Goal: Task Accomplishment & Management: Manage account settings

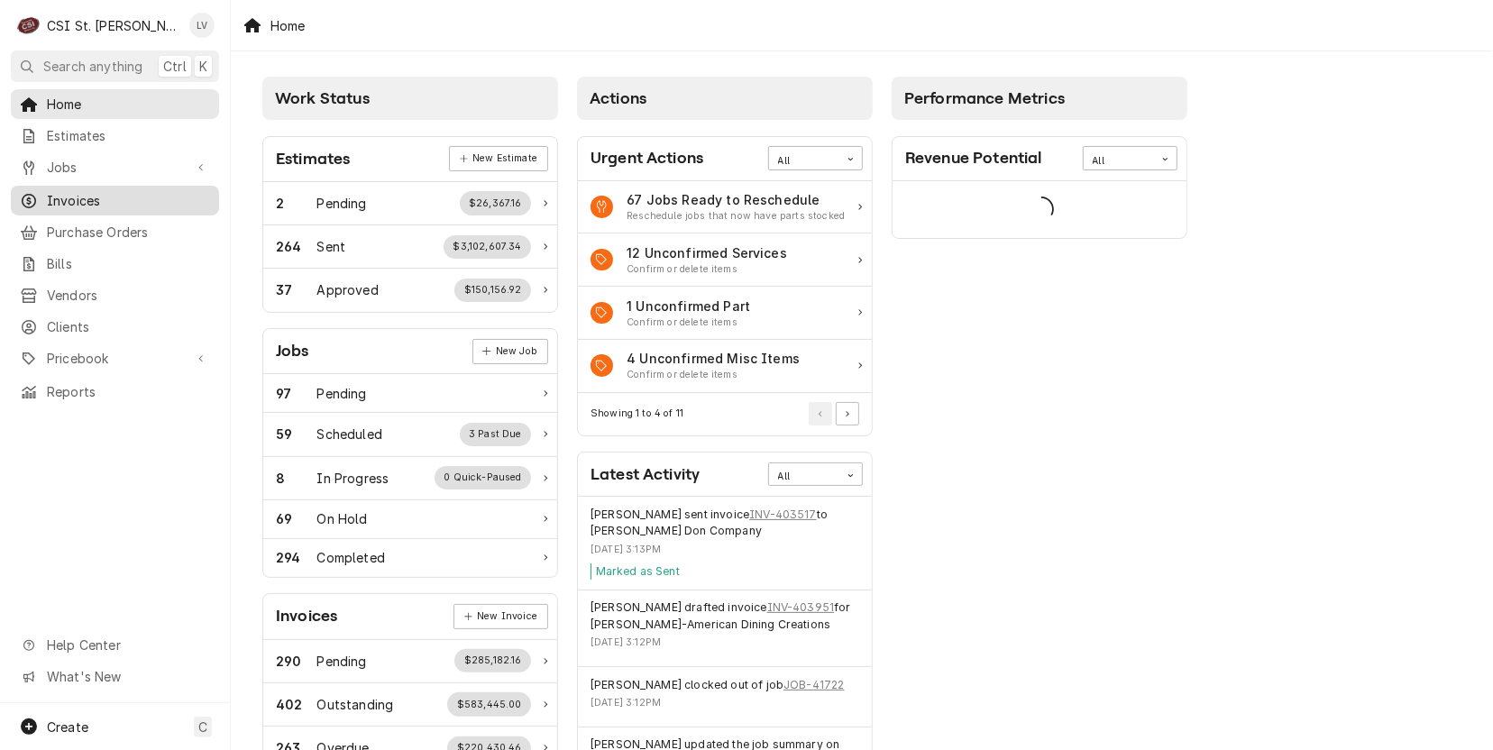
click at [44, 199] on div "Invoices" at bounding box center [115, 200] width 190 height 19
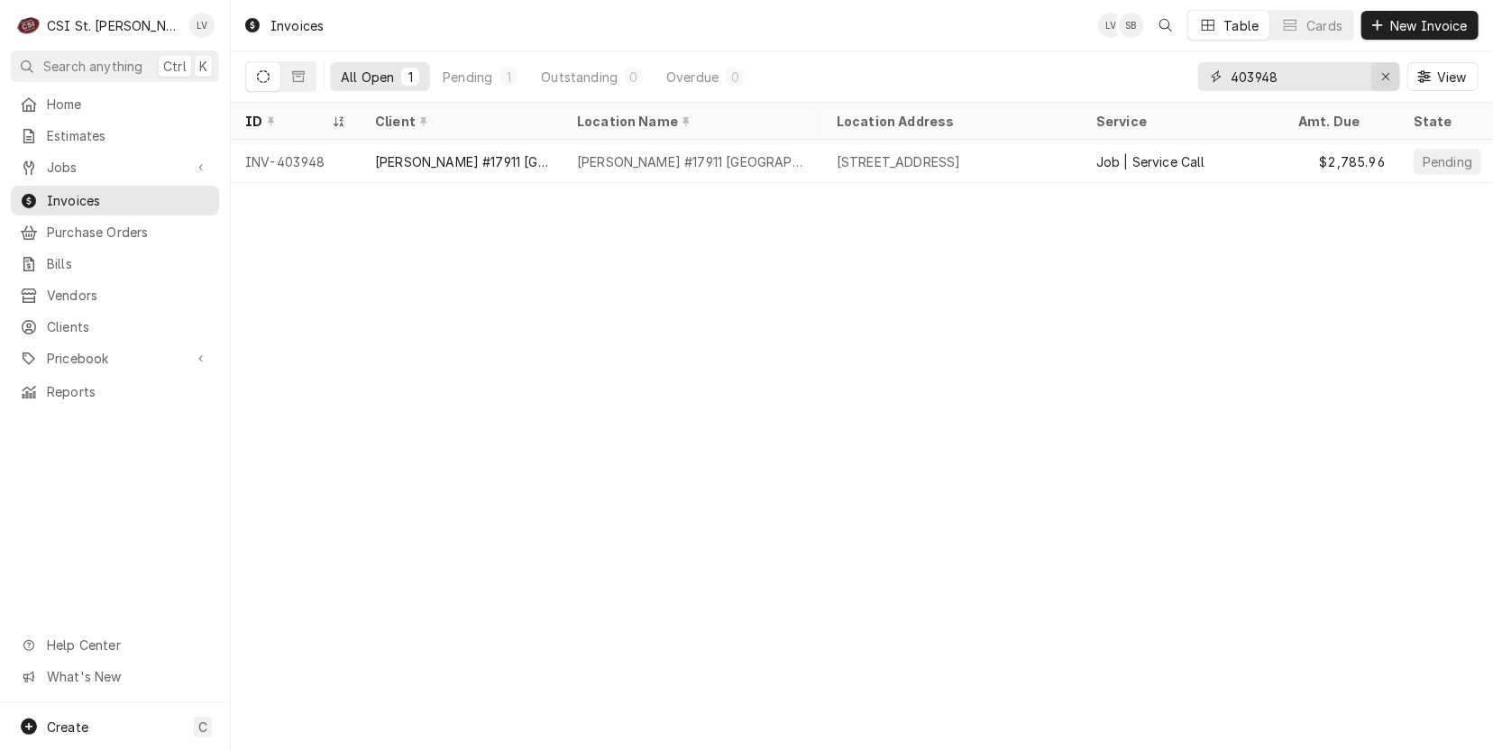
drag, startPoint x: 1385, startPoint y: 75, endPoint x: 1361, endPoint y: 71, distance: 24.6
click at [1385, 76] on icon "Erase input" at bounding box center [1387, 76] width 10 height 13
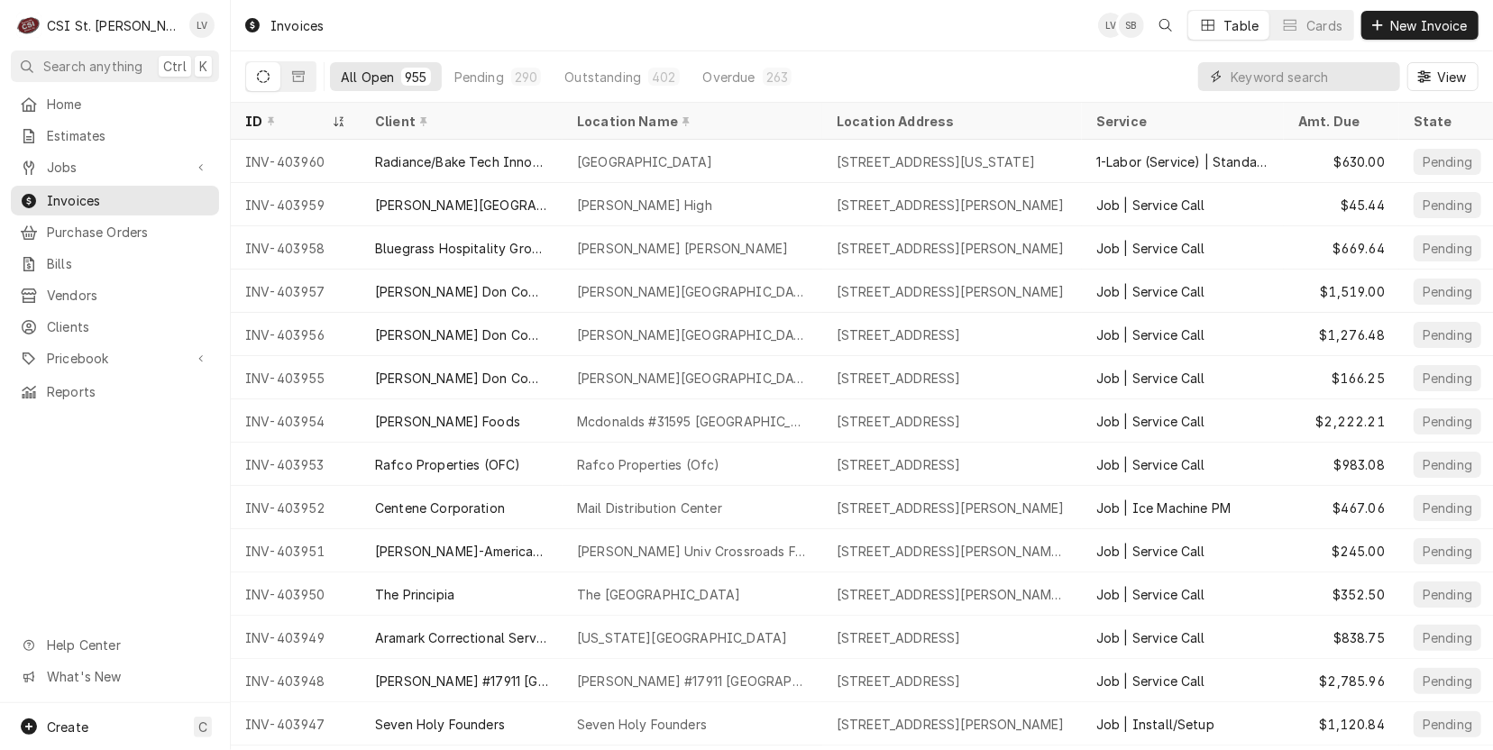
click at [1244, 73] on input "Dynamic Content Wrapper" at bounding box center [1311, 76] width 161 height 29
type input "403942"
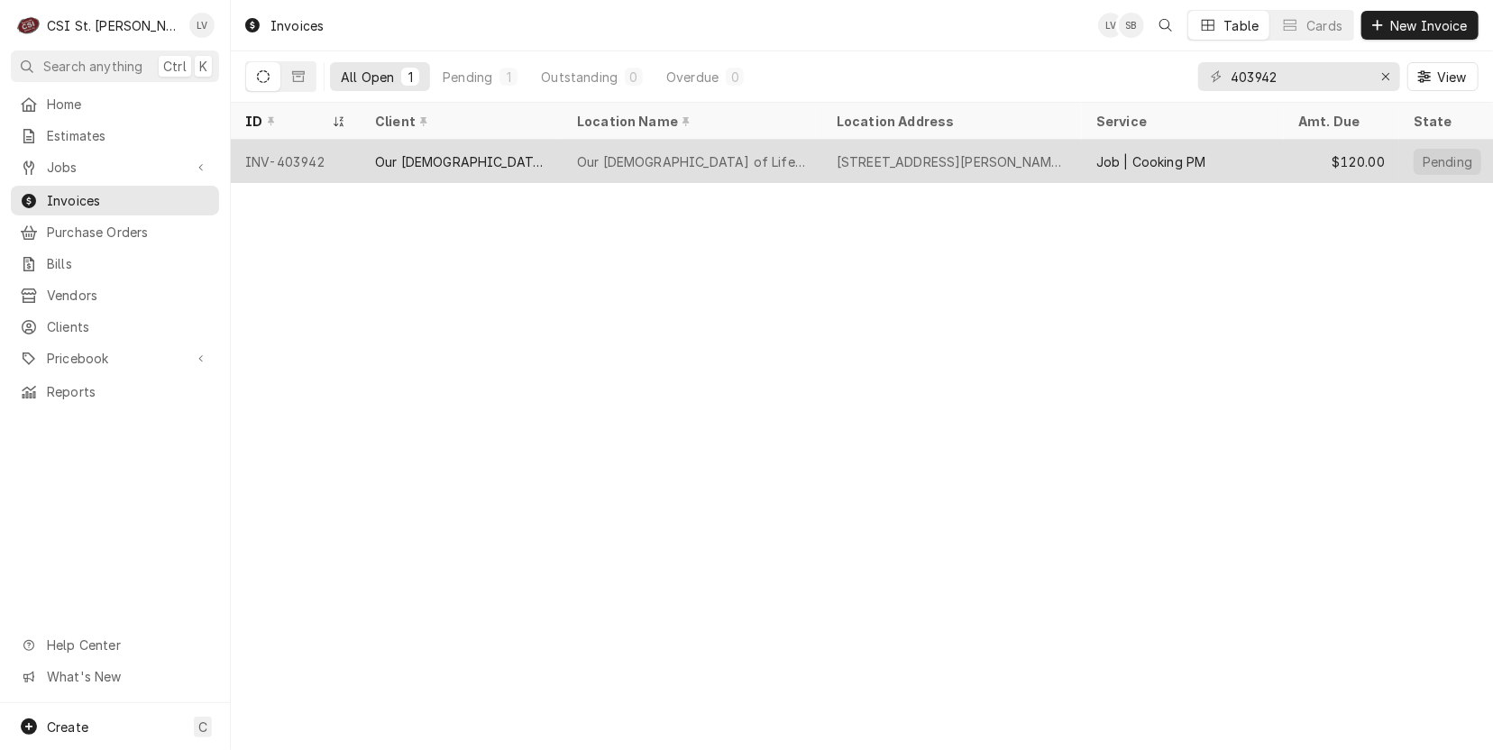
click at [779, 166] on div "Our Lady of Life Apartments" at bounding box center [693, 161] width 260 height 43
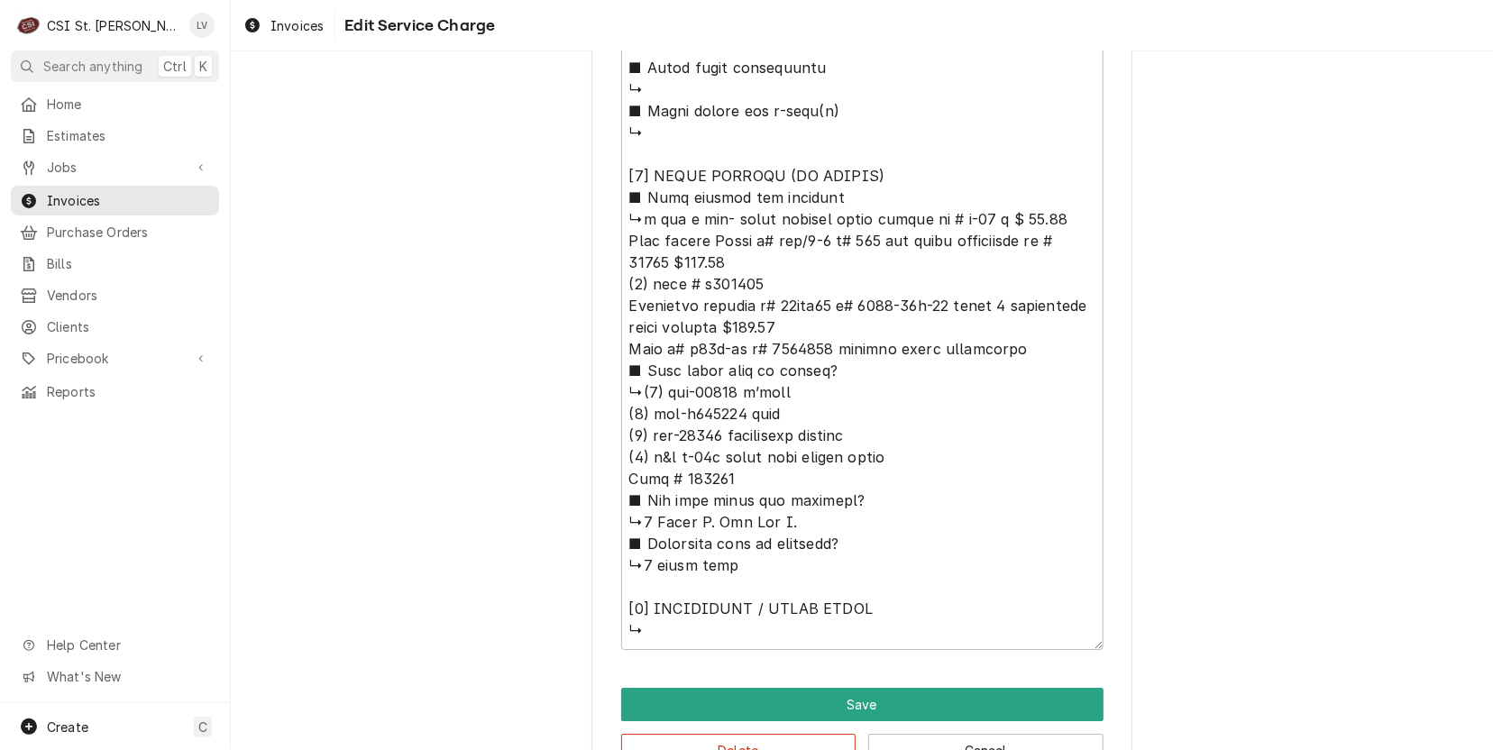
scroll to position [3359, 0]
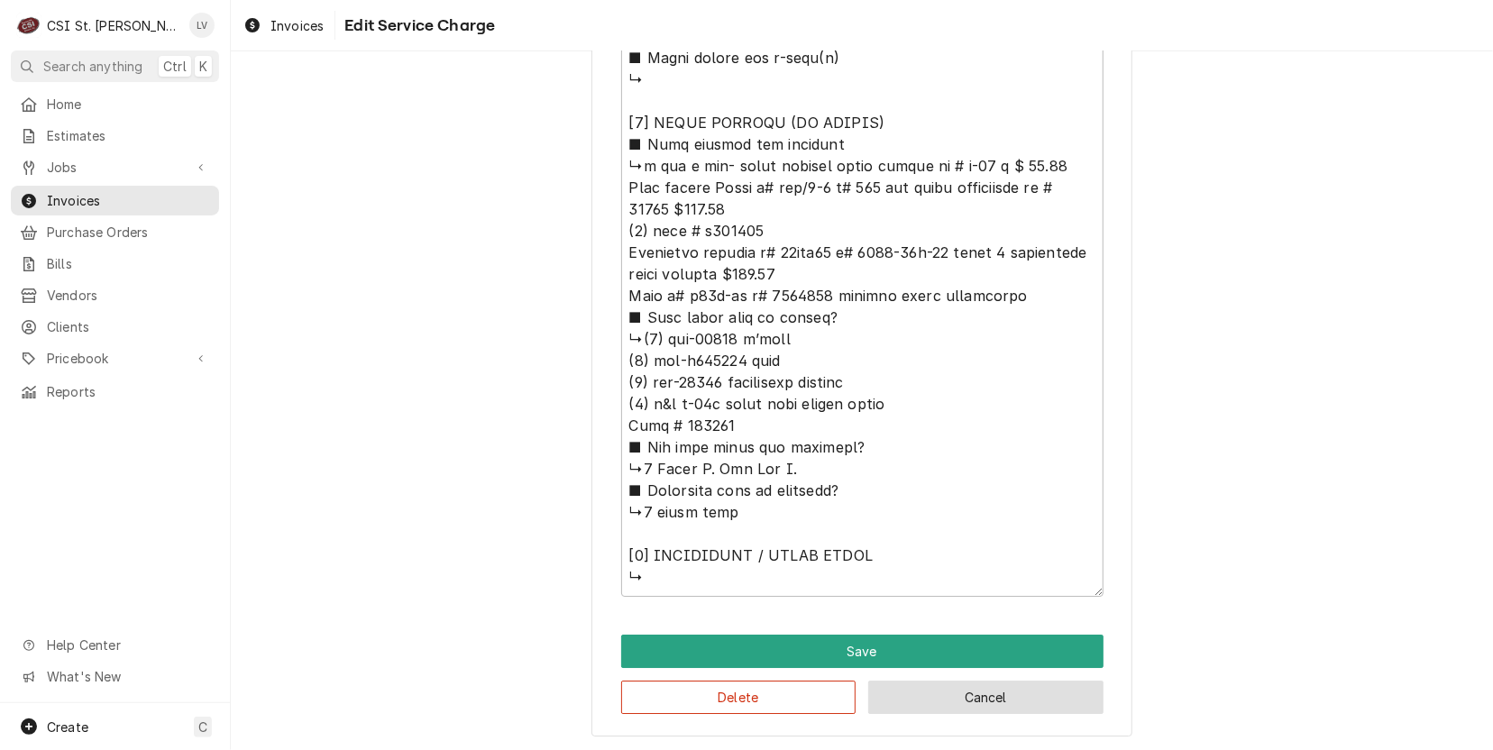
click at [928, 698] on button "Cancel" at bounding box center [985, 697] width 235 height 33
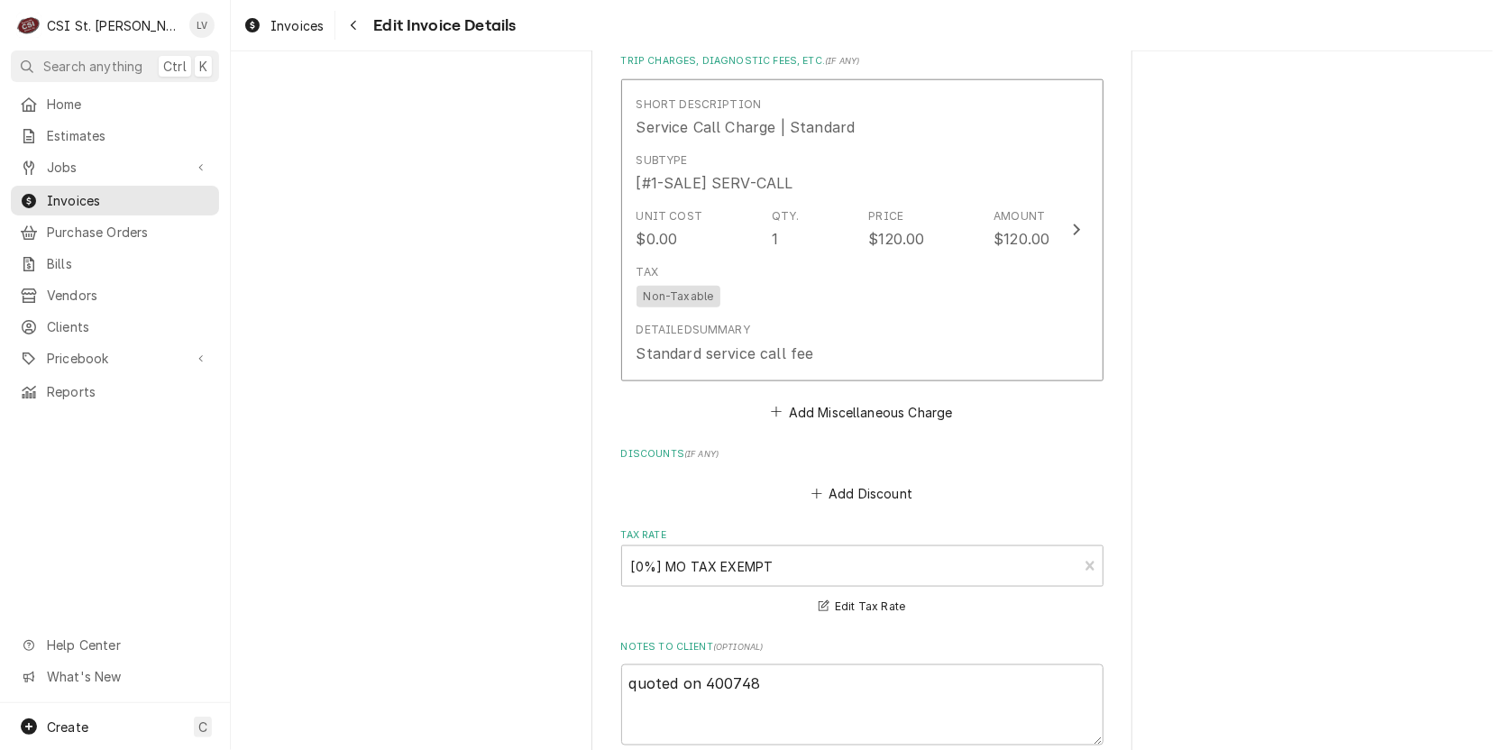
scroll to position [5355, 0]
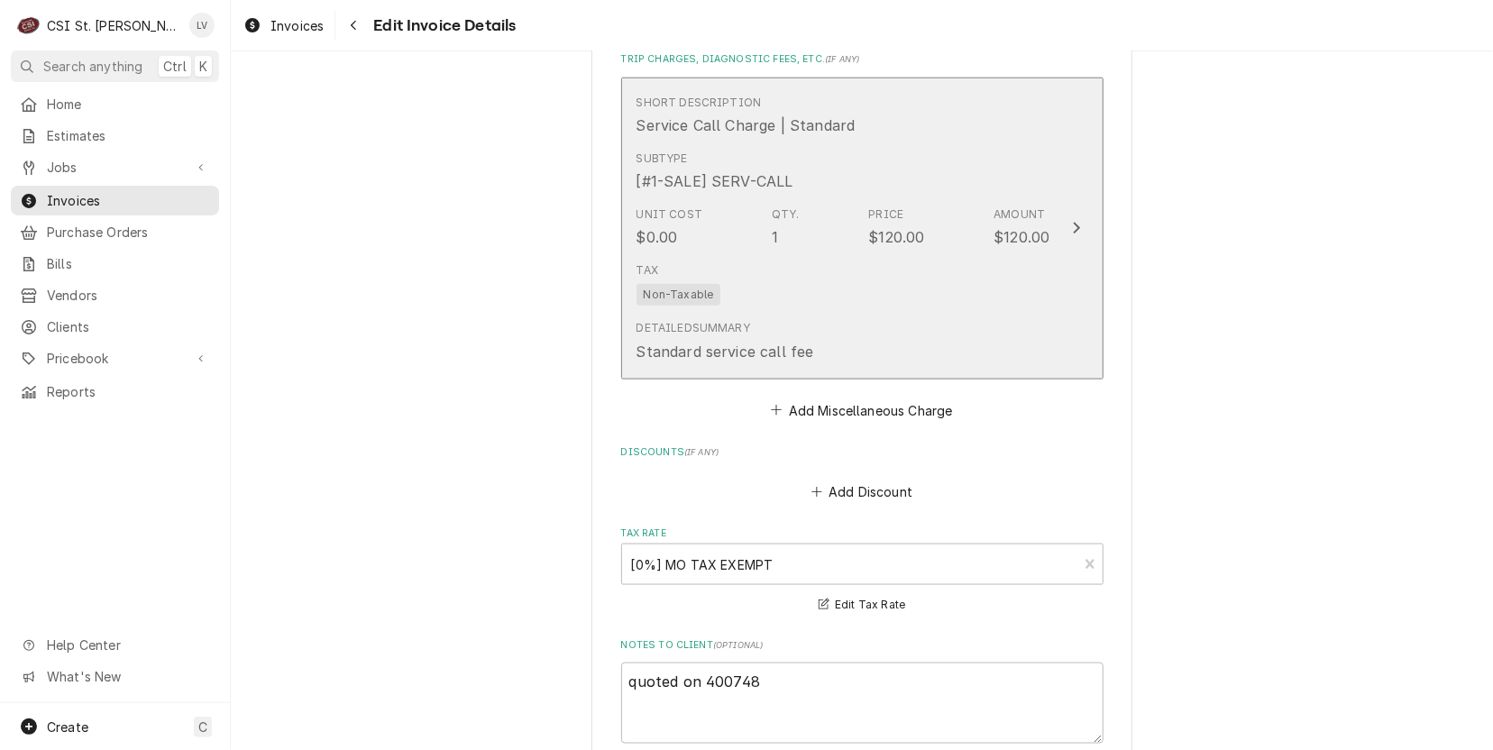
click at [817, 280] on div "Tax Non-Taxable" at bounding box center [844, 284] width 414 height 58
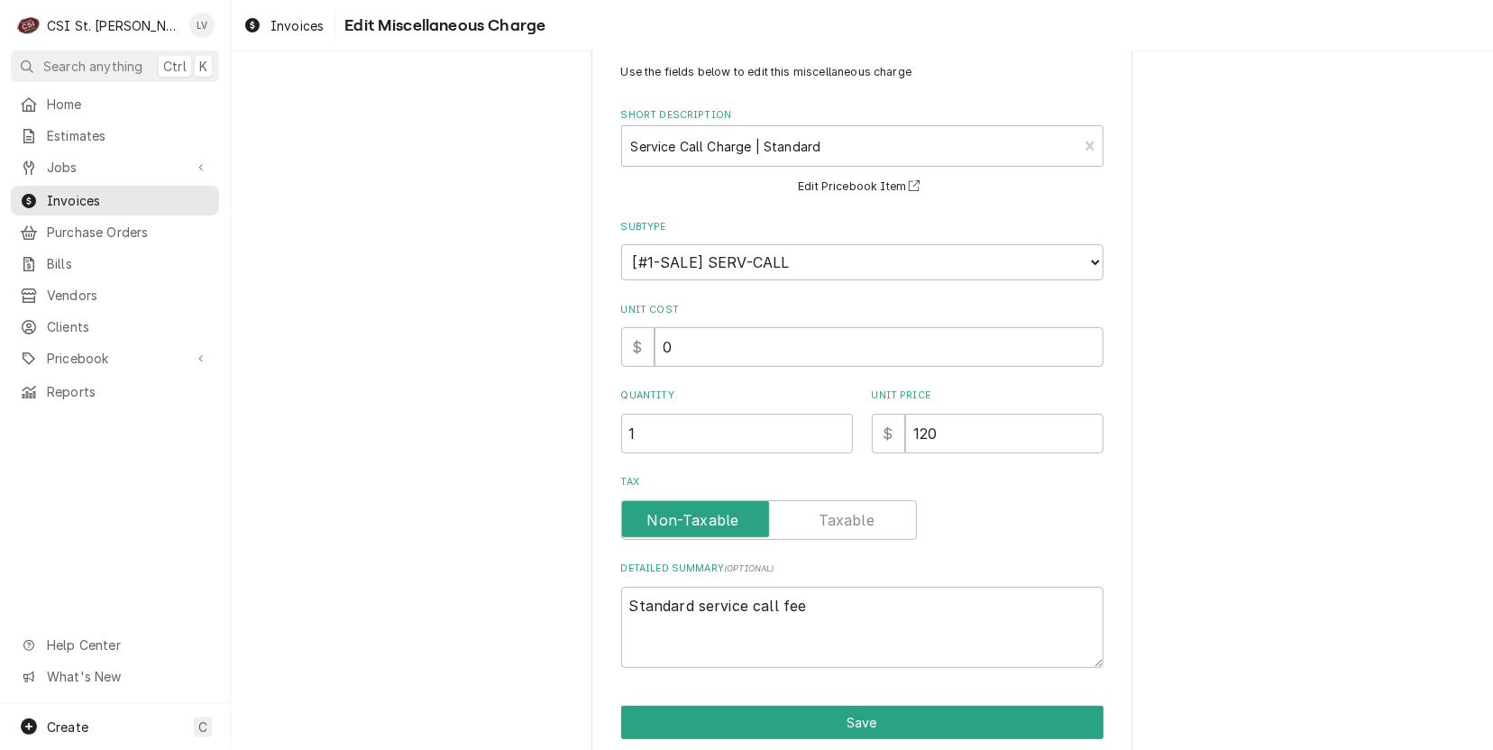
scroll to position [116, 0]
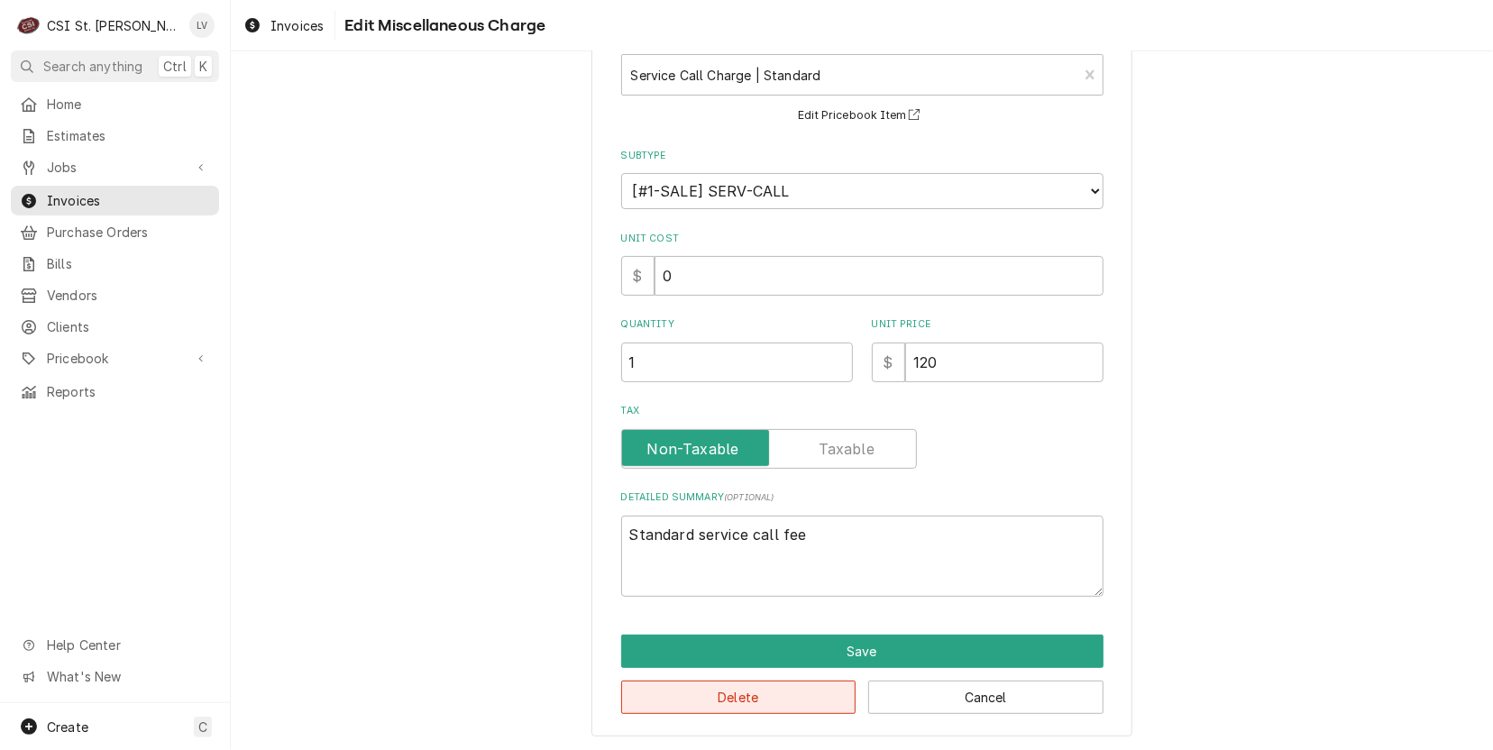
click at [757, 693] on button "Delete" at bounding box center [738, 697] width 235 height 33
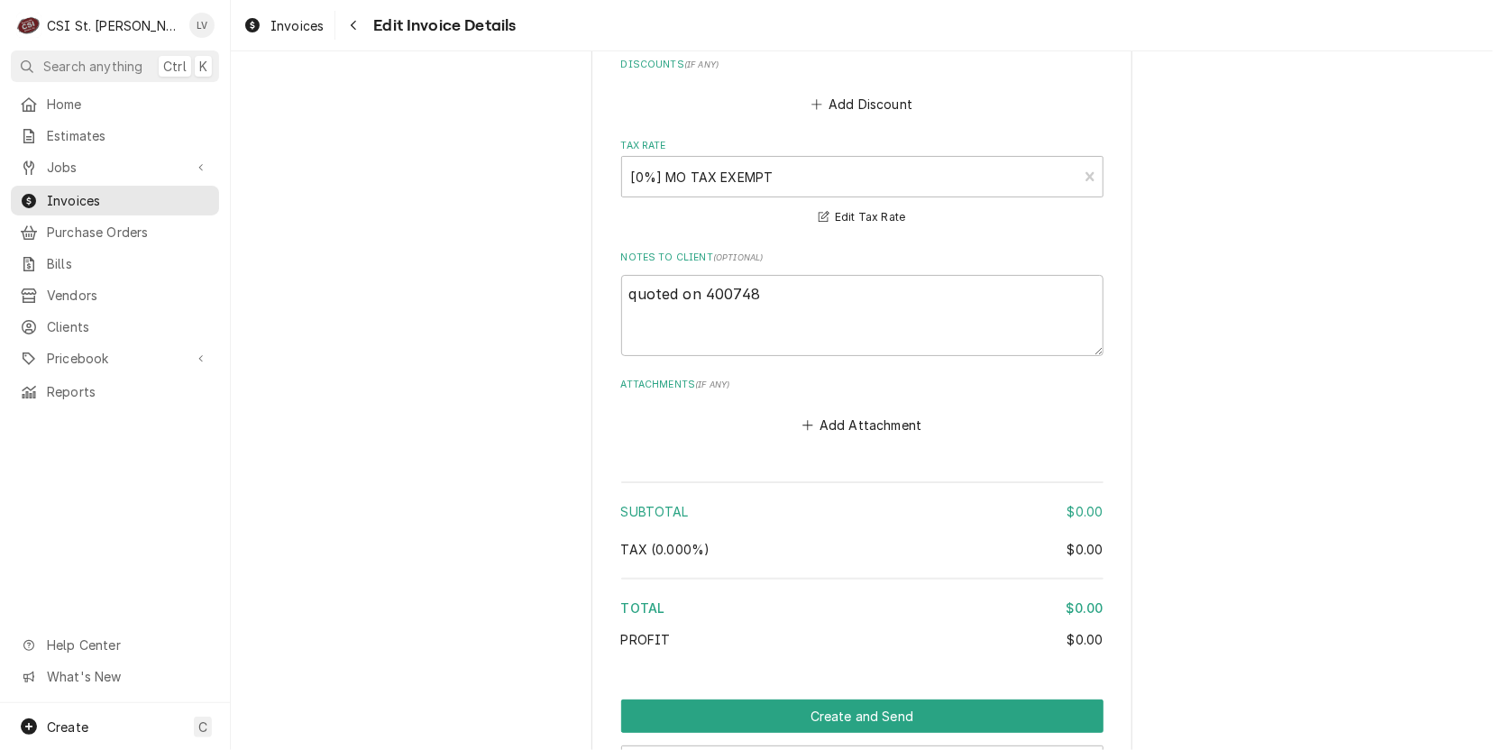
scroll to position [5411, 0]
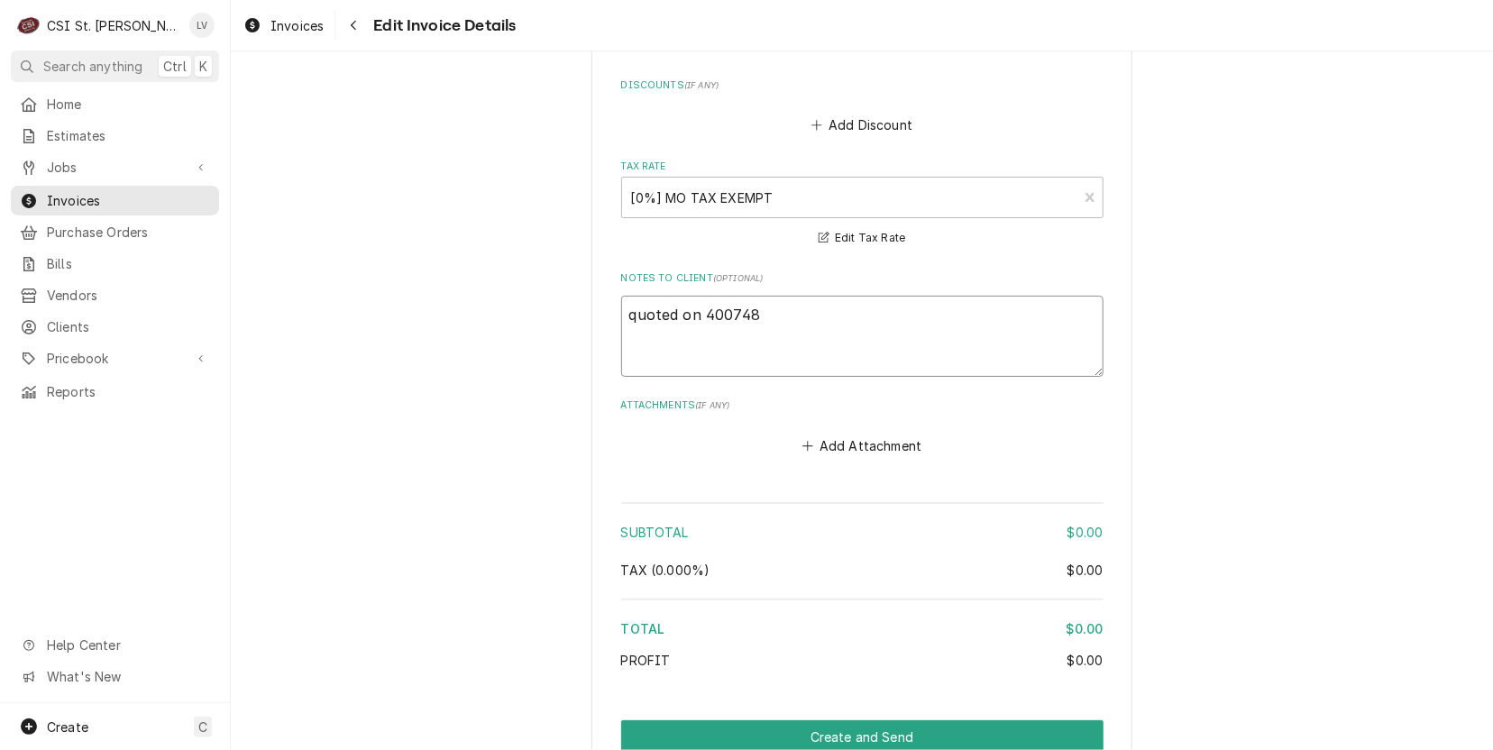
click at [631, 307] on textarea "quoted on 400748" at bounding box center [862, 336] width 482 height 81
type textarea "x"
type textarea "uoted on 400748"
type textarea "x"
type textarea "quoted on 400748"
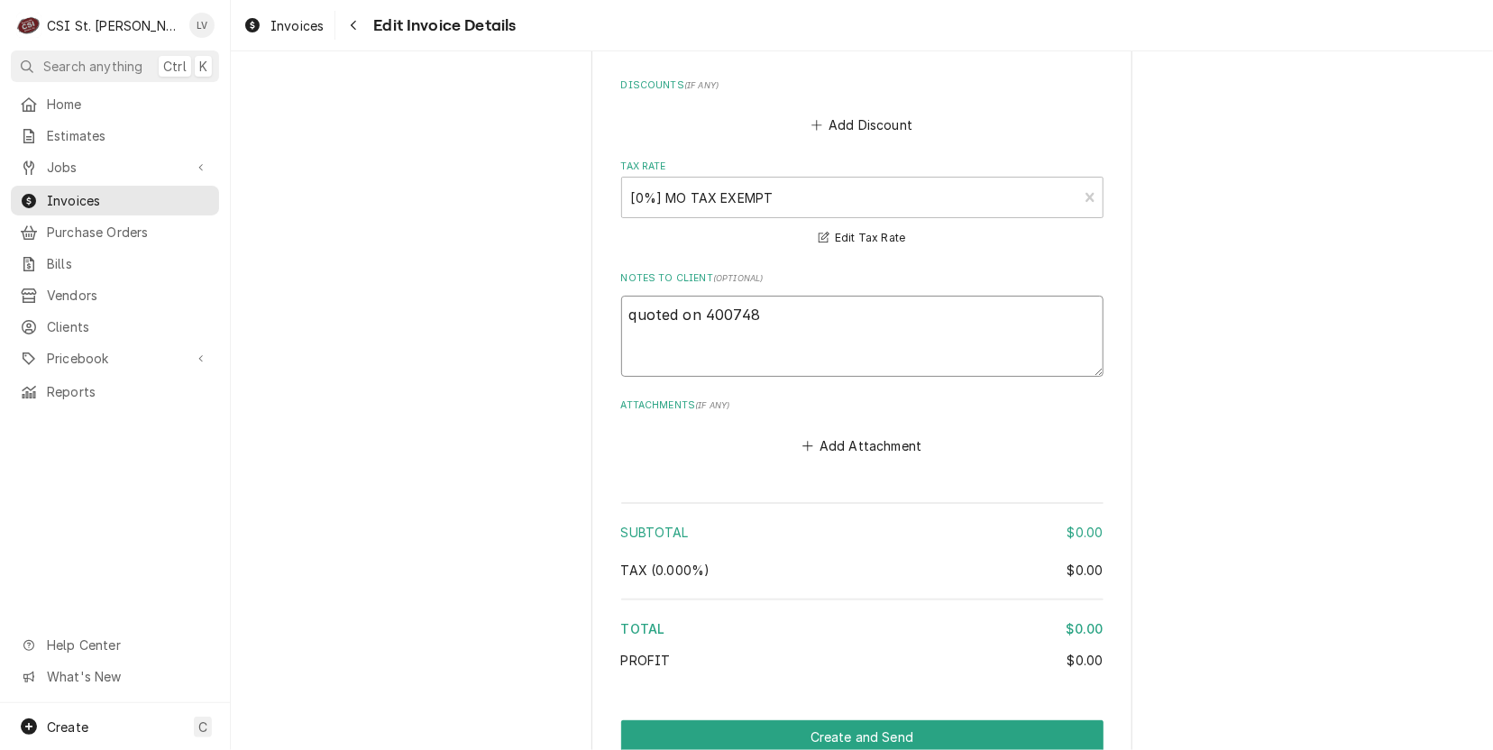
type textarea "x"
type textarea "uoted on 400748"
type textarea "x"
type textarea "Quoted on 400748"
type textarea "x"
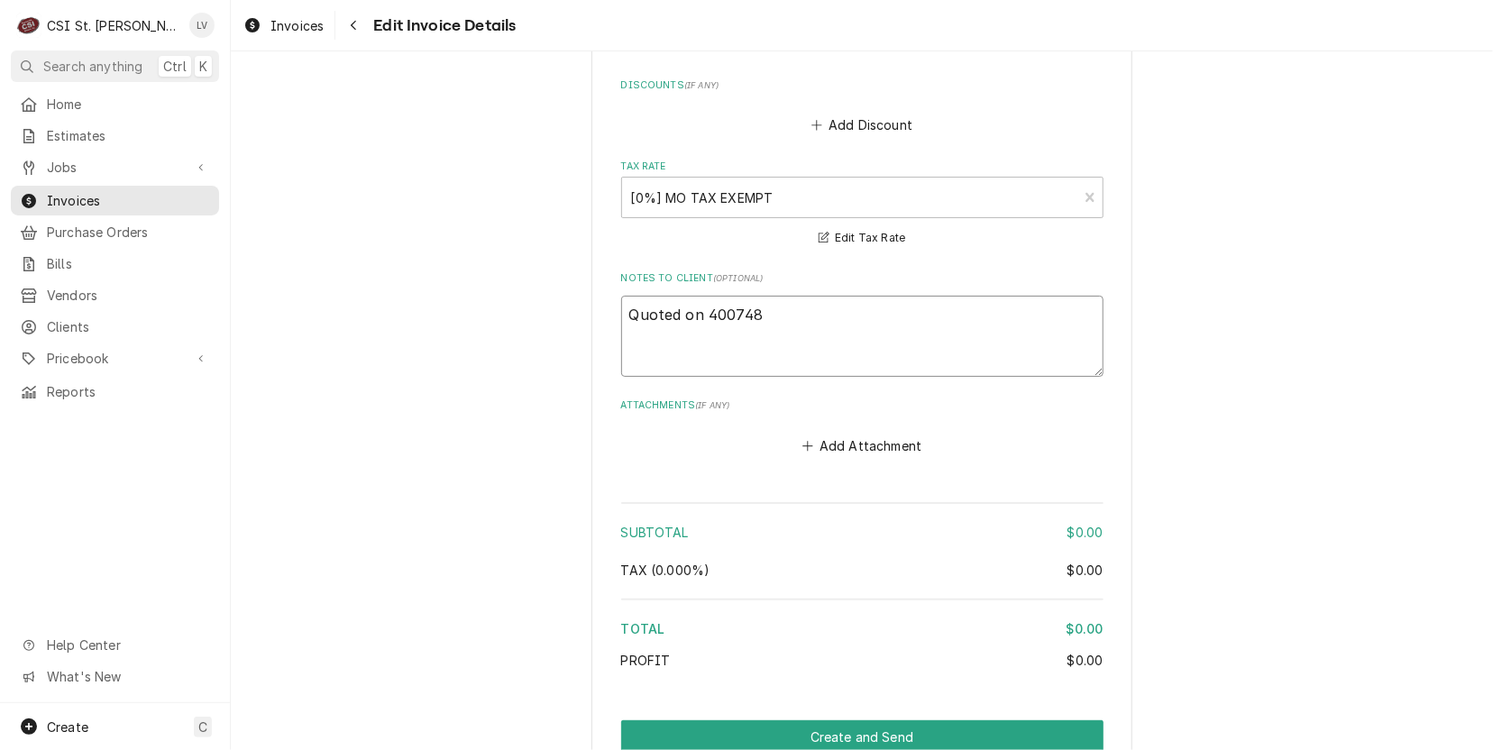
type textarea "Quoted on E400748"
type textarea "x"
type textarea "Quoted on ES400748"
type textarea "x"
type textarea "Quoted on EST400748"
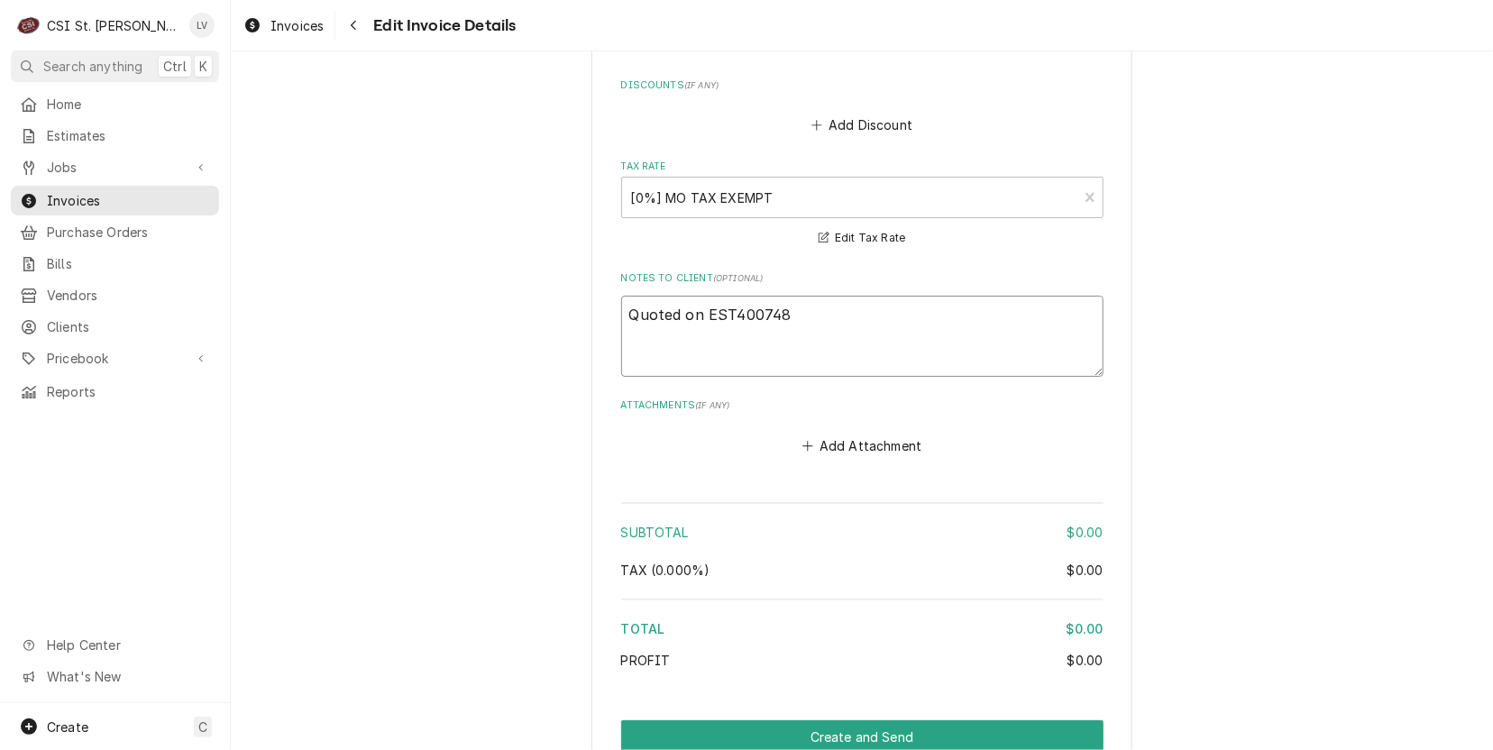
type textarea "x"
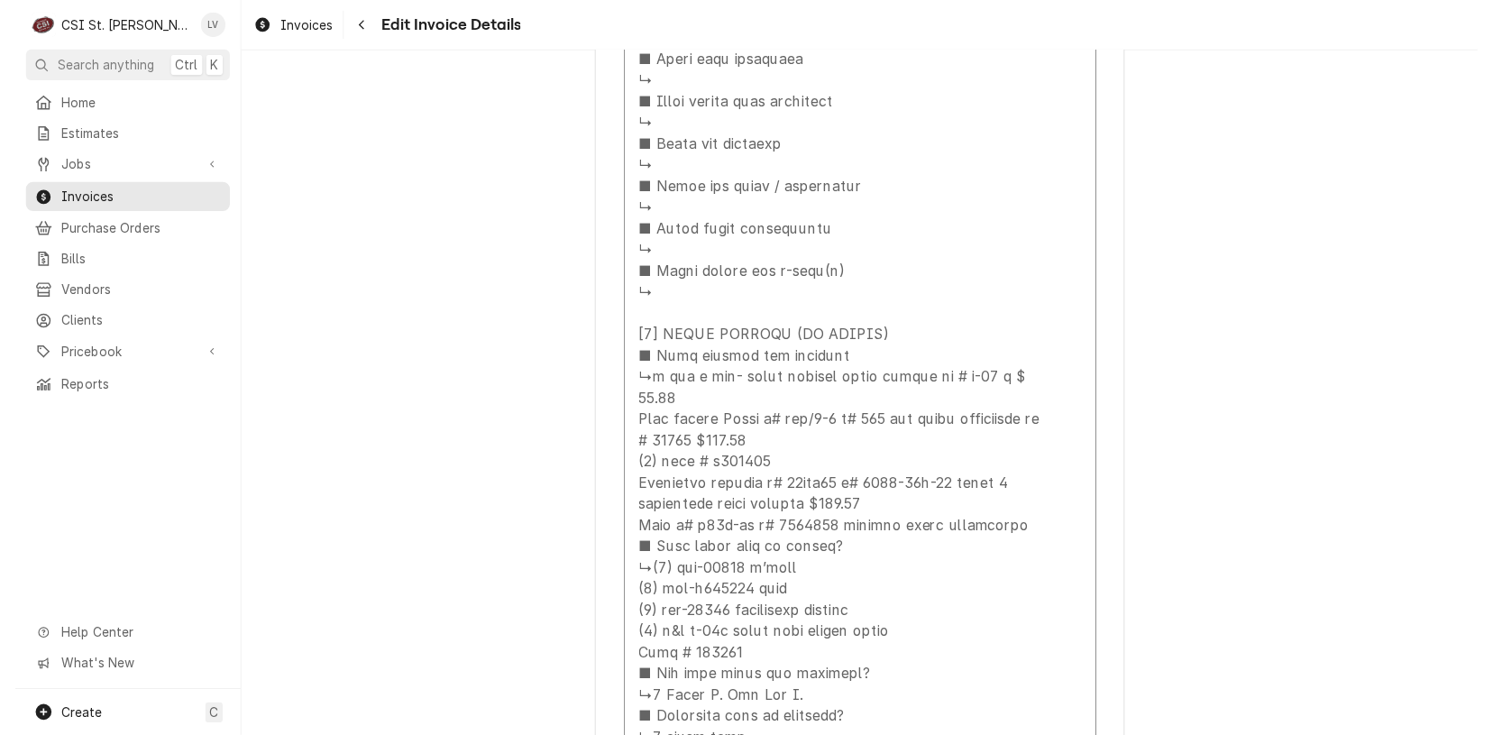
scroll to position [4328, 0]
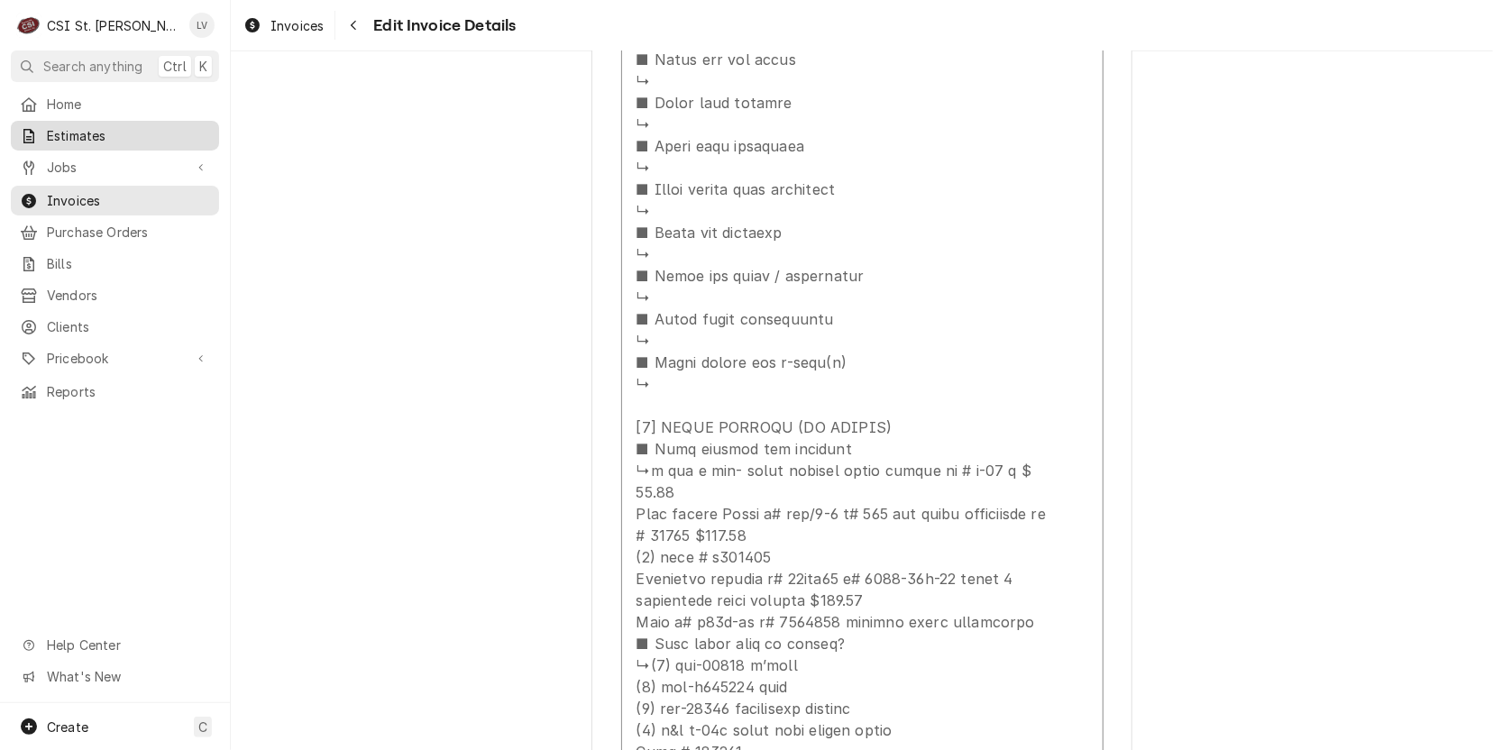
type textarea "Quoted on EST-400748"
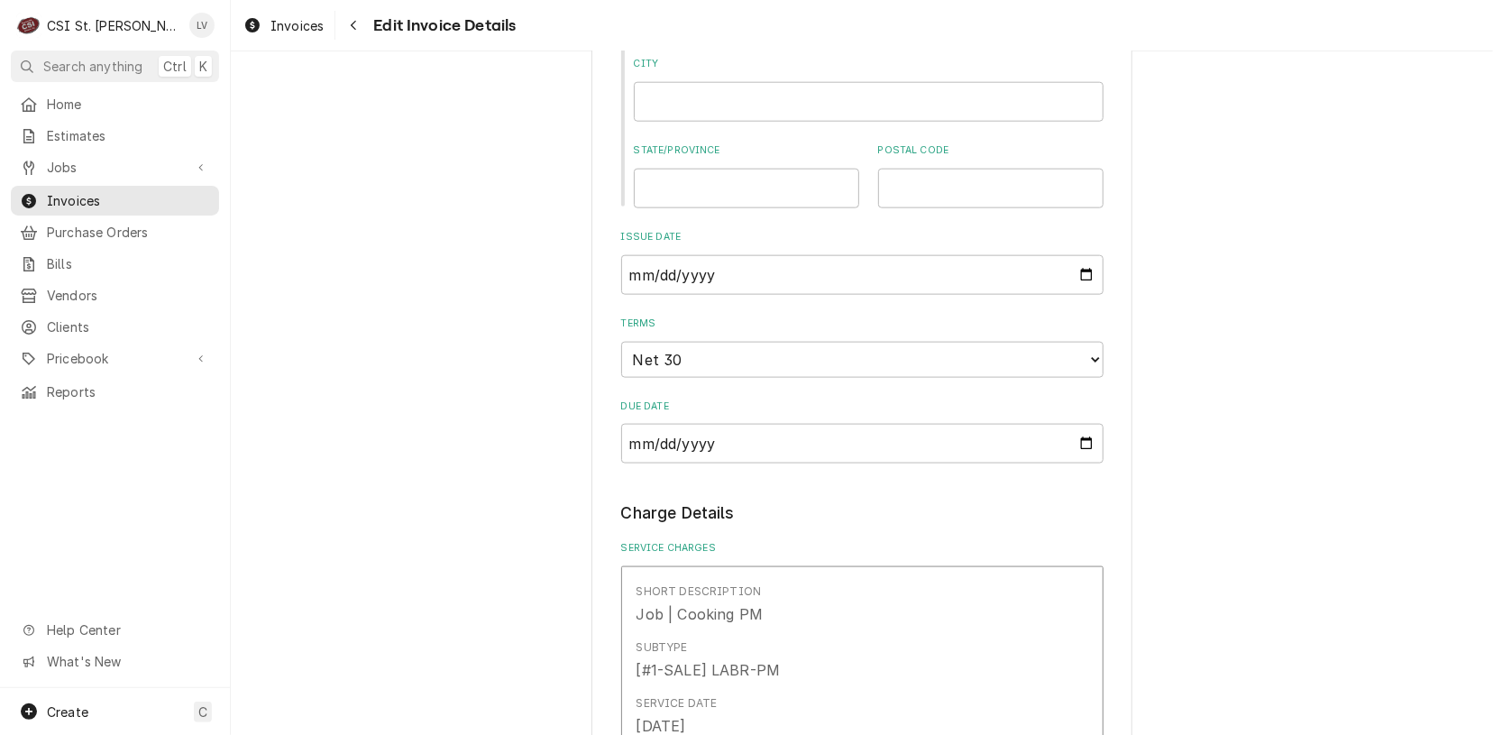
scroll to position [631, 0]
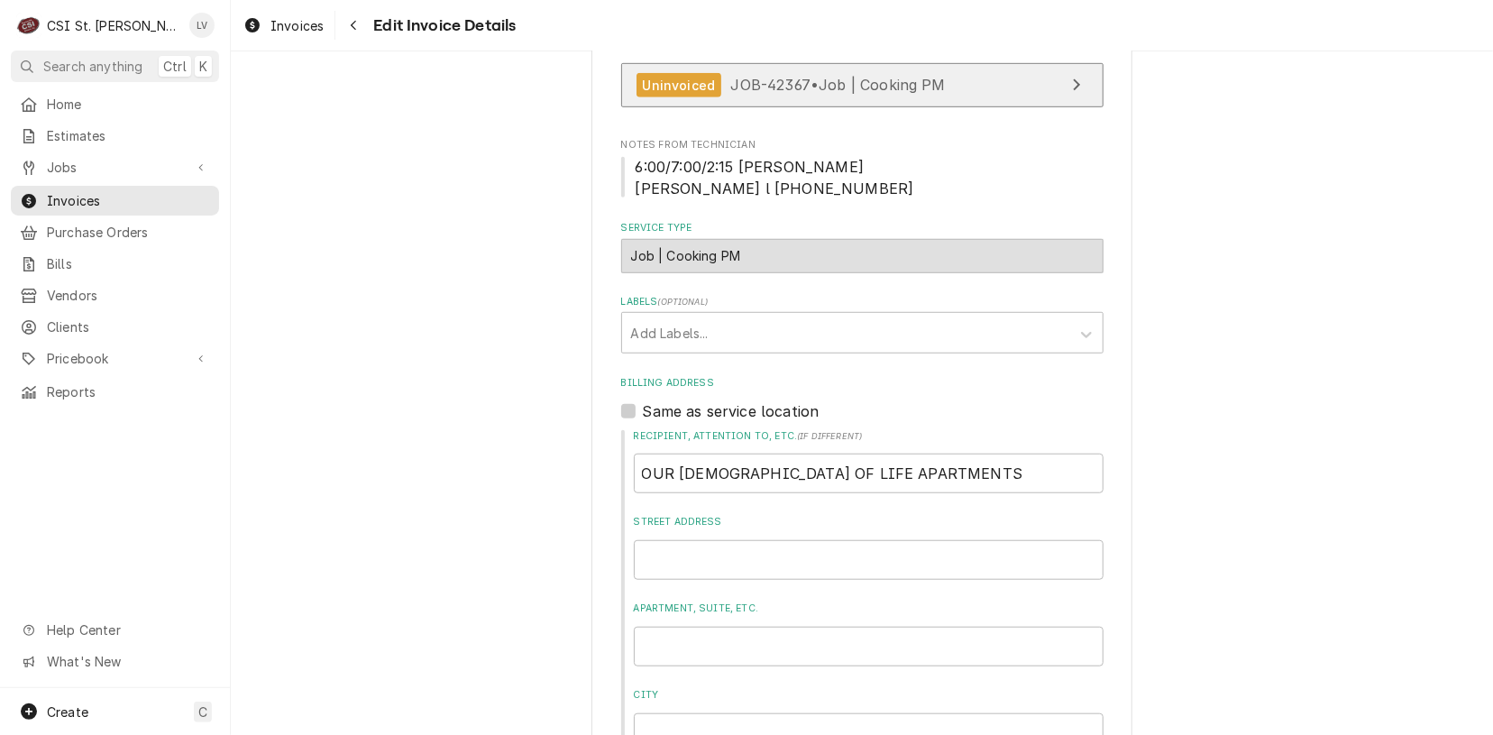
click at [753, 76] on span "JOB-42367 • Job | Cooking PM" at bounding box center [838, 85] width 215 height 18
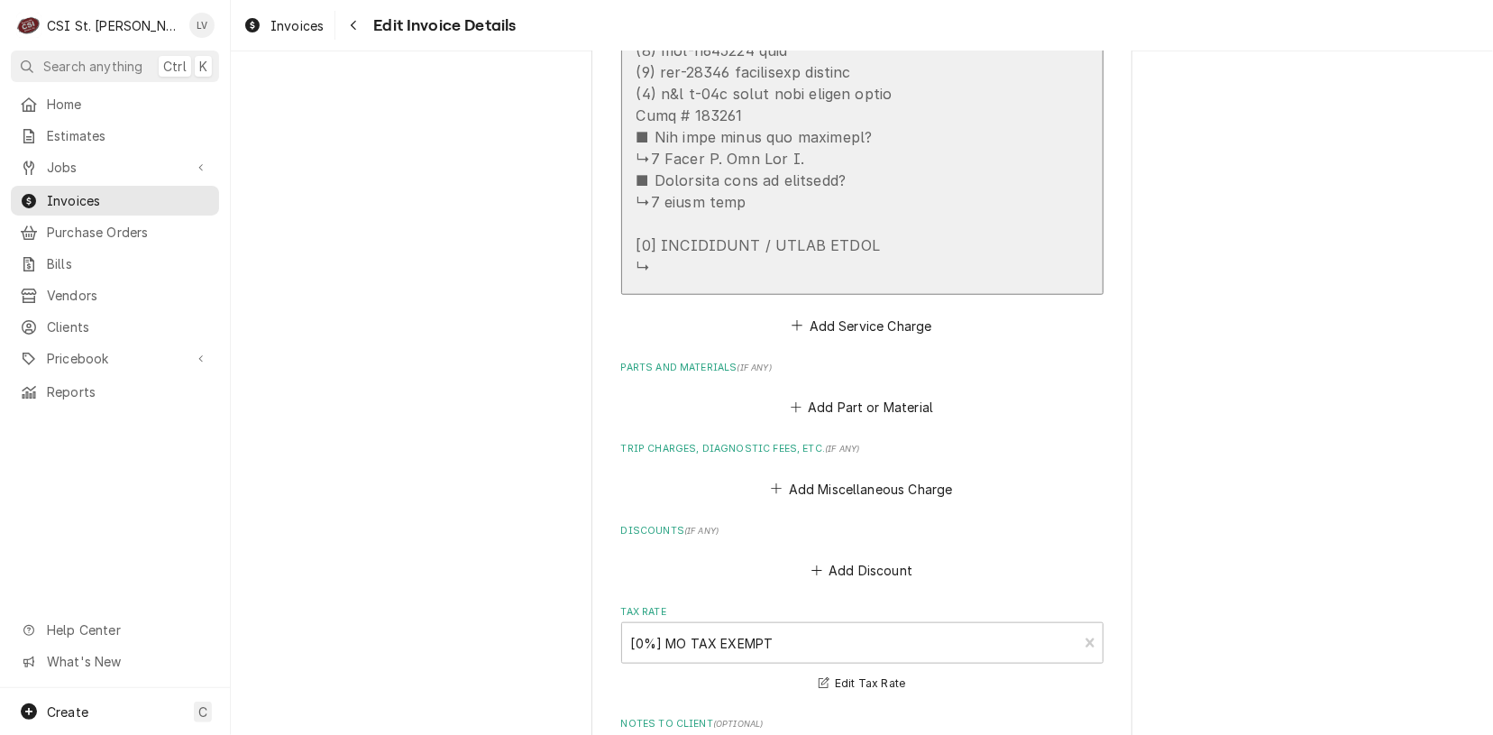
scroll to position [4960, 0]
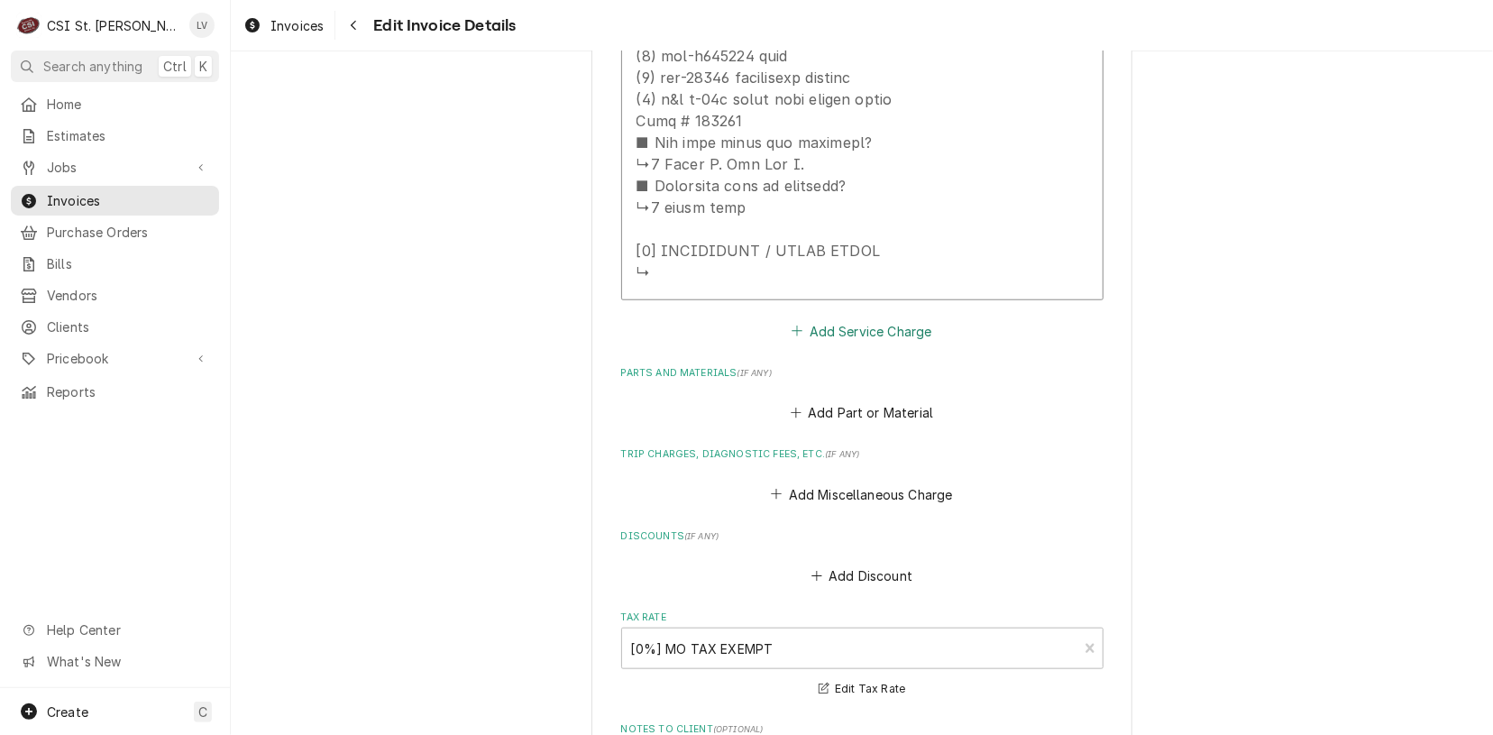
click at [842, 330] on button "Add Service Charge" at bounding box center [862, 330] width 146 height 25
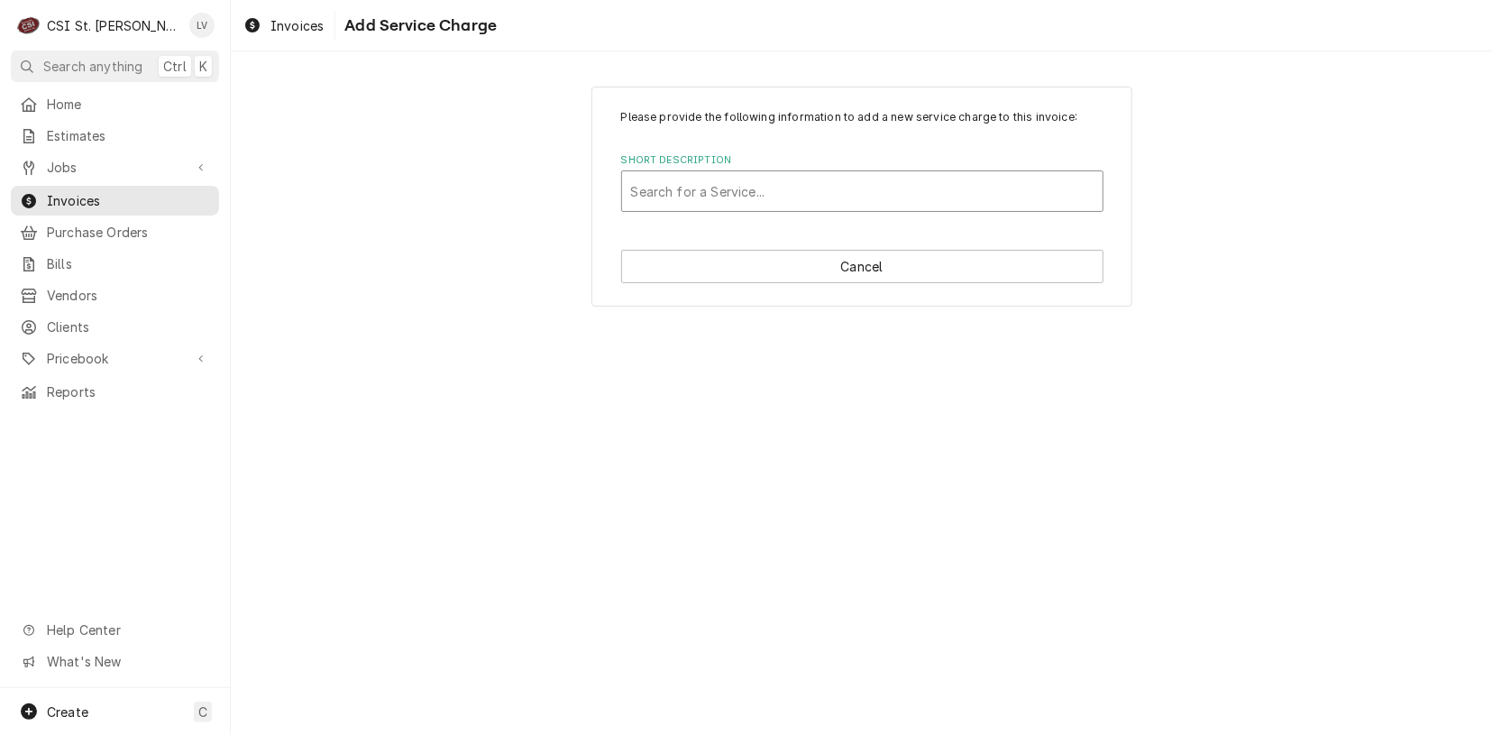
click at [701, 203] on div "Short Description" at bounding box center [862, 191] width 463 height 32
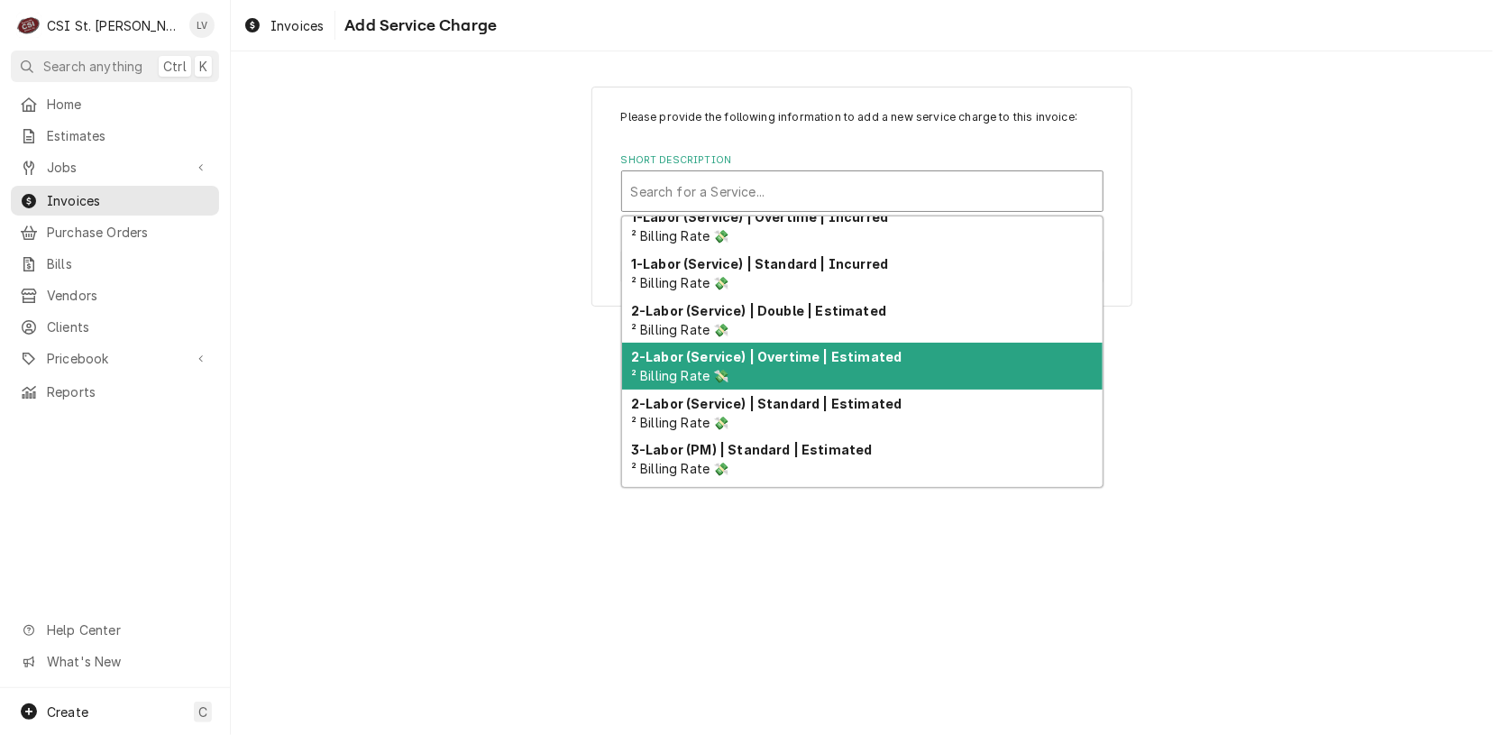
scroll to position [90, 0]
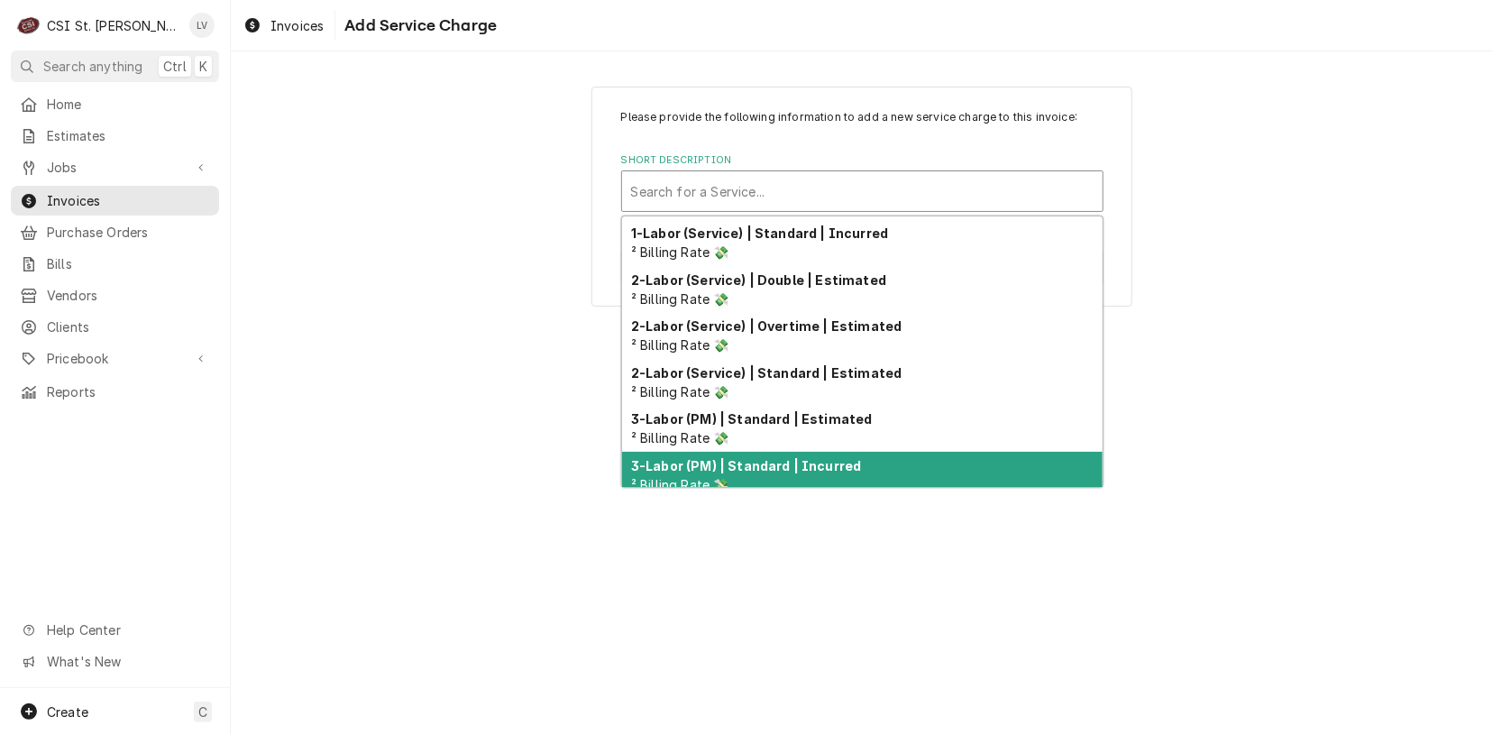
click at [782, 464] on strong "3-Labor (PM) | Standard | Incurred" at bounding box center [746, 465] width 230 height 15
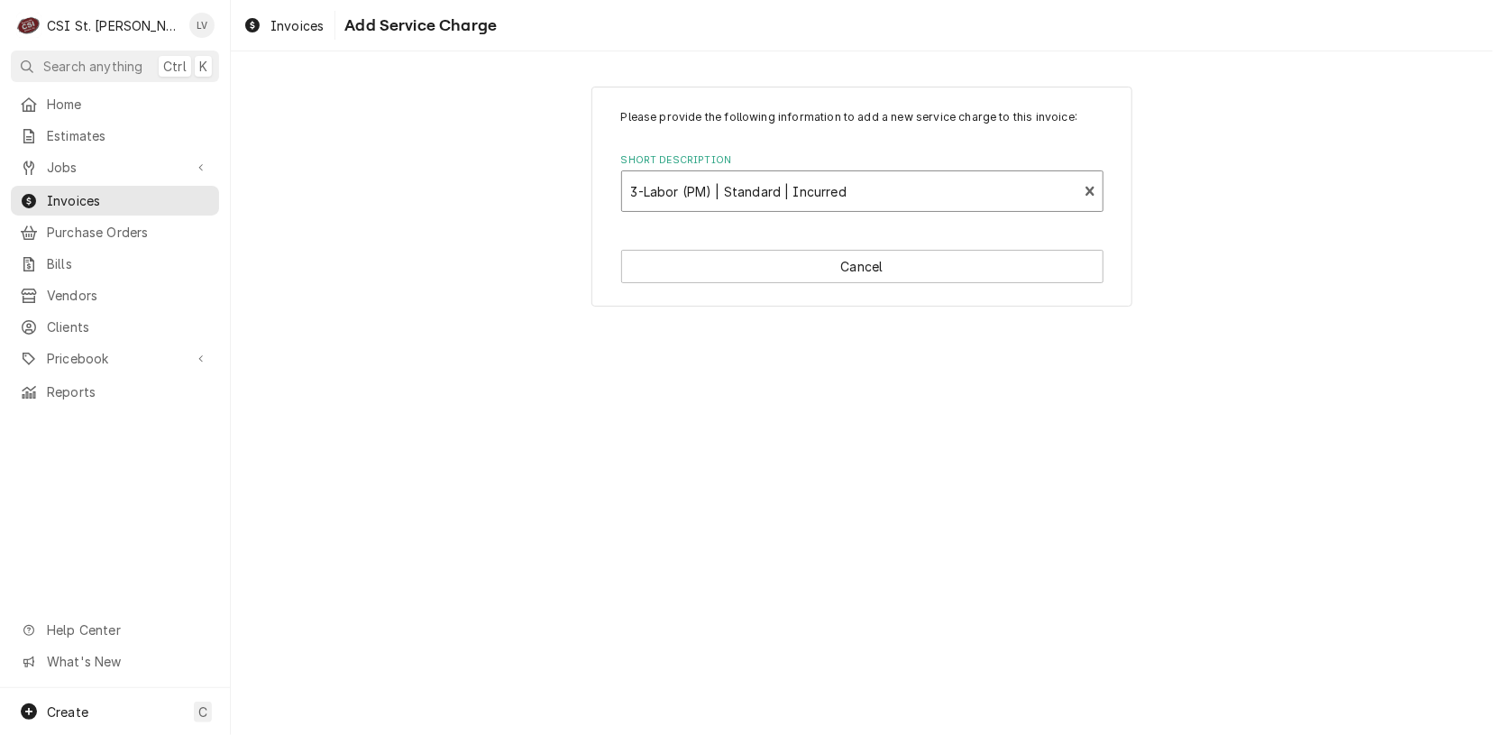
type textarea "x"
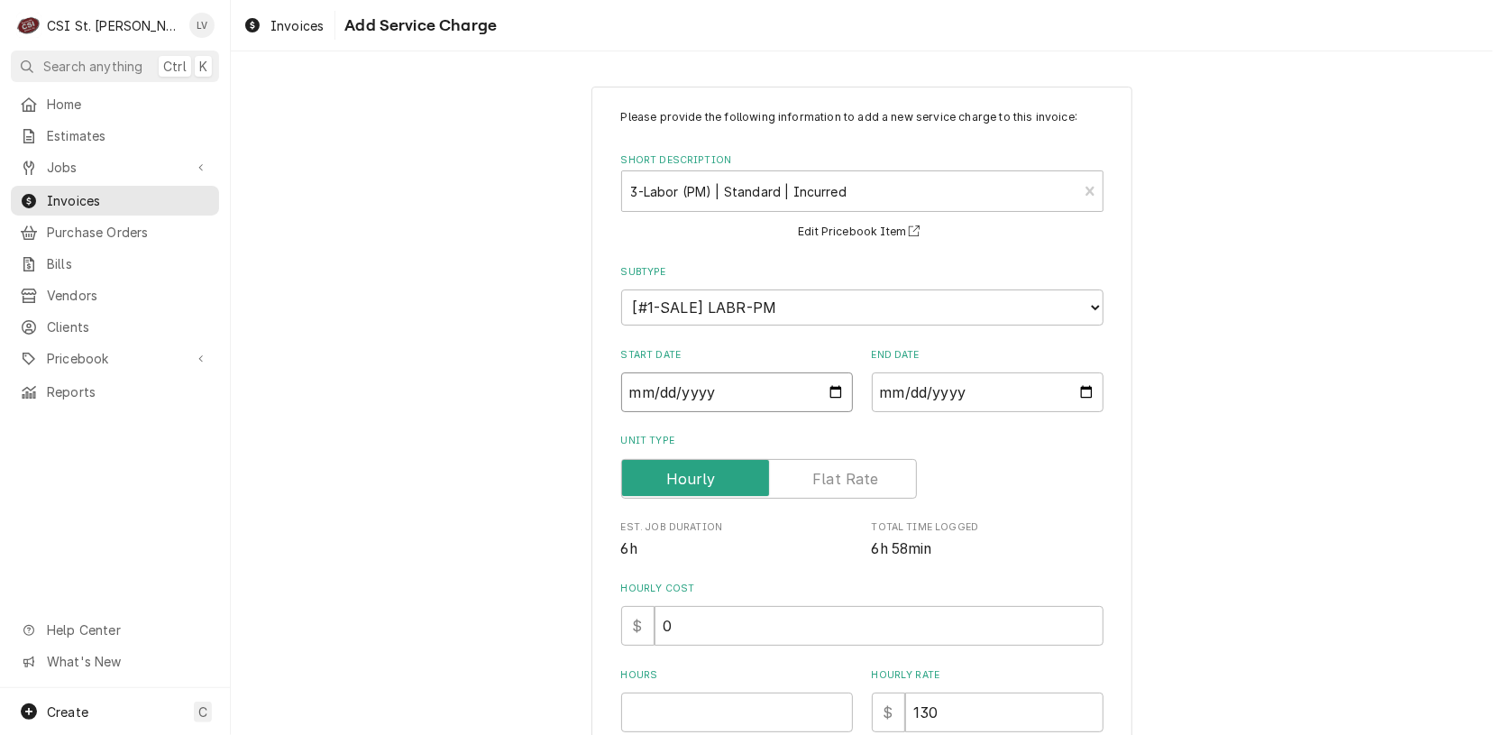
click at [632, 387] on input "Start Date" at bounding box center [737, 392] width 232 height 40
type input "0002-09-15"
type textarea "x"
type input "0020-09-15"
type textarea "x"
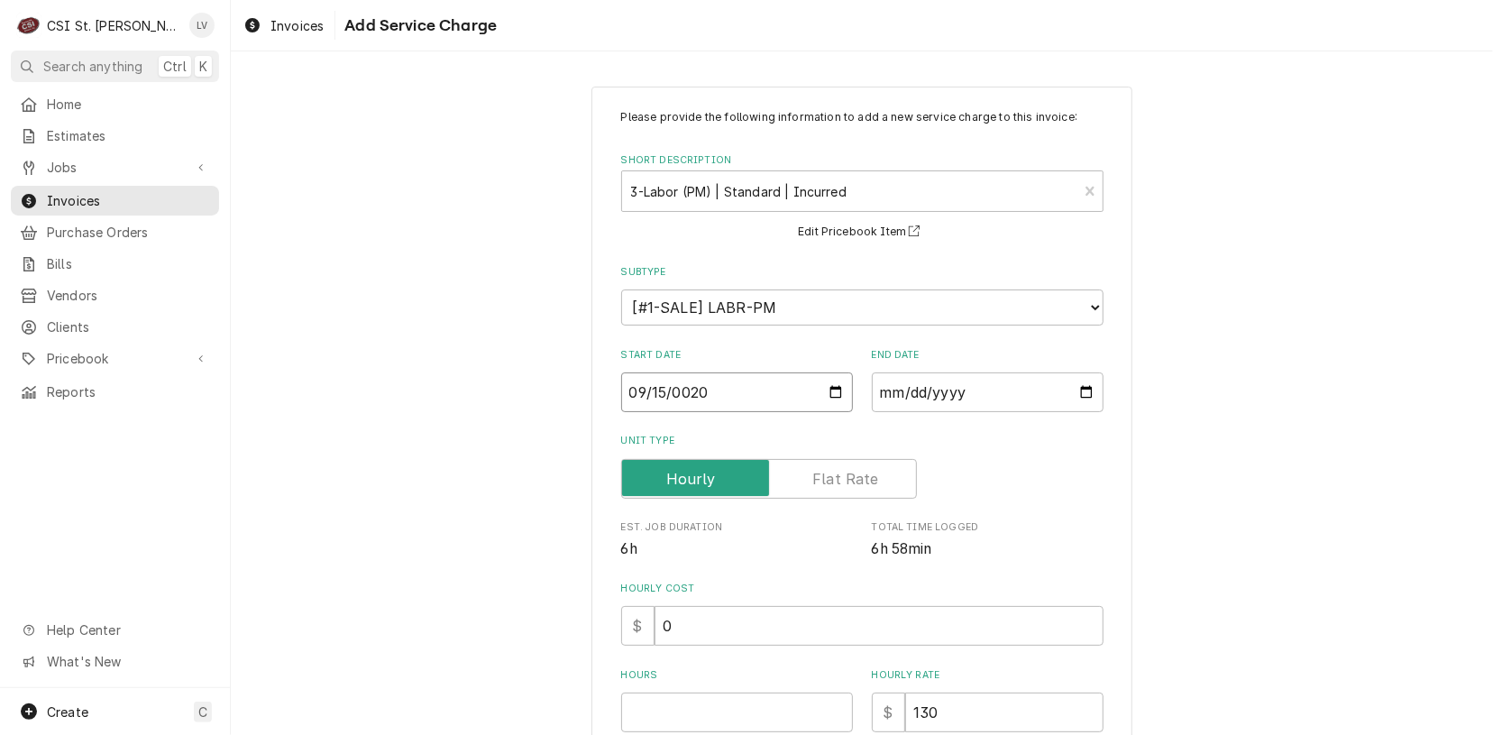
type input "0202-09-15"
type textarea "x"
type input "2025-09-15"
type textarea "x"
type input "0002-09-15"
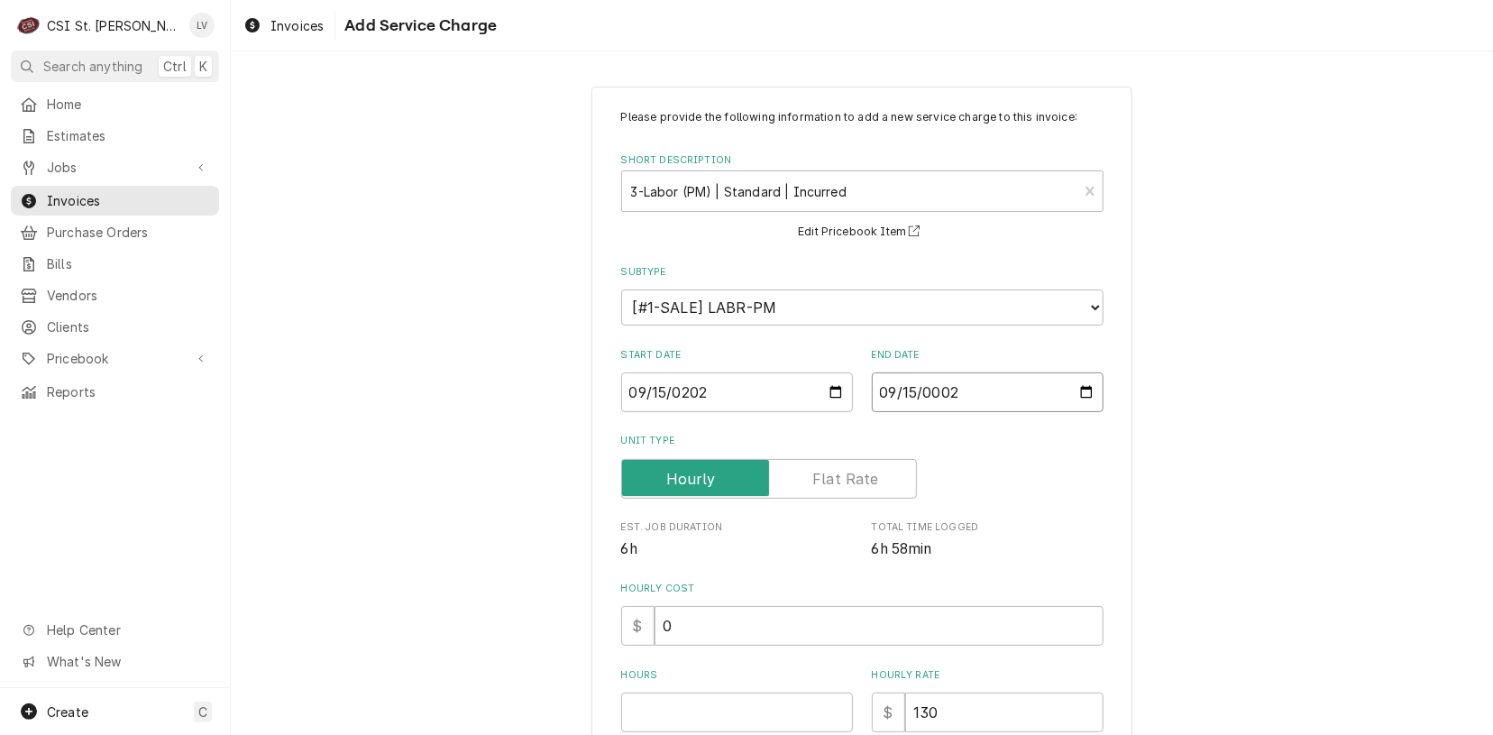
type textarea "x"
type input "0020-09-15"
type textarea "x"
type input "0202-09-15"
type textarea "x"
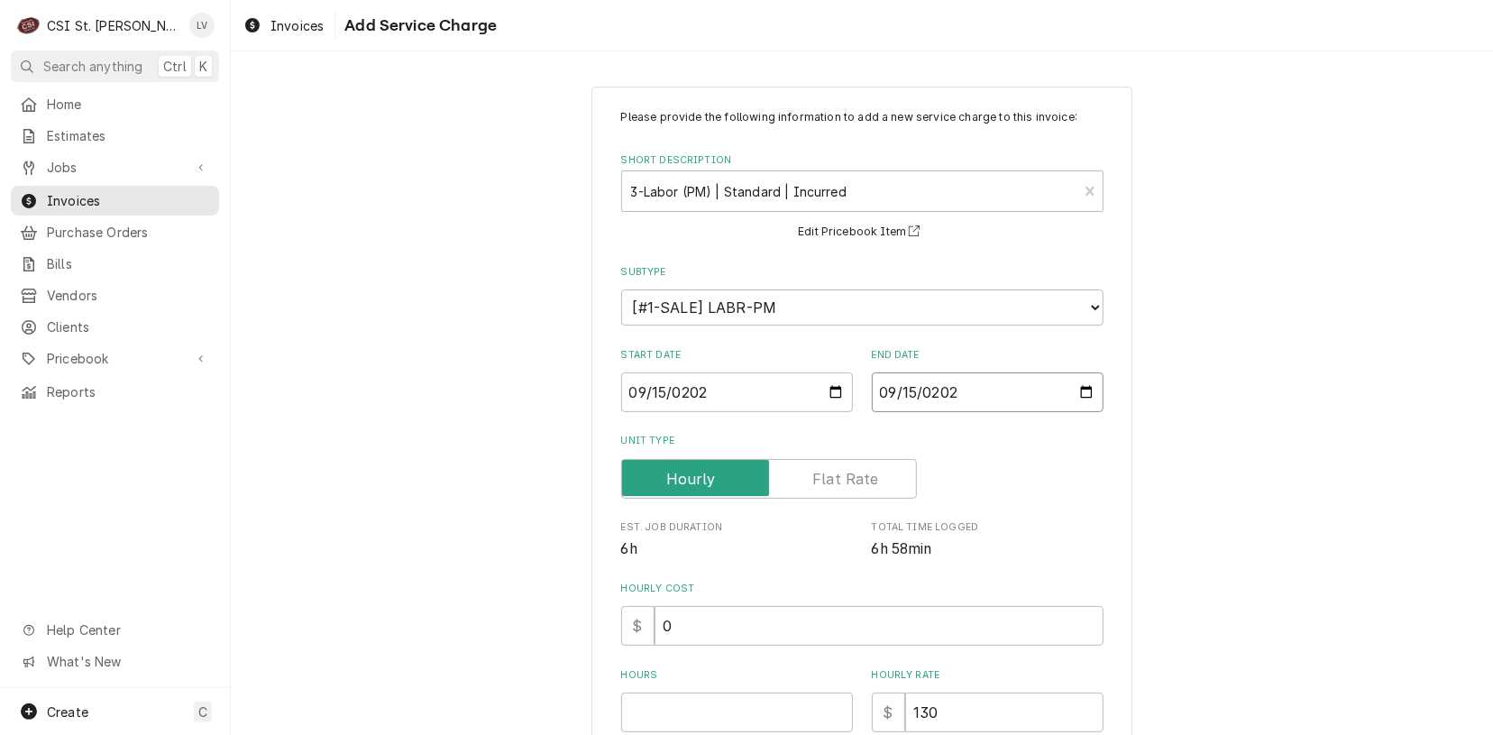
type input "2025-09-15"
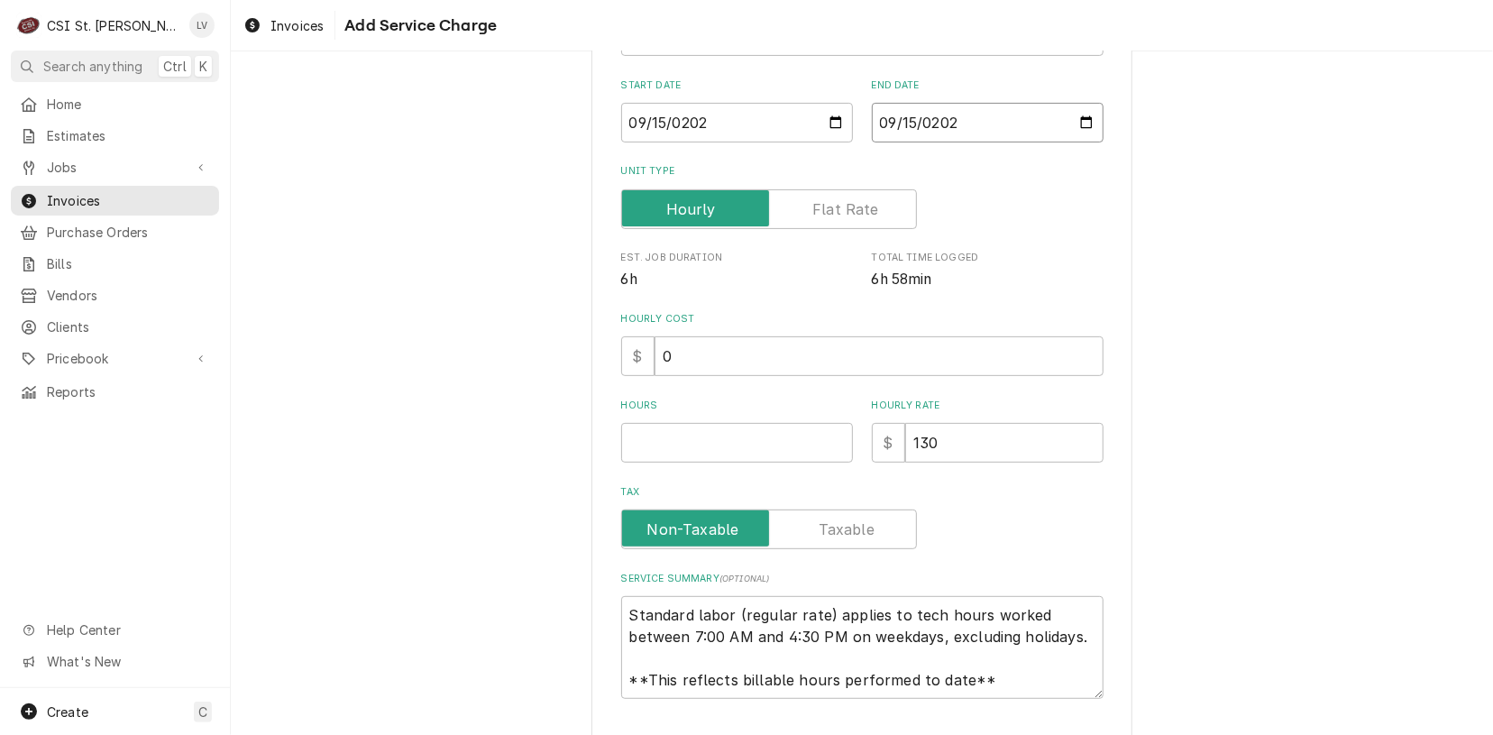
scroll to position [271, 0]
click at [748, 452] on input "Hours" at bounding box center [737, 442] width 232 height 40
type textarea "x"
type input "1"
type textarea "x"
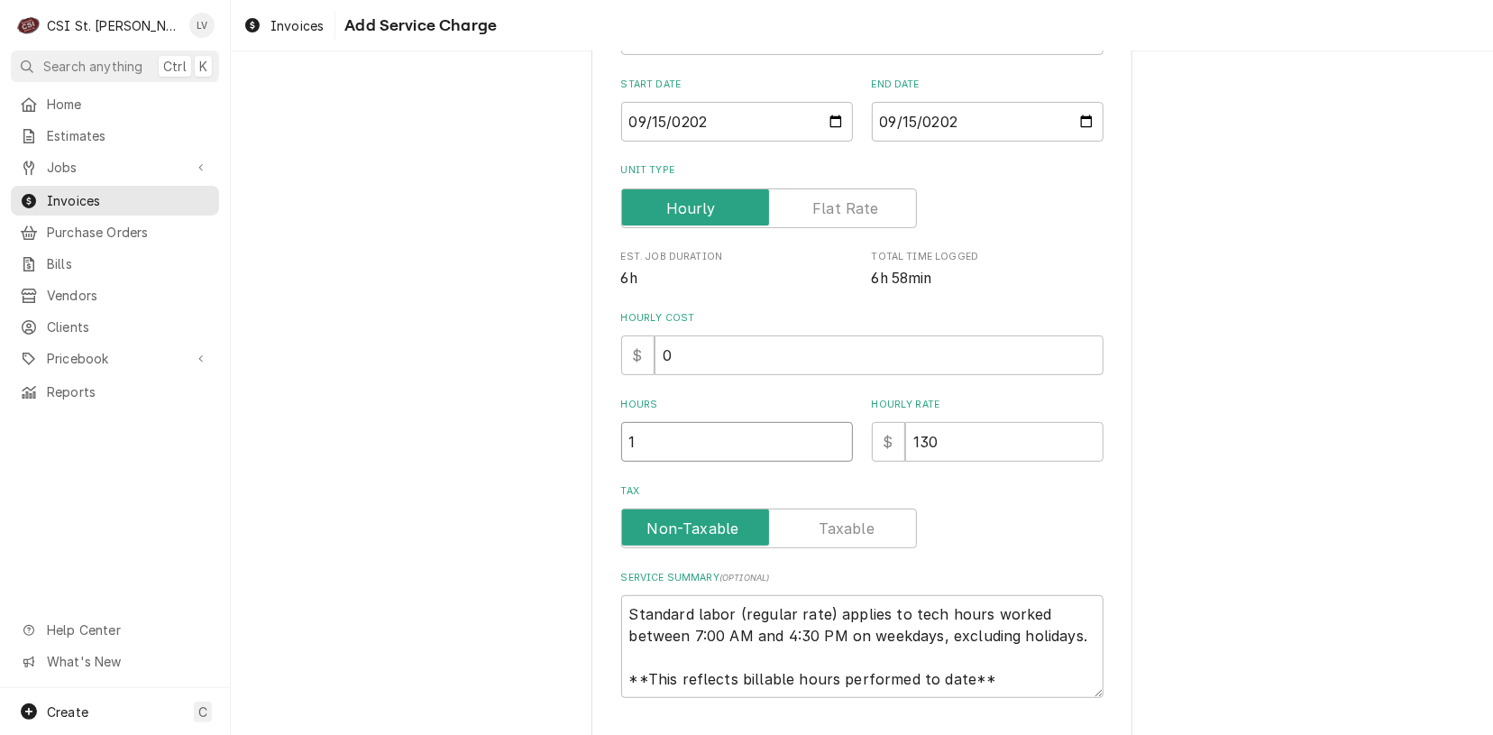
type input "13"
type textarea "x"
type input "13.2"
type textarea "x"
type input "13.25"
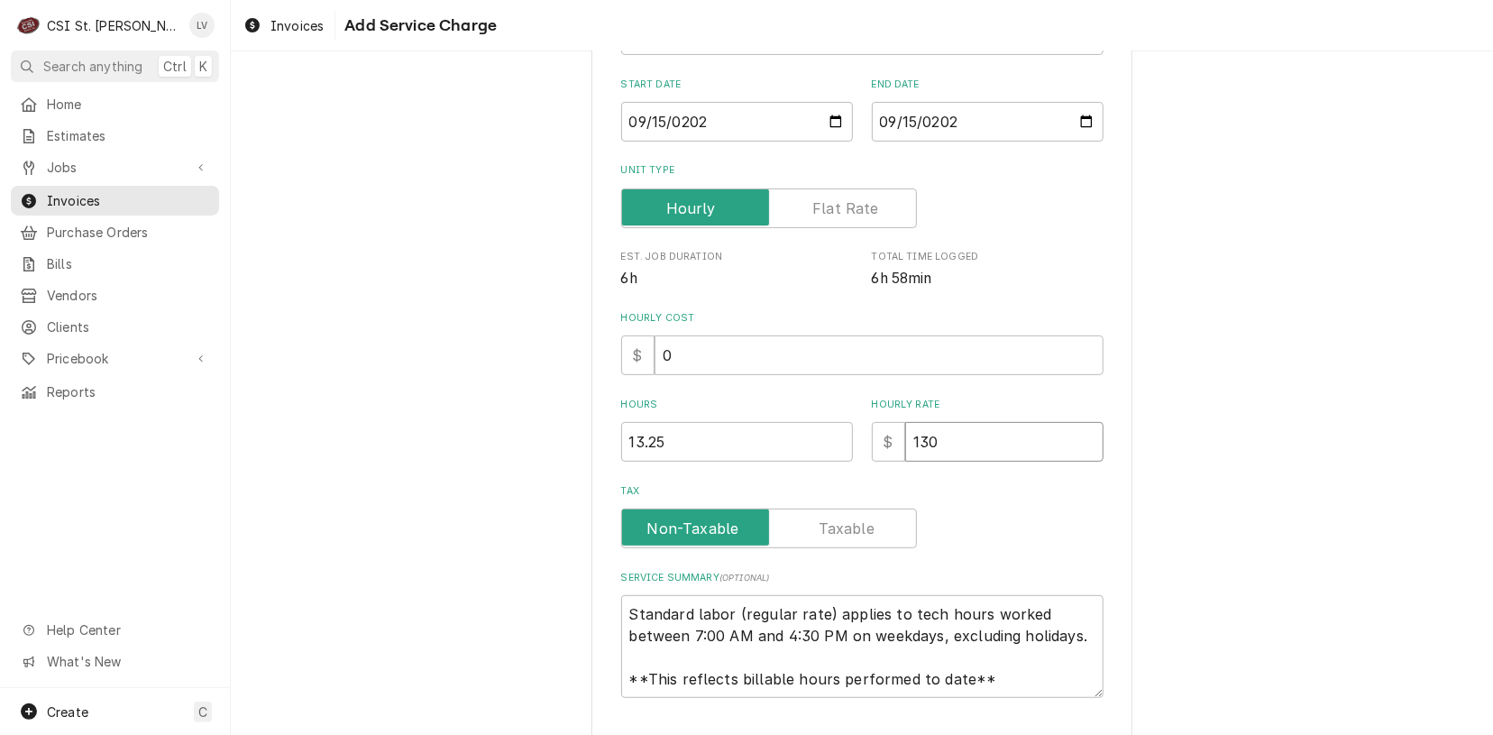
type textarea "x"
drag, startPoint x: 623, startPoint y: 608, endPoint x: 1102, endPoint y: 695, distance: 486.8
click at [1102, 695] on div "Please provide the following information to add a new service charge to this in…" at bounding box center [862, 304] width 541 height 977
type textarea "x"
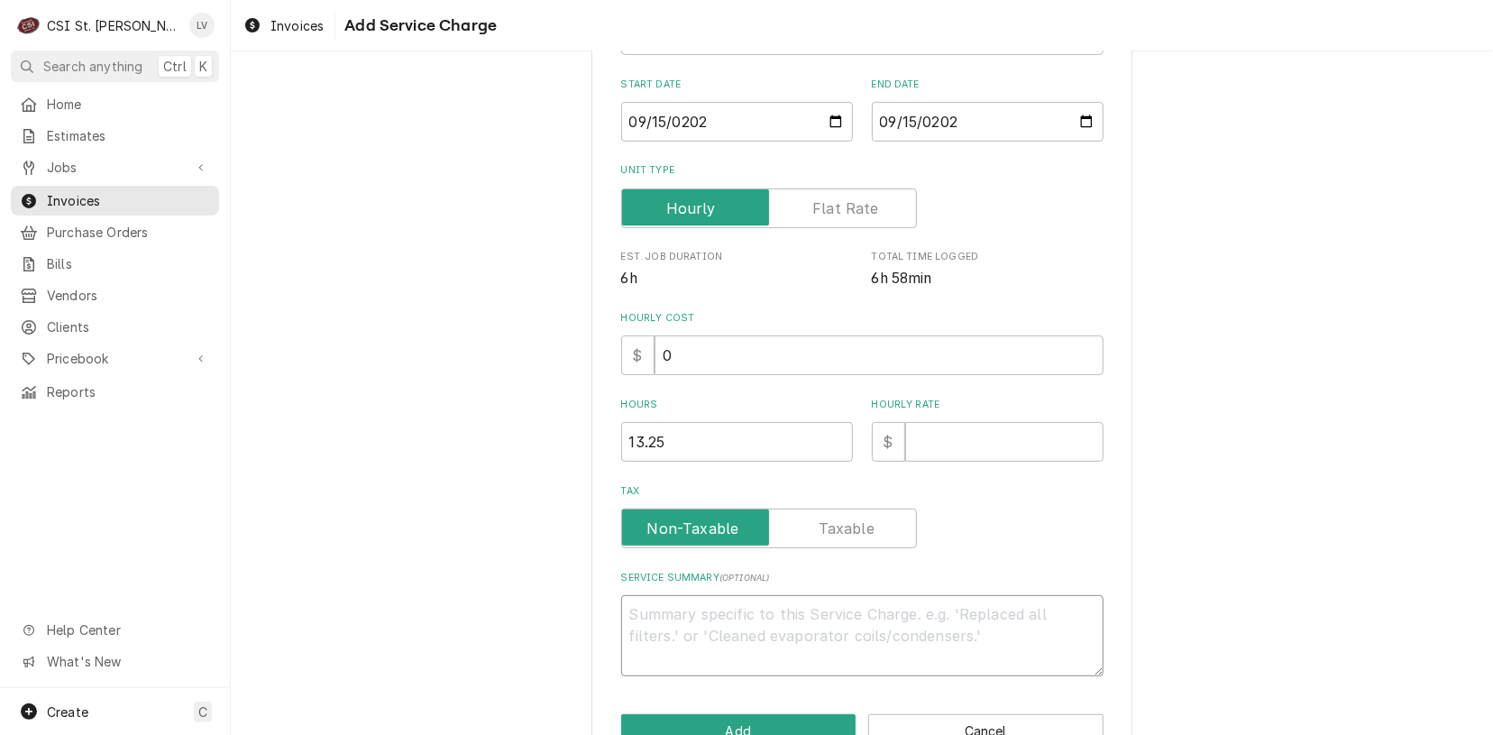
scroll to position [0, 0]
click at [978, 608] on textarea "Service Summary ( optional )" at bounding box center [862, 635] width 482 height 81
paste textarea "Performed PM service on cooking, refrigeration, and ice machine equipment as pe…"
type textarea "x"
type textarea "Performed PM service on cooking, refrigeration, and ice machine equipment as pe…"
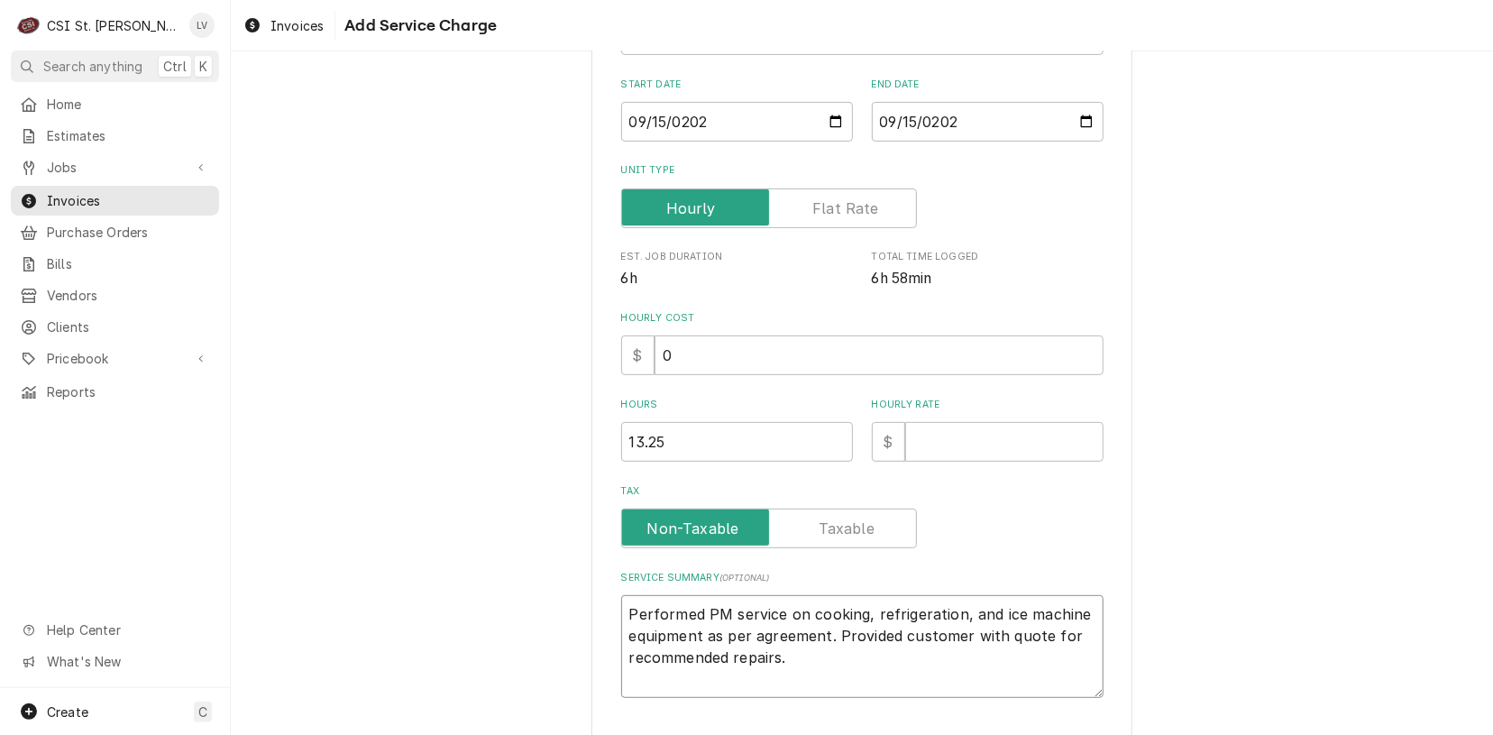
click at [855, 615] on textarea "Performed PM service on cooking, refrigeration, and ice machine equipment as pe…" at bounding box center [862, 646] width 482 height 103
type textarea "x"
type textarea "Performed PM service on cooking , refrigeration, and ice machine equipment as p…"
type textarea "x"
type textarea "Performed PM service on cooking refrigeration, and ice machine equipment as per…"
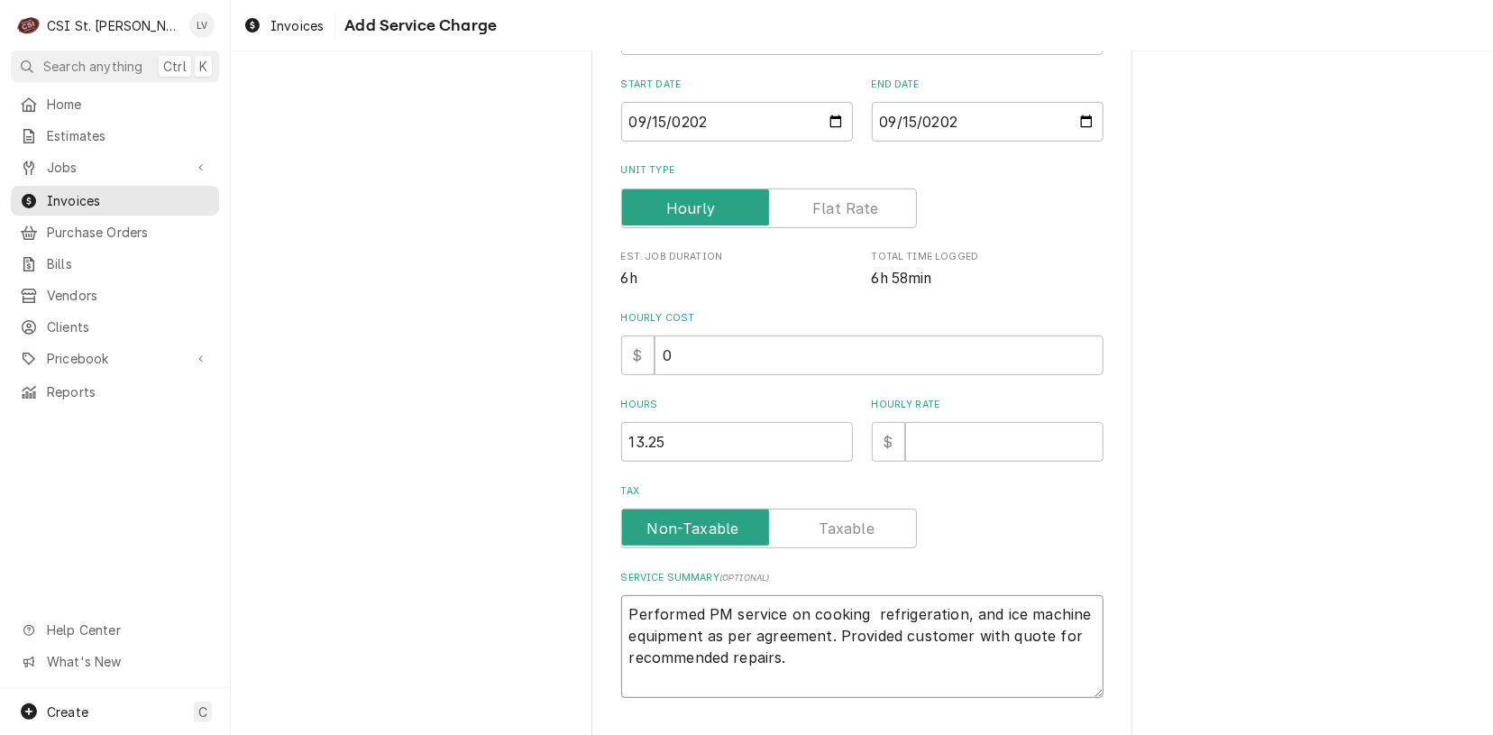
type textarea "x"
type textarea "Performed PM service on cooking refrigeration, and ice machine equipment as per…"
type textarea "x"
type textarea "Performed PM service on cooking efrigeration, and ice machine equipment as per …"
type textarea "x"
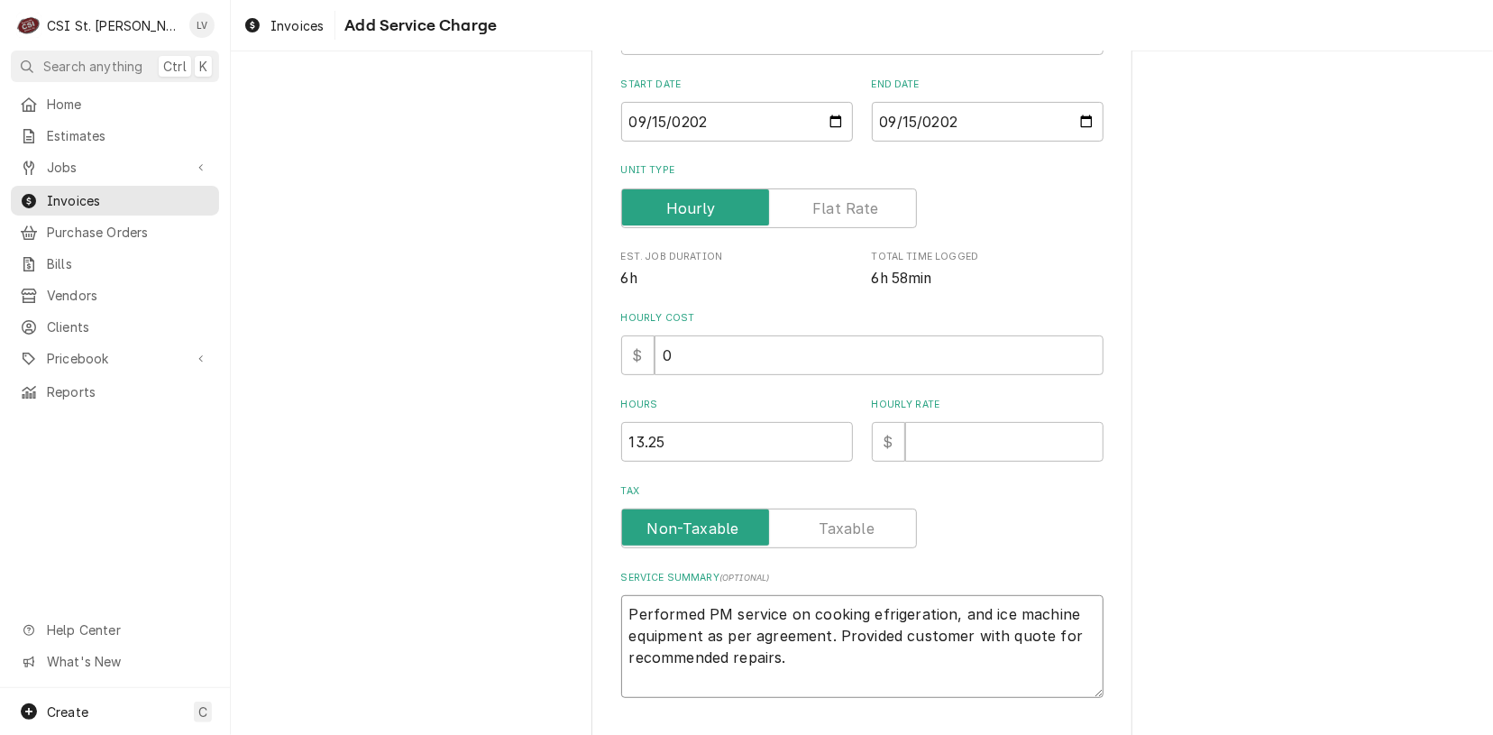
type textarea "Performed PM service on cooking frigeration, and ice machine equipment as per a…"
type textarea "x"
type textarea "Performed PM service on cooking rigeration, and ice machine equipment as per ag…"
type textarea "x"
type textarea "Performed PM service on cooking igeration, and ice machine equipment as per agr…"
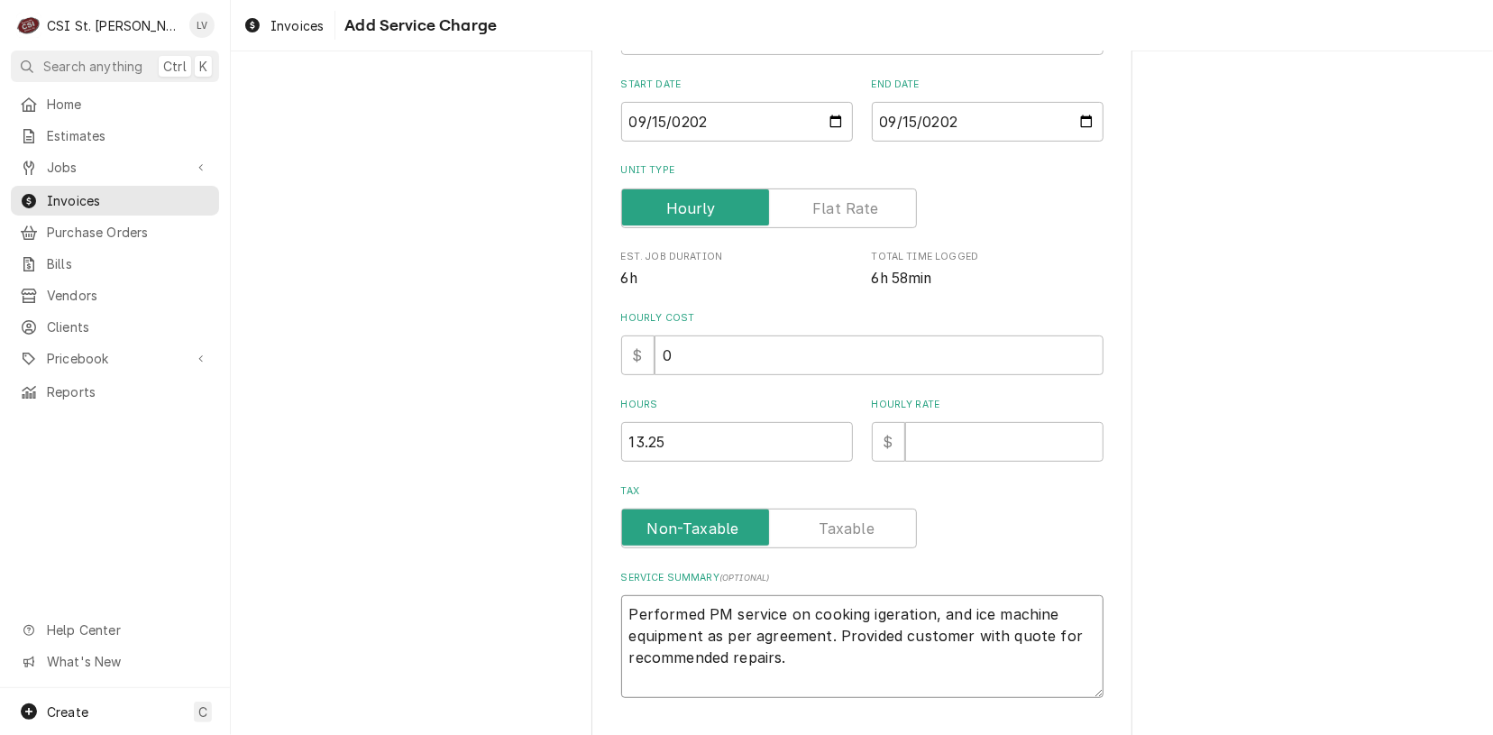
type textarea "x"
type textarea "Performed PM service on cooking geration, and ice machine equipment as per agre…"
type textarea "x"
type textarea "Performed PM service on cooking eration, and ice machine equipment as per agree…"
type textarea "x"
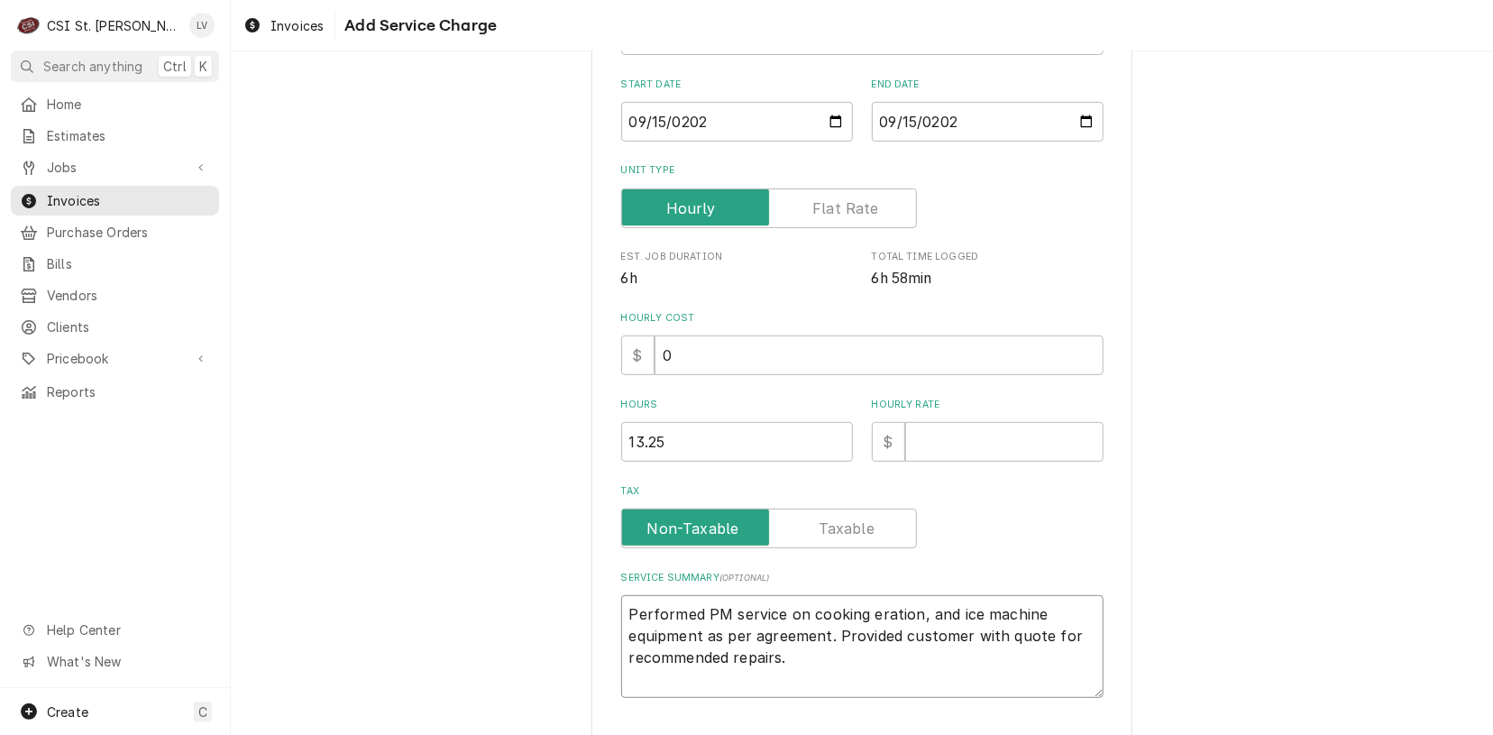
type textarea "Performed PM service on cooking ration, and ice machine equipment as per agreem…"
type textarea "x"
type textarea "Performed PM service on cooking ation, and ice machine equipment as per agreeme…"
type textarea "x"
type textarea "Performed PM service on cooking ion, and ice machine equipment as per agreement…"
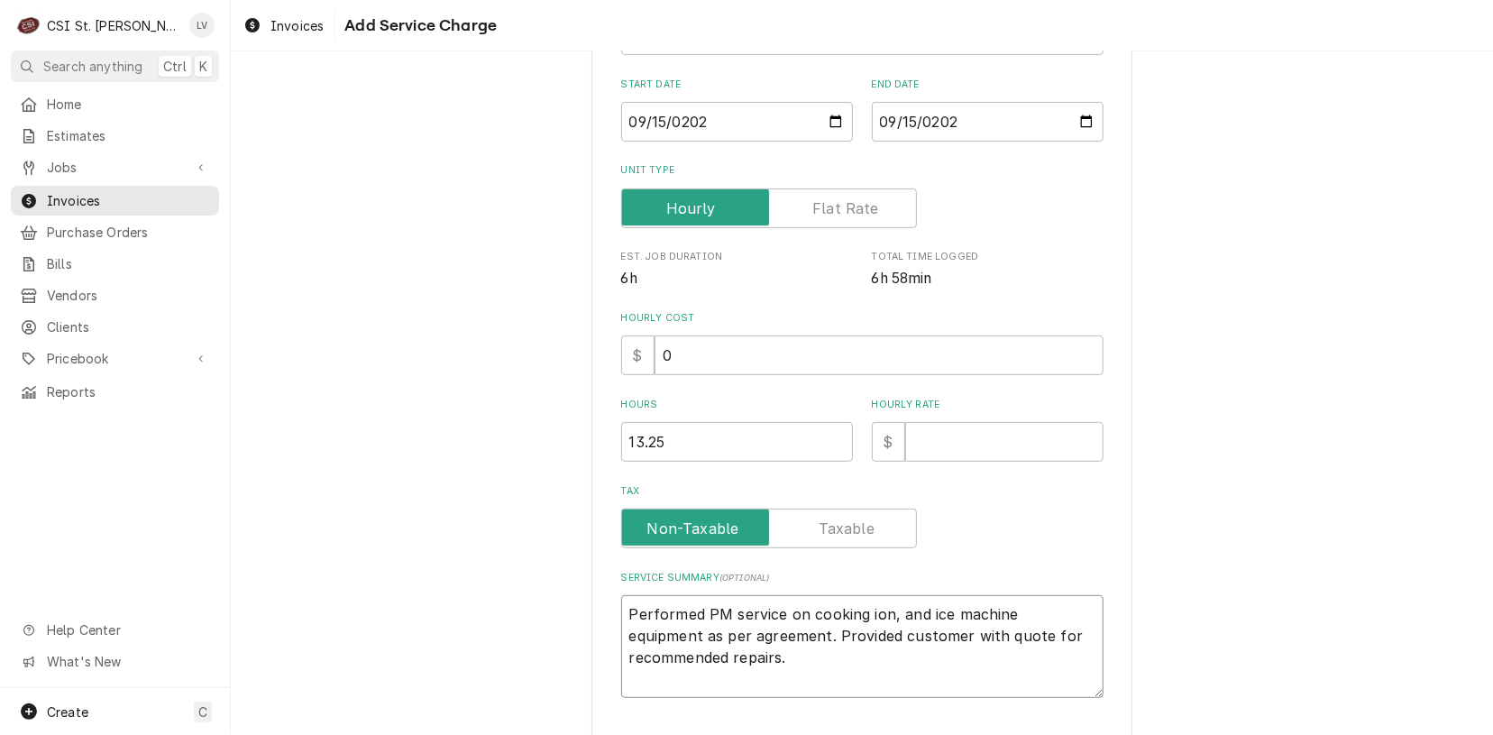
type textarea "x"
type textarea "Performed PM service on cooking on, and ice machine equipment as per agreement.…"
type textarea "x"
type textarea "Performed PM service on cooking n, and ice machine equipment as per agreement. …"
type textarea "x"
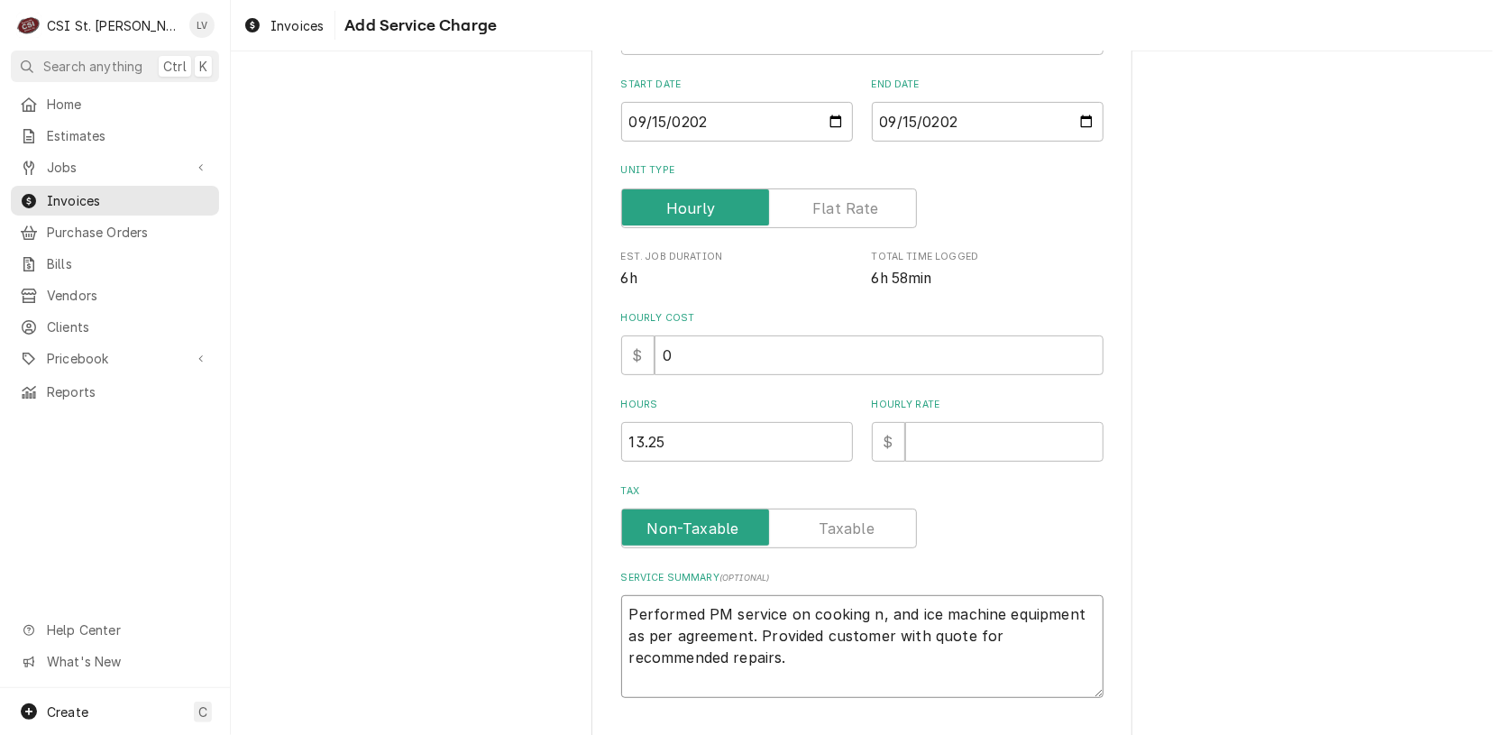
type textarea "Performed PM service on cooking , and ice machine equipment as per agreement. P…"
type textarea "x"
type textarea "Performed PM service on cooking and ice machine equipment as per agreement. Pro…"
type textarea "x"
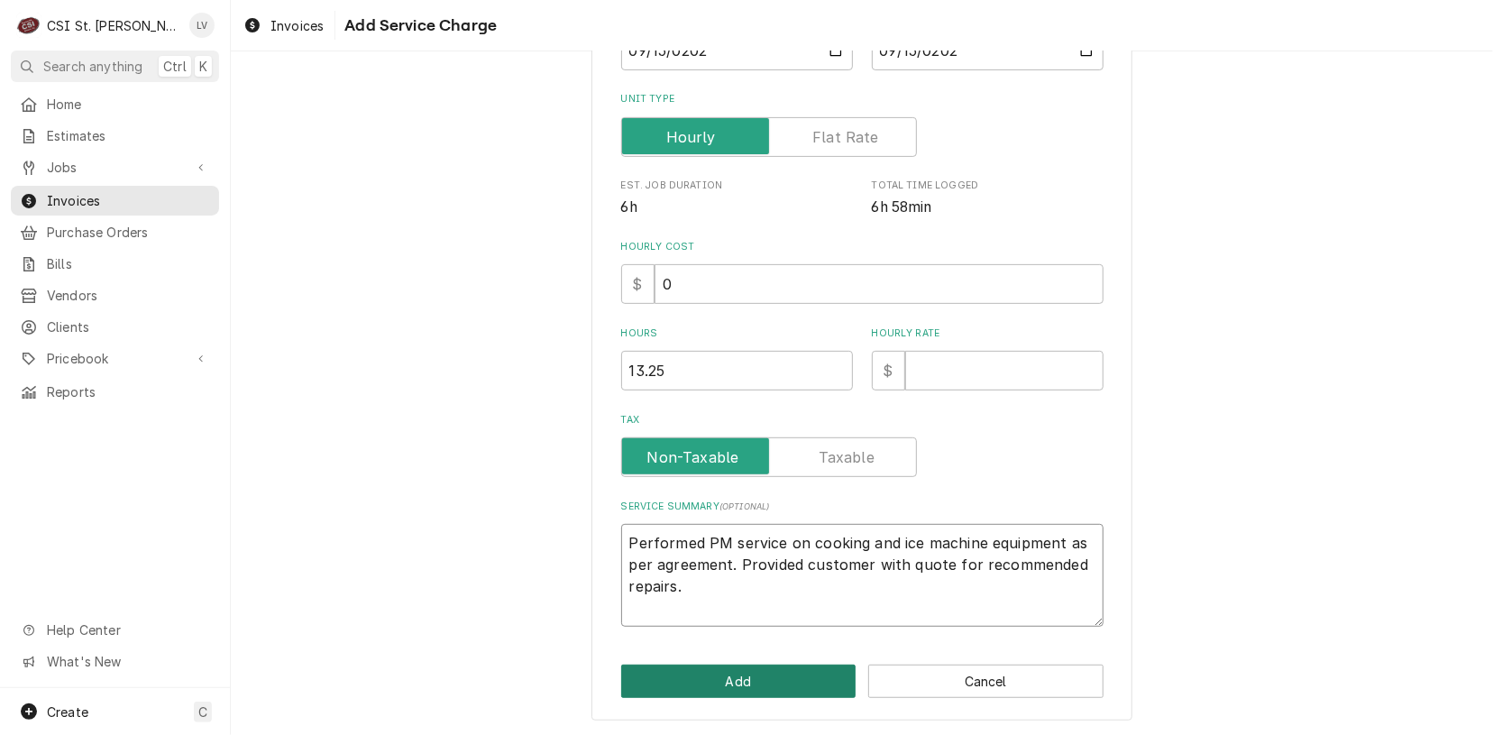
type textarea "Performed PM service on cooking and ice machine equipment as per agreement. Pro…"
click at [743, 684] on button "Add" at bounding box center [738, 681] width 235 height 33
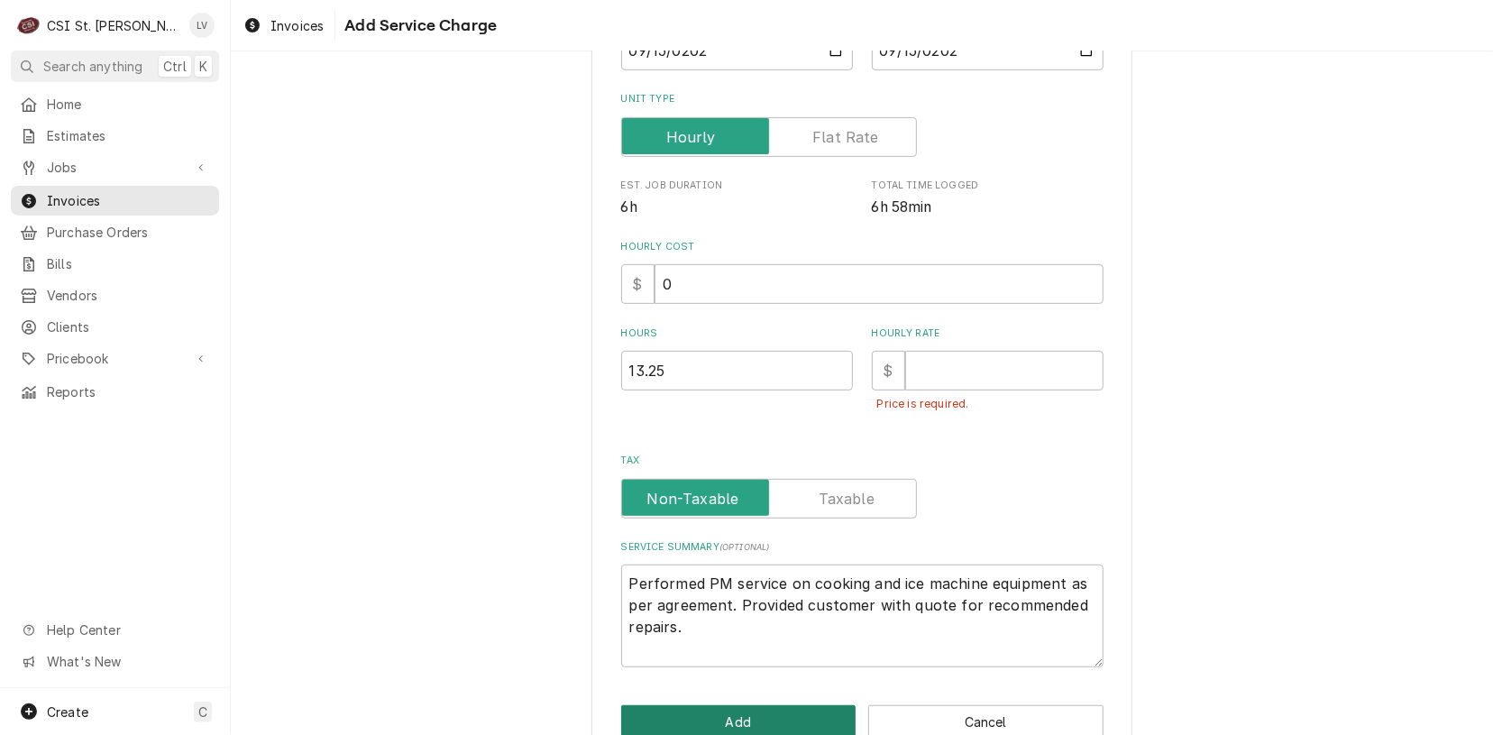
click at [721, 718] on button "Add" at bounding box center [738, 721] width 235 height 33
click at [937, 356] on input "Hourly Rate" at bounding box center [1004, 371] width 198 height 40
type textarea "x"
type input "0"
click at [785, 715] on button "Add" at bounding box center [738, 721] width 235 height 33
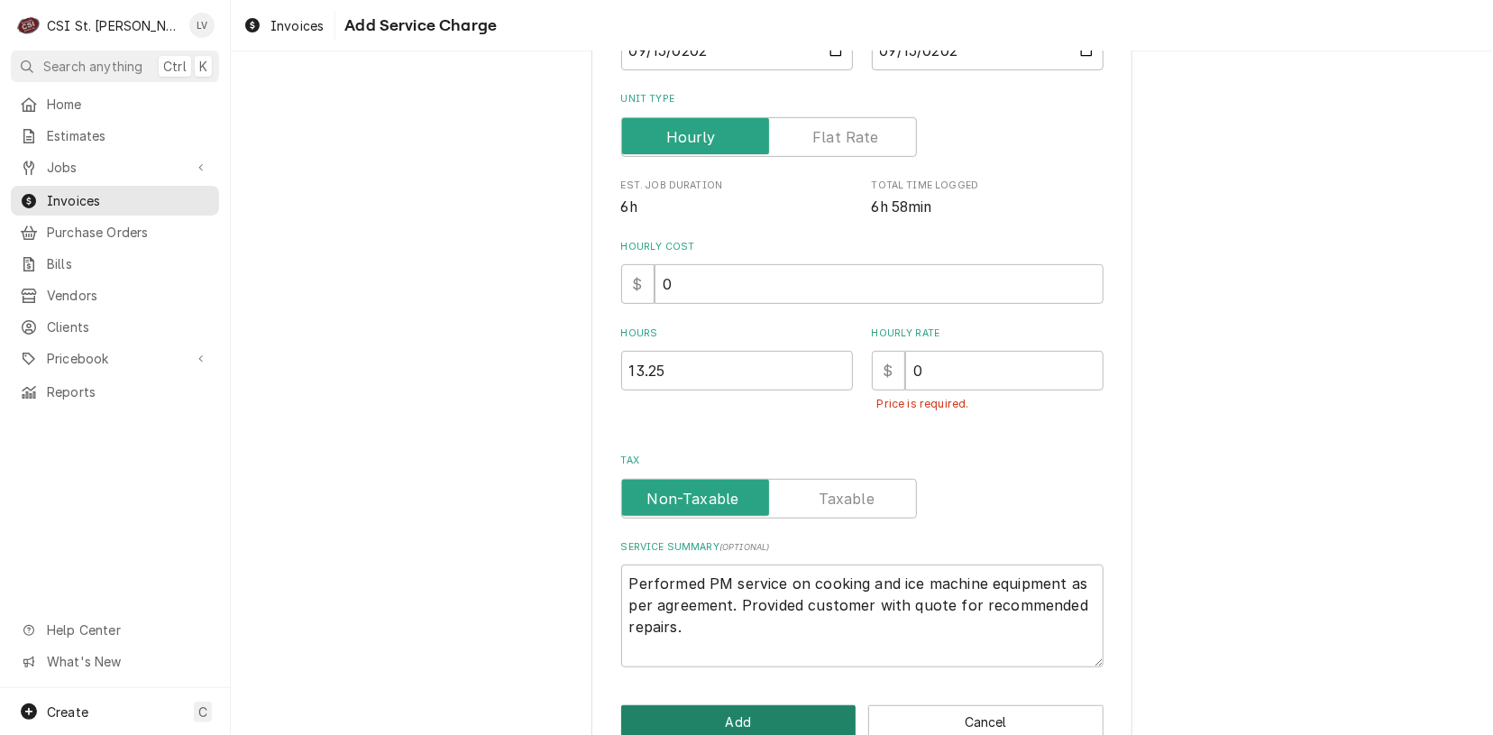
type textarea "x"
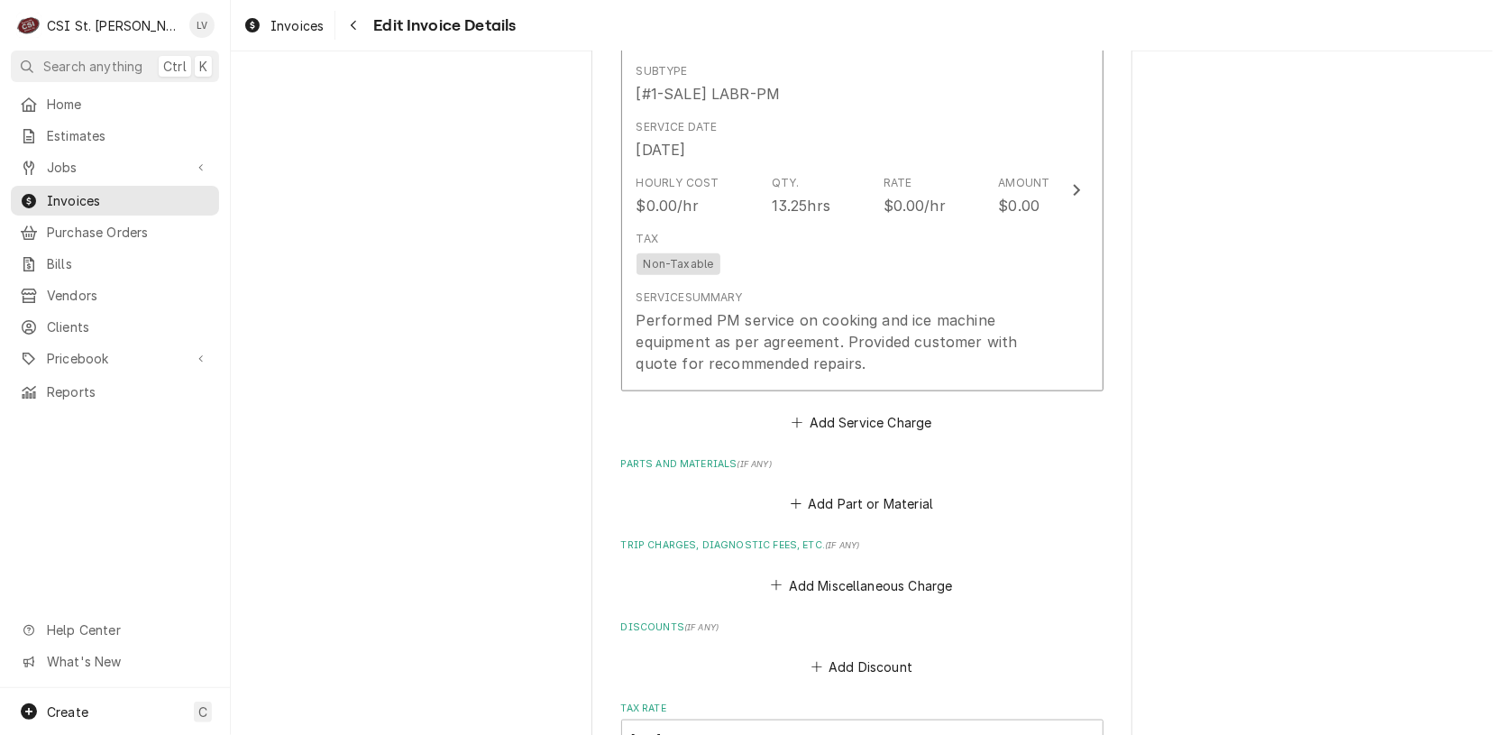
scroll to position [5952, 0]
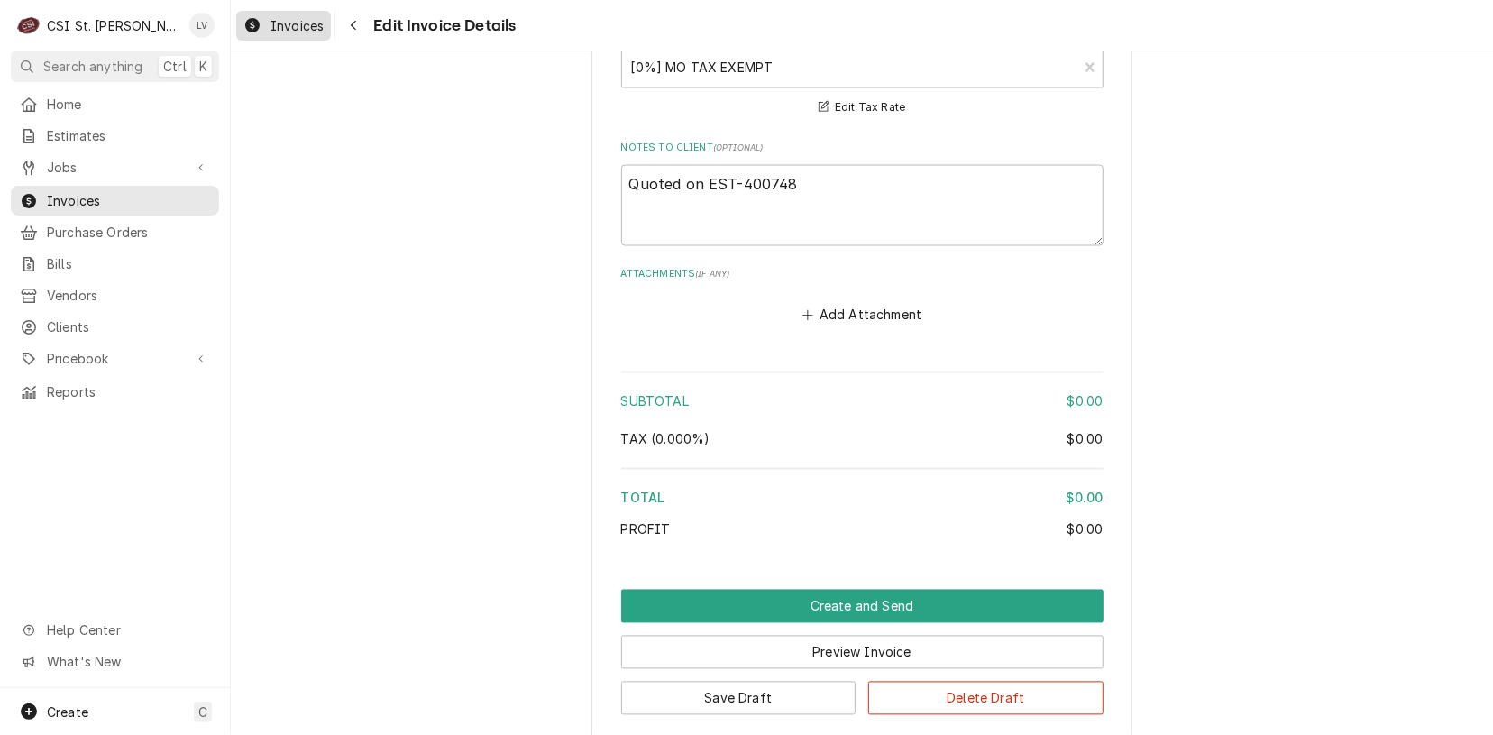
click at [302, 23] on span "Invoices" at bounding box center [297, 25] width 53 height 19
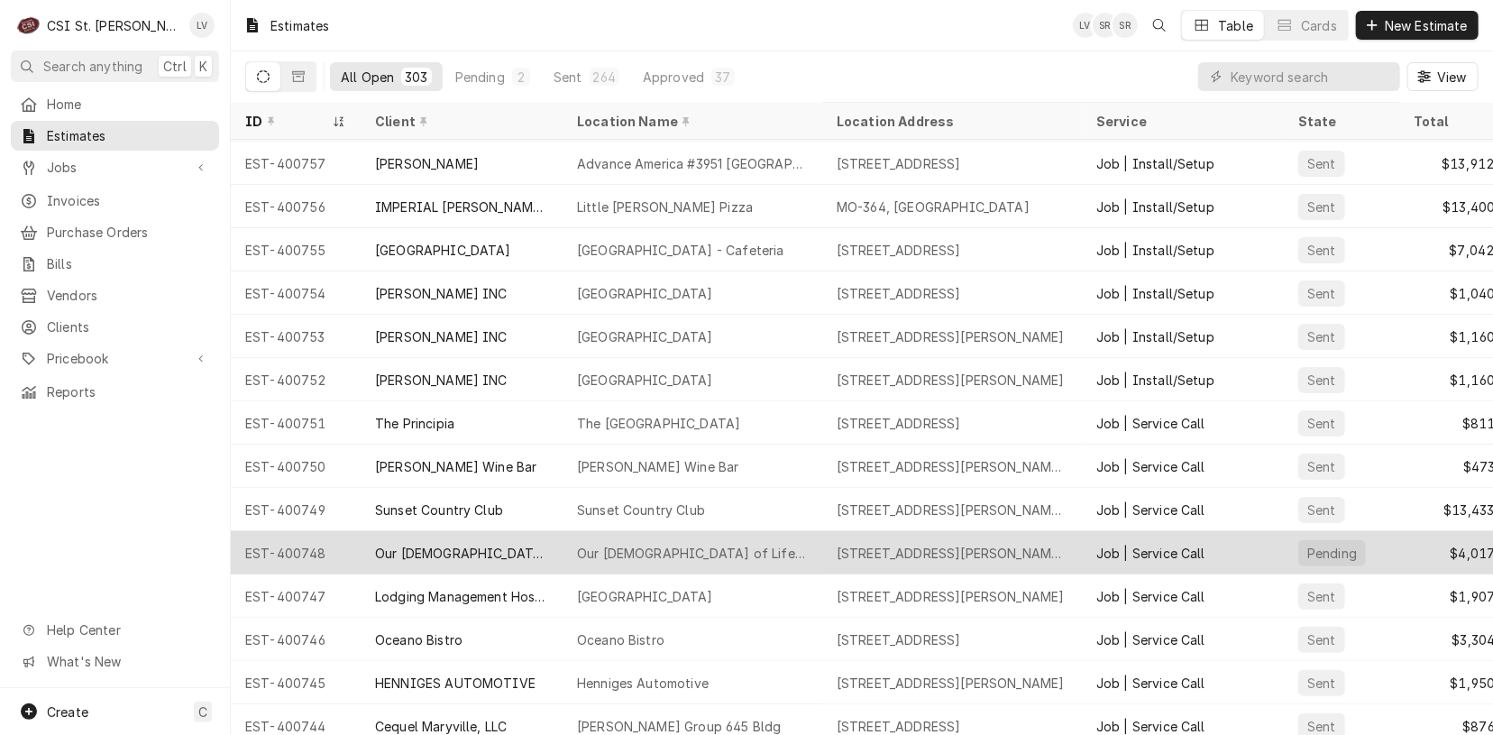
scroll to position [90, 0]
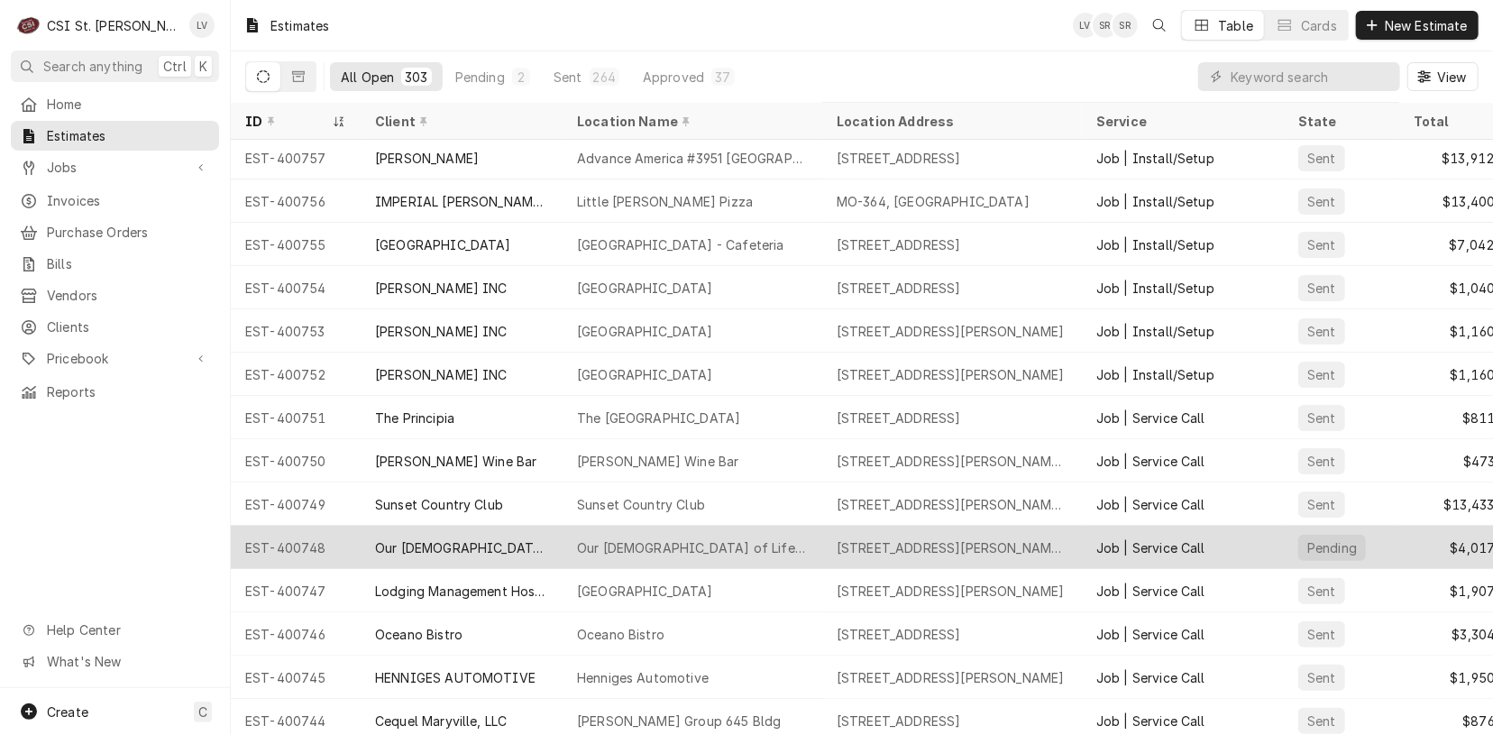
click at [425, 538] on div "Our Lady of Life Apartments" at bounding box center [461, 547] width 173 height 19
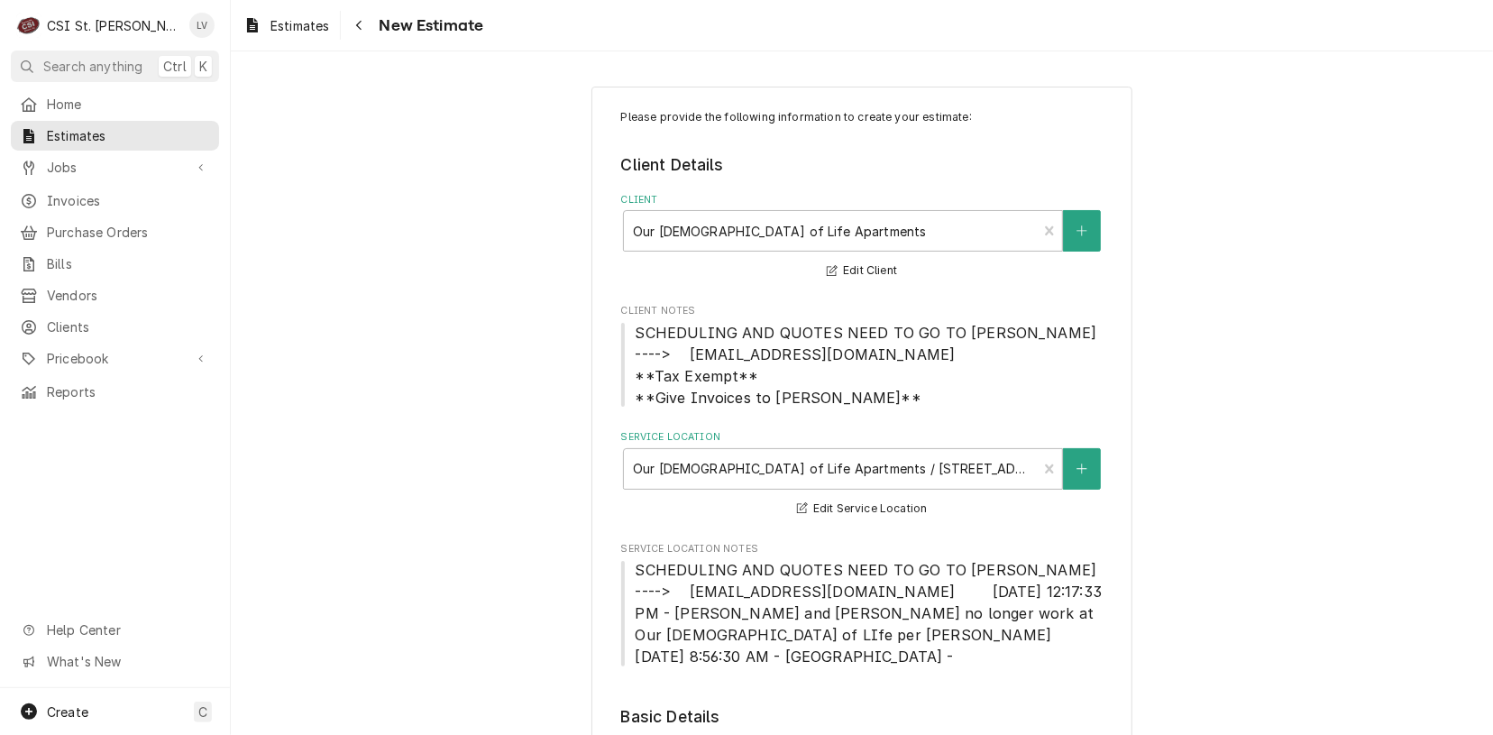
type textarea "x"
click at [361, 23] on icon "Navigate back" at bounding box center [359, 25] width 8 height 13
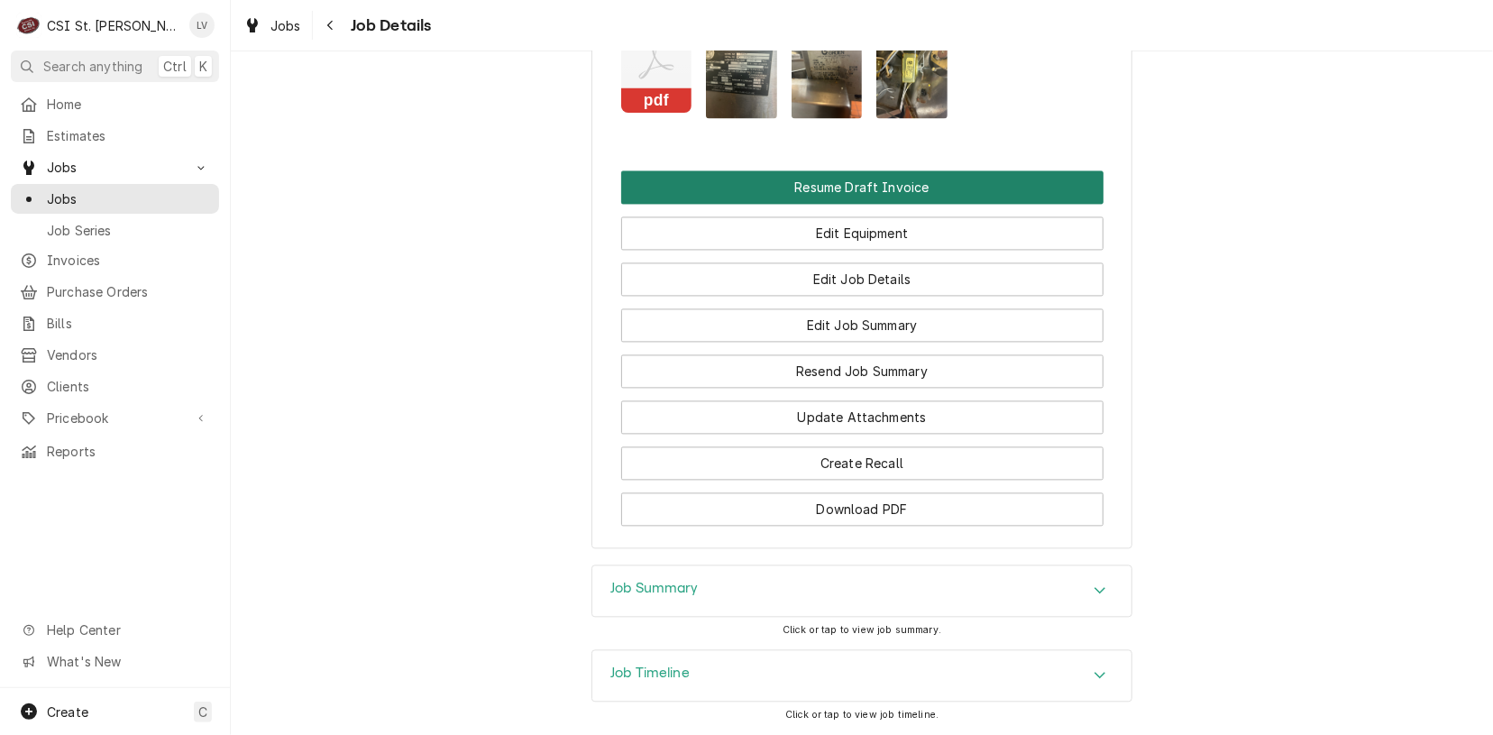
scroll to position [2198, 0]
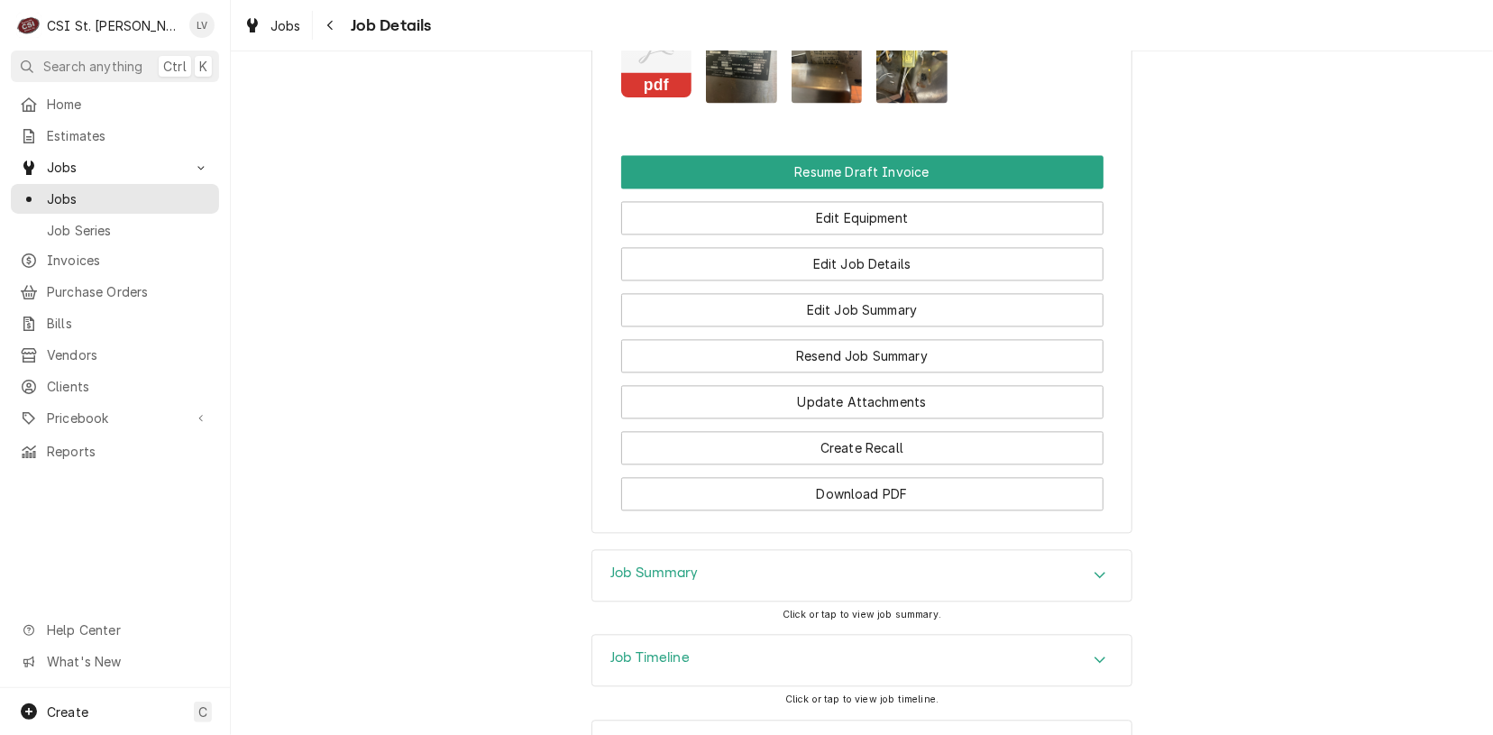
click at [655, 565] on h3 "Job Summary" at bounding box center [654, 573] width 88 height 17
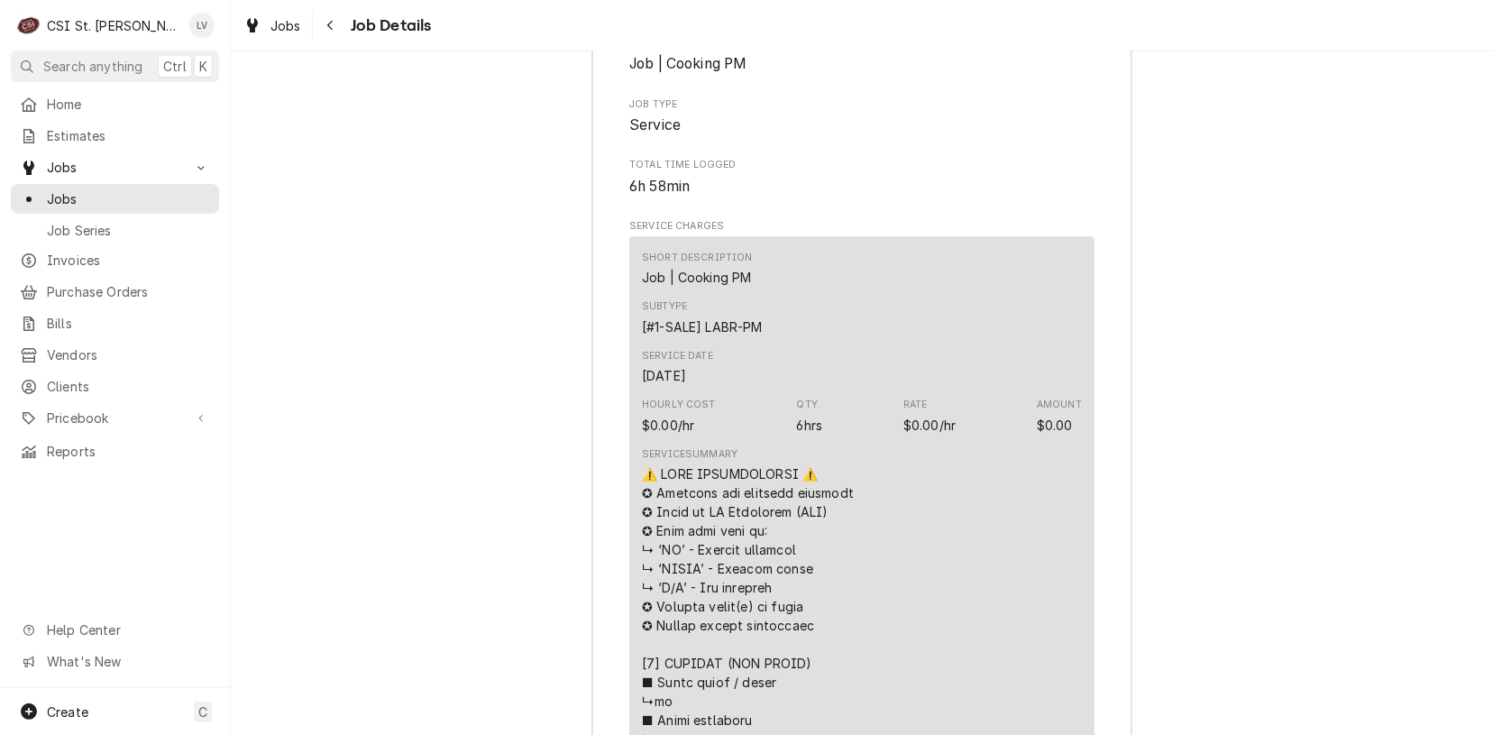
scroll to position [2558, 0]
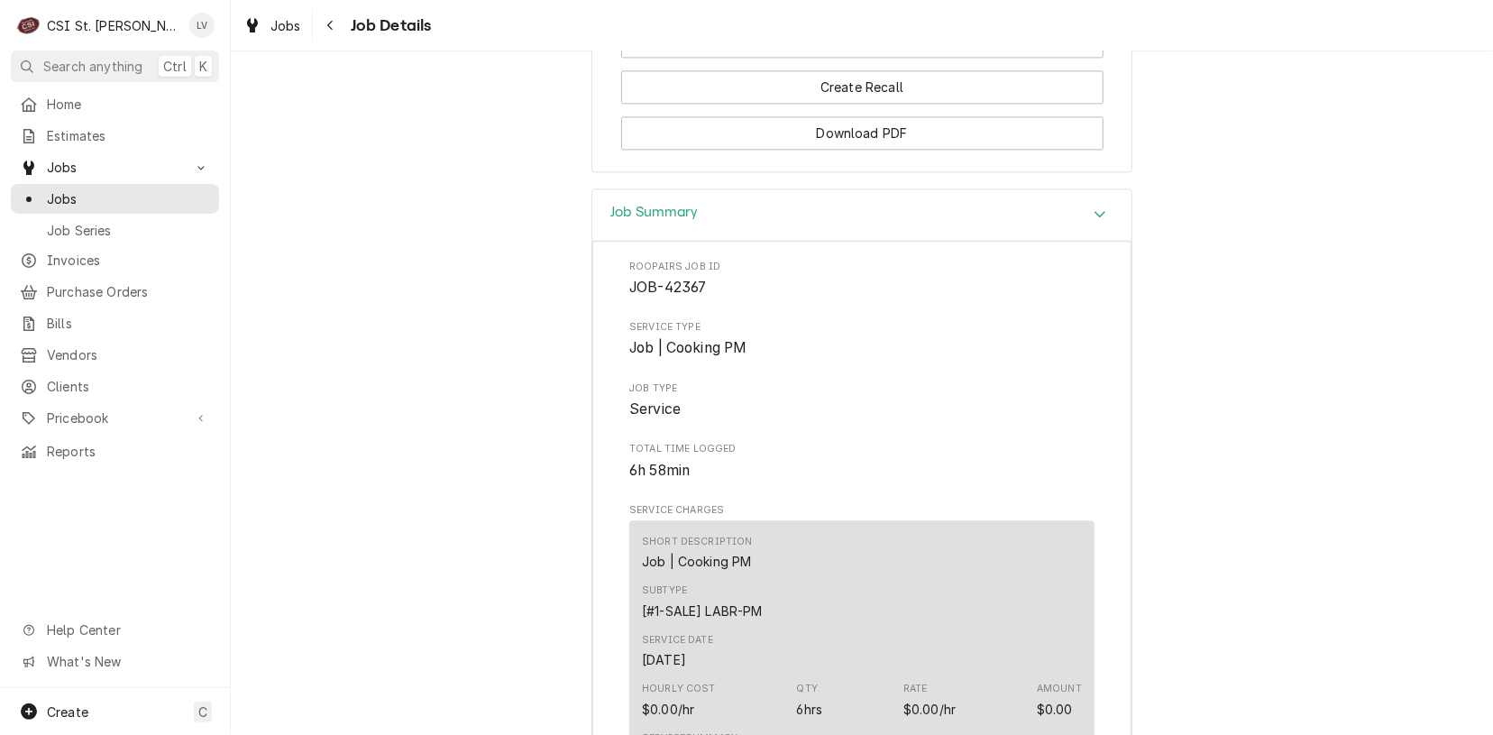
click at [1094, 207] on icon "Accordion Header" at bounding box center [1100, 214] width 13 height 14
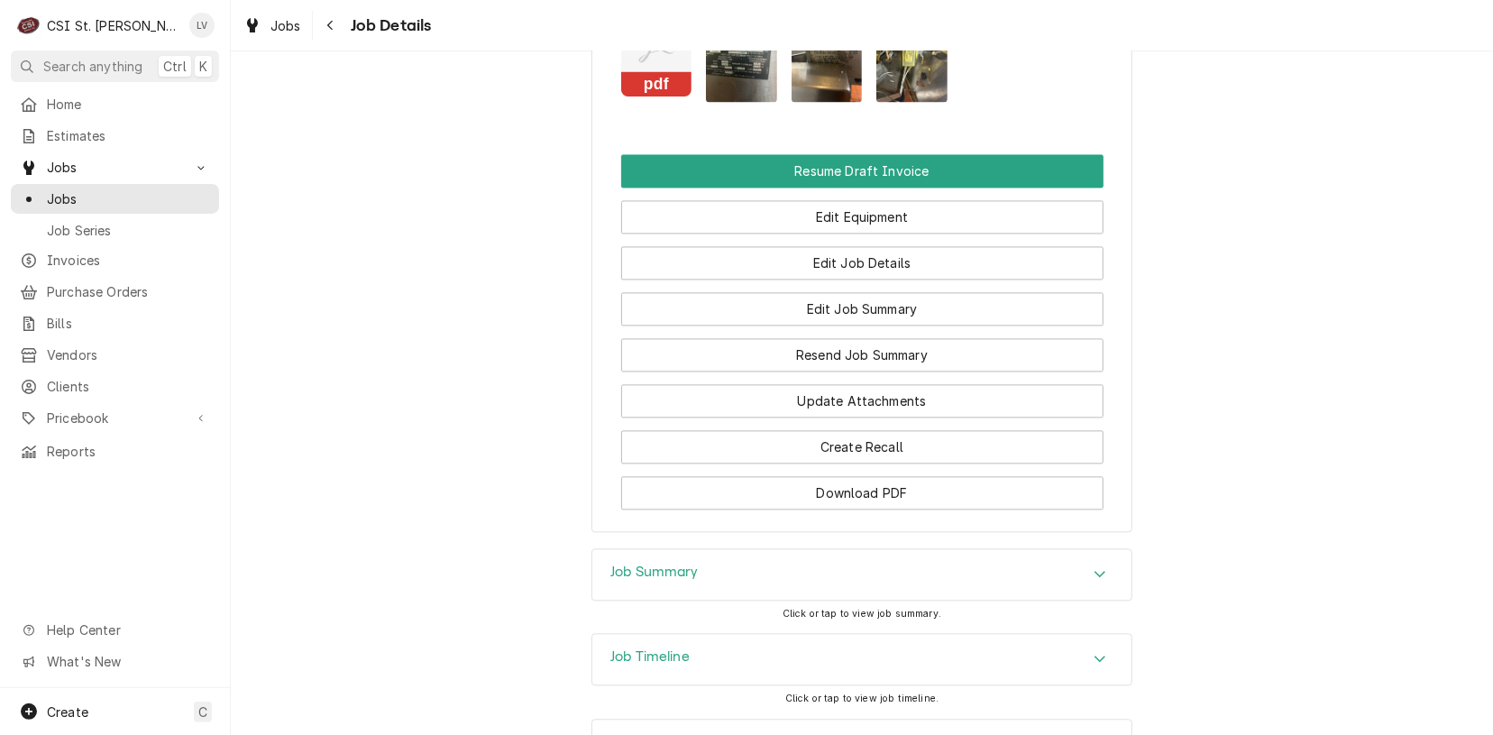
click at [750, 634] on div "Job Timeline" at bounding box center [861, 659] width 539 height 50
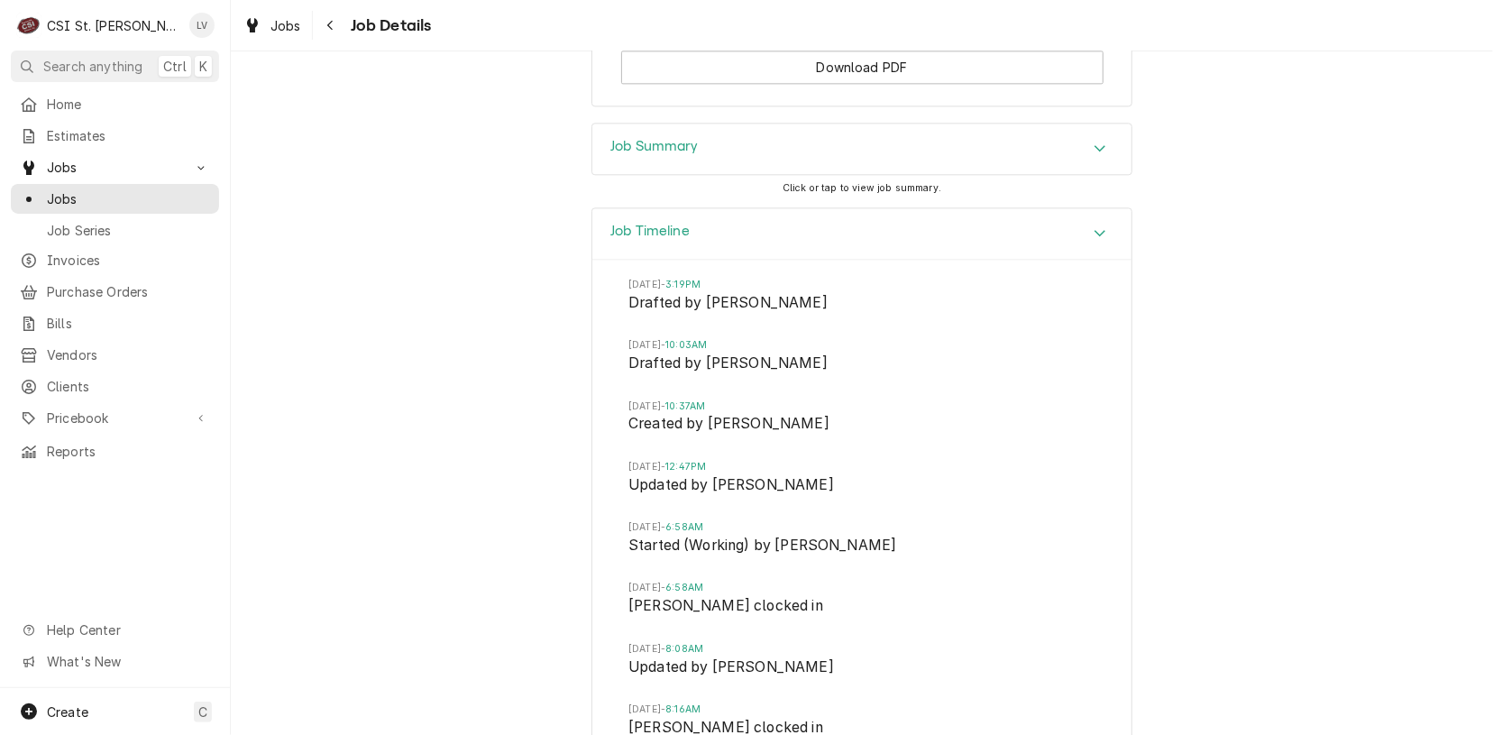
scroll to position [2469, 0]
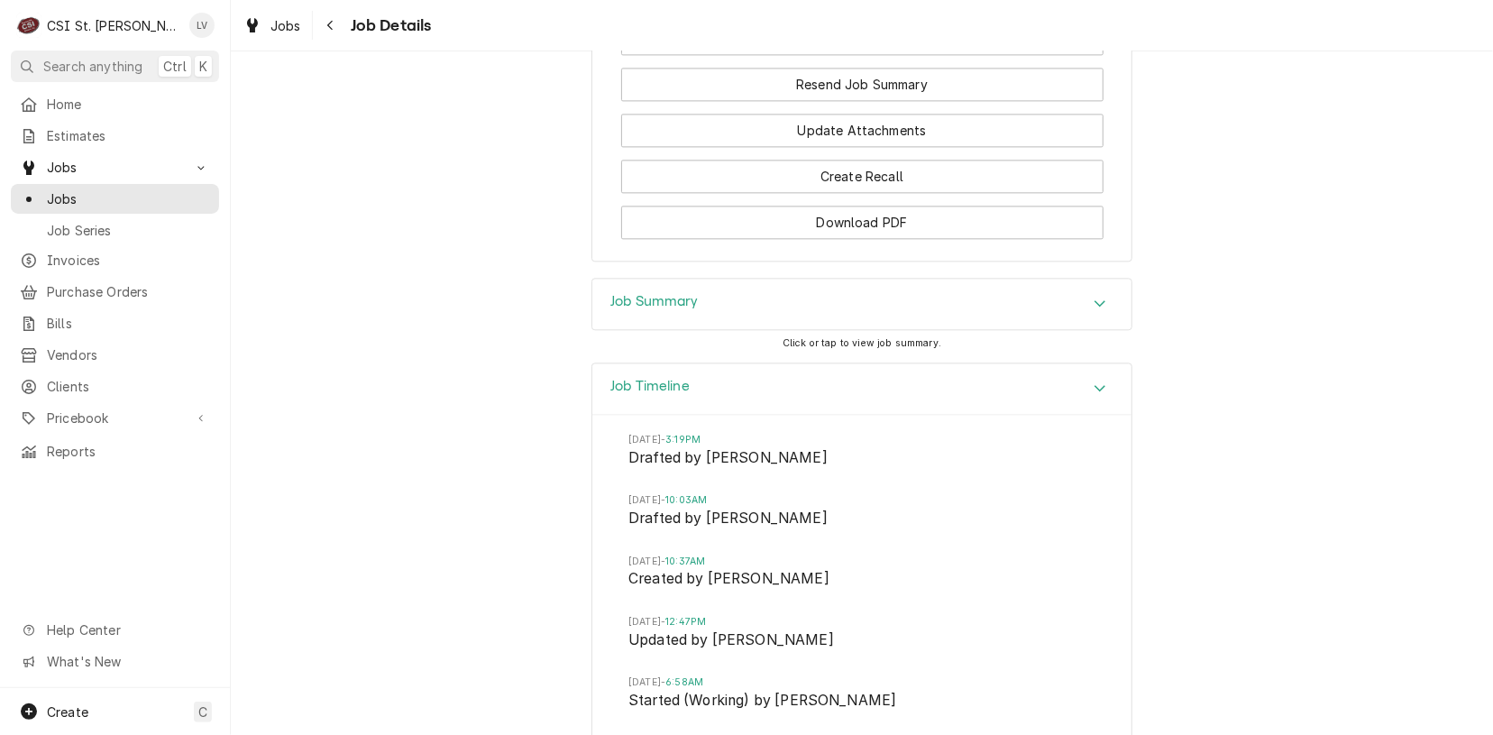
click at [1094, 381] on icon "Accordion Header" at bounding box center [1100, 388] width 13 height 14
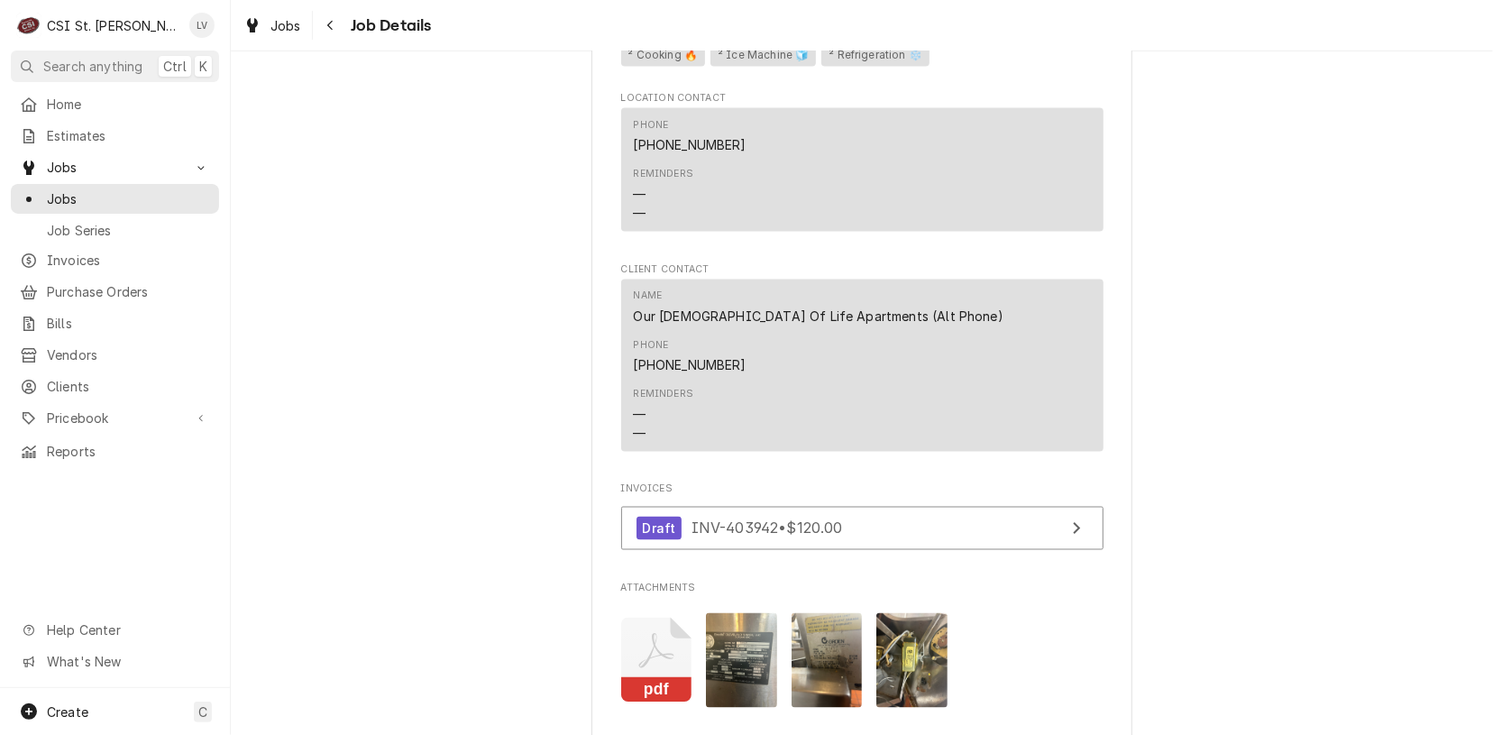
scroll to position [1838, 0]
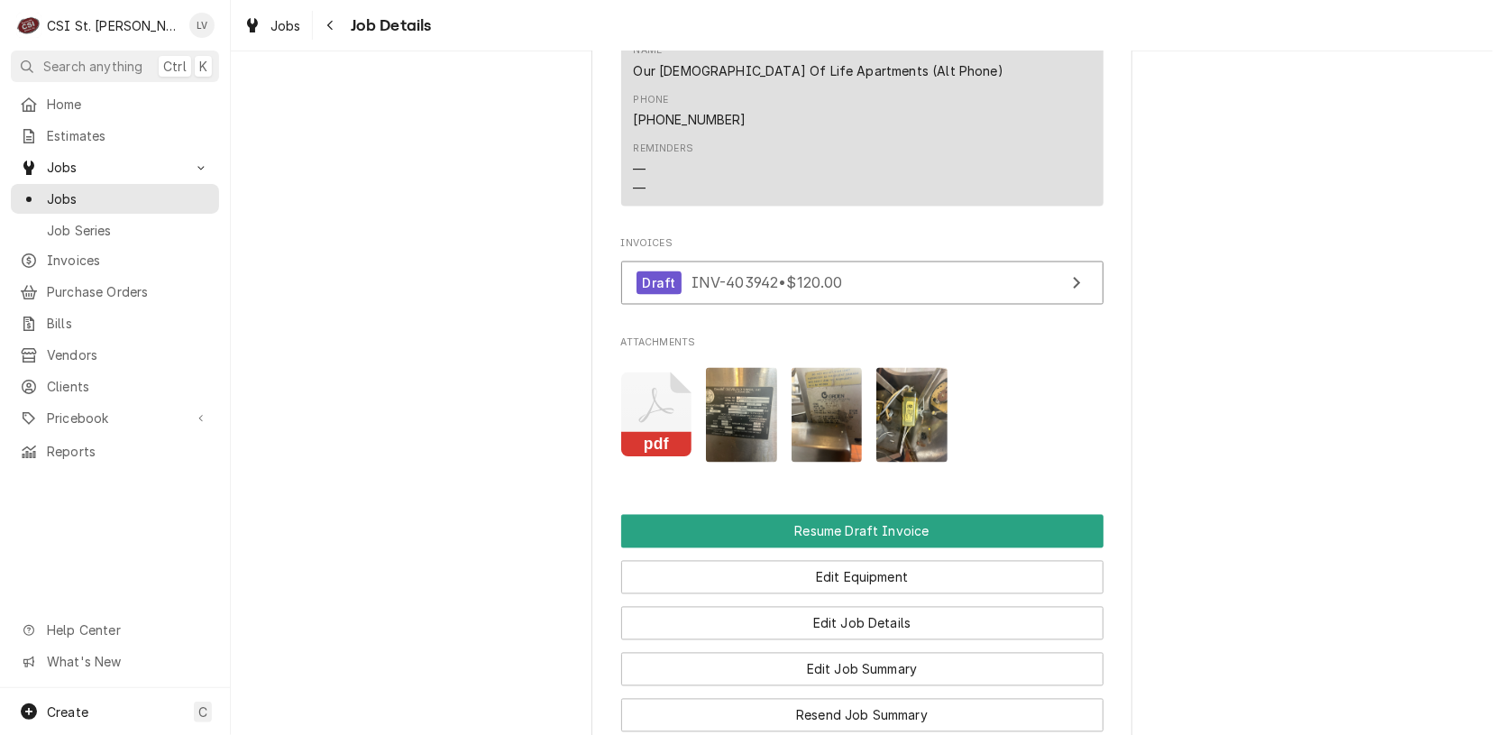
click at [646, 389] on icon "Attachments" at bounding box center [655, 406] width 35 height 35
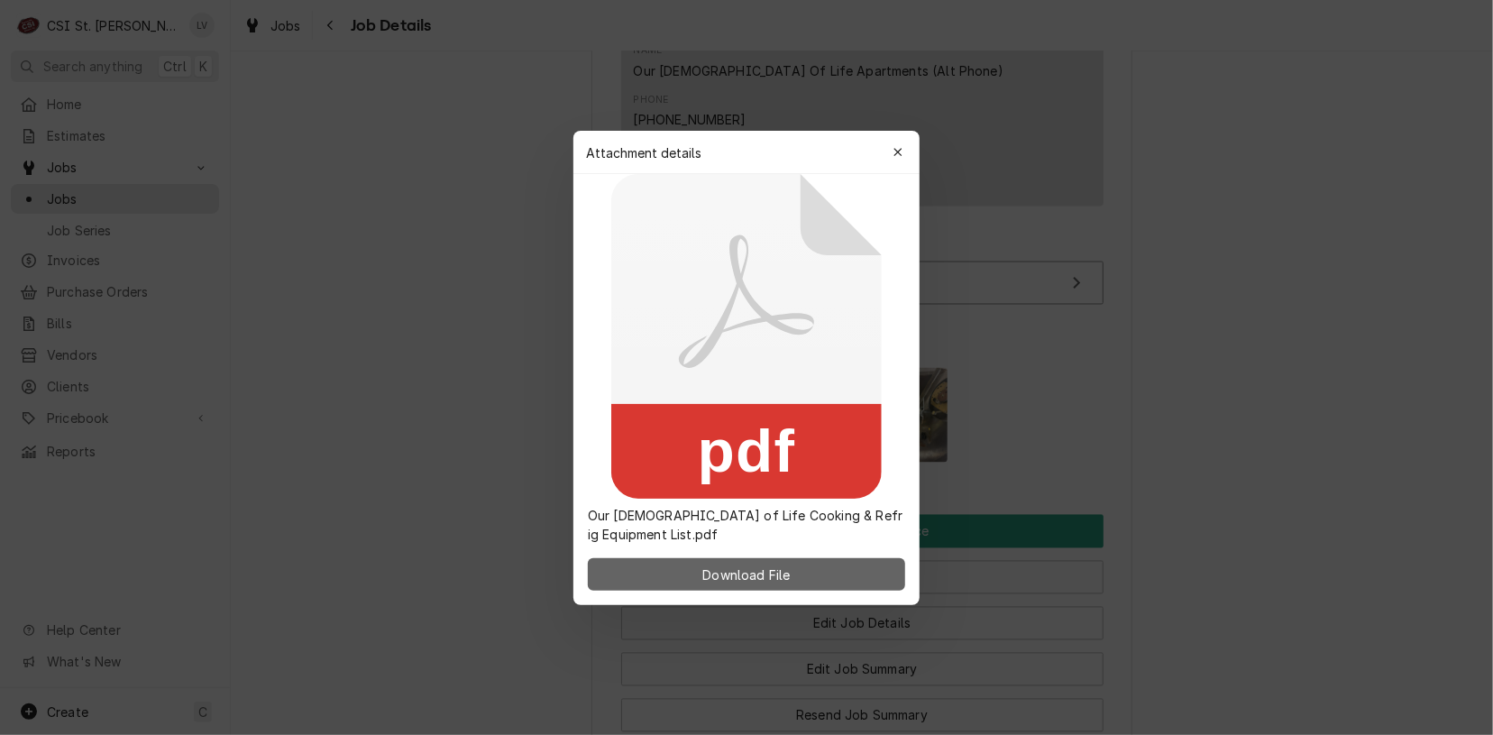
click at [783, 579] on span "Download File" at bounding box center [746, 574] width 95 height 19
drag, startPoint x: 1333, startPoint y: 211, endPoint x: 1231, endPoint y: 280, distance: 122.8
click at [1327, 207] on div at bounding box center [746, 367] width 1493 height 735
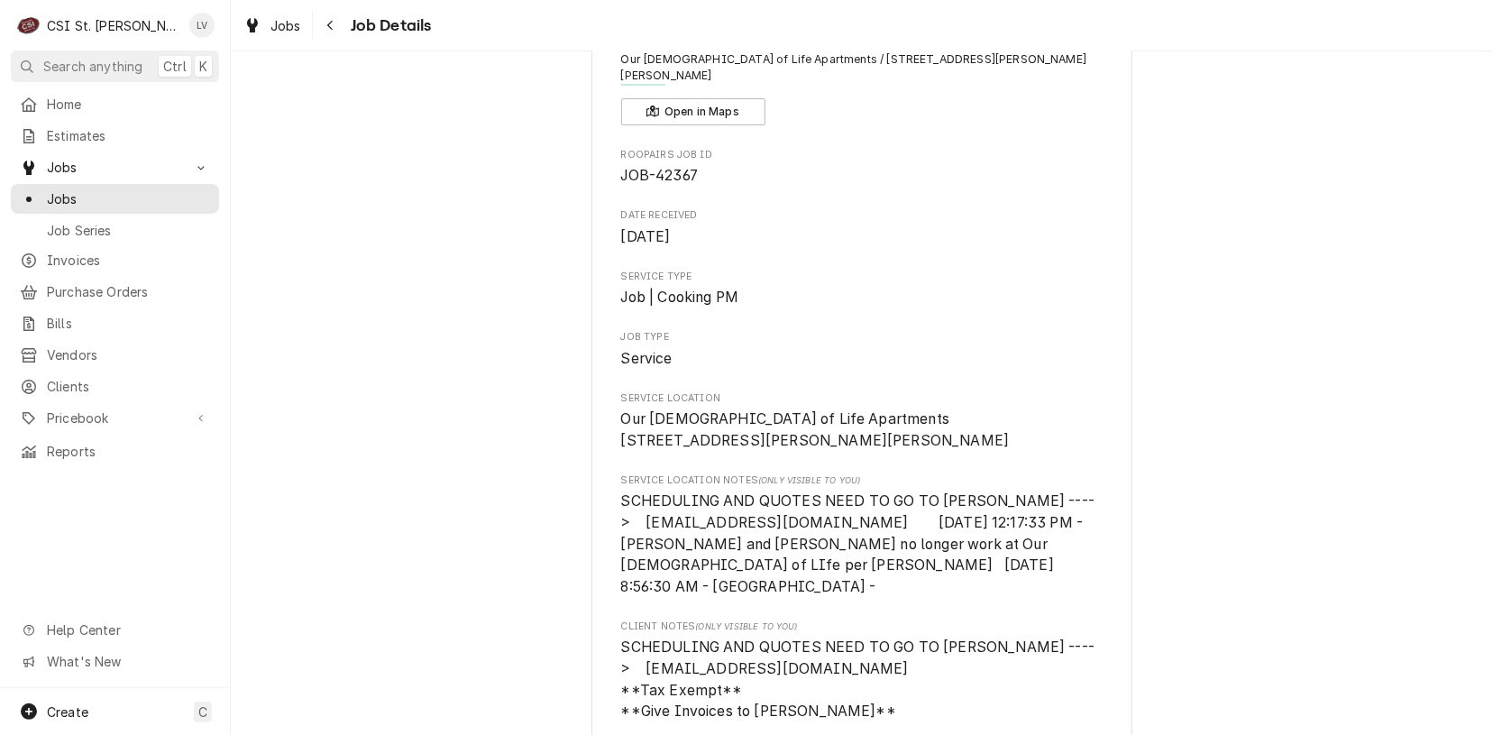
scroll to position [0, 0]
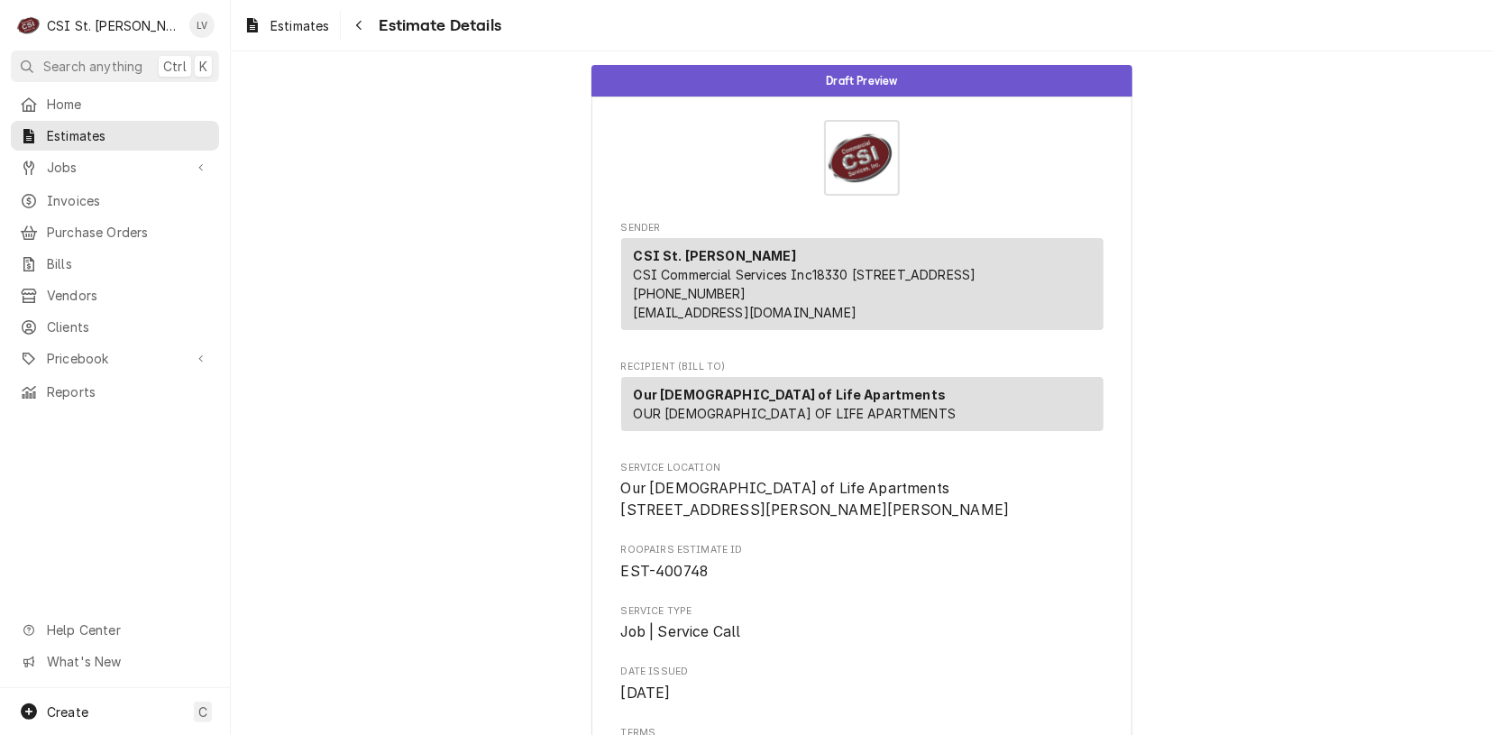
drag, startPoint x: 370, startPoint y: 314, endPoint x: 370, endPoint y: 292, distance: 21.6
click at [291, 20] on span "Estimates" at bounding box center [300, 25] width 59 height 19
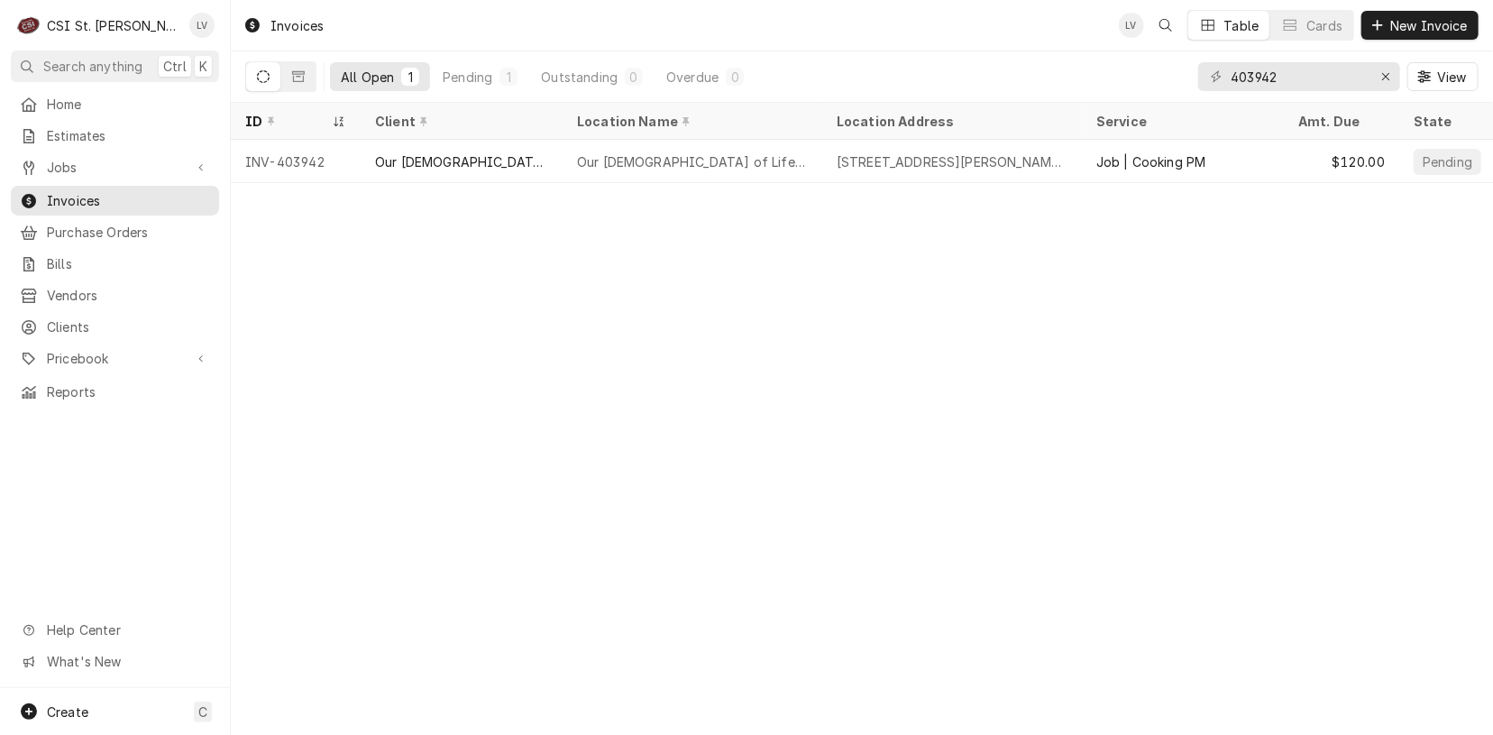
click at [583, 466] on div "Invoices LV Table Cards New Invoice All Open 1 Pending 1 Outstanding 0 Overdue …" at bounding box center [862, 367] width 1262 height 735
click at [1300, 75] on input "403942" at bounding box center [1298, 76] width 135 height 29
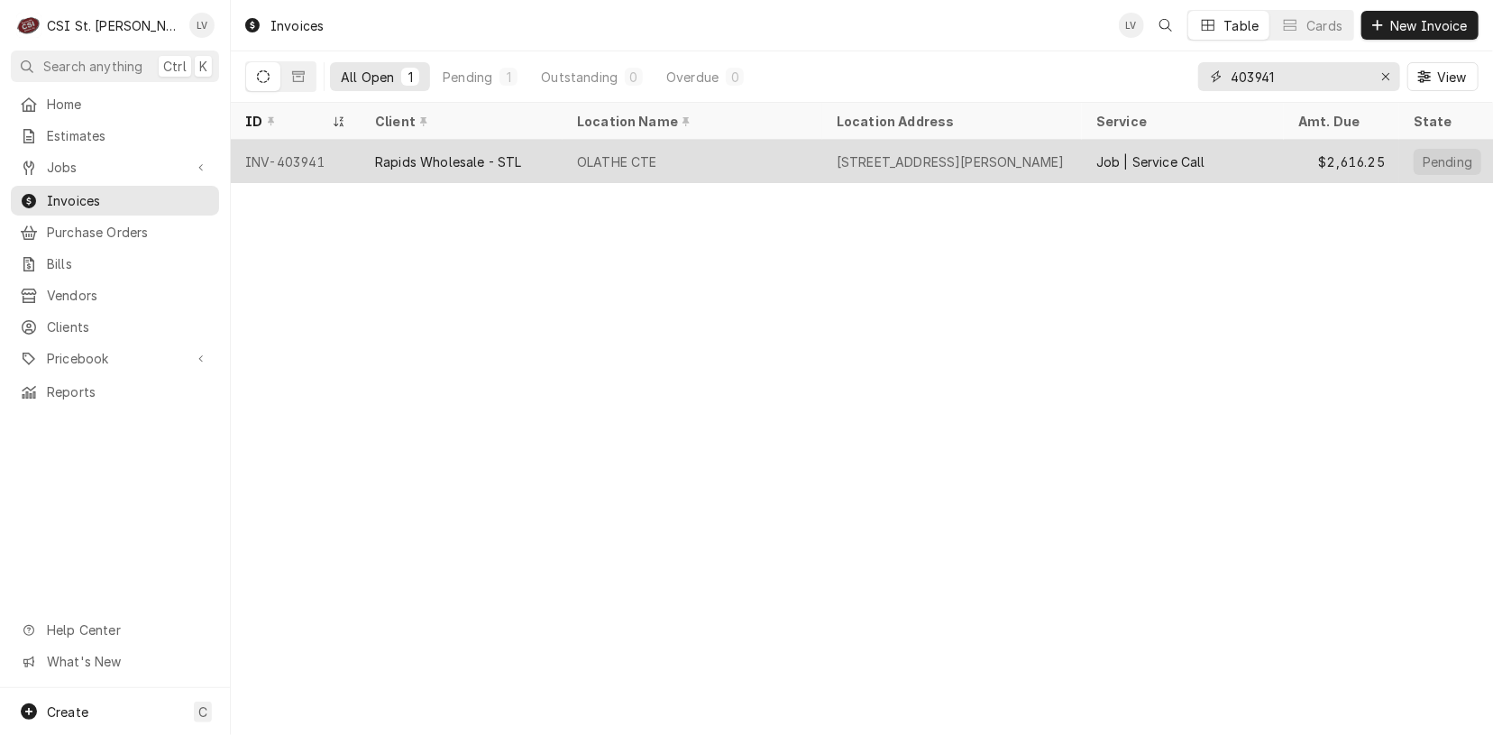
type input "403941"
click at [539, 165] on div "Rapids Wholesale - STL" at bounding box center [462, 161] width 202 height 43
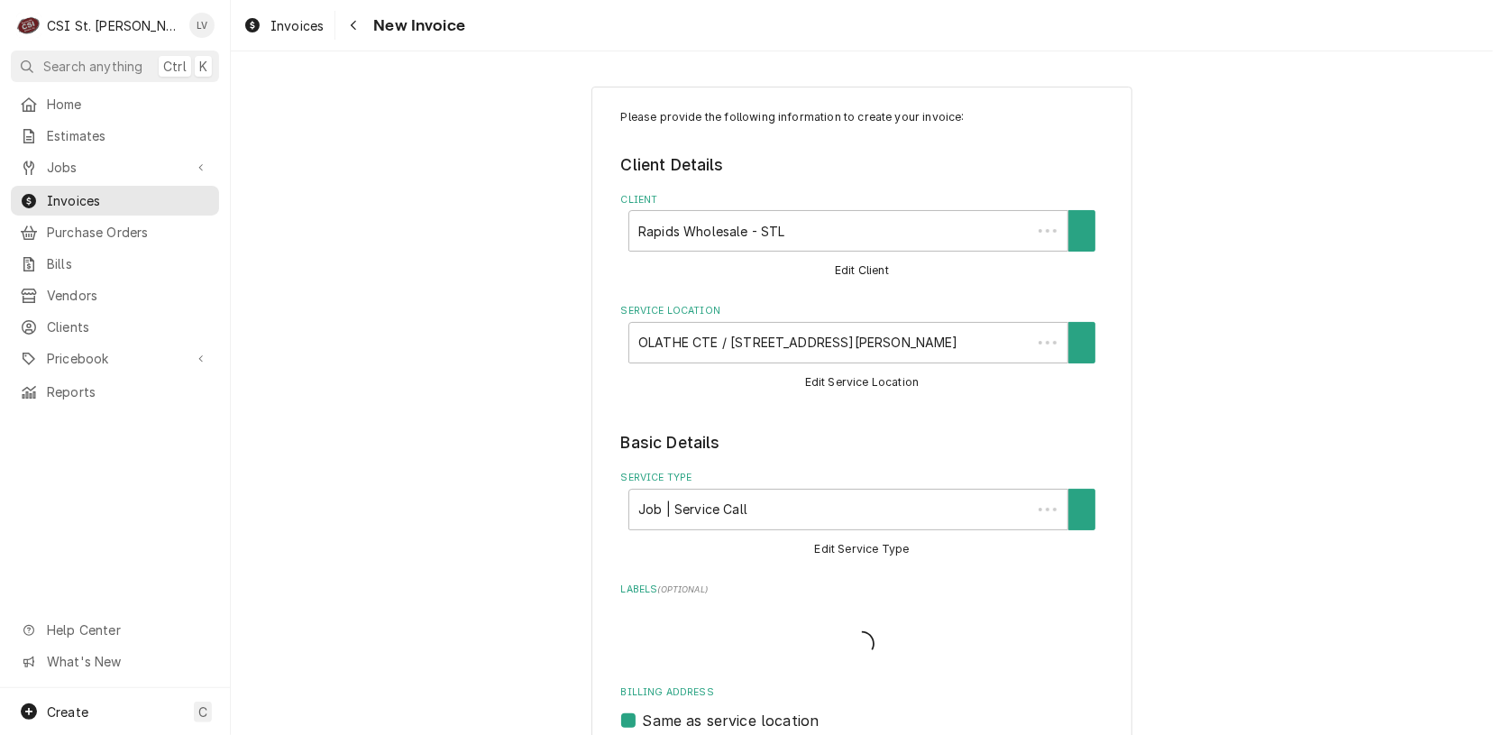
type textarea "x"
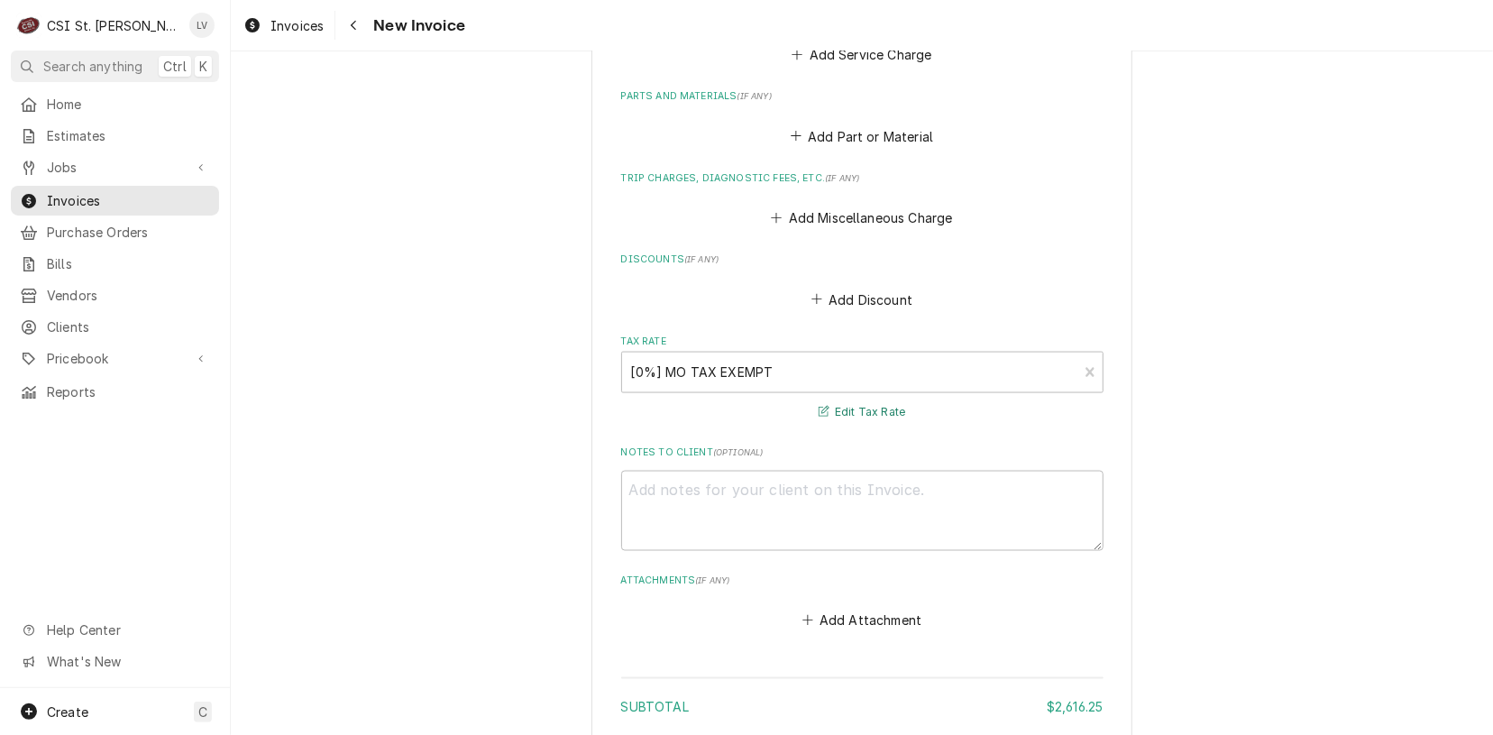
scroll to position [1872, 0]
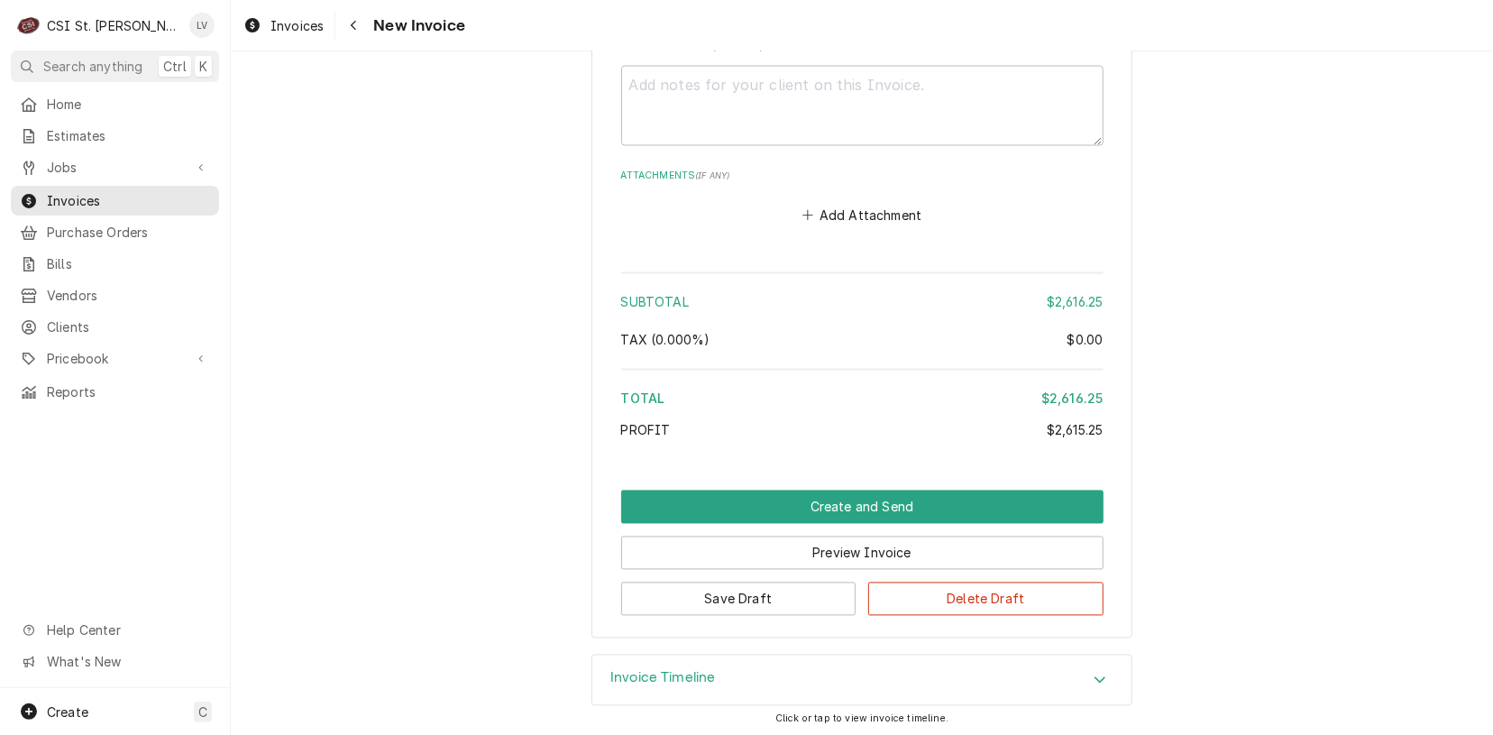
click at [739, 680] on div "Invoice Timeline" at bounding box center [861, 681] width 539 height 50
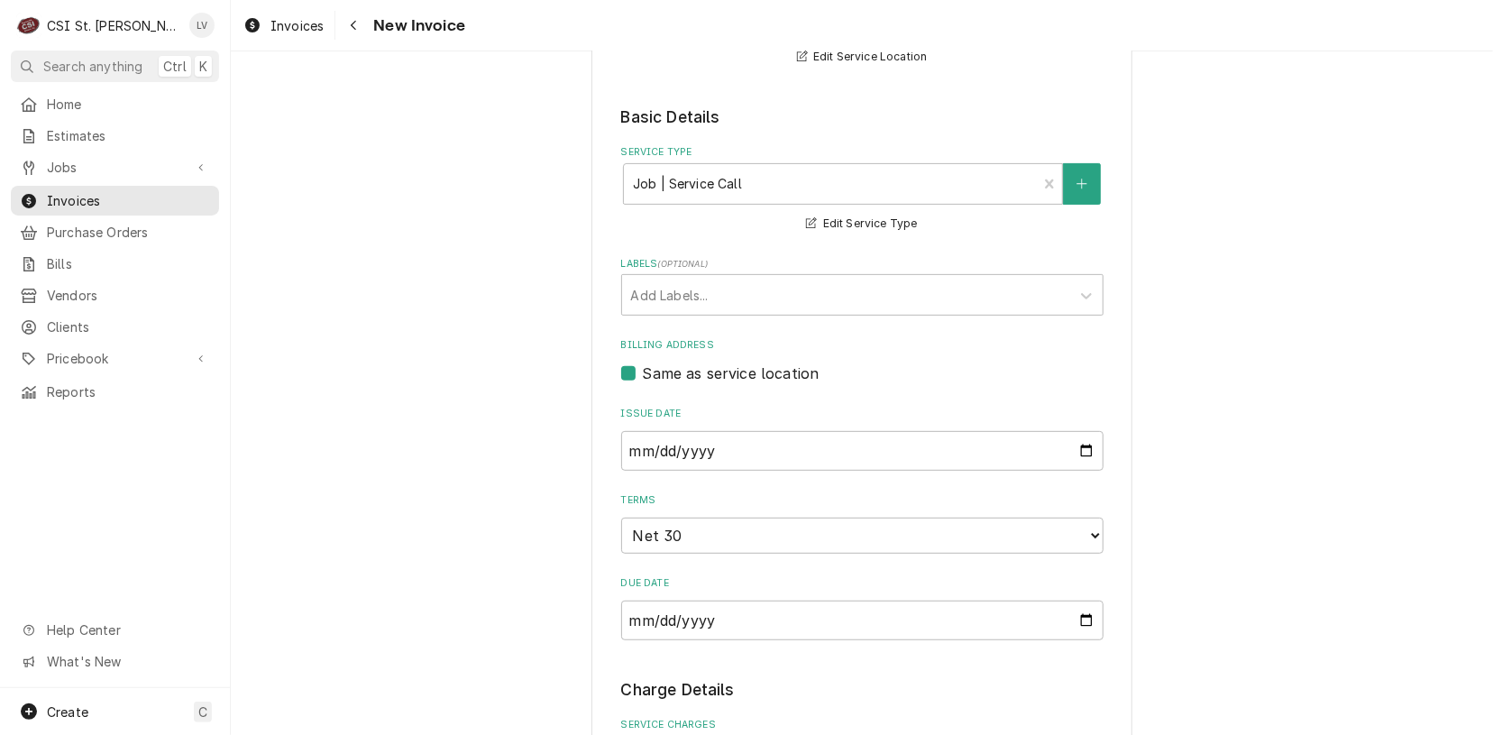
scroll to position [0, 0]
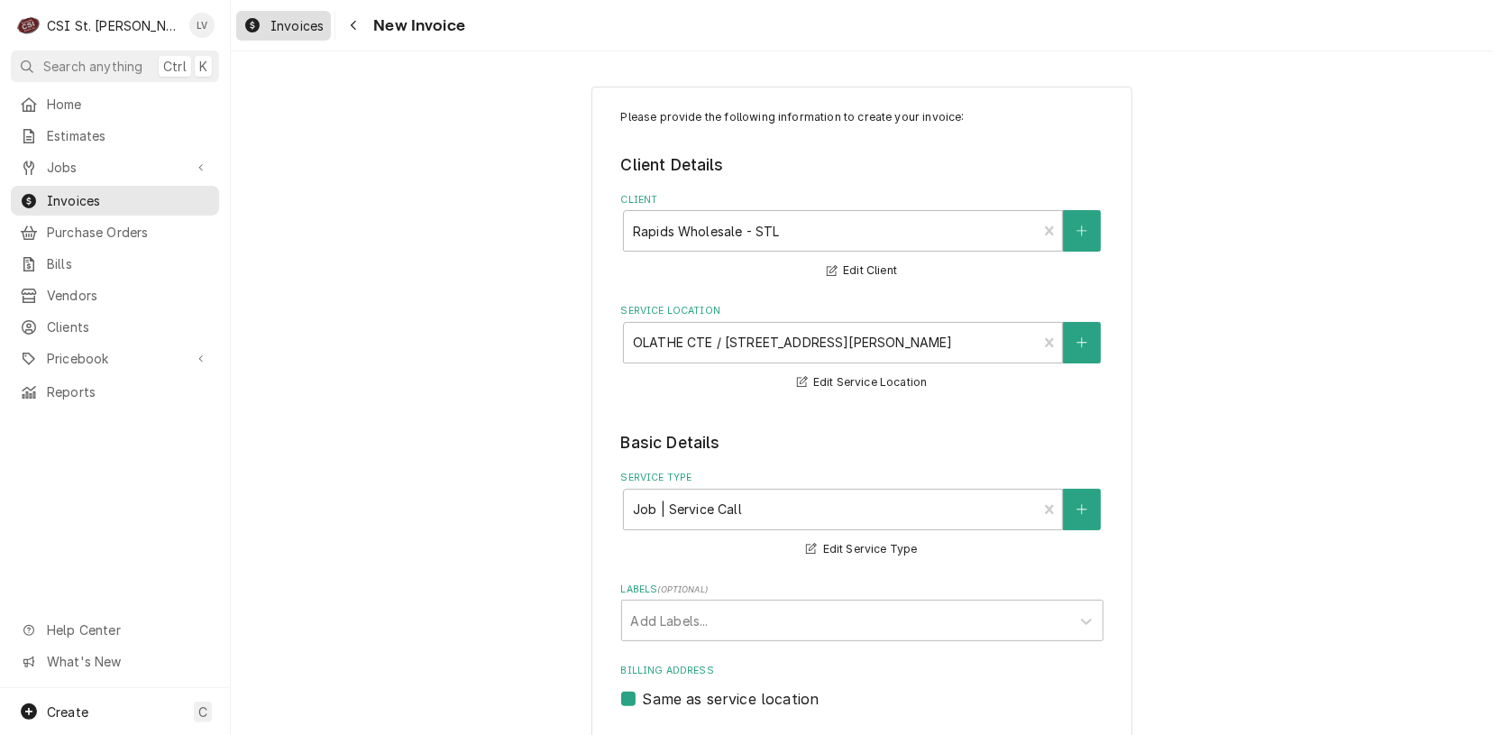
click at [268, 22] on div "Invoices" at bounding box center [283, 25] width 87 height 23
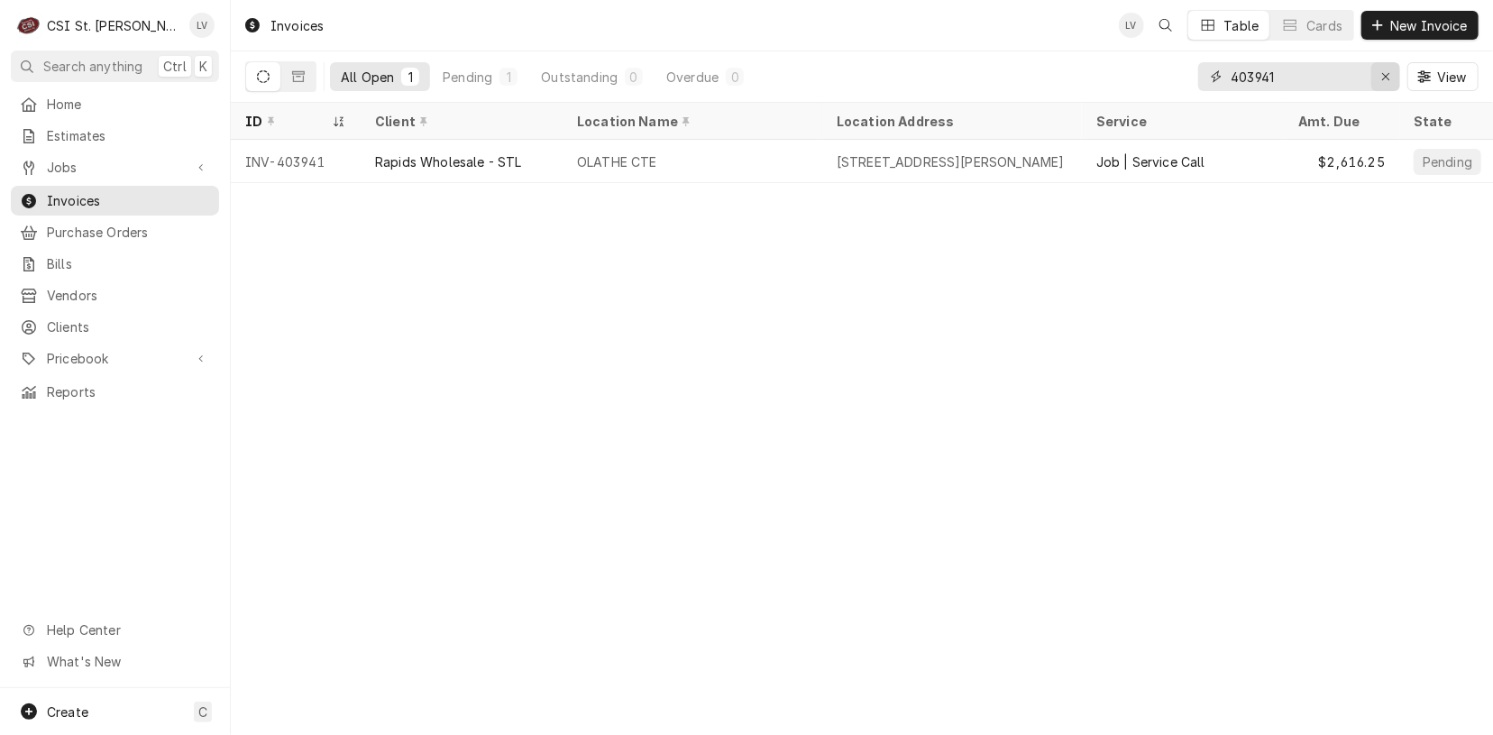
click at [1385, 77] on icon "Erase input" at bounding box center [1385, 76] width 7 height 7
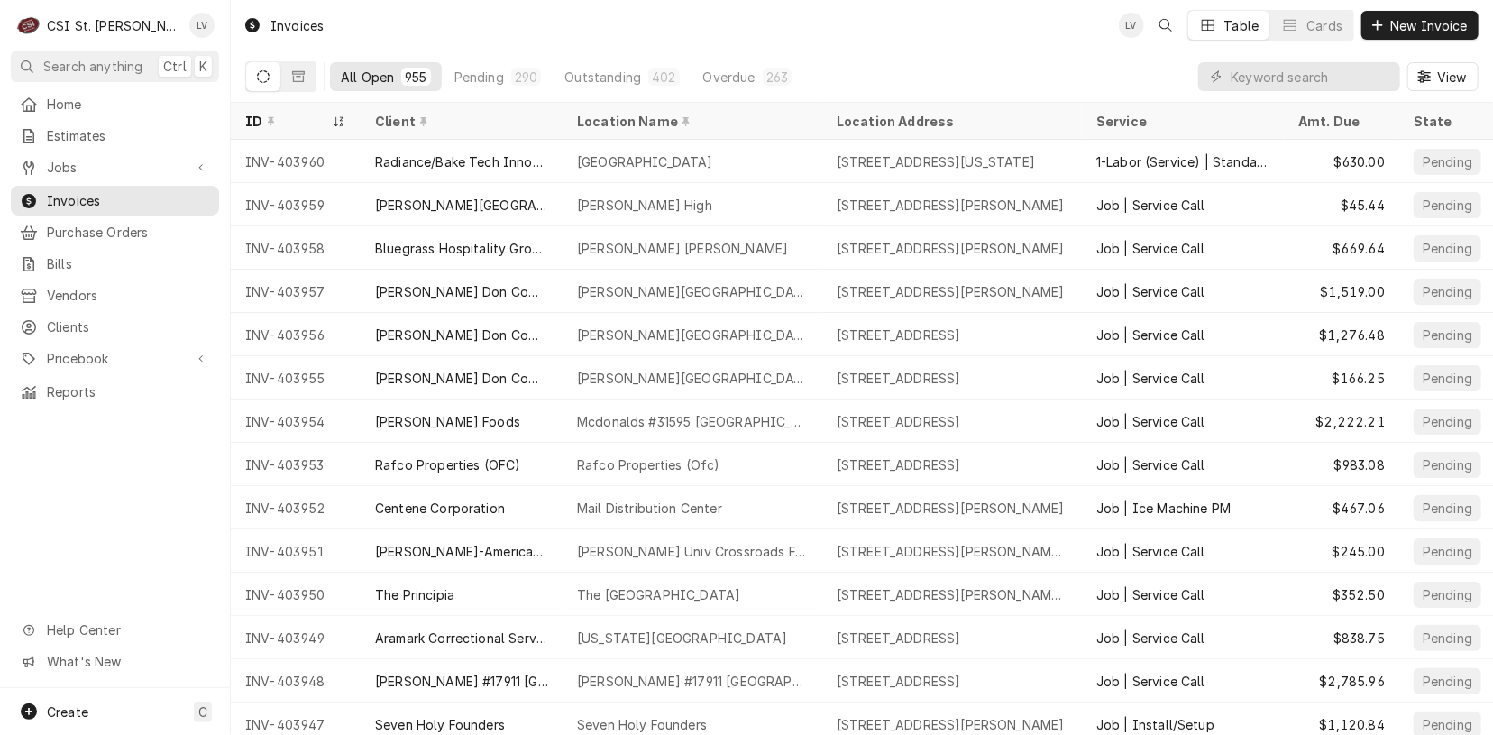
drag, startPoint x: 24, startPoint y: 560, endPoint x: 32, endPoint y: 541, distance: 20.3
click at [24, 558] on div "Home Estimates Jobs Jobs Job Series Invoices Purchase Orders Bills Vendors Clie…" at bounding box center [115, 388] width 230 height 599
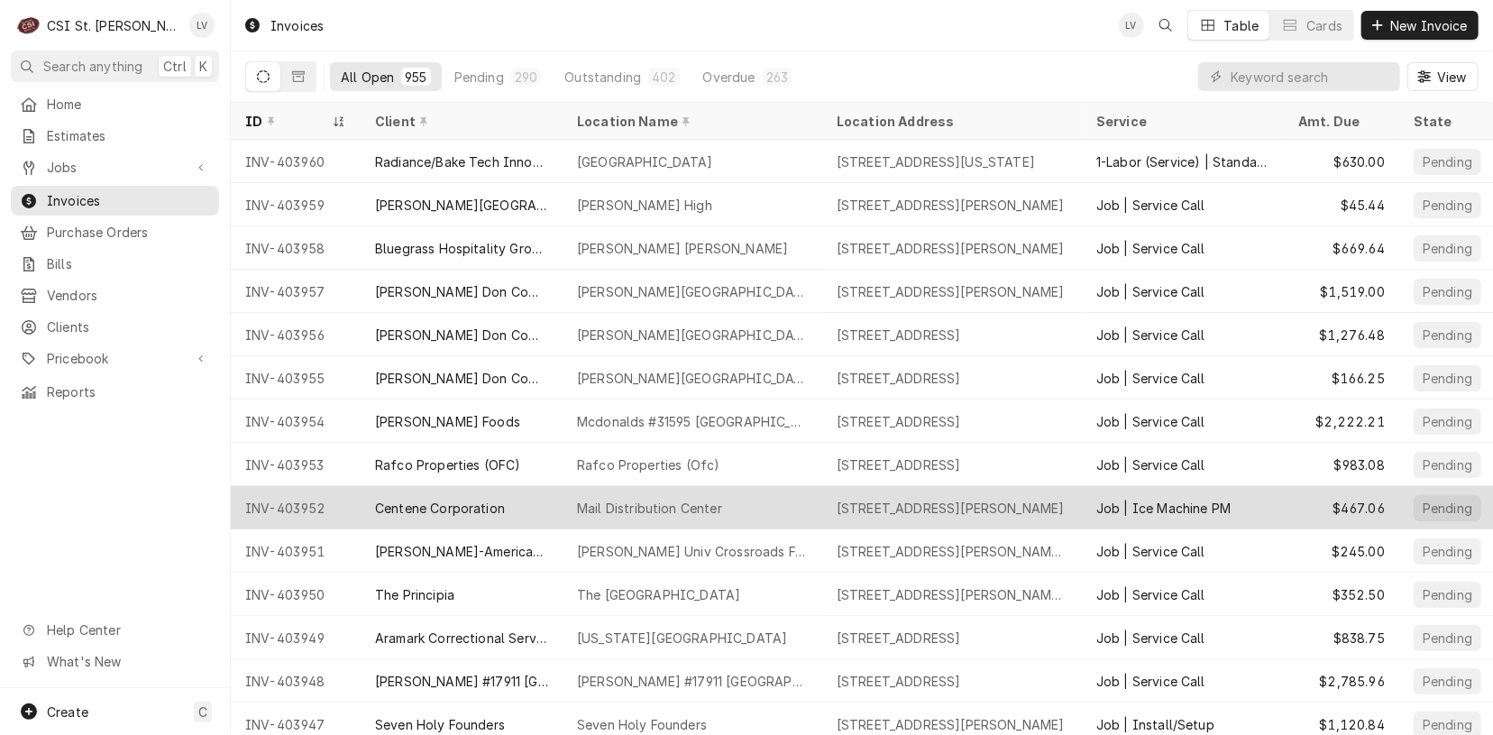
click at [409, 513] on div "Centene Corporation" at bounding box center [462, 507] width 202 height 43
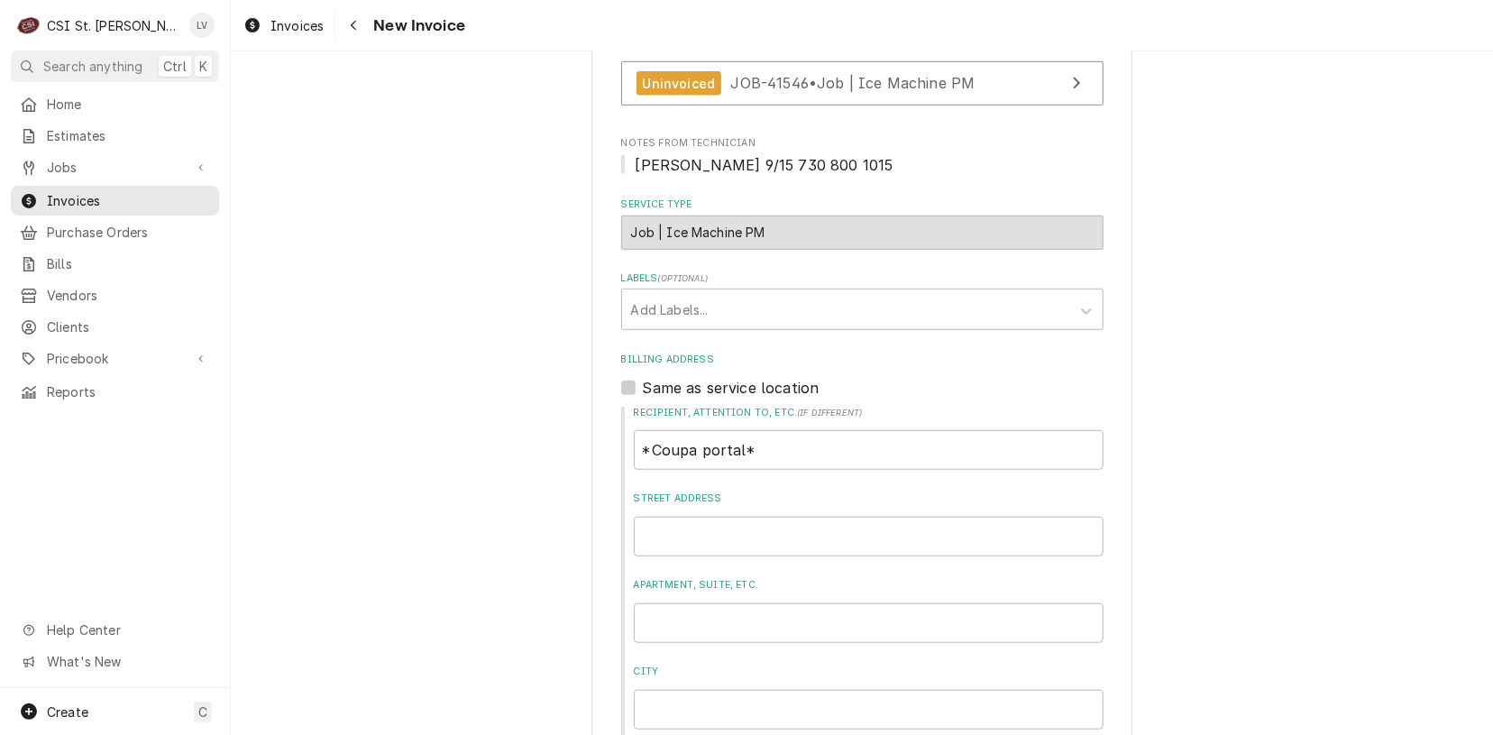
scroll to position [271, 0]
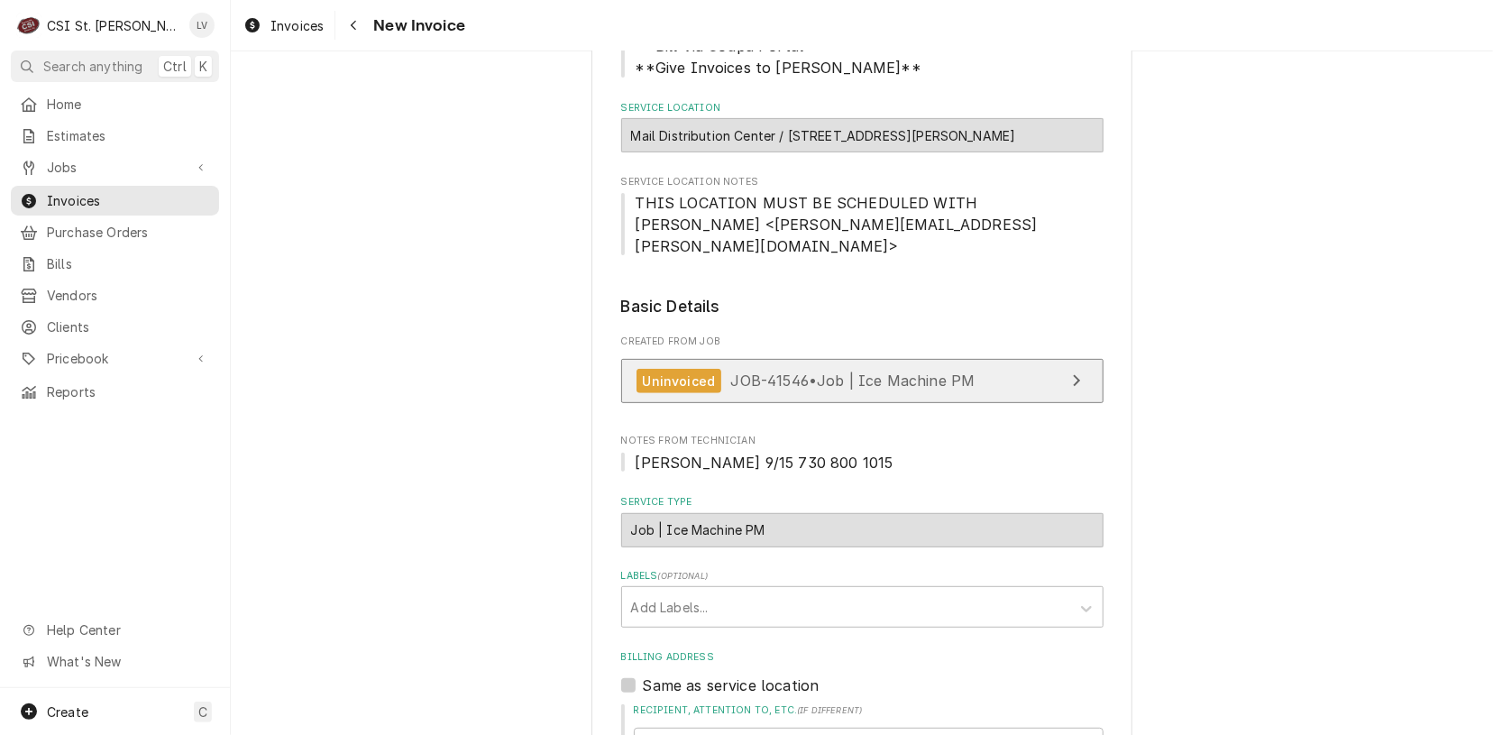
click at [784, 372] on span "JOB-41546 • Job | Ice Machine PM" at bounding box center [853, 381] width 244 height 18
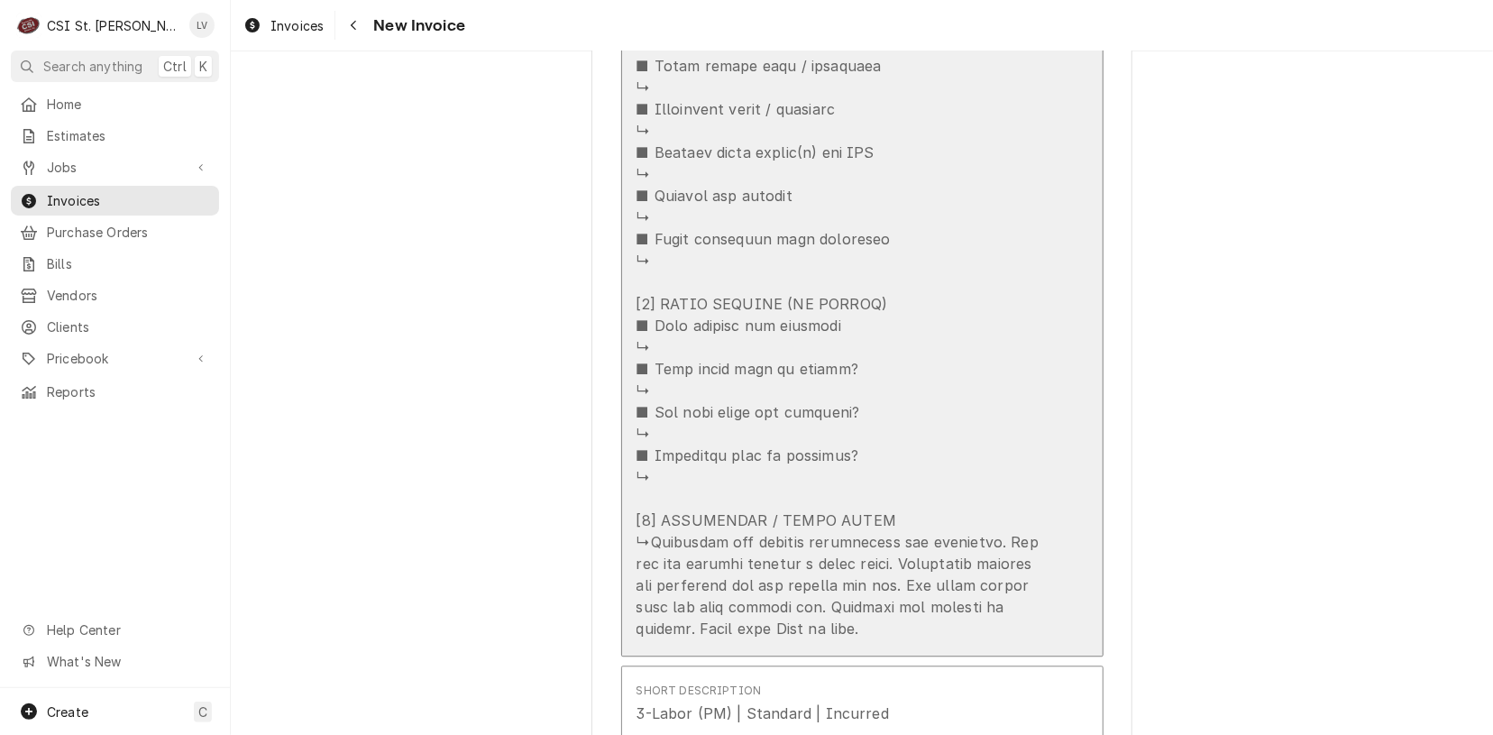
scroll to position [2705, 0]
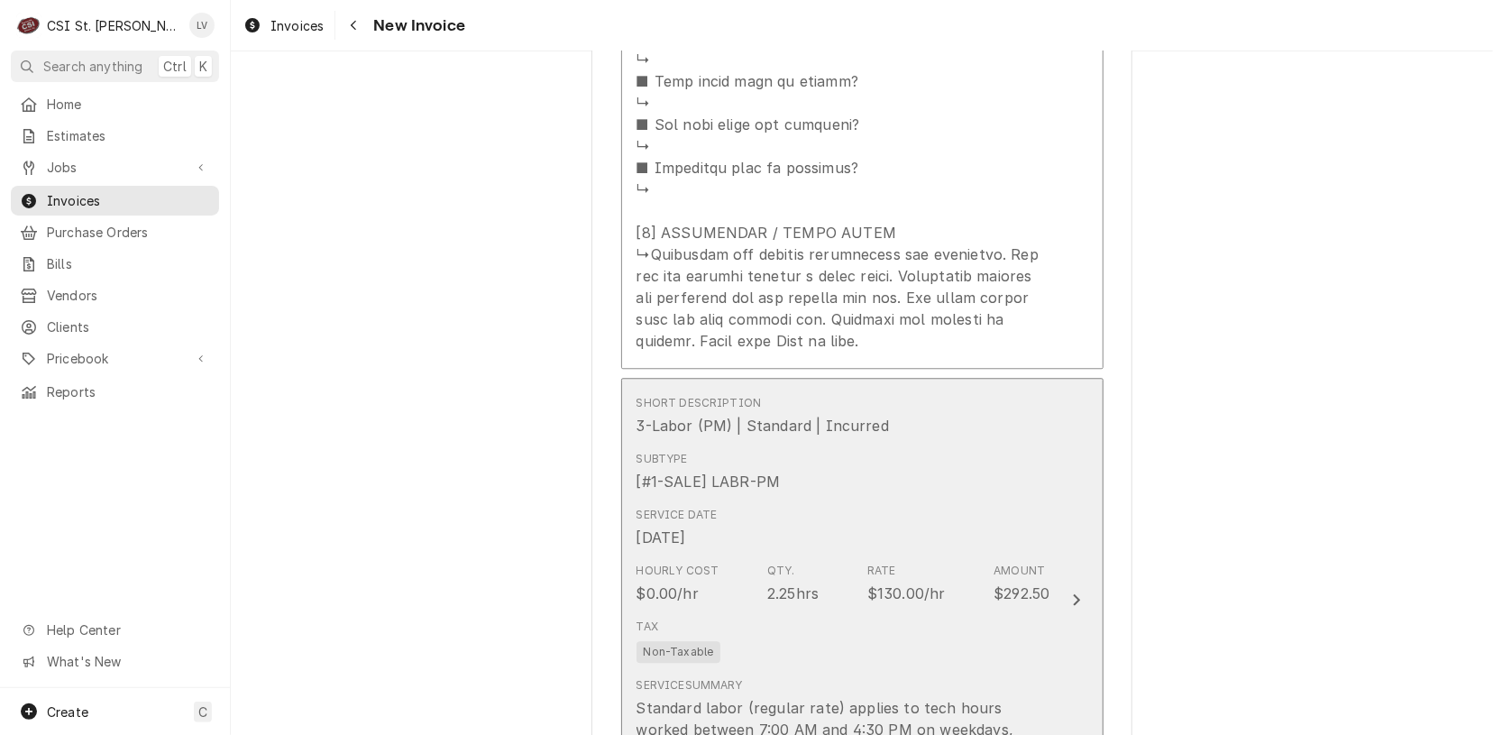
click at [726, 500] on div "Service Date Sep 15, 2025" at bounding box center [844, 528] width 414 height 56
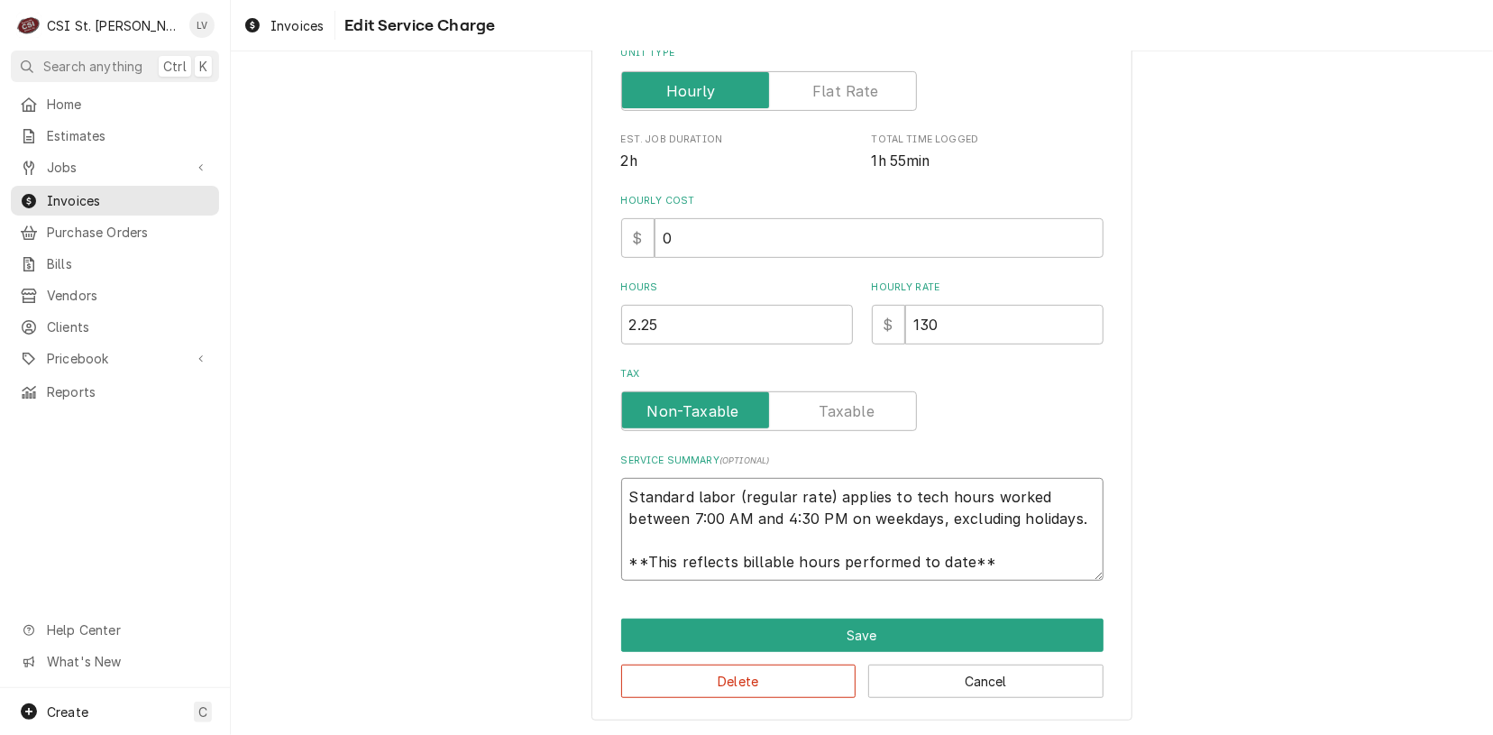
scroll to position [22, 0]
drag, startPoint x: 622, startPoint y: 494, endPoint x: 1030, endPoint y: 574, distance: 415.3
click at [1030, 574] on textarea "Standard labor (regular rate) applies to tech hours worked between 7:00 AM and …" at bounding box center [862, 529] width 482 height 103
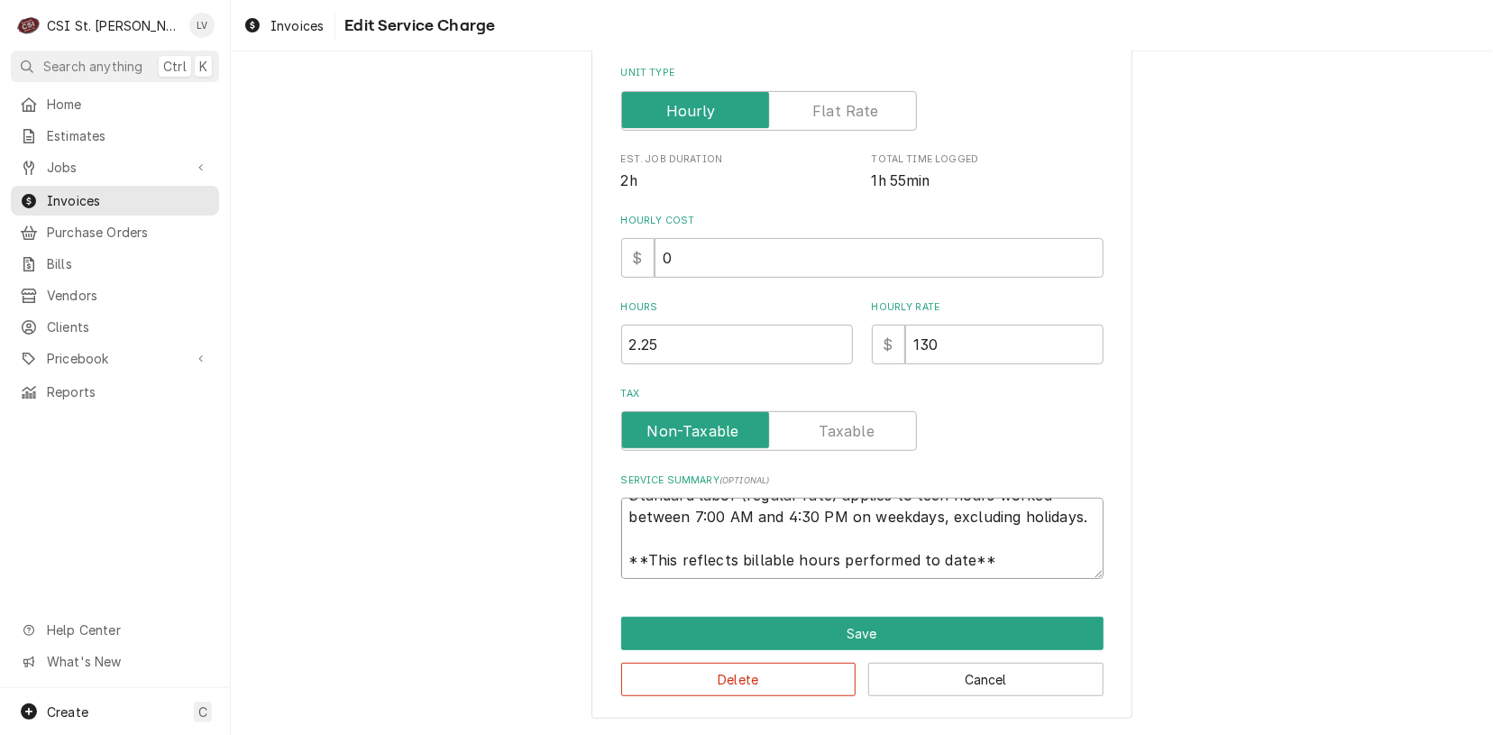
type textarea "x"
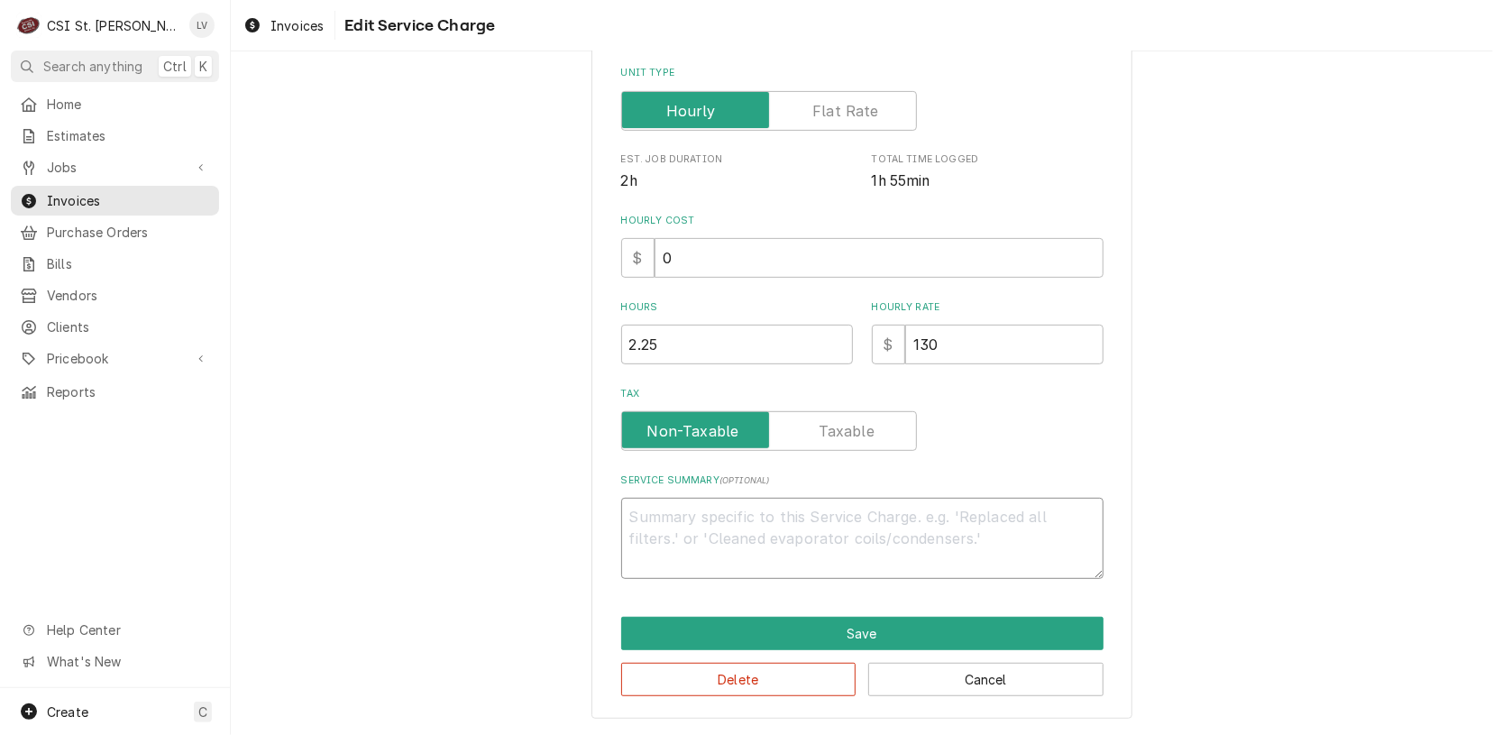
scroll to position [366, 0]
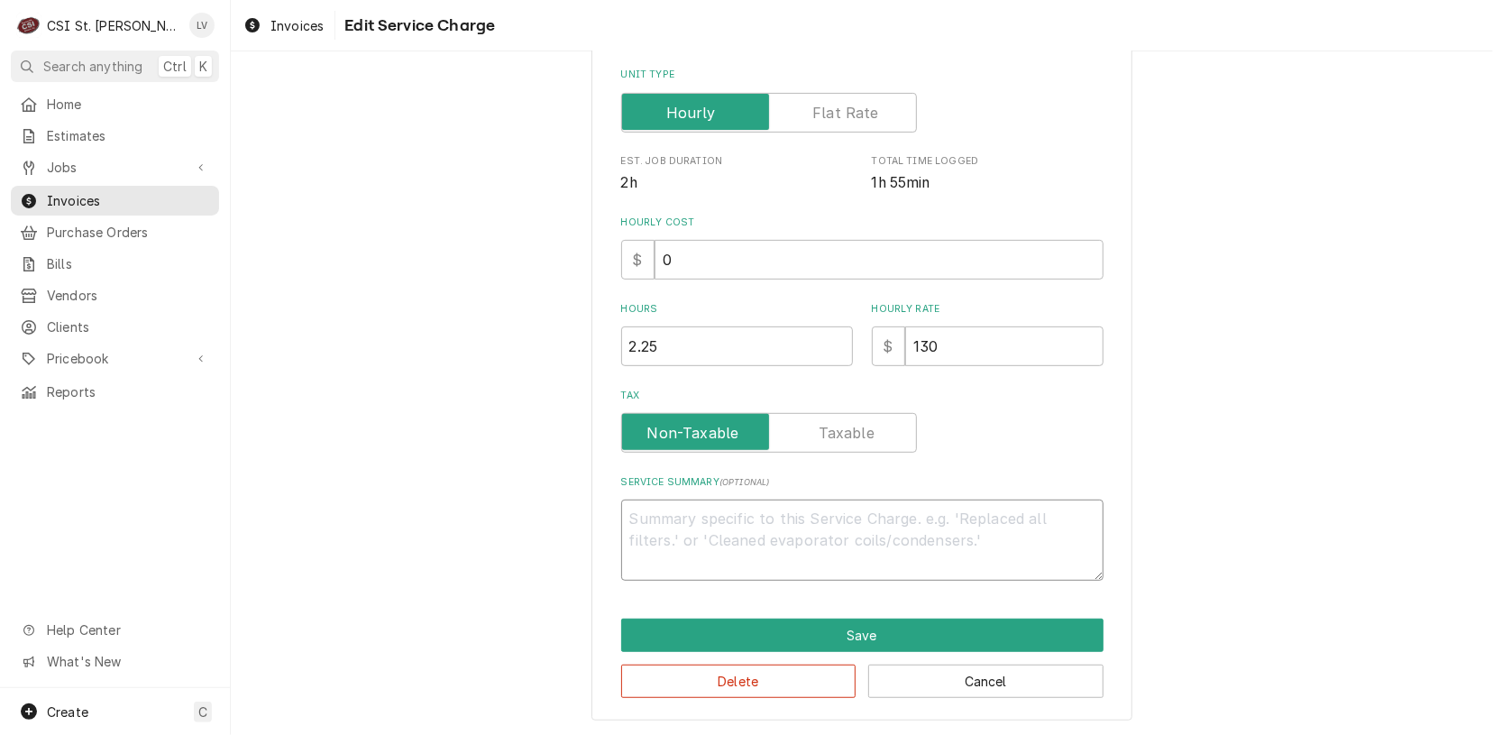
click at [693, 504] on textarea "Service Summary ( optional )" at bounding box center [862, 540] width 482 height 81
paste textarea "Performed PM service on ice machine equipment as per agreement."
type textarea "x"
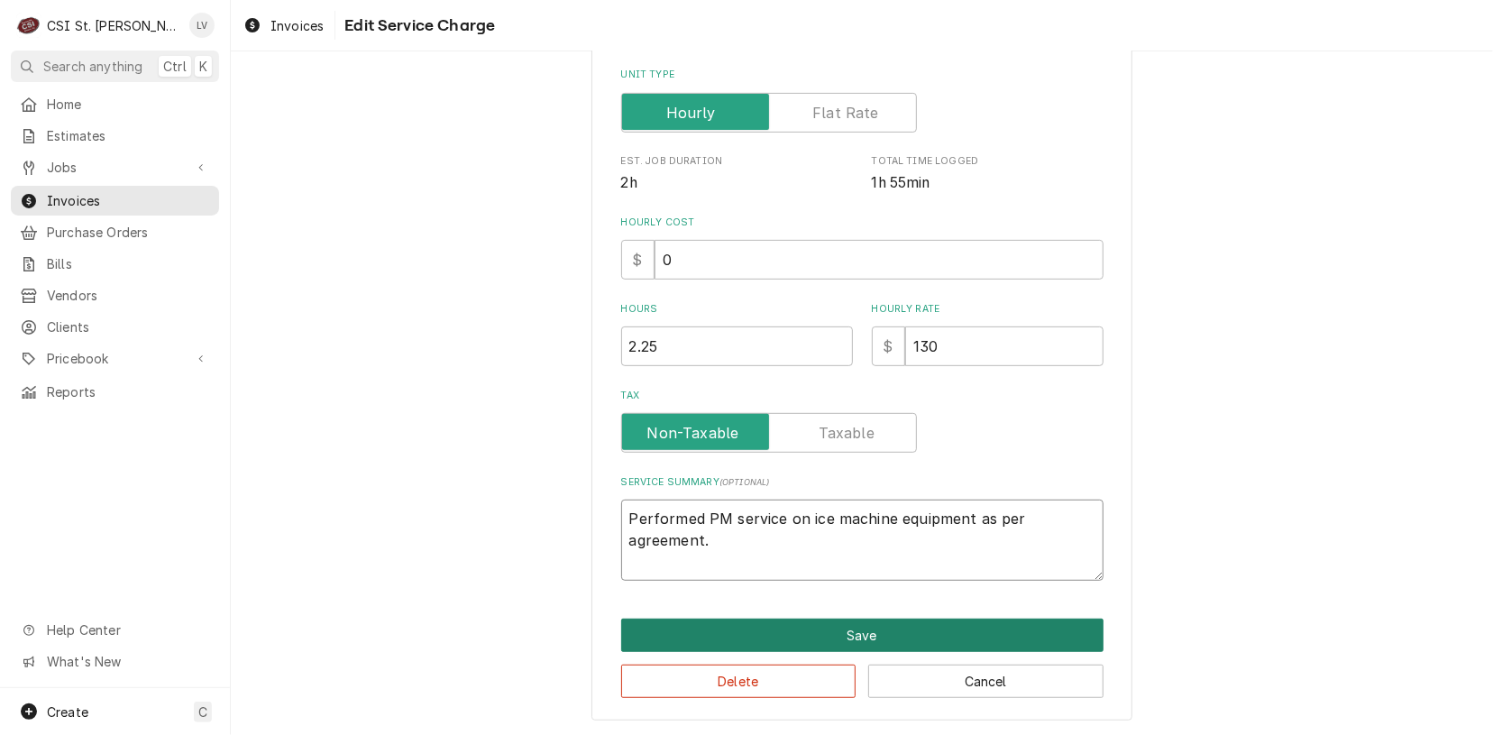
type textarea "Performed PM service on ice machine equipment as per agreement."
click at [722, 627] on button "Save" at bounding box center [862, 635] width 482 height 33
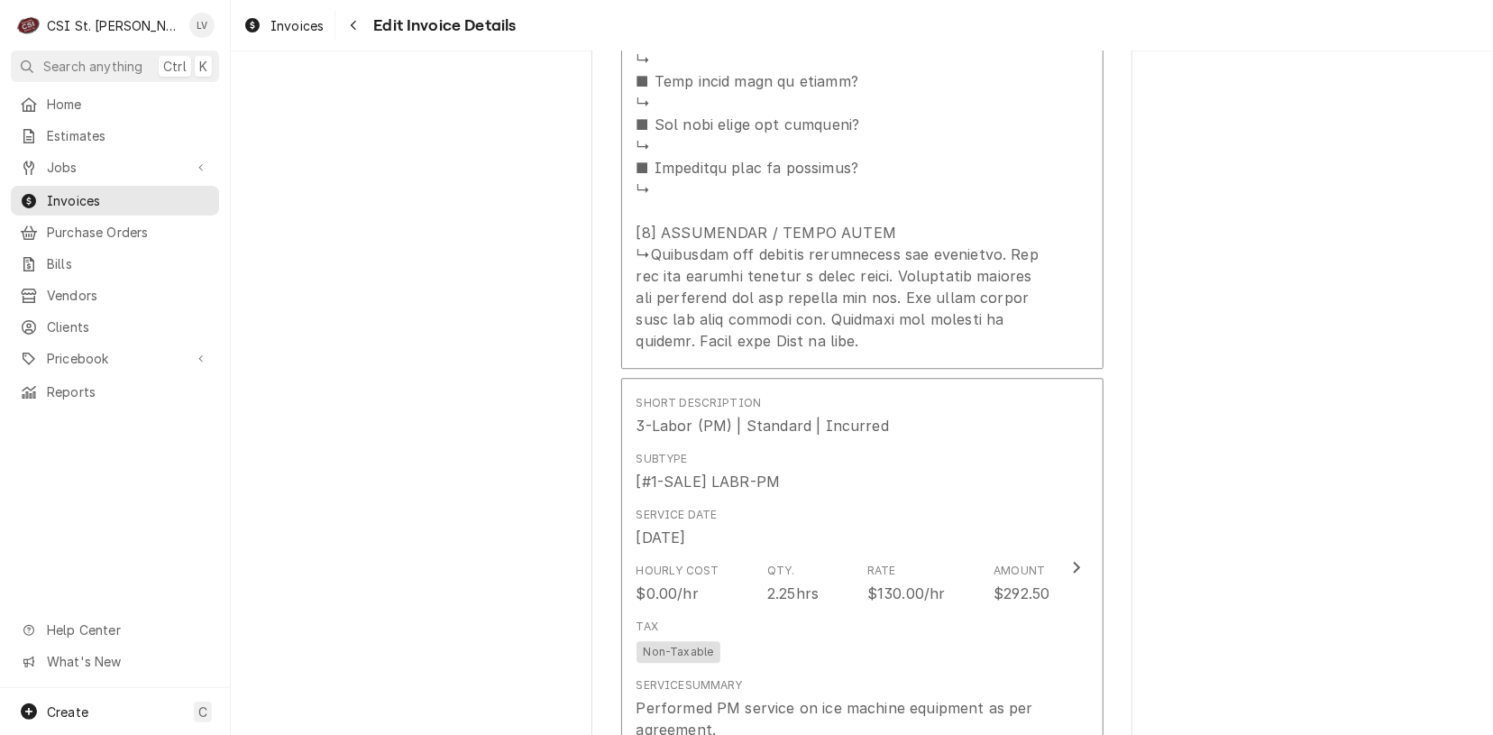
scroll to position [2740, 0]
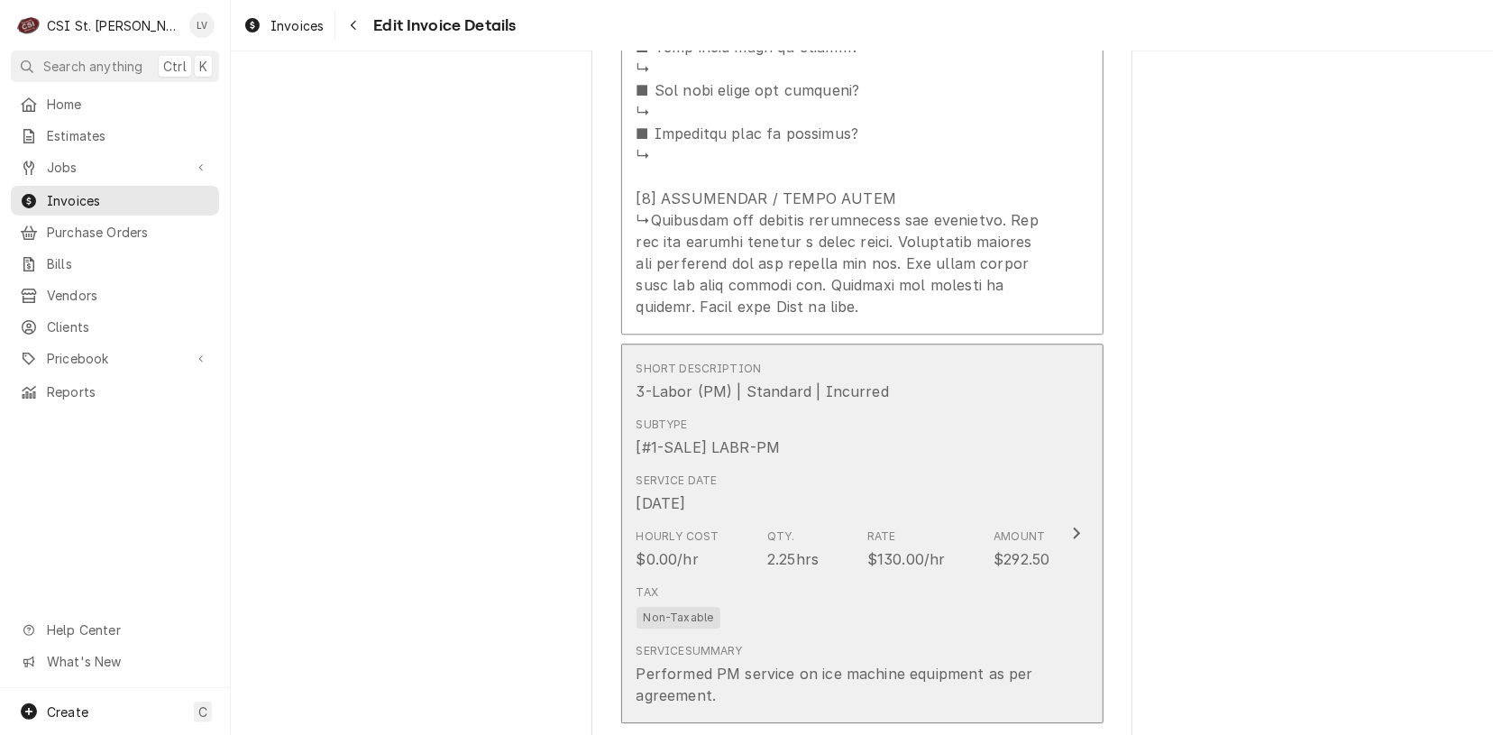
click at [743, 521] on div "Hourly Cost $0.00/hr Qty. 2.25hrs Rate $130.00/hr Amount $292.50" at bounding box center [844, 549] width 414 height 56
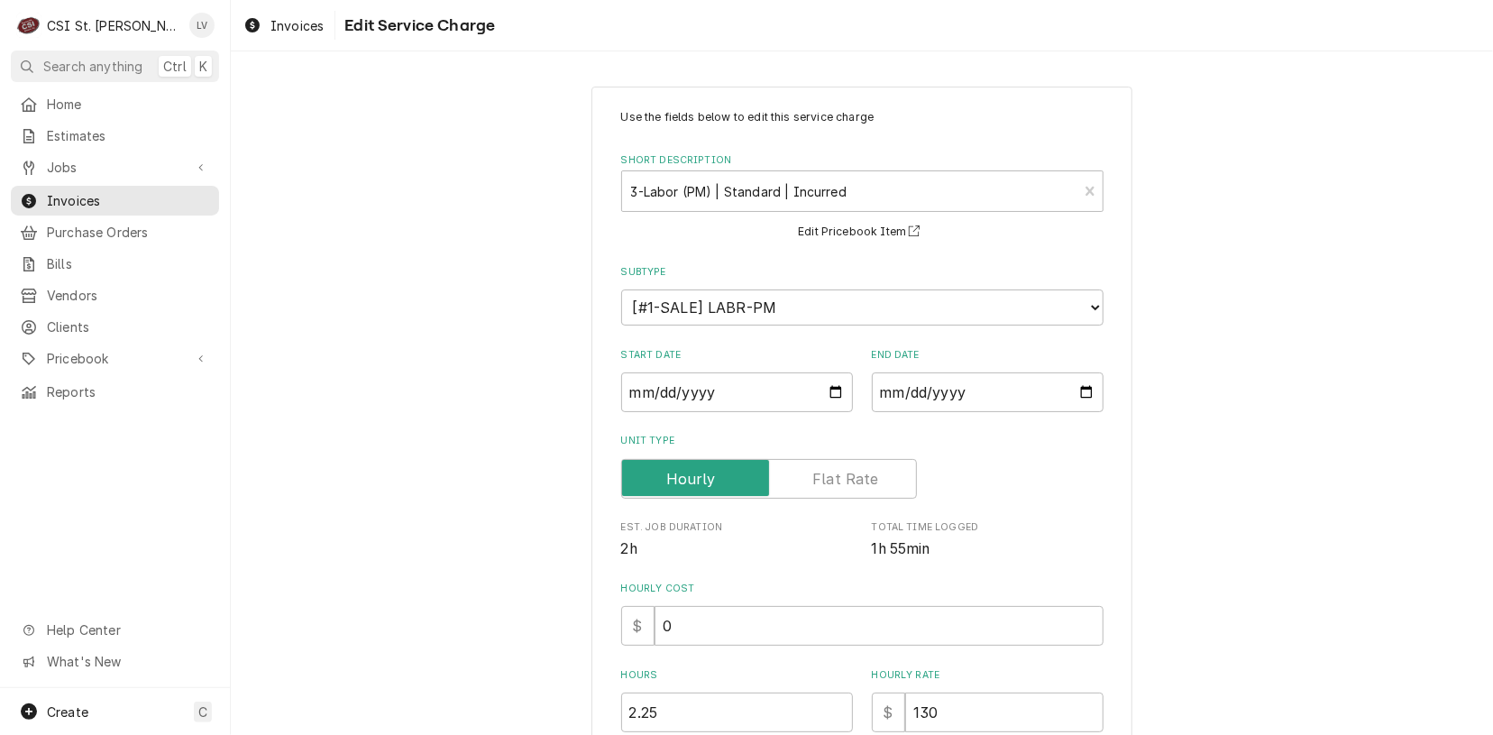
scroll to position [271, 0]
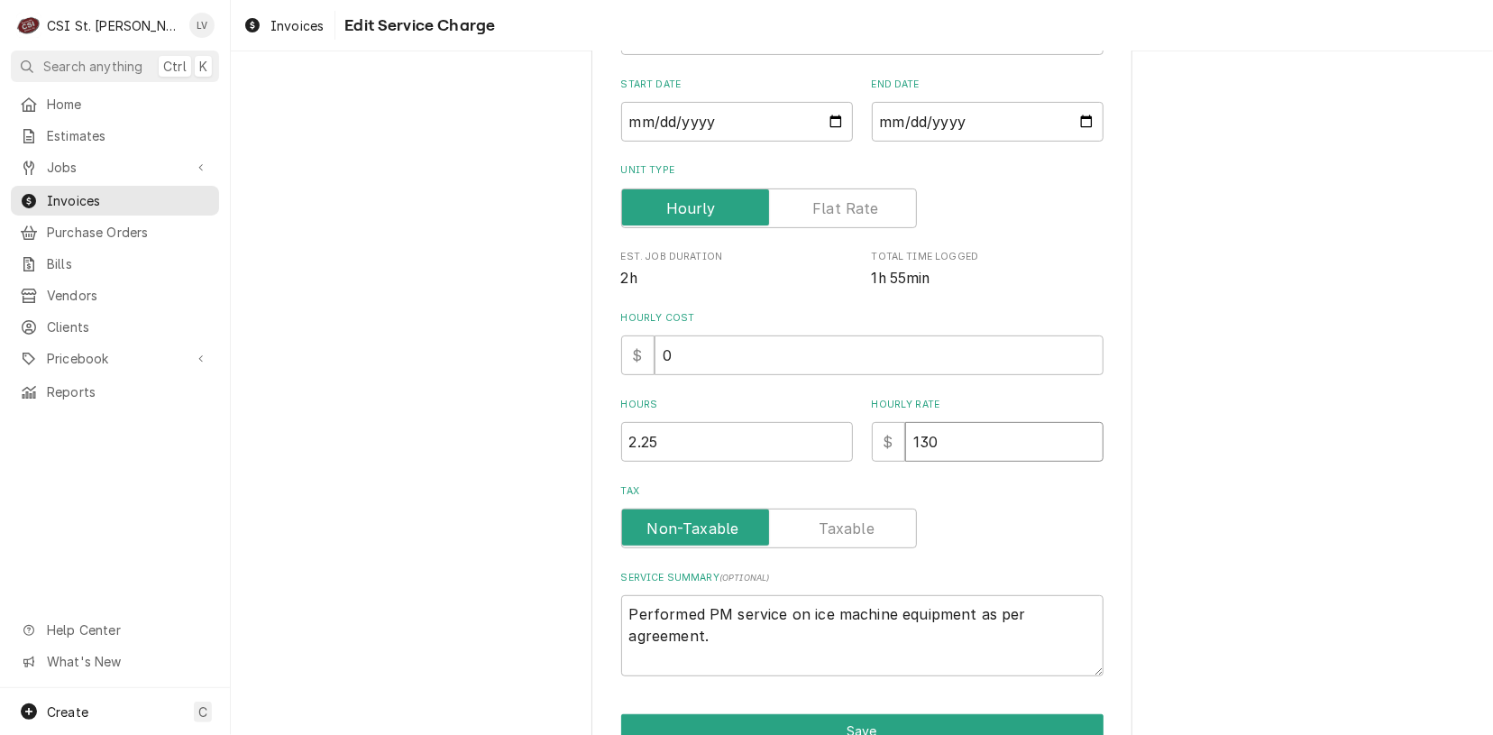
drag, startPoint x: 970, startPoint y: 447, endPoint x: 891, endPoint y: 472, distance: 83.0
click at [891, 472] on div "Use the fields below to edit this service charge Short Description 3-Labor (PM)…" at bounding box center [862, 258] width 482 height 838
type textarea "x"
type input "0"
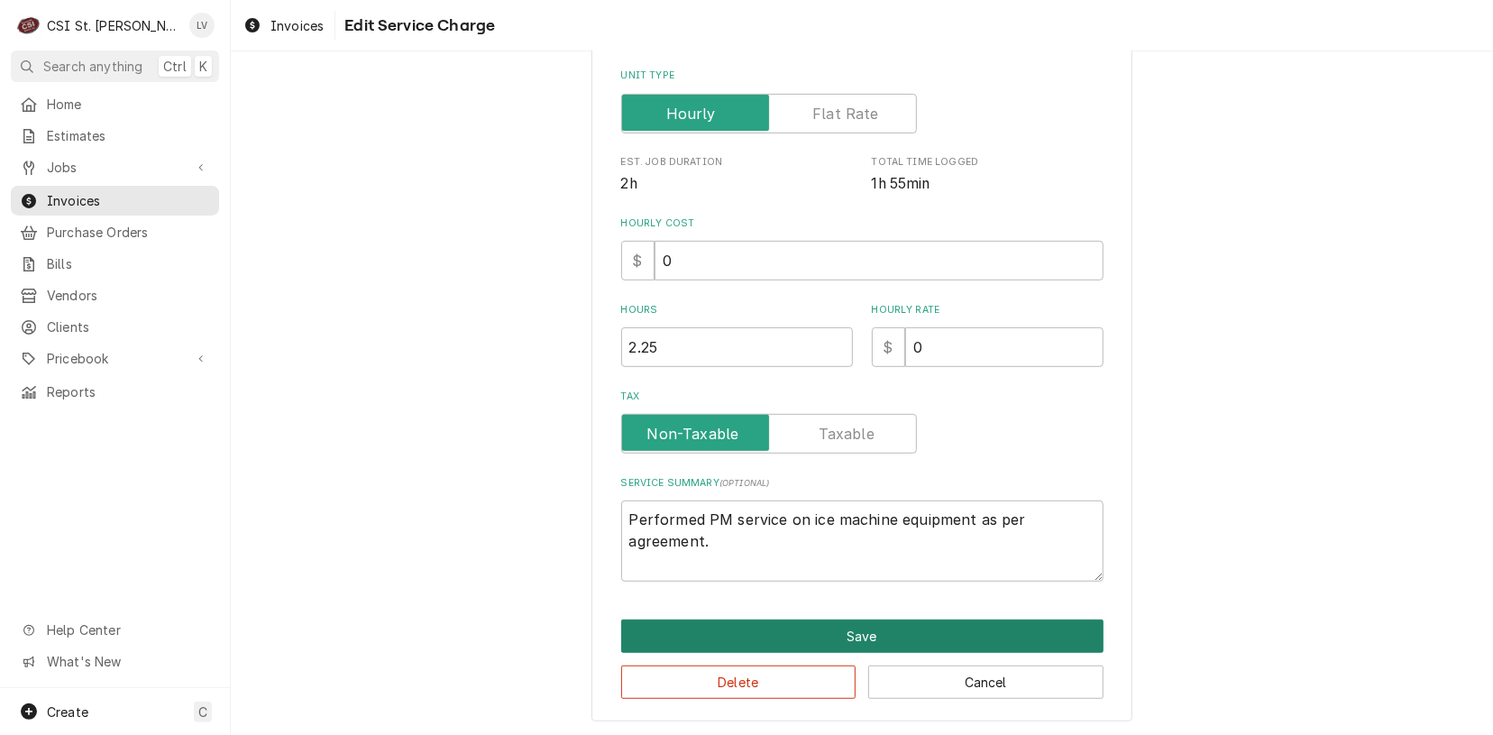
click at [862, 633] on button "Save" at bounding box center [862, 636] width 482 height 33
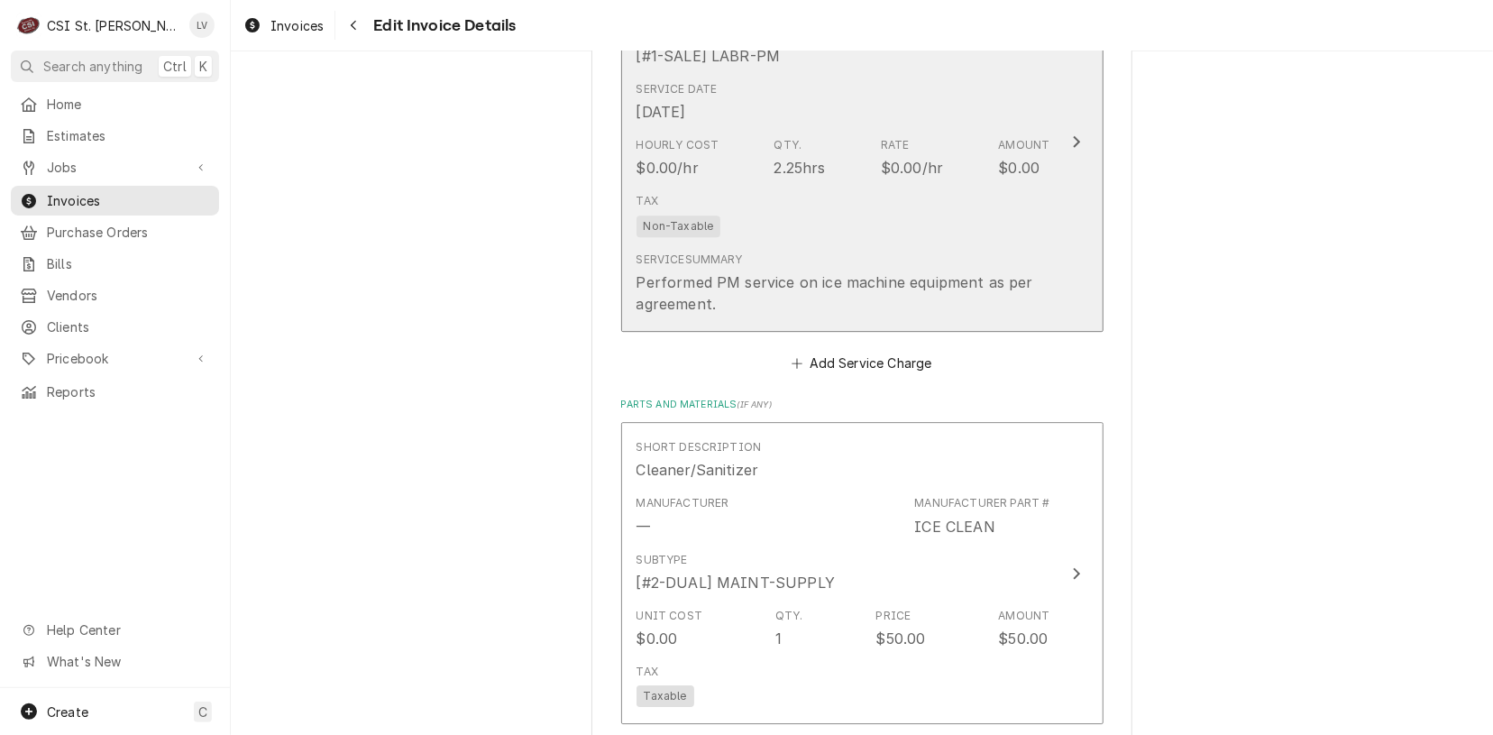
scroll to position [3135, 0]
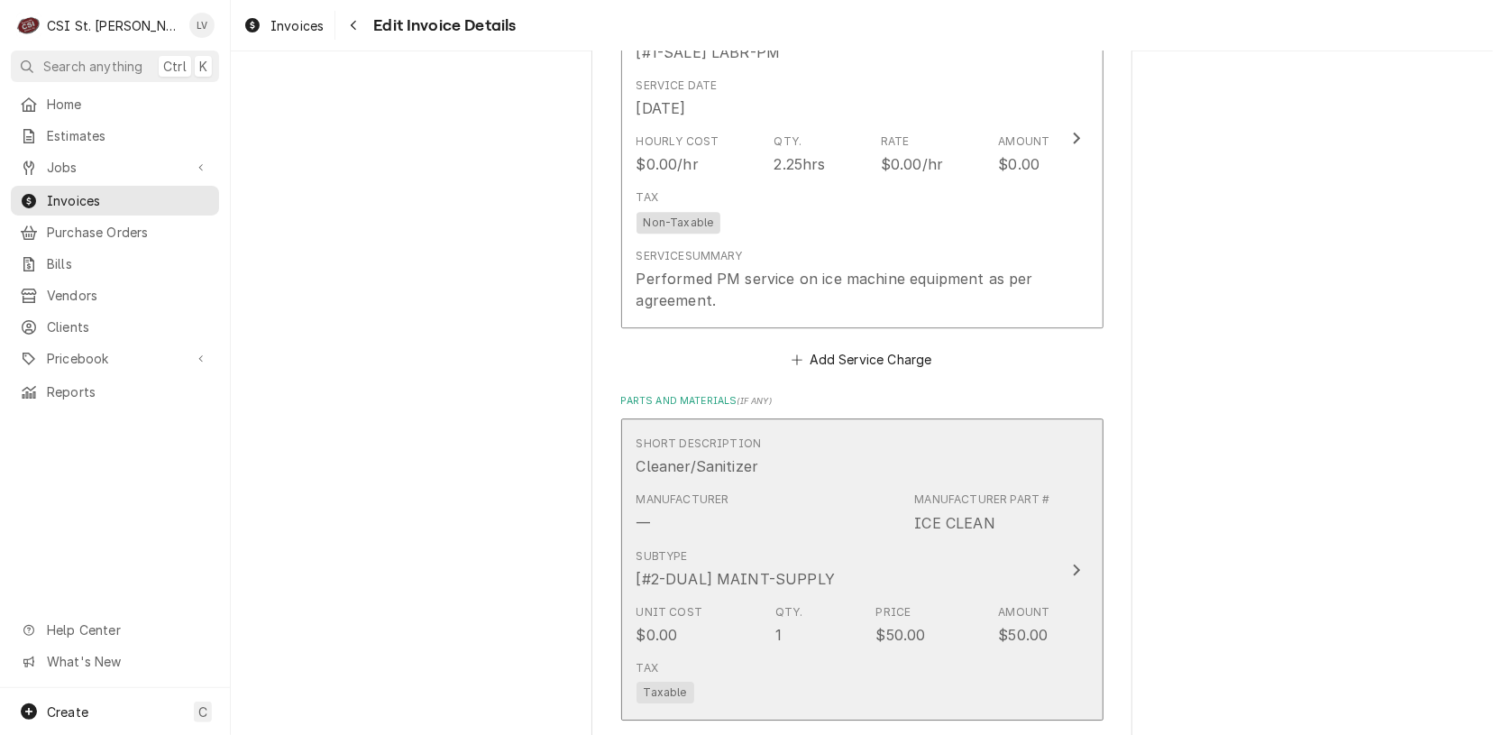
click at [760, 611] on div "Unit Cost $0.00 Qty. 1 Price $50.00 Amount $50.00" at bounding box center [844, 625] width 414 height 56
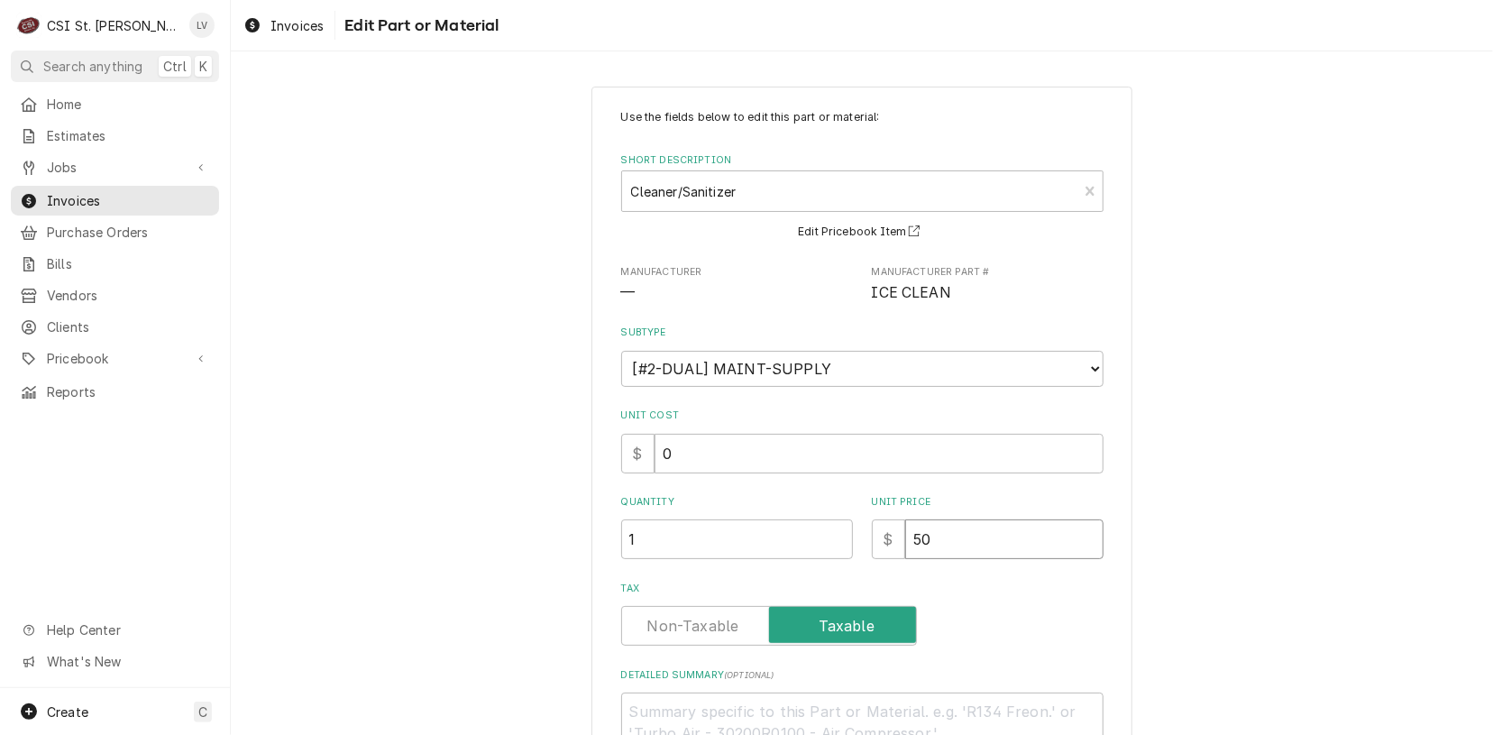
drag, startPoint x: 919, startPoint y: 561, endPoint x: 871, endPoint y: 575, distance: 49.9
click at [871, 575] on div "Use the fields below to edit this part or material: Short Description Cleaner/S…" at bounding box center [862, 441] width 482 height 665
type textarea "x"
type input "0"
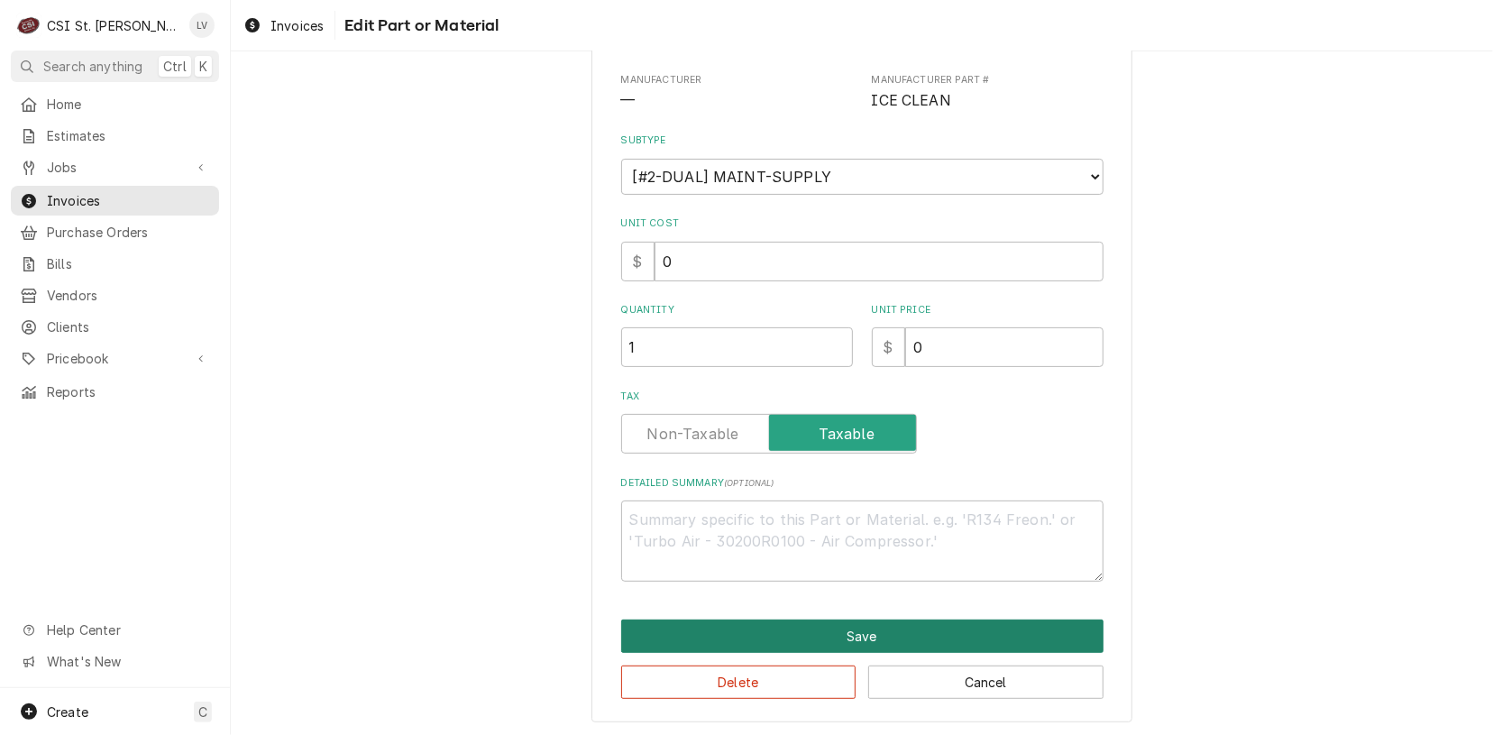
click at [831, 638] on button "Save" at bounding box center [862, 636] width 482 height 33
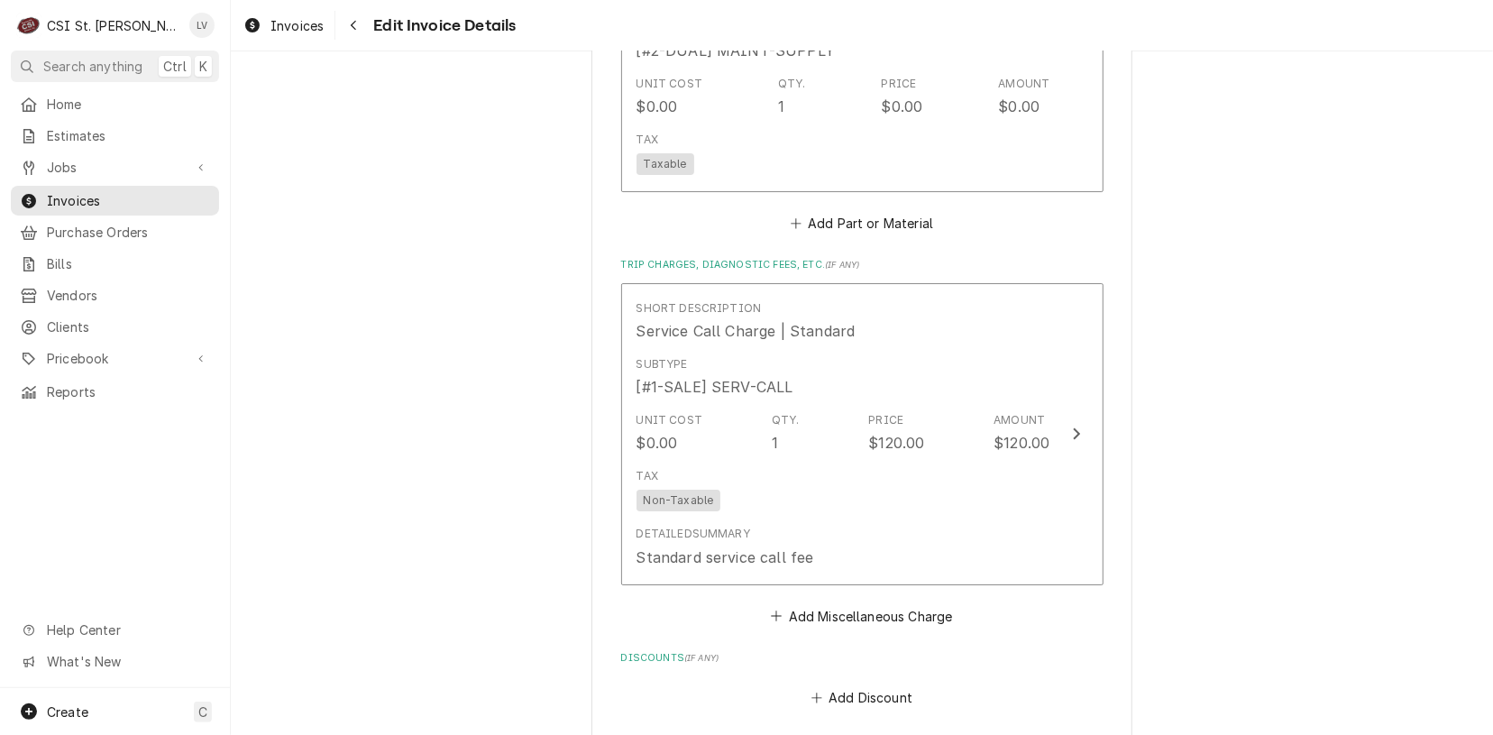
scroll to position [3676, 0]
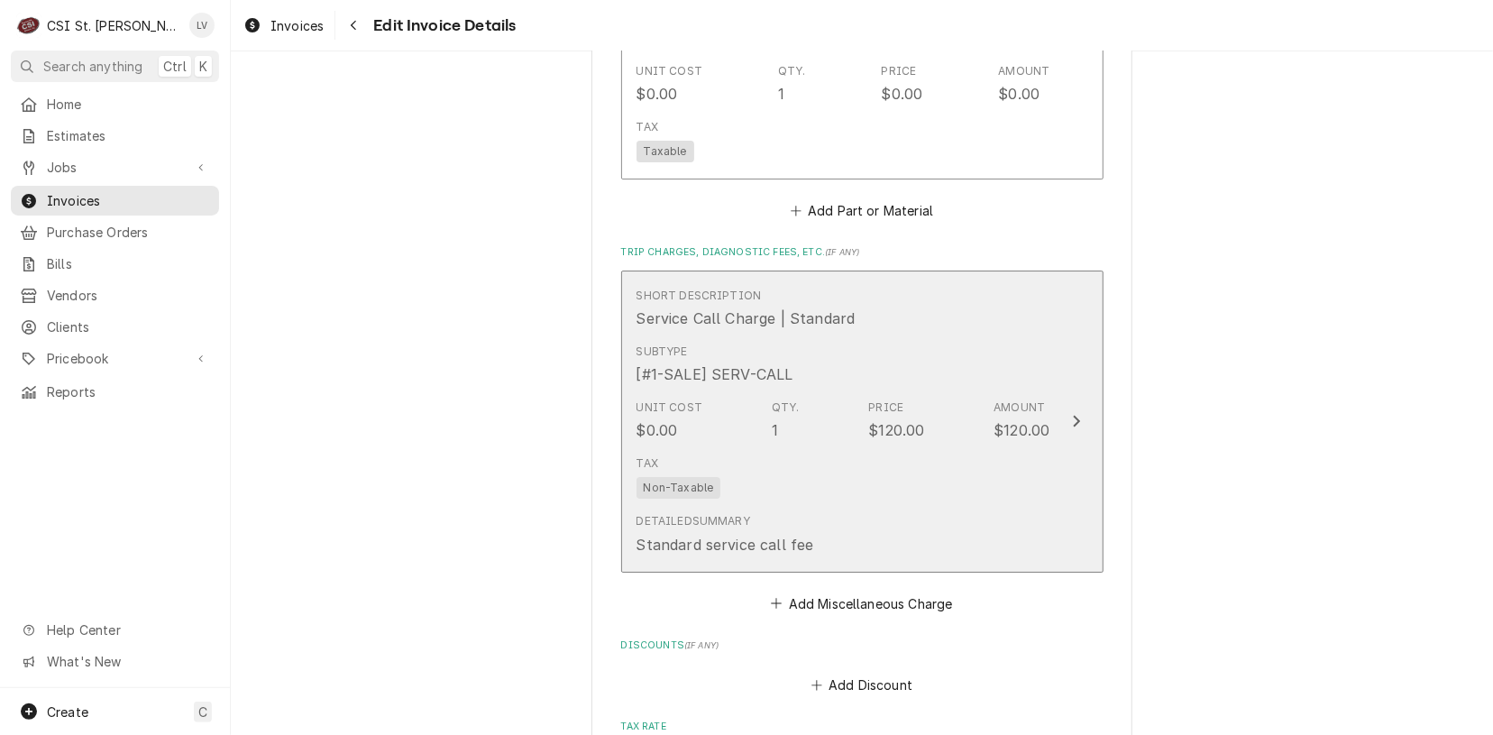
click at [823, 476] on div "Tax Non-Taxable" at bounding box center [844, 477] width 414 height 58
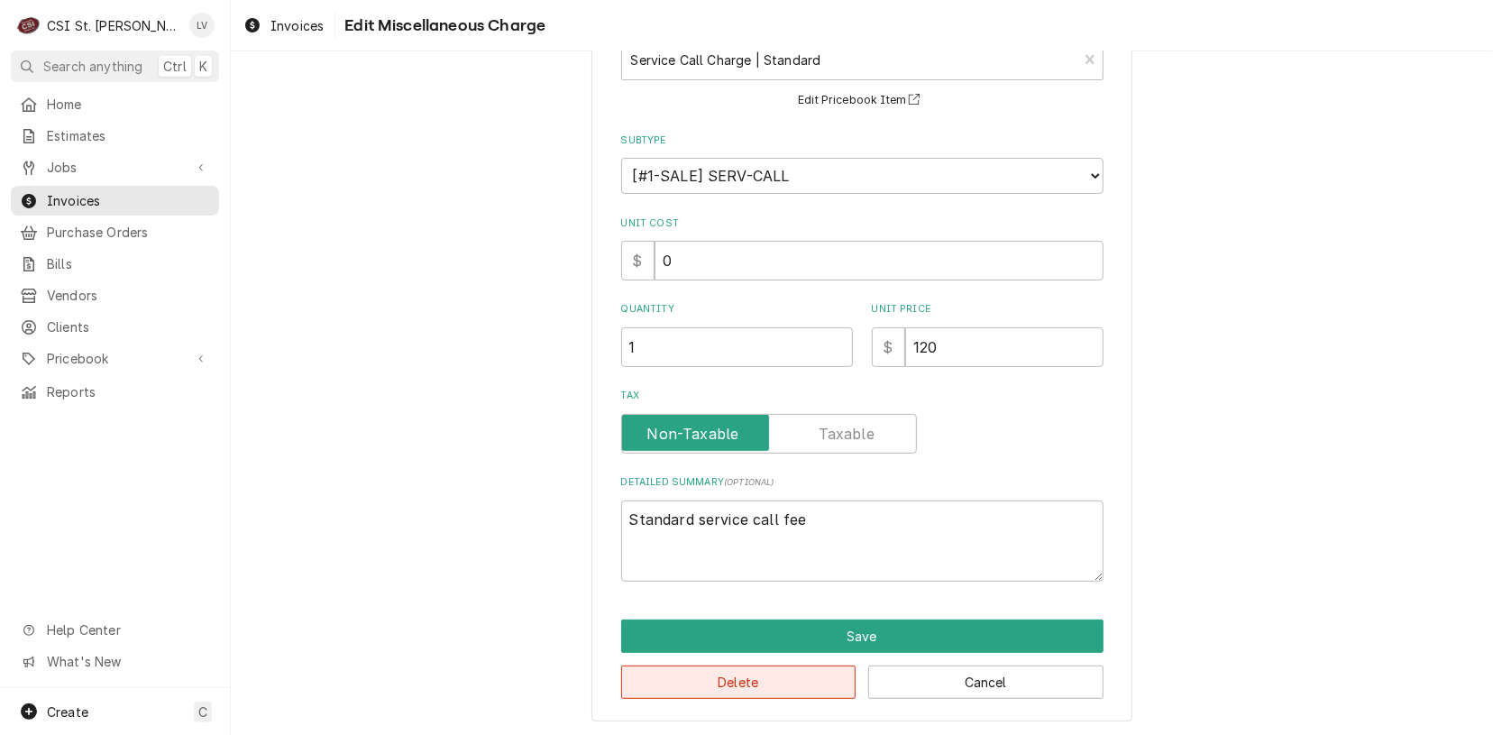
click at [764, 688] on button "Delete" at bounding box center [738, 682] width 235 height 33
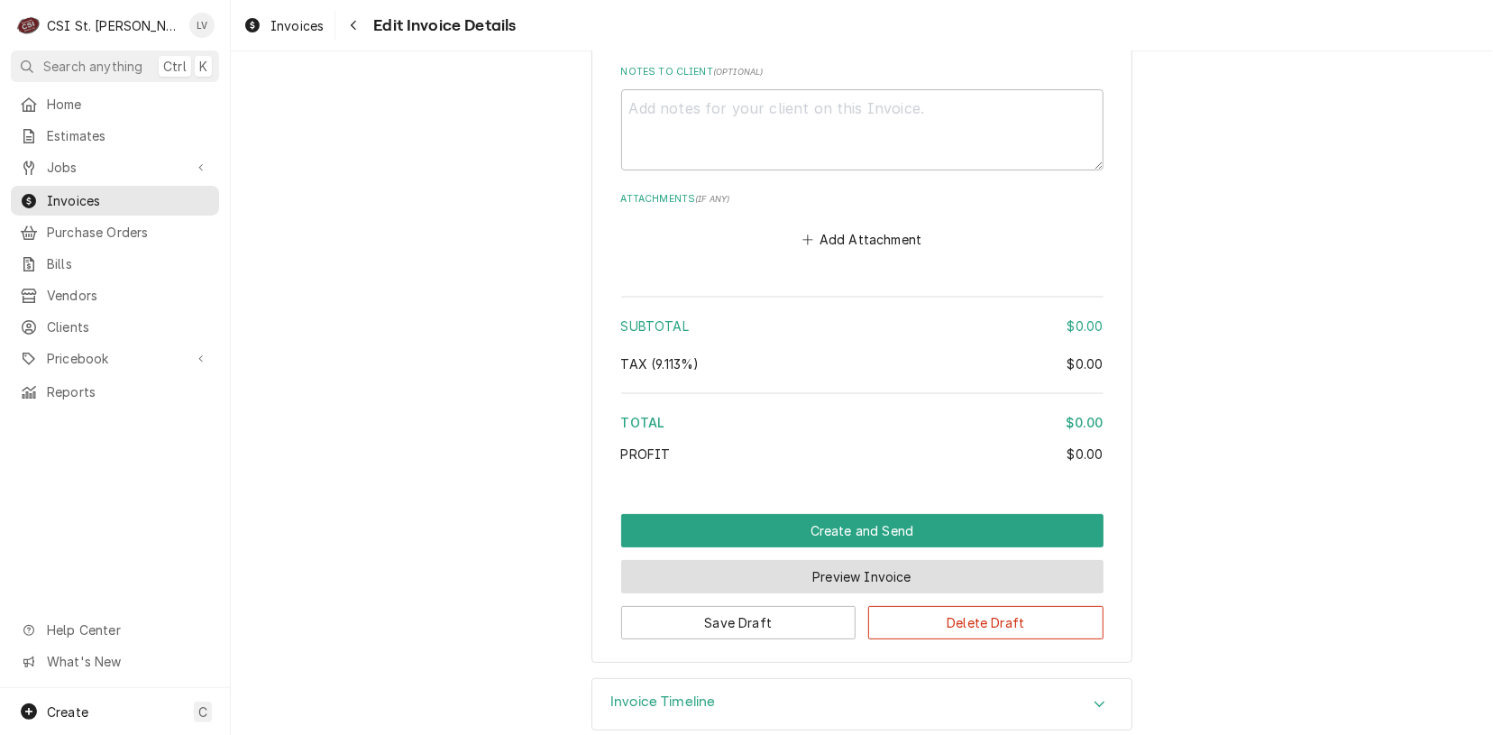
click at [775, 560] on button "Preview Invoice" at bounding box center [862, 576] width 482 height 33
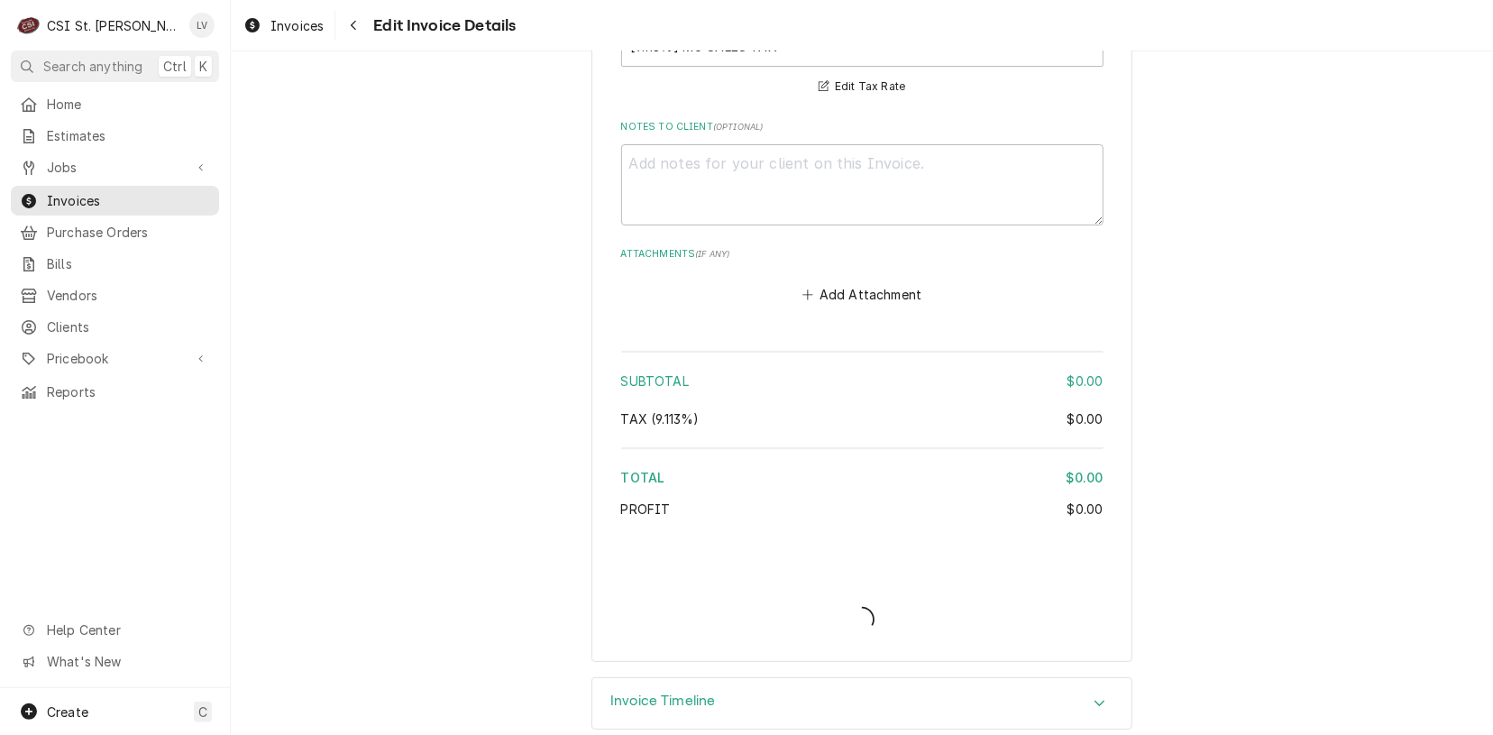
type textarea "x"
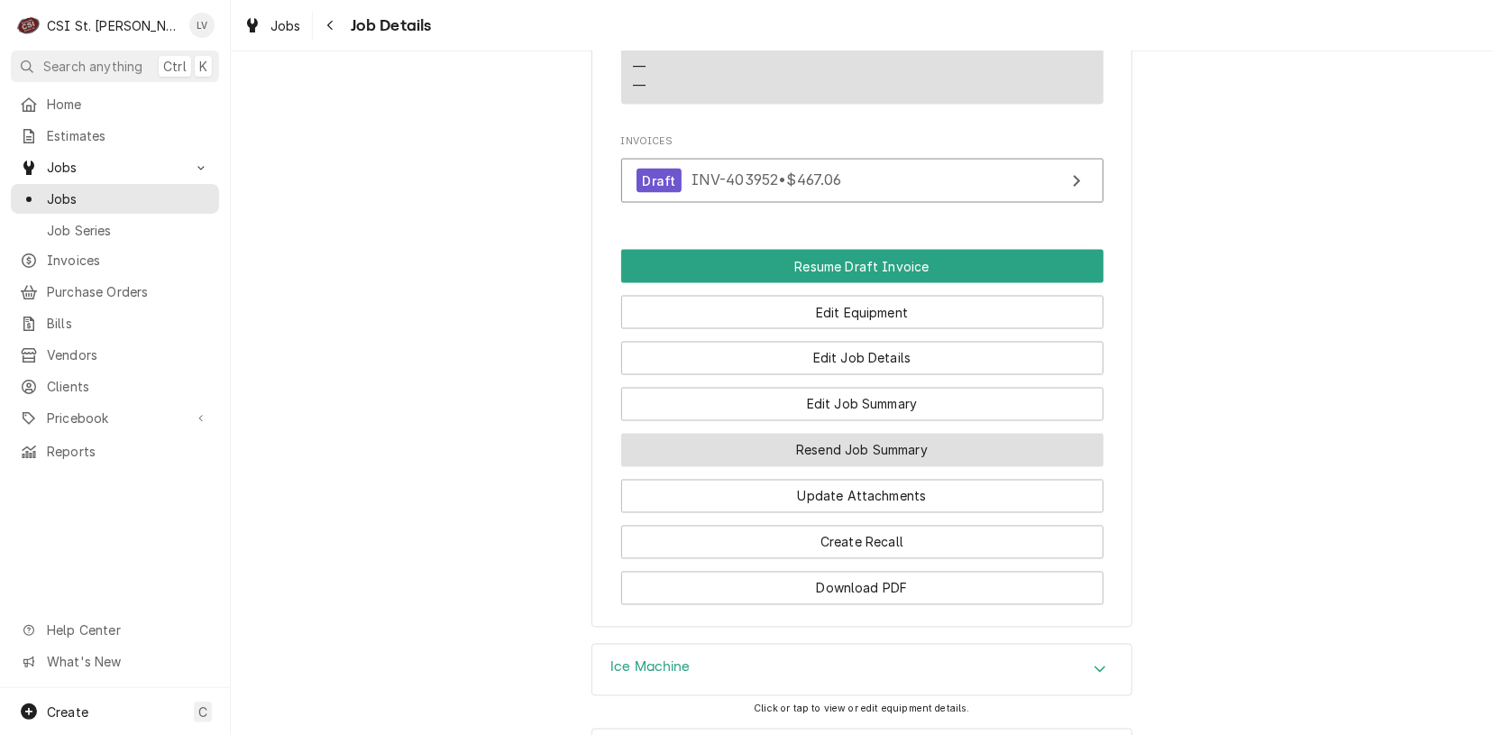
scroll to position [1993, 0]
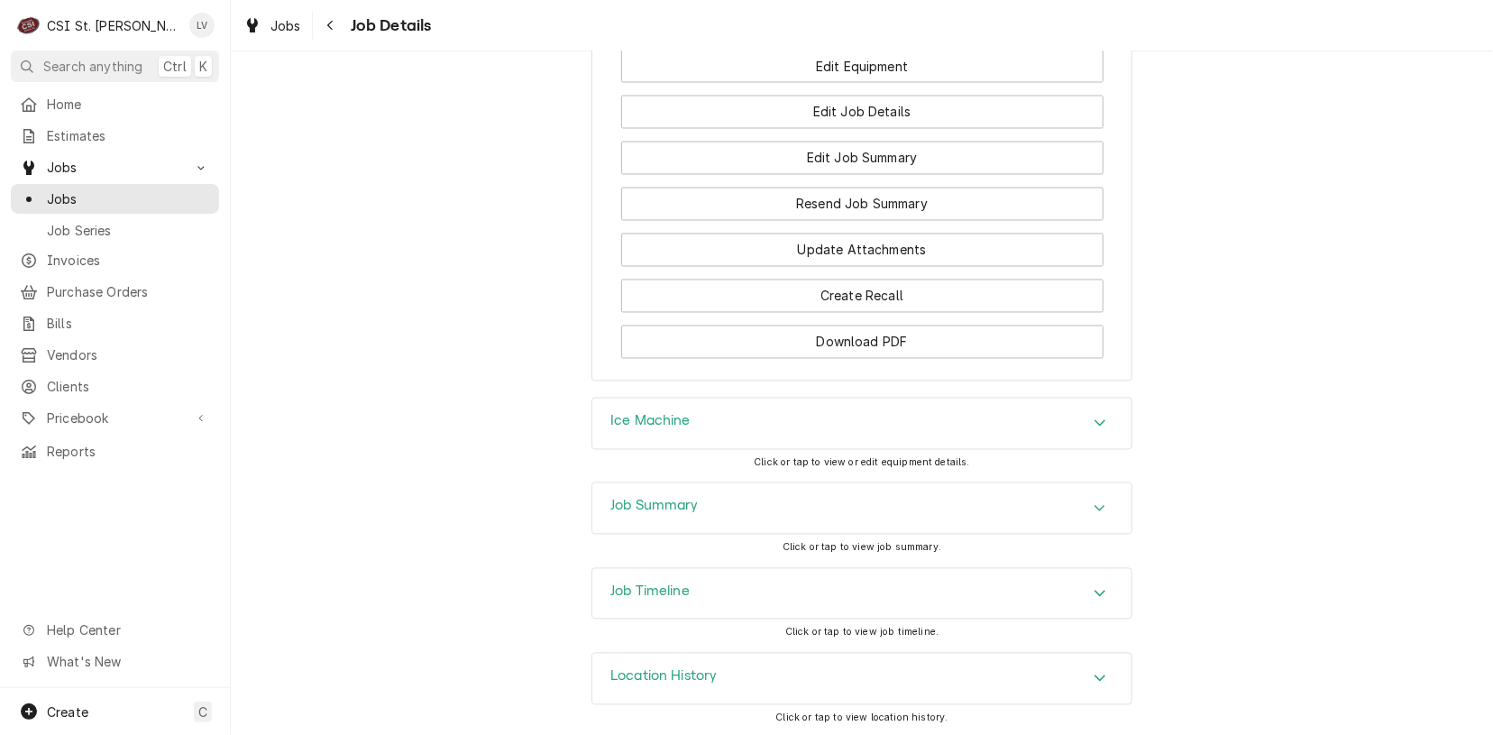
click at [726, 596] on div "Job Timeline" at bounding box center [861, 594] width 539 height 50
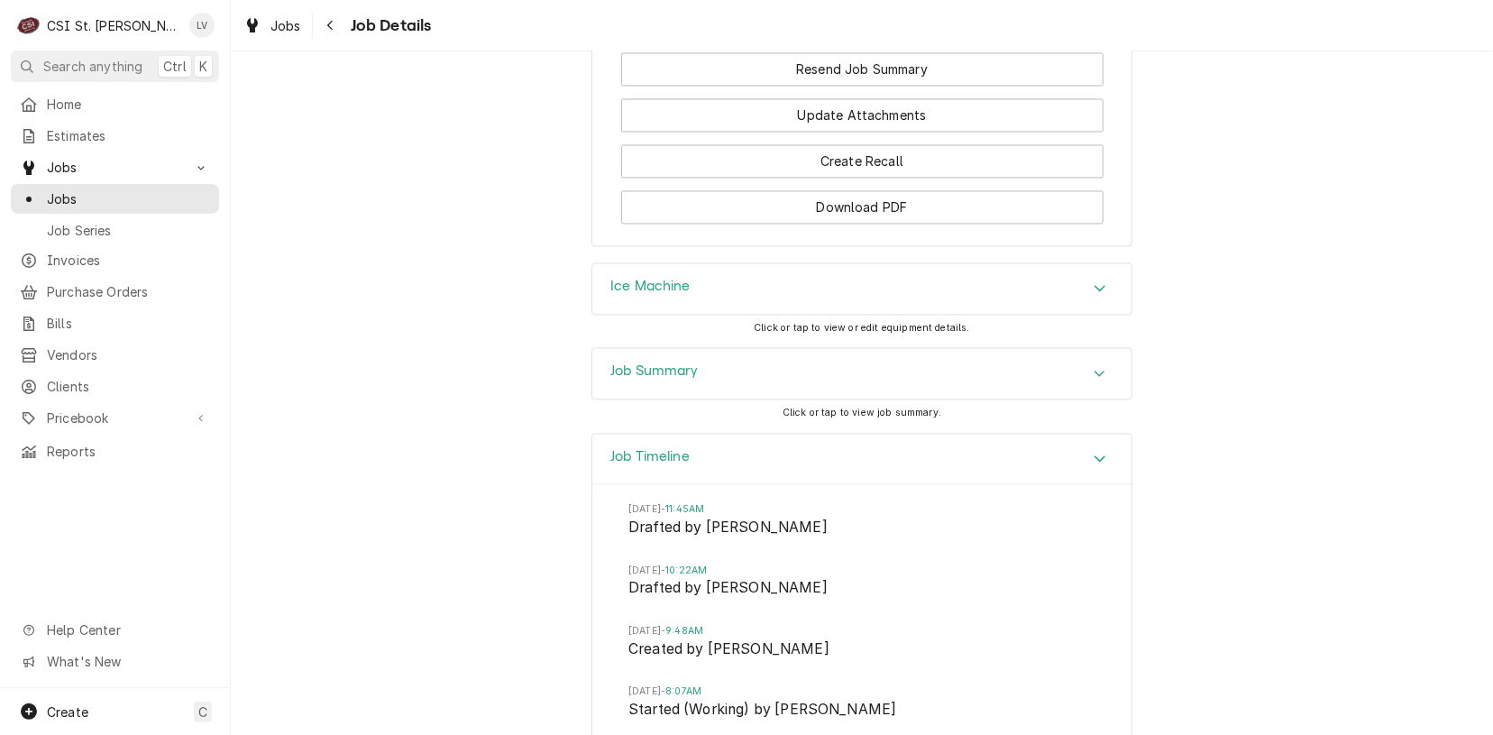
scroll to position [2354, 0]
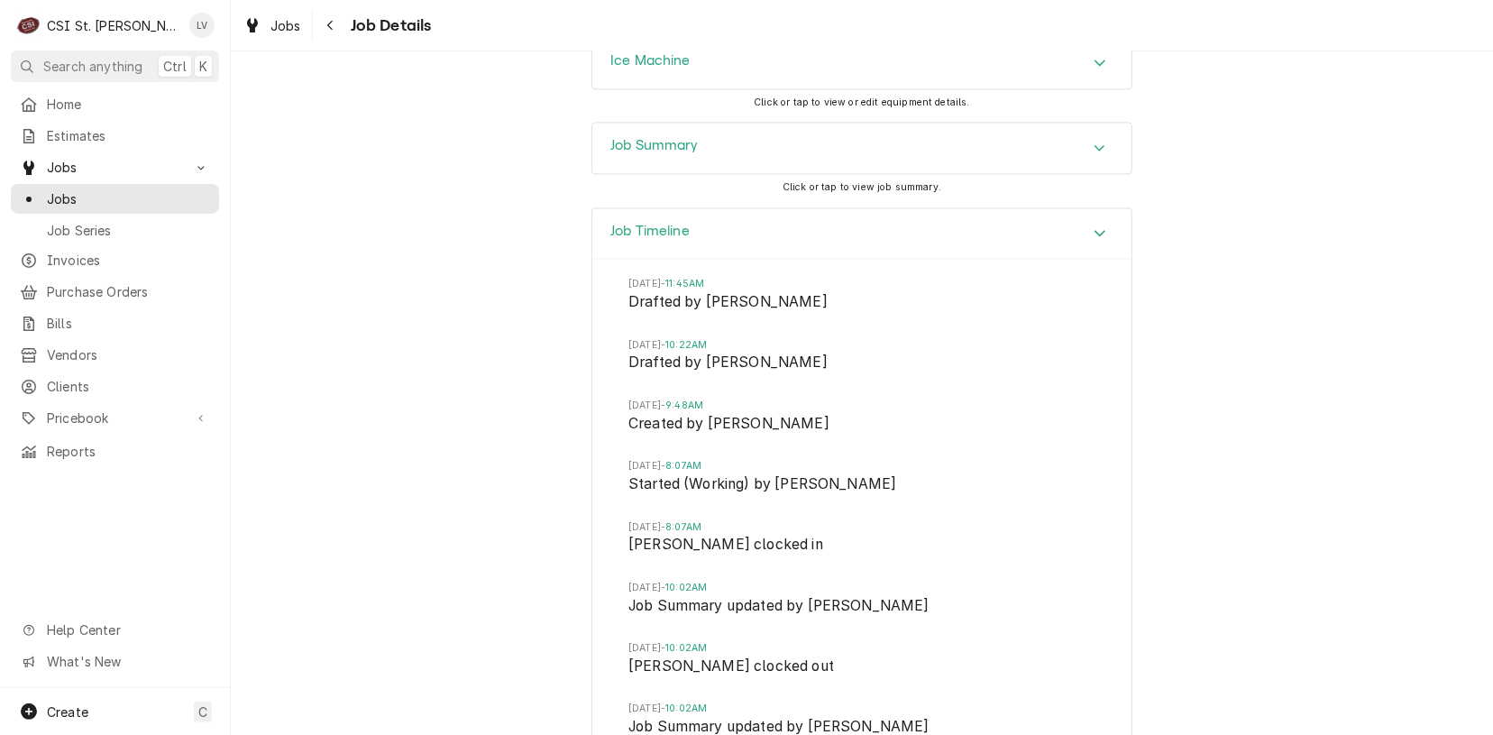
click at [684, 143] on h3 "Job Summary" at bounding box center [654, 145] width 88 height 17
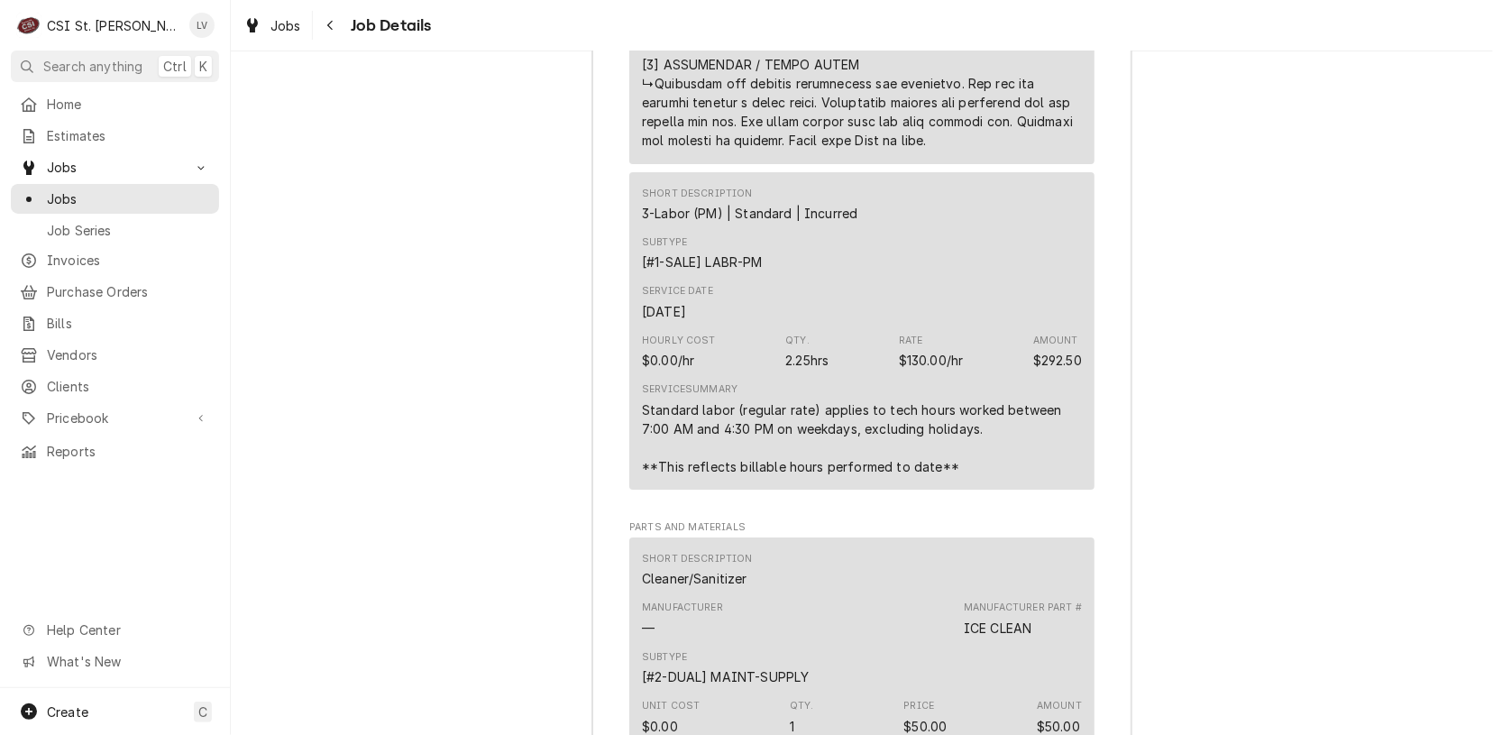
scroll to position [3706, 0]
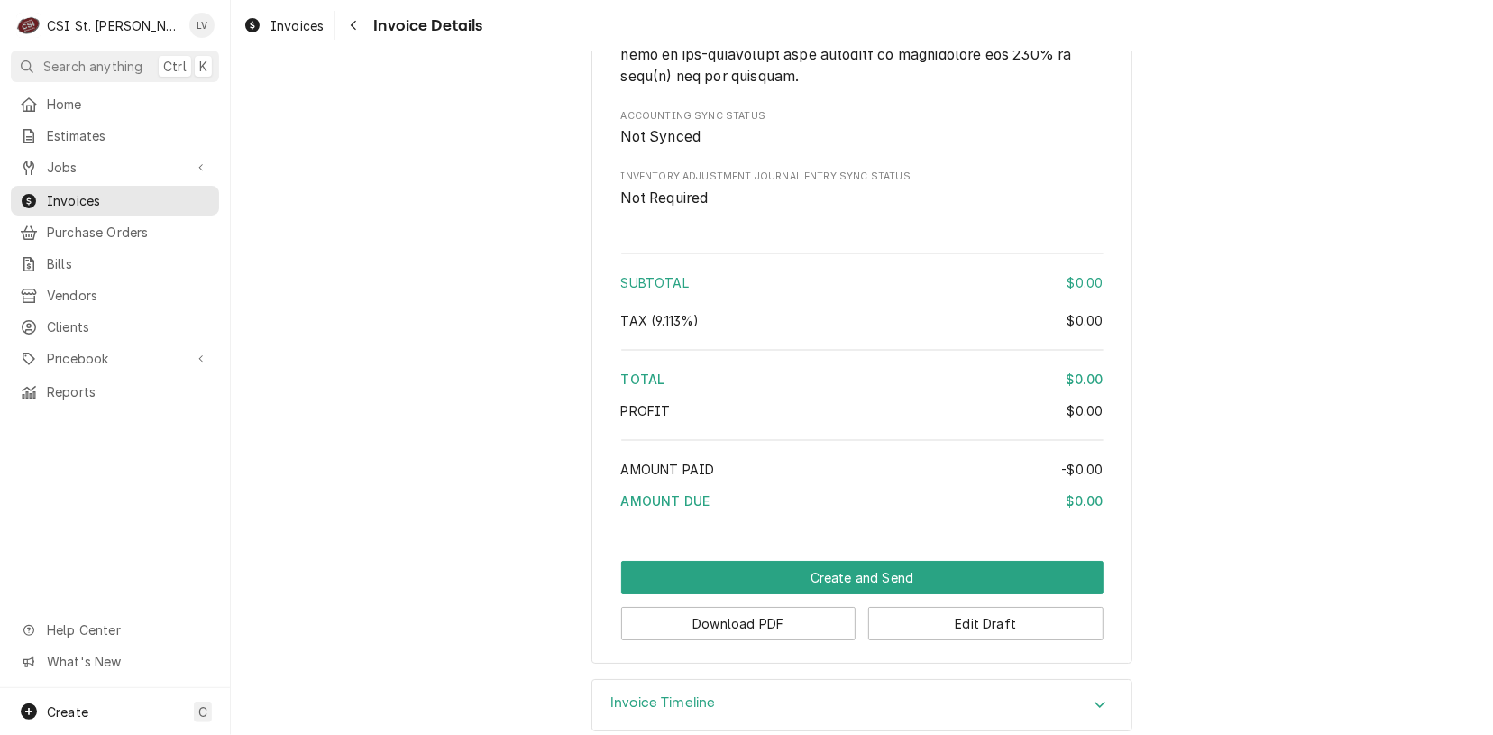
scroll to position [3835, 0]
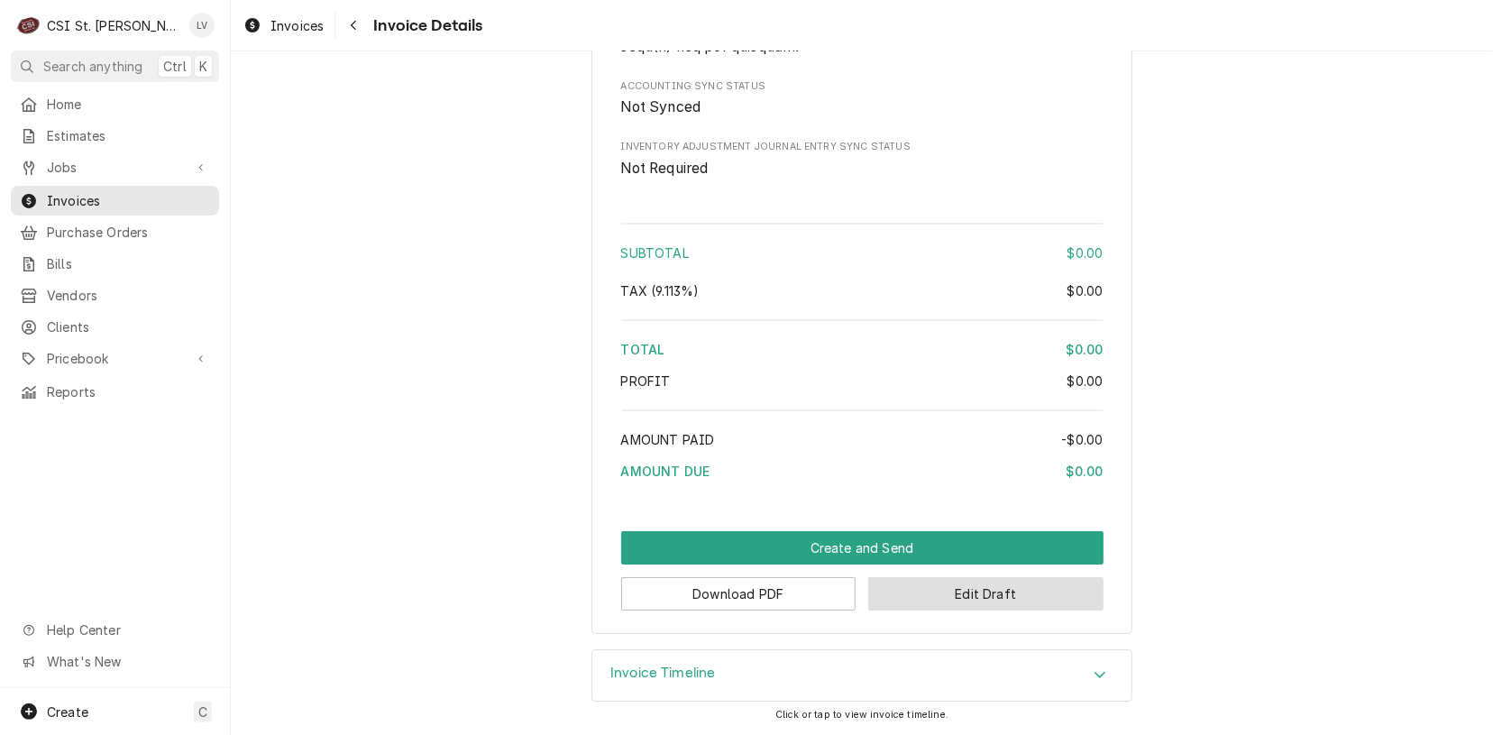
click at [961, 586] on button "Edit Draft" at bounding box center [985, 593] width 235 height 33
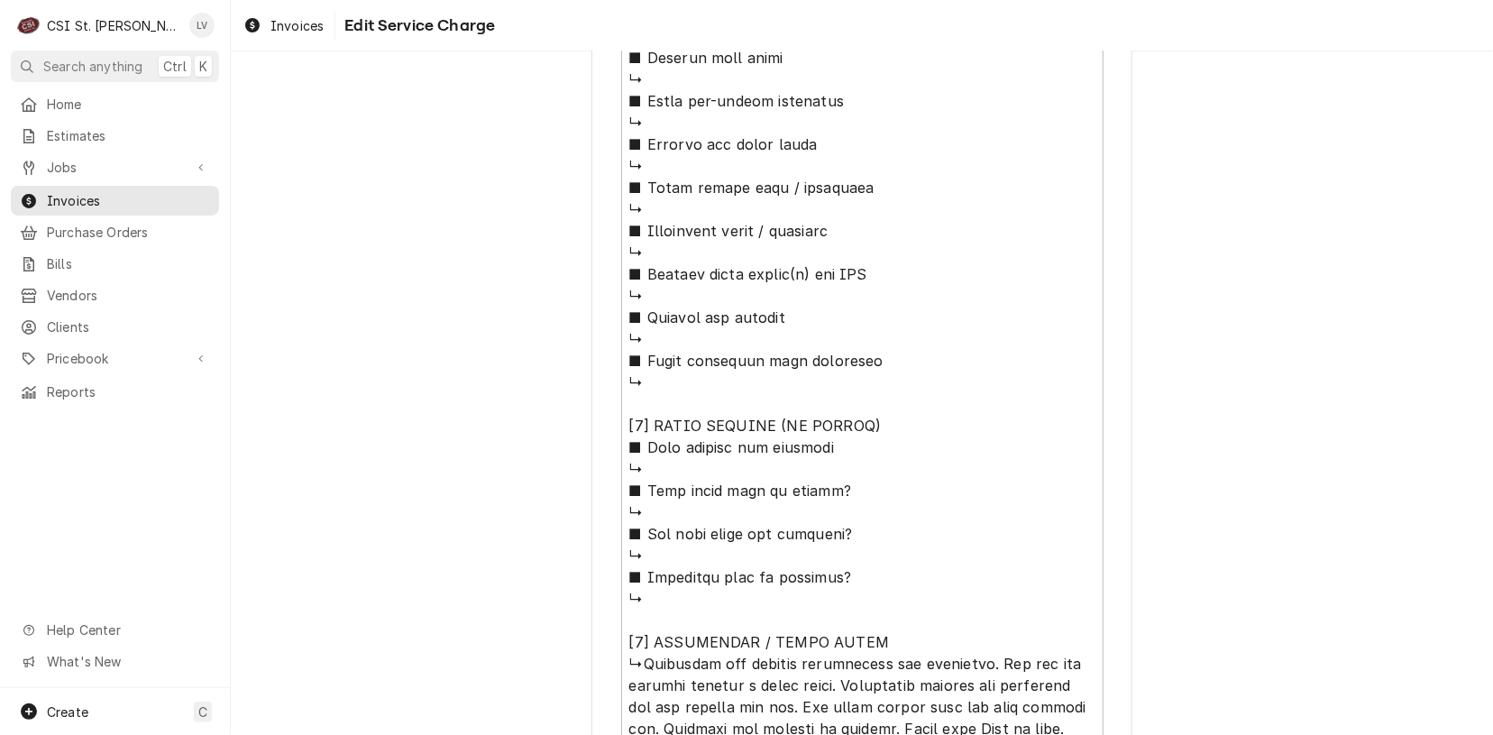
scroll to position [1274, 0]
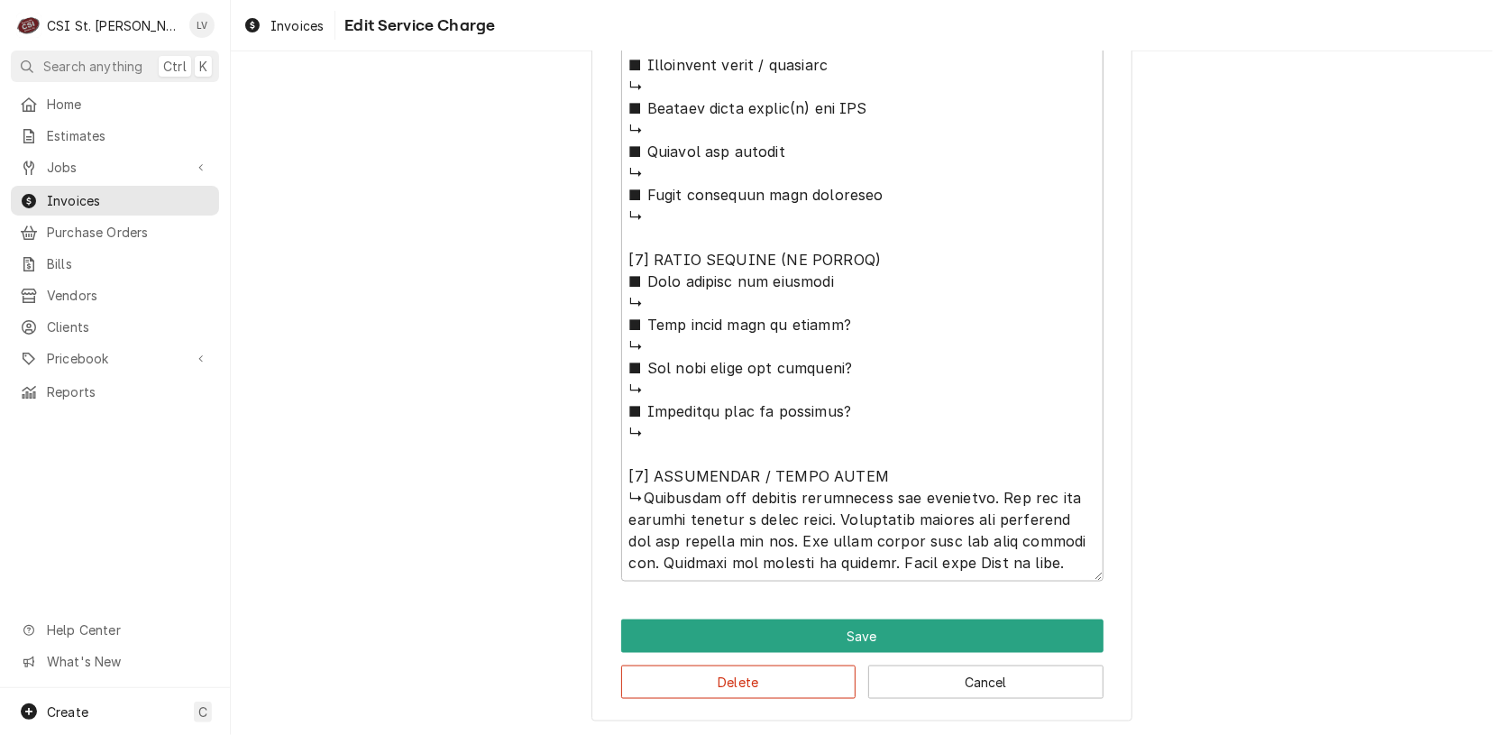
click at [748, 681] on button "Delete" at bounding box center [738, 682] width 235 height 33
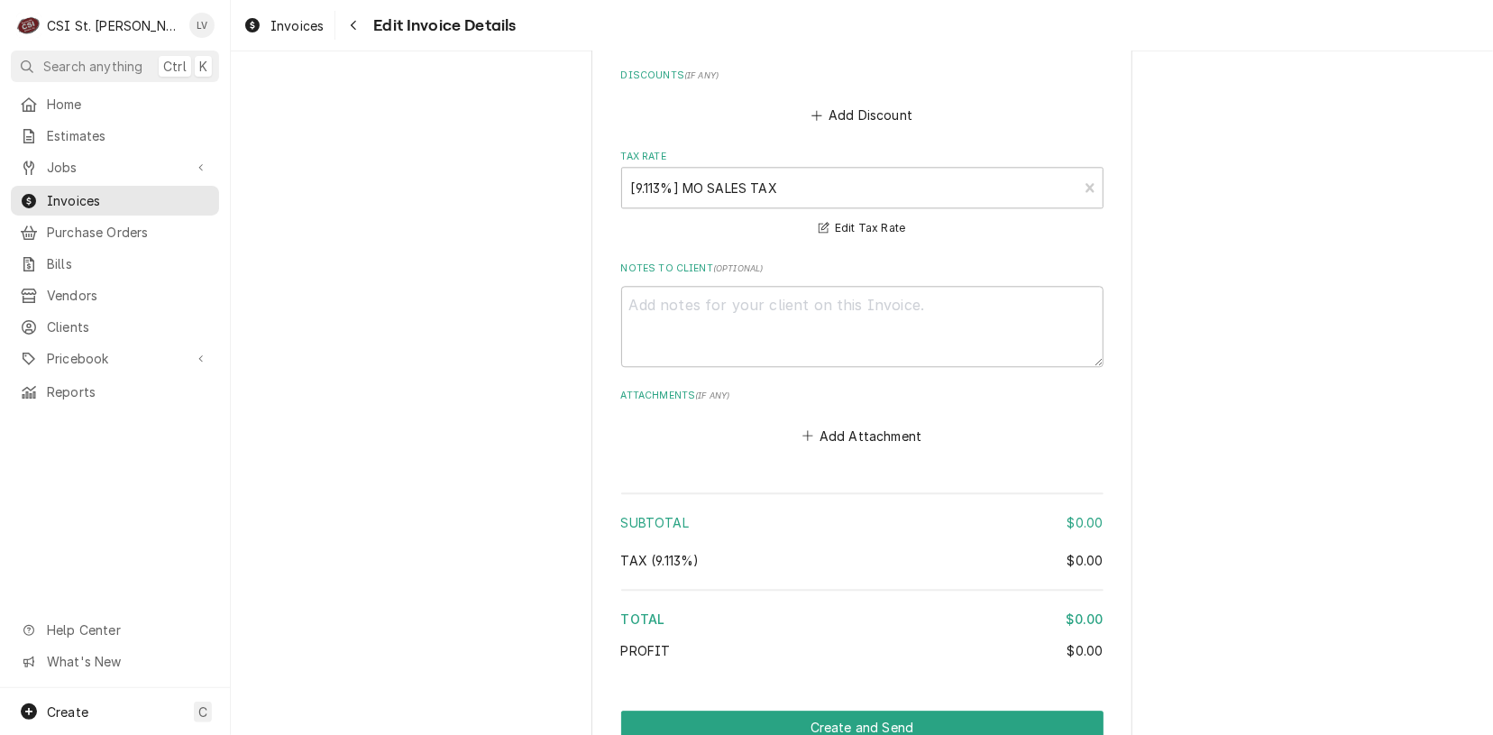
scroll to position [2791, 0]
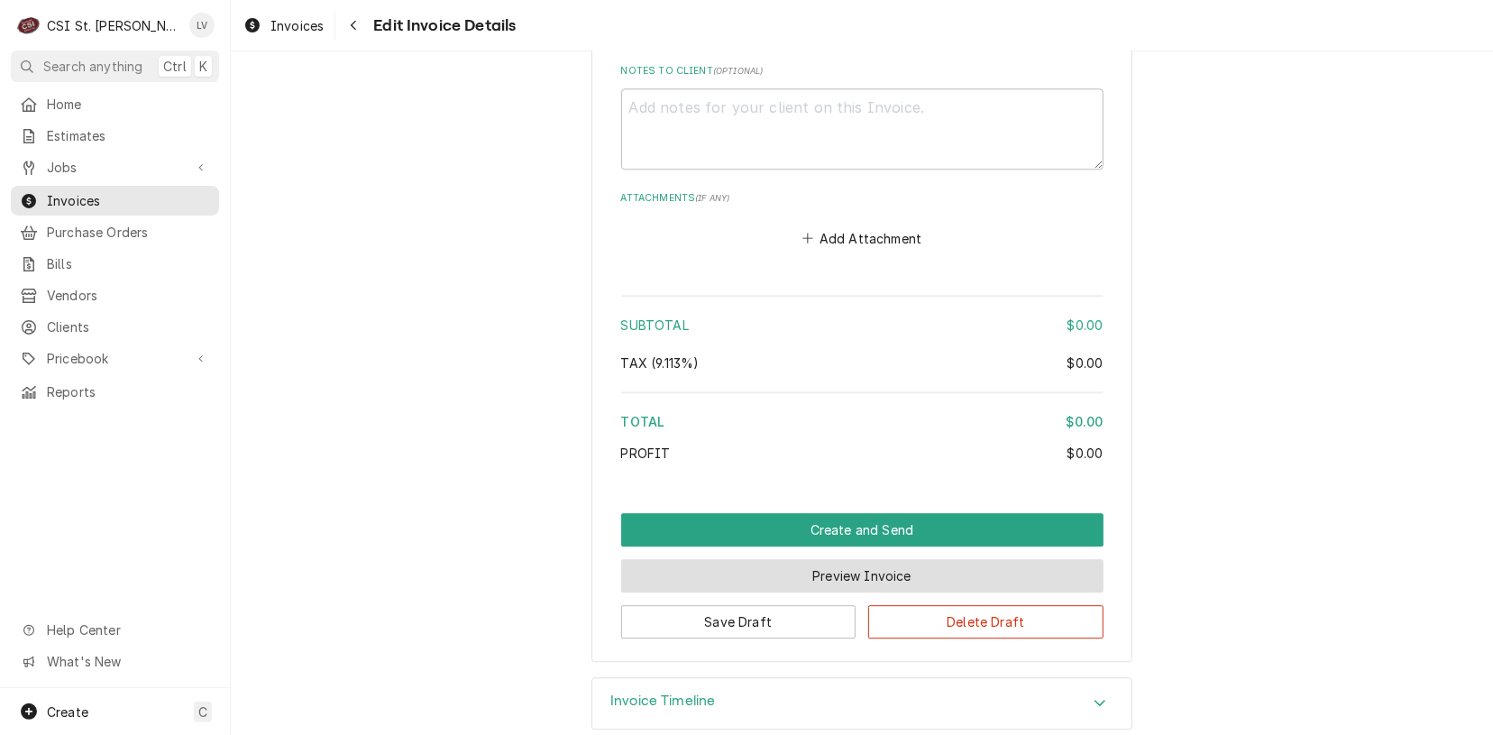
click at [842, 559] on button "Preview Invoice" at bounding box center [862, 575] width 482 height 33
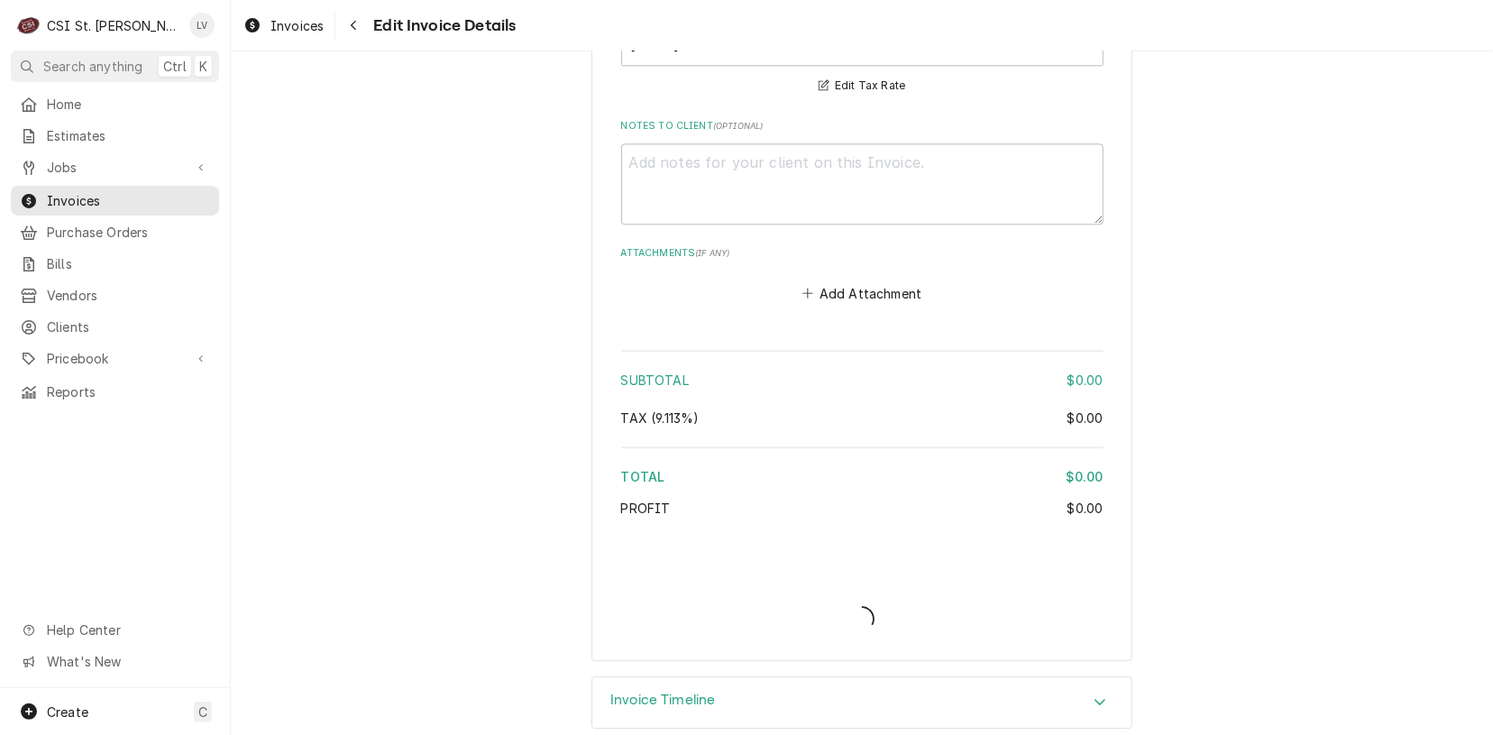
type textarea "x"
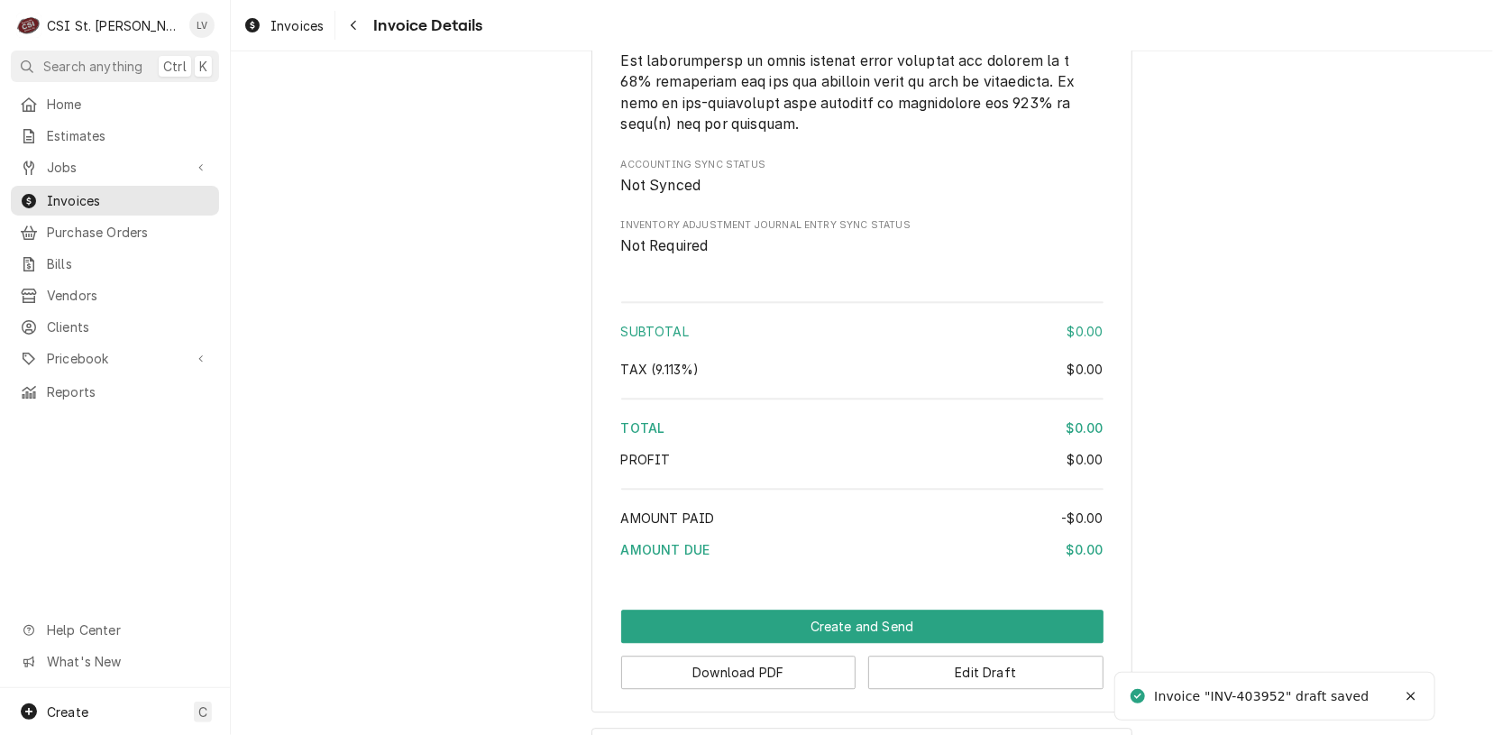
scroll to position [2682, 0]
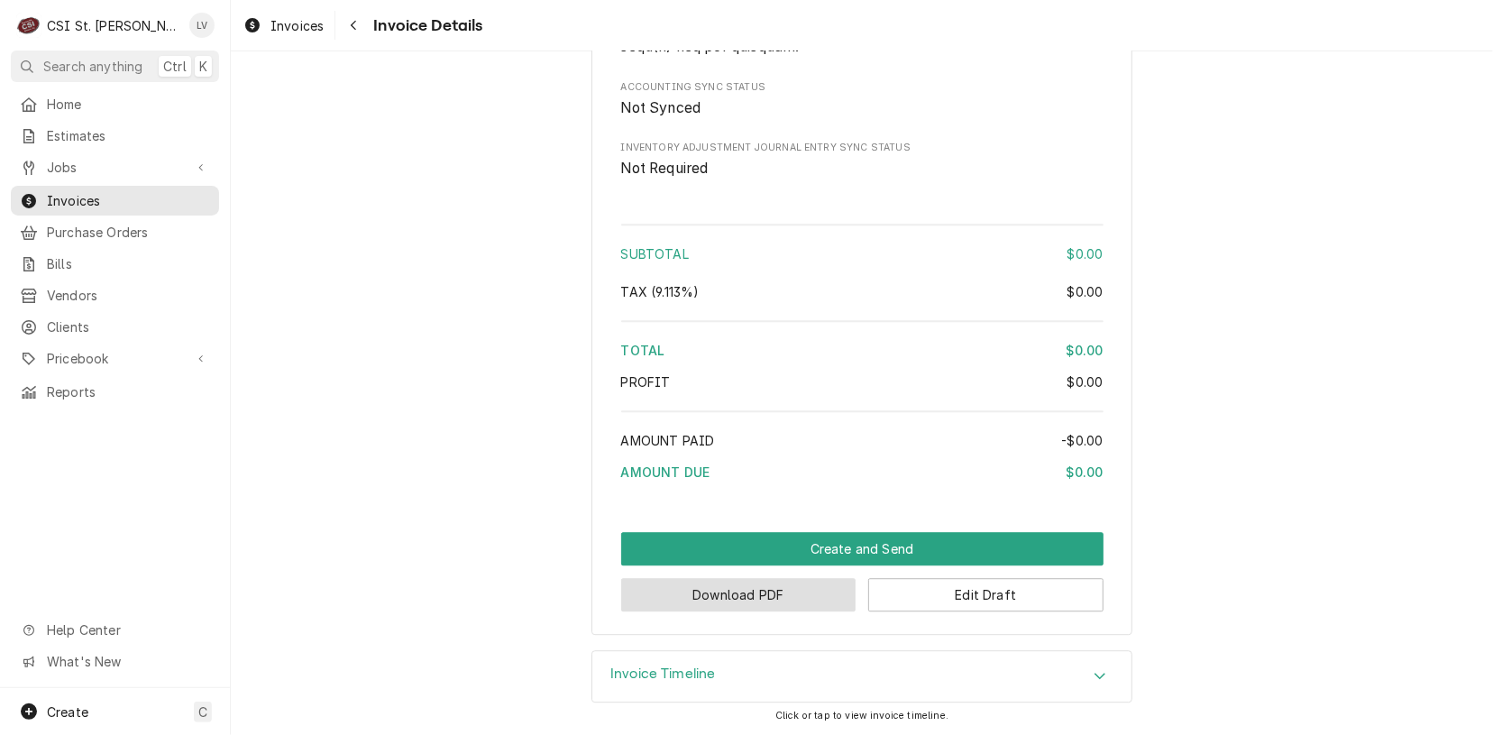
click at [729, 604] on button "Download PDF" at bounding box center [738, 594] width 235 height 33
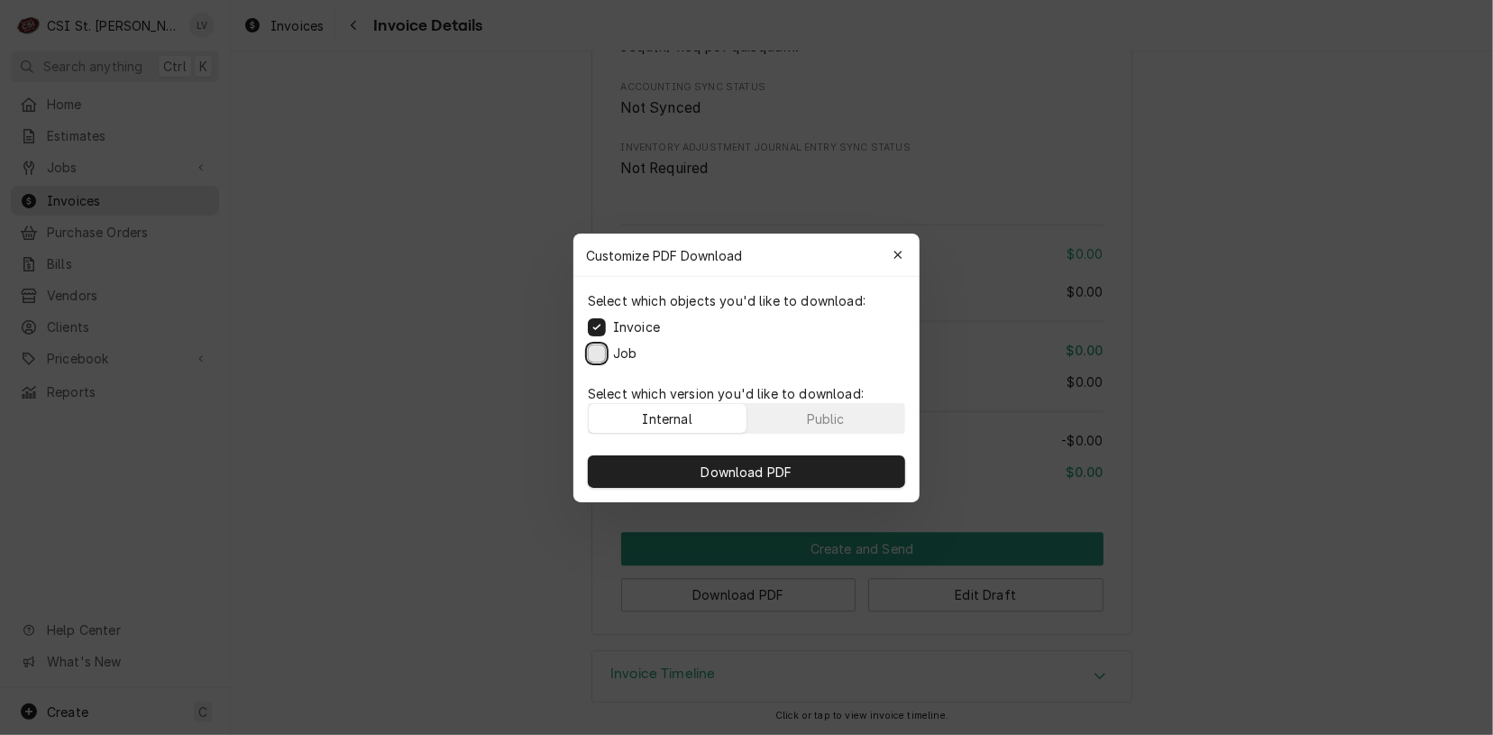
drag, startPoint x: 592, startPoint y: 352, endPoint x: 634, endPoint y: 401, distance: 65.2
click at [595, 352] on button "Job" at bounding box center [597, 353] width 18 height 18
click at [723, 458] on button "Download PDF" at bounding box center [746, 471] width 317 height 32
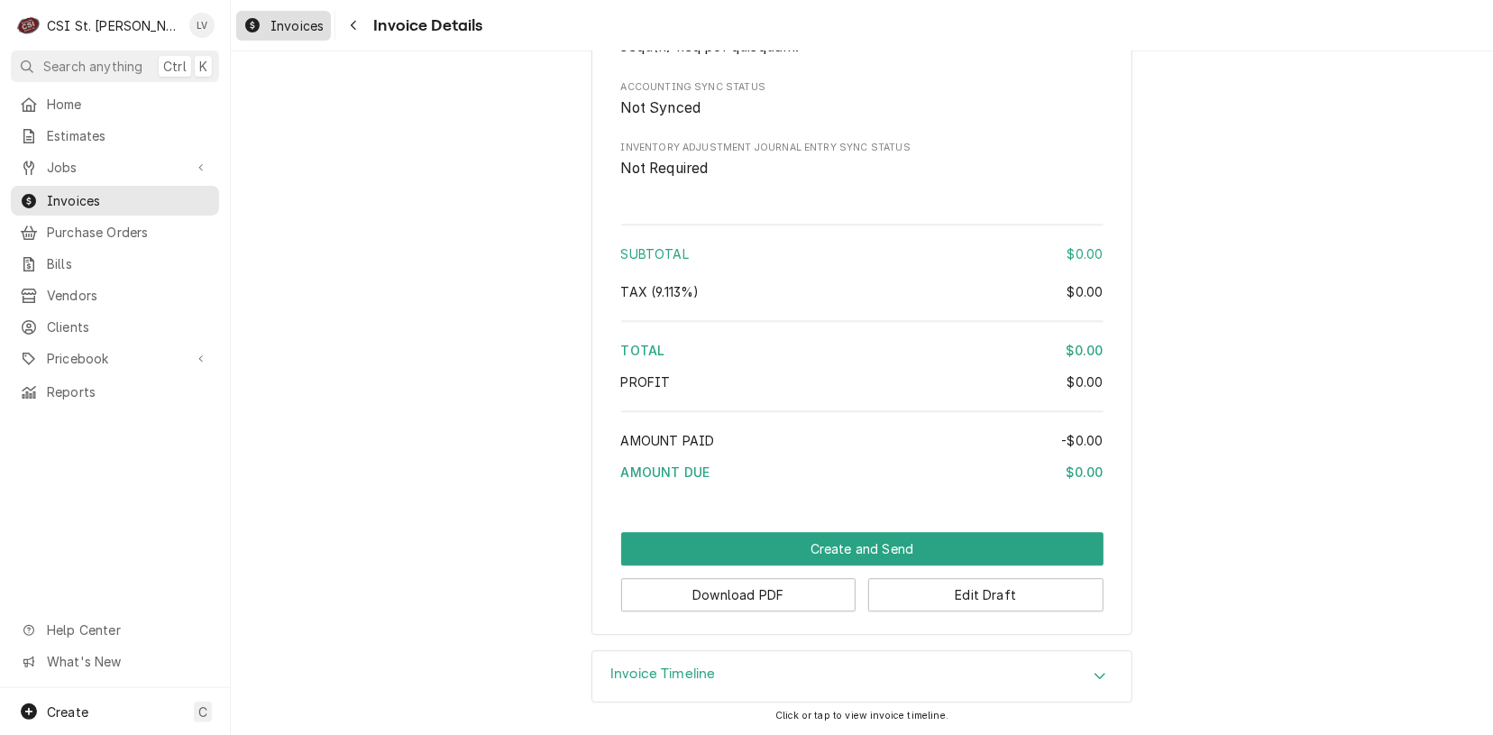
click at [285, 34] on div "Invoices" at bounding box center [283, 25] width 87 height 23
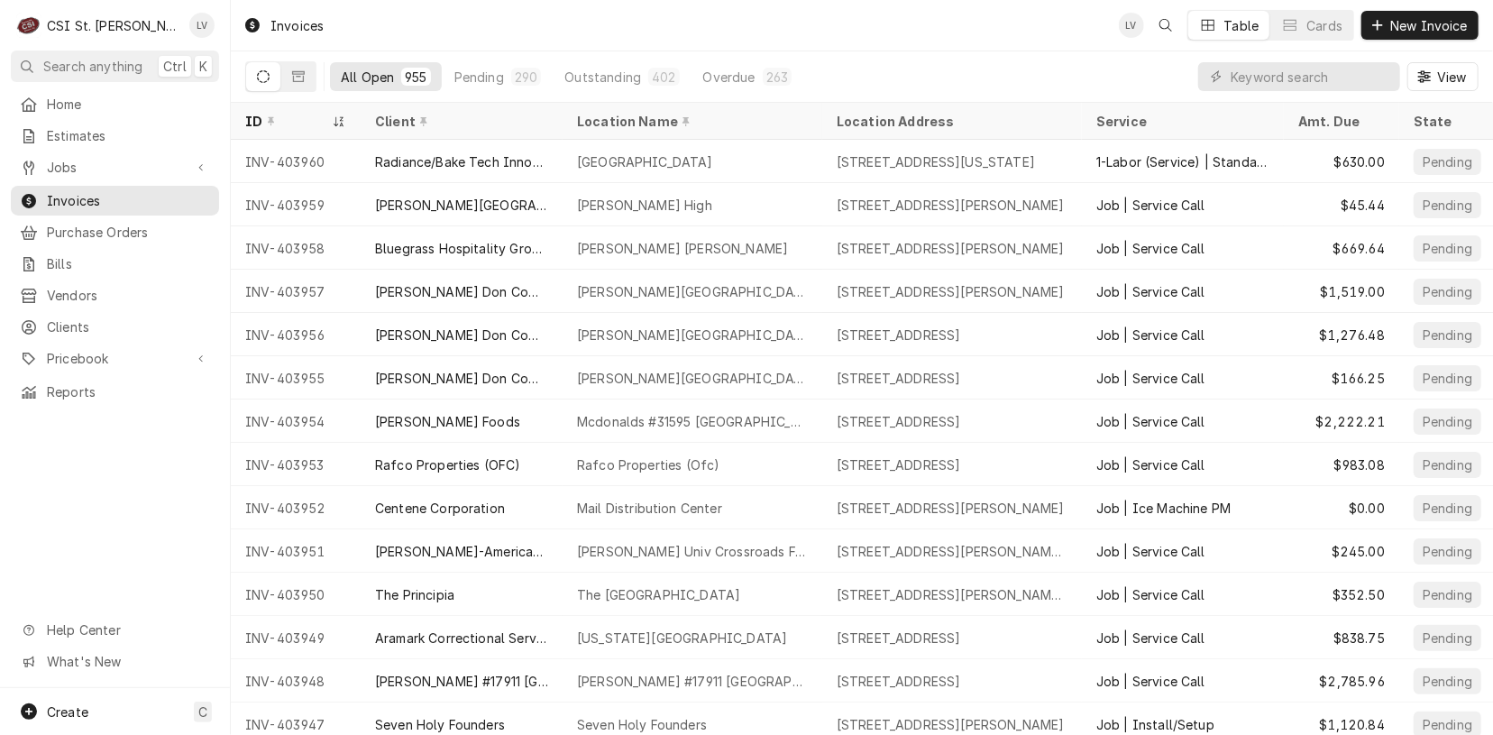
click at [34, 500] on div "Home Estimates Jobs Jobs Job Series Invoices Purchase Orders Bills Vendors Clie…" at bounding box center [115, 388] width 230 height 599
click at [1258, 83] on input "Dynamic Content Wrapper" at bounding box center [1311, 76] width 161 height 29
type input "403954"
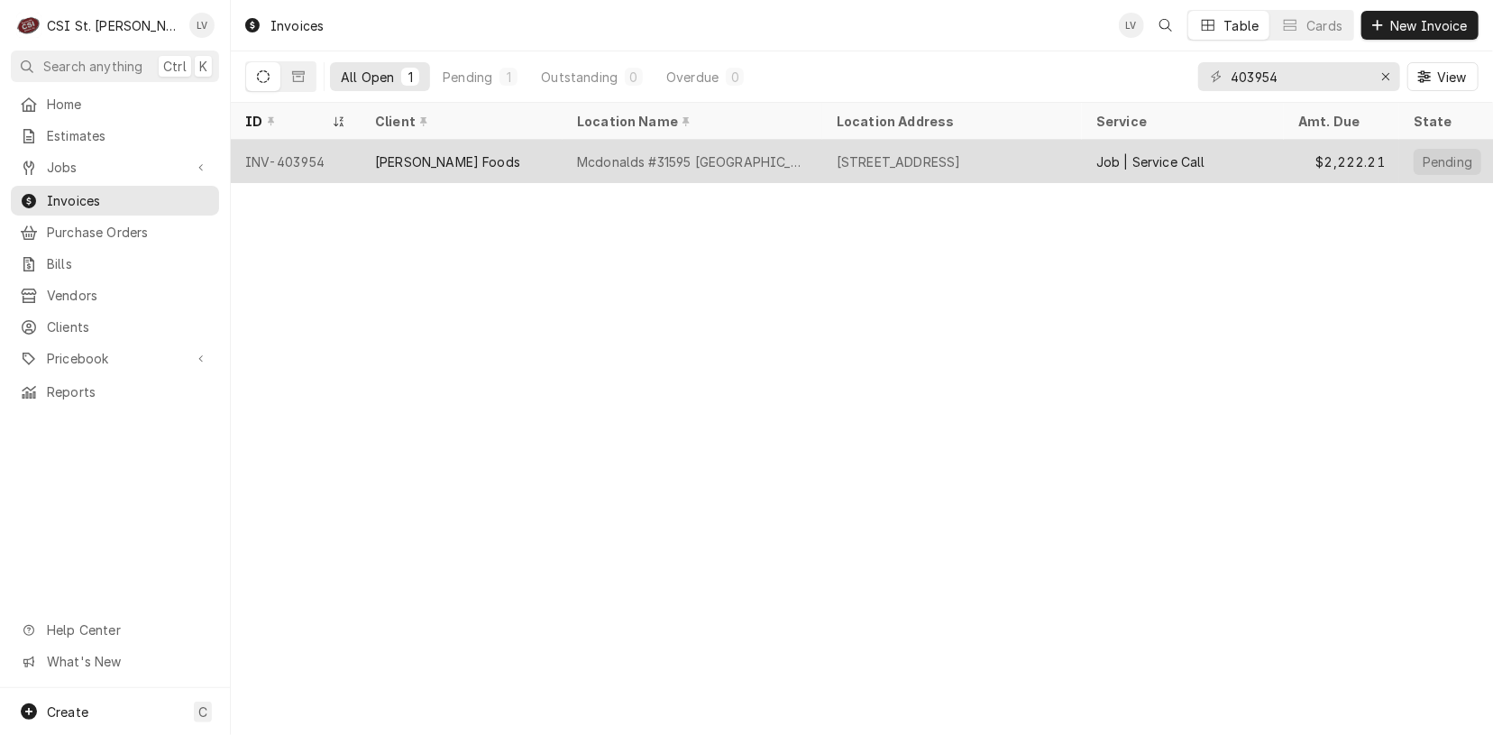
click at [557, 162] on div "[PERSON_NAME] Foods" at bounding box center [462, 161] width 202 height 43
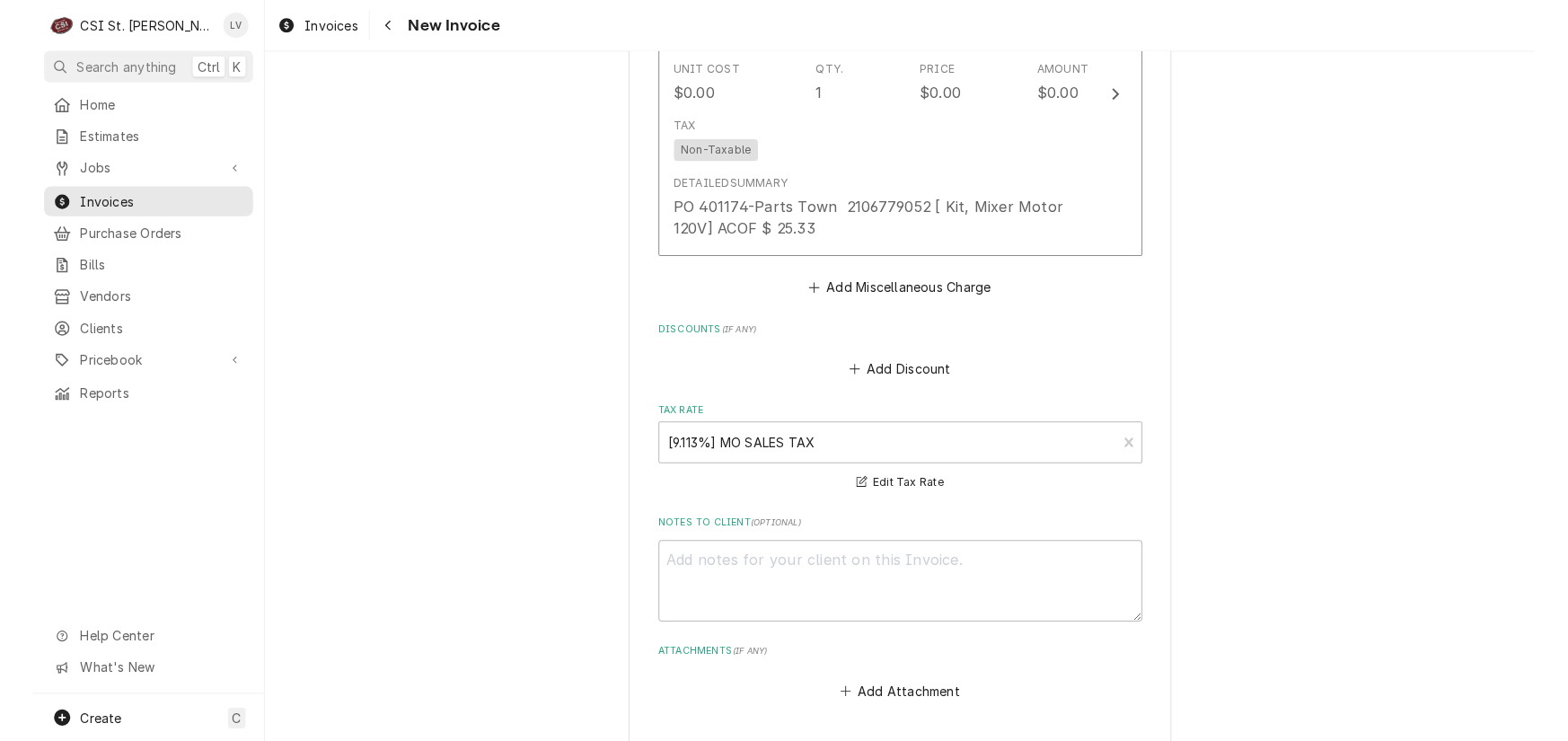
scroll to position [5064, 0]
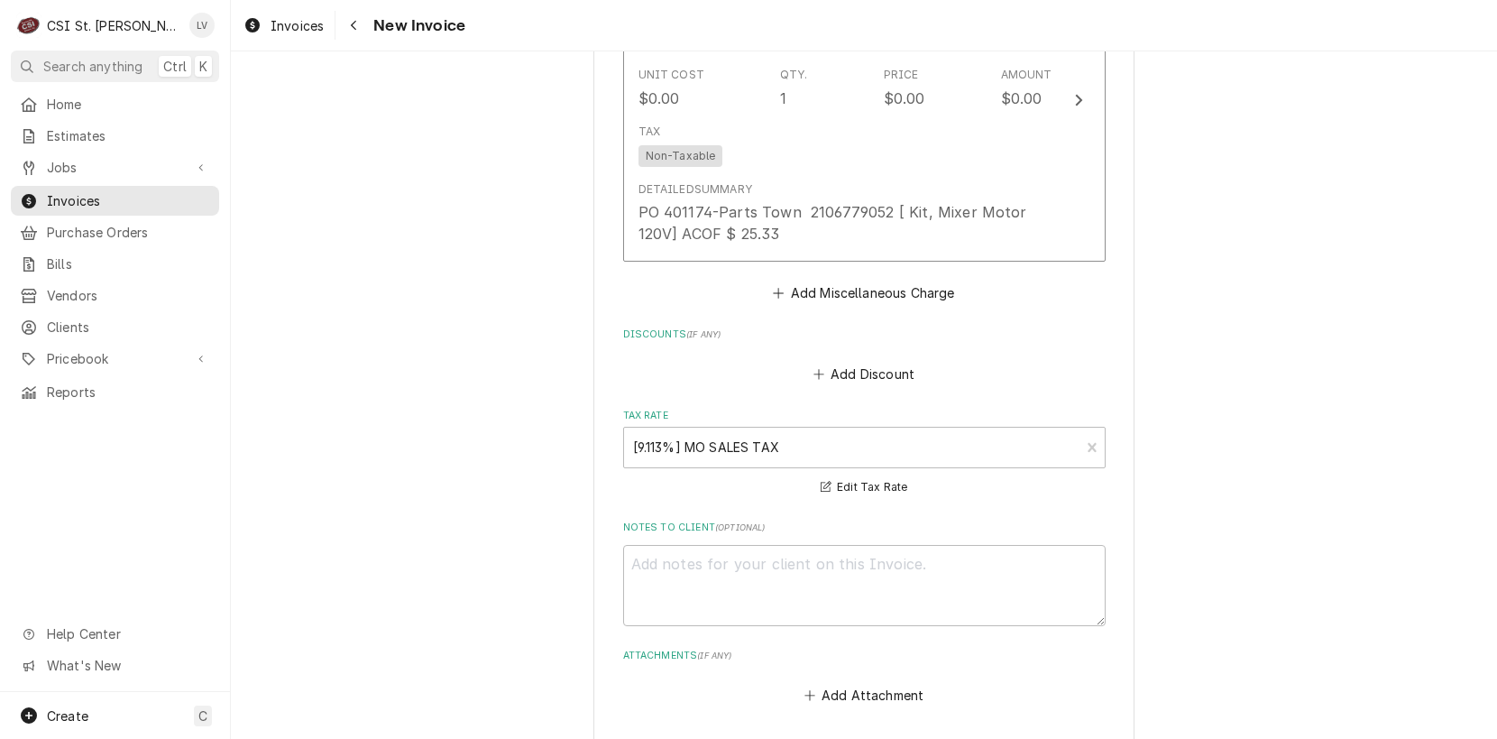
type textarea "x"
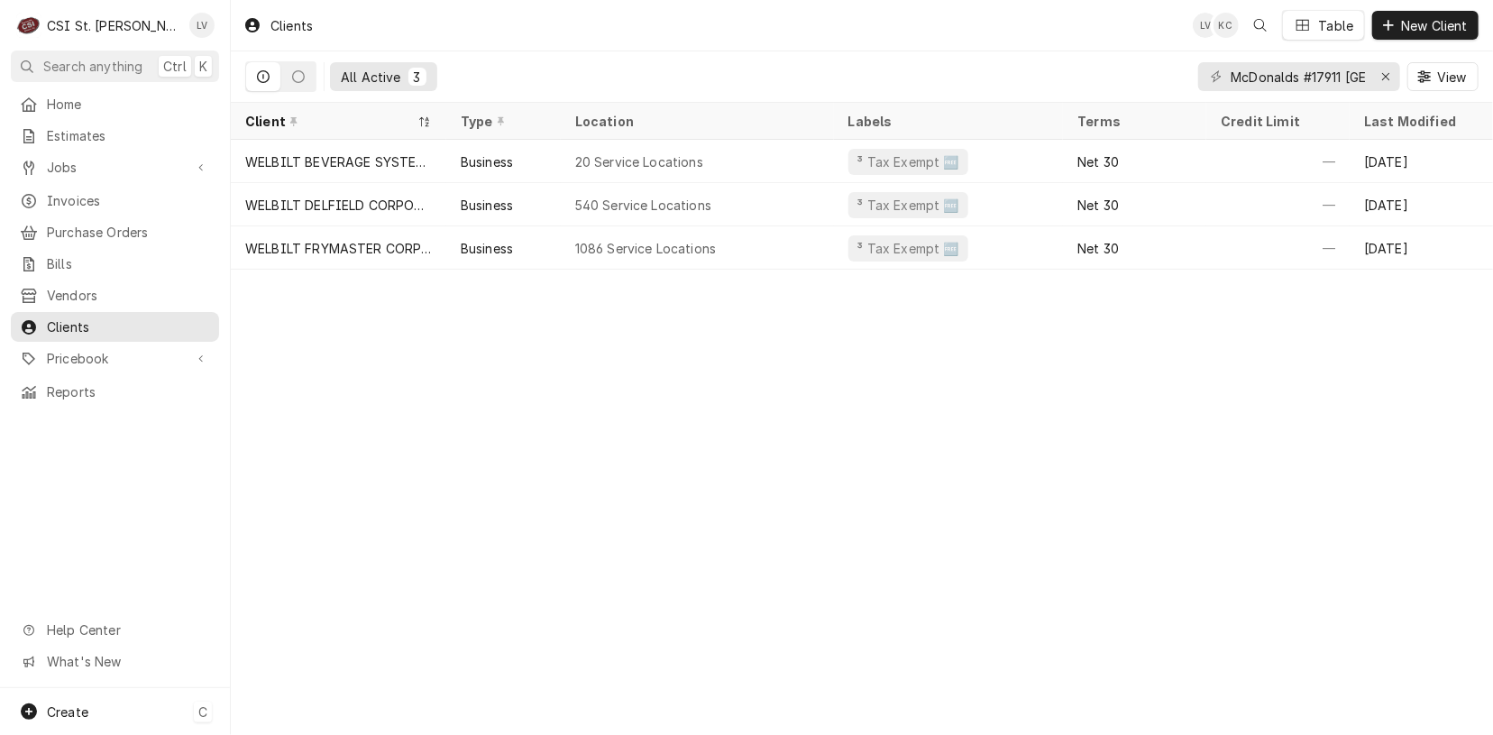
drag, startPoint x: 89, startPoint y: 708, endPoint x: 107, endPoint y: 698, distance: 20.6
click at [88, 704] on div "Create C" at bounding box center [115, 711] width 230 height 47
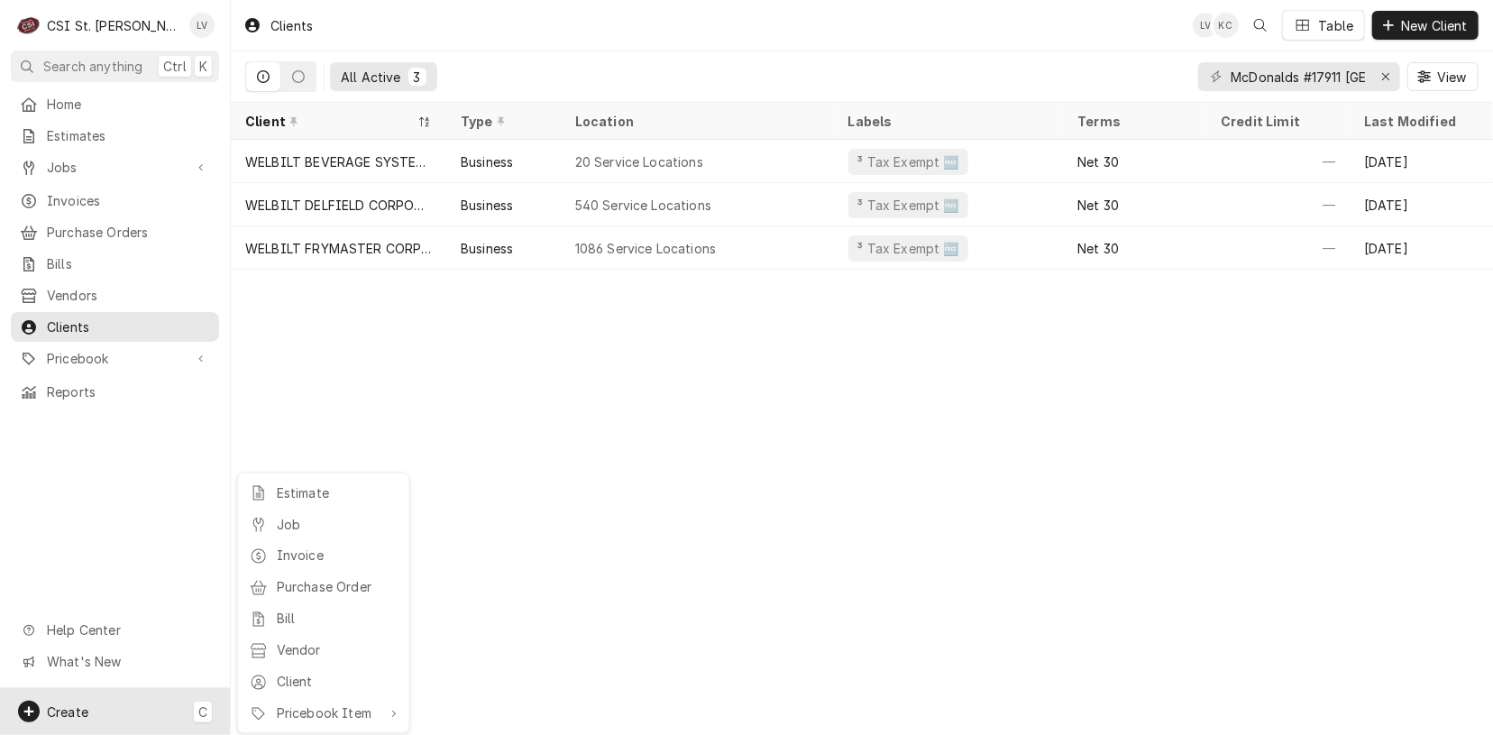
click at [307, 557] on div "Invoice" at bounding box center [337, 555] width 121 height 19
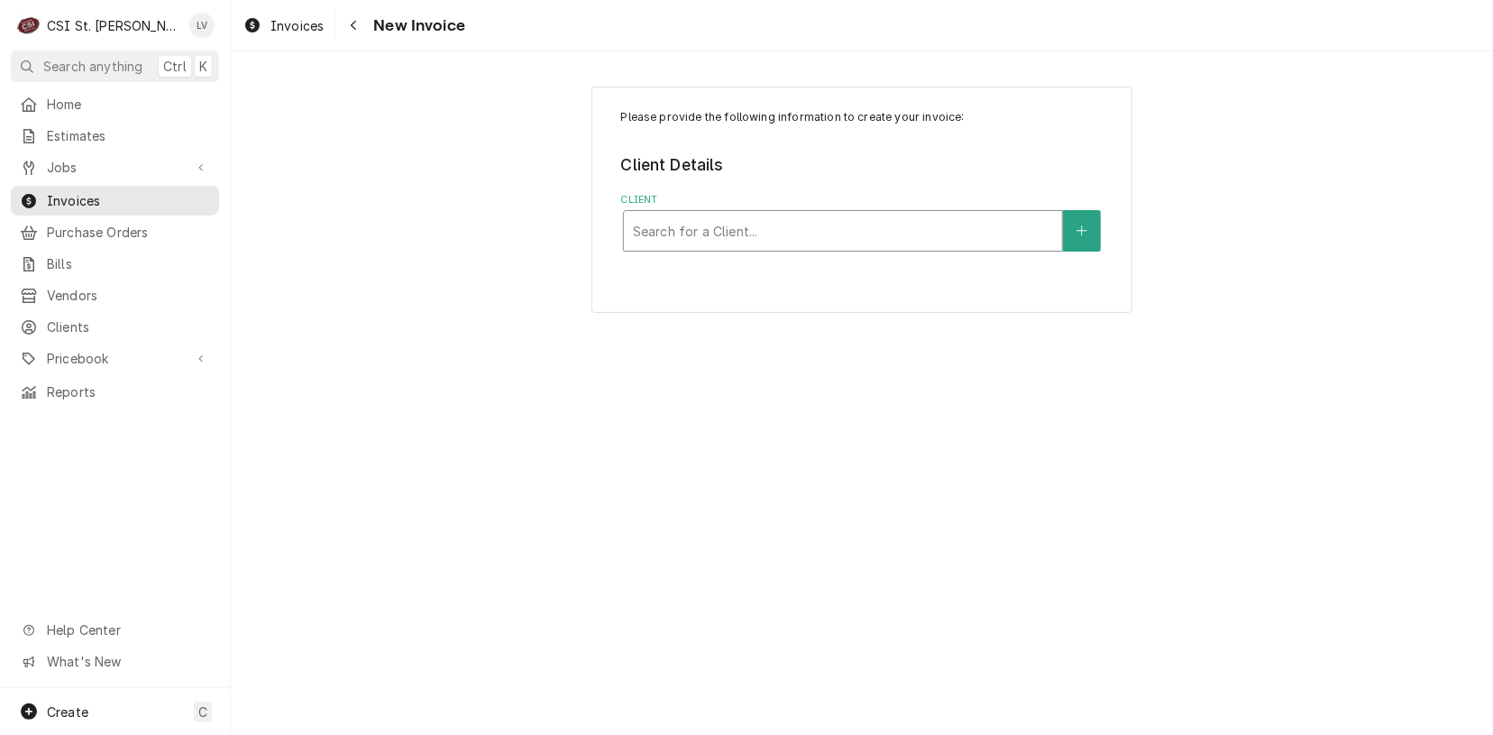
click at [703, 232] on div "Client" at bounding box center [843, 231] width 420 height 32
type input "estel"
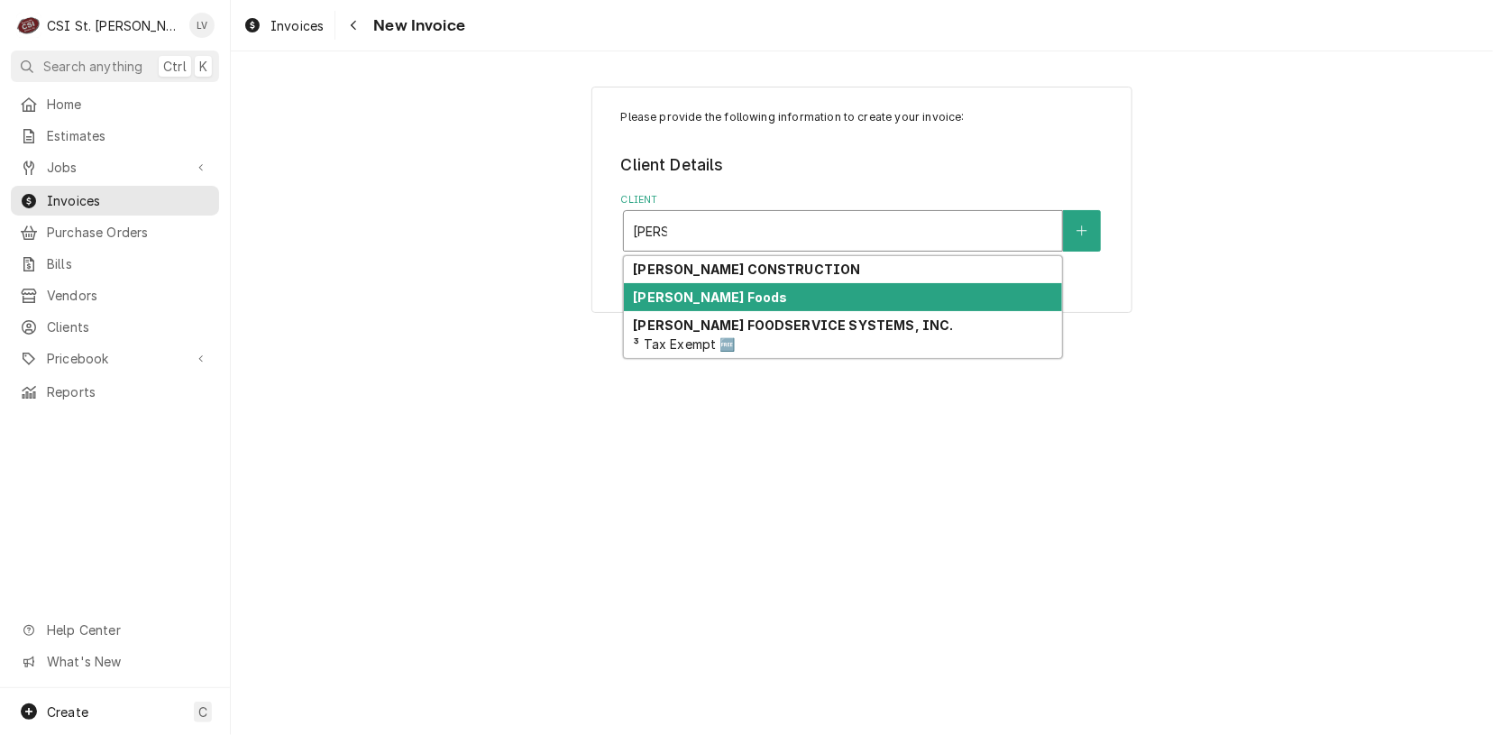
click at [667, 299] on strong "[PERSON_NAME] Foods" at bounding box center [710, 296] width 154 height 15
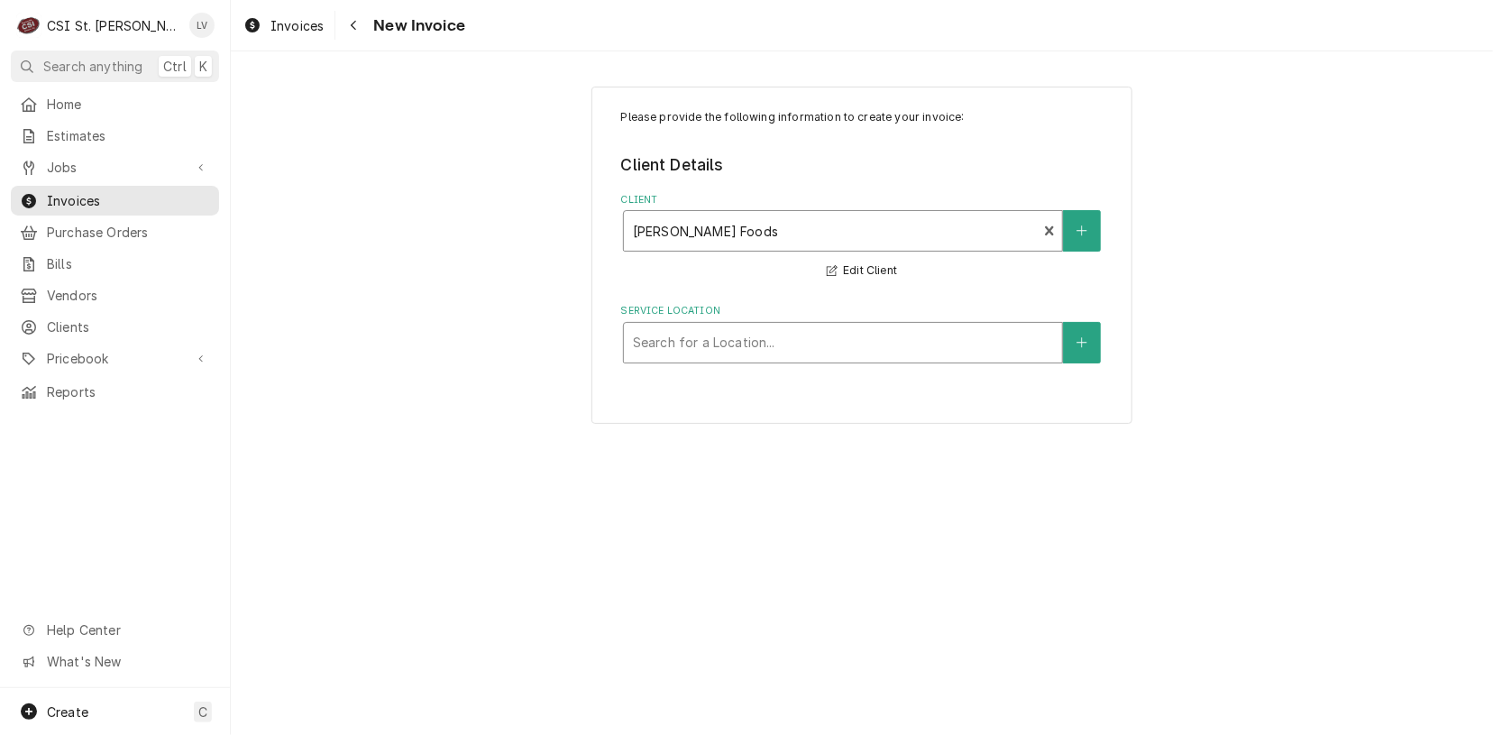
click at [679, 335] on div "Service Location" at bounding box center [843, 342] width 420 height 32
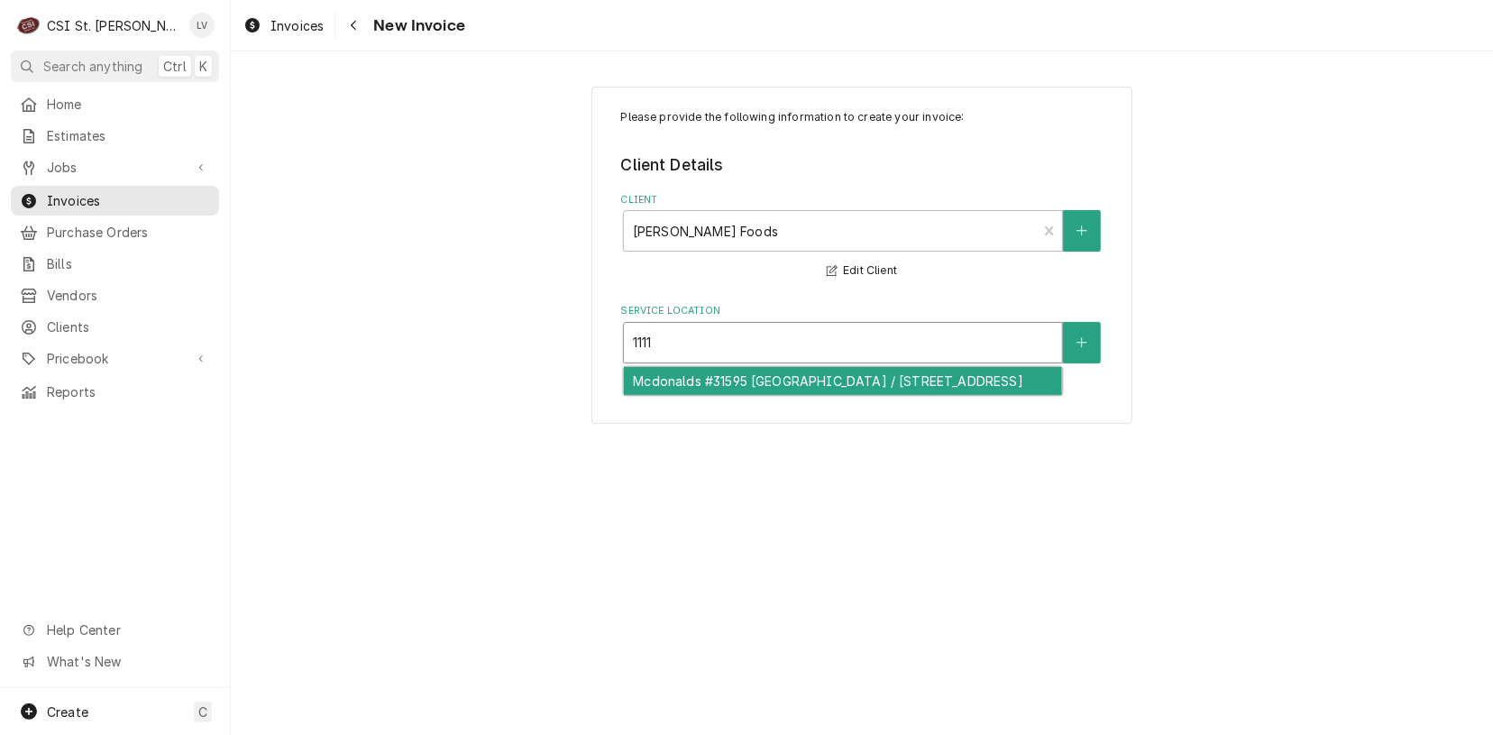
type input "11111"
click at [685, 390] on div "Mcdonalds #31595 Bellefontaine / 11111 Bellefontaine Rd, St Louis, MO 63138" at bounding box center [843, 381] width 438 height 28
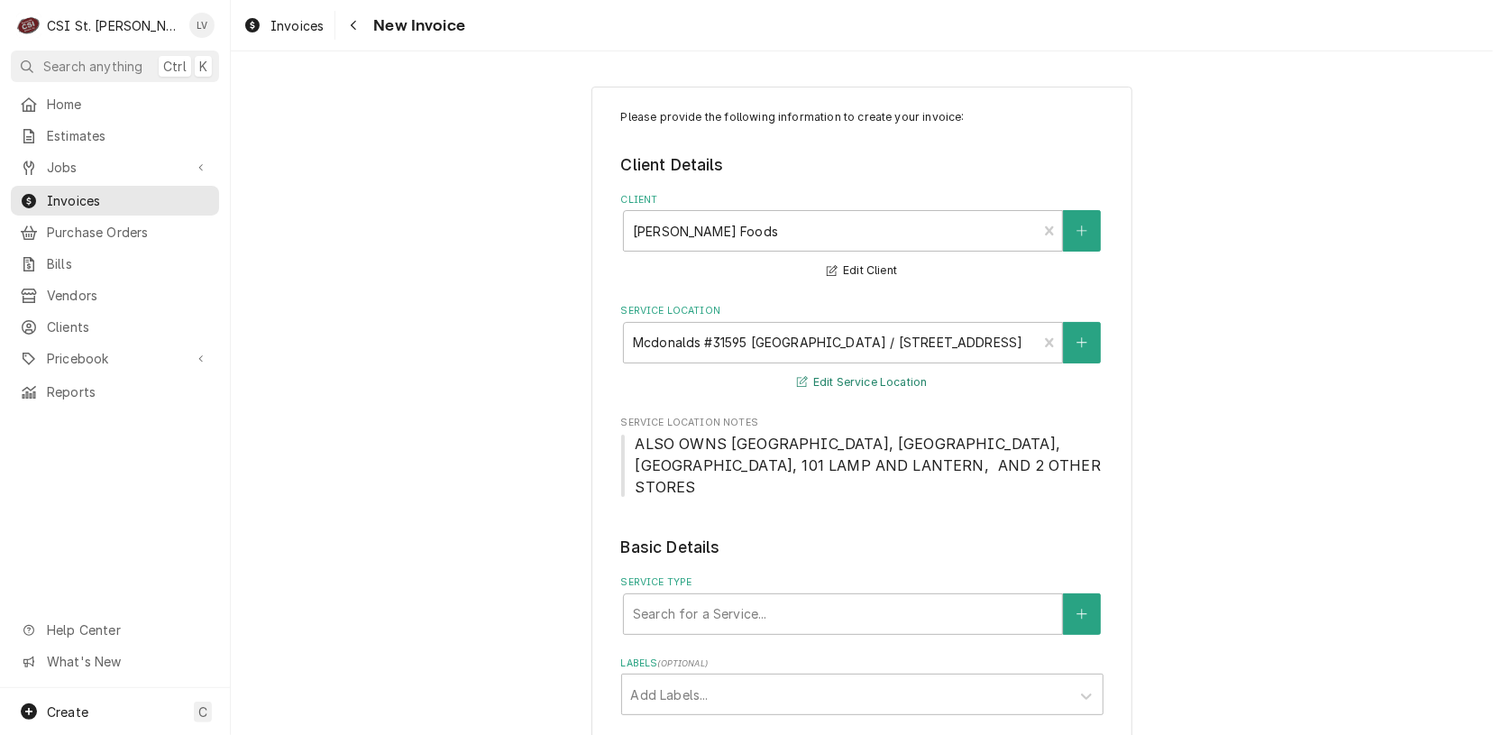
click at [842, 383] on button "Edit Service Location" at bounding box center [862, 383] width 136 height 23
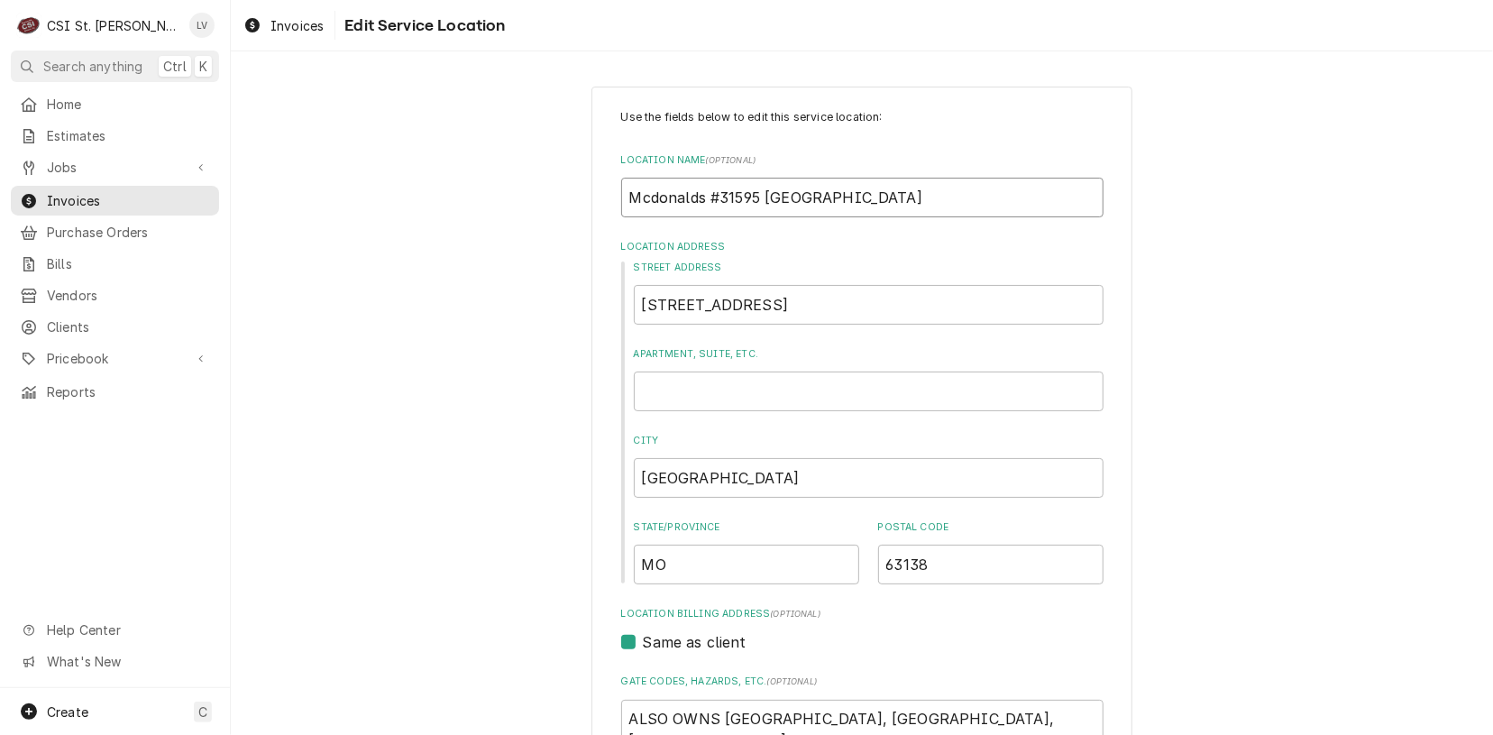
click at [647, 198] on input "Mcdonalds #31595 Bellefontaine" at bounding box center [862, 198] width 482 height 40
type textarea "x"
type input "Mconalds #31595 Bellefontaine"
type textarea "x"
type input "McDonalds #31595 Bellefontaine"
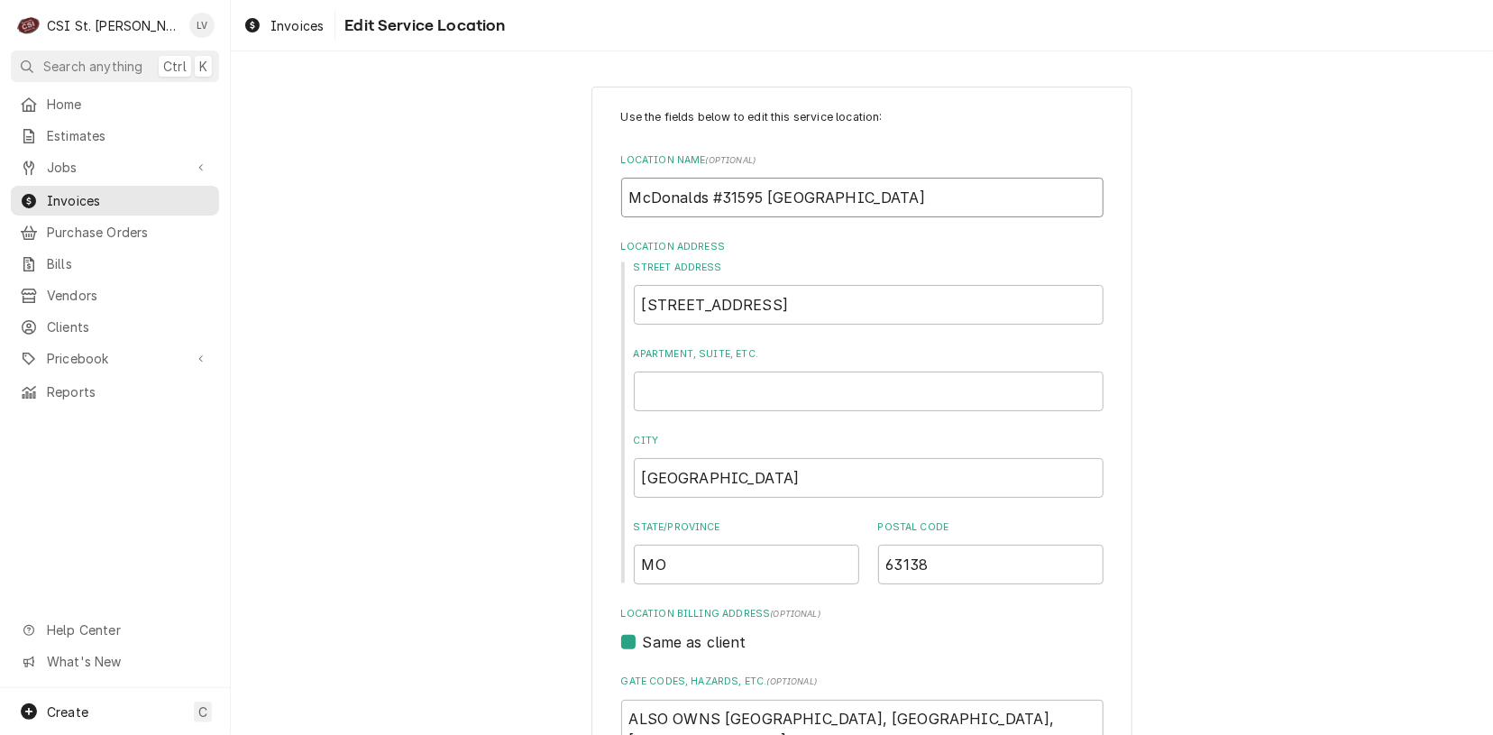
type textarea "x"
type input "McDonald's #31595 Bellefontaine"
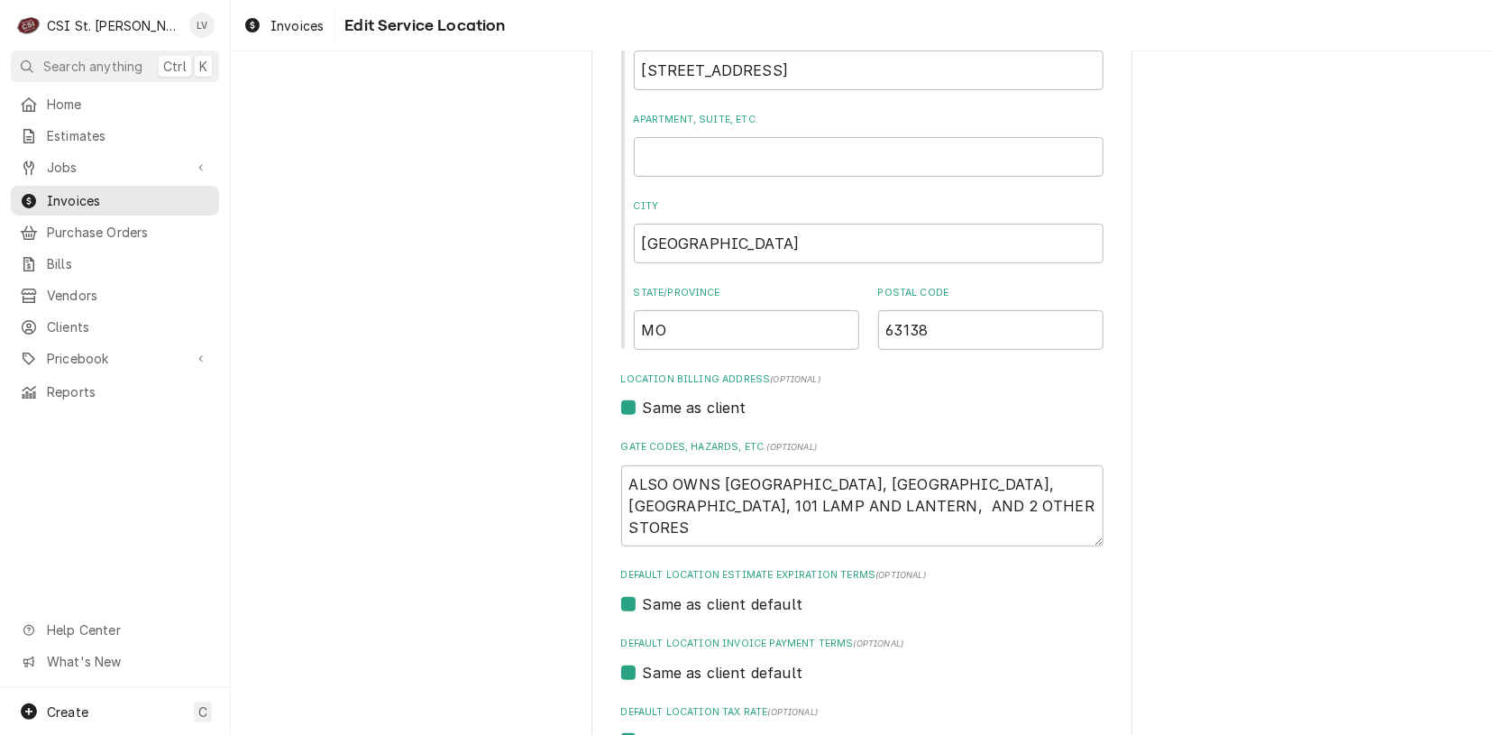
scroll to position [361, 0]
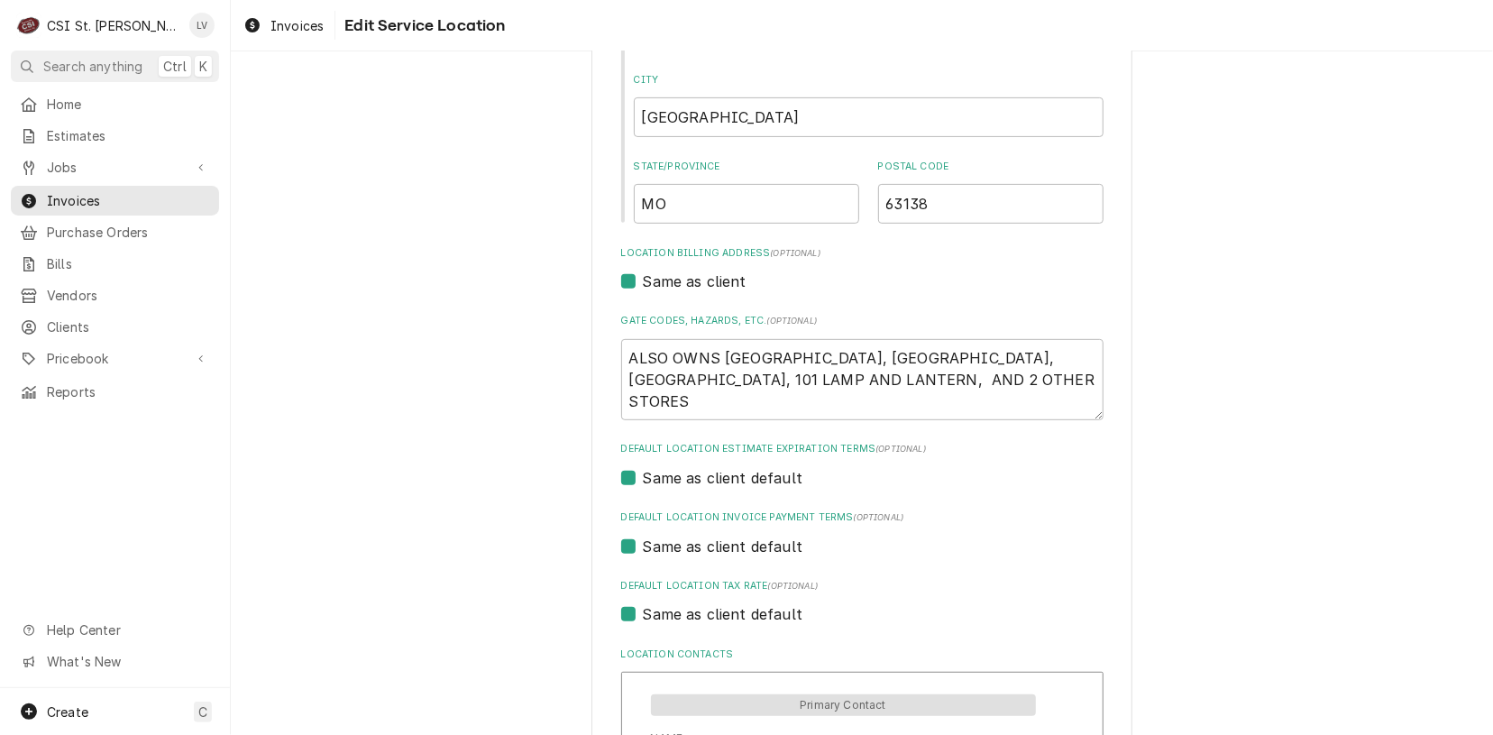
click at [682, 616] on label "Same as client default" at bounding box center [723, 614] width 161 height 22
click at [682, 616] on input "Same as client default" at bounding box center [884, 623] width 482 height 40
checkbox input "false"
click at [667, 645] on div "Default Location Tax Rate" at bounding box center [862, 649] width 463 height 32
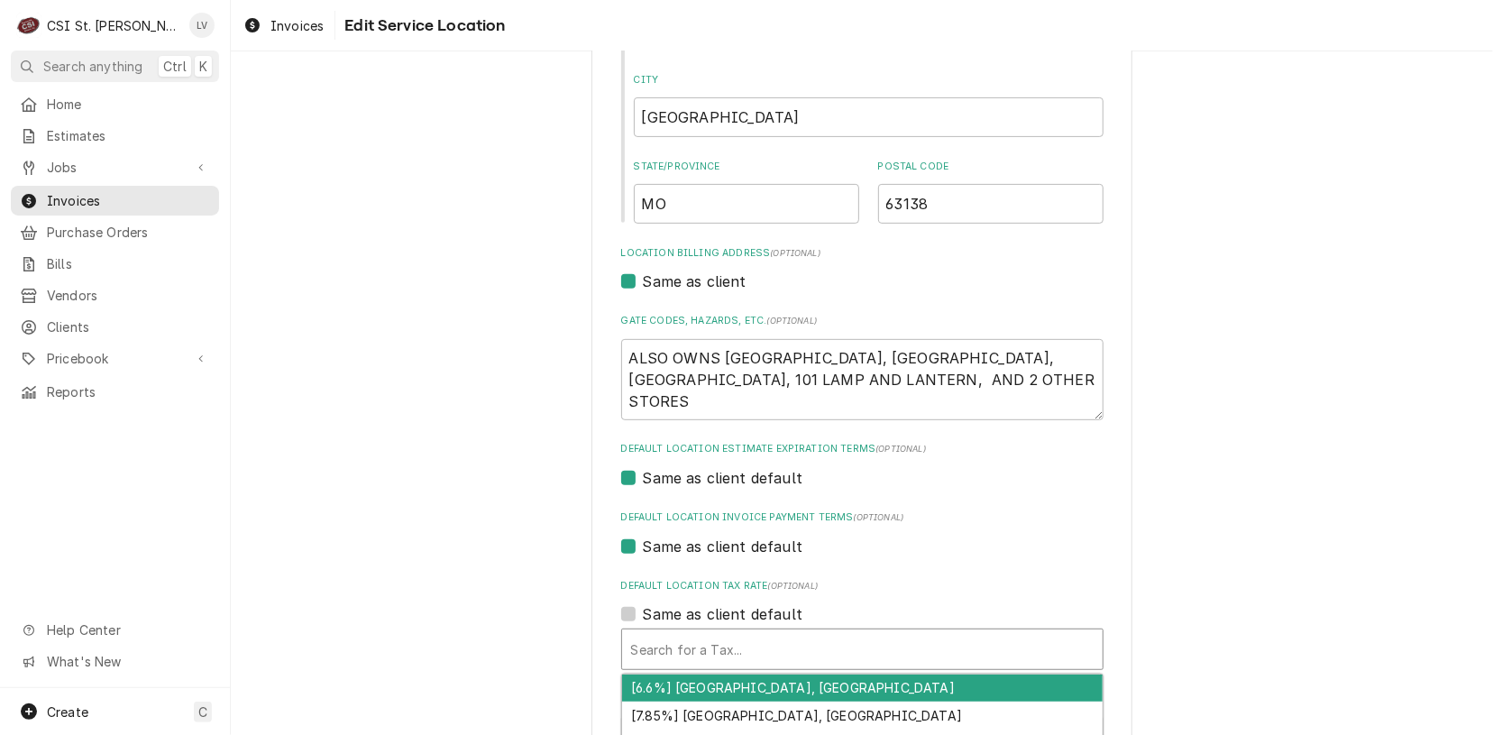
type textarea "x"
type input "m"
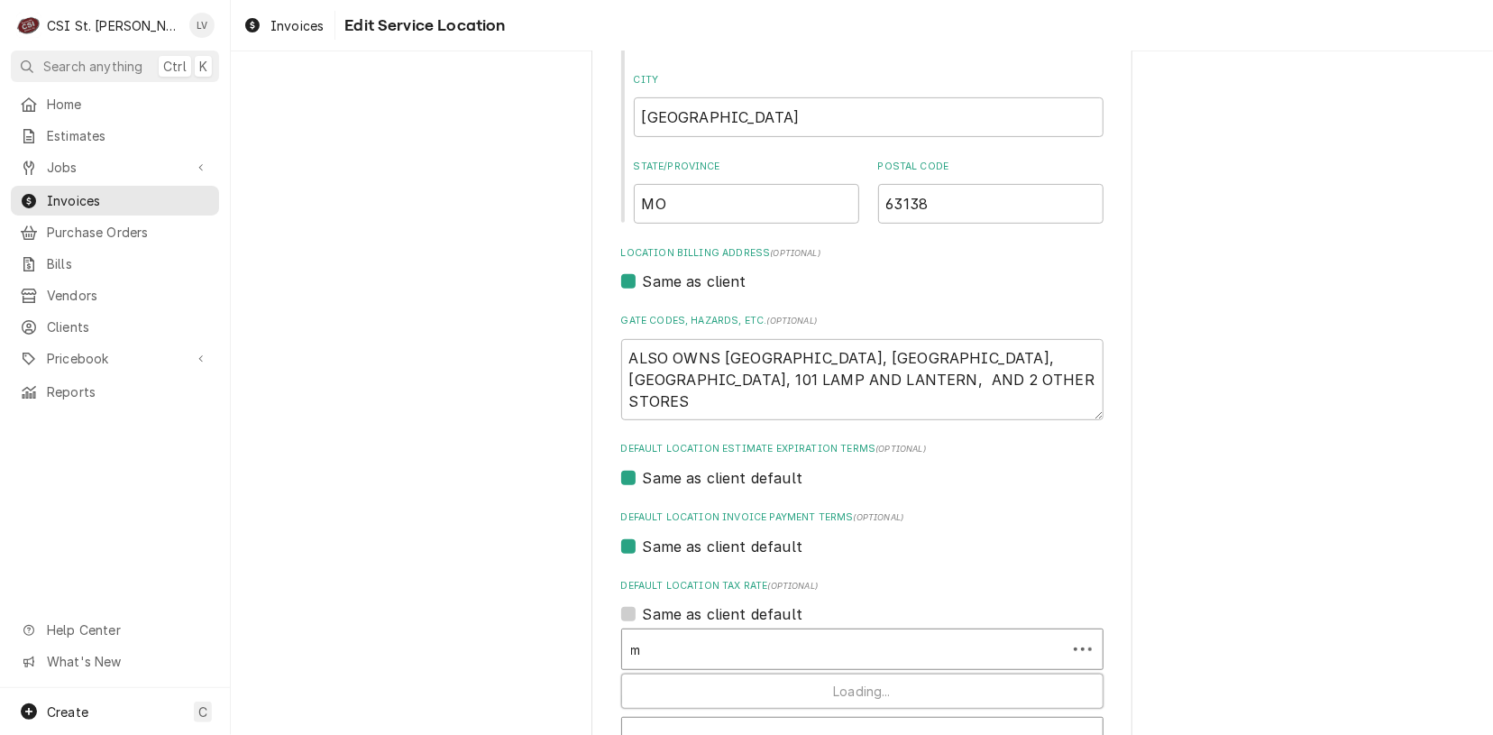
type textarea "x"
type input "mo"
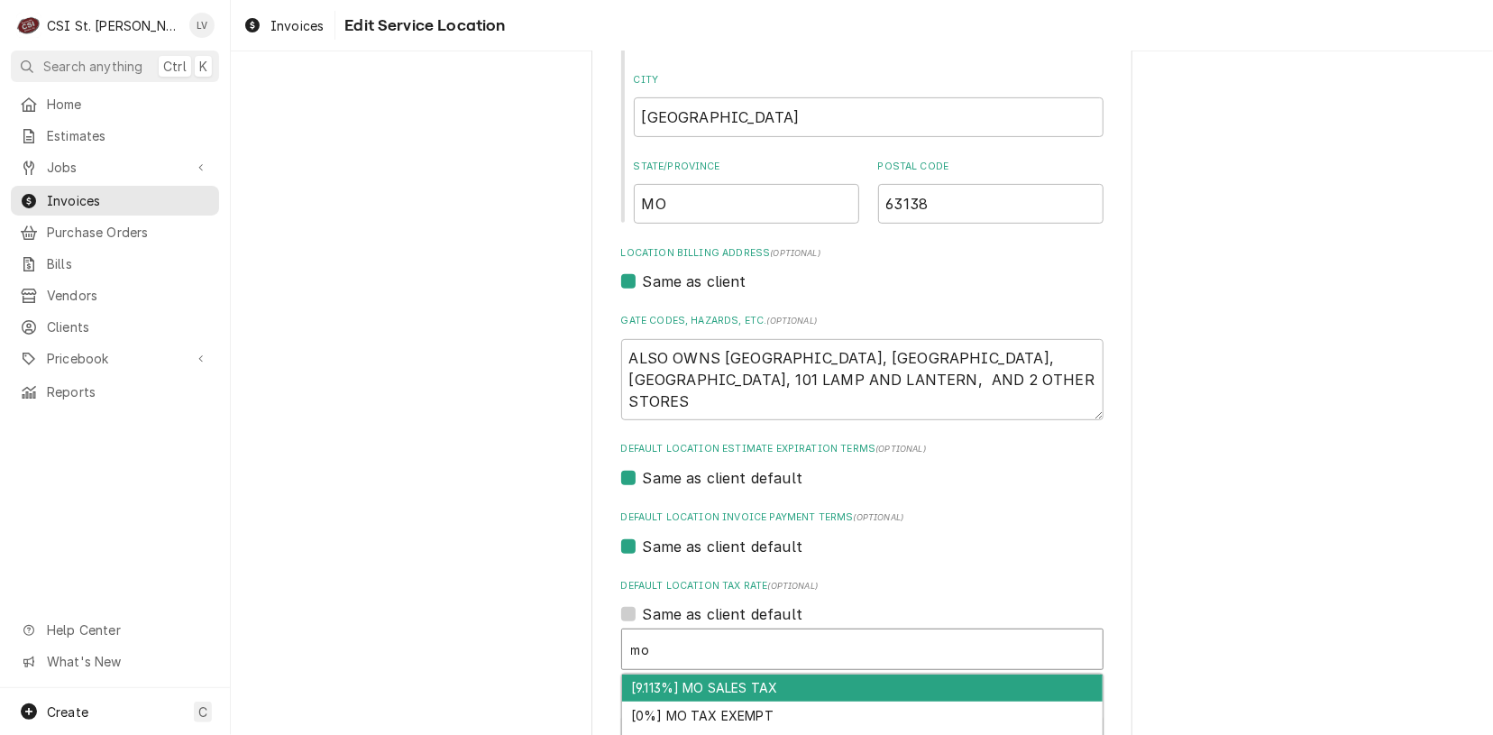
click at [671, 693] on div "[9.113%] MO SALES TAX" at bounding box center [862, 689] width 481 height 28
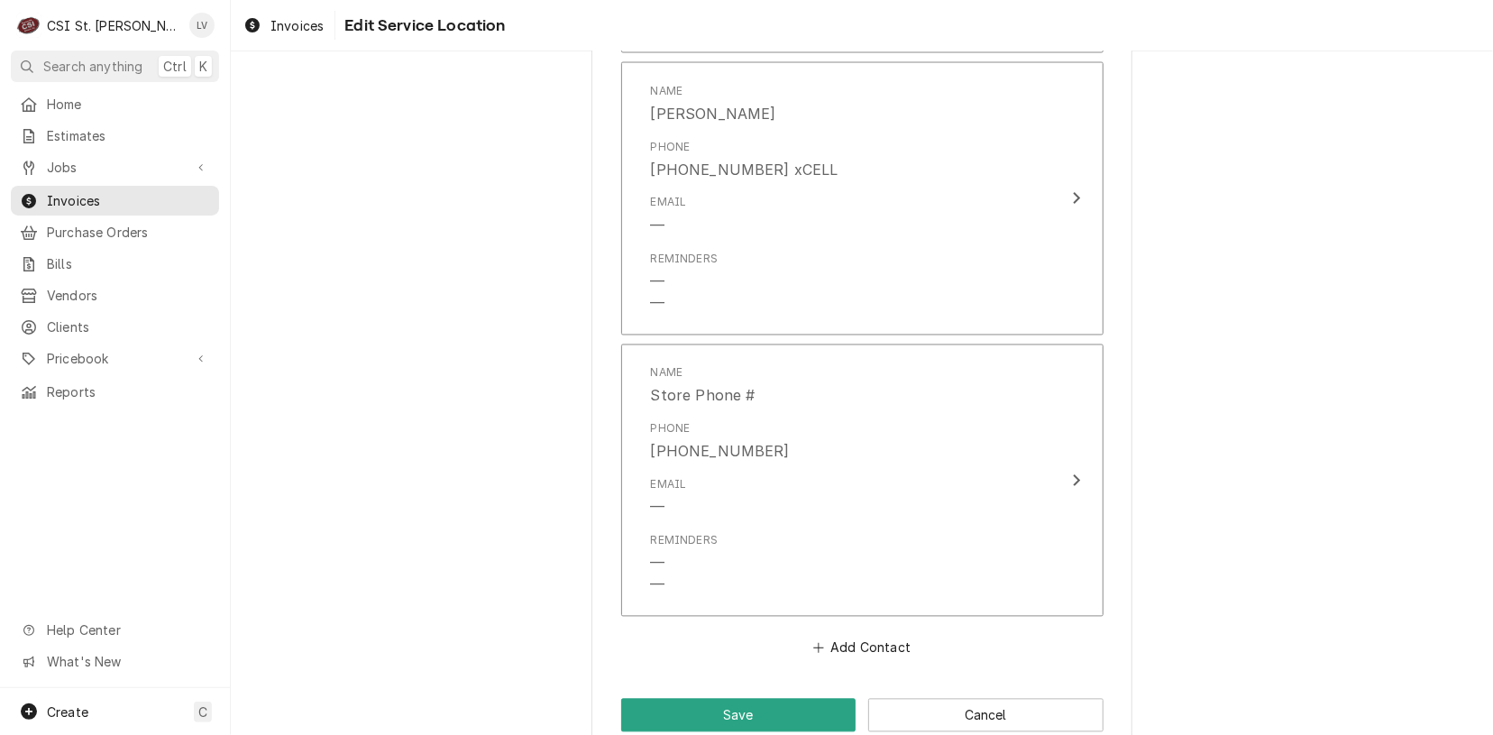
scroll to position [1963, 0]
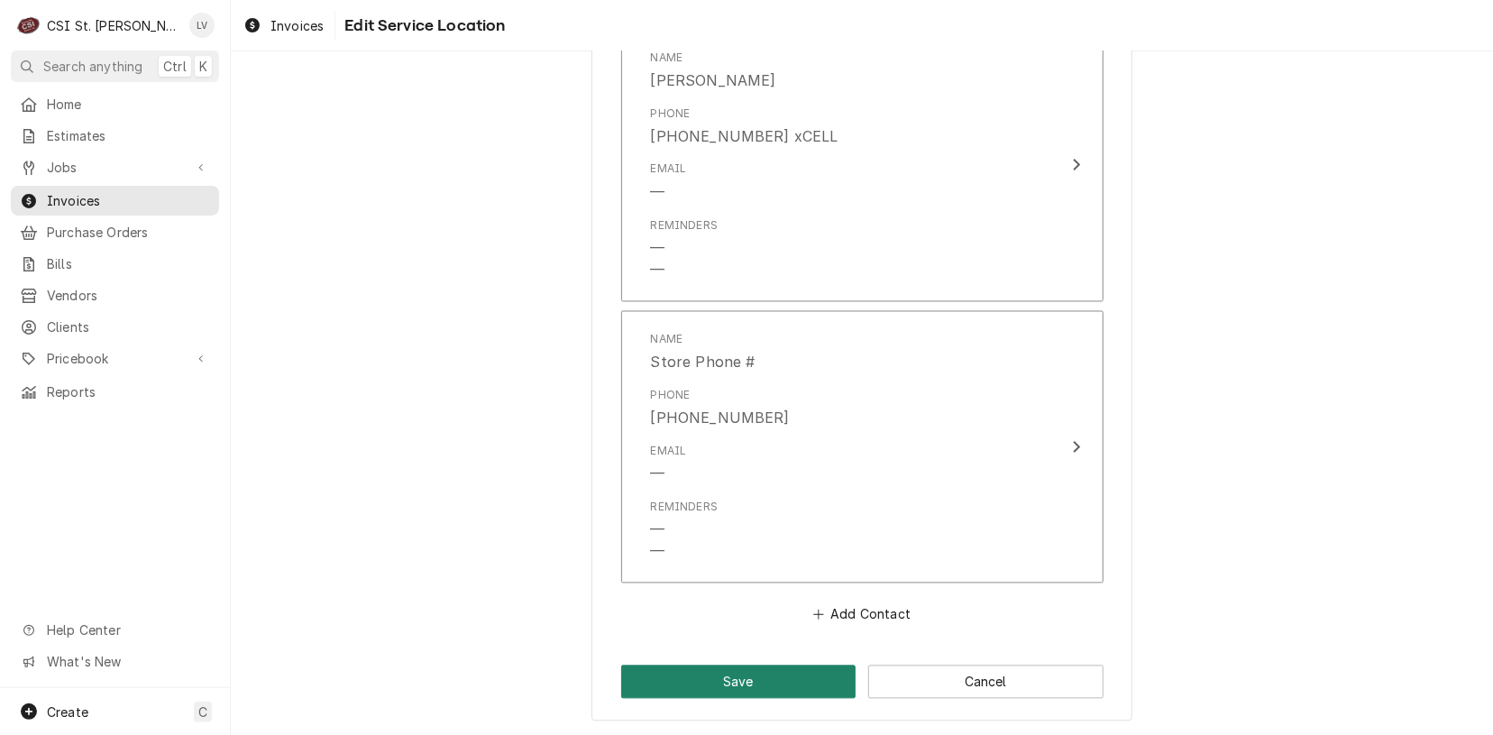
drag, startPoint x: 678, startPoint y: 684, endPoint x: 622, endPoint y: 667, distance: 58.5
click at [677, 684] on button "Save" at bounding box center [738, 682] width 235 height 33
type textarea "x"
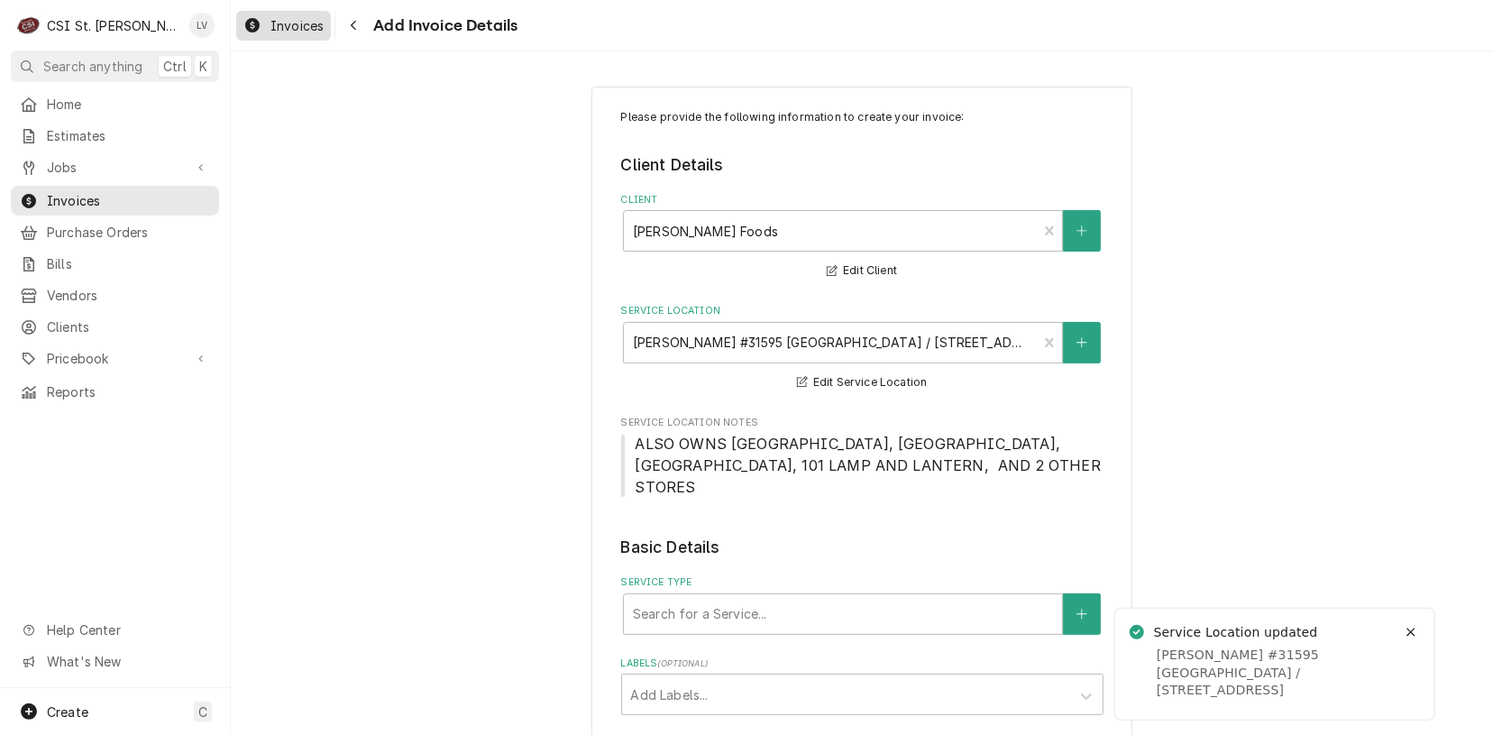
click at [250, 26] on icon "Dynamic Content Wrapper" at bounding box center [252, 25] width 14 height 14
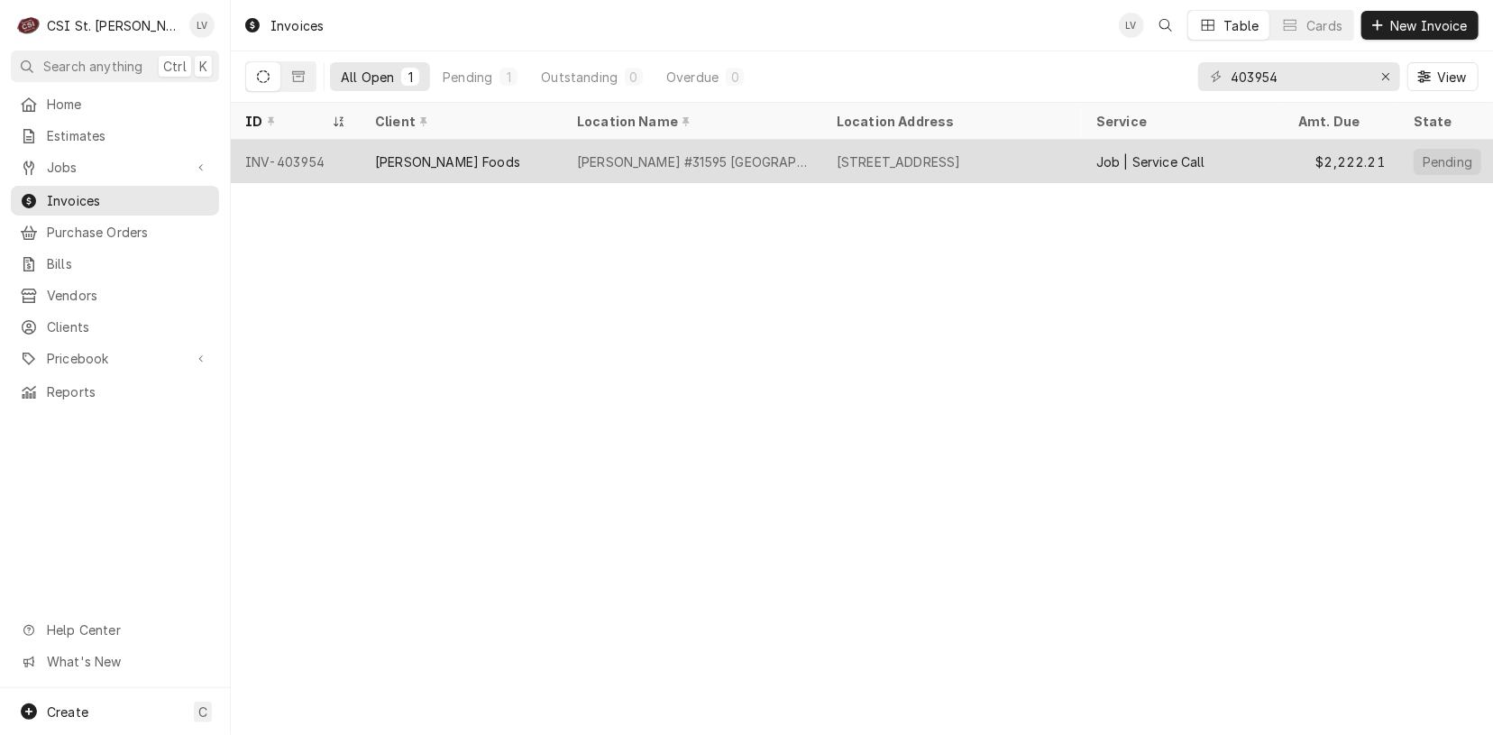
click at [406, 157] on div "[PERSON_NAME] Foods" at bounding box center [447, 161] width 145 height 19
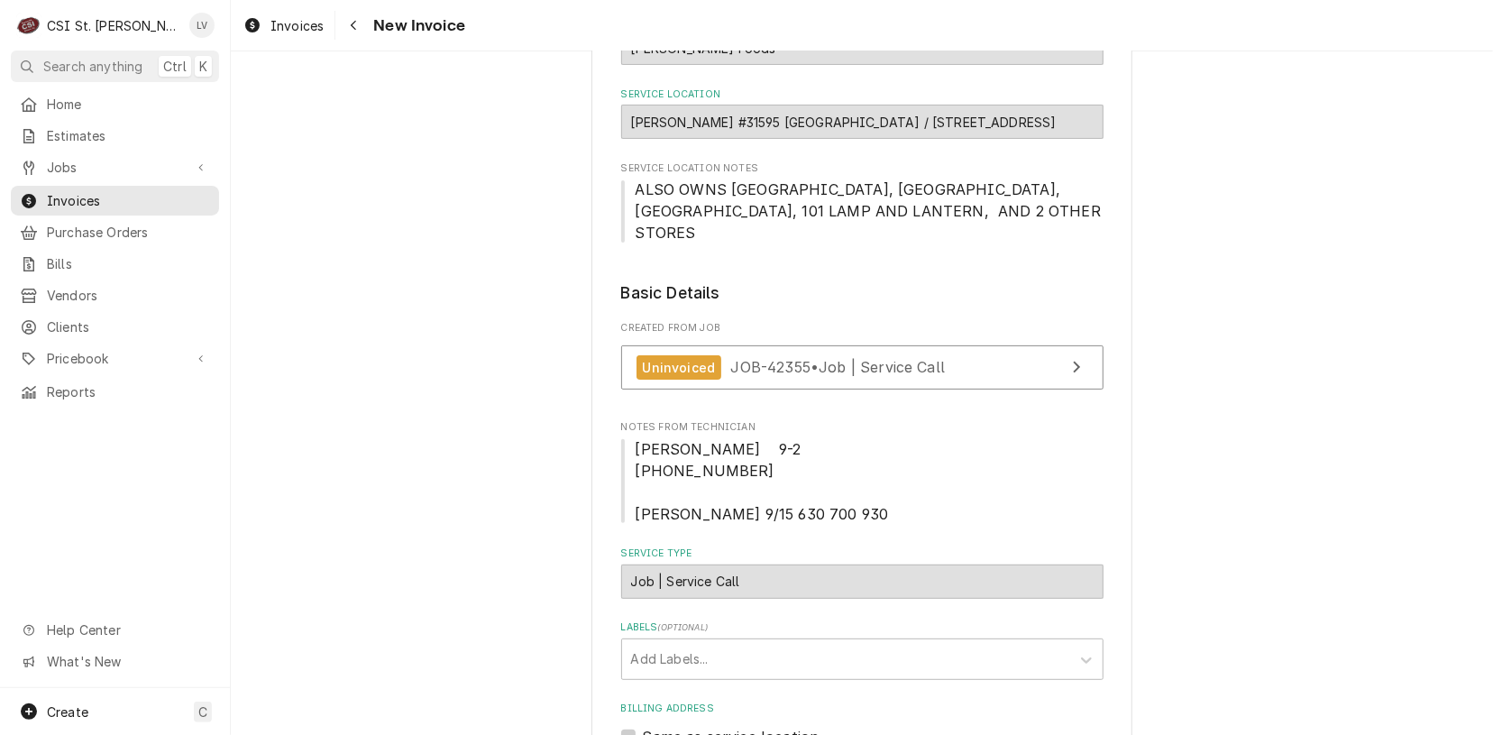
scroll to position [180, 0]
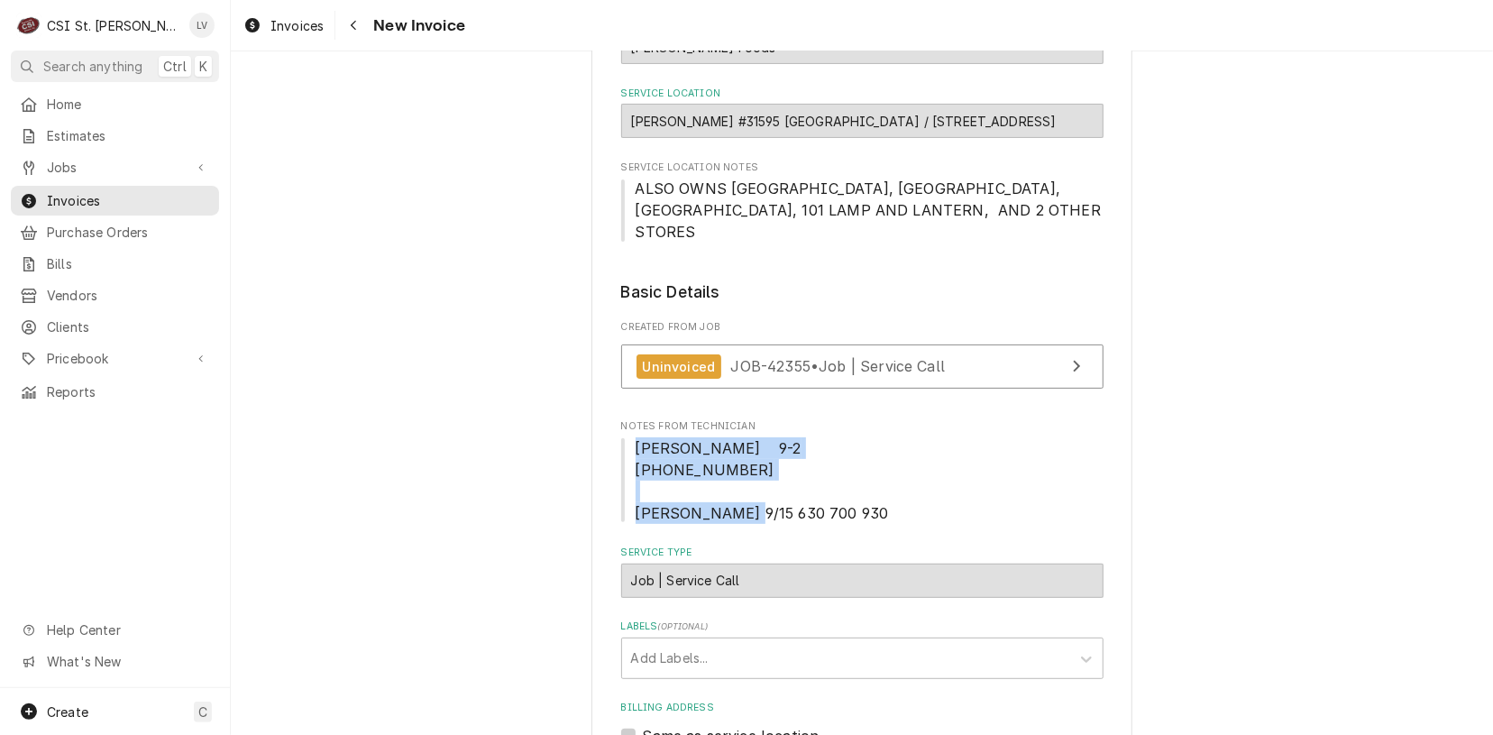
drag, startPoint x: 624, startPoint y: 425, endPoint x: 795, endPoint y: 484, distance: 181.4
click at [795, 483] on span "[PERSON_NAME] 9-2 [PHONE_NUMBER] [PERSON_NAME] 9/15 630 700 930" at bounding box center [862, 480] width 482 height 87
copy span "[PERSON_NAME] 9-2 [PHONE_NUMBER] [PERSON_NAME] 9/15 630 700 930"
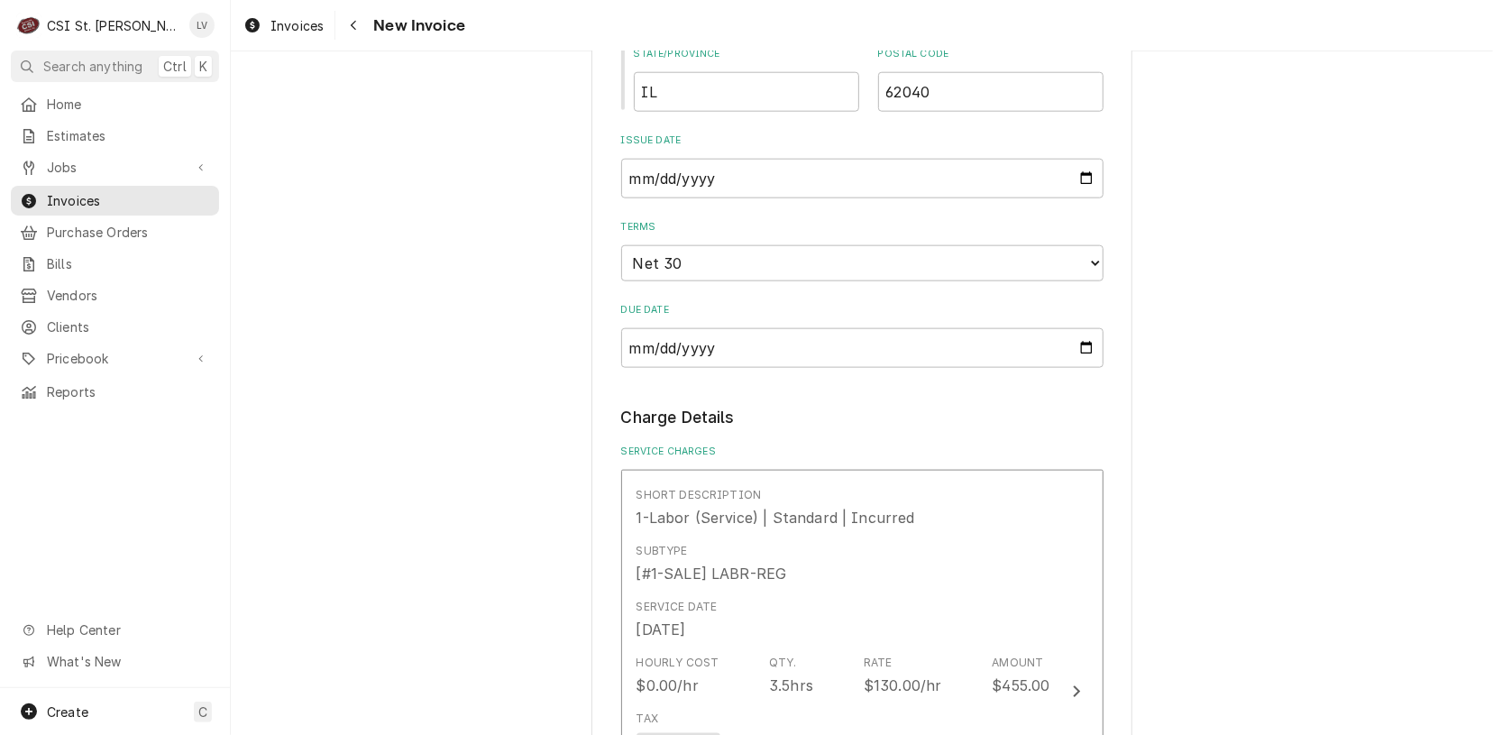
scroll to position [1353, 0]
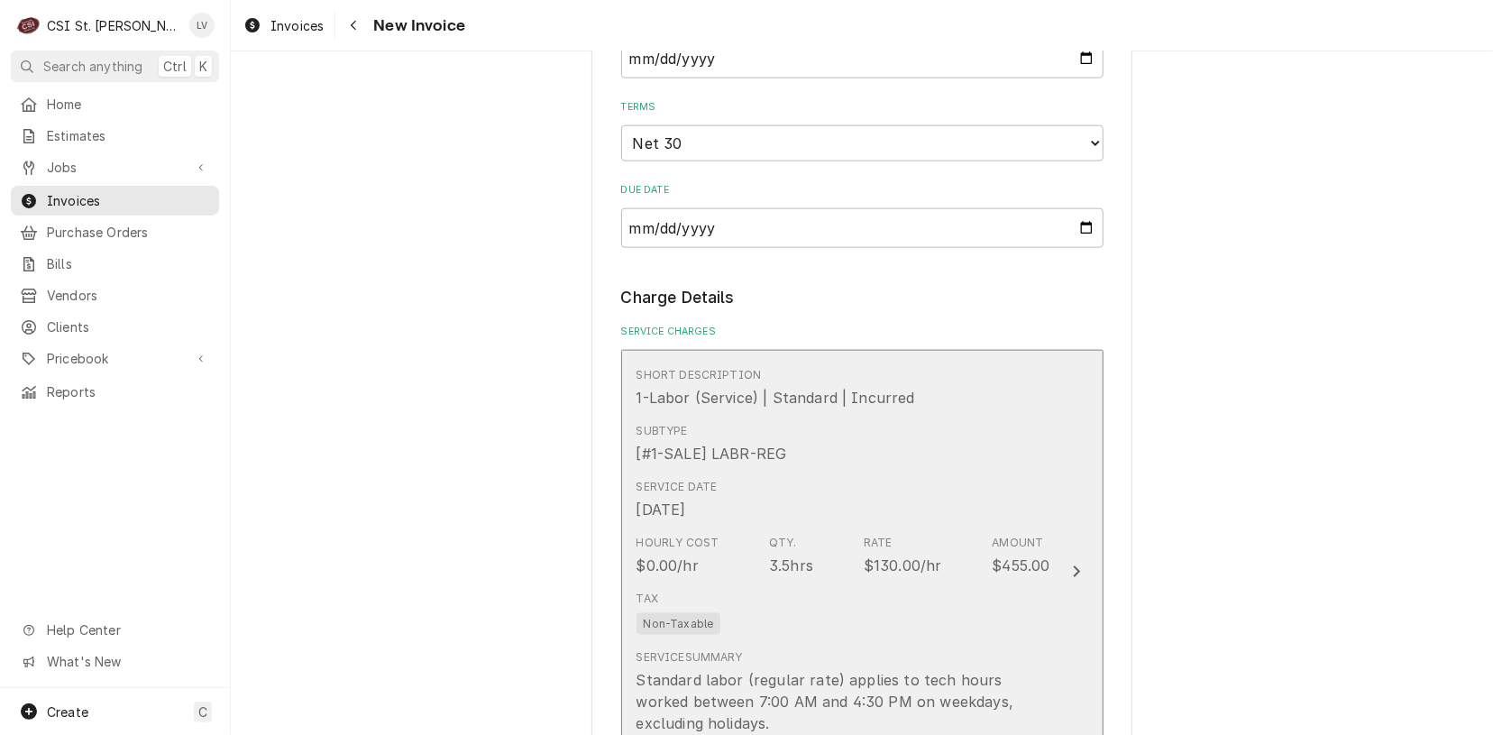
click at [959, 546] on div "Hourly Cost $0.00/hr Qty. 3.5hrs Rate $130.00/hr Amount $455.00" at bounding box center [844, 556] width 414 height 56
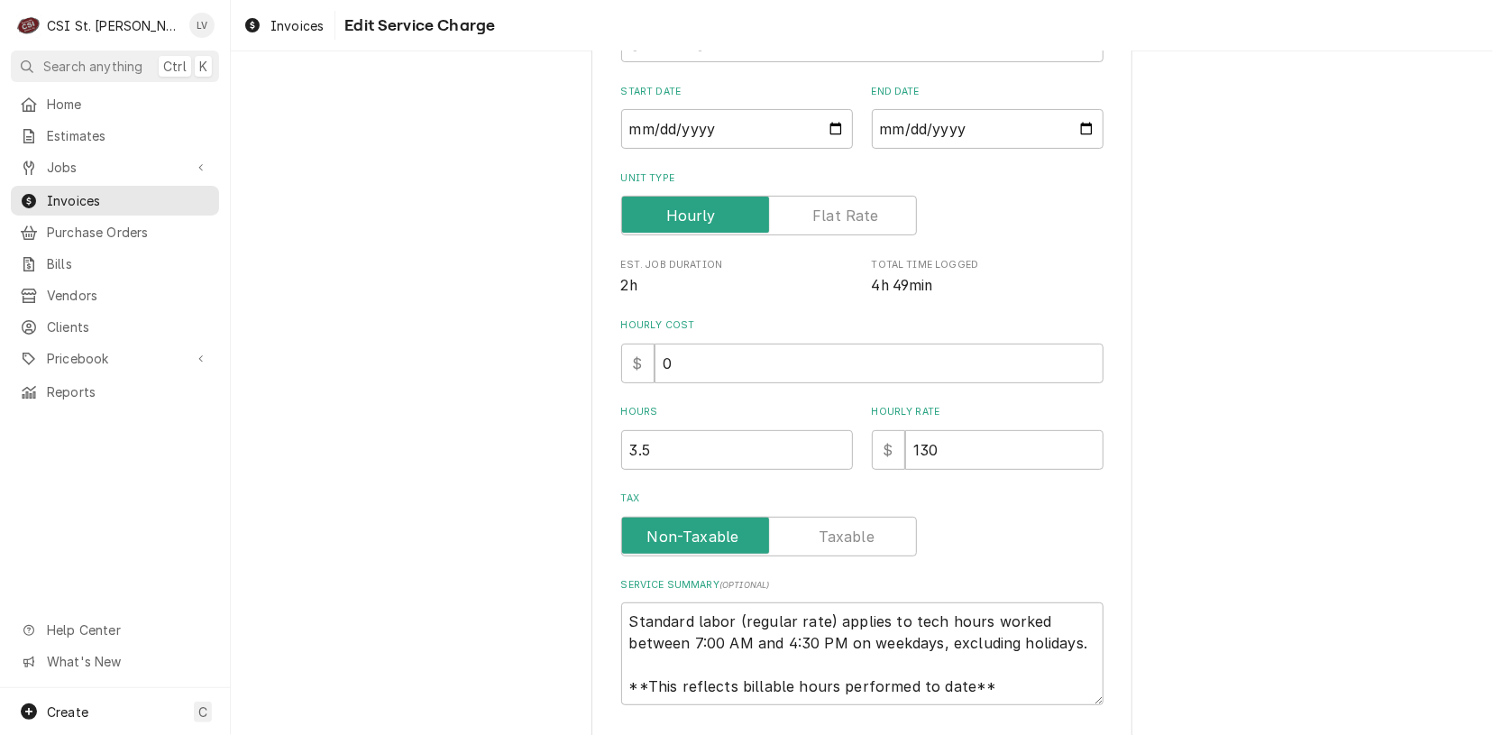
scroll to position [310, 0]
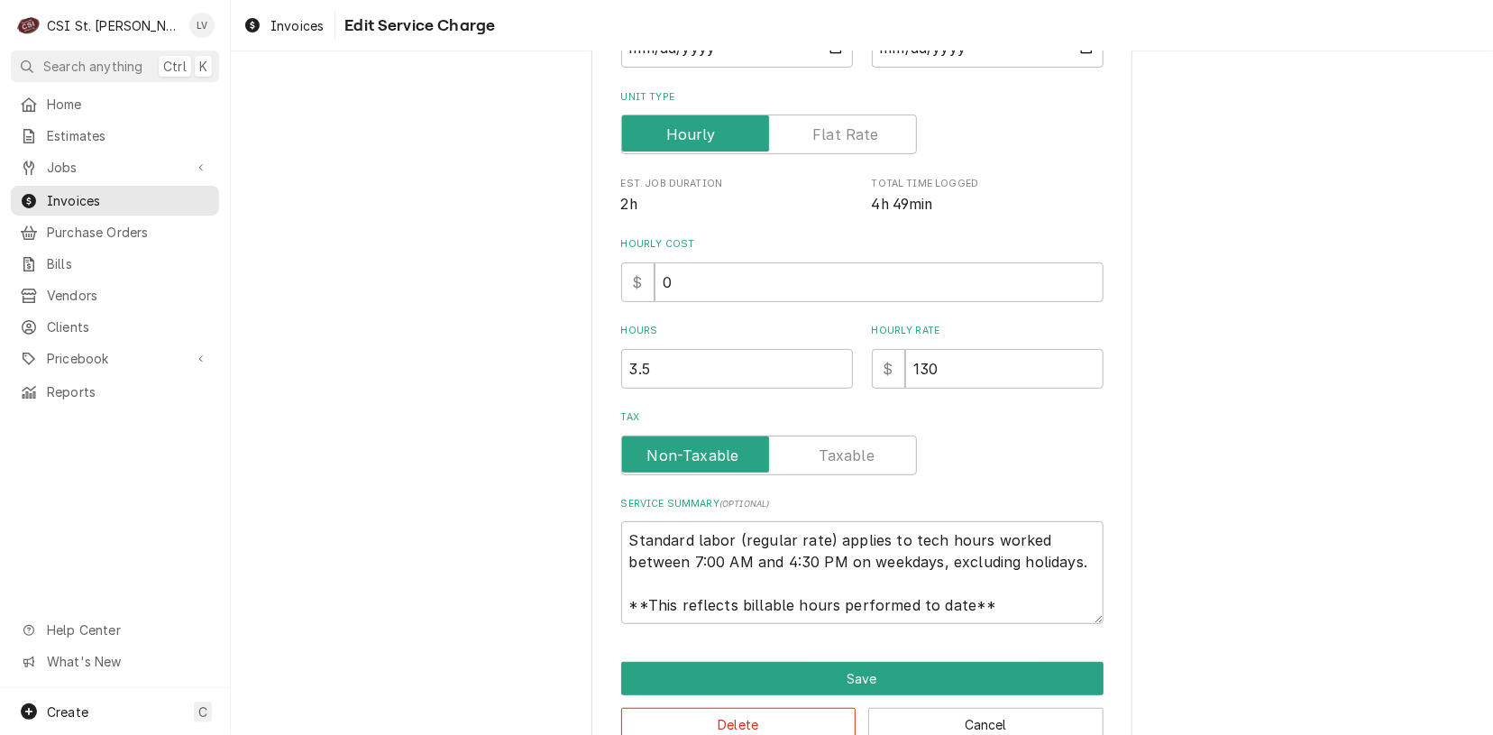
type textarea "x"
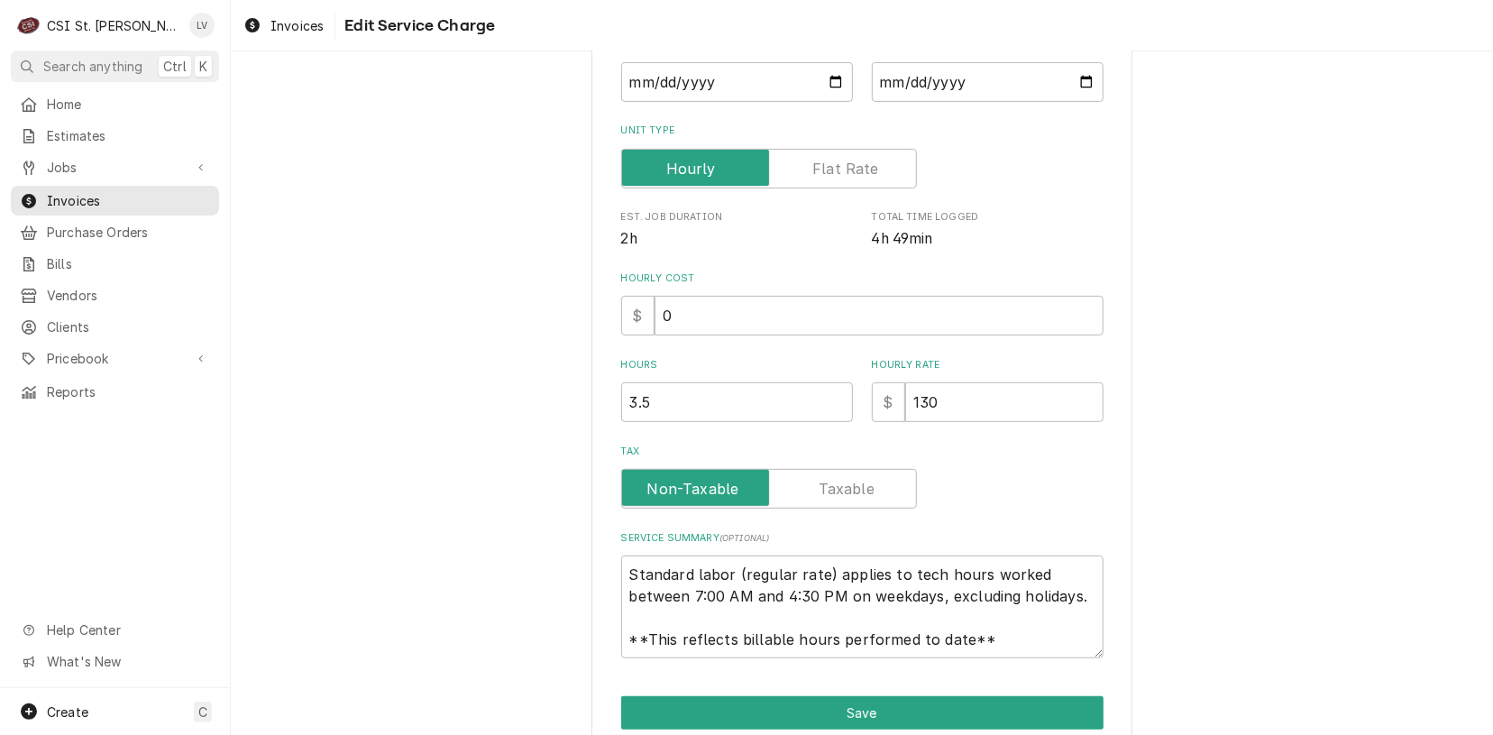
scroll to position [0, 0]
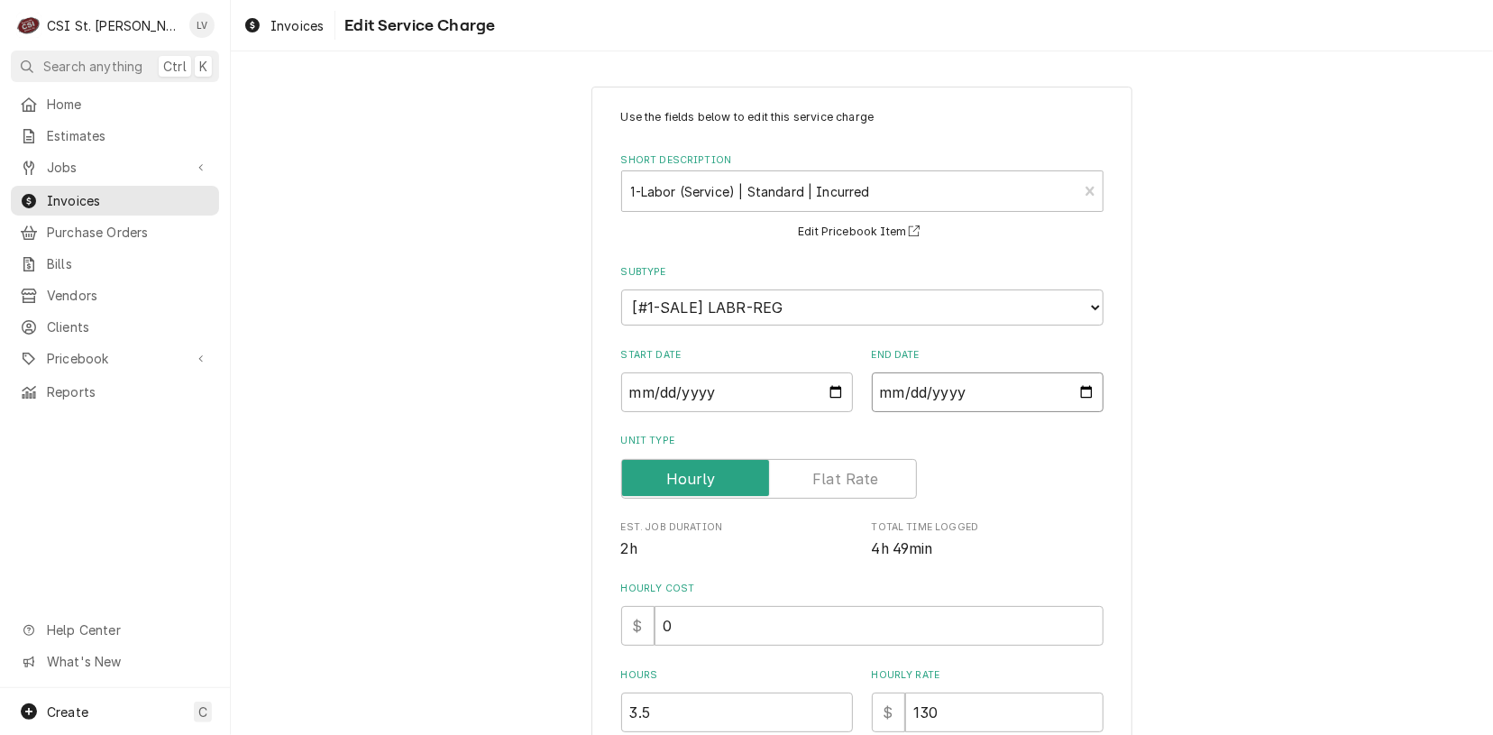
click at [905, 389] on input "[DATE]" at bounding box center [988, 392] width 232 height 40
type input "[DATE]"
type textarea "x"
type input "[DATE]"
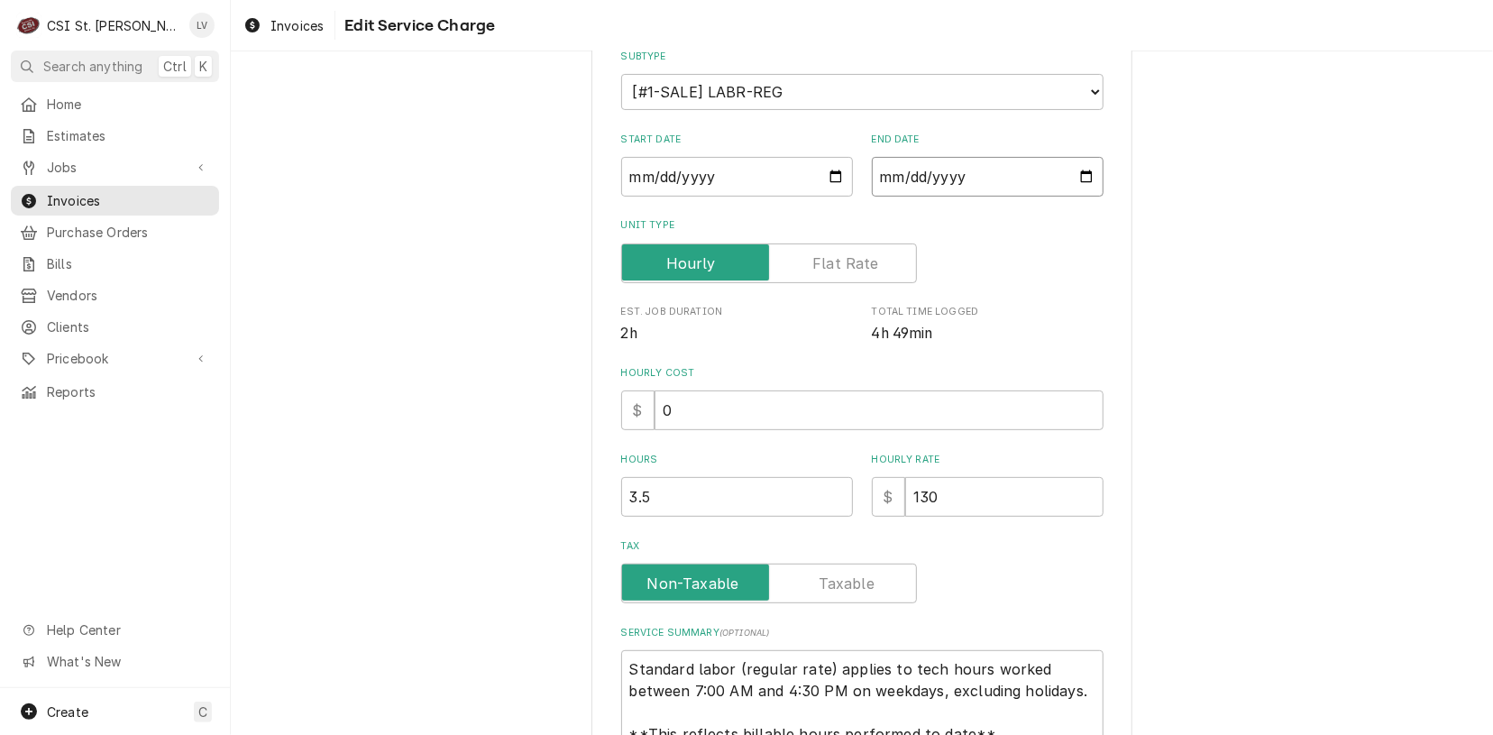
scroll to position [271, 0]
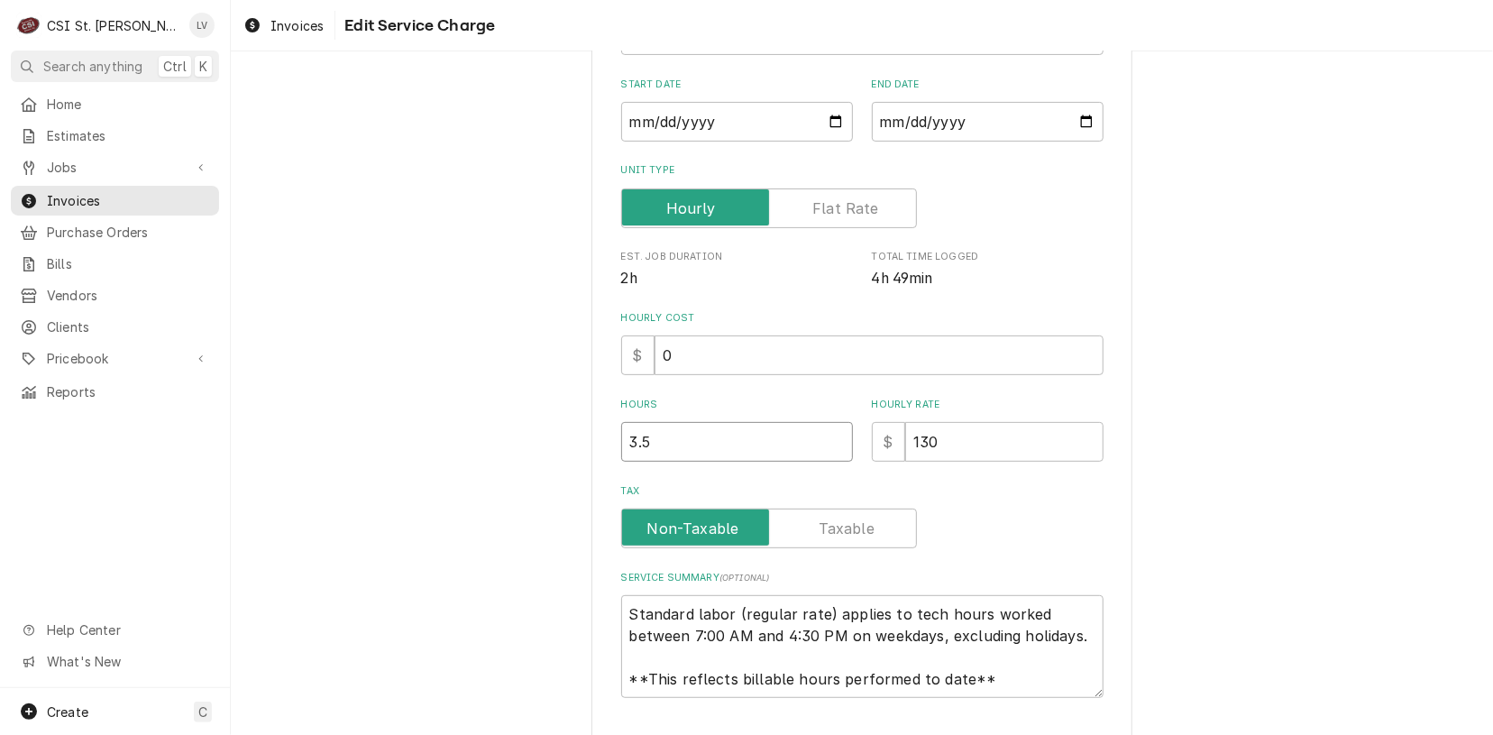
drag, startPoint x: 658, startPoint y: 437, endPoint x: 511, endPoint y: 453, distance: 147.8
click at [511, 453] on div "Use the fields below to edit this service charge Short Description 1-Labor (Ser…" at bounding box center [862, 327] width 1262 height 1054
type textarea "x"
type input "5"
type textarea "x"
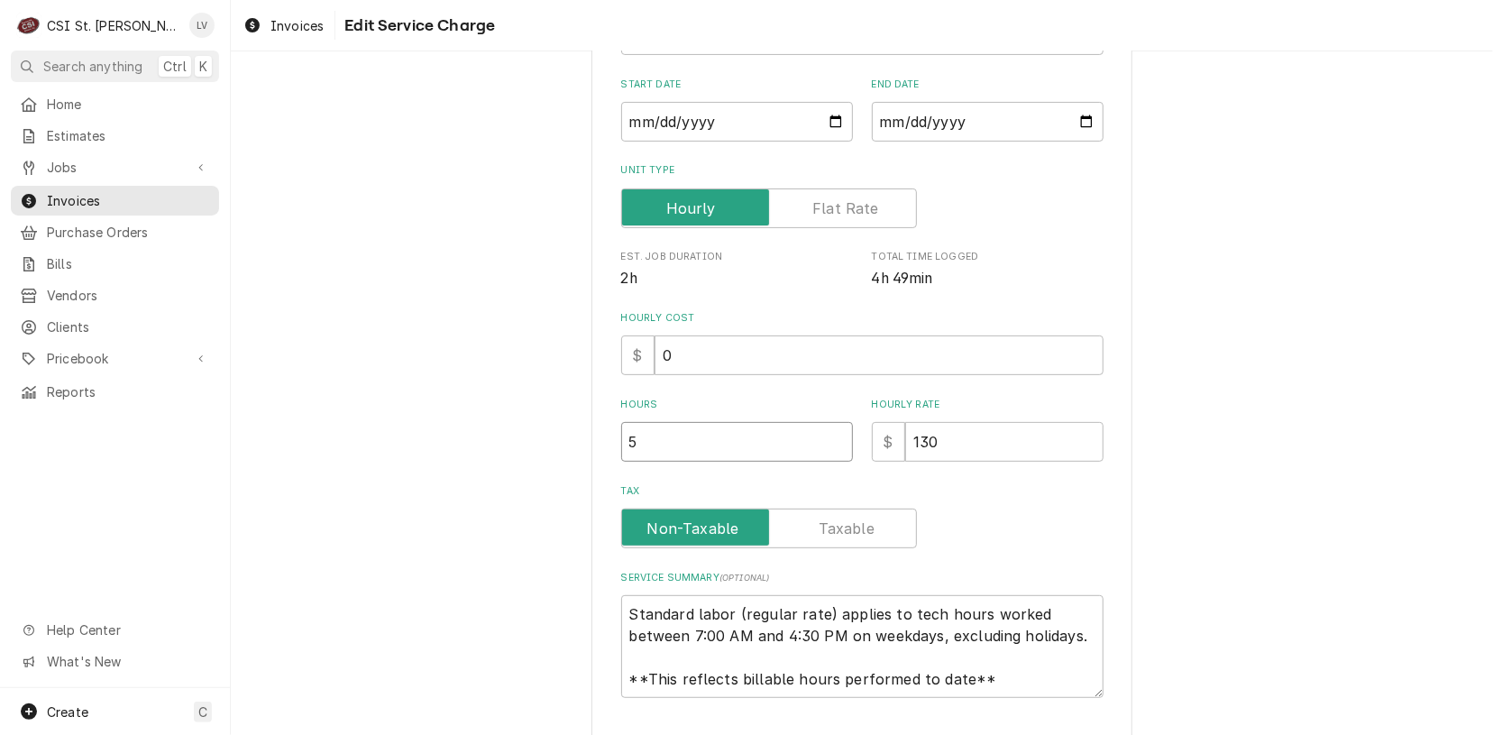
type input "5.2"
type textarea "x"
type input "5.25"
click at [491, 568] on div "Use the fields below to edit this service charge Short Description 1-Labor (Ser…" at bounding box center [862, 327] width 1262 height 1054
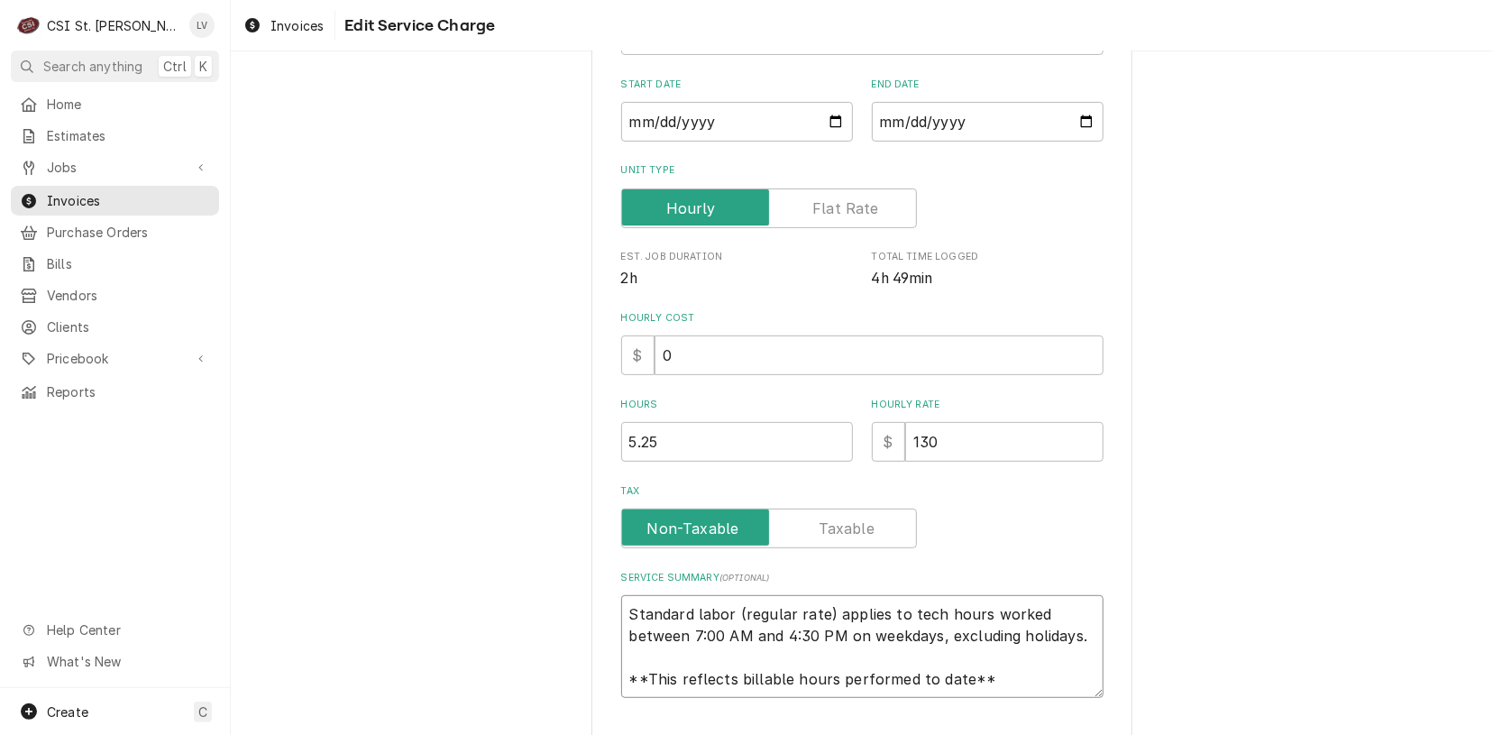
drag, startPoint x: 620, startPoint y: 611, endPoint x: 1023, endPoint y: 693, distance: 410.5
click at [1023, 693] on textarea "Standard labor (regular rate) applies to tech hours worked between 7:00 AM and …" at bounding box center [862, 646] width 482 height 103
type textarea "x"
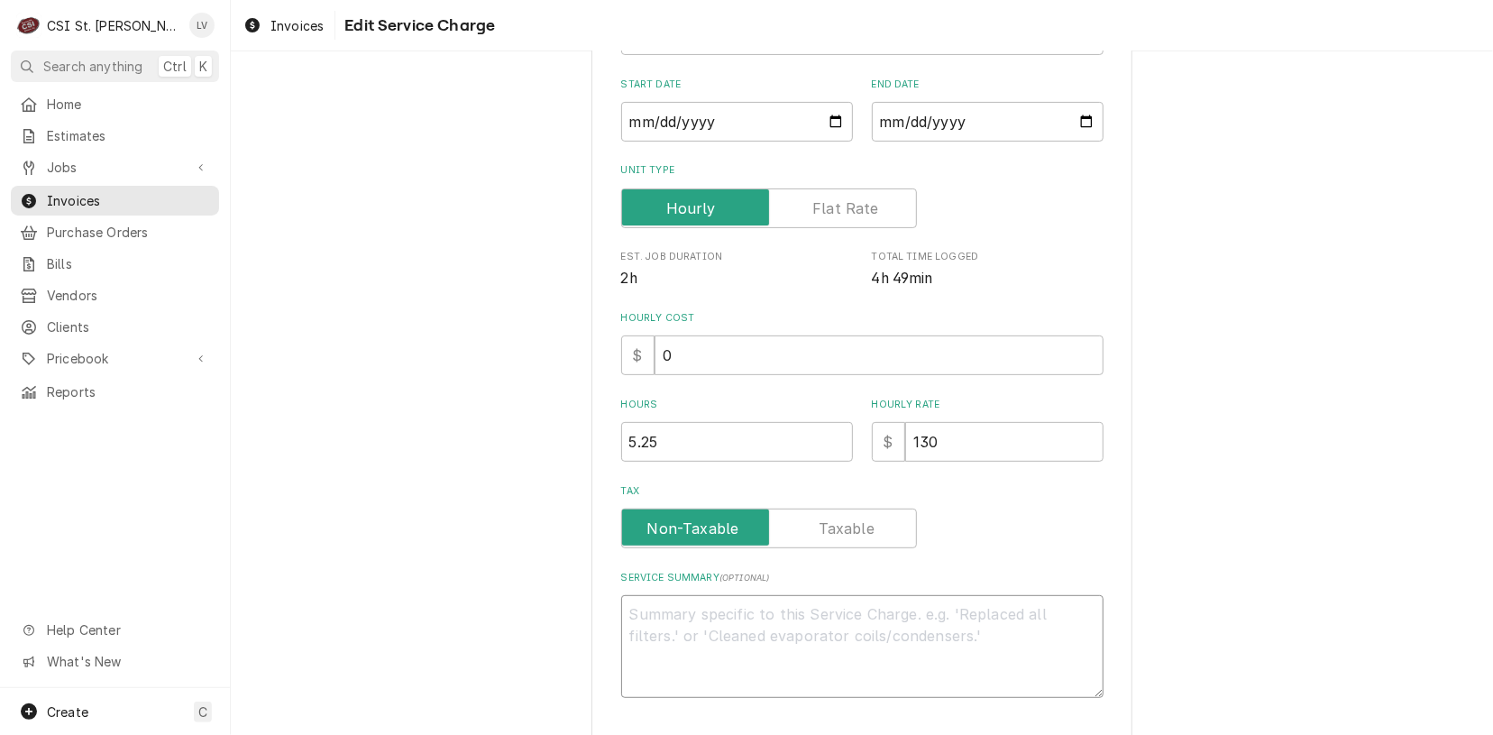
scroll to position [0, 0]
click at [959, 714] on button "Save" at bounding box center [862, 730] width 482 height 33
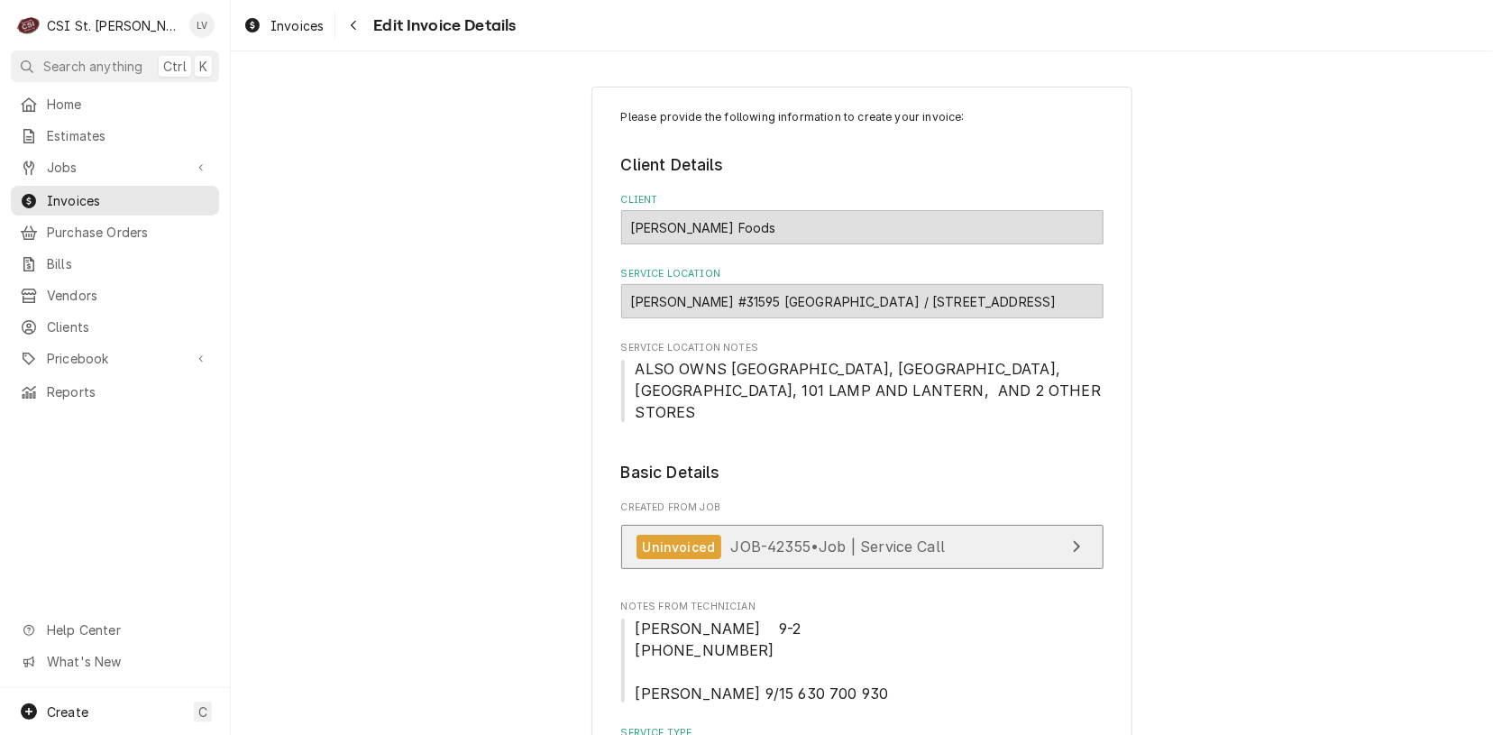
click at [784, 537] on span "JOB-42355 • Job | Service Call" at bounding box center [838, 546] width 215 height 18
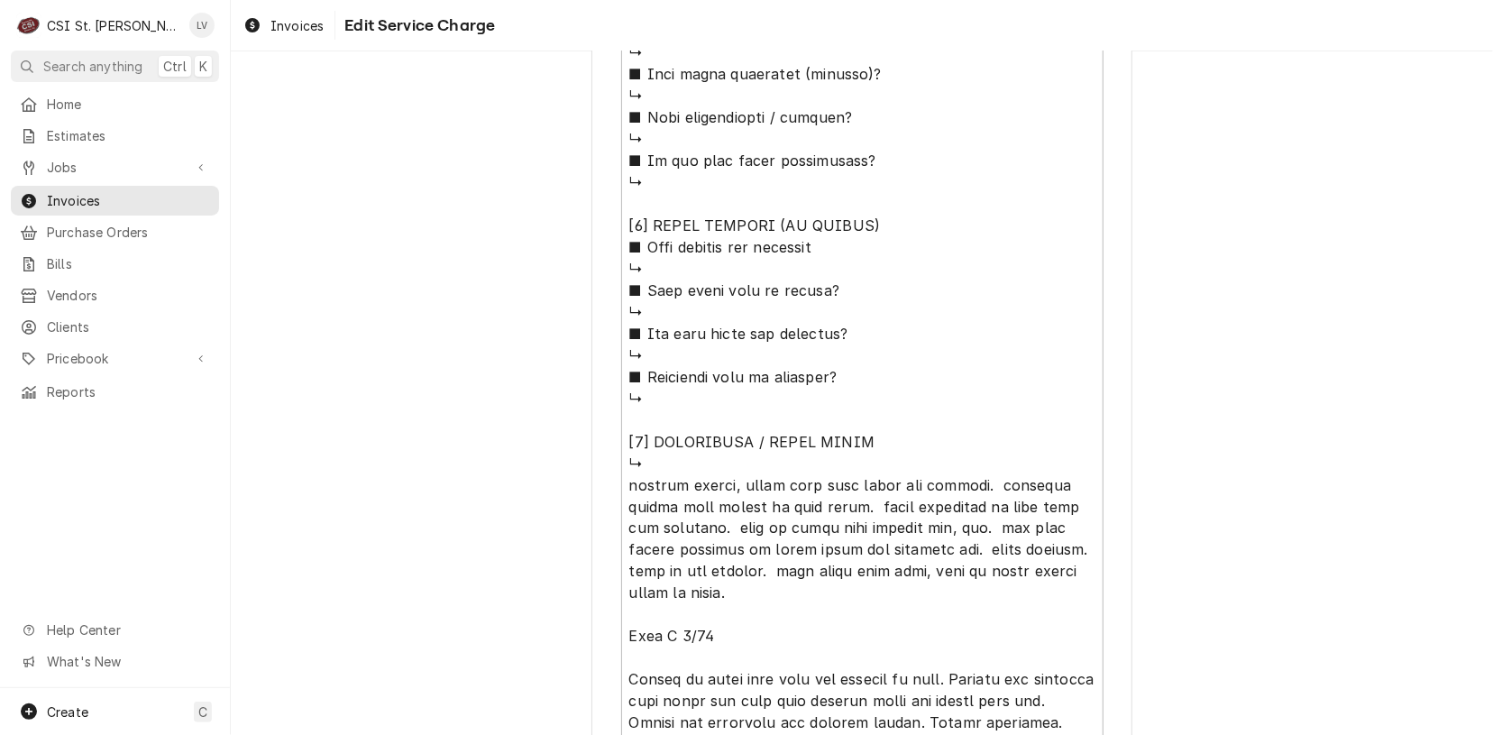
scroll to position [1859, 0]
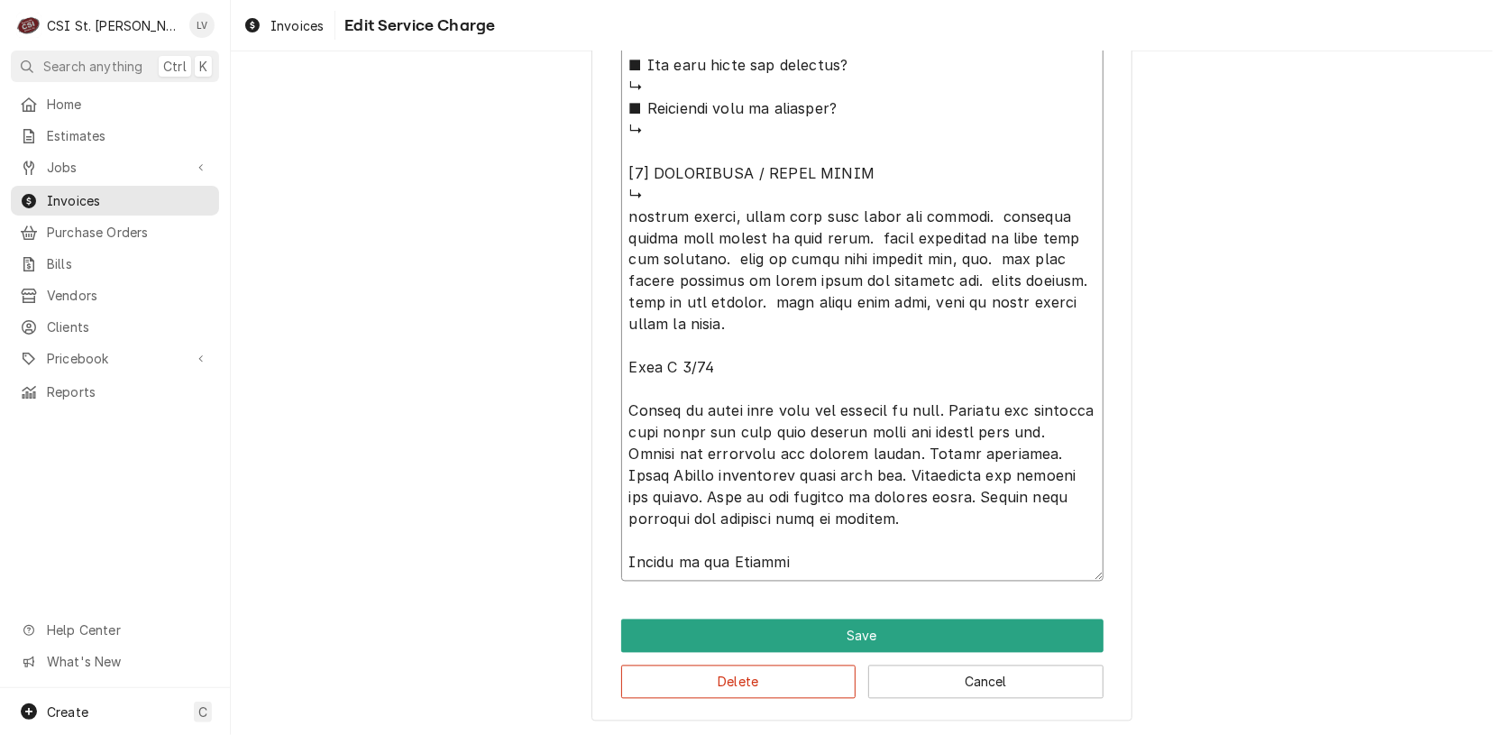
drag, startPoint x: 969, startPoint y: 214, endPoint x: 620, endPoint y: 220, distance: 349.9
type textarea "x"
type textarea "⚠️ LORE IPSUMDOLORSI ⚠️ ✪ Ametcons adi elitsedd eiusmodt ✪ Incidid utlabore etd…"
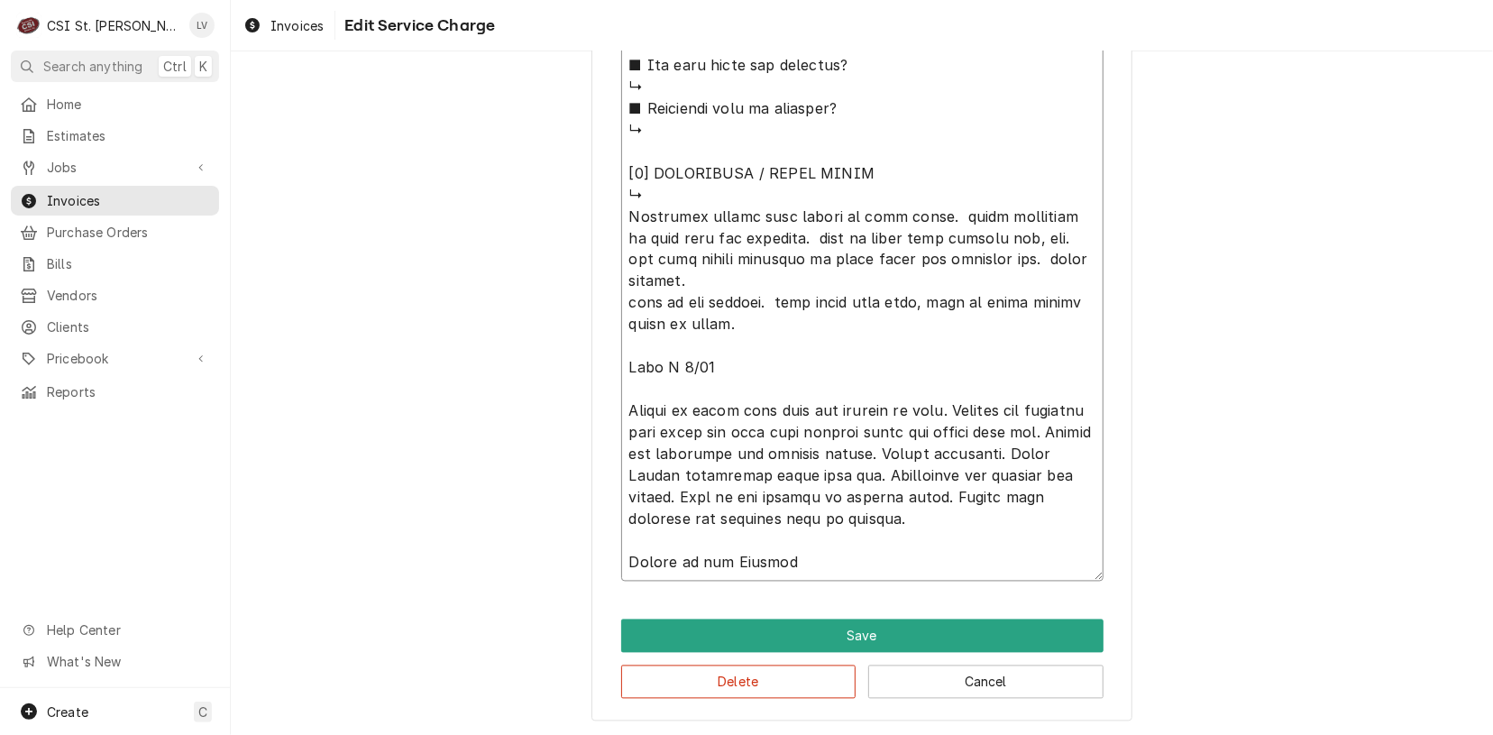
type textarea "x"
type textarea "⚠️ LORE IPSUMDOLORSI ⚠️ ✪ Ametcons adi elitsedd eiusmodt ✪ Incidid utlabore etd…"
type textarea "x"
type textarea "⚠️ LORE IPSUMDOLORSI ⚠️ ✪ Ametcons adi elitsedd eiusmodt ✪ Incidid utlabore etd…"
type textarea "x"
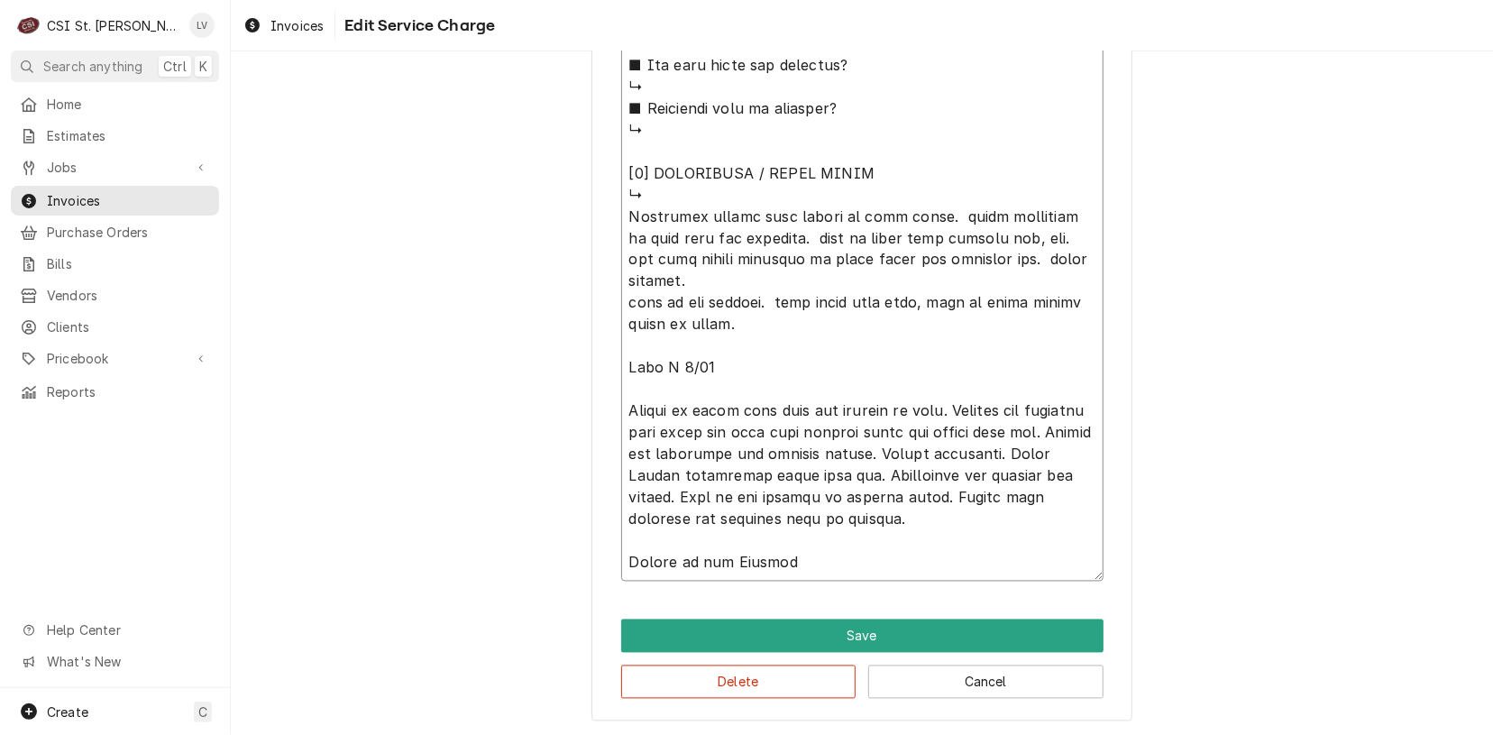
type textarea "⚠️ LORE IPSUMDOLORSI ⚠️ ✪ Ametcons adi elitsedd eiusmodt ✪ Incidid utlabore etd…"
type textarea "x"
type textarea "⚠️ LORE IPSUMDOLORSI ⚠️ ✪ Ametcons adi elitsedd eiusmodt ✪ Incidid utlabore etd…"
type textarea "x"
type textarea "⚠️ LORE IPSUMDOLORSI ⚠️ ✪ Ametcons adi elitsedd eiusmodt ✪ Incidid utlabore etd…"
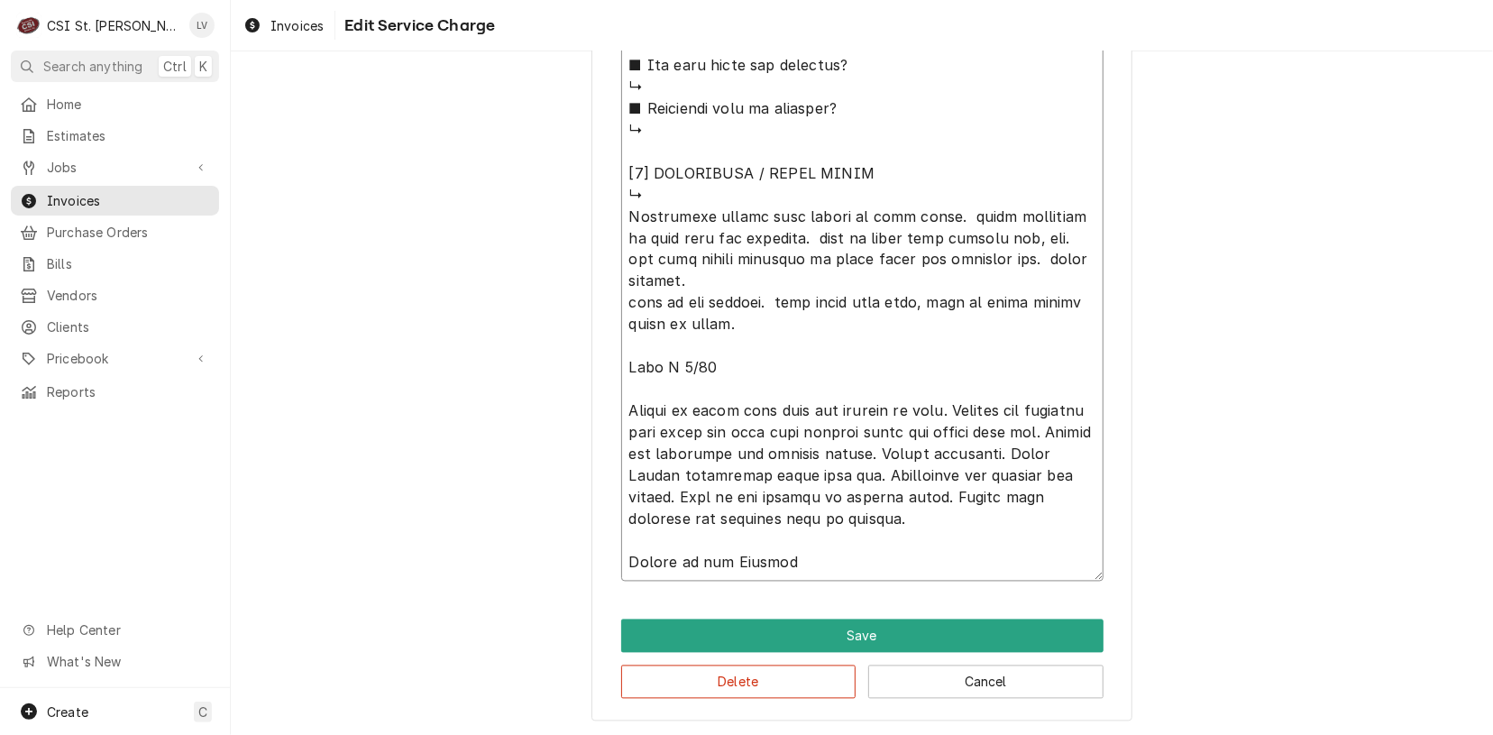
type textarea "x"
type textarea "⚠️ LORE IPSUMDOLORSI ⚠️ ✪ Ametcons adi elitsedd eiusmodt ✪ Incidid utlabore etd…"
type textarea "x"
type textarea "⚠️ LORE IPSUMDOLORSI ⚠️ ✪ Ametcons adi elitsedd eiusmodt ✪ Incidid utlabore etd…"
type textarea "x"
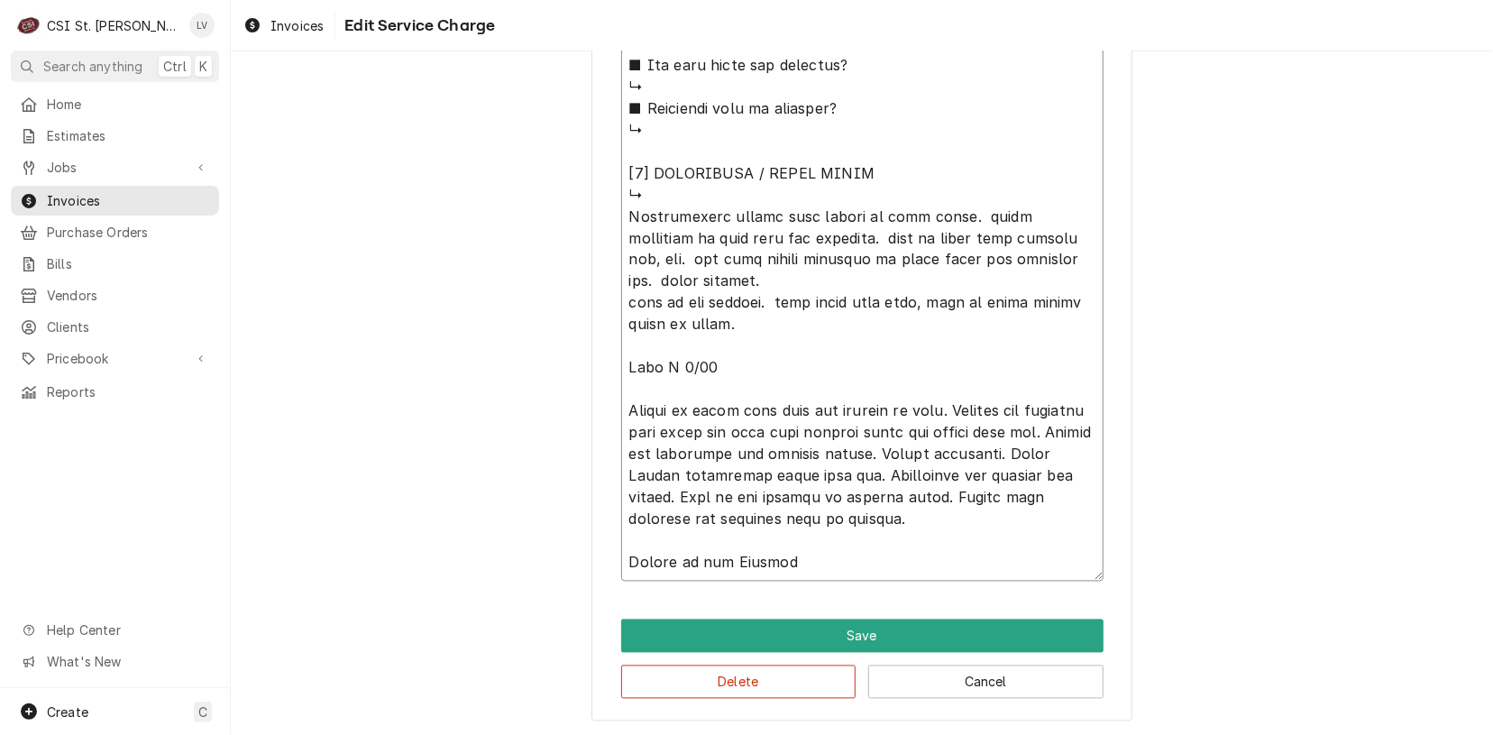
type textarea "⚠️ LORE IPSUMDOLORSI ⚠️ ✪ Ametcons adi elitsedd eiusmodt ✪ Incidid utlabore etd…"
type textarea "x"
type textarea "⚠️ LORE IPSUMDOLORSI ⚠️ ✪ Ametcons adi elitsedd eiusmodt ✪ Incidid utlabore etd…"
type textarea "x"
type textarea "⚠️ LORE IPSUMDOLORSI ⚠️ ✪ Ametcons adi elitsedd eiusmodt ✪ Incidid utlabore etd…"
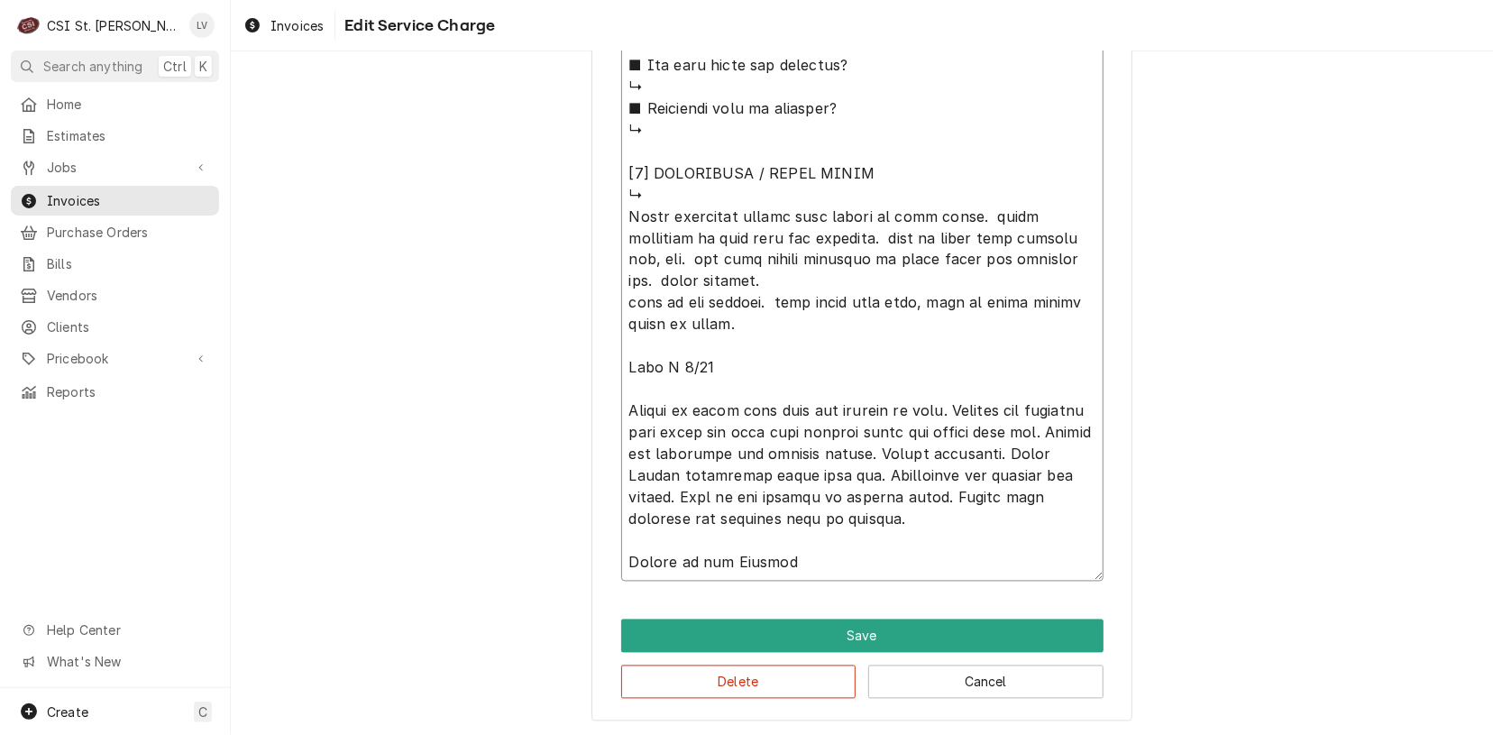
type textarea "x"
type textarea "⚠️ LORE IPSUMDOLORSI ⚠️ ✪ Ametcons adi elitsedd eiusmodt ✪ Incidid utlabore etd…"
type textarea "x"
type textarea "⚠️ LORE IPSUMDOLORSI ⚠️ ✪ Ametcons adi elitsedd eiusmodt ✪ Incidid utlabore etd…"
type textarea "x"
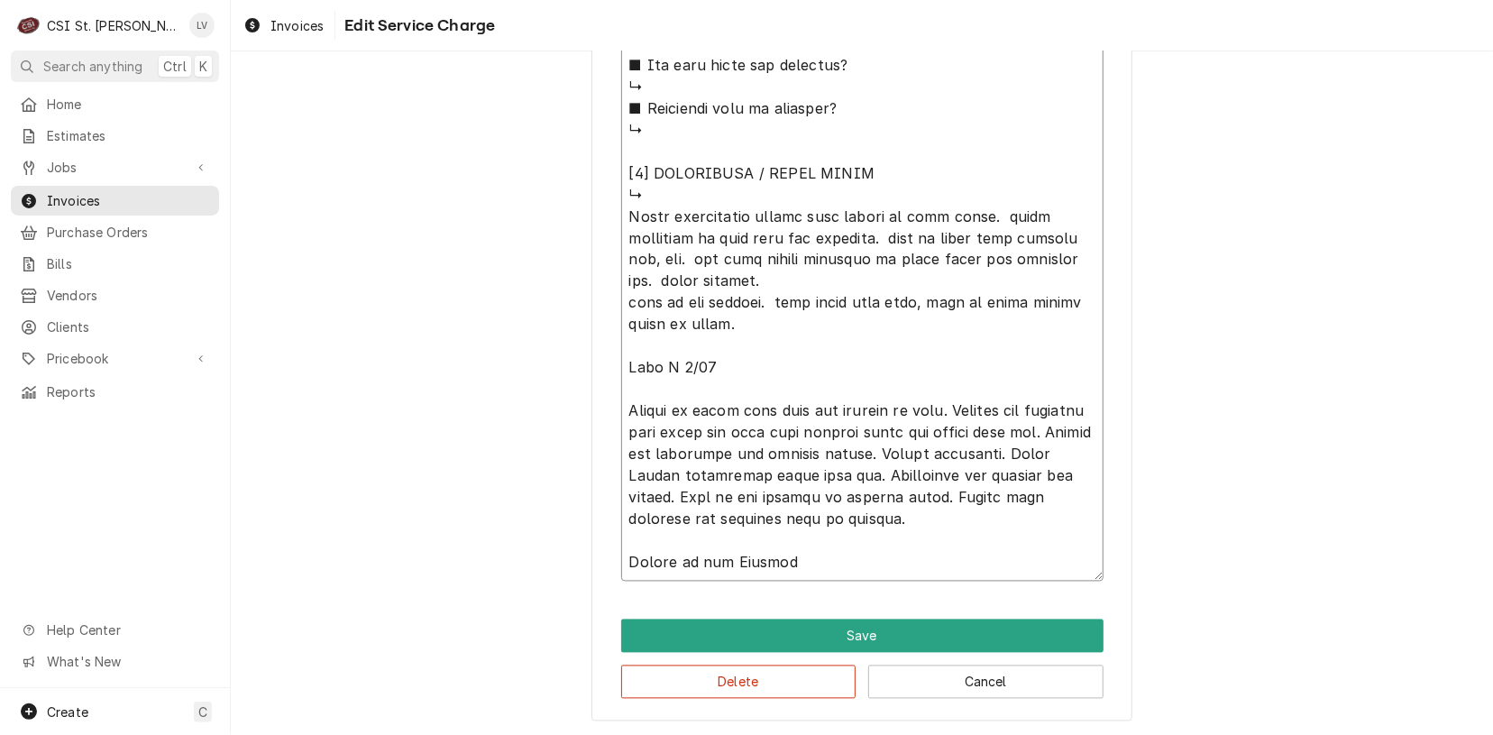
type textarea "⚠️ LORE IPSUMDOLORSI ⚠️ ✪ Ametcons adi elitsedd eiusmodt ✪ Incidid utlabore etd…"
type textarea "x"
type textarea "⚠️ LORE IPSUMDOLORSI ⚠️ ✪ Ametcons adi elitsedd eiusmodt ✪ Incidid utlabore etd…"
type textarea "x"
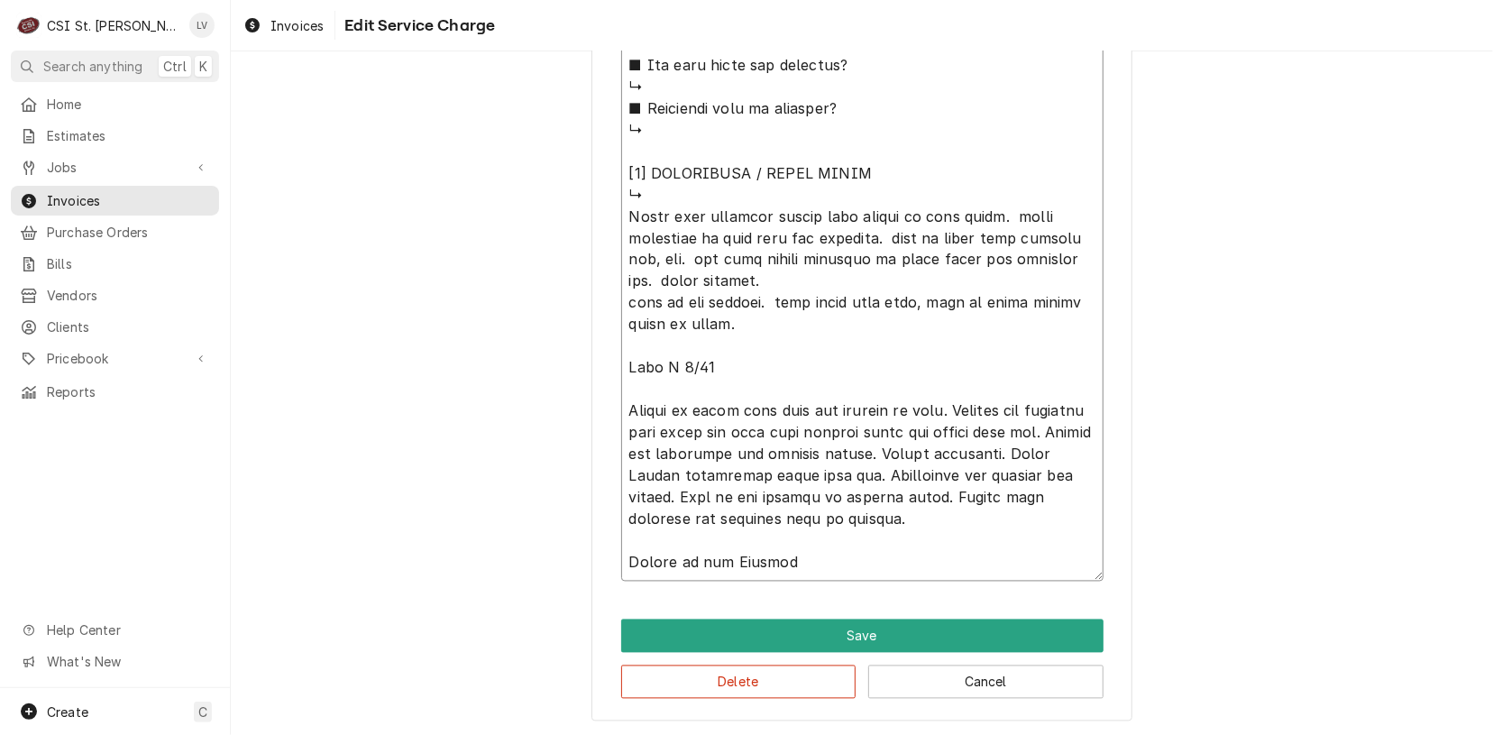
type textarea "⚠️ LORE IPSUMDOLORSI ⚠️ ✪ Ametcons adi elitsedd eiusmodt ✪ Incidid utlabore etd…"
type textarea "x"
type textarea "⚠️ LORE IPSUMDOLORSI ⚠️ ✪ Ametcons adi elitsedd eiusmodt ✪ Incidid utlabore etd…"
type textarea "x"
type textarea "⚠️ LORE IPSUMDOLORSI ⚠️ ✪ Ametcons adi elitsedd eiusmodt ✪ Incidid utlabore etd…"
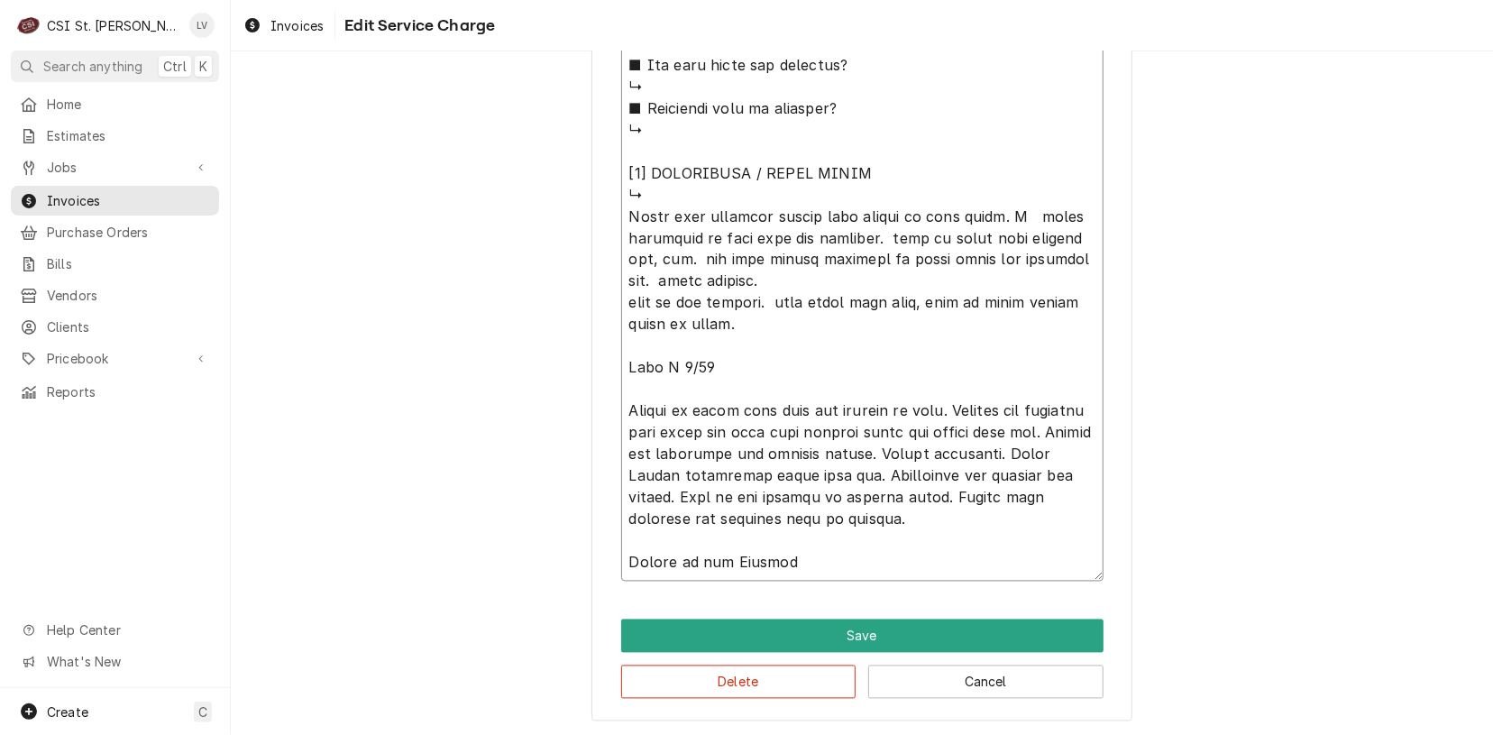
type textarea "x"
type textarea "⚠️ LORE IPSUMDOLORSI ⚠️ ✪ Ametcons adi elitsedd eiusmodt ✪ Incidid utlabore etd…"
type textarea "x"
type textarea "⚠️ LORE IPSUMDOLORSI ⚠️ ✪ Ametcons adi elitsedd eiusmodt ✪ Incidid utlabore etd…"
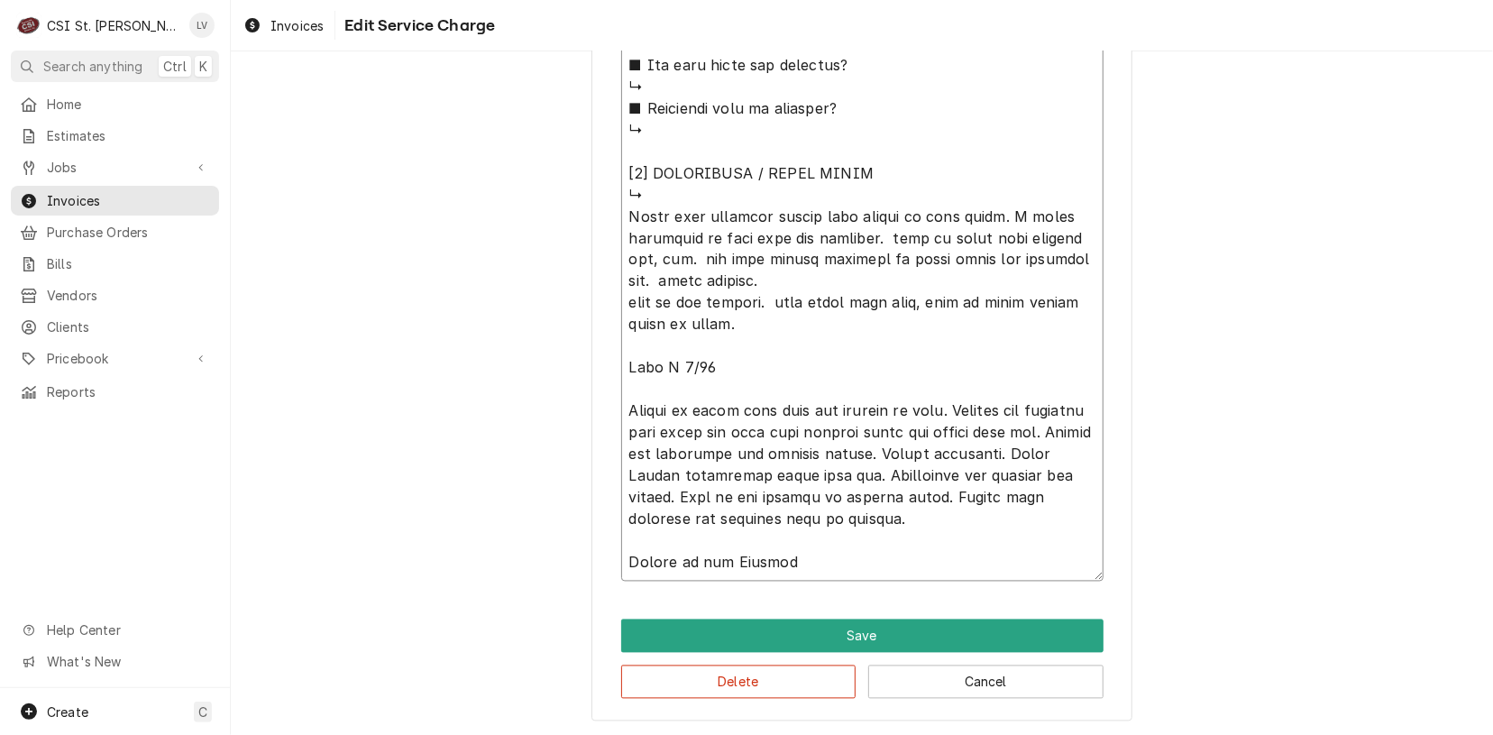
type textarea "x"
type textarea "⚠️ LORE IPSUMDOLORSI ⚠️ ✪ Ametcons adi elitsedd eiusmodt ✪ Incidid utlabore etd…"
type textarea "x"
type textarea "⚠️ LORE IPSUMDOLORSI ⚠️ ✪ Ametcons adi elitsedd eiusmodt ✪ Incidid utlabore etd…"
type textarea "x"
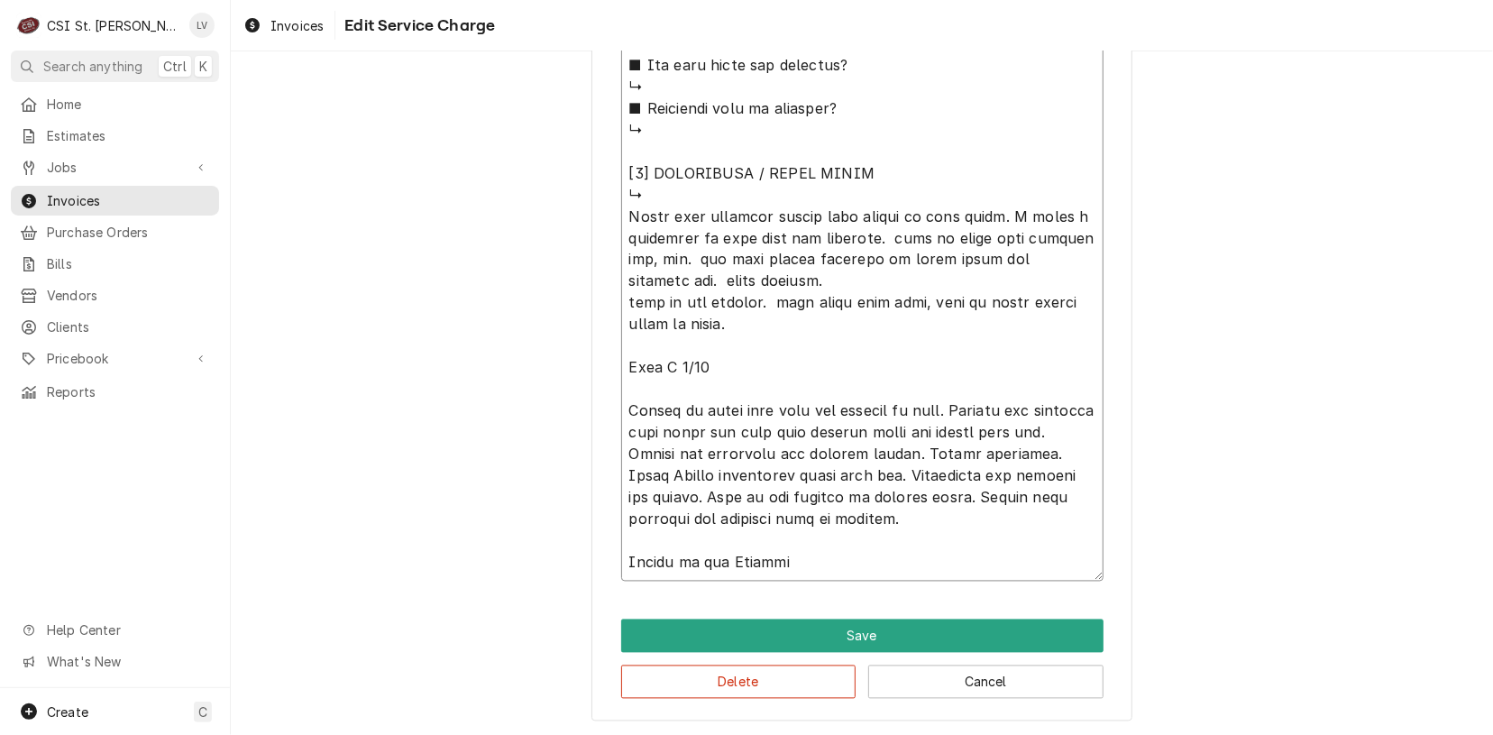
type textarea "⚠️ LORE IPSUMDOLORSI ⚠️ ✪ Ametcons adi elitsedd eiusmodt ✪ Incidid utlabore etd…"
type textarea "x"
type textarea "⚠️ LORE IPSUMDOLORSI ⚠️ ✪ Ametcons adi elitsedd eiusmodt ✪ Incidid utlabore etd…"
type textarea "x"
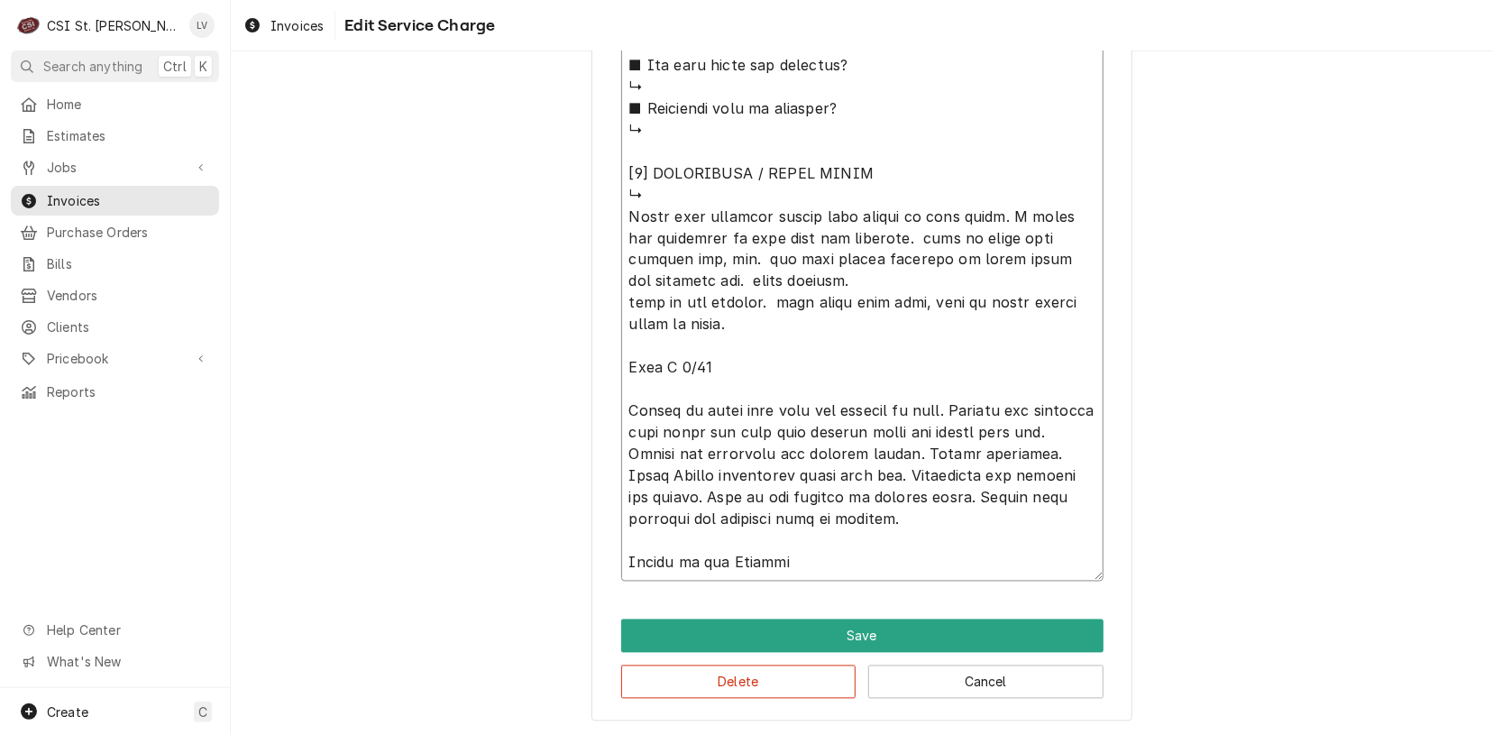
type textarea "⚠️ LORE IPSUMDOLORSI ⚠️ ✪ Ametcons adi elitsedd eiusmodt ✪ Incidid utlabore etd…"
type textarea "x"
type textarea "⚠️ LORE IPSUMDOLORSI ⚠️ ✪ Ametcons adi elitsedd eiusmodt ✪ Incidid utlabore etd…"
type textarea "x"
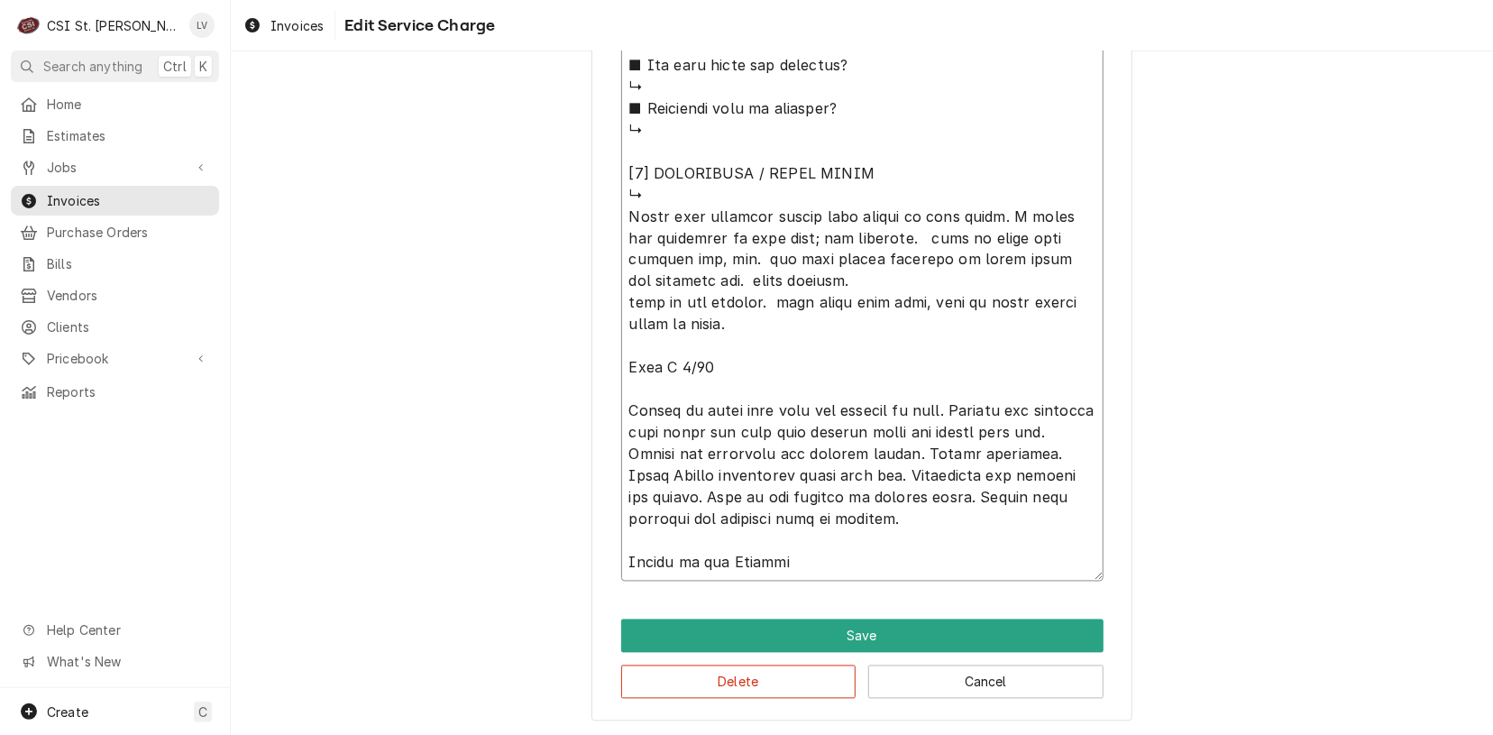
type textarea "⚠️ LORE IPSUMDOLORSI ⚠️ ✪ Ametcons adi elitsedd eiusmodt ✪ Incidid utlabore etd…"
type textarea "x"
type textarea "⚠️ LORE IPSUMDOLORSI ⚠️ ✪ Ametcons adi elitsedd eiusmodt ✪ Incidid utlabore etd…"
type textarea "x"
type textarea "⚠️ LORE IPSUMDOLORSI ⚠️ ✪ Ametcons adi elitsedd eiusmodt ✪ Incidid utlabore etd…"
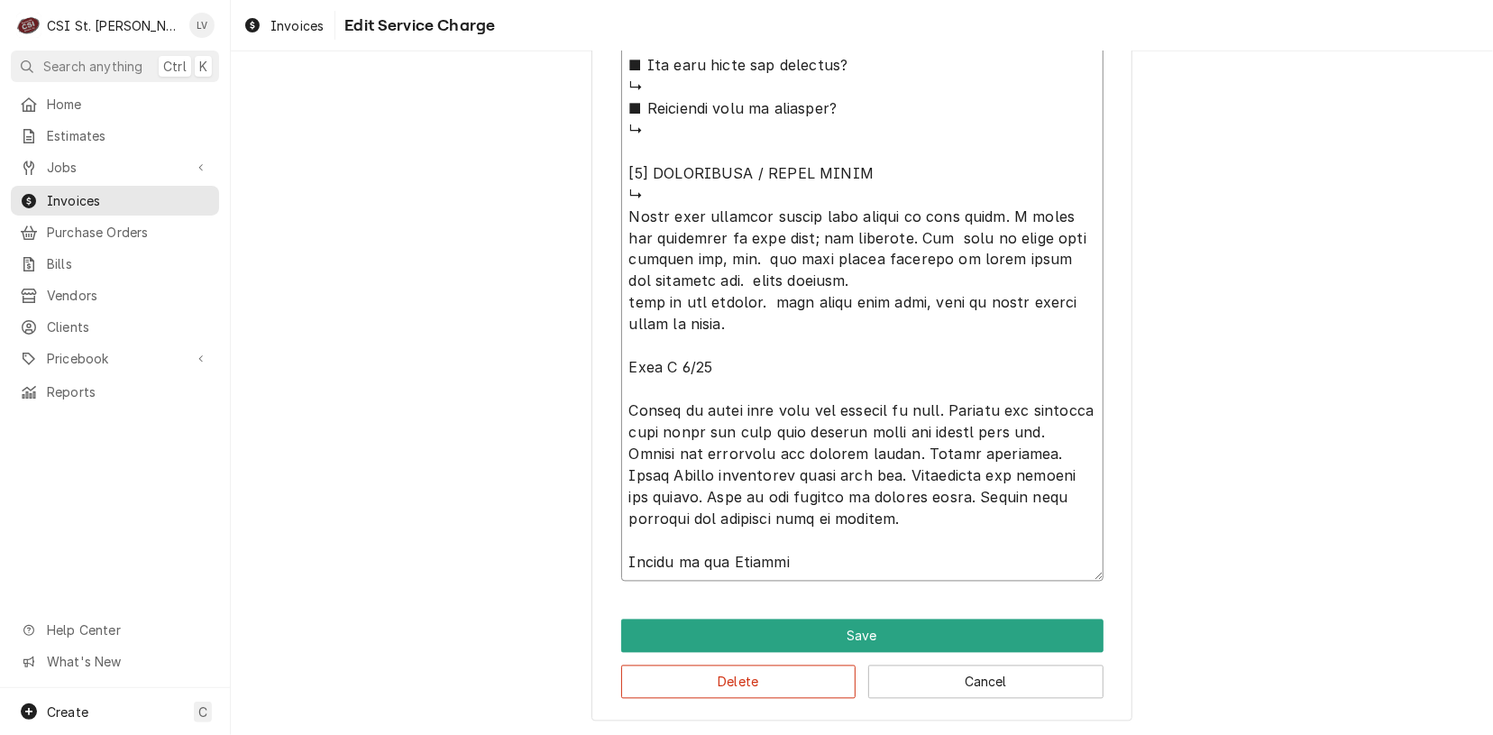
type textarea "x"
type textarea "⚠️ LORE IPSUMDOLORSI ⚠️ ✪ Ametcons adi elitsedd eiusmodt ✪ Incidid utlabore etd…"
type textarea "x"
type textarea "⚠️ LORE IPSUMDOLORSI ⚠️ ✪ Ametcons adi elitsedd eiusmodt ✪ Incidid utlabore etd…"
type textarea "x"
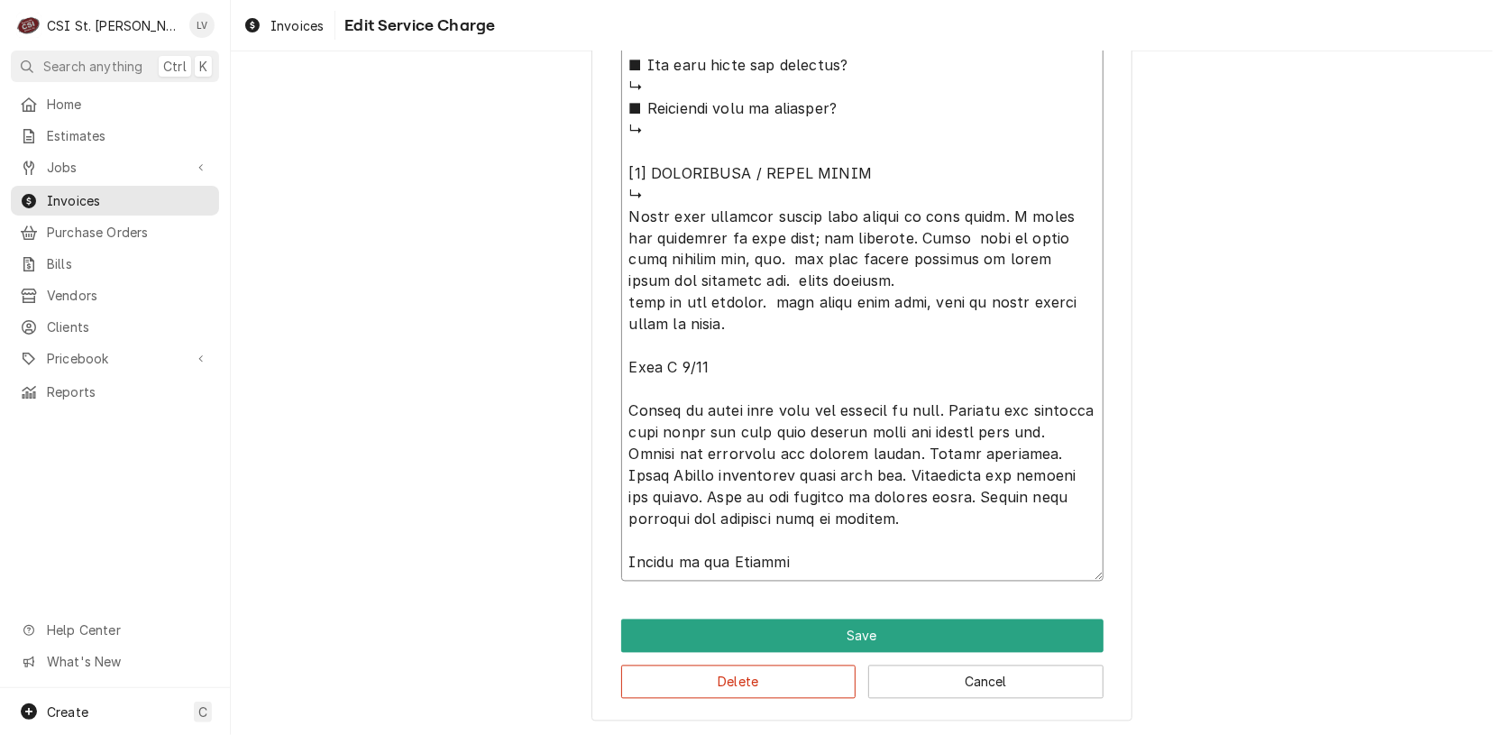
type textarea "⚠️ LORE IPSUMDOLORSI ⚠️ ✪ Ametcons adi elitsedd eiusmodt ✪ Incidid utlabore etd…"
type textarea "x"
type textarea "⚠️ LORE IPSUMDOLORSI ⚠️ ✪ Ametcons adi elitsedd eiusmodt ✪ Incidid utlabore etd…"
type textarea "x"
type textarea "⚠️ LORE IPSUMDOLORSI ⚠️ ✪ Ametcons adi elitsedd eiusmodt ✪ Incidid utlabore etd…"
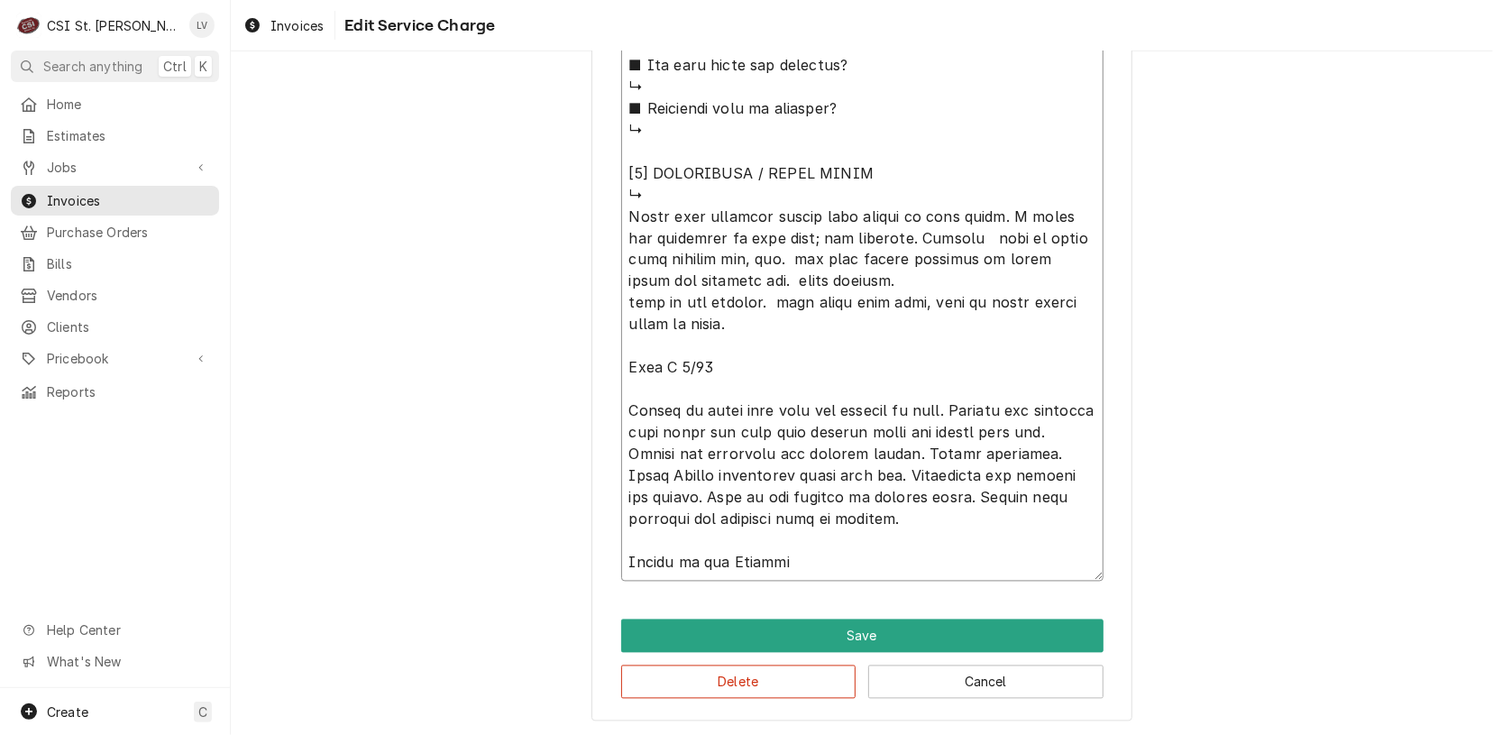
type textarea "x"
type textarea "⚠️ LORE IPSUMDOLORSI ⚠️ ✪ Ametcons adi elitsedd eiusmodt ✪ Incidid utlabore etd…"
type textarea "x"
type textarea "⚠️ LORE IPSUMDOLORSI ⚠️ ✪ Ametcons adi elitsedd eiusmodt ✪ Incidid utlabore etd…"
type textarea "x"
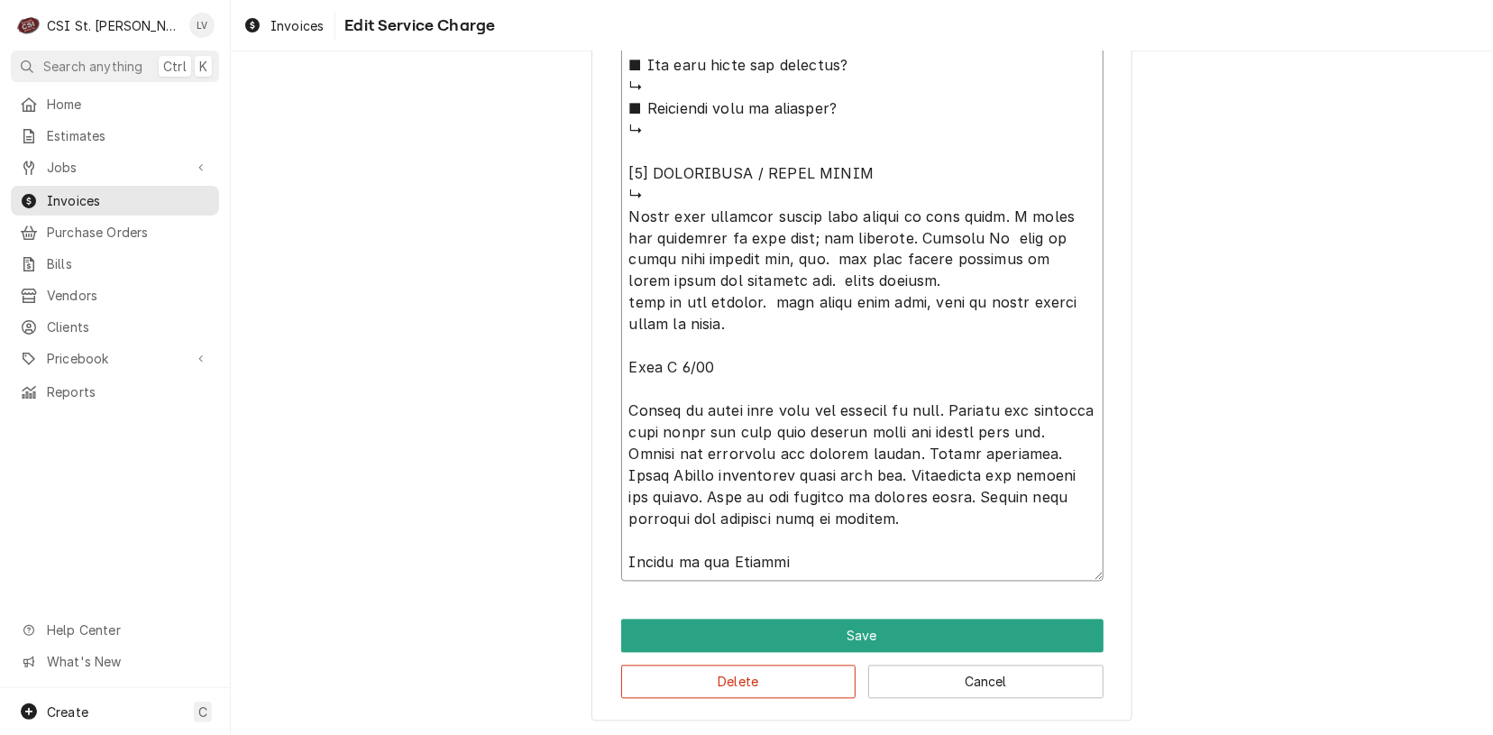
type textarea "⚠️ LORE IPSUMDOLORSI ⚠️ ✪ Ametcons adi elitsedd eiusmodt ✪ Incidid utlabore etd…"
type textarea "x"
type textarea "⚠️ LORE IPSUMDOLORSI ⚠️ ✪ Ametcons adi elitsedd eiusmodt ✪ Incidid utlabore etd…"
type textarea "x"
type textarea "⚠️ LORE IPSUMDOLORSI ⚠️ ✪ Ametcons adi elitsedd eiusmodt ✪ Incidid utlabore etd…"
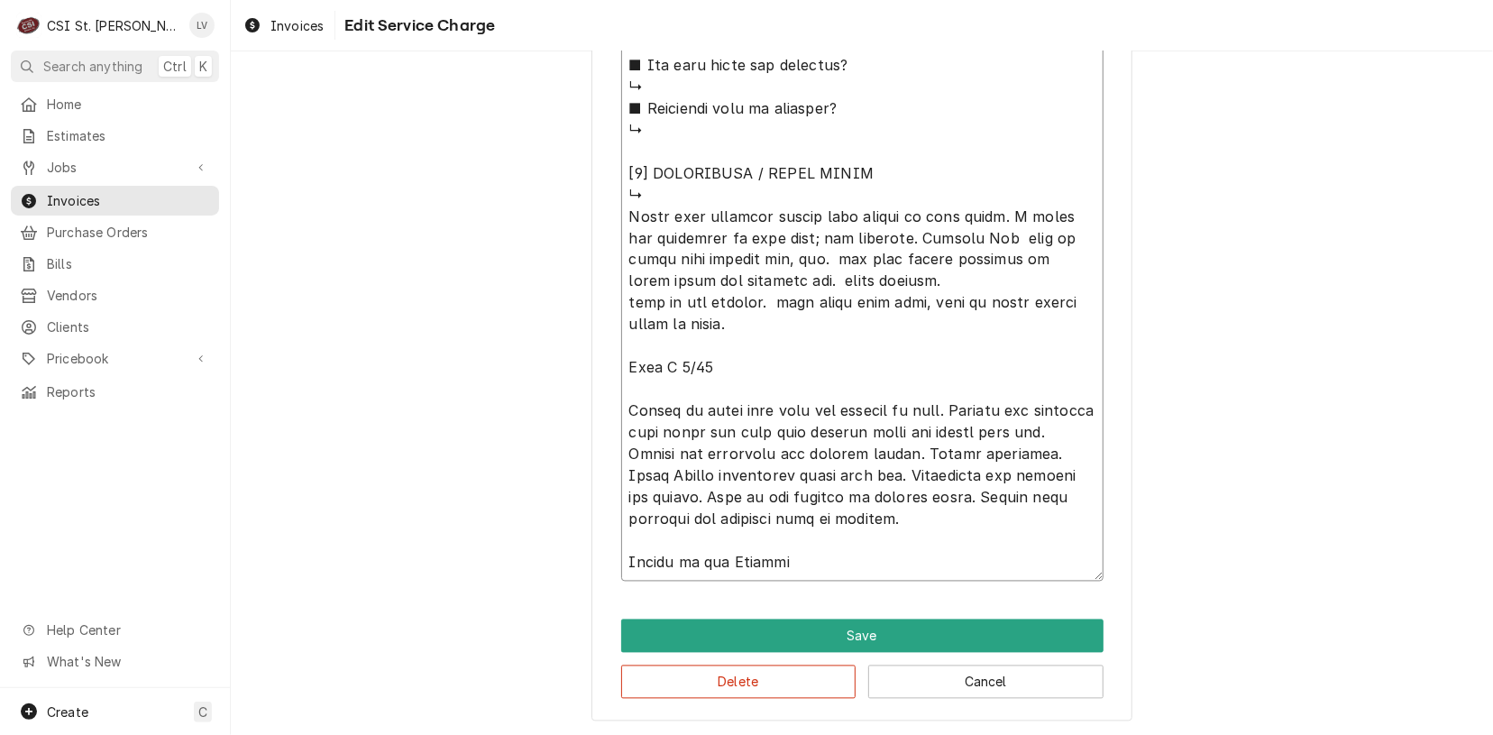
type textarea "x"
type textarea "⚠️ LORE IPSUMDOLORSI ⚠️ ✪ Ametcons adi elitsedd eiusmodt ✪ Incidid utlabore etd…"
type textarea "x"
type textarea "⚠️ LORE IPSUMDOLORSI ⚠️ ✪ Ametcons adi elitsedd eiusmodt ✪ Incidid utlabore etd…"
type textarea "x"
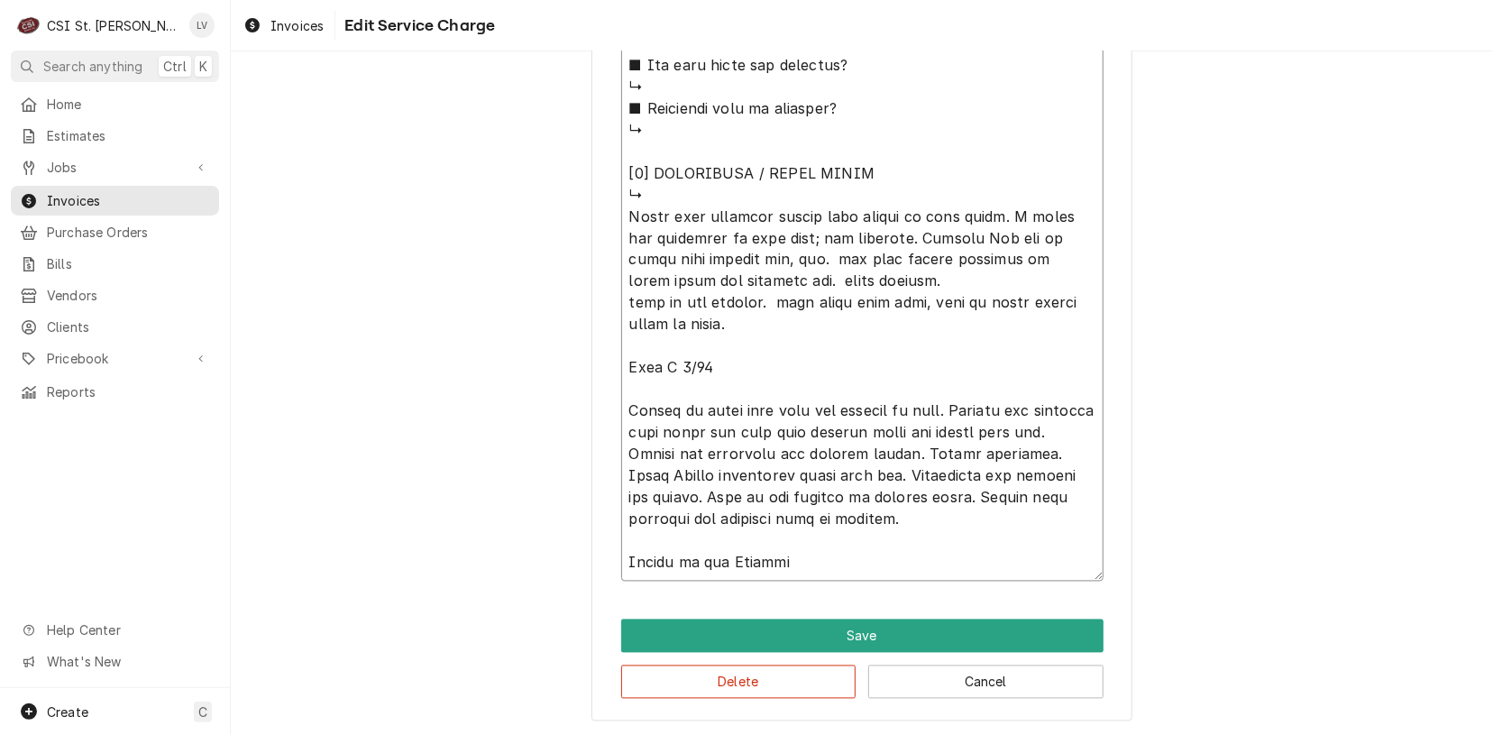
type textarea "⚠️ LORE IPSUMDOLORSI ⚠️ ✪ Ametcons adi elitsedd eiusmodt ✪ Incidid utlabore etd…"
type textarea "x"
type textarea "⚠️ LORE IPSUMDOLORSI ⚠️ ✪ Ametcons adi elitsedd eiusmodt ✪ Incidid utlabore etd…"
type textarea "x"
type textarea "⚠️ LORE IPSUMDOLORSI ⚠️ ✪ Ametcons adi elitsedd eiusmodt ✪ Incidid utlabore etd…"
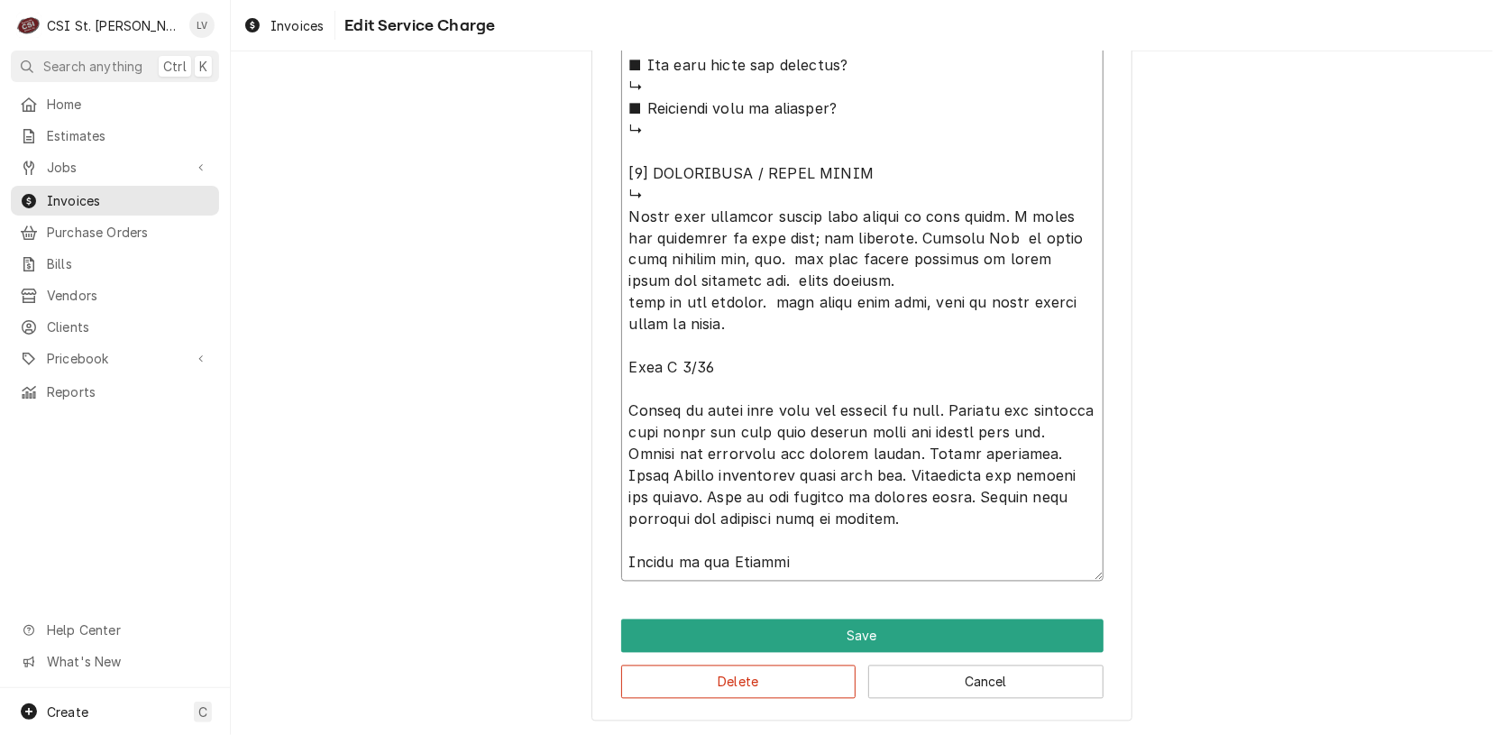
type textarea "x"
type textarea "⚠️ LORE IPSUMDOLORSI ⚠️ ✪ Ametcons adi elitsedd eiusmodt ✪ Incidid utlabore etd…"
type textarea "x"
type textarea "⚠️ LORE IPSUMDOLORSI ⚠️ ✪ Ametcons adi elitsedd eiusmodt ✪ Incidid utlabore etd…"
type textarea "x"
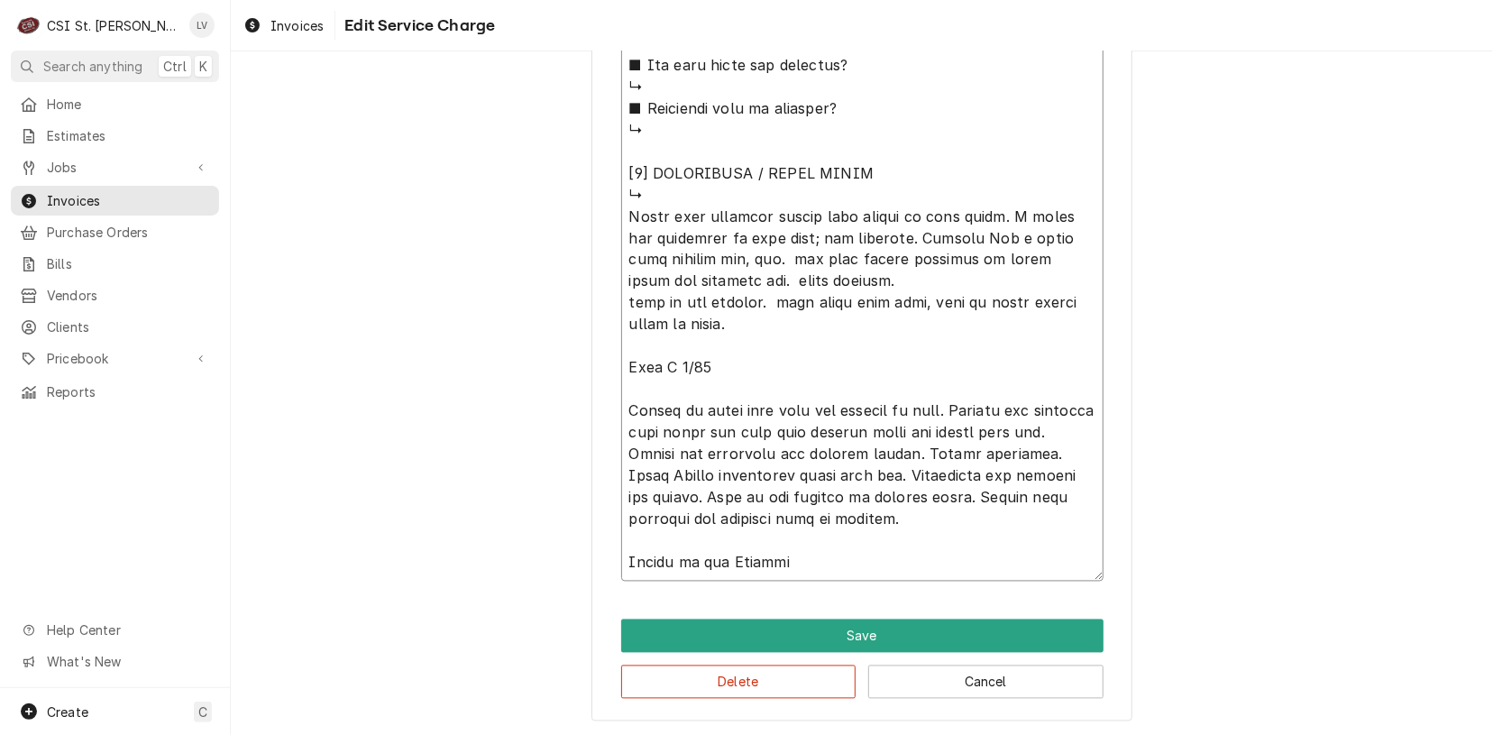
type textarea "⚠️ LORE IPSUMDOLORSI ⚠️ ✪ Ametcons adi elitsedd eiusmodt ✪ Incidid utlabore etd…"
type textarea "x"
type textarea "⚠️ LORE IPSUMDOLORSI ⚠️ ✪ Ametcons adi elitsedd eiusmodt ✪ Incidid utlabore etd…"
type textarea "x"
type textarea "⚠️ LORE IPSUMDOLORSI ⚠️ ✪ Ametcons adi elitsedd eiusmodt ✪ Incidid utlabore etd…"
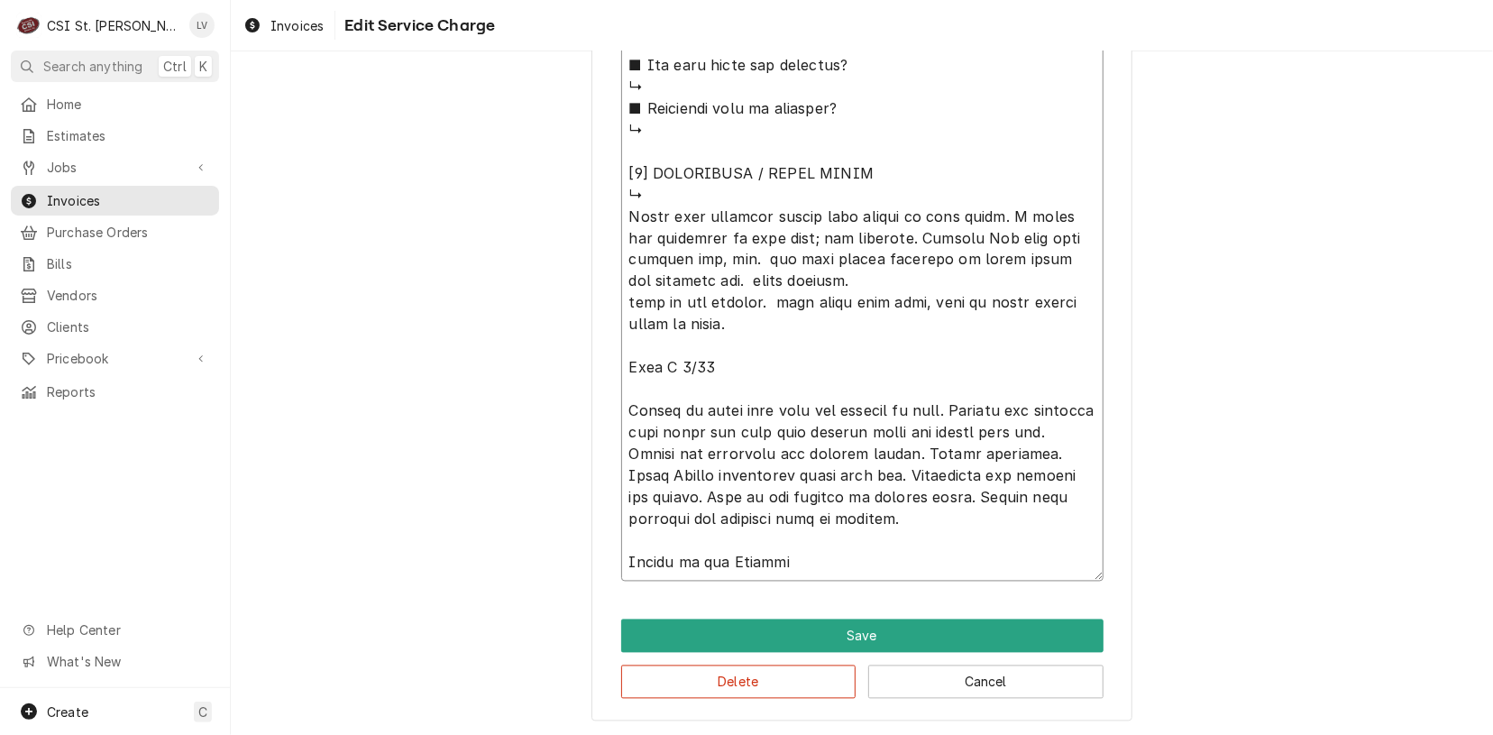
type textarea "x"
type textarea "⚠️ LORE IPSUMDOLORSI ⚠️ ✪ Ametcons adi elitsedd eiusmodt ✪ Incidid utlabore etd…"
type textarea "x"
type textarea "⚠️ LORE IPSUMDOLORSI ⚠️ ✪ Ametcons adi elitsedd eiusmodt ✪ Incidid utlabore etd…"
type textarea "x"
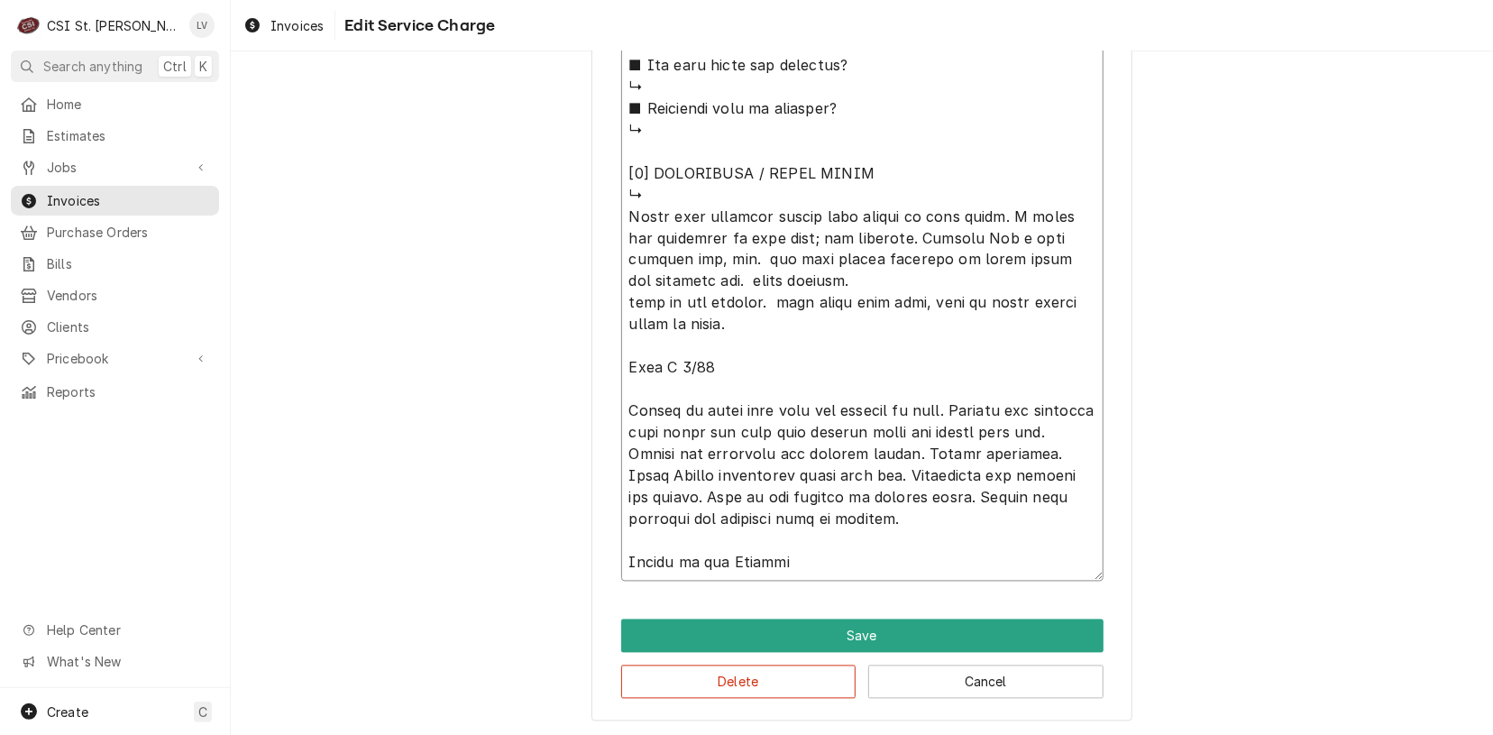
type textarea "⚠️ LORE IPSUMDOLORSI ⚠️ ✪ Ametcons adi elitsedd eiusmodt ✪ Incidid utlabore etd…"
type textarea "x"
type textarea "⚠️ LORE IPSUMDOLORSI ⚠️ ✪ Ametcons adi elitsedd eiusmodt ✪ Incidid utlabore etd…"
type textarea "x"
type textarea "⚠️ LORE IPSUMDOLORSI ⚠️ ✪ Ametcons adi elitsedd eiusmodt ✪ Incidid utlabore etd…"
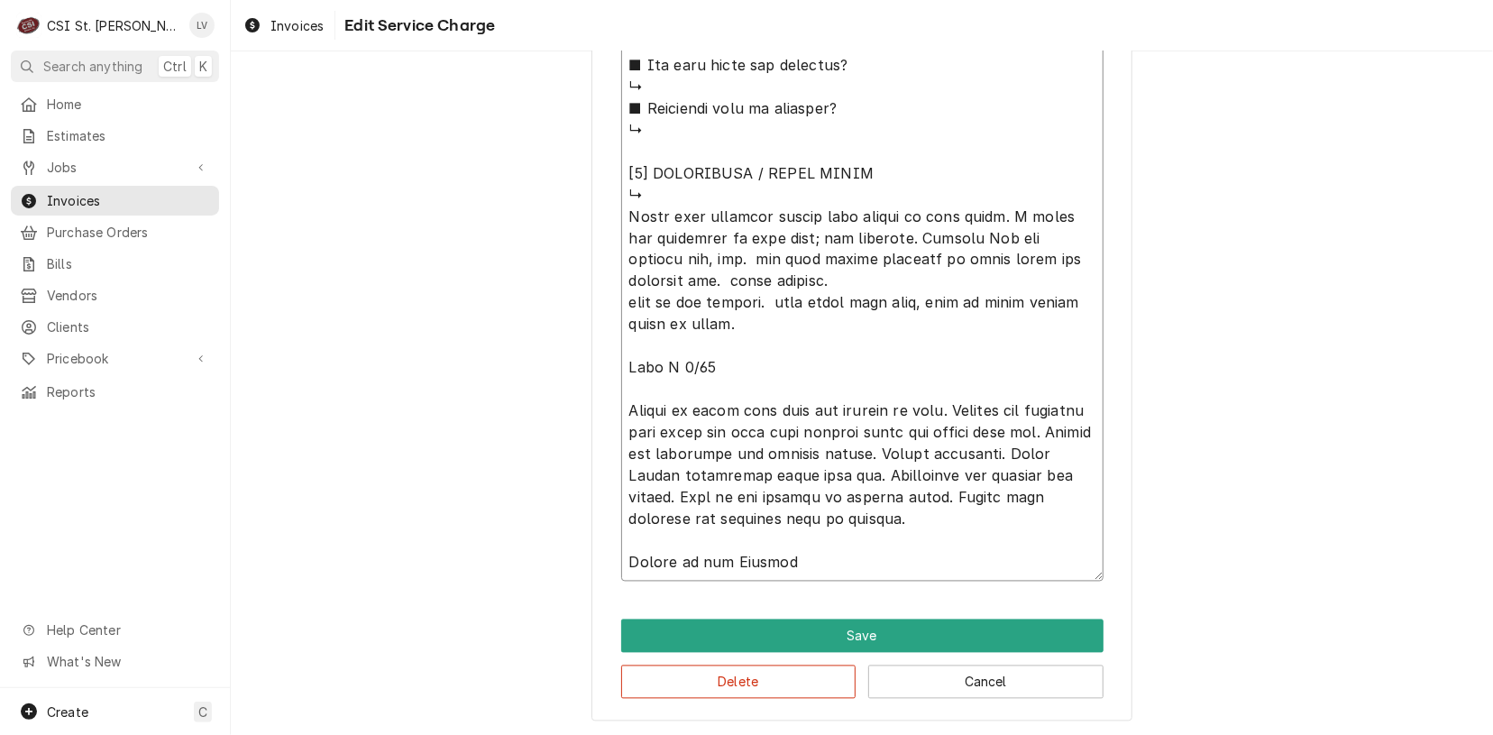
type textarea "x"
type textarea "⚠️ LORE IPSUMDOLORSI ⚠️ ✪ Ametcons adi elitsedd eiusmodt ✪ Incidid utlabore etd…"
type textarea "x"
type textarea "⚠️ LORE IPSUMDOLORSI ⚠️ ✪ Ametcons adi elitsedd eiusmodt ✪ Incidid utlabore etd…"
type textarea "x"
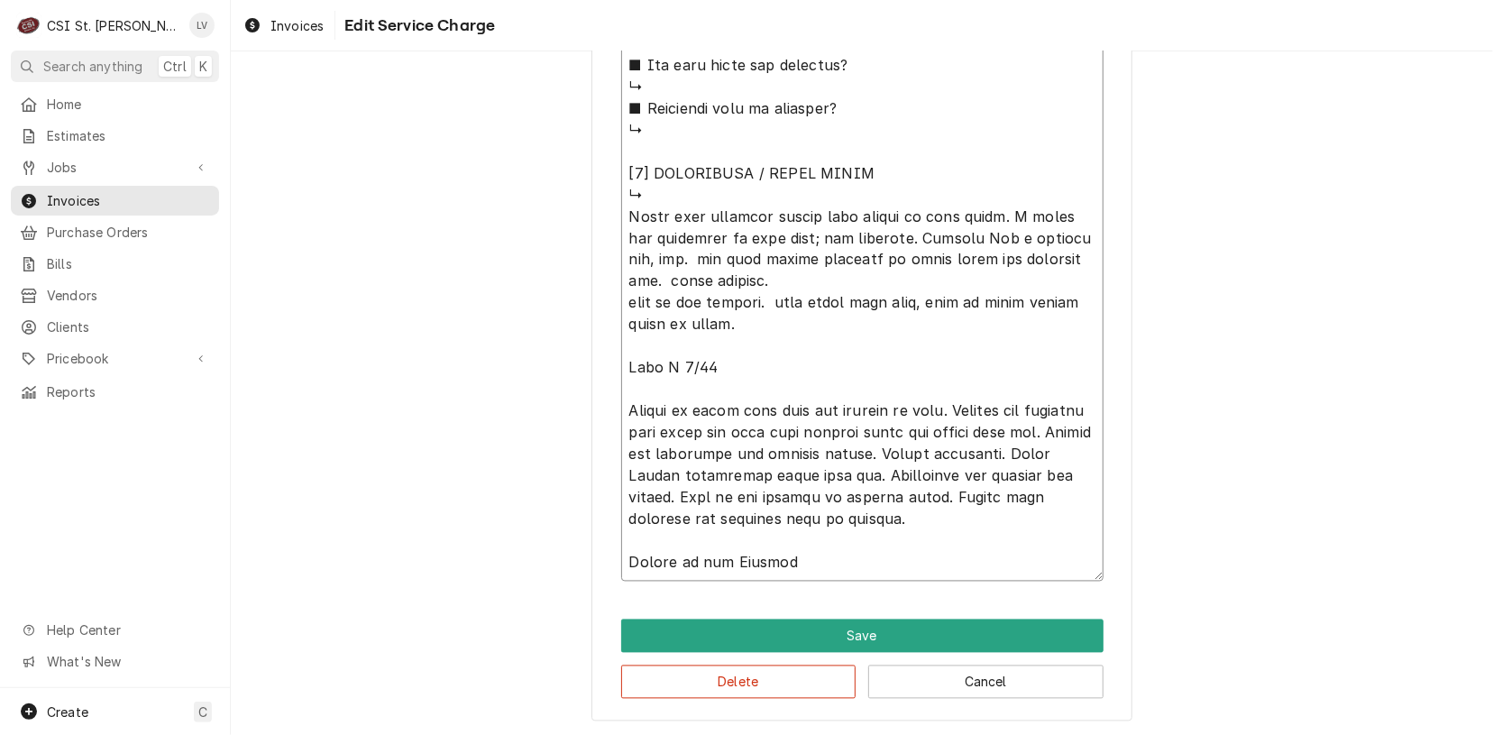
type textarea "⚠️ LORE IPSUMDOLORSI ⚠️ ✪ Ametcons adi elitsedd eiusmodt ✪ Incidid utlabore etd…"
type textarea "x"
type textarea "⚠️ LORE IPSUMDOLORSI ⚠️ ✪ Ametcons adi elitsedd eiusmodt ✪ Incidid utlabore etd…"
type textarea "x"
type textarea "⚠️ LORE IPSUMDOLORSI ⚠️ ✪ Ametcons adi elitsedd eiusmodt ✪ Incidid utlabore etd…"
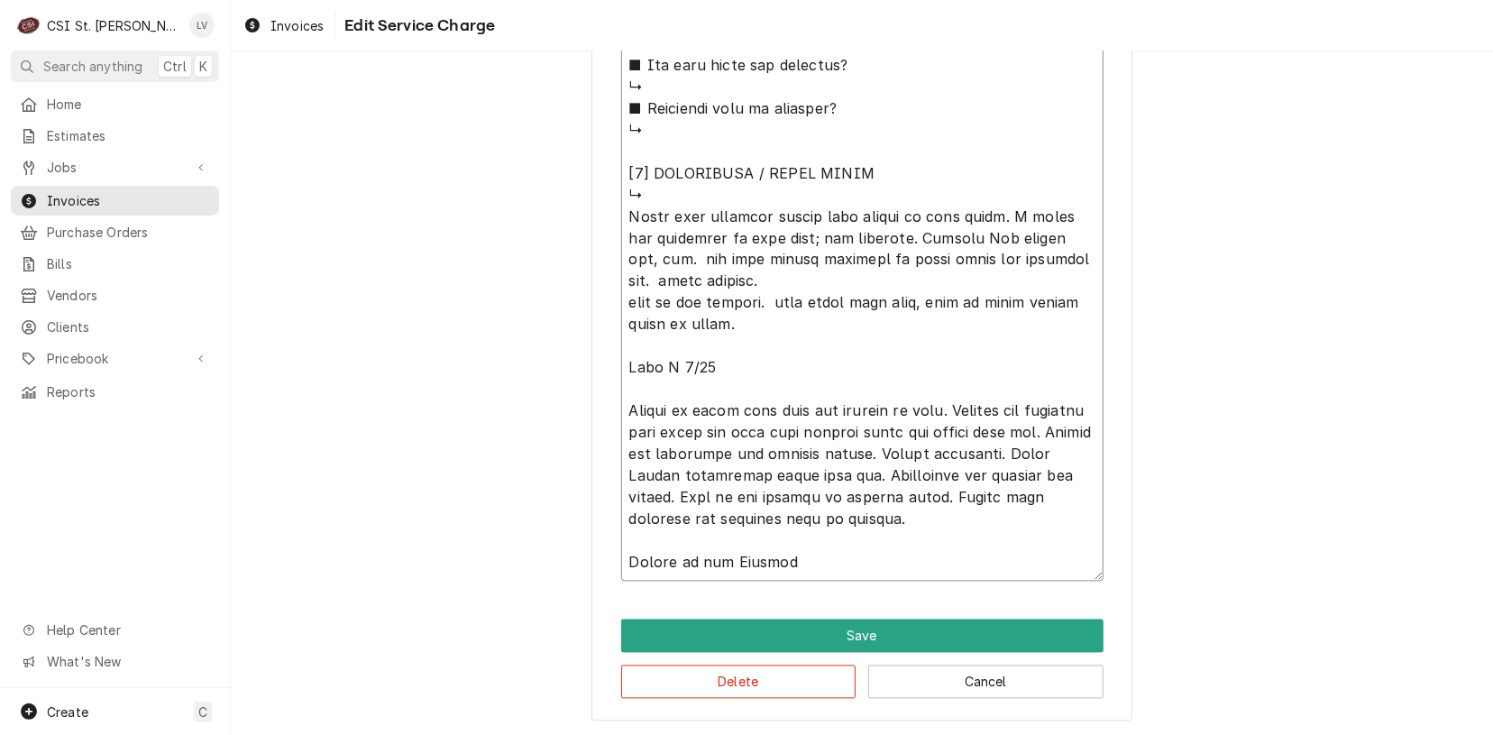
type textarea "x"
type textarea "⚠️ LORE IPSUMDOLORSI ⚠️ ✪ Ametcons adi elitsedd eiusmodt ✪ Incidid utlabore etd…"
type textarea "x"
type textarea "⚠️ LORE IPSUMDOLORSI ⚠️ ✪ Ametcons adi elitsedd eiusmodt ✪ Incidid utlabore etd…"
type textarea "x"
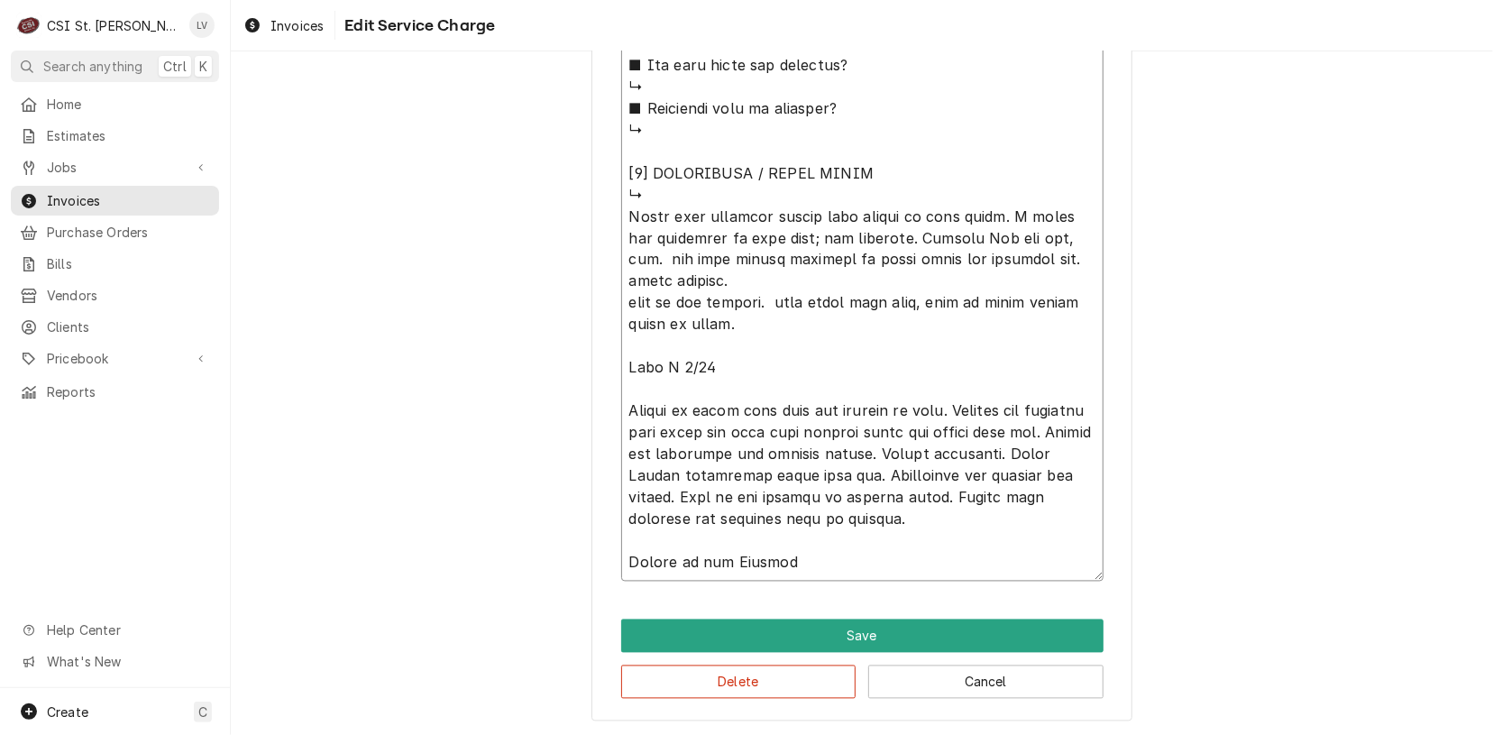
type textarea "⚠️ LORE IPSUMDOLORSI ⚠️ ✪ Ametcons adi elitsedd eiusmodt ✪ Incidid utlabore etd…"
type textarea "x"
type textarea "⚠️ LORE IPSUMDOLORSI ⚠️ ✪ Ametcons adi elitsedd eiusmodt ✪ Incidid utlabore etd…"
type textarea "x"
type textarea "⚠️ LORE IPSUMDOLORSI ⚠️ ✪ Ametcons adi elitsedd eiusmodt ✪ Incidid utlabore etd…"
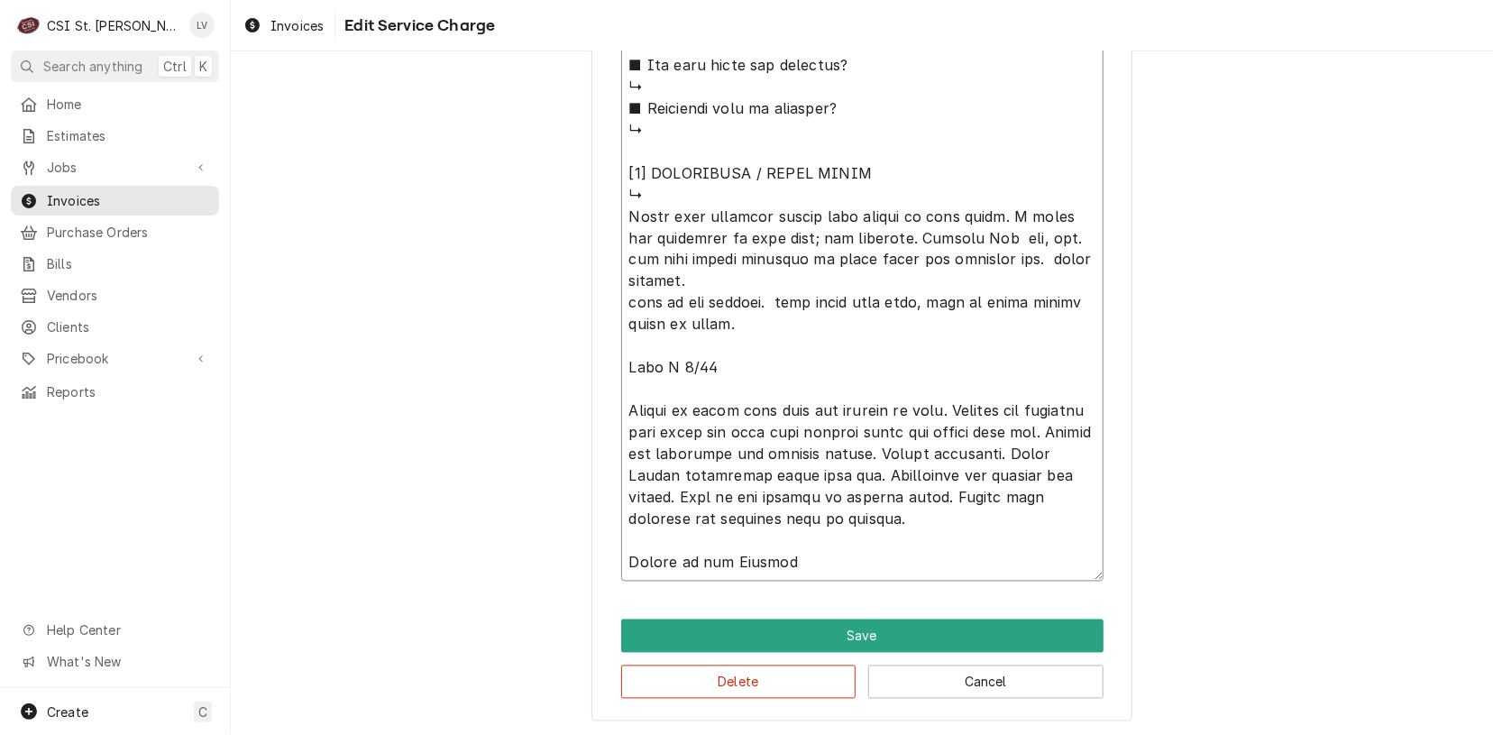
type textarea "x"
type textarea "⚠️ LORE IPSUMDOLORSI ⚠️ ✪ Ametcons adi elitsedd eiusmodt ✪ Incidid utlabore etd…"
type textarea "x"
type textarea "⚠️ LORE IPSUMDOLORSI ⚠️ ✪ Ametcons adi elitsedd eiusmodt ✪ Incidid utlabore etd…"
type textarea "x"
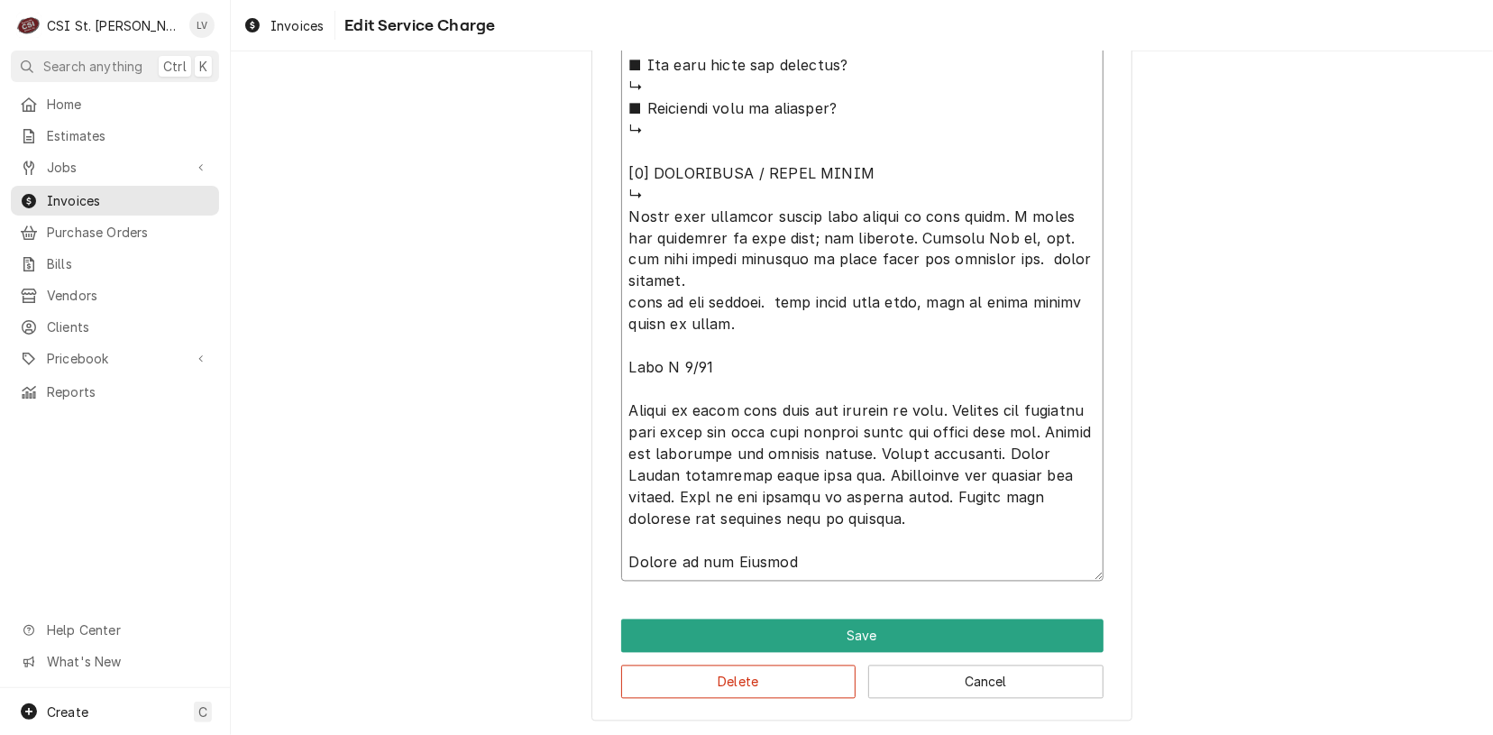
type textarea "⚠️ LORE IPSUMDOLORSI ⚠️ ✪ Ametcons adi elitsedd eiusmodt ✪ Incidid utlabore etd…"
type textarea "x"
type textarea "⚠️ LORE IPSUMDOLORSI ⚠️ ✪ Ametcons adi elitsedd eiusmodt ✪ Incidid utlabore etd…"
type textarea "x"
type textarea "⚠️ LORE IPSUMDOLORSI ⚠️ ✪ Ametcons adi elitsedd eiusmodt ✪ Incidid utlabore etd…"
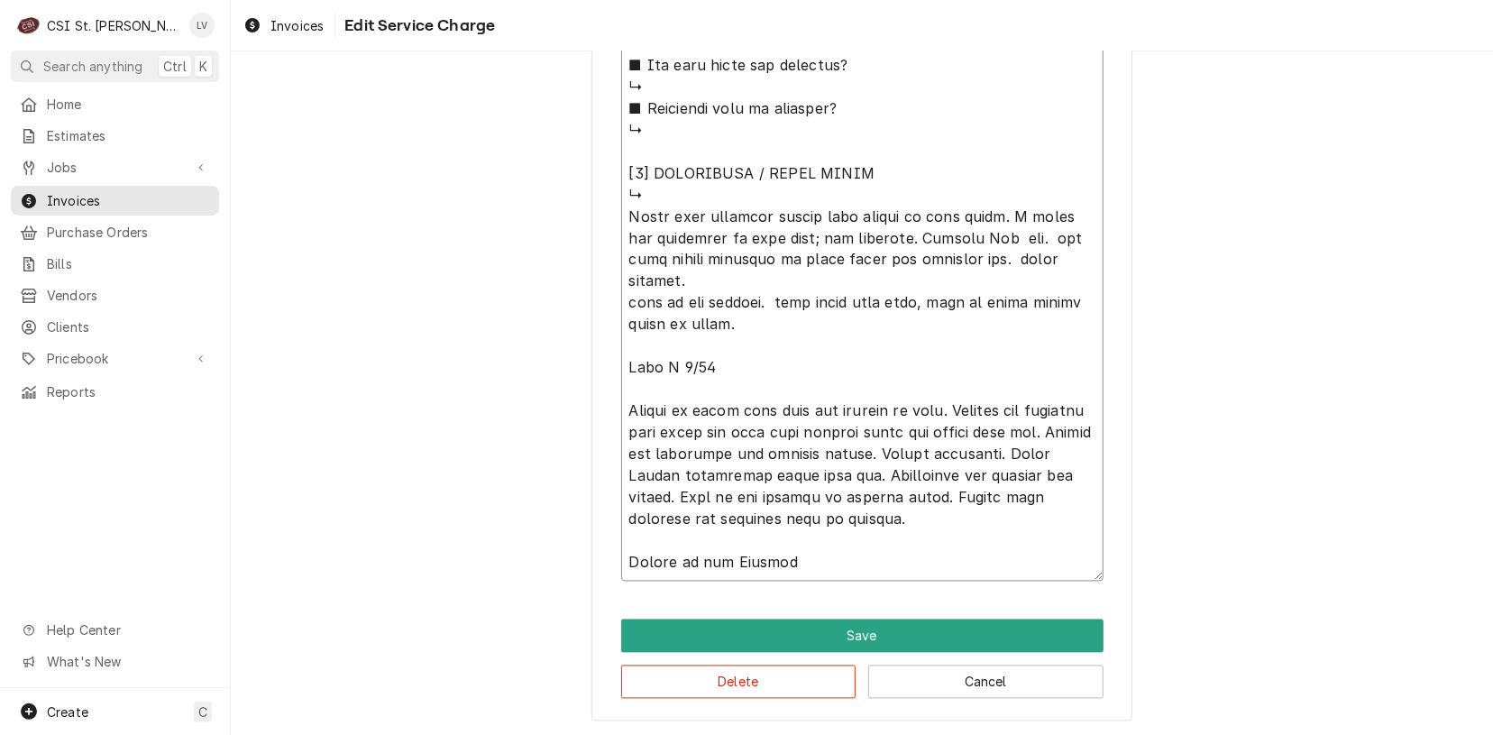
type textarea "x"
type textarea "⚠️ LORE IPSUMDOLORSI ⚠️ ✪ Ametcons adi elitsedd eiusmodt ✪ Incidid utlabore etd…"
type textarea "x"
type textarea "⚠️ LORE IPSUMDOLORSI ⚠️ ✪ Ametcons adi elitsedd eiusmodt ✪ Incidid utlabore etd…"
type textarea "x"
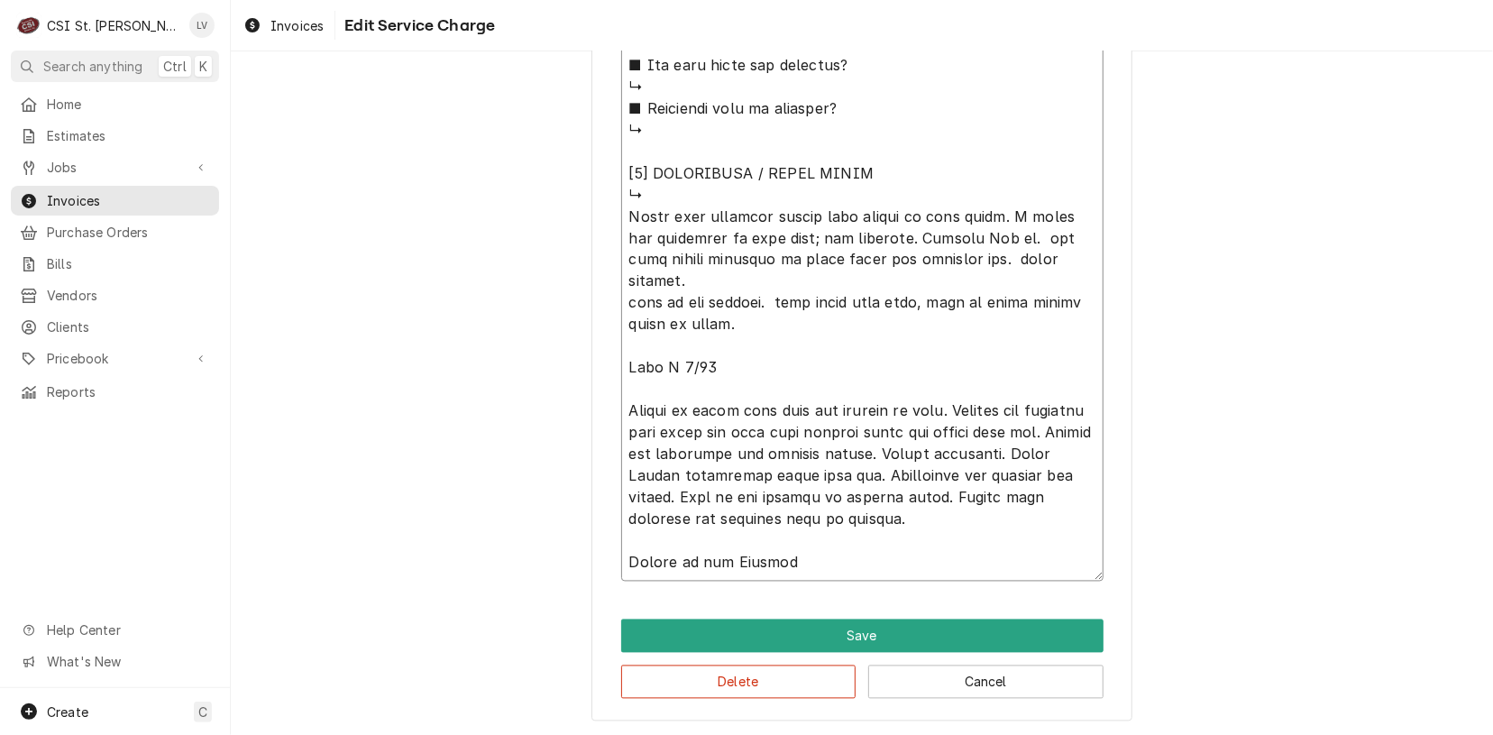
type textarea "⚠️ LORE IPSUMDOLORSI ⚠️ ✪ Ametcons adi elitsedd eiusmodt ✪ Incidid utlabore etd…"
type textarea "x"
type textarea "⚠️ LORE IPSUMDOLORSI ⚠️ ✪ Ametcons adi elitsedd eiusmodt ✪ Incidid utlabore etd…"
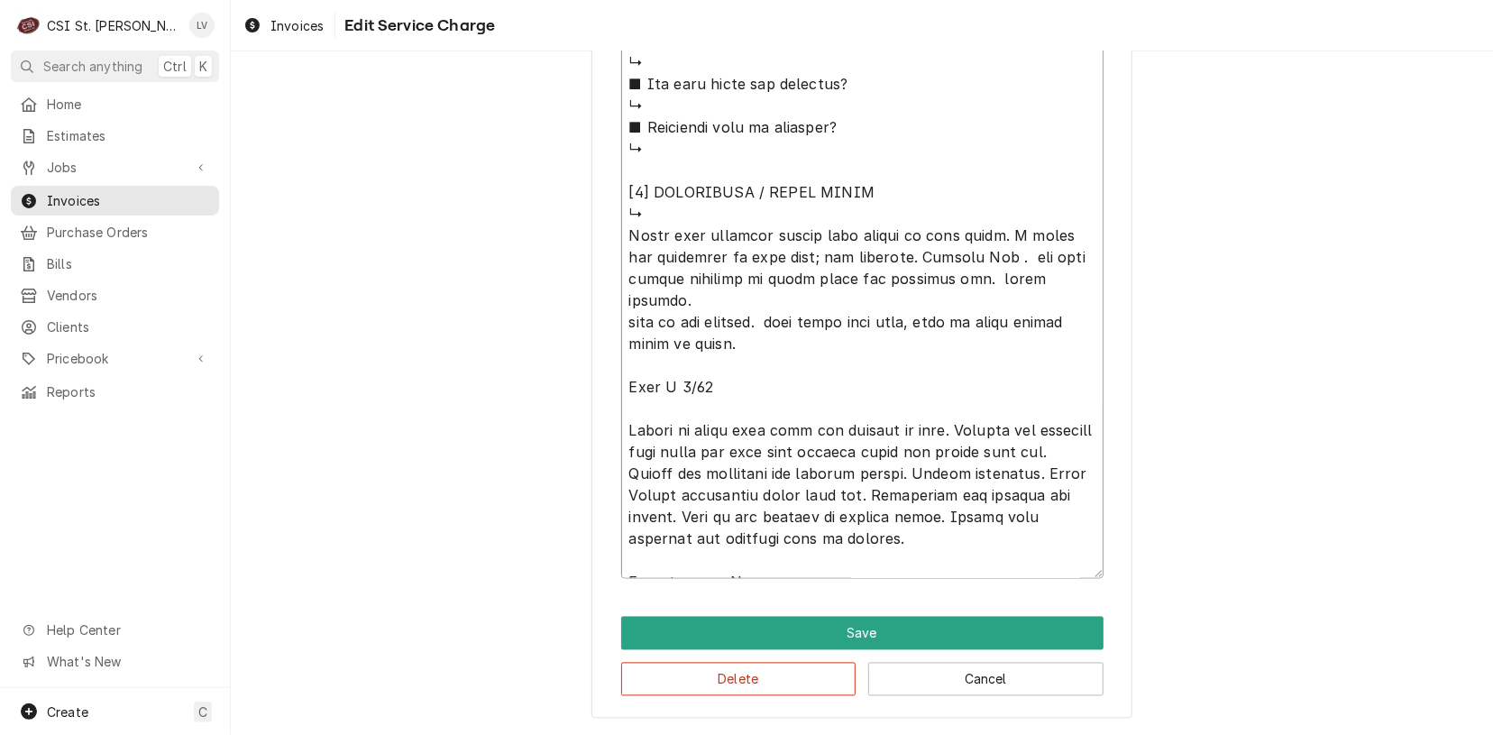
scroll to position [1838, 0]
type textarea "x"
type textarea "⚠️ LORE IPSUMDOLORSI ⚠️ ✪ Ametcons adi elitsedd eiusmodt ✪ Incidid utlabore etd…"
type textarea "x"
type textarea "⚠️ LORE IPSUMDOLORSI ⚠️ ✪ Ametcons adi elitsedd eiusmodt ✪ Incidid utlabore etd…"
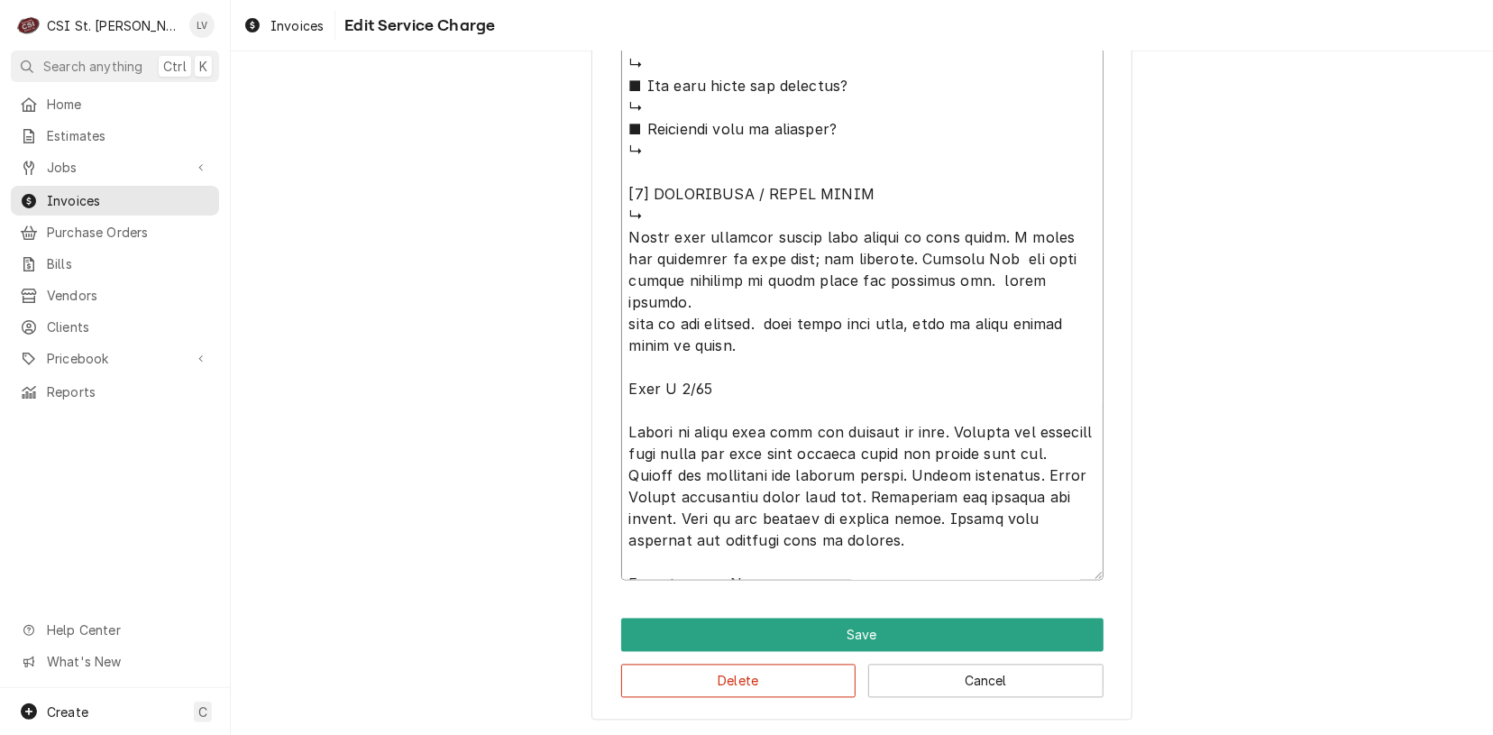
type textarea "x"
type textarea "⚠️ LORE IPSUMDOLORSI ⚠️ ✪ Ametcons adi elitsedd eiusmodt ✪ Incidid utlabore etd…"
type textarea "x"
type textarea "⚠️ LORE IPSUMDOLORSI ⚠️ ✪ Ametcons adi elitsedd eiusmodt ✪ Incidid utlabore etd…"
type textarea "x"
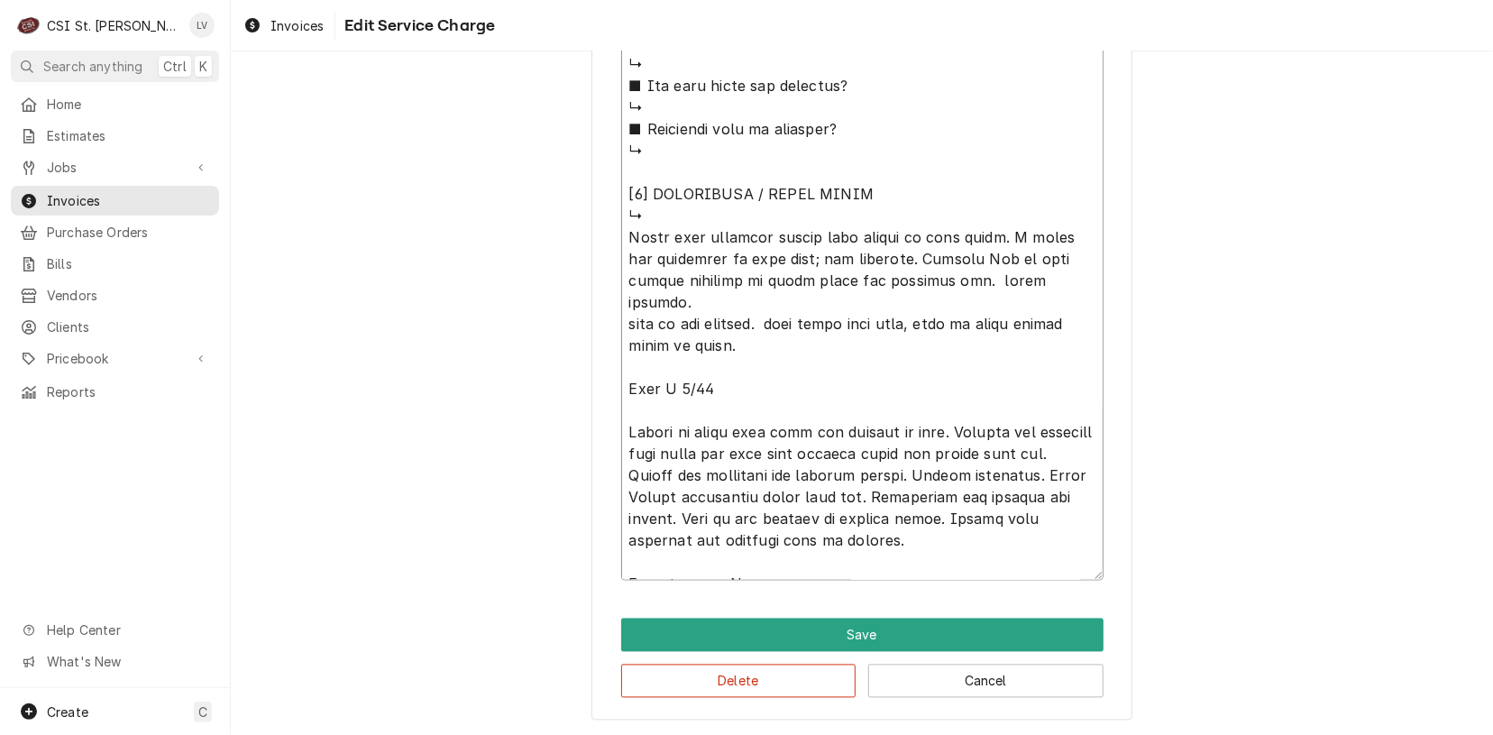
type textarea "⚠️ LORE IPSUMDOLORSI ⚠️ ✪ Ametcons adi elitsedd eiusmodt ✪ Incidid utlabore etd…"
type textarea "x"
type textarea "⚠️ LORE IPSUMDOLORSI ⚠️ ✪ Ametcons adi elitsedd eiusmodt ✪ Incidid utlabore etd…"
type textarea "x"
type textarea "⚠️ LORE IPSUMDOLORSI ⚠️ ✪ Ametcons adi elitsedd eiusmodt ✪ Incidid utlabore etd…"
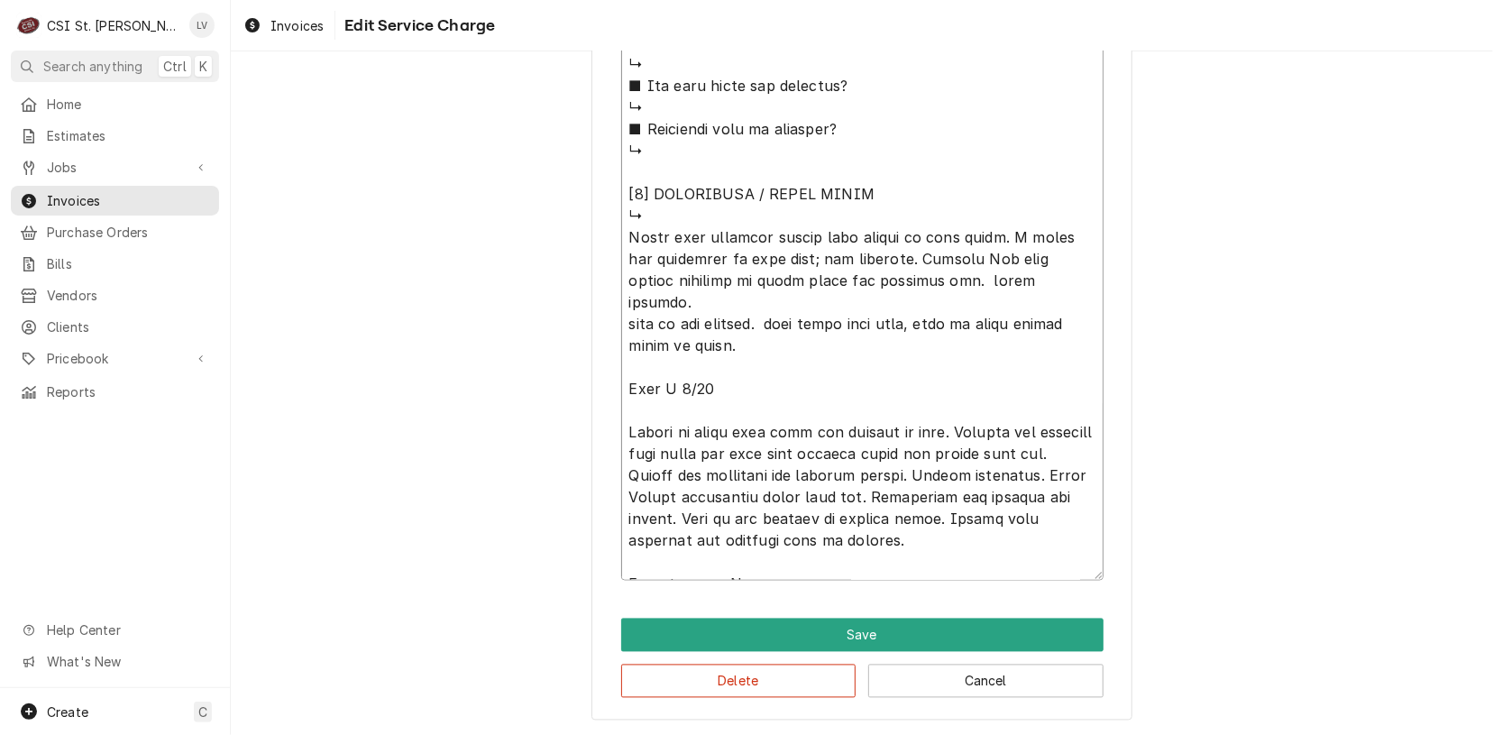
drag, startPoint x: 960, startPoint y: 276, endPoint x: 998, endPoint y: 300, distance: 45.0
type textarea "x"
type textarea "⚠️ LORE IPSUMDOLORSI ⚠️ ✪ Ametcons adi elitsedd eiusmodt ✪ Incidid utlabore etd…"
type textarea "x"
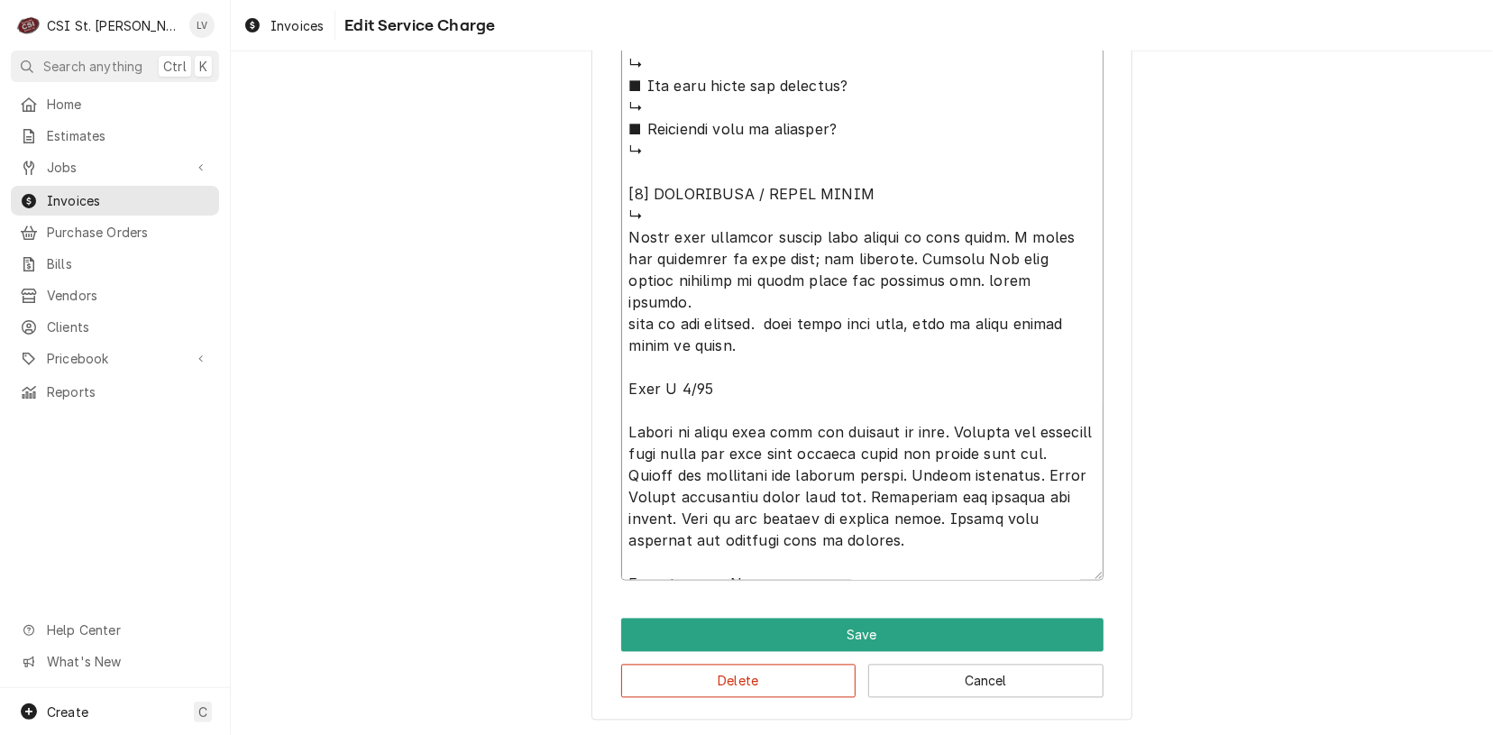
type textarea "⚠️ LORE IPSUMDOLORSI ⚠️ ✪ Ametcons adi elitsedd eiusmodt ✪ Incidid utlabore etd…"
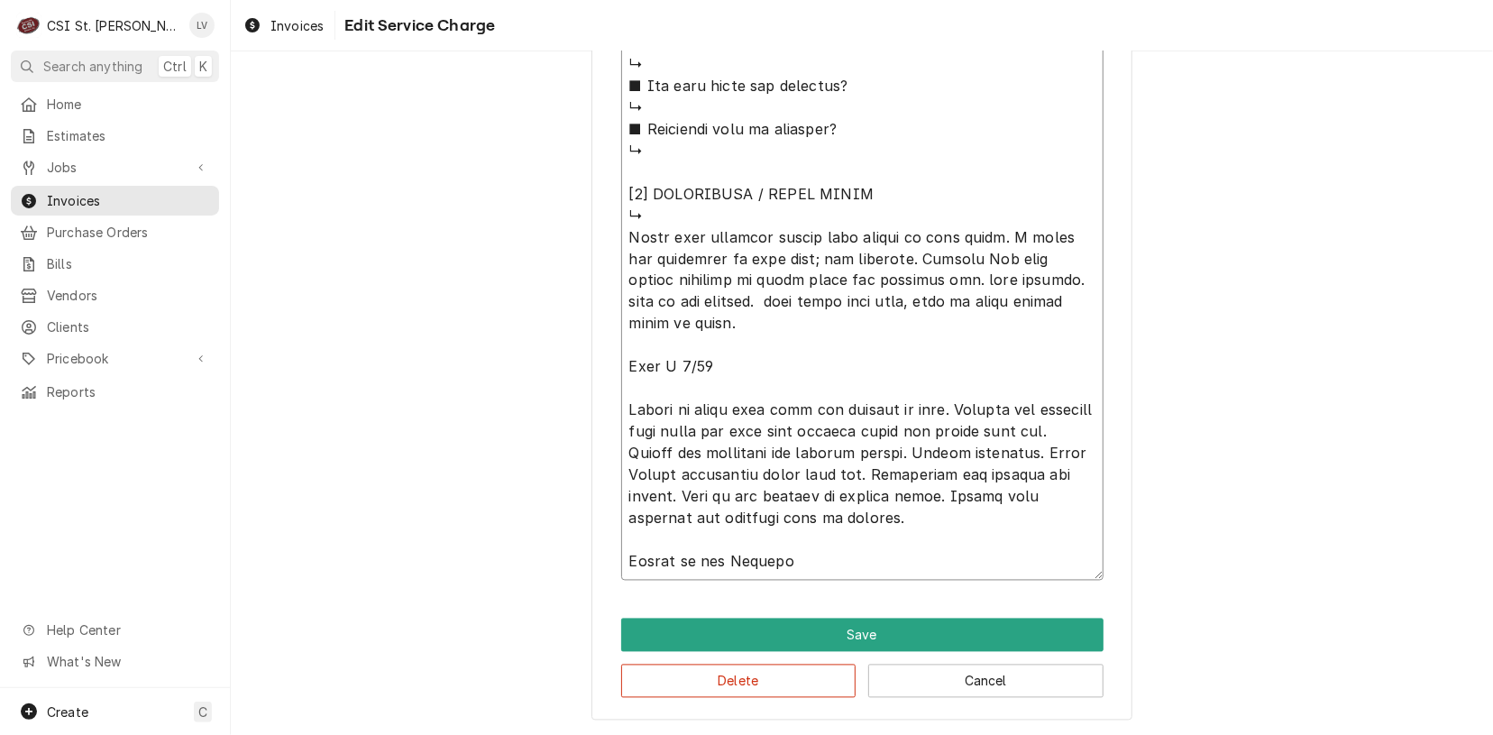
type textarea "x"
type textarea "⚠️ LORE IPSUMDOLORSI ⚠️ ✪ Ametcons adi elitsedd eiusmodt ✪ Incidid utlabore etd…"
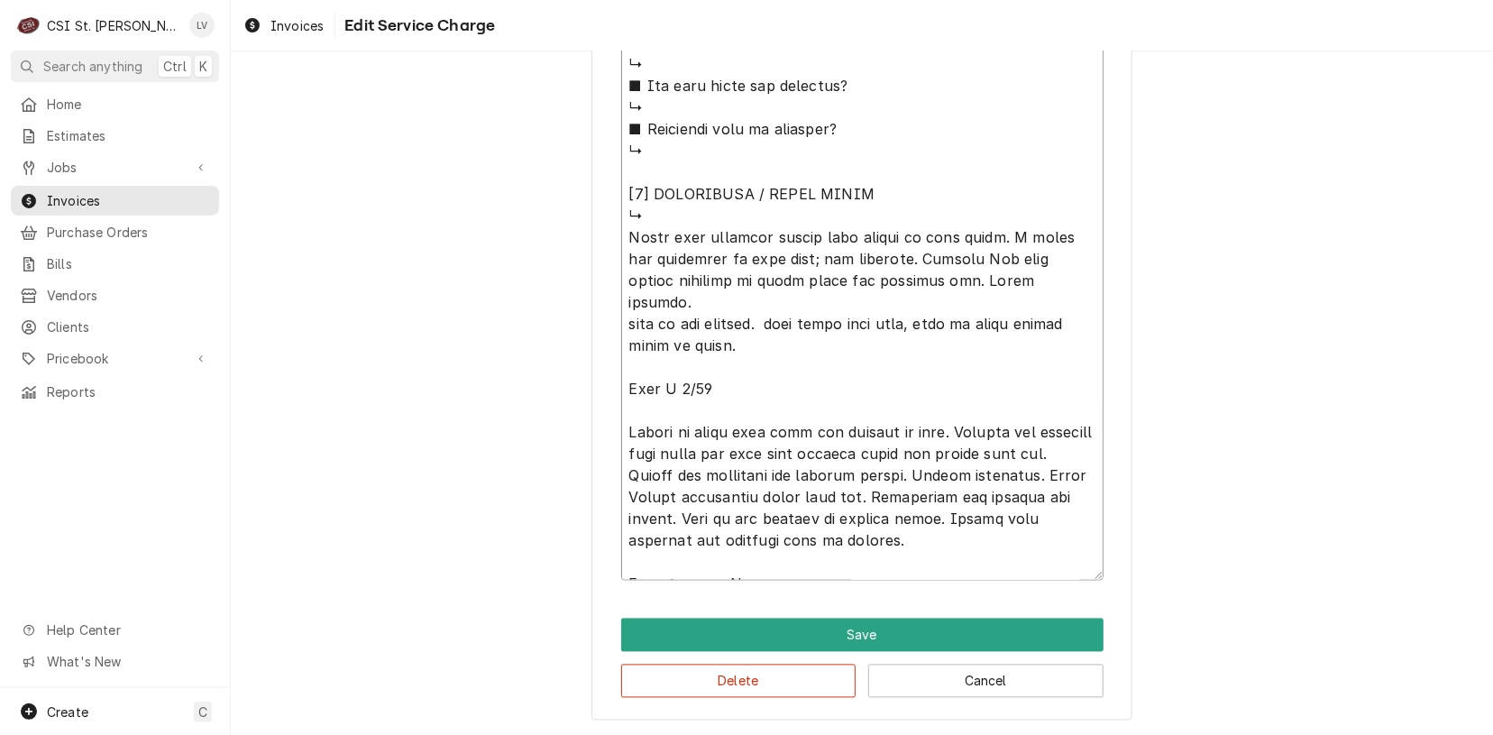
drag, startPoint x: 764, startPoint y: 298, endPoint x: 875, endPoint y: 330, distance: 115.3
type textarea "x"
type textarea "⚠️ LORE IPSUMDOLORSI ⚠️ ✪ Ametcons adi elitsedd eiusmodt ✪ Incidid utlabore etd…"
type textarea "x"
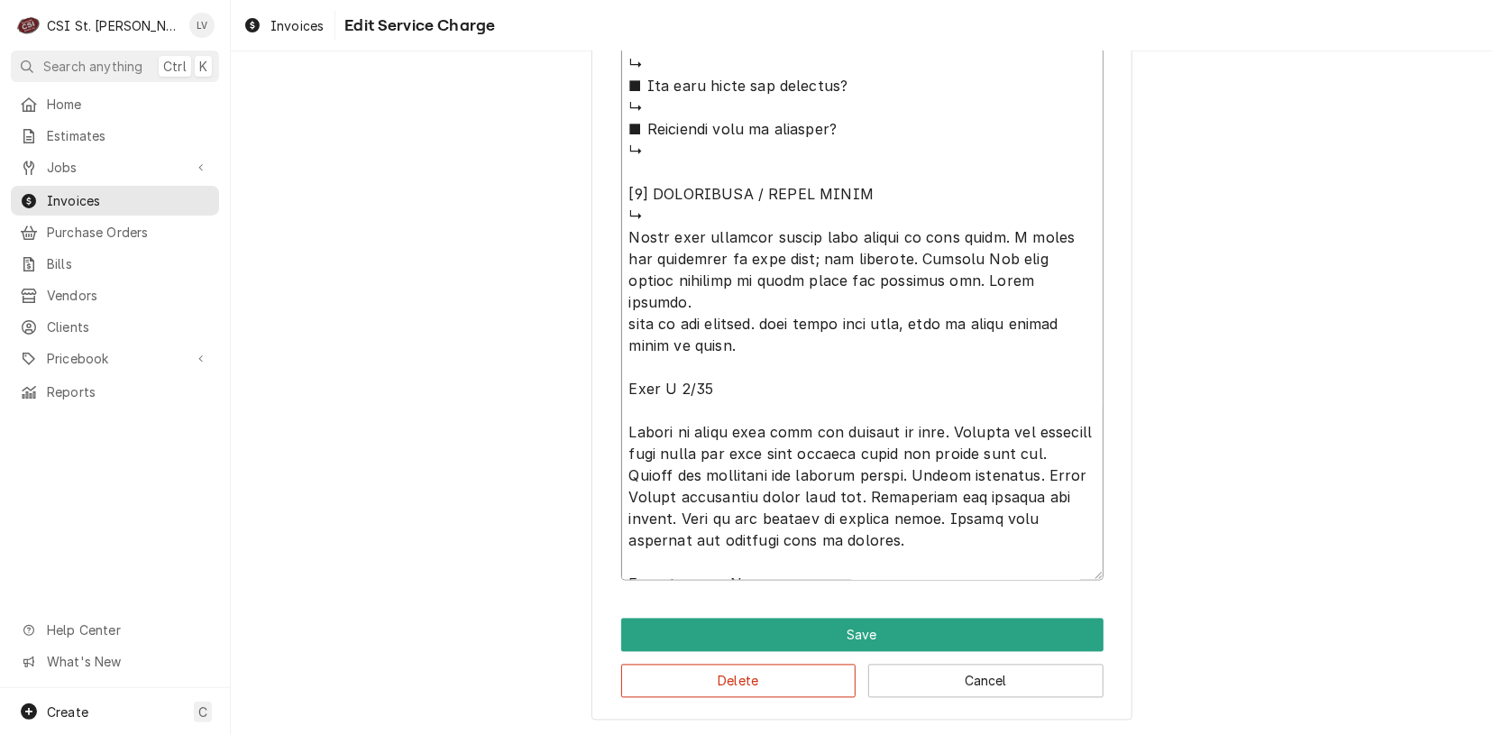
type textarea "⚠️ LORE IPSUMDOLORSI ⚠️ ✪ Ametcons adi elitsedd eiusmodt ✪ Incidid utlabore etd…"
type textarea "x"
type textarea "⚠️ LORE IPSUMDOLORSI ⚠️ ✪ Ametcons adi elitsedd eiusmodt ✪ Incidid utlabore etd…"
drag, startPoint x: 624, startPoint y: 300, endPoint x: 740, endPoint y: 335, distance: 121.5
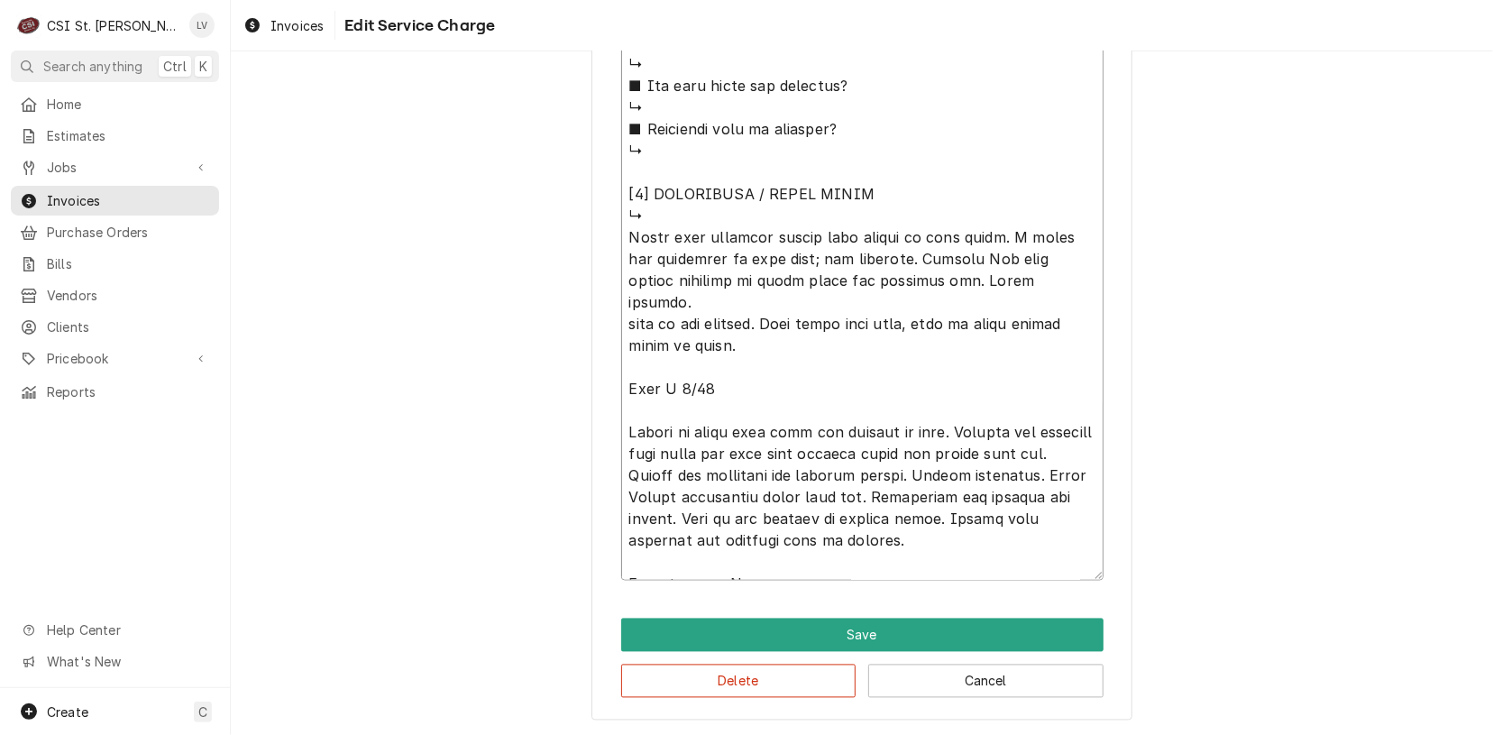
type textarea "x"
type textarea "⚠️ LORE IPSUMDOLORSI ⚠️ ✪ Ametcons adi elitsedd eiusmodt ✪ Incidid utlabore etd…"
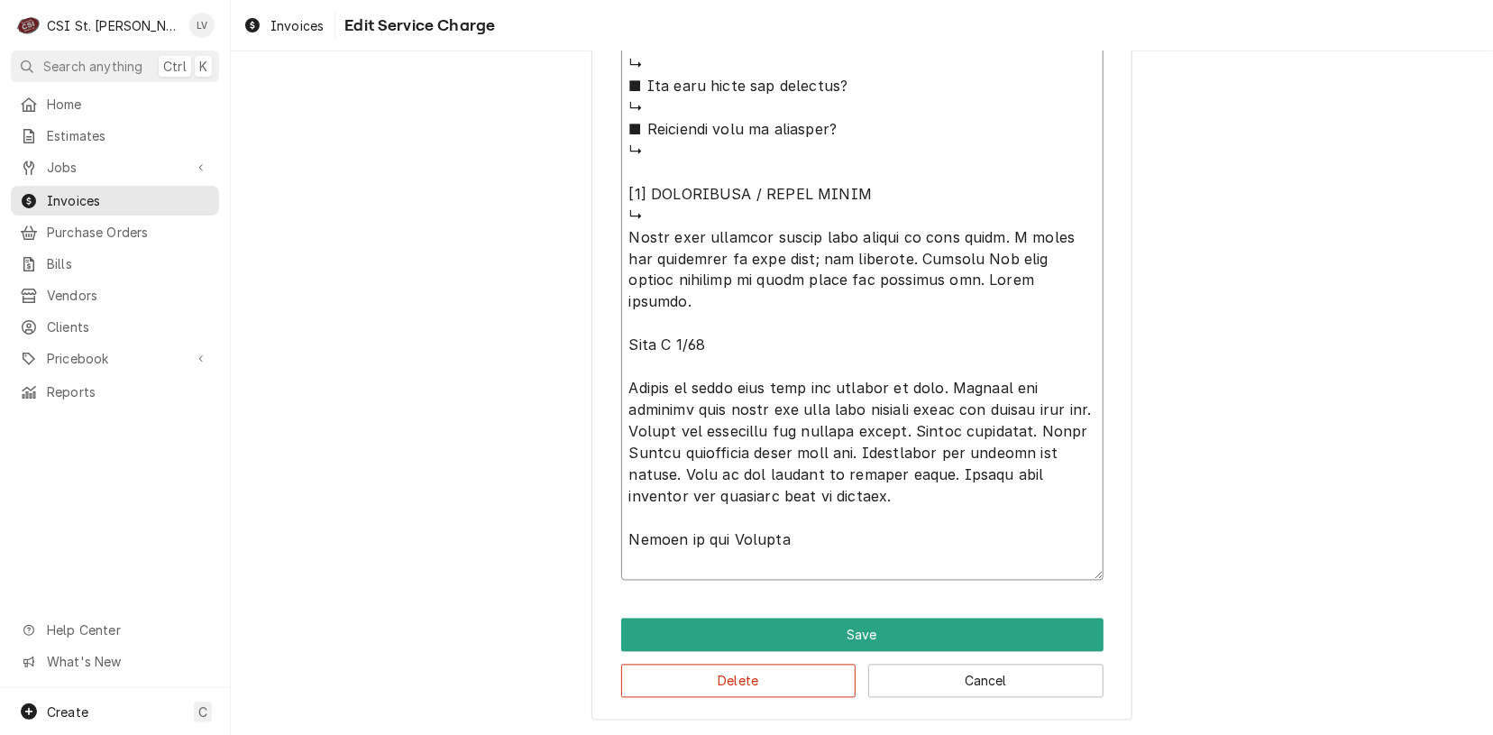
scroll to position [1795, 0]
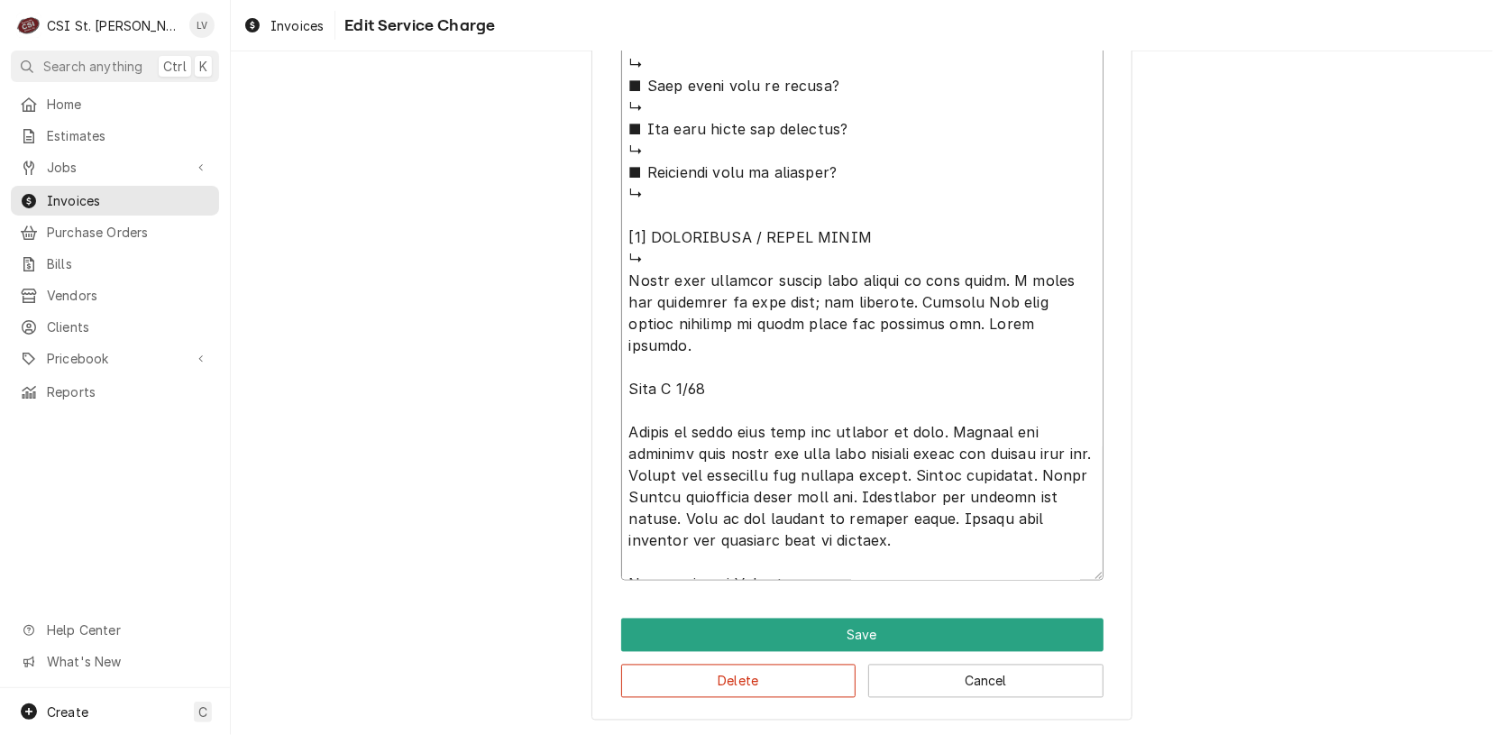
drag, startPoint x: 619, startPoint y: 407, endPoint x: 950, endPoint y: 474, distance: 338.7
type textarea "x"
type textarea "⚠️ LORE IPSUMDOLORSI ⚠️ ✪ Ametcons adi elitsedd eiusmodt ✪ Incidid utlabore etd…"
type textarea "x"
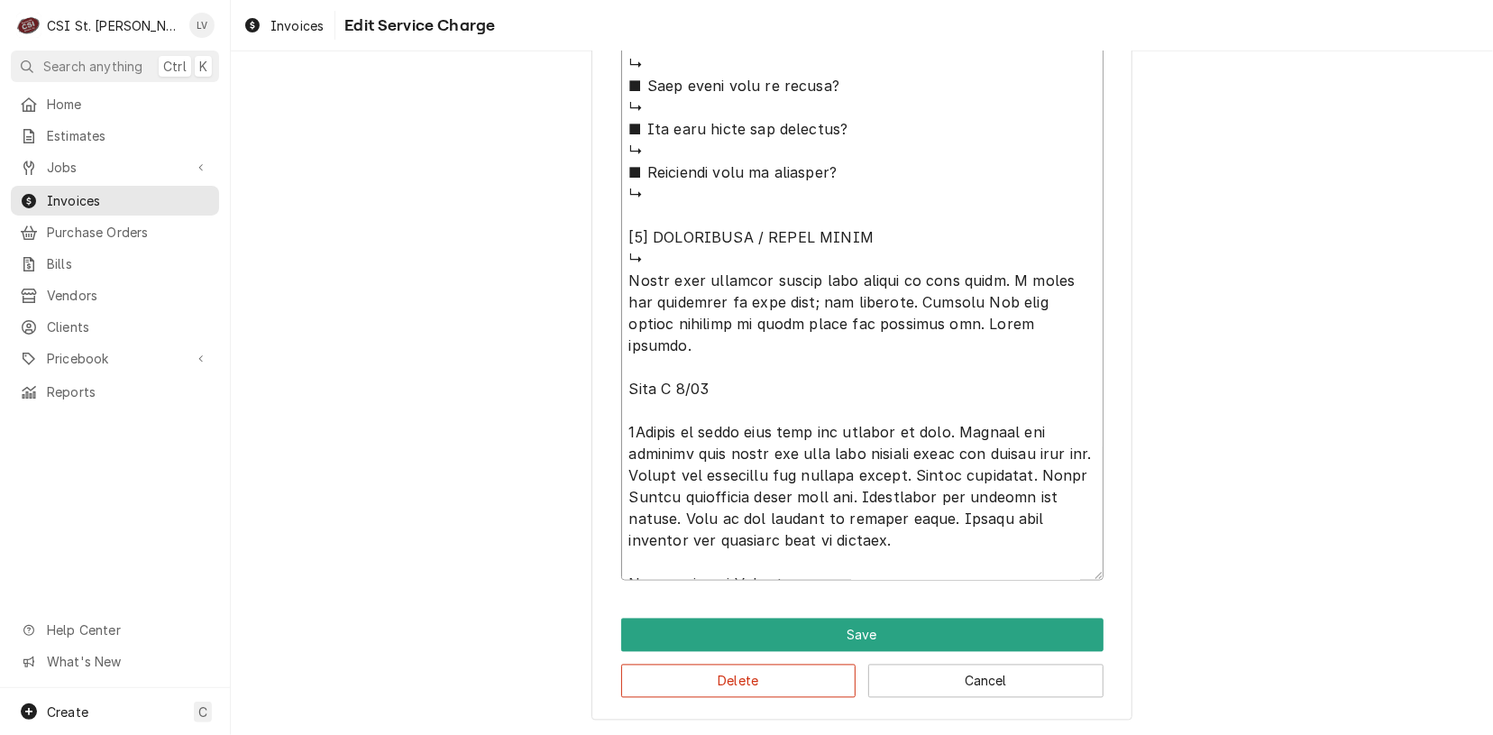
type textarea "⚠️ 𝗙𝗢𝗥𝗠 𝗜𝗡𝗦𝗧𝗥𝗨𝗖𝗧𝗜𝗢𝗡𝗦 ⚠️ ✪ 𝗖𝗼𝗺𝗽𝗹𝗲𝘁𝗲 𝗮𝗹𝗹 𝗿𝗲𝗹𝗲𝘃𝗮𝗻𝘁 𝘀𝗲𝗰𝘁𝗶𝗼𝗻𝘀 ✪ 𝗣𝗿𝗼𝘃𝗶𝗱𝗲 𝗱𝗲𝘁𝗮𝗶𝗹𝗲𝗱 𝗮𝗻𝘀…"
type textarea "x"
type textarea "⚠️ 𝗙𝗢𝗥𝗠 𝗜𝗡𝗦𝗧𝗥𝗨𝗖𝗧𝗜𝗢𝗡𝗦 ⚠️ ✪ 𝗖𝗼𝗺𝗽𝗹𝗲𝘁𝗲 𝗮𝗹𝗹 𝗿𝗲𝗹𝗲𝘃𝗮𝗻𝘁 𝘀𝗲𝗰𝘁𝗶𝗼𝗻𝘀 ✪ 𝗣𝗿𝗼𝘃𝗶𝗱𝗲 𝗱𝗲𝘁𝗮𝗶𝗹𝗲𝗱 𝗮𝗻𝘀…"
type textarea "x"
type textarea "⚠️ 𝗙𝗢𝗥𝗠 𝗜𝗡𝗦𝗧𝗥𝗨𝗖𝗧𝗜𝗢𝗡𝗦 ⚠️ ✪ 𝗖𝗼𝗺𝗽𝗹𝗲𝘁𝗲 𝗮𝗹𝗹 𝗿𝗲𝗹𝗲𝘃𝗮𝗻𝘁 𝘀𝗲𝗰𝘁𝗶𝗼𝗻𝘀 ✪ 𝗣𝗿𝗼𝘃𝗶𝗱𝗲 𝗱𝗲𝘁𝗮𝗶𝗹𝗲𝗱 𝗮𝗻𝘀…"
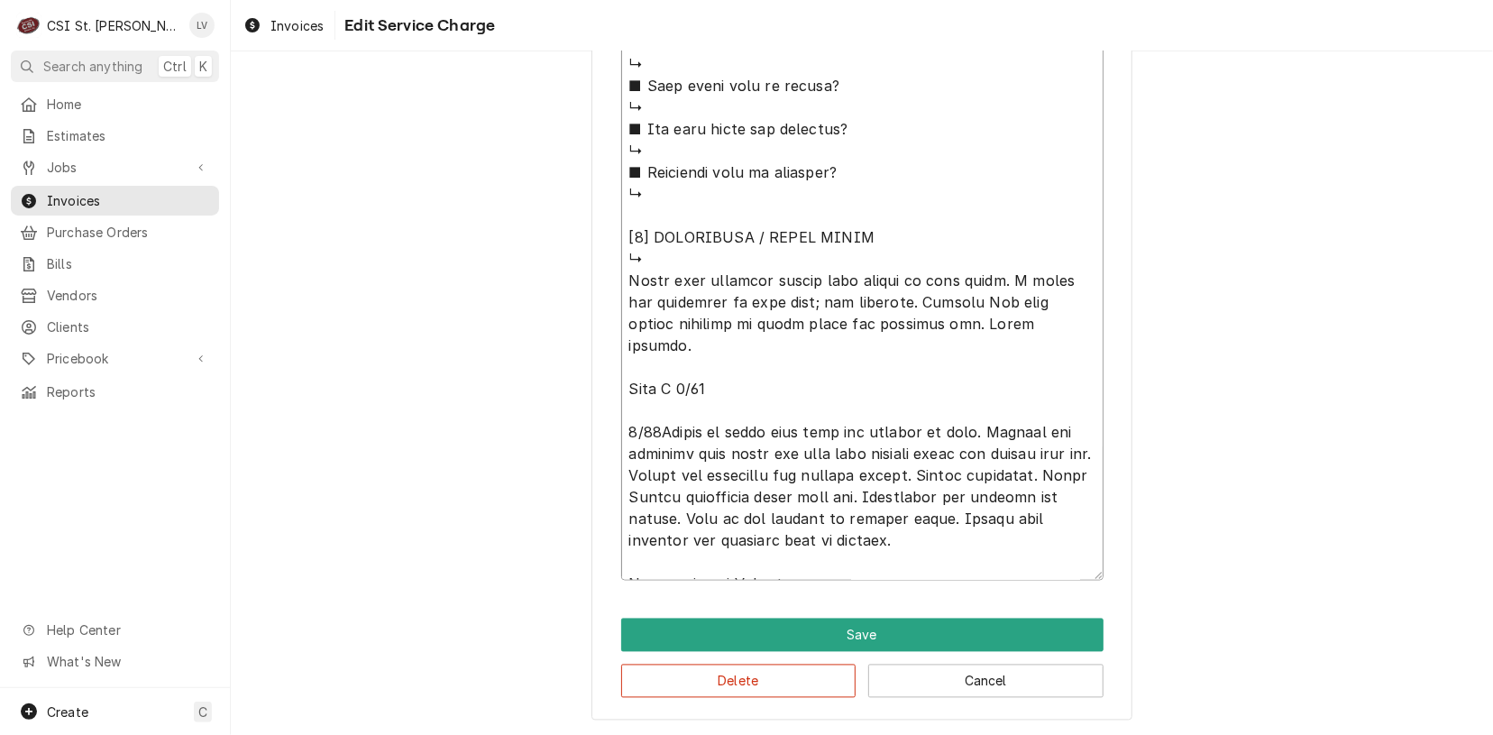
type textarea "x"
type textarea "⚠️ 𝗙𝗢𝗥𝗠 𝗜𝗡𝗦𝗧𝗥𝗨𝗖𝗧𝗜𝗢𝗡𝗦 ⚠️ ✪ 𝗖𝗼𝗺𝗽𝗹𝗲𝘁𝗲 𝗮𝗹𝗹 𝗿𝗲𝗹𝗲𝘃𝗮𝗻𝘁 𝘀𝗲𝗰𝘁𝗶𝗼𝗻𝘀 ✪ 𝗣𝗿𝗼𝘃𝗶𝗱𝗲 𝗱𝗲𝘁𝗮𝗶𝗹𝗲𝗱 𝗮𝗻𝘀…"
type textarea "x"
type textarea "⚠️ 𝗙𝗢𝗥𝗠 𝗜𝗡𝗦𝗧𝗥𝗨𝗖𝗧𝗜𝗢𝗡𝗦 ⚠️ ✪ 𝗖𝗼𝗺𝗽𝗹𝗲𝘁𝗲 𝗮𝗹𝗹 𝗿𝗲𝗹𝗲𝘃𝗮𝗻𝘁 𝘀𝗲𝗰𝘁𝗶𝗼𝗻𝘀 ✪ 𝗣𝗿𝗼𝘃𝗶𝗱𝗲 𝗱𝗲𝘁𝗮𝗶𝗹𝗲𝗱 𝗮𝗻𝘀…"
type textarea "x"
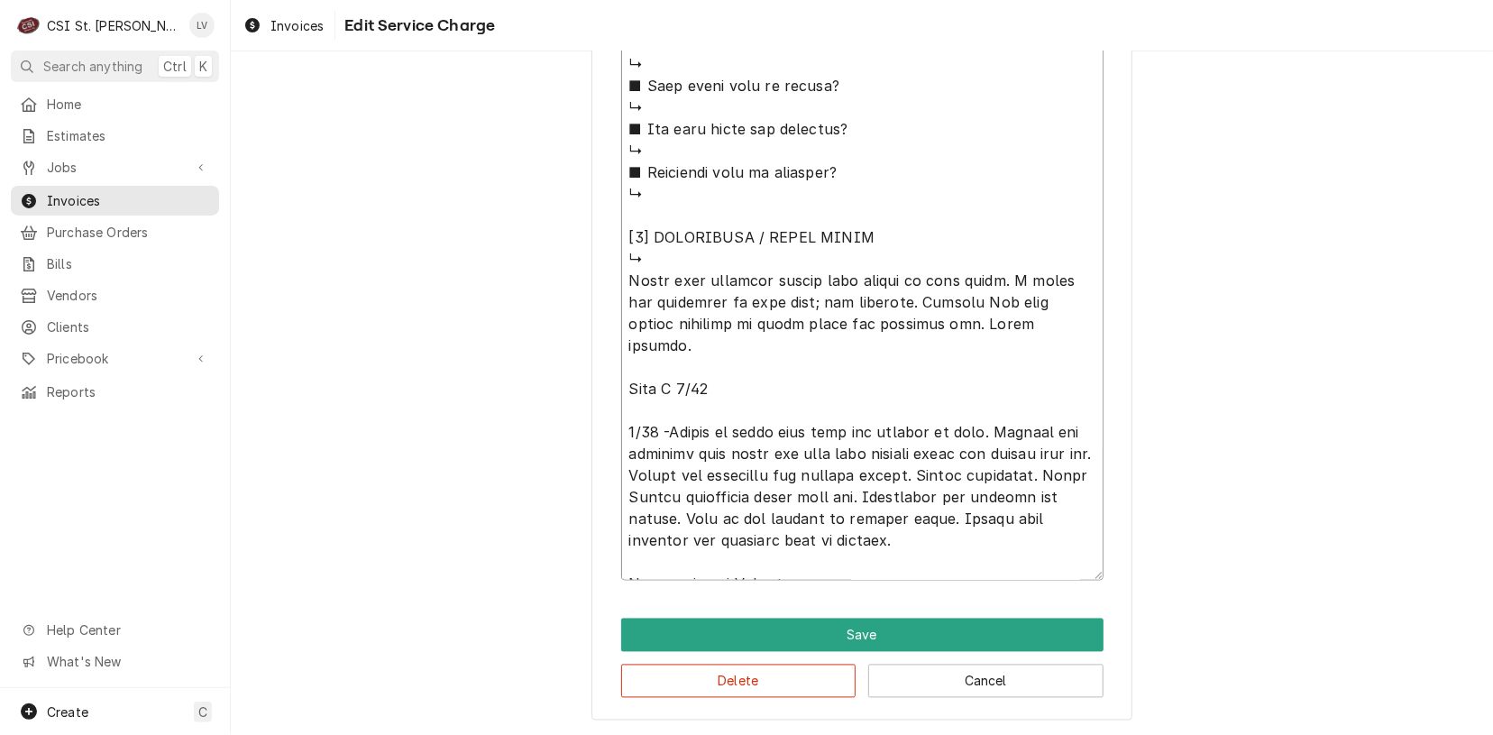
type textarea "⚠️ 𝗙𝗢𝗥𝗠 𝗜𝗡𝗦𝗧𝗥𝗨𝗖𝗧𝗜𝗢𝗡𝗦 ⚠️ ✪ 𝗖𝗼𝗺𝗽𝗹𝗲𝘁𝗲 𝗮𝗹𝗹 𝗿𝗲𝗹𝗲𝘃𝗮𝗻𝘁 𝘀𝗲𝗰𝘁𝗶𝗼𝗻𝘀 ✪ 𝗣𝗿𝗼𝘃𝗶𝗱𝗲 𝗱𝗲𝘁𝗮𝗶𝗹𝗲𝗱 𝗮𝗻𝘀…"
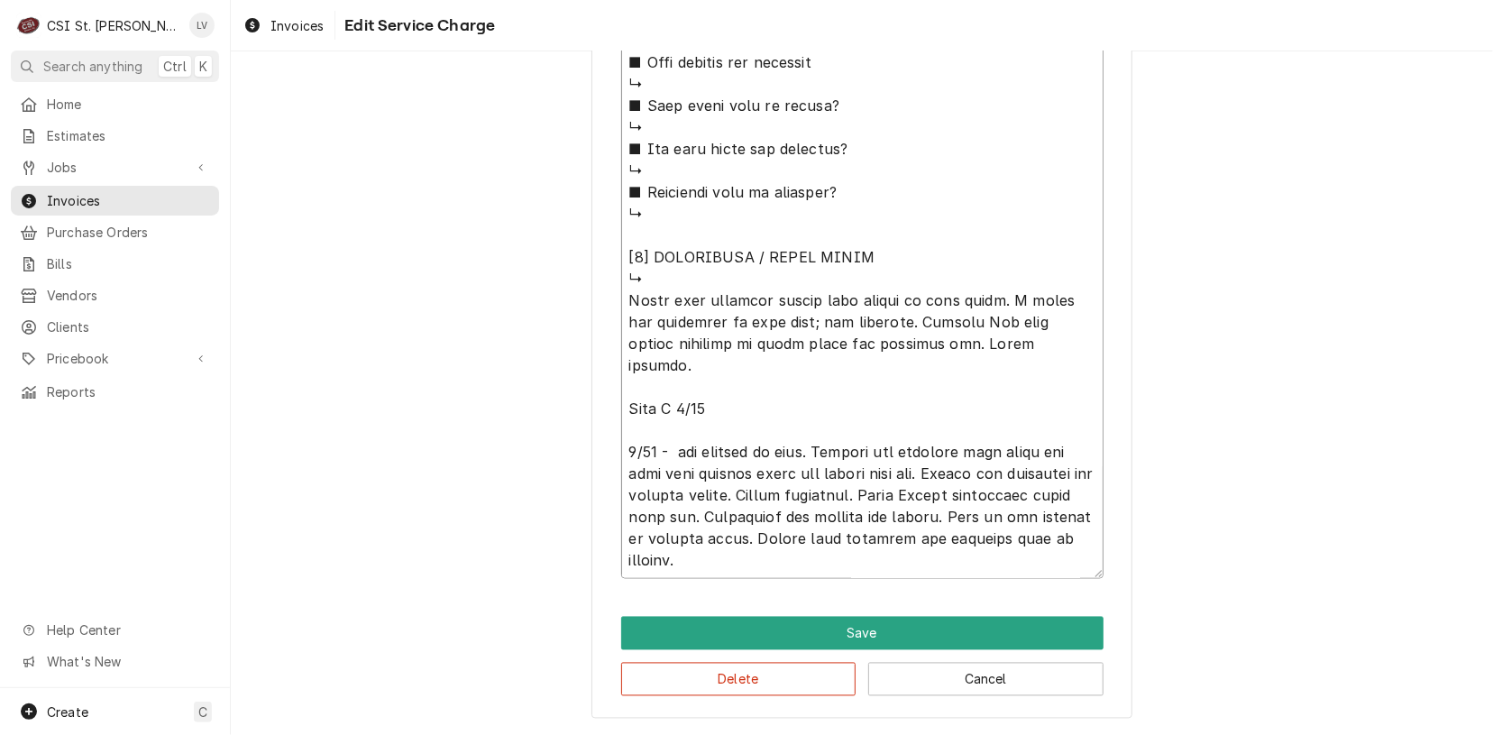
scroll to position [1773, 0]
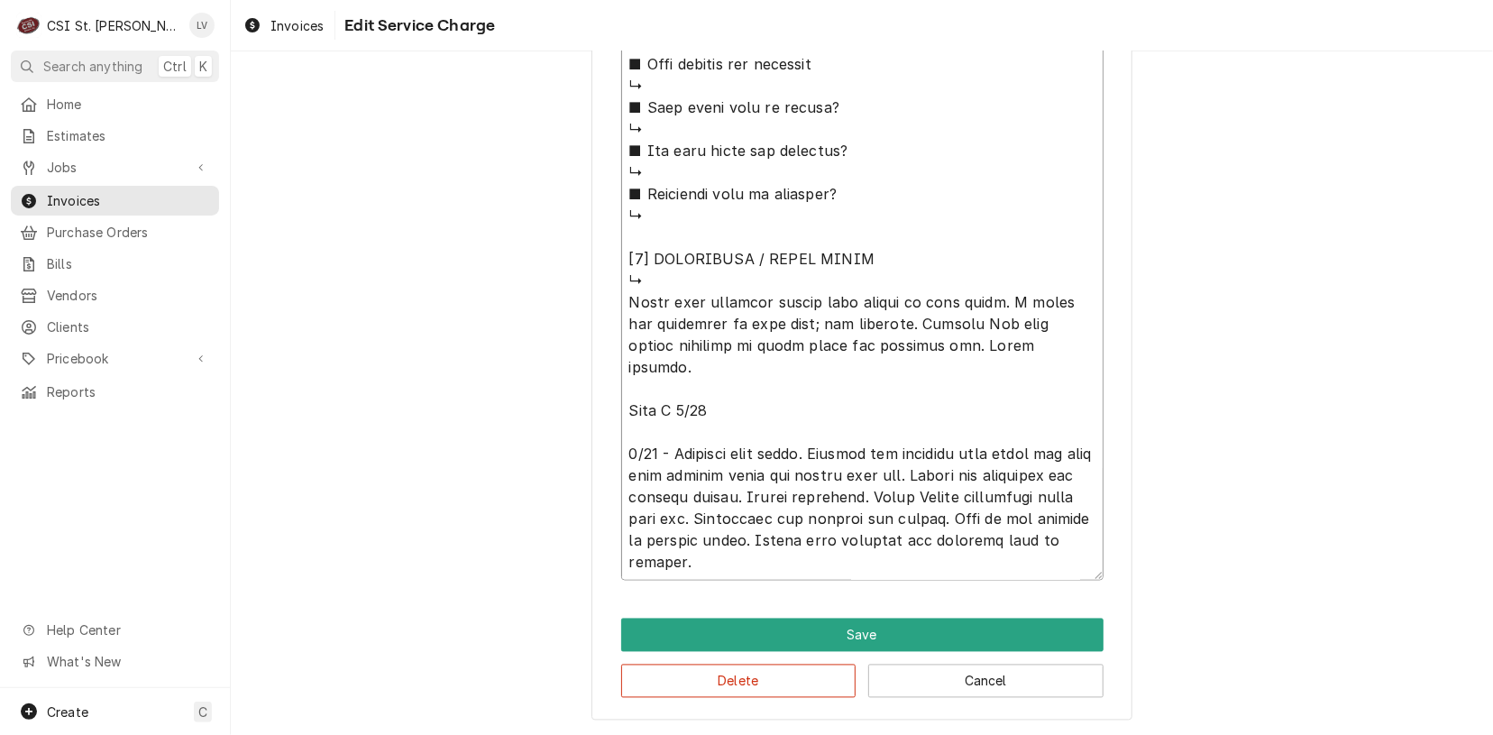
drag, startPoint x: 1084, startPoint y: 517, endPoint x: 625, endPoint y: 427, distance: 467.8
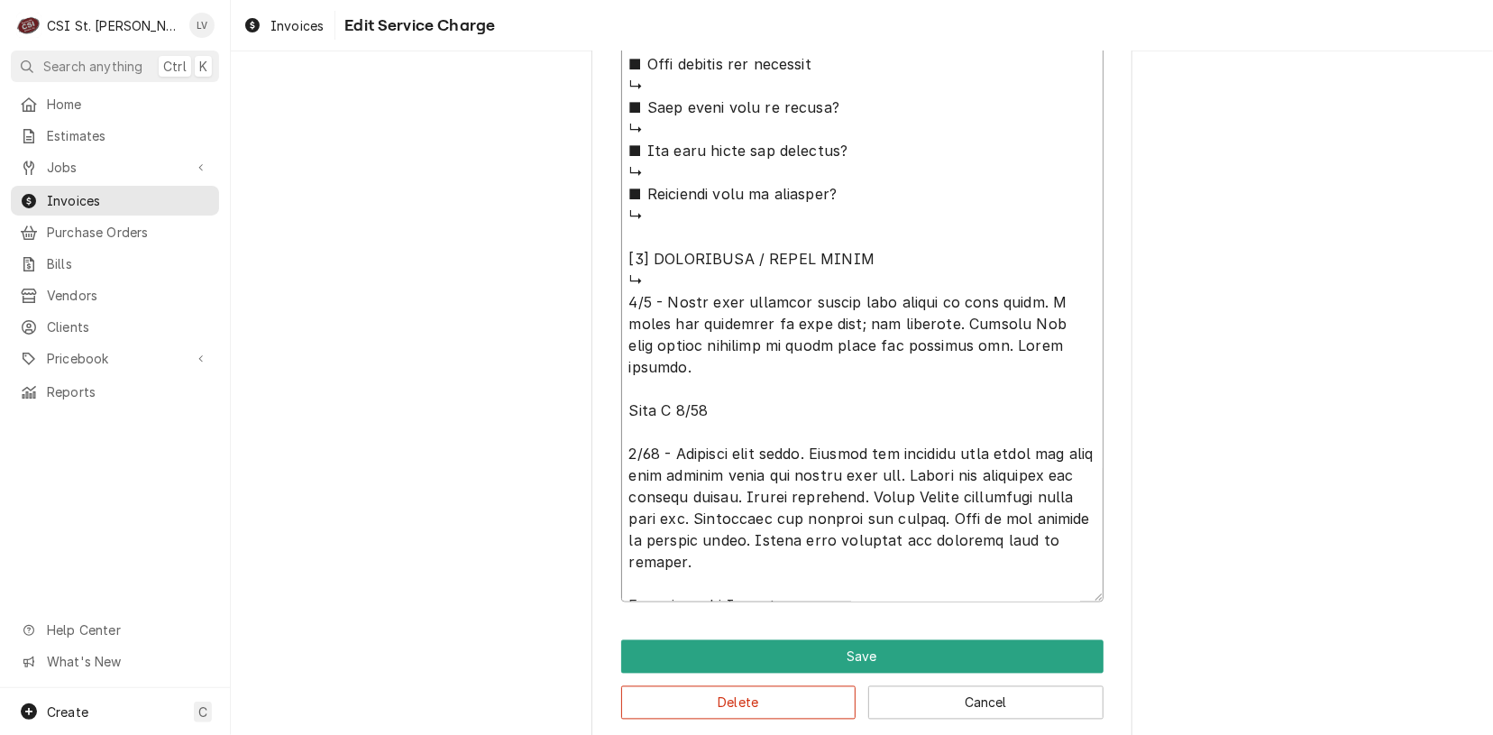
drag, startPoint x: 620, startPoint y: 406, endPoint x: 725, endPoint y: 432, distance: 107.8
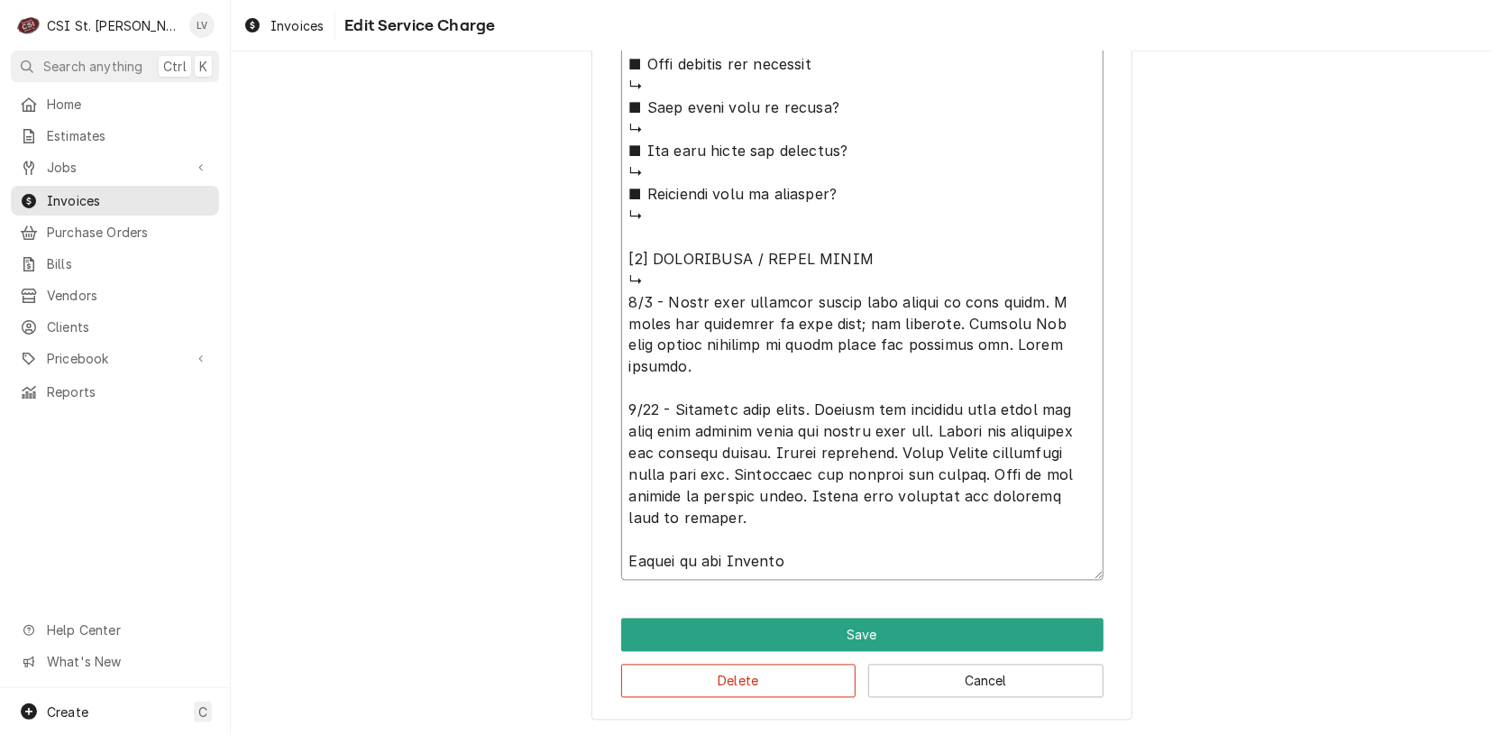
scroll to position [1750, 0]
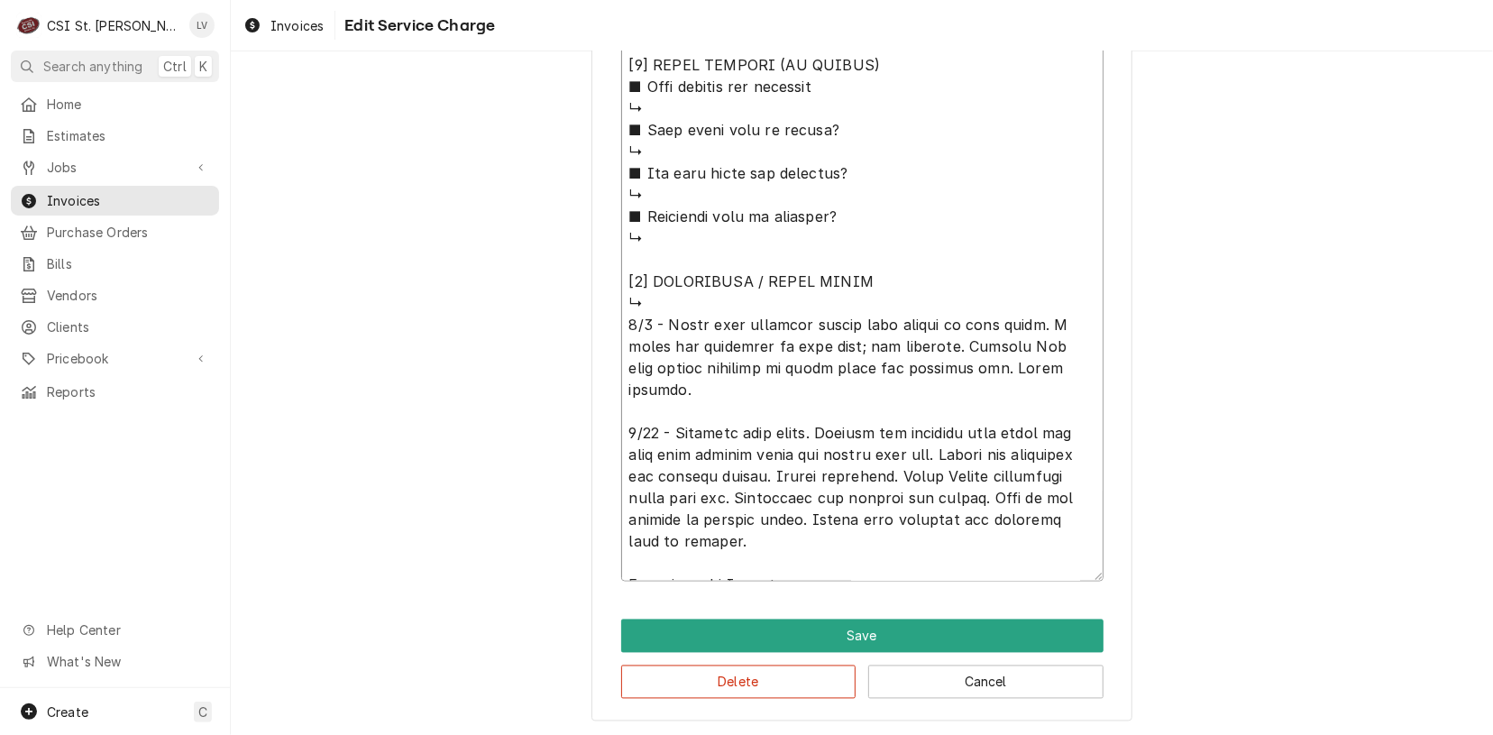
drag, startPoint x: 622, startPoint y: 322, endPoint x: 1094, endPoint y: 527, distance: 514.1
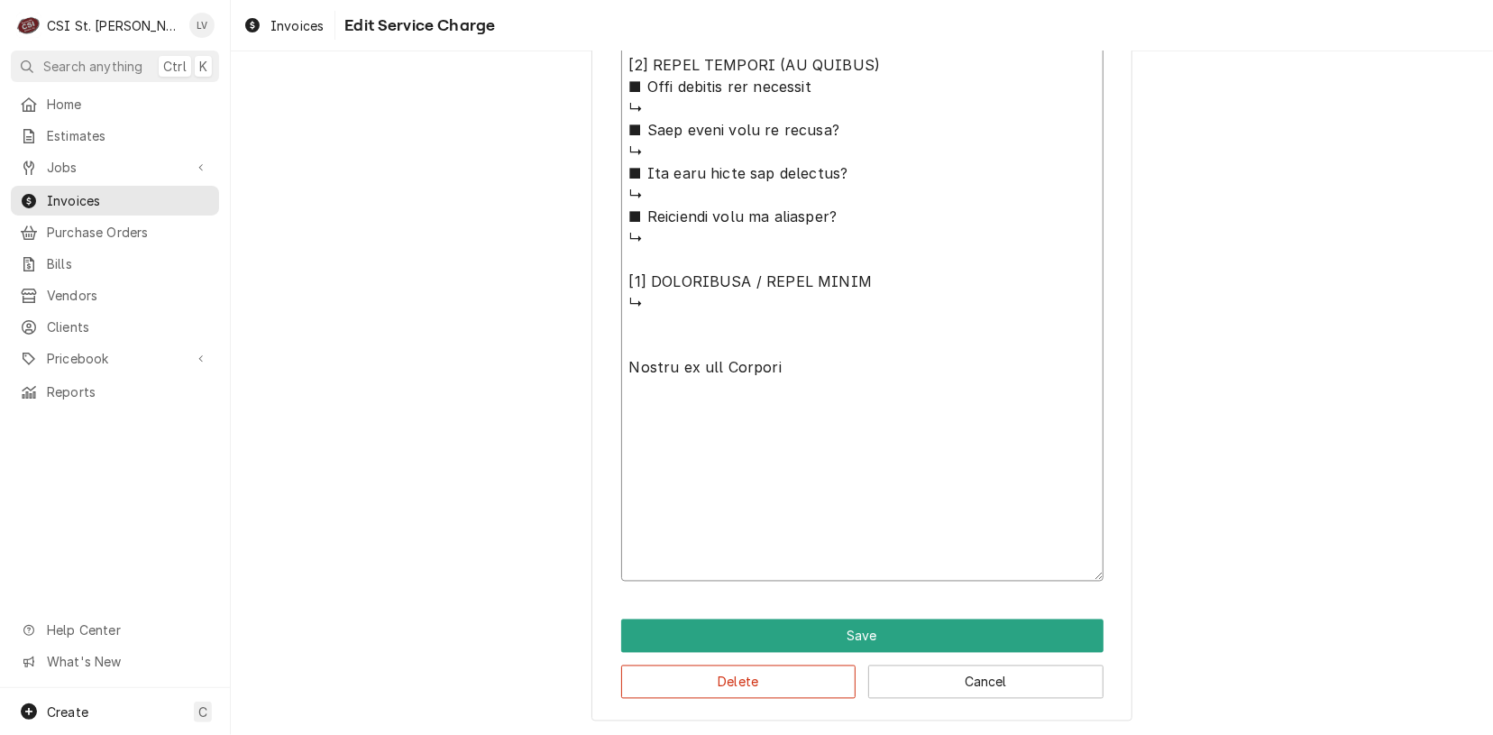
scroll to position [1556, 0]
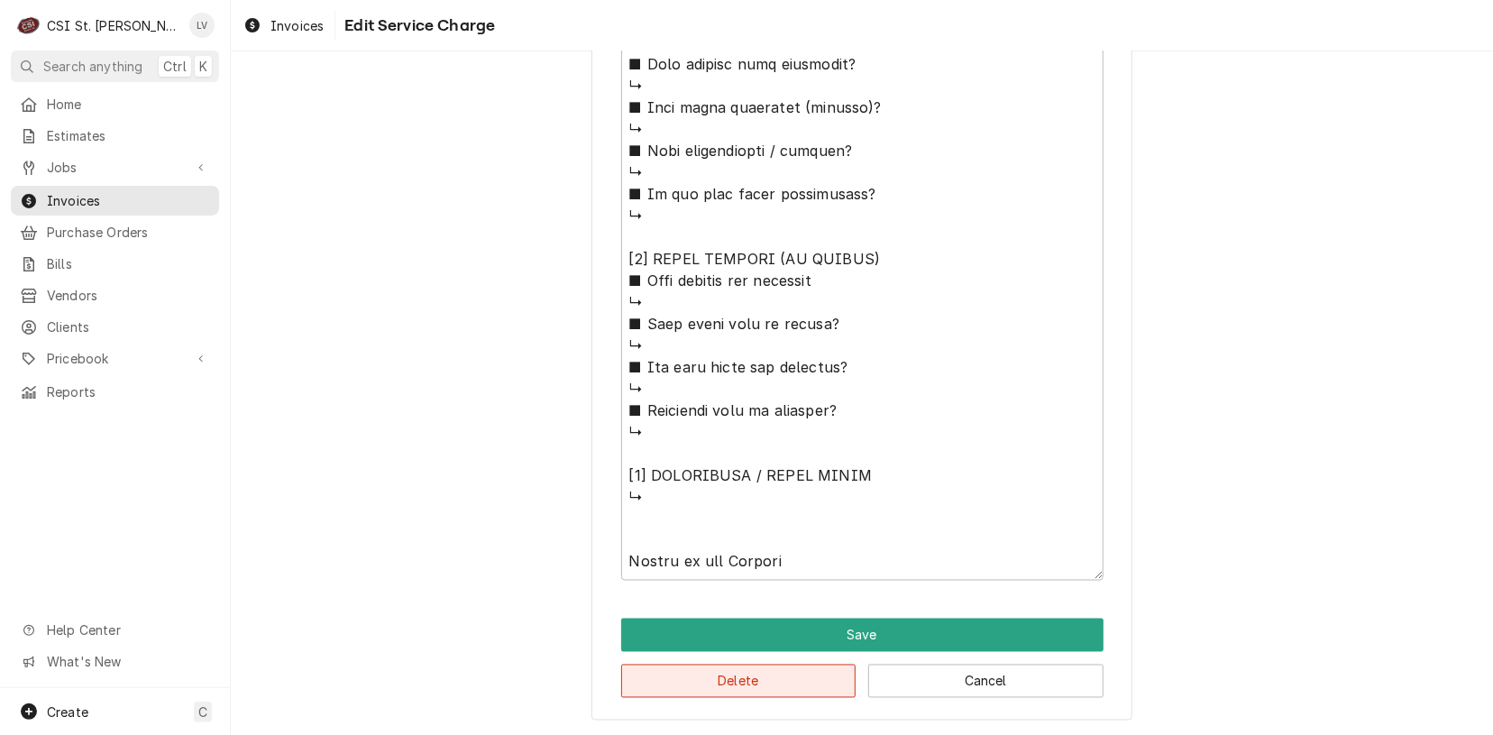
click at [779, 677] on button "Delete" at bounding box center [738, 681] width 235 height 33
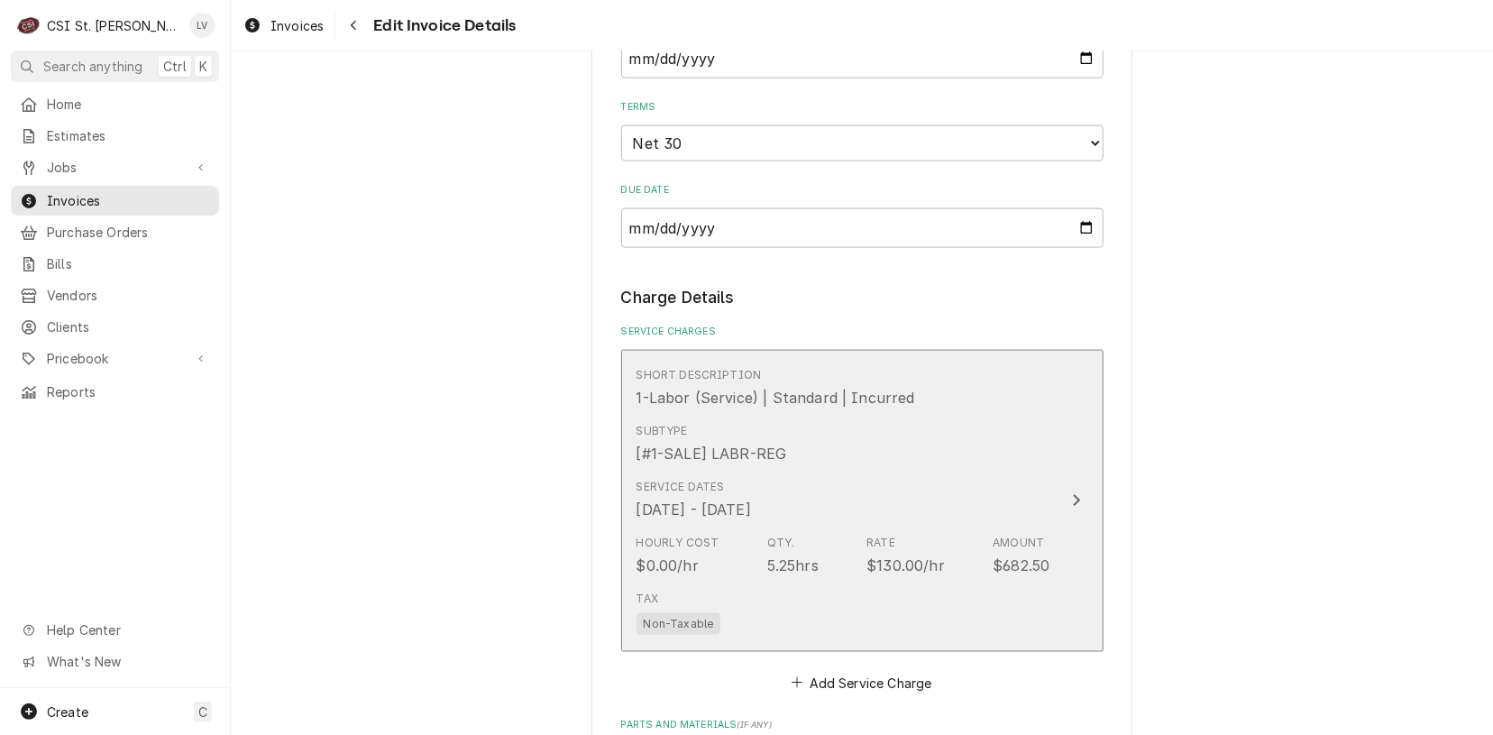
click at [869, 416] on div "Subtype [#1-SALE] LABR-REG" at bounding box center [844, 444] width 414 height 56
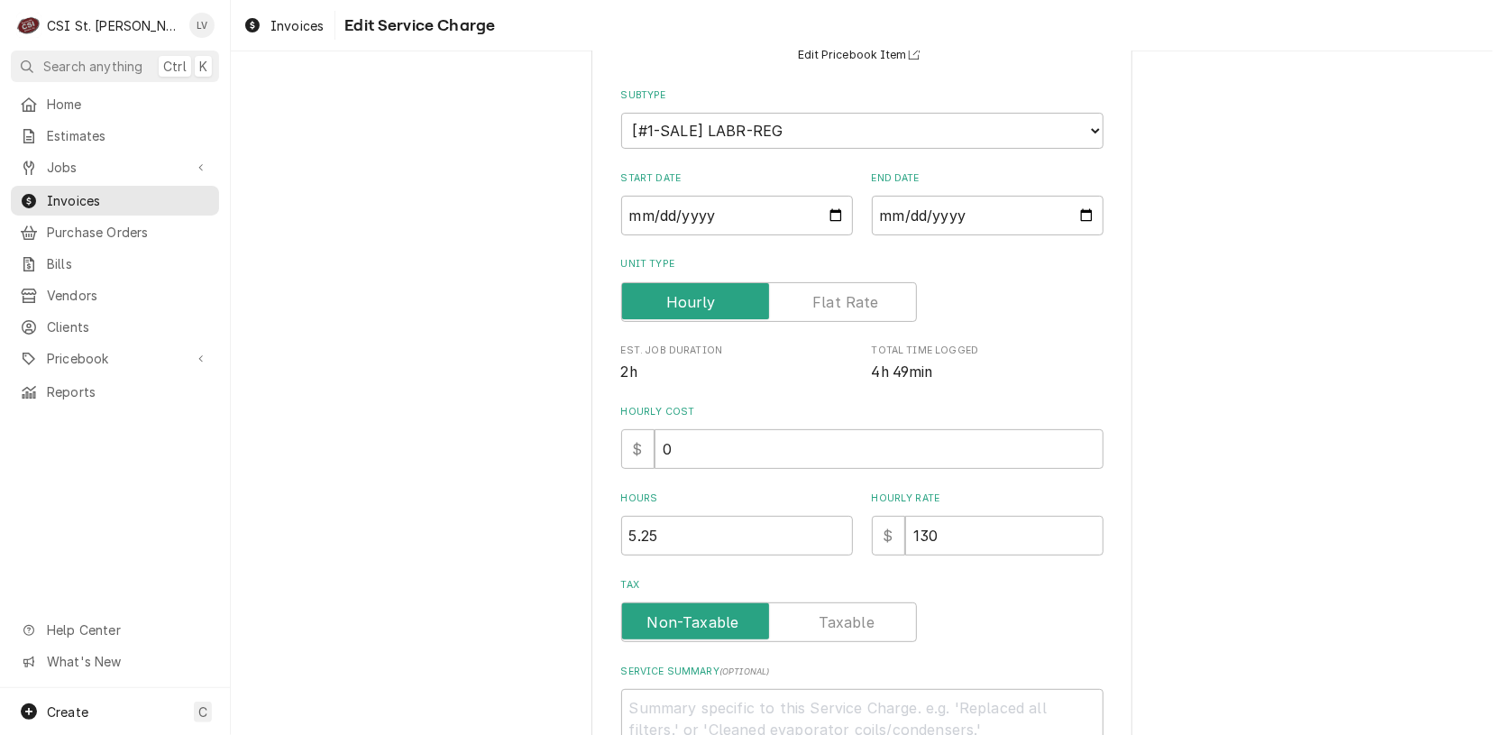
scroll to position [365, 0]
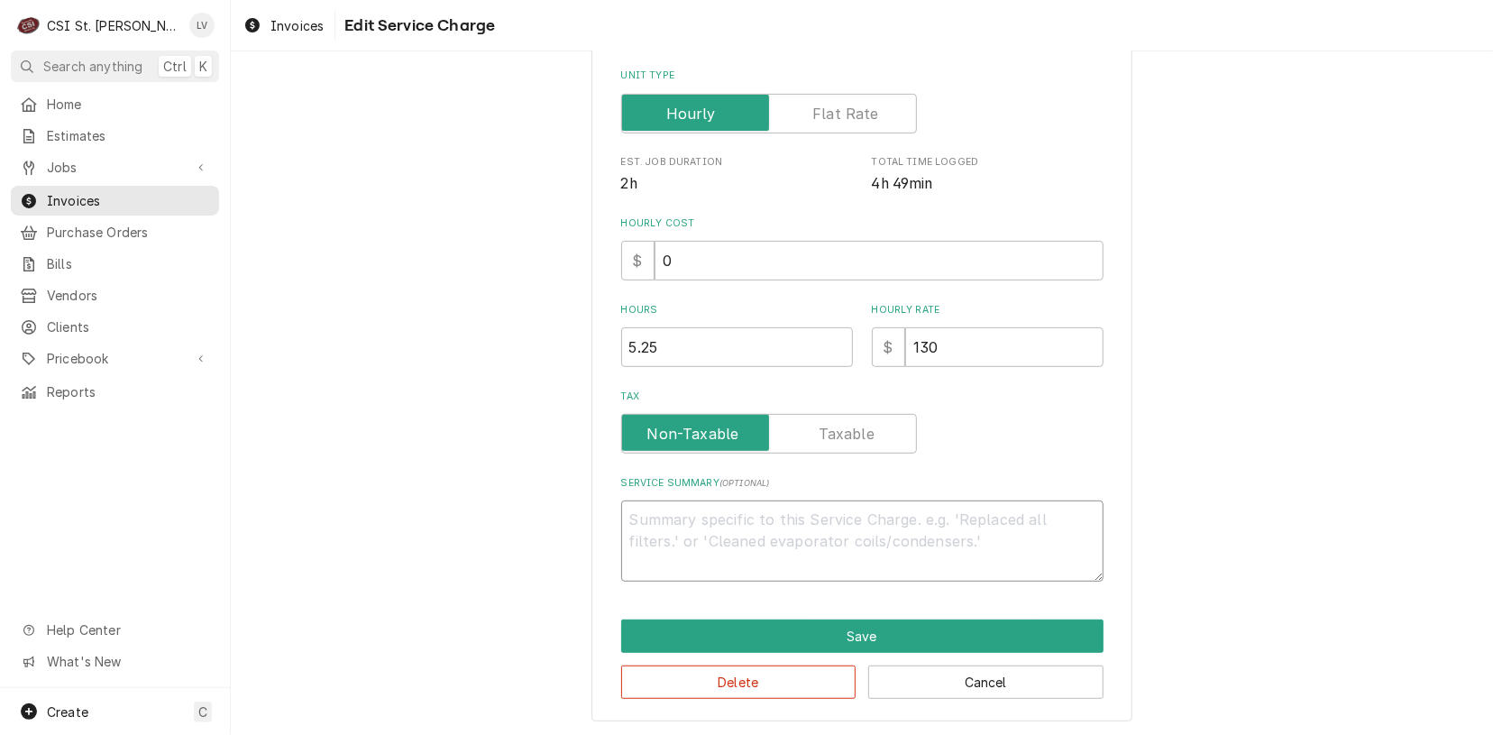
click at [815, 519] on textarea "Service Summary ( optional )" at bounding box center [862, 540] width 482 height 81
paste textarea "9/2 - Found both blenders having same issues as last month. A quote was submitt…"
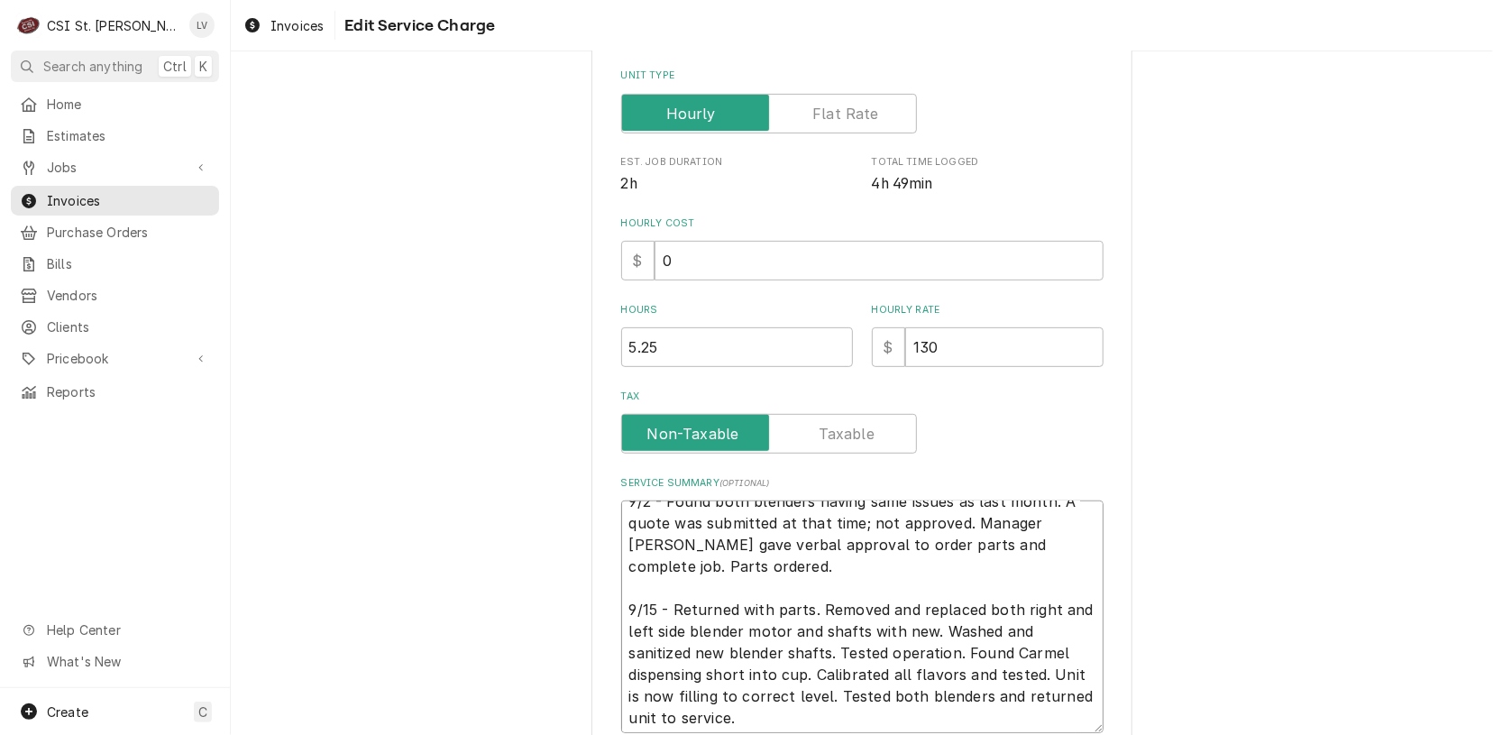
scroll to position [21, 0]
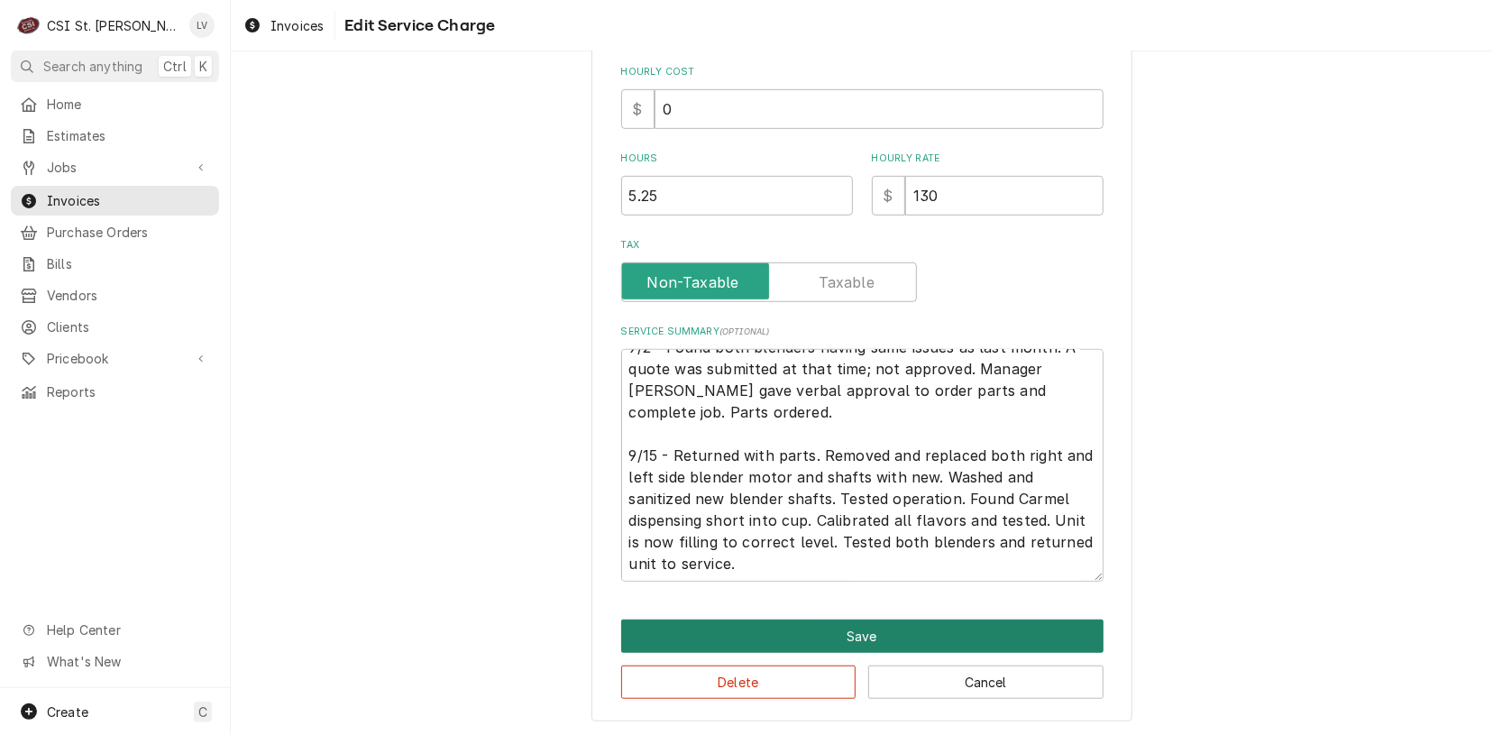
click at [867, 636] on button "Save" at bounding box center [862, 636] width 482 height 33
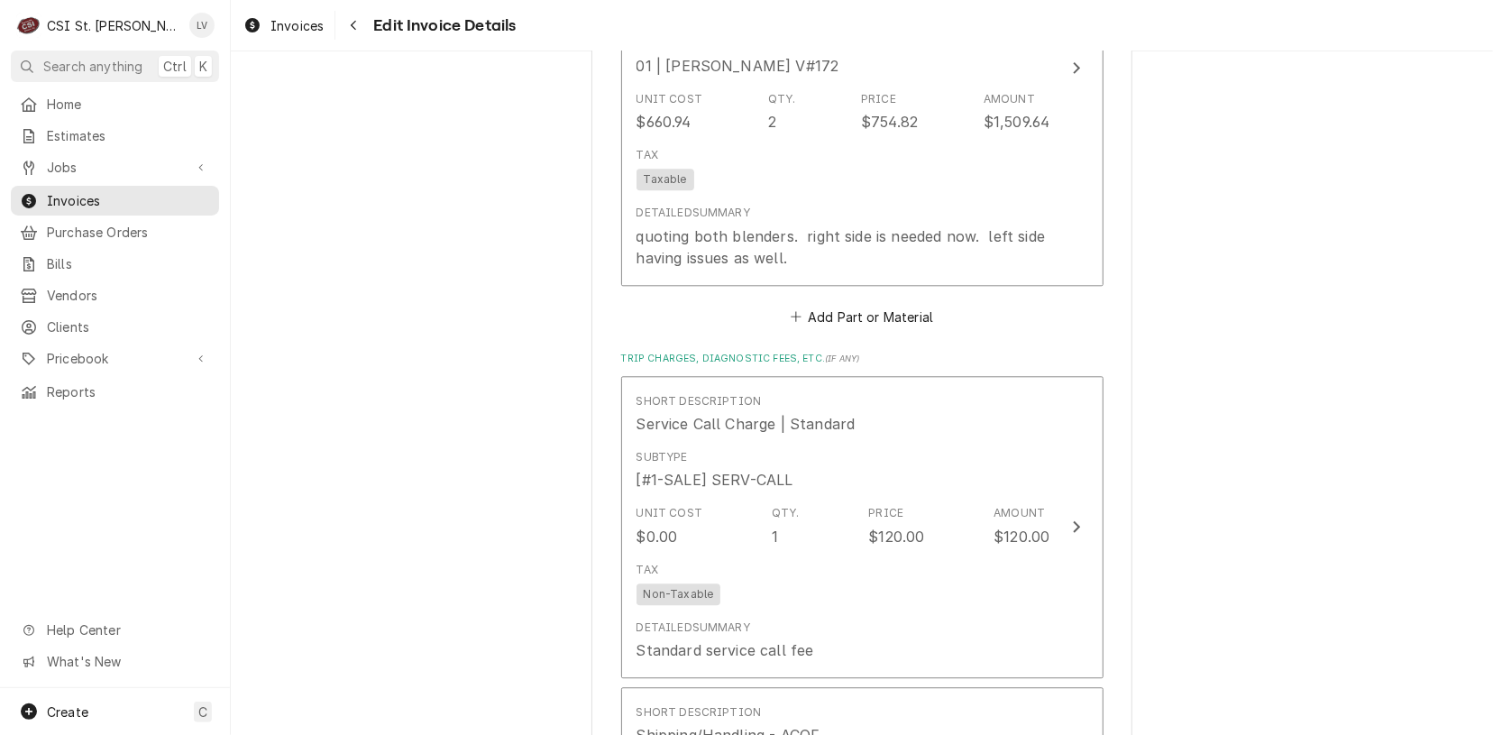
scroll to position [2863, 0]
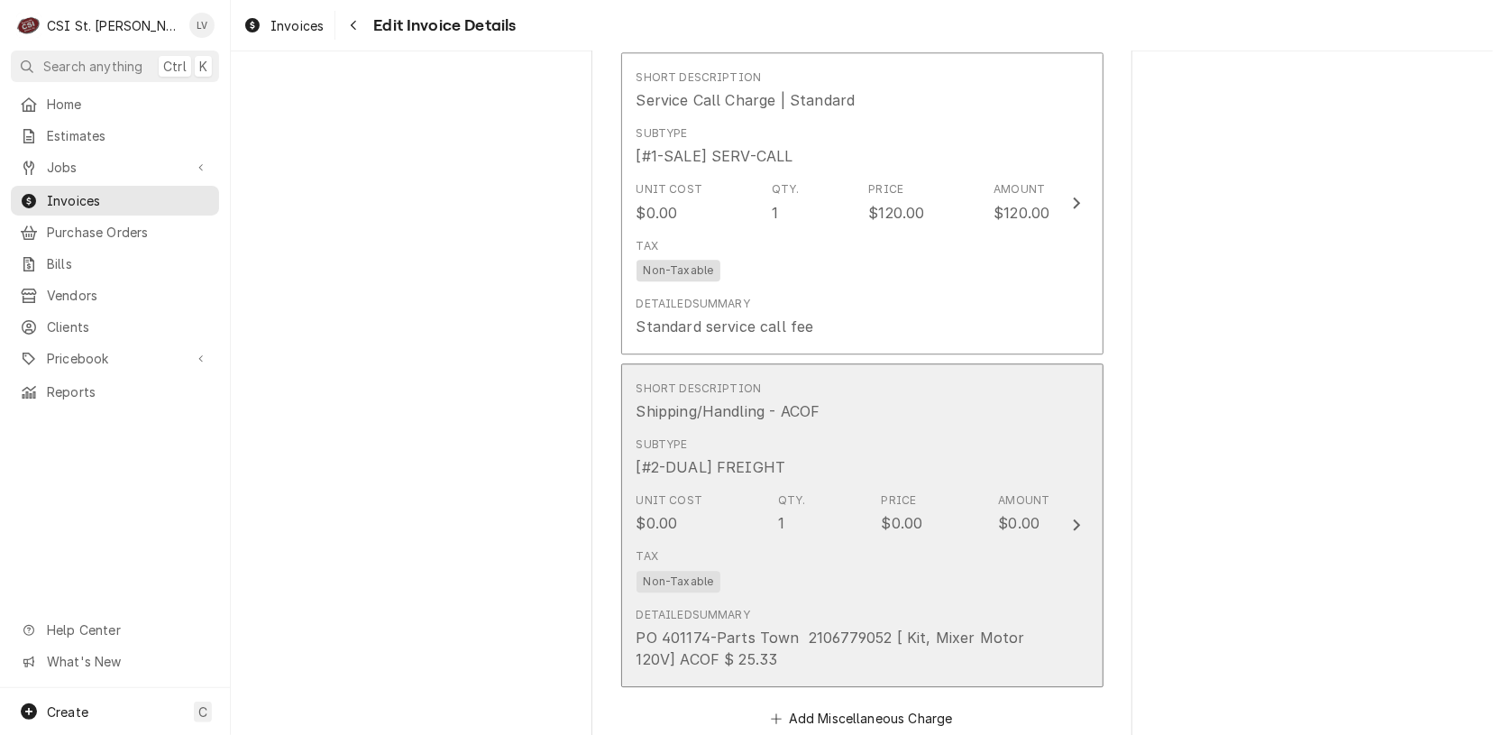
click at [942, 541] on div "Tax Non-Taxable" at bounding box center [844, 570] width 414 height 58
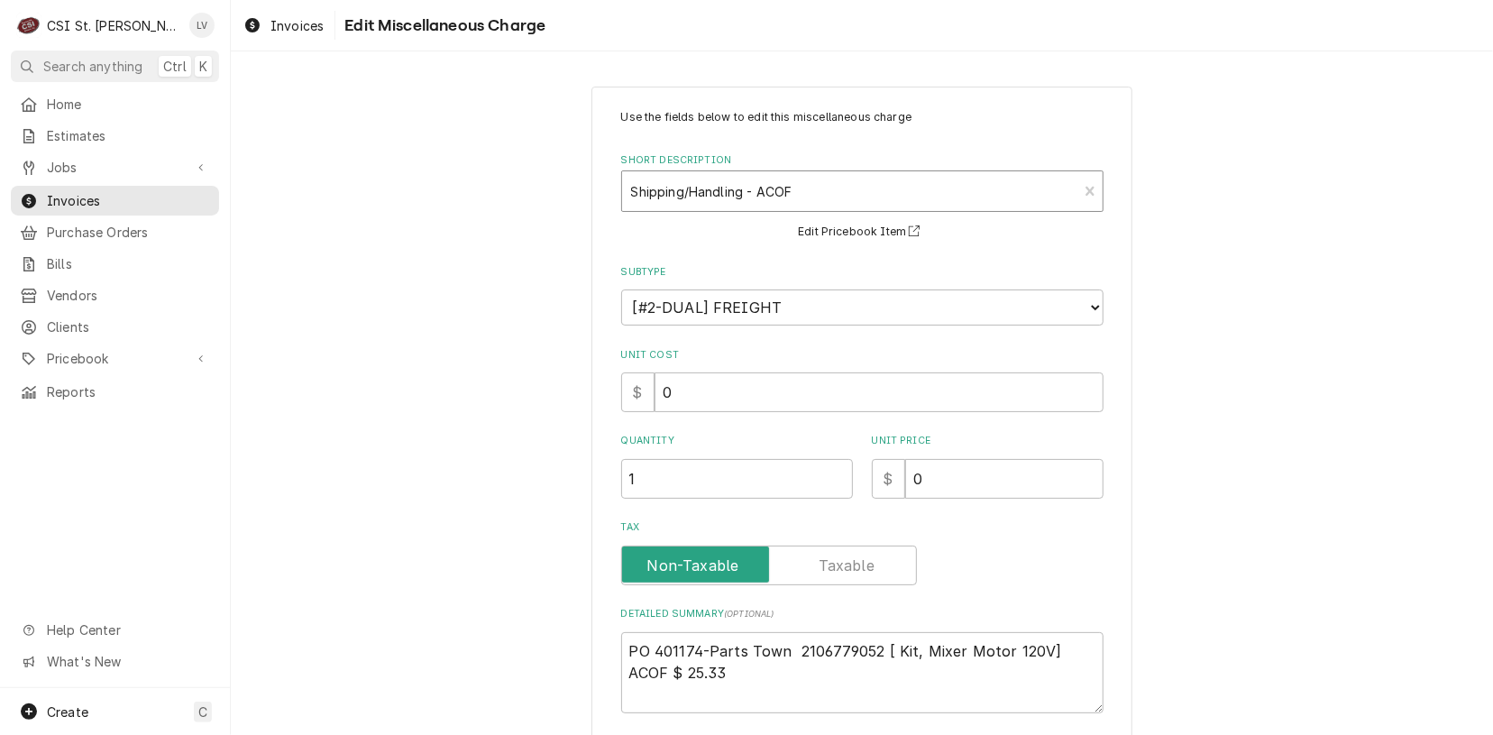
click at [748, 196] on div "Short Description" at bounding box center [850, 191] width 438 height 32
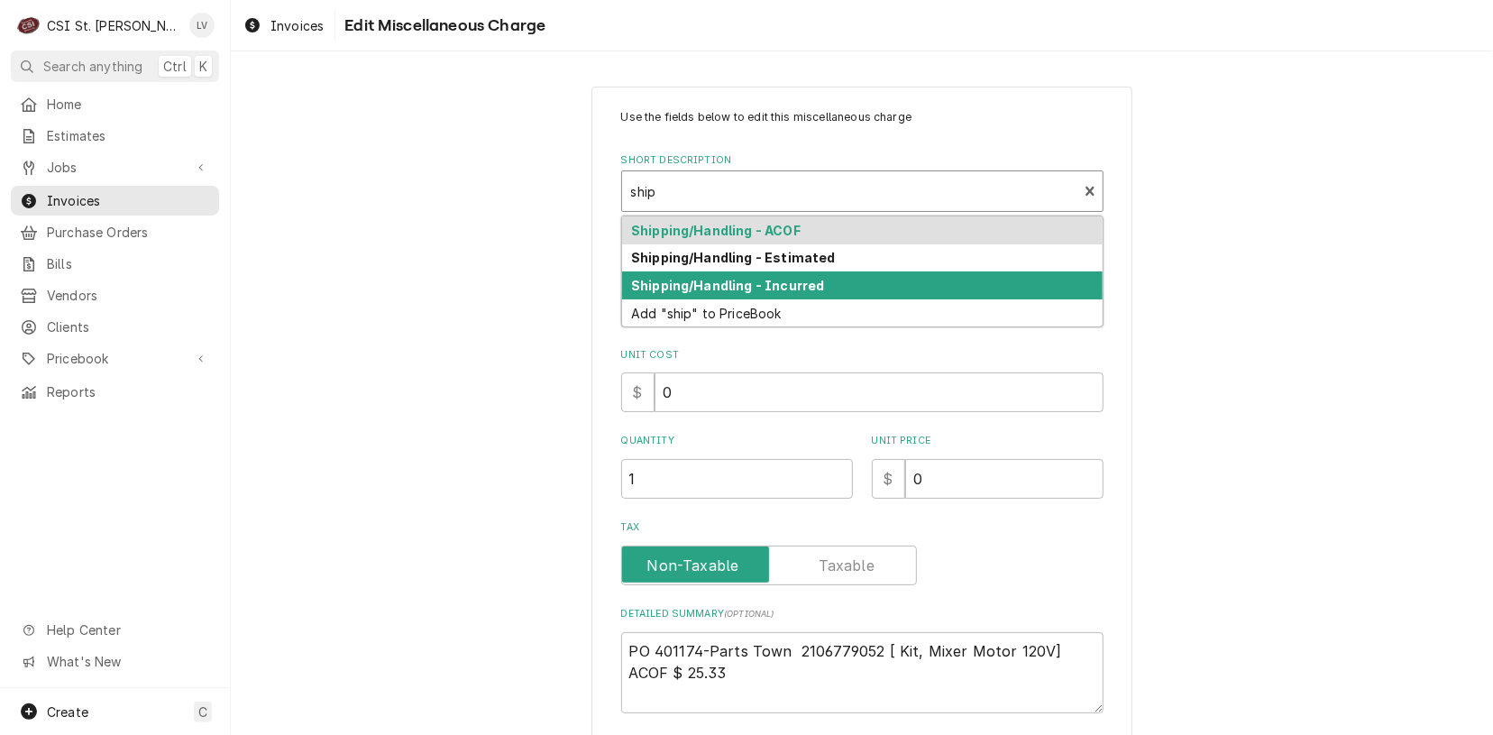
click at [714, 287] on strong "Shipping/Handling - Incurred" at bounding box center [727, 285] width 193 height 15
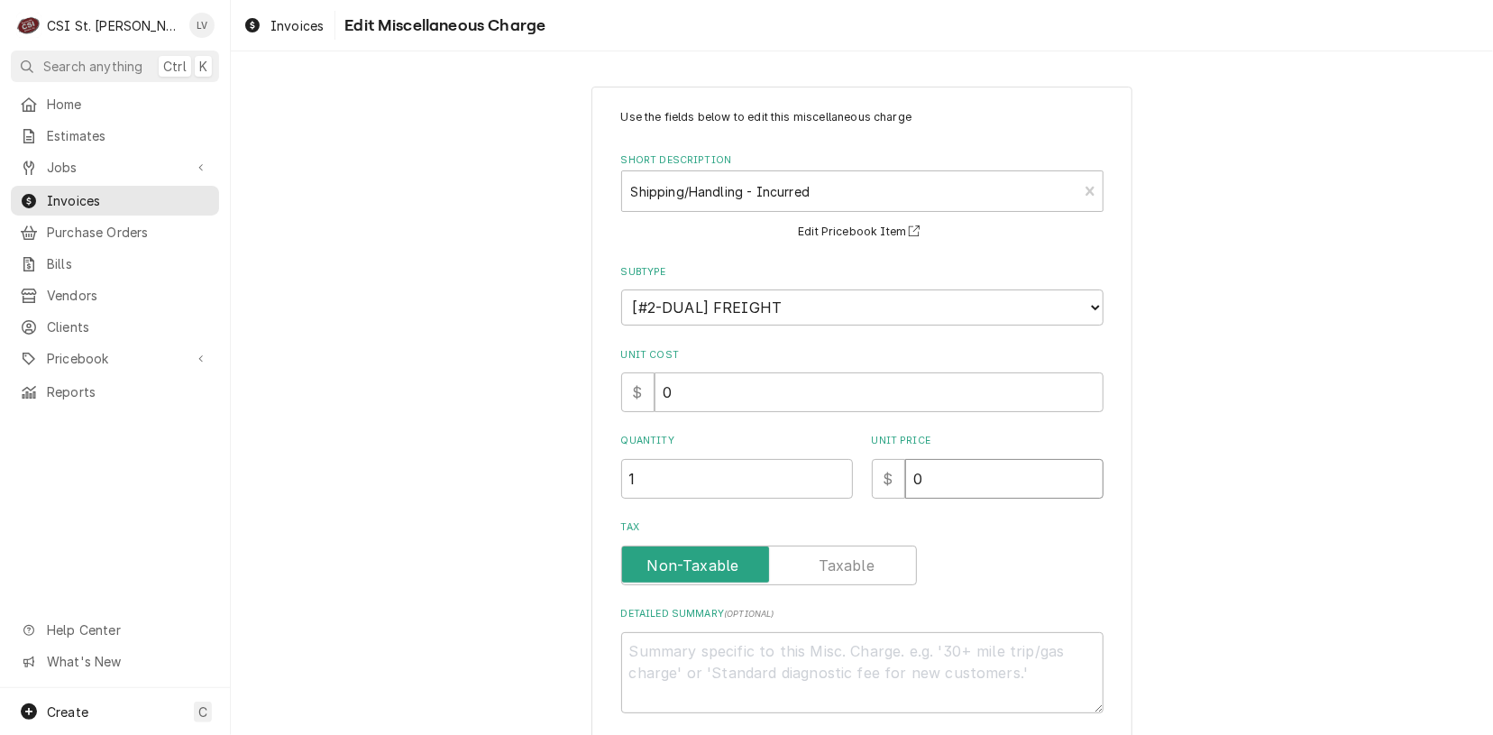
drag, startPoint x: 926, startPoint y: 477, endPoint x: 864, endPoint y: 482, distance: 62.5
click at [872, 482] on div "$ 0" at bounding box center [988, 479] width 232 height 40
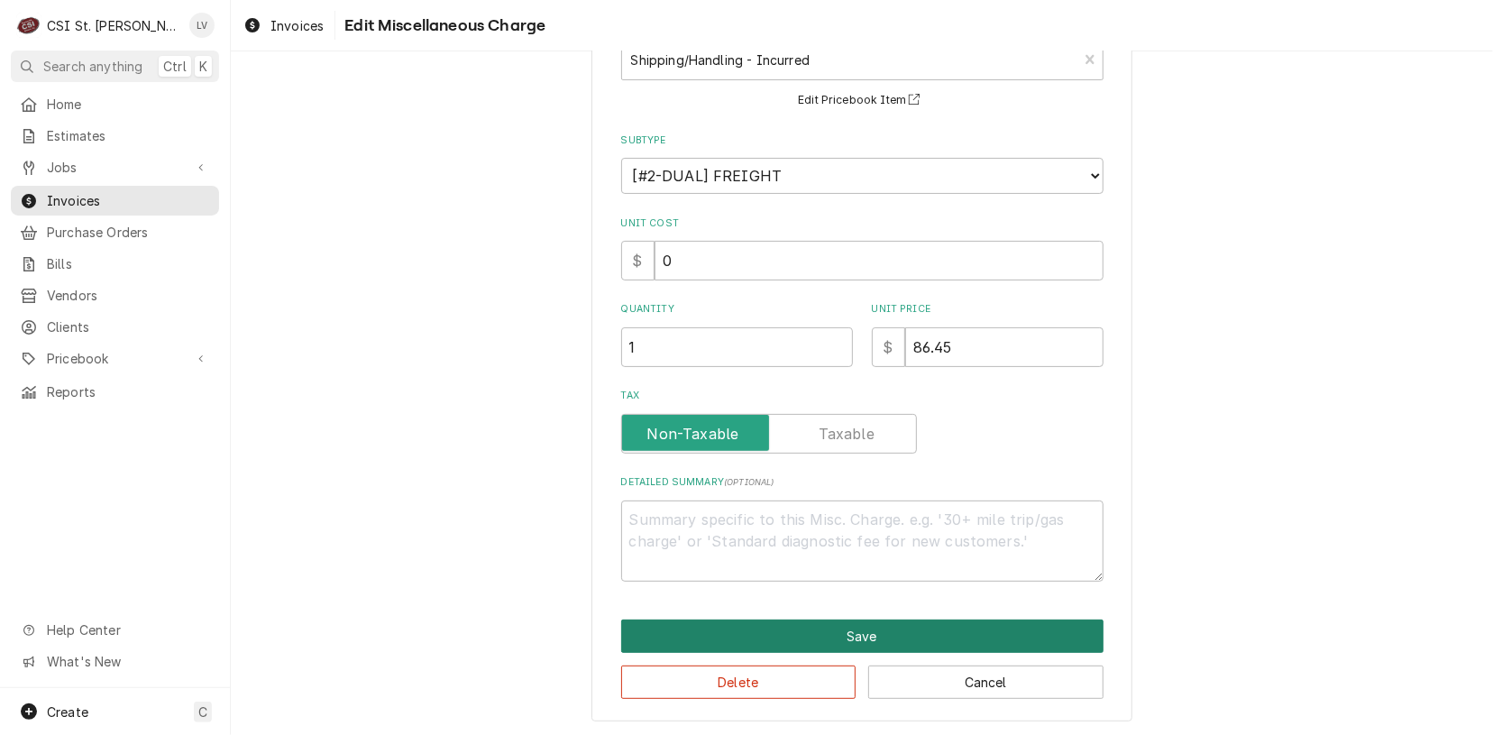
click at [895, 627] on button "Save" at bounding box center [862, 636] width 482 height 33
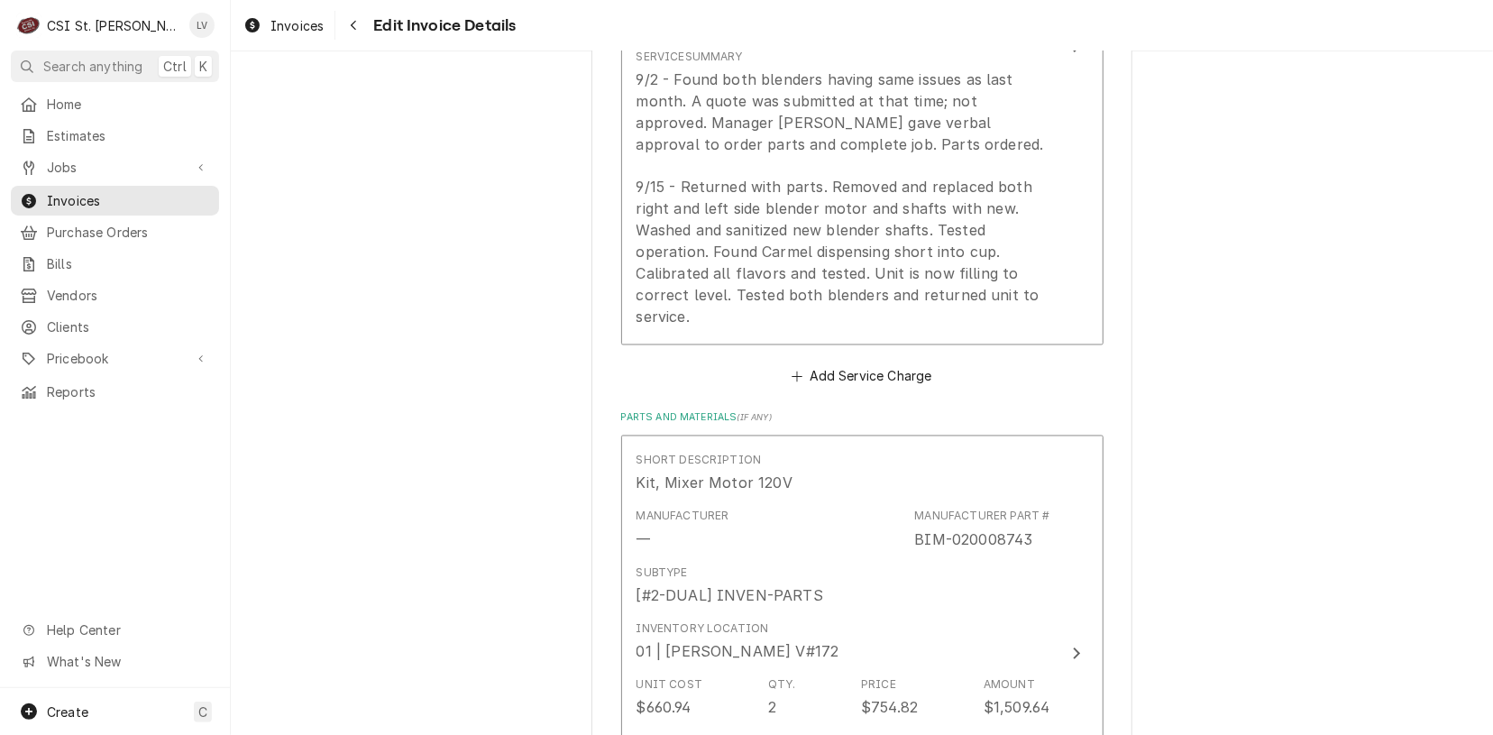
scroll to position [2039, 0]
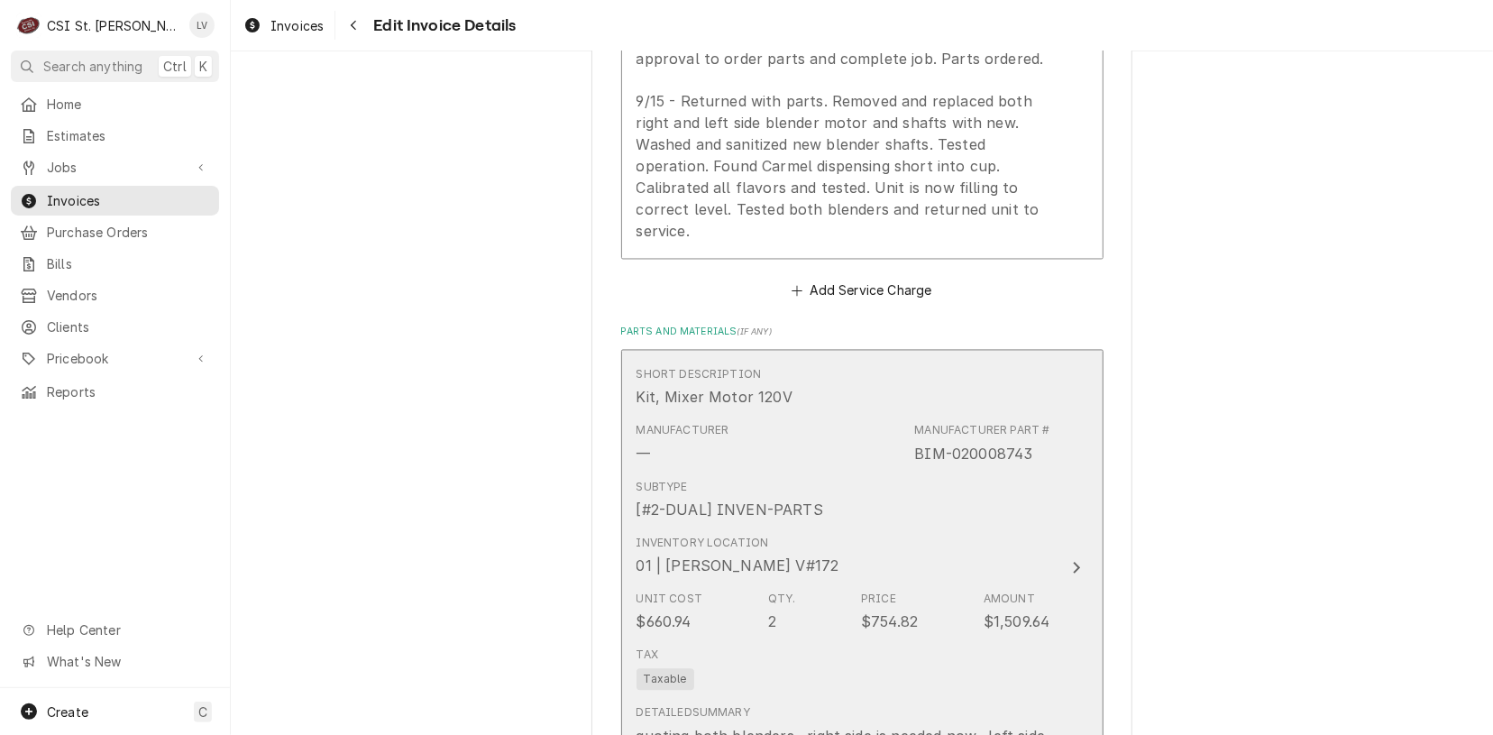
click at [871, 592] on div "Price" at bounding box center [878, 600] width 35 height 16
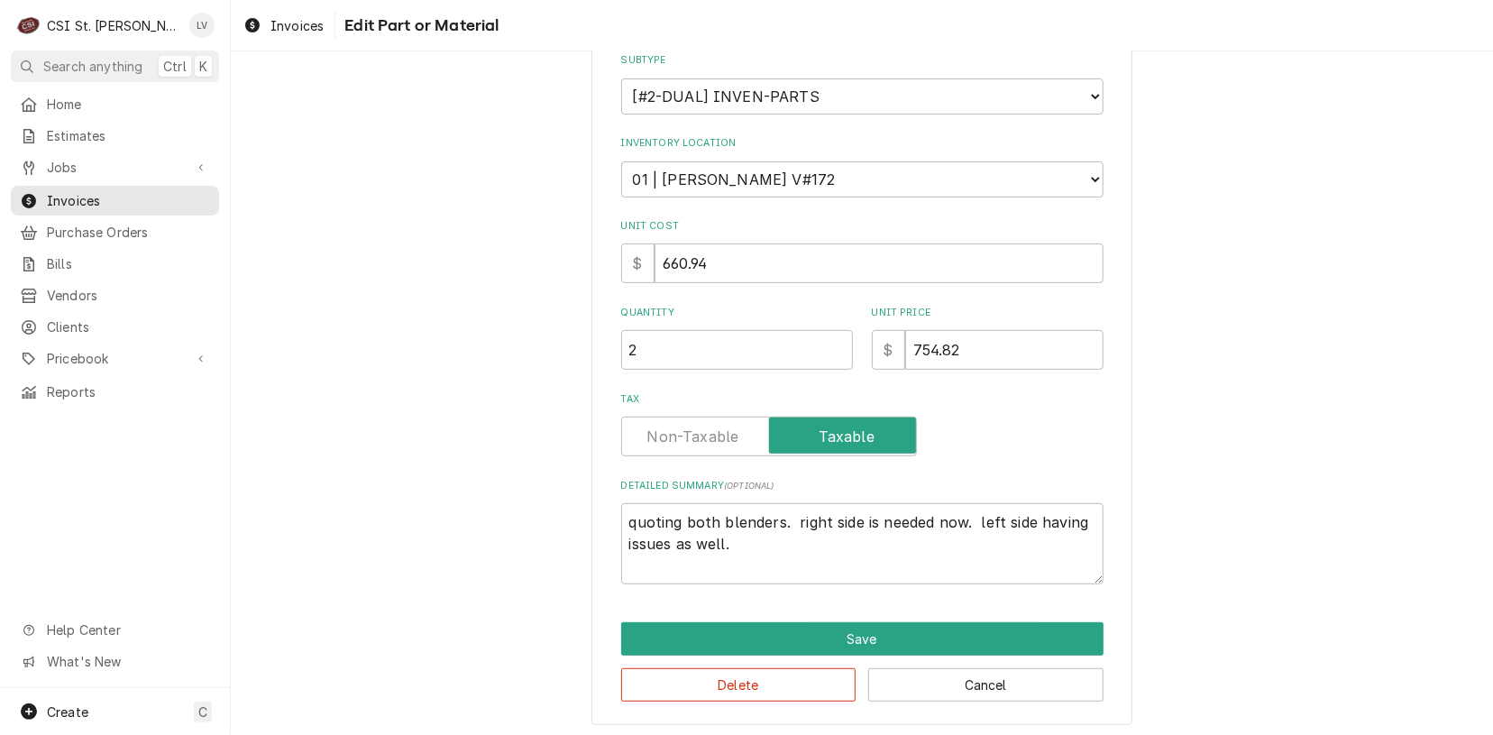
scroll to position [274, 0]
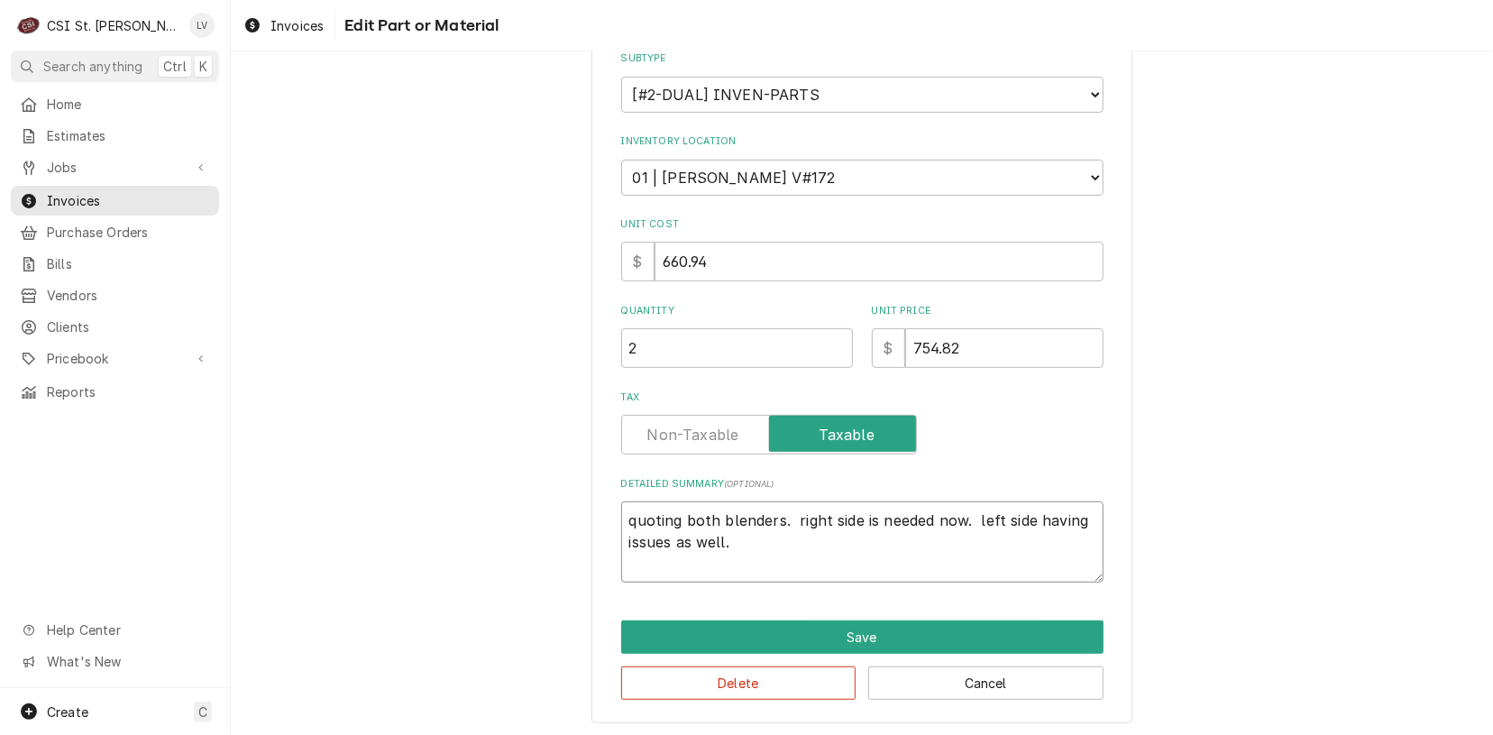
drag, startPoint x: 795, startPoint y: 561, endPoint x: 527, endPoint y: 439, distance: 295.0
click at [528, 441] on div "Use the fields below to edit this part or material: Short Description Kit, Mixe…" at bounding box center [862, 267] width 1262 height 942
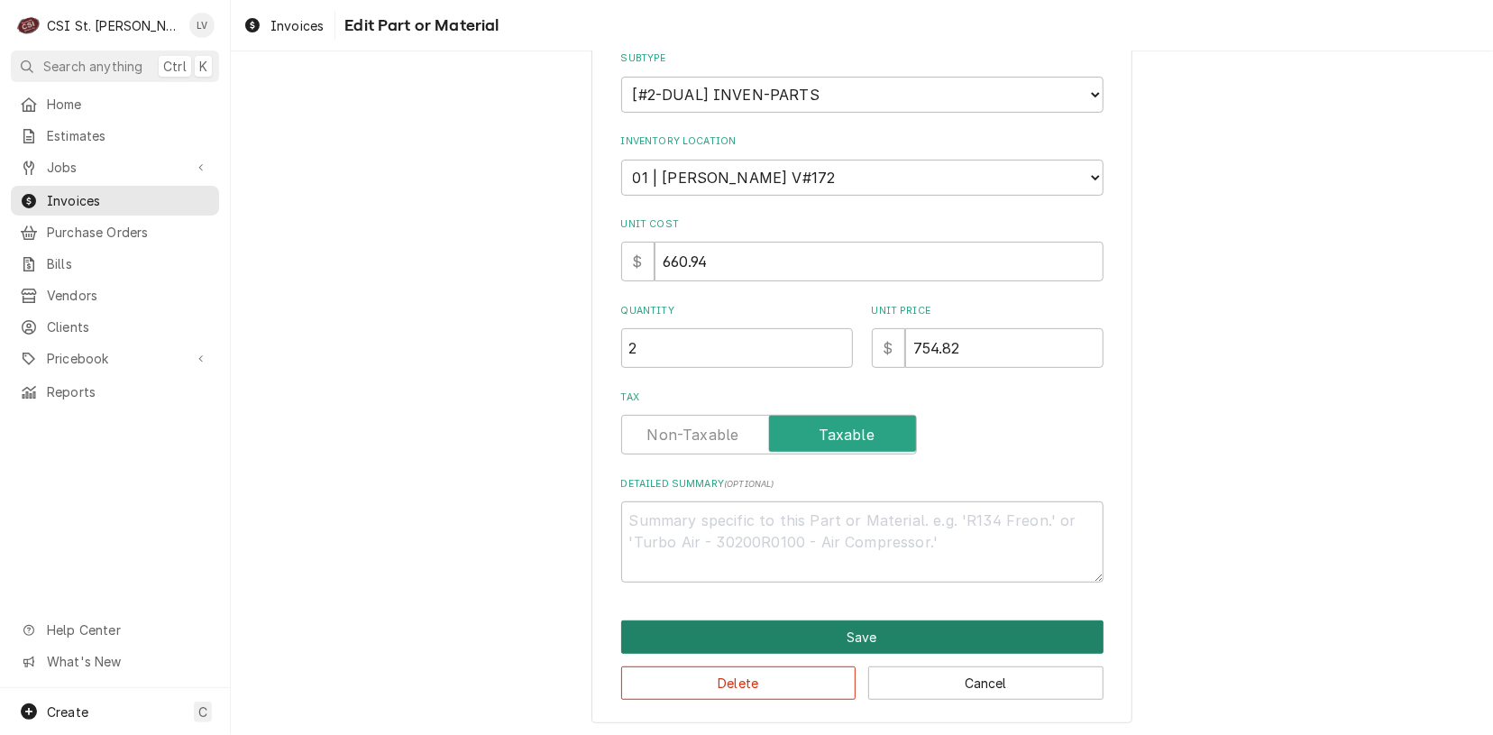
click at [855, 635] on button "Save" at bounding box center [862, 636] width 482 height 33
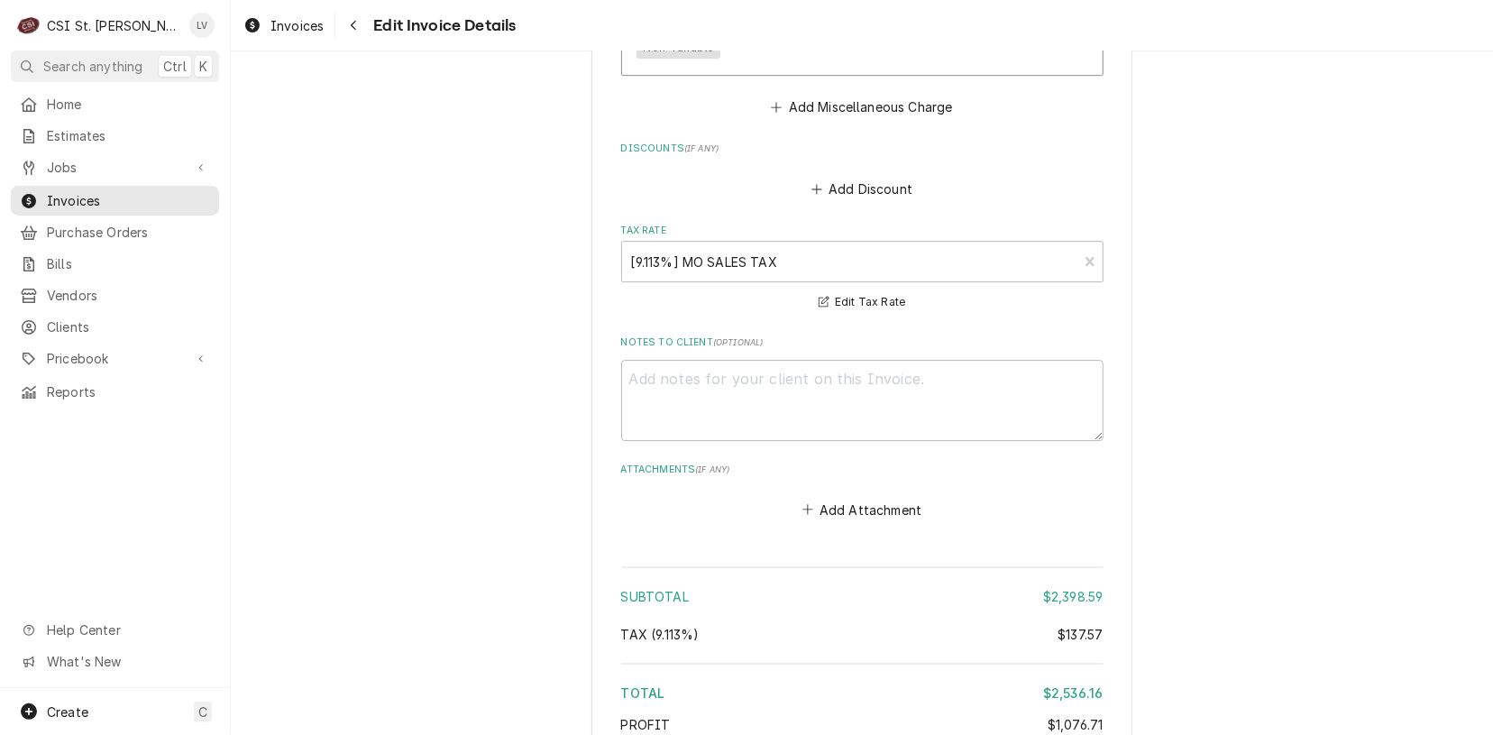
scroll to position [3589, 0]
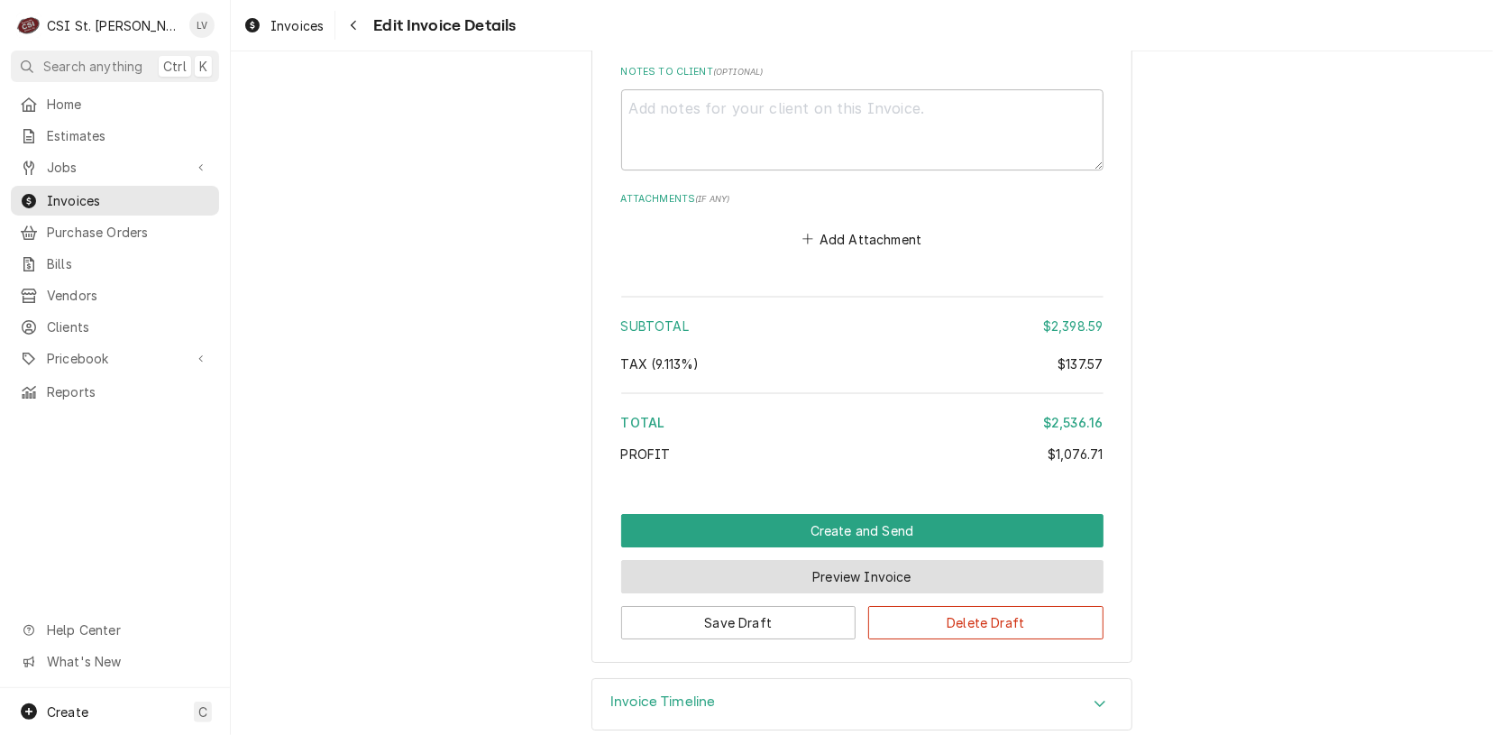
click at [849, 560] on button "Preview Invoice" at bounding box center [862, 576] width 482 height 33
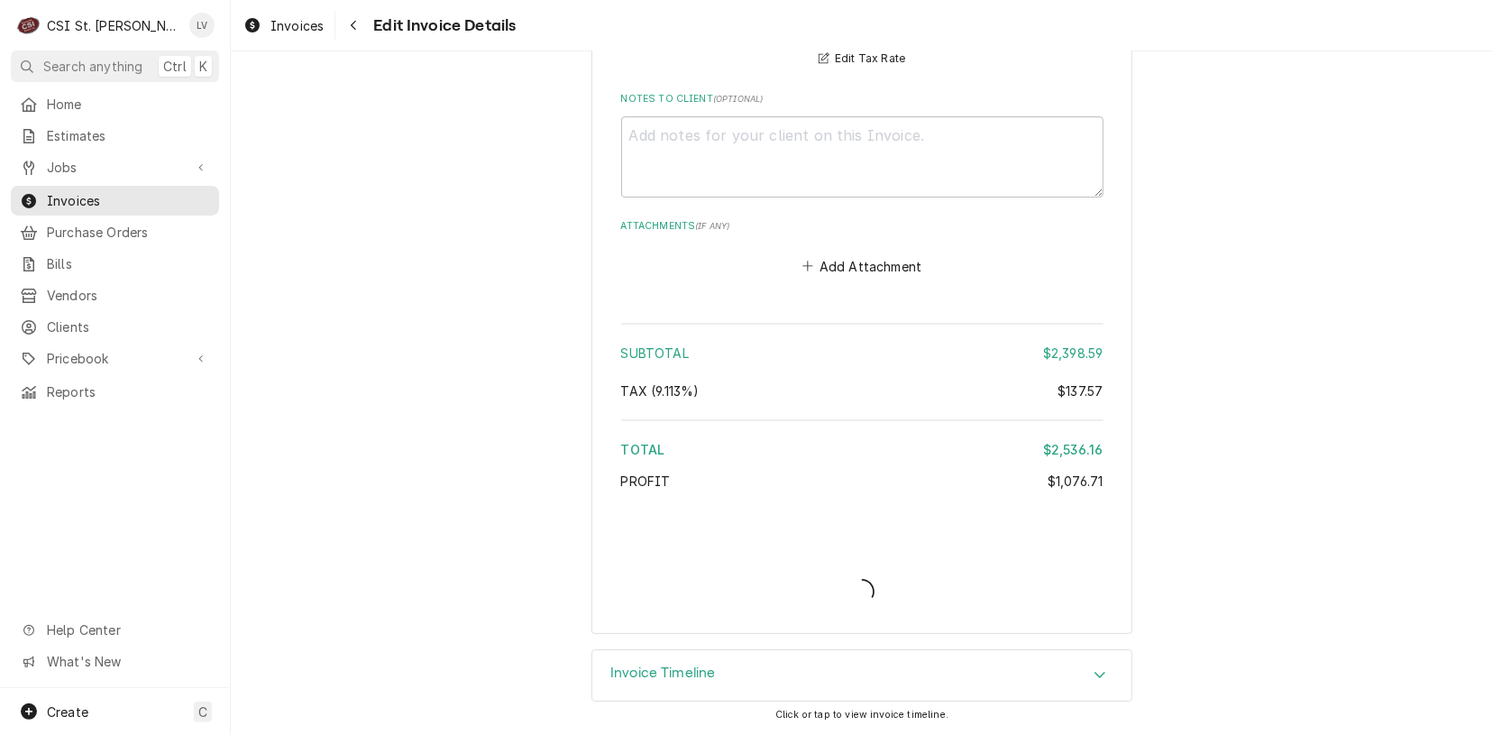
scroll to position [3534, 0]
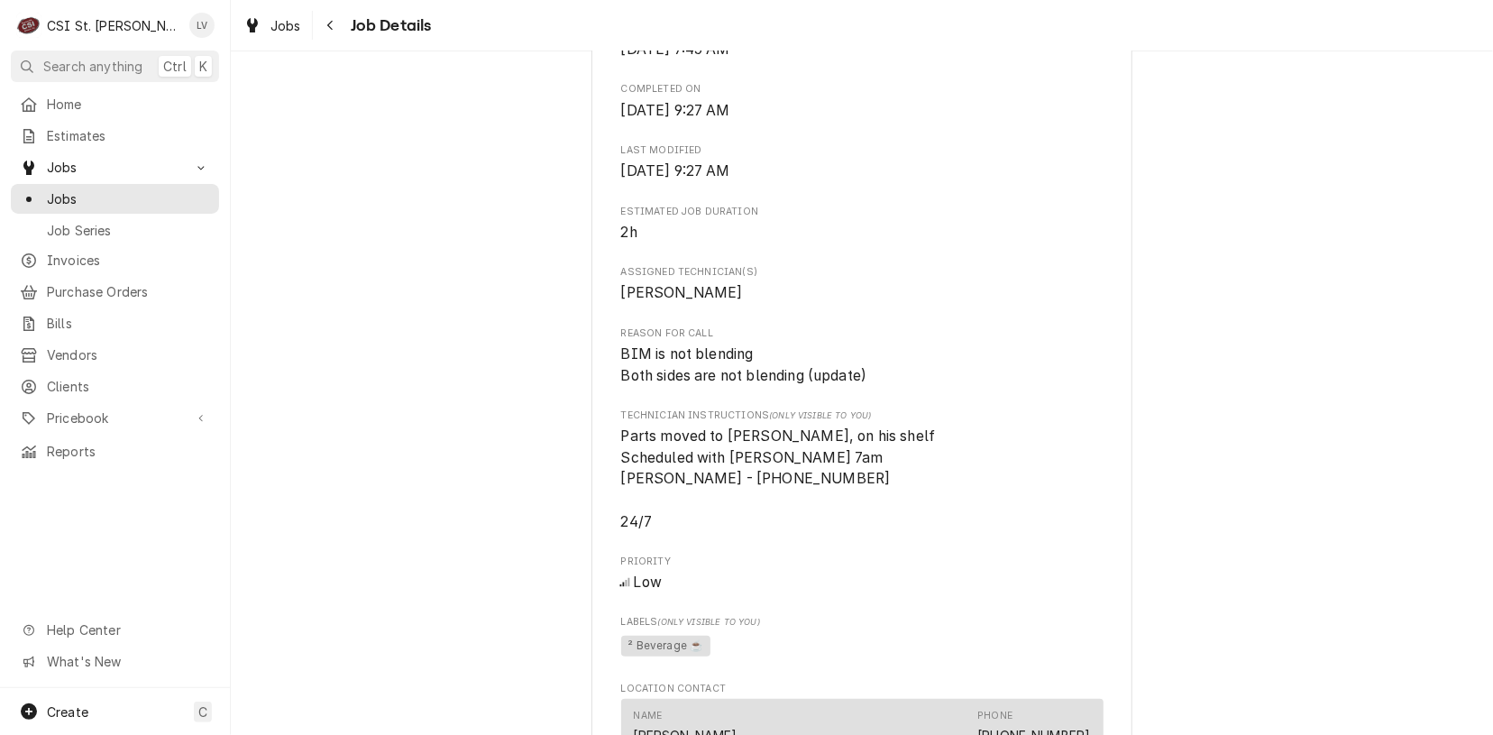
scroll to position [721, 0]
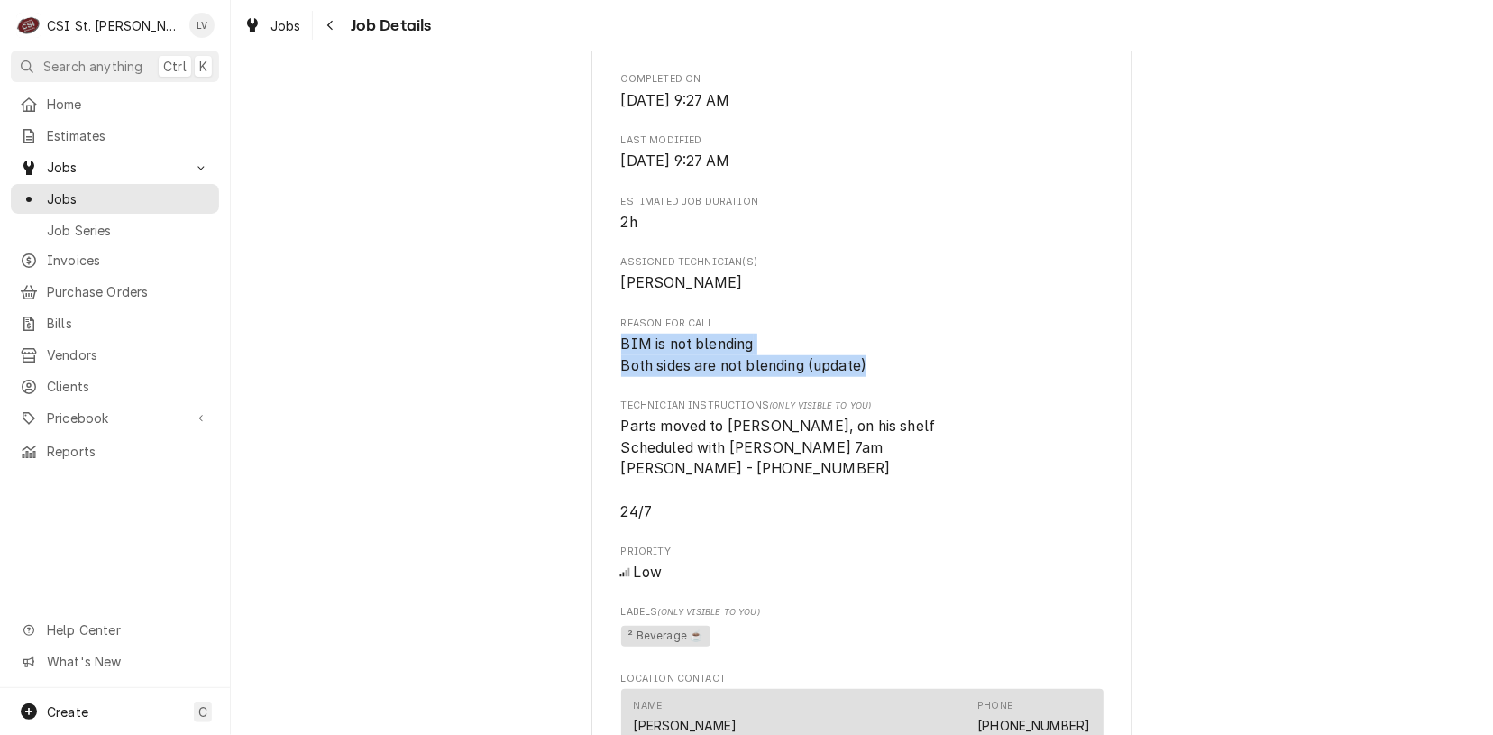
drag, startPoint x: 614, startPoint y: 343, endPoint x: 872, endPoint y: 378, distance: 260.3
click at [872, 378] on div "Roopairs Job ID JOB-42355 Date Received [DATE] Service Type Job | Service Call …" at bounding box center [862, 355] width 482 height 1669
copy span "BIM is not blending Both sides are not blending (update)"
click at [1128, 436] on div "Completed and Uninvoiced [PERSON_NAME] Foods [PERSON_NAME] #31595 [GEOGRAPHIC_D…" at bounding box center [862, 485] width 1262 height 2273
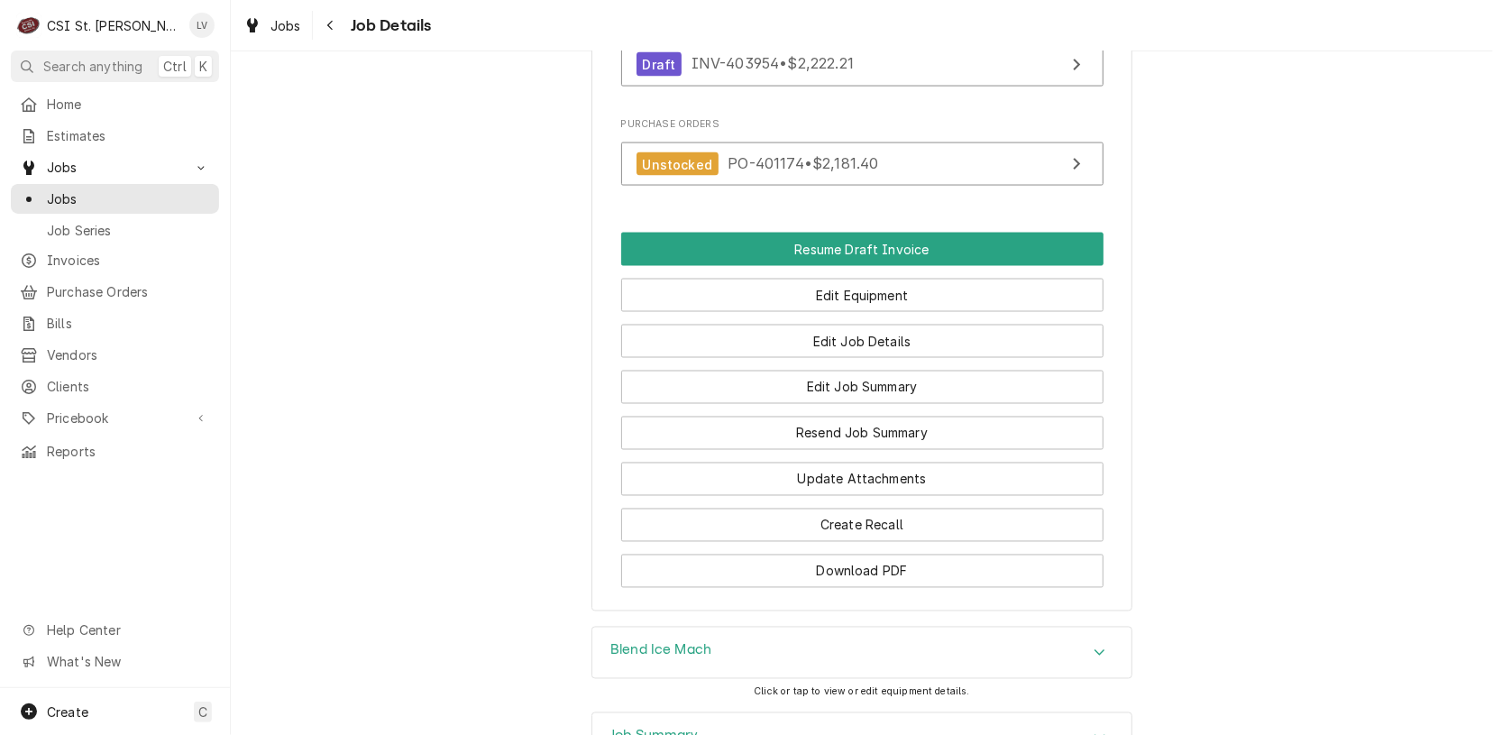
scroll to position [1315, 0]
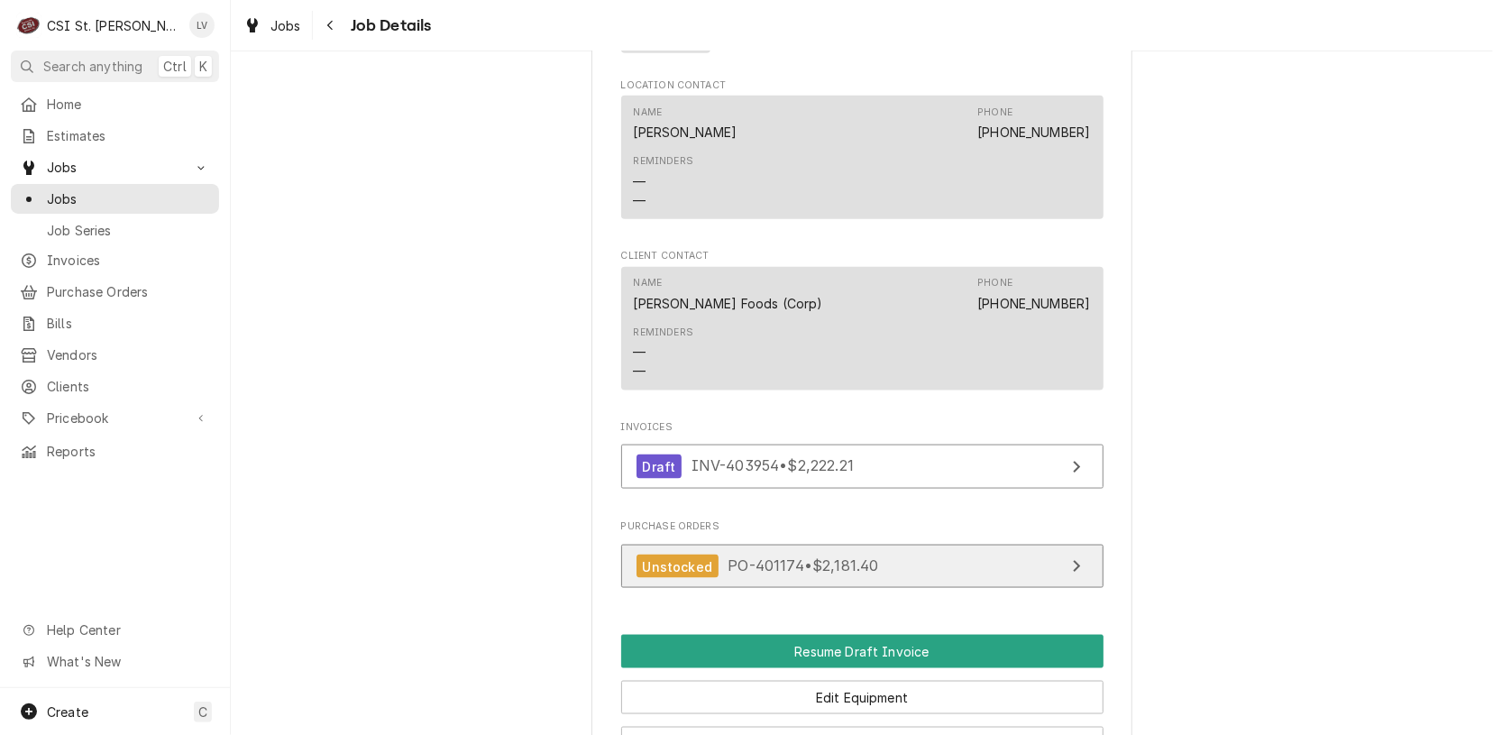
click at [836, 565] on span "PO-401174 • $2,181.40" at bounding box center [803, 566] width 151 height 18
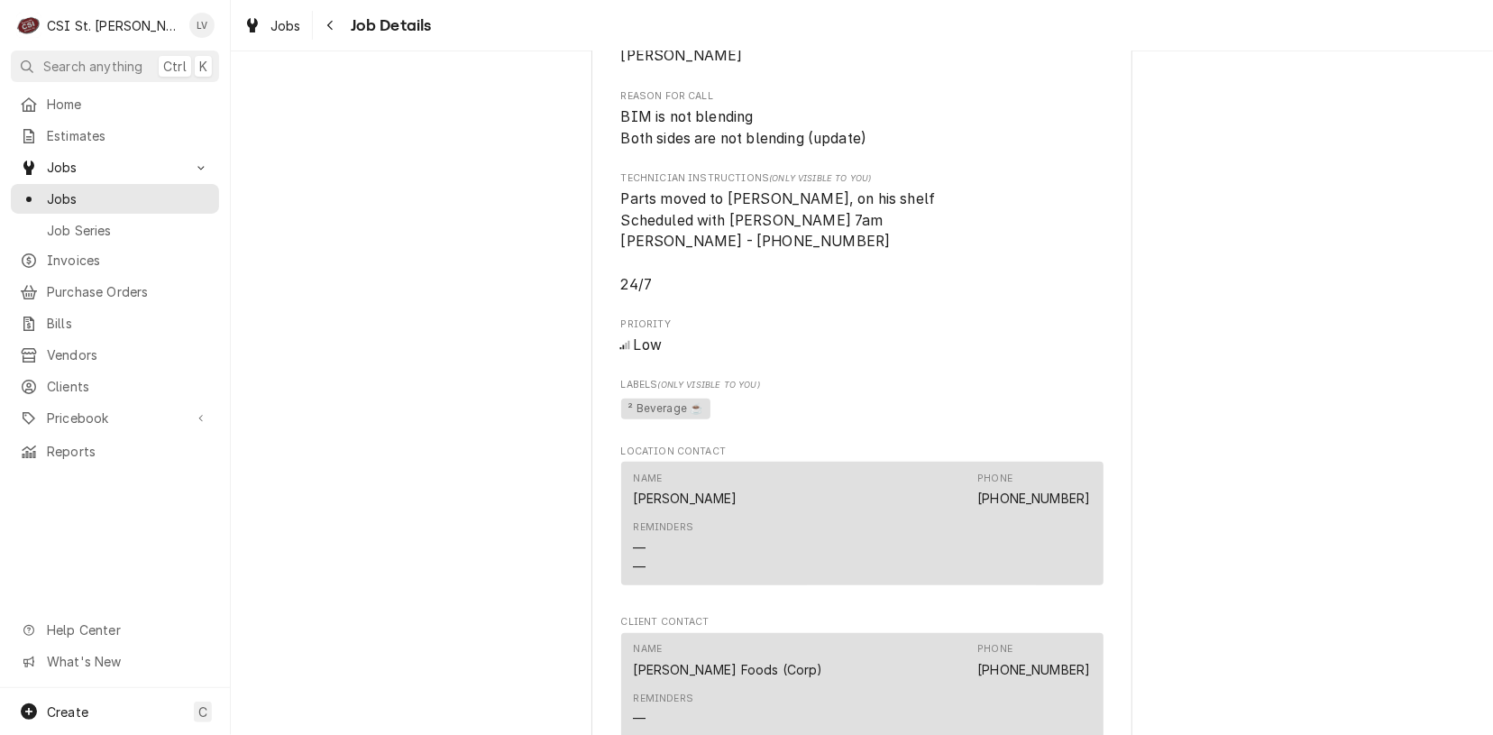
scroll to position [684, 0]
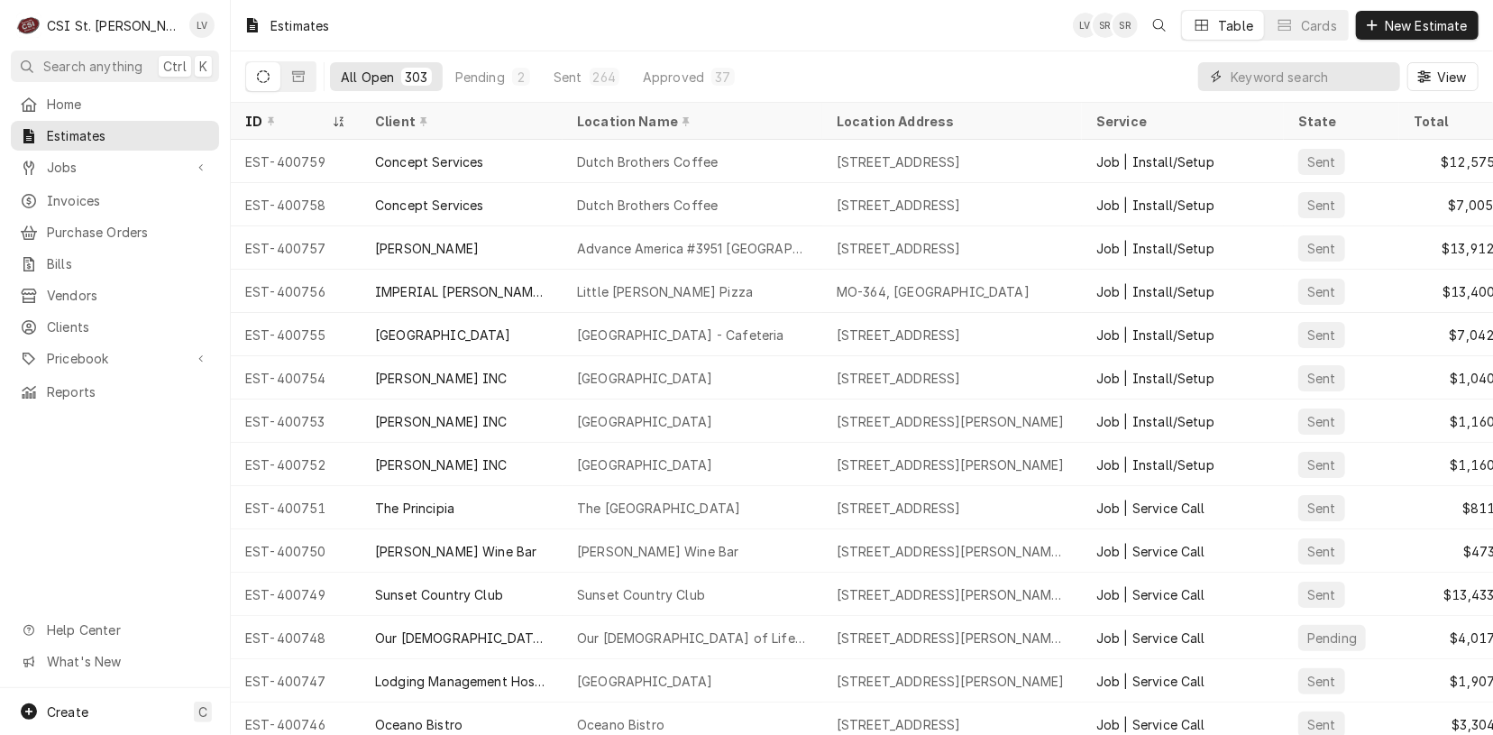
click at [1270, 76] on input "Dynamic Content Wrapper" at bounding box center [1311, 76] width 161 height 29
type input "11111"
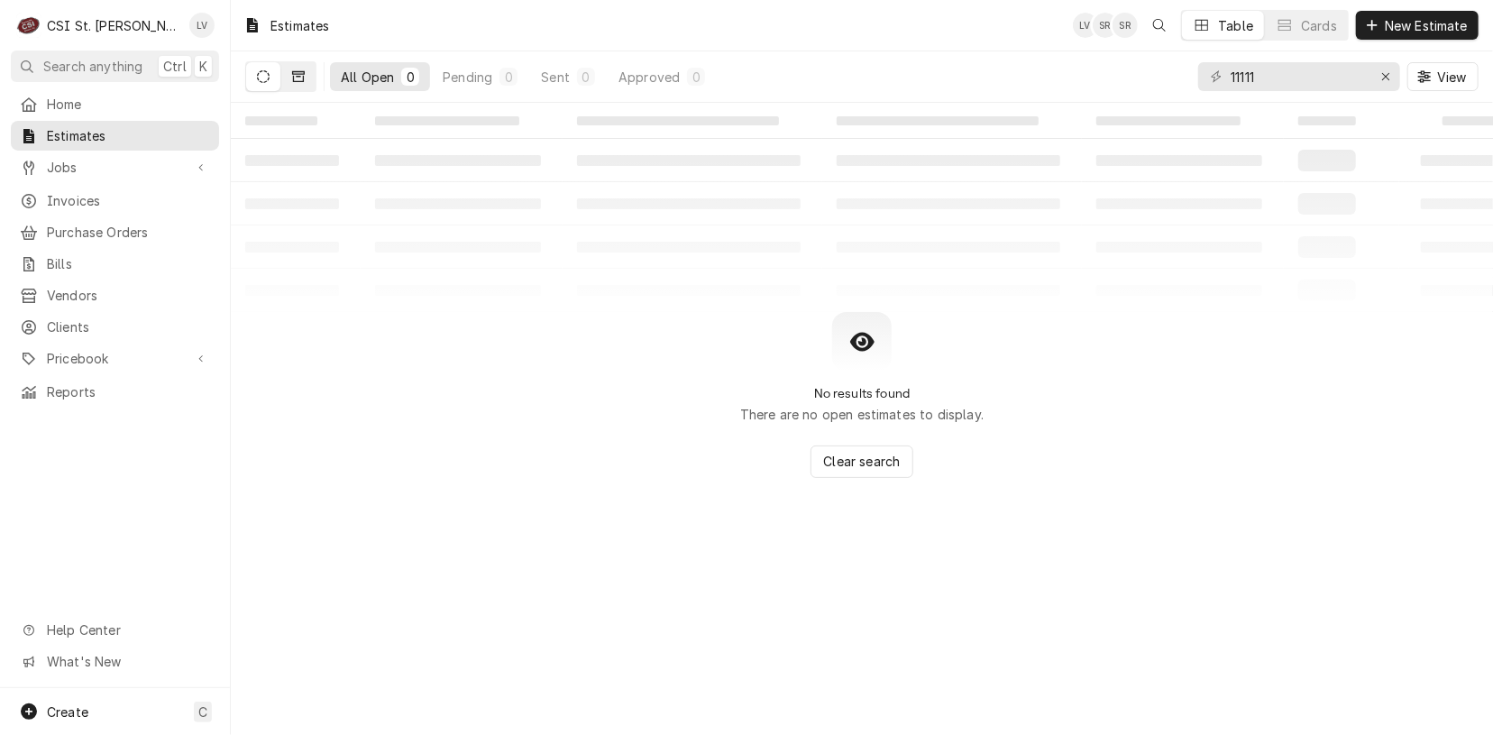
click at [306, 76] on button "Dynamic Content Wrapper" at bounding box center [298, 76] width 34 height 29
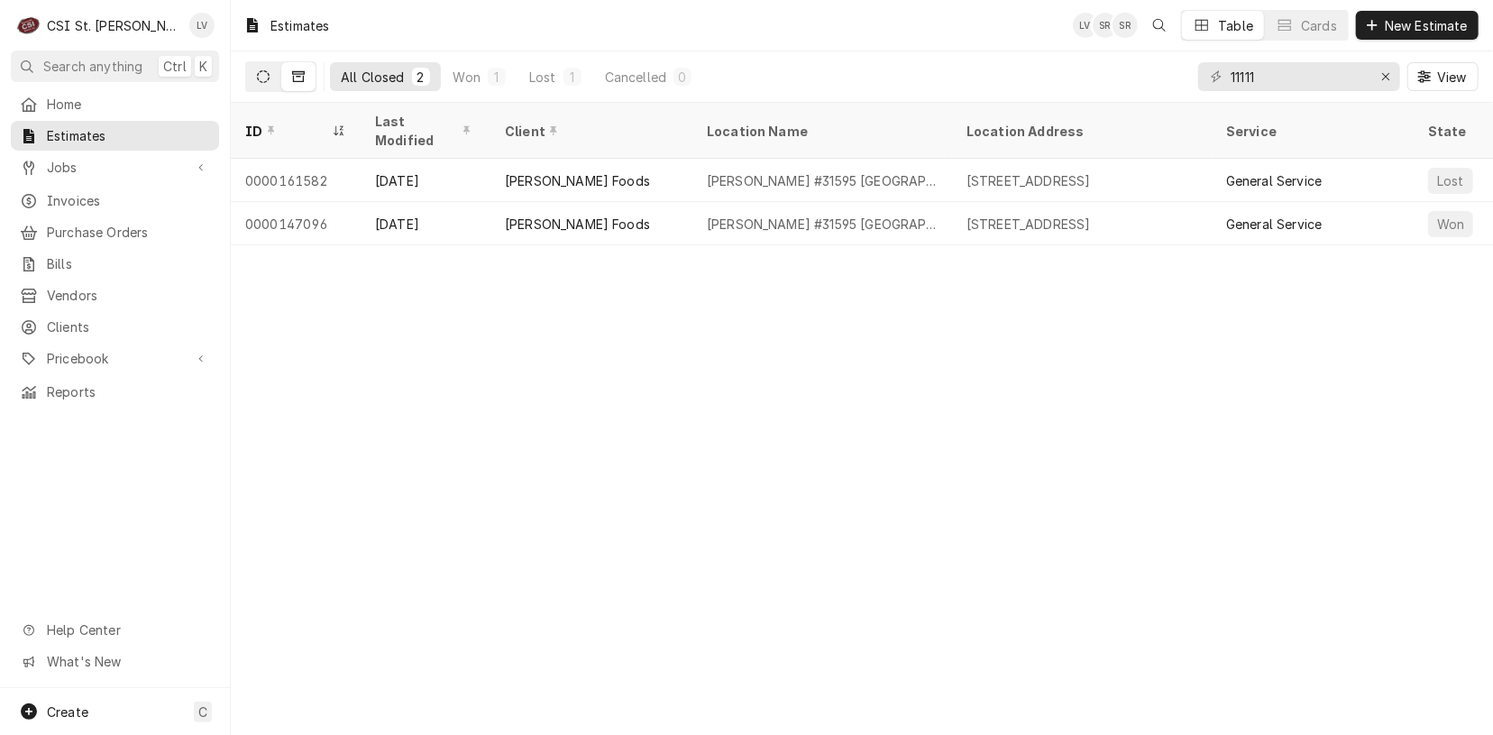
click at [265, 81] on icon "Dynamic Content Wrapper" at bounding box center [263, 76] width 13 height 13
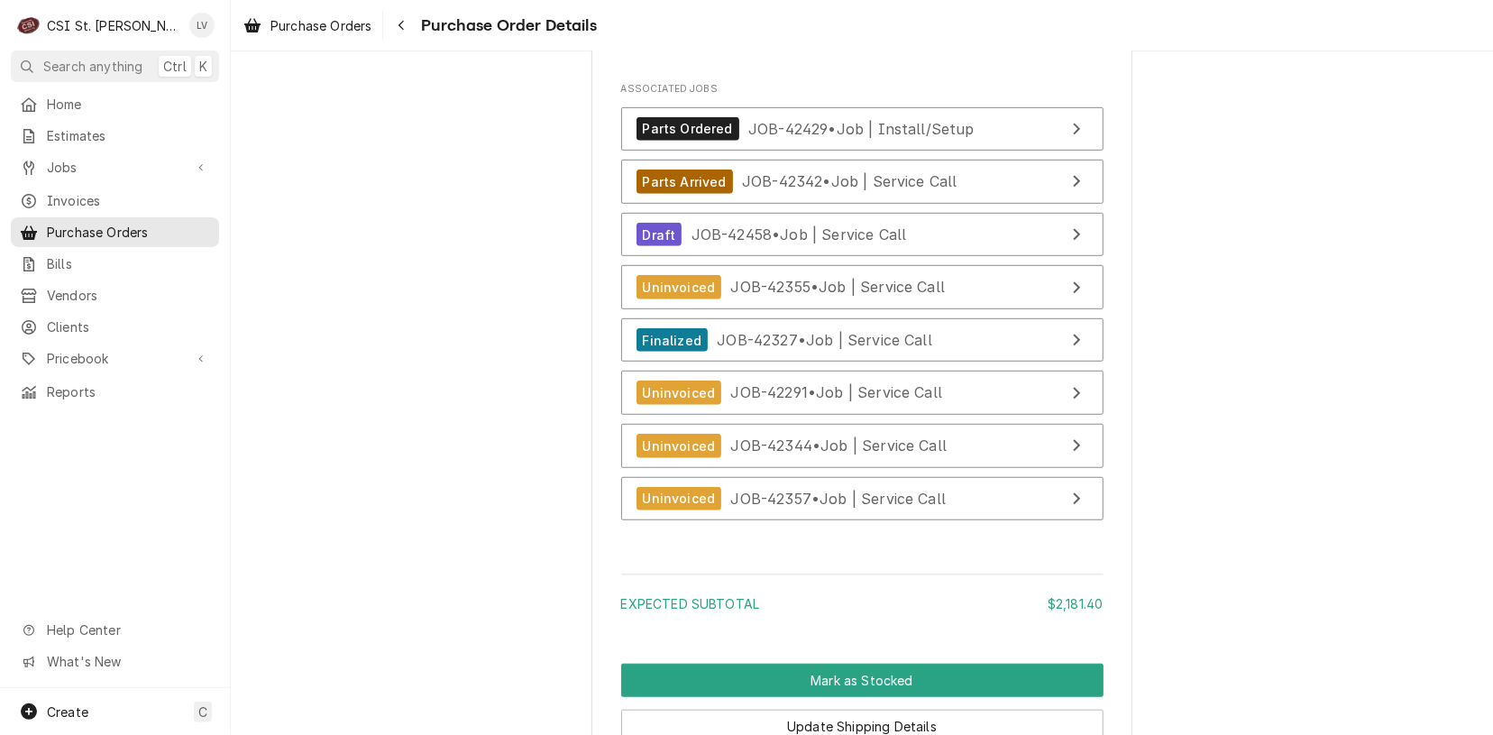
scroll to position [4966, 0]
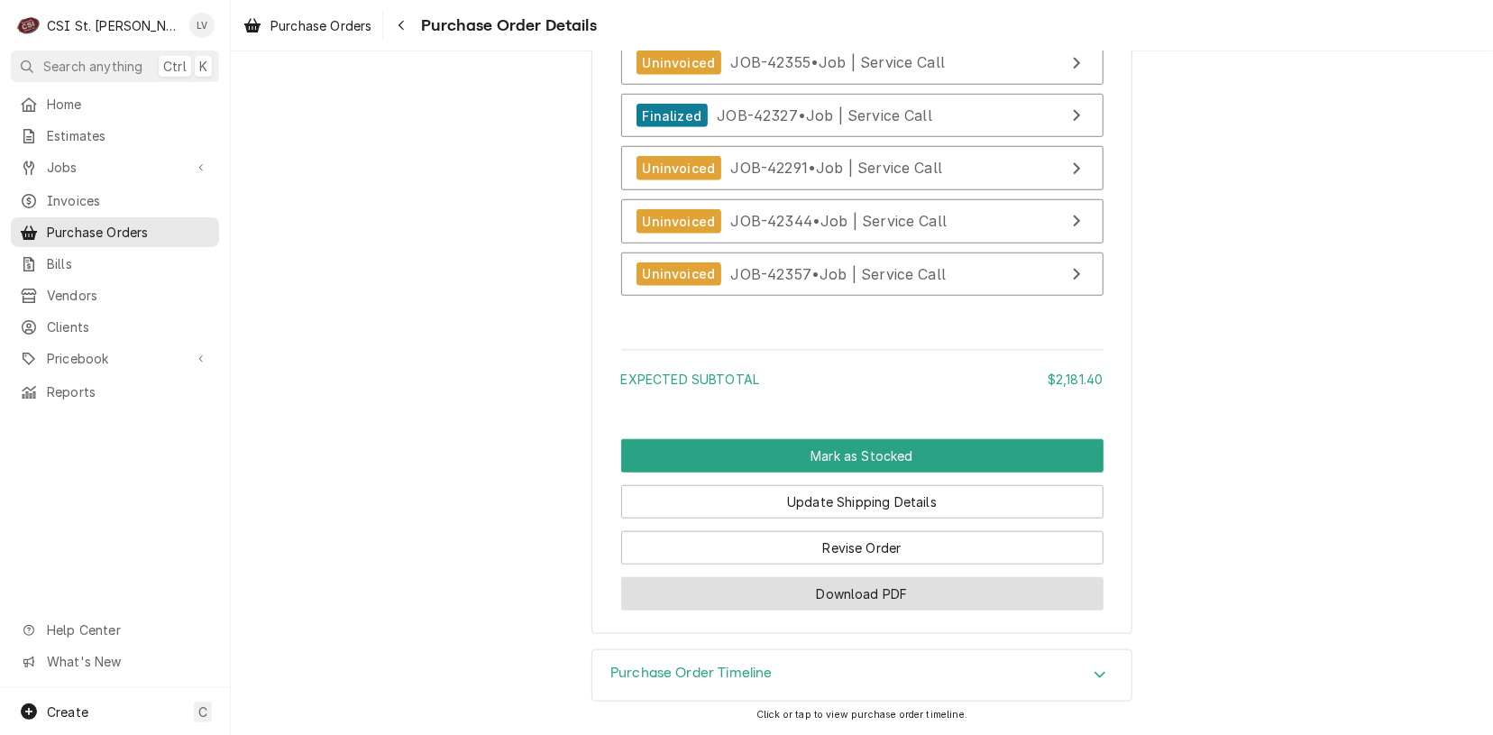
click at [825, 585] on button "Download PDF" at bounding box center [862, 593] width 482 height 33
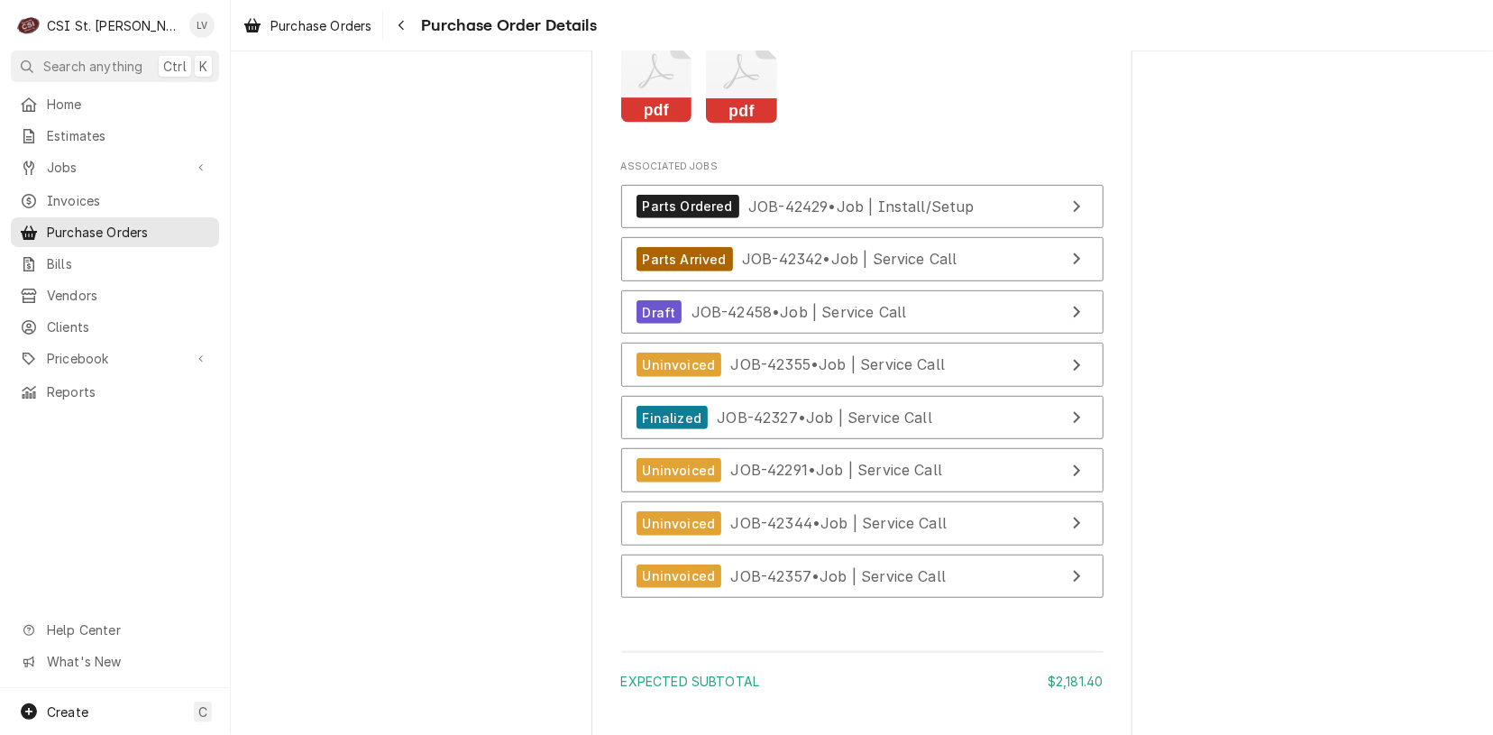
scroll to position [4605, 0]
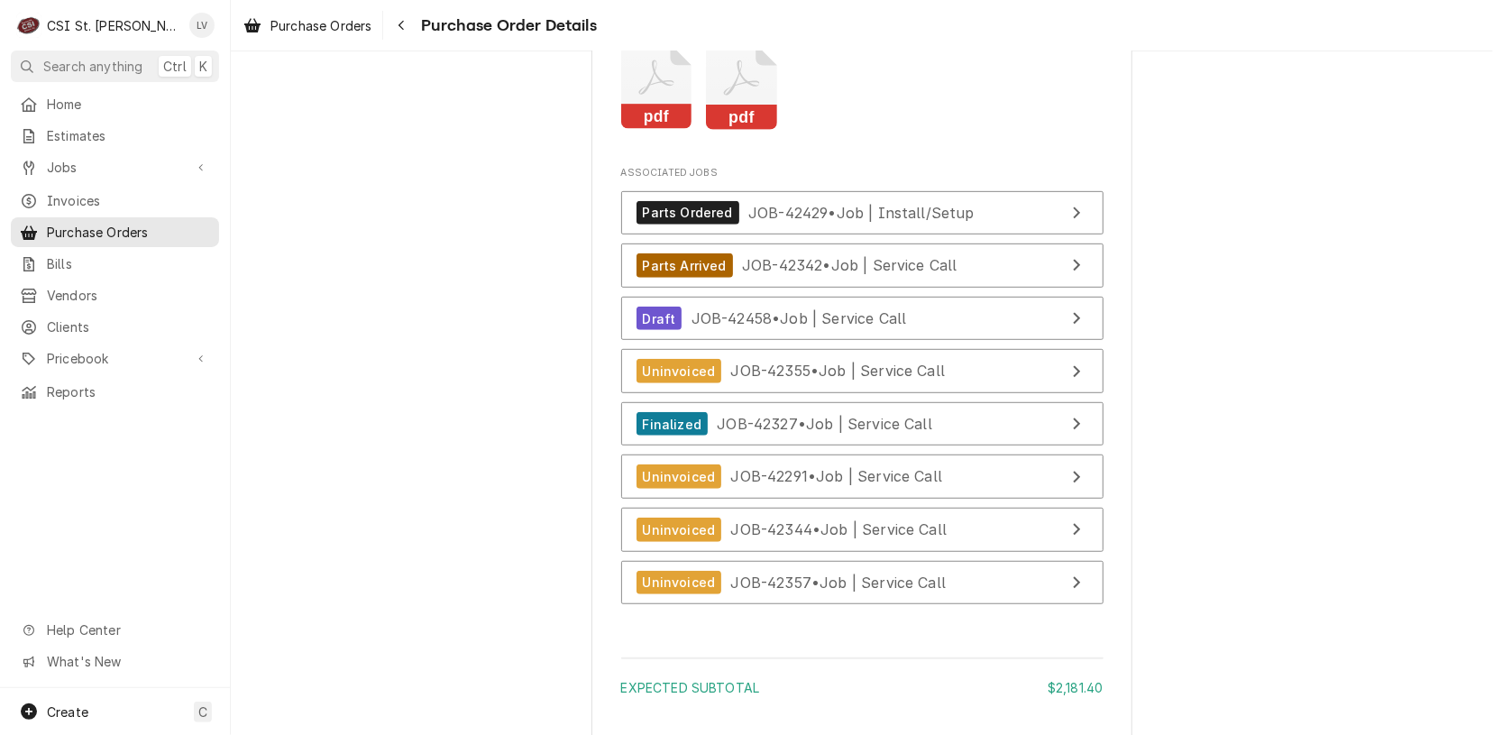
click at [744, 130] on icon "Attachments" at bounding box center [741, 87] width 71 height 86
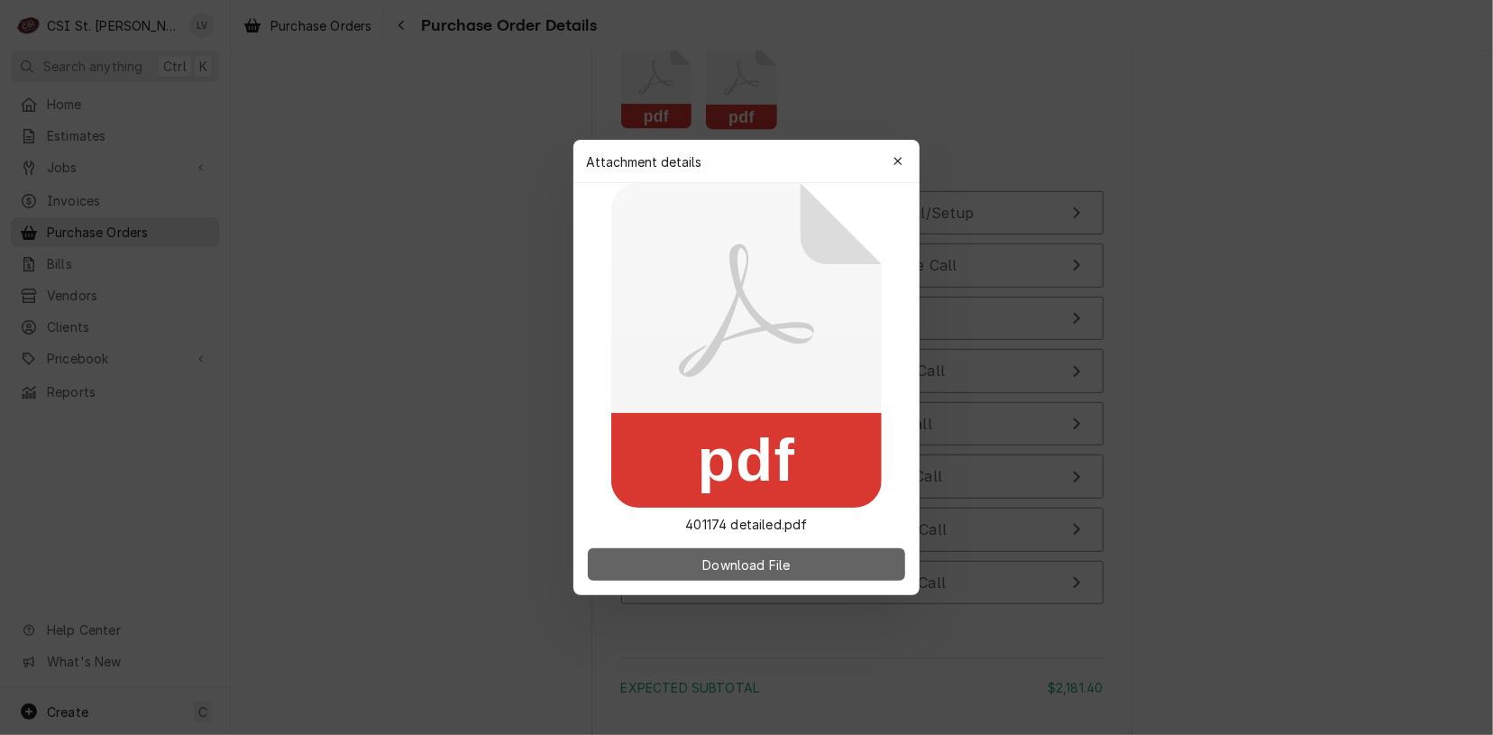
click at [810, 564] on button "Download File" at bounding box center [746, 564] width 317 height 32
click at [301, 424] on div at bounding box center [746, 367] width 1493 height 735
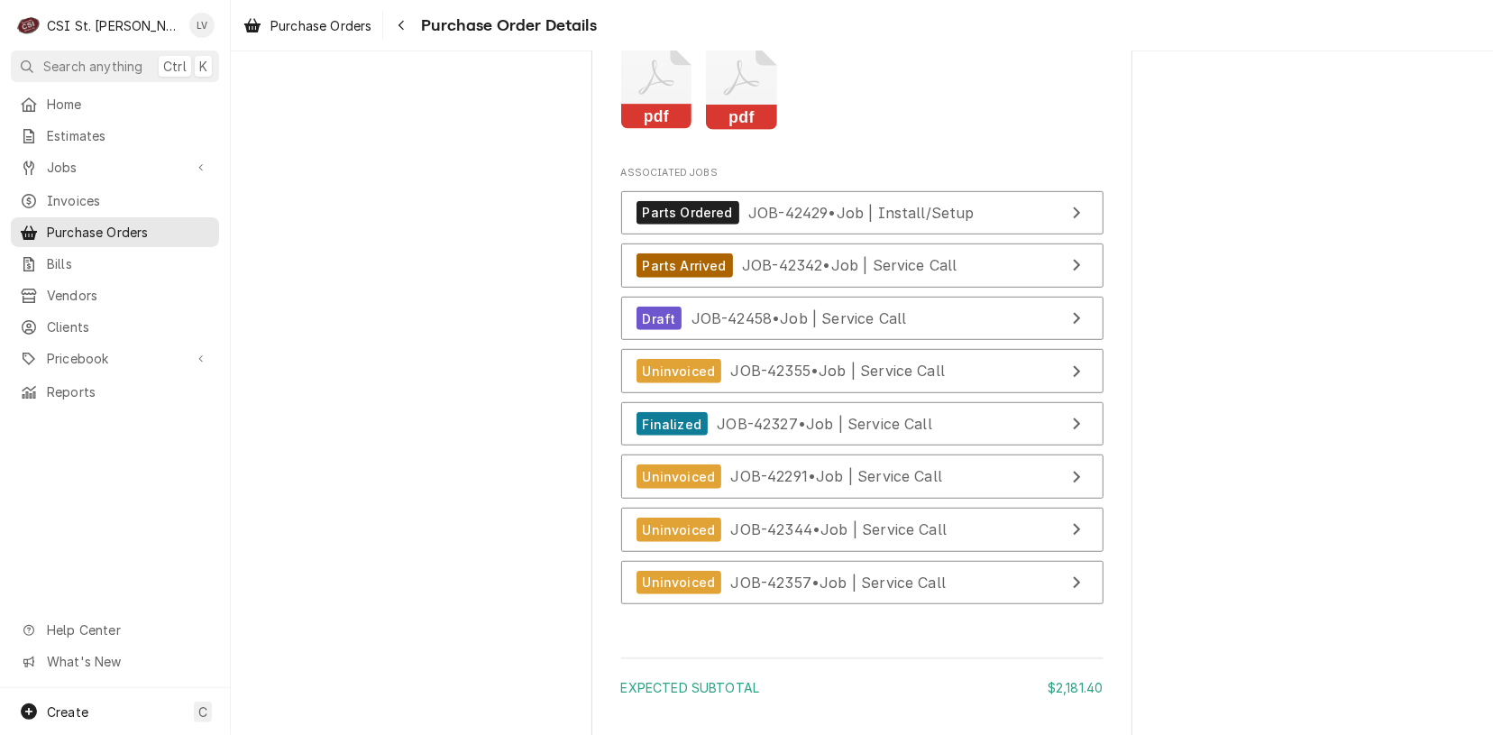
click at [655, 130] on icon "Attachments" at bounding box center [656, 87] width 71 height 86
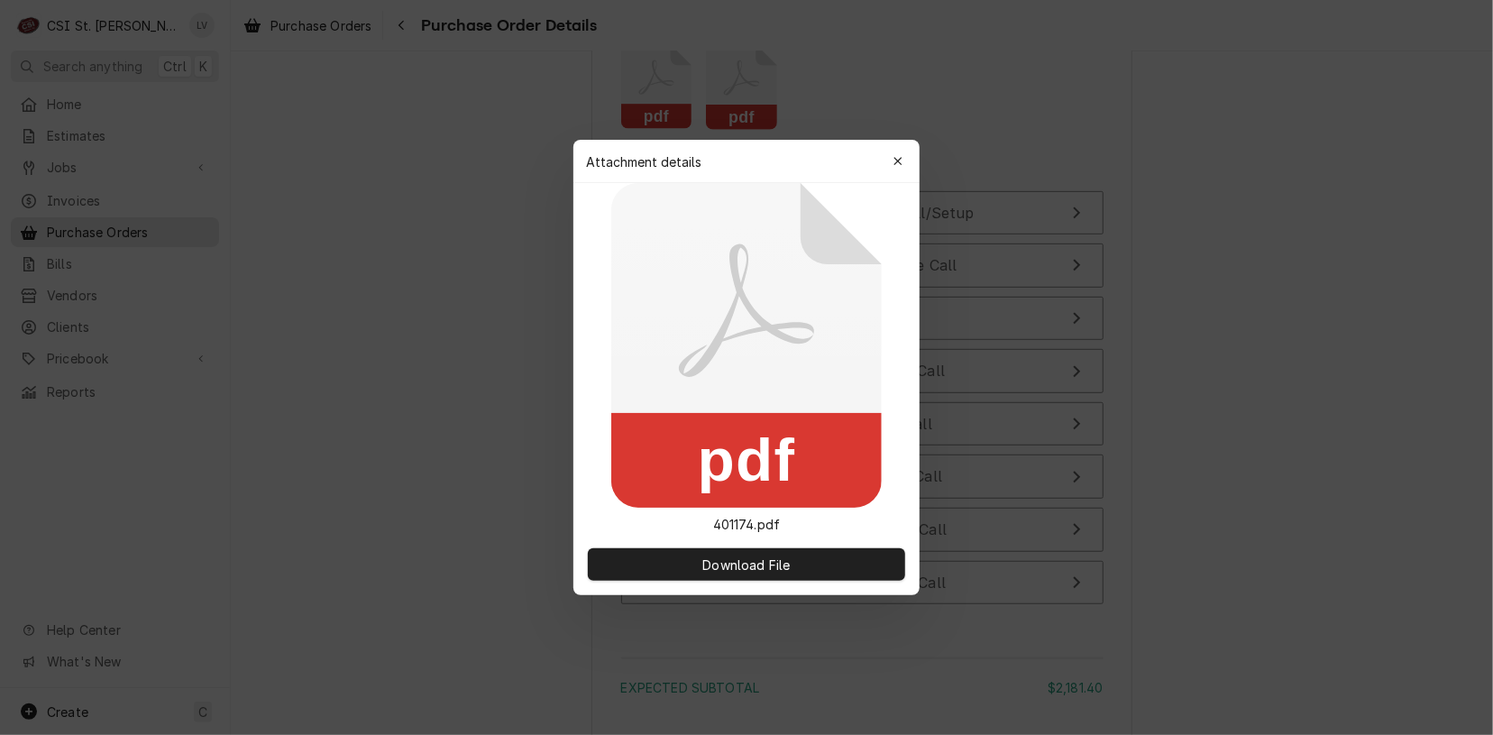
drag, startPoint x: 763, startPoint y: 557, endPoint x: 775, endPoint y: 527, distance: 32.8
click at [764, 555] on span "Download File" at bounding box center [746, 564] width 95 height 19
click at [289, 473] on div at bounding box center [746, 367] width 1493 height 735
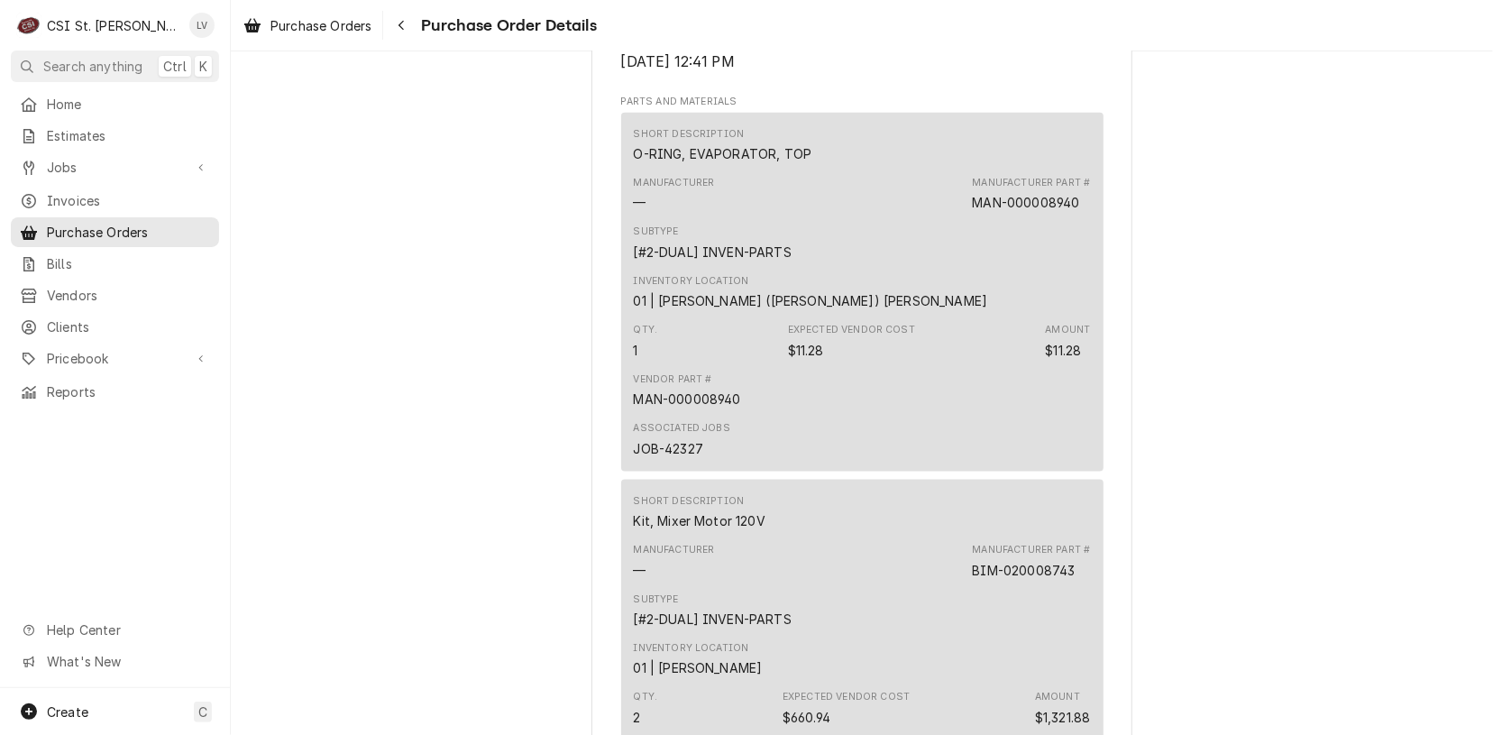
scroll to position [1088, 0]
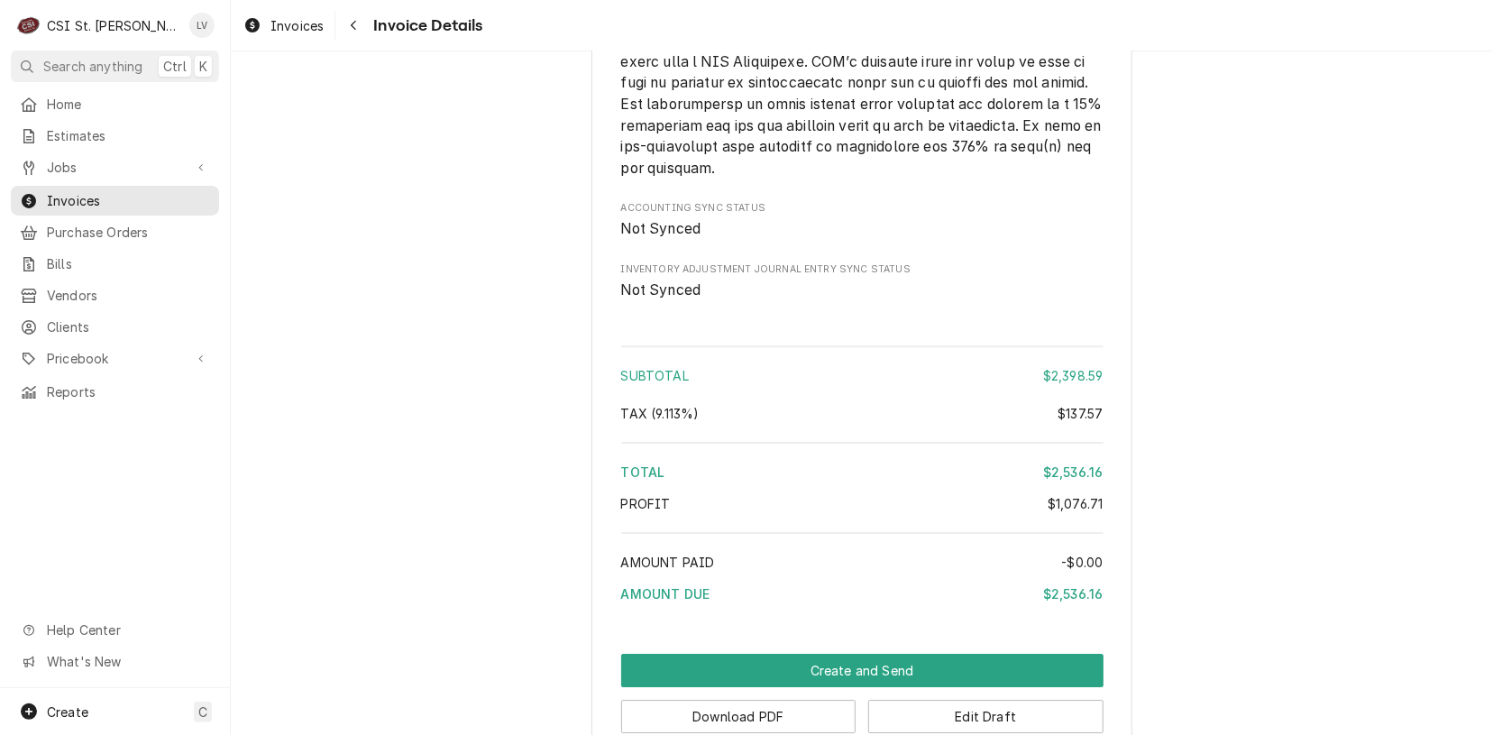
scroll to position [3395, 0]
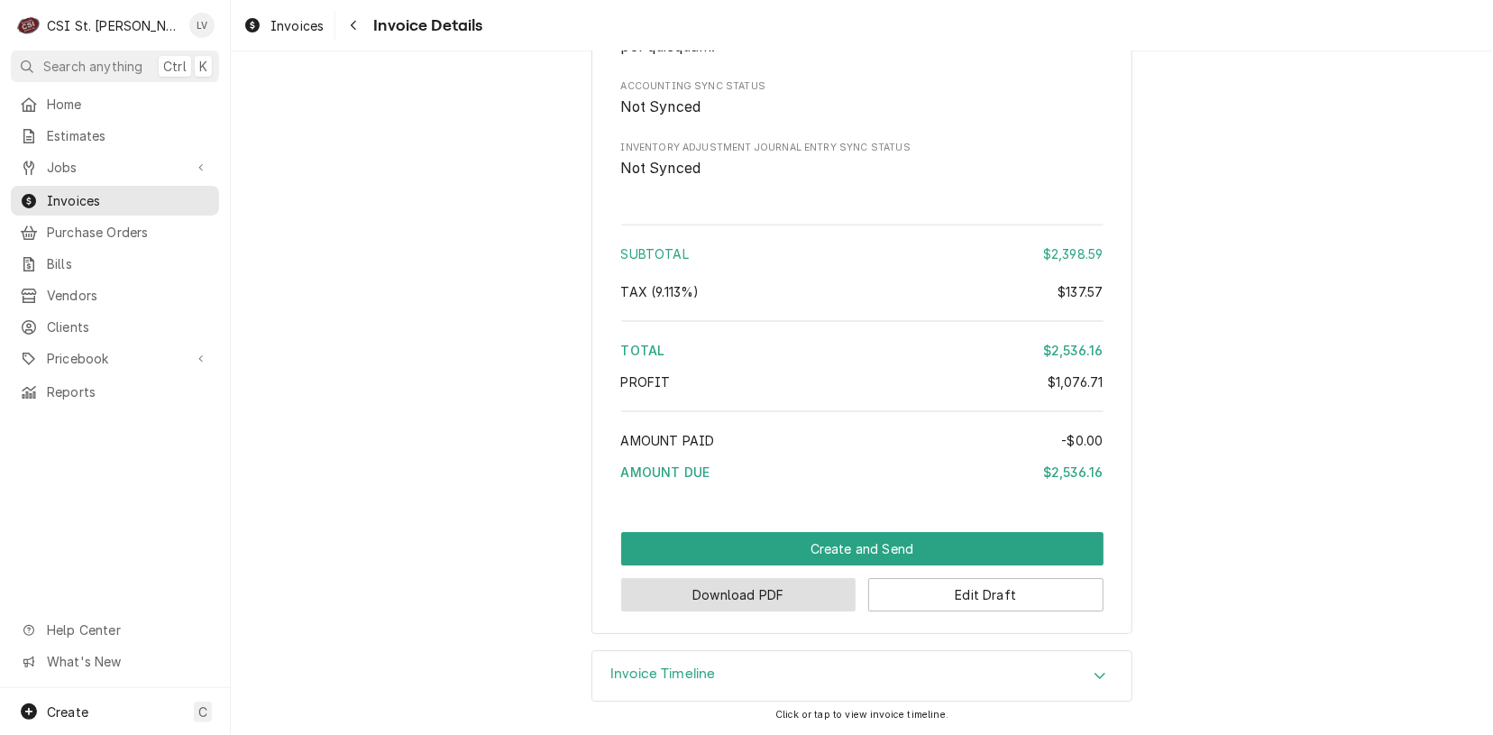
click at [715, 598] on button "Download PDF" at bounding box center [738, 594] width 235 height 33
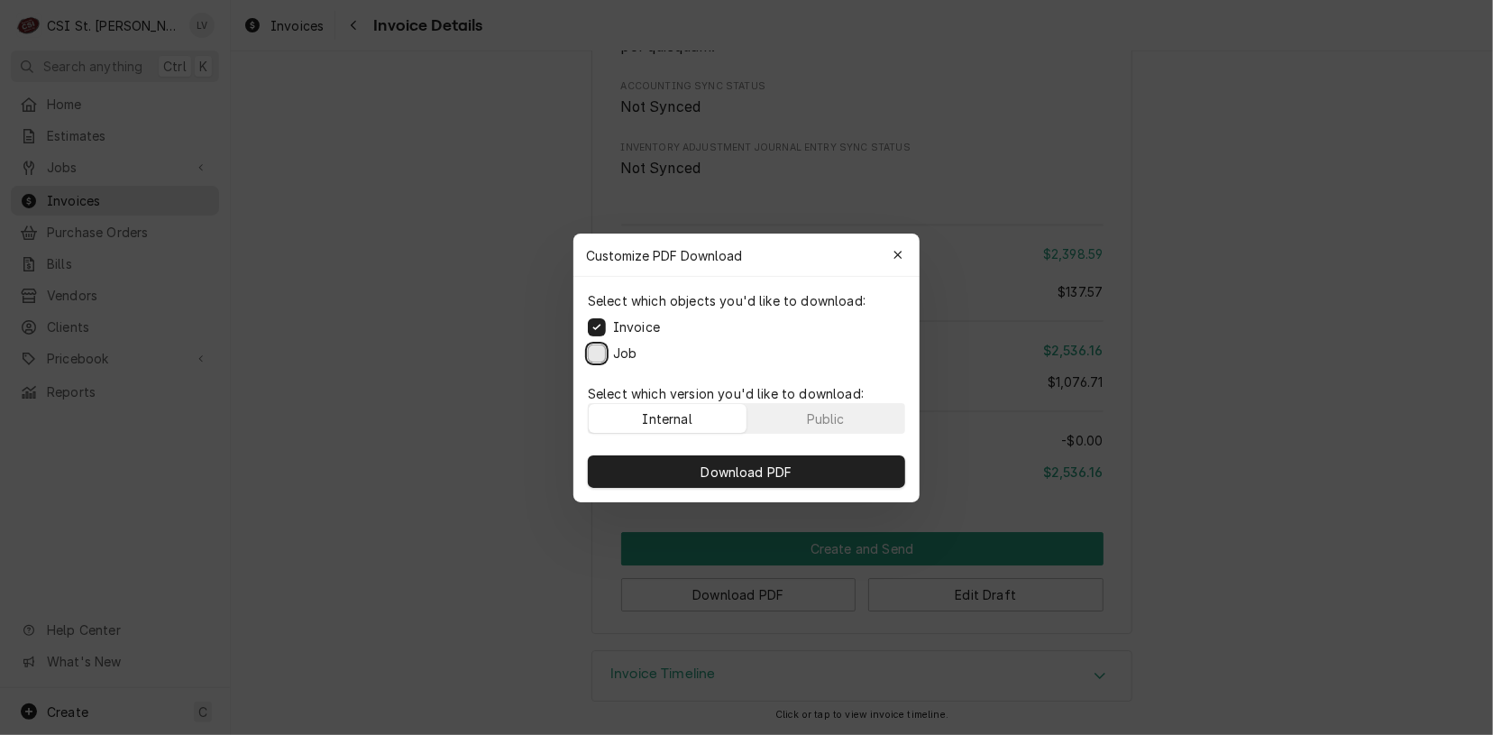
click at [589, 353] on button "Job" at bounding box center [597, 353] width 18 height 18
drag, startPoint x: 703, startPoint y: 461, endPoint x: 738, endPoint y: 469, distance: 35.2
click at [705, 459] on button "Download PDF" at bounding box center [746, 471] width 317 height 32
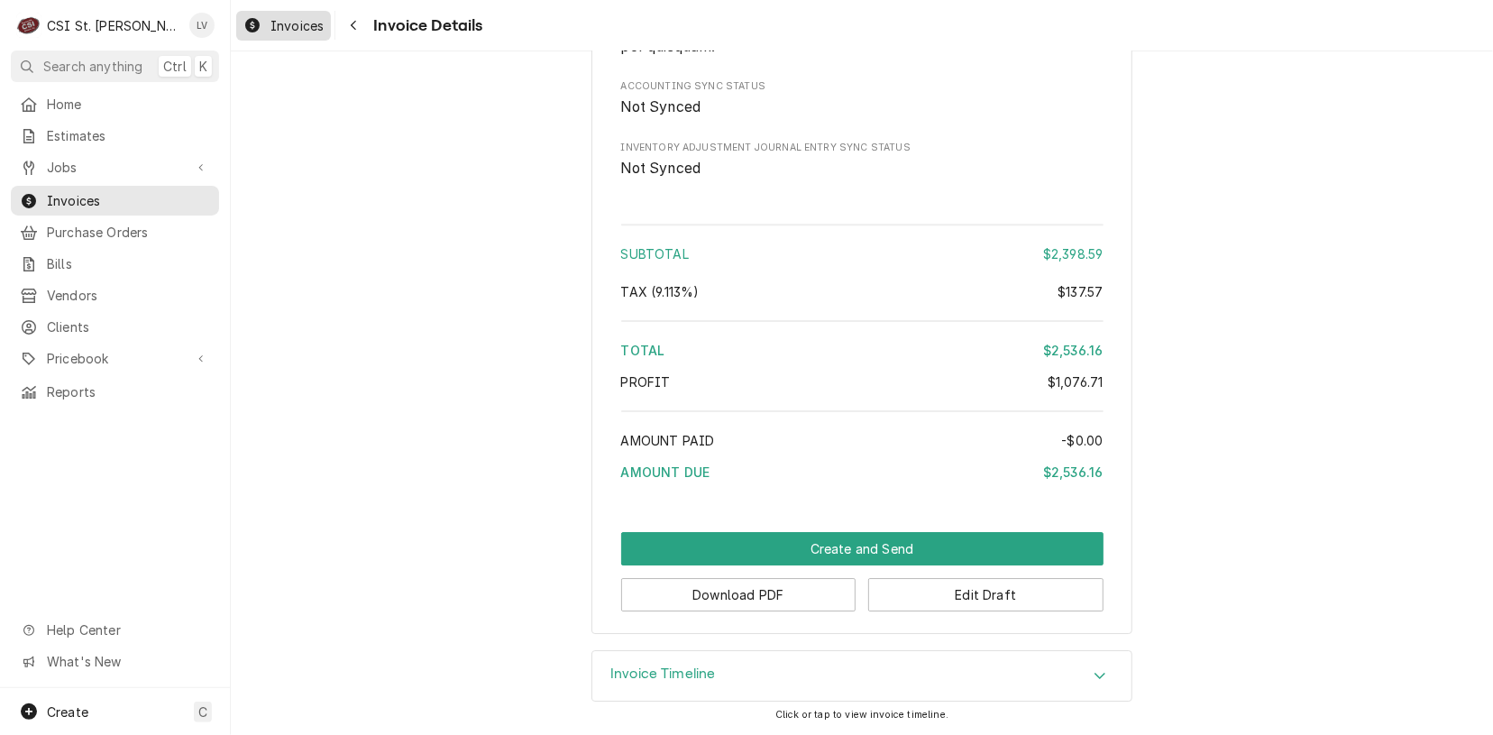
click at [263, 14] on link "Invoices" at bounding box center [283, 26] width 95 height 30
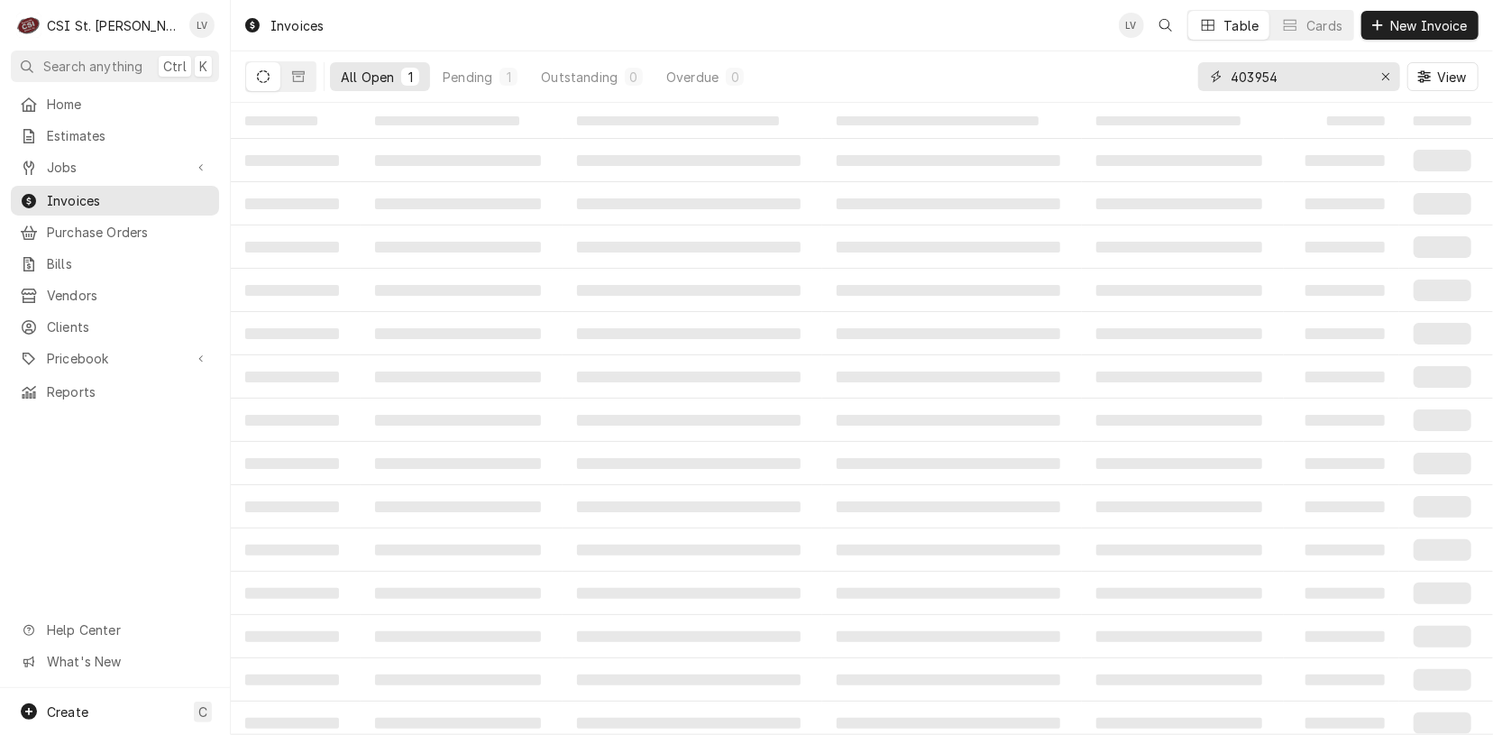
click at [1308, 78] on input "403954" at bounding box center [1298, 76] width 135 height 29
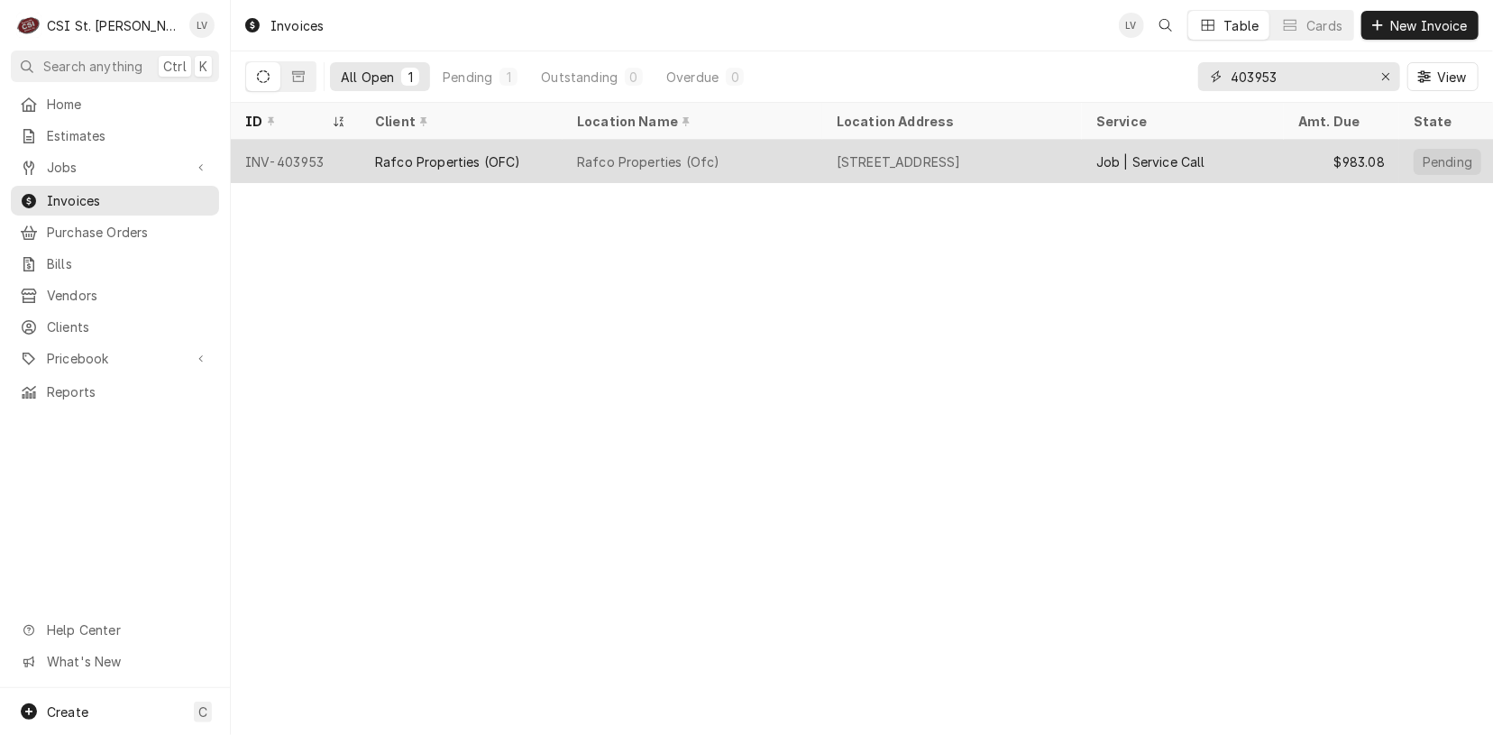
type input "403953"
click at [543, 151] on div "Rafco Properties (OFC)" at bounding box center [462, 161] width 202 height 43
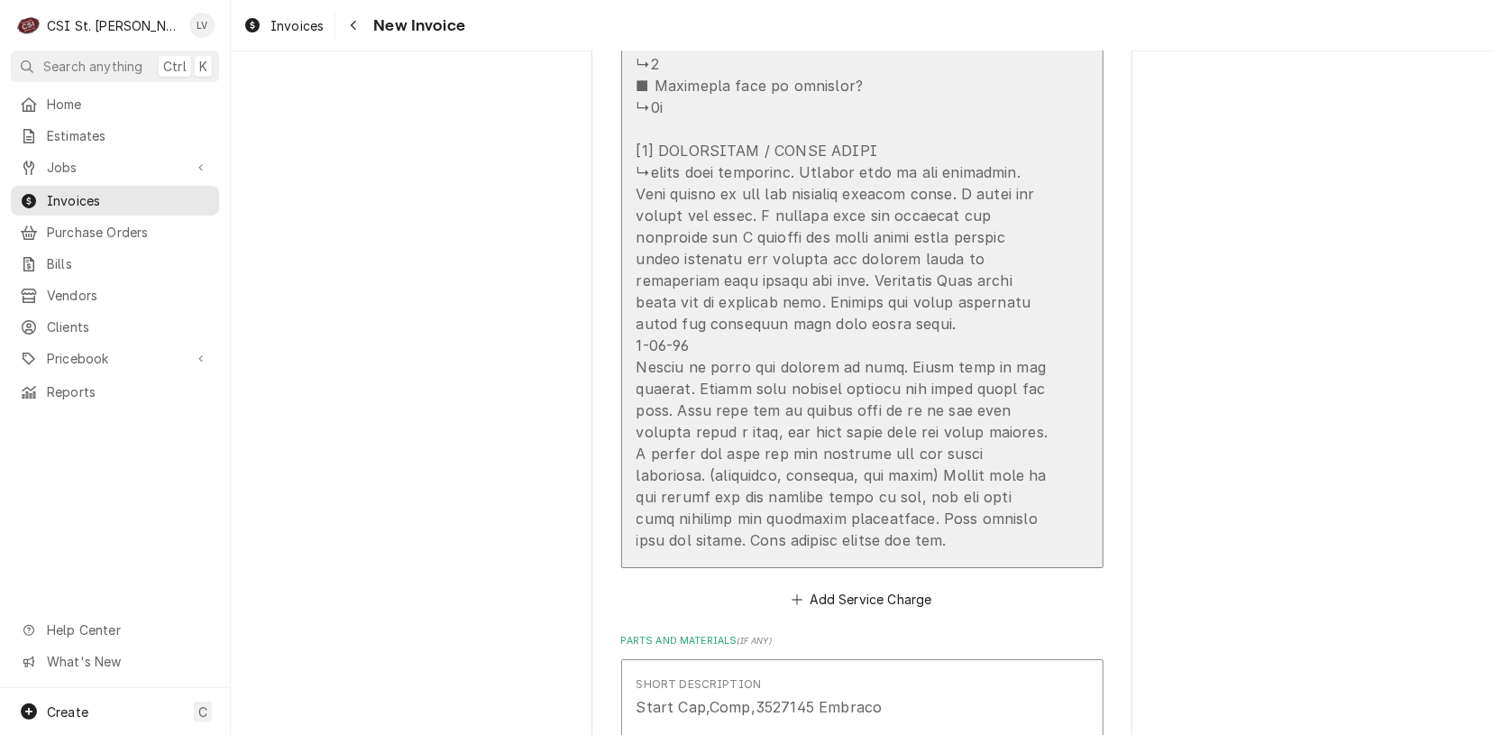
scroll to position [3607, 0]
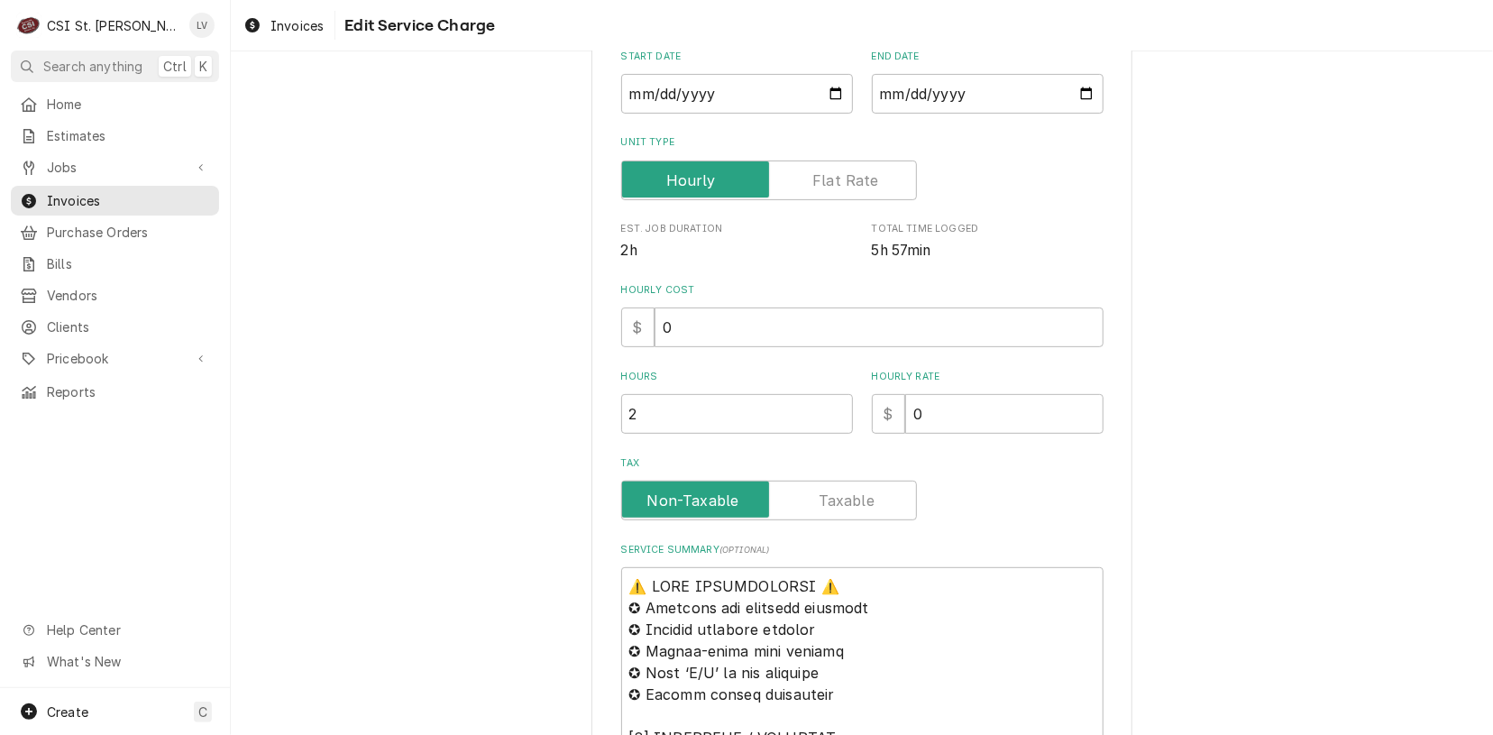
scroll to position [631, 0]
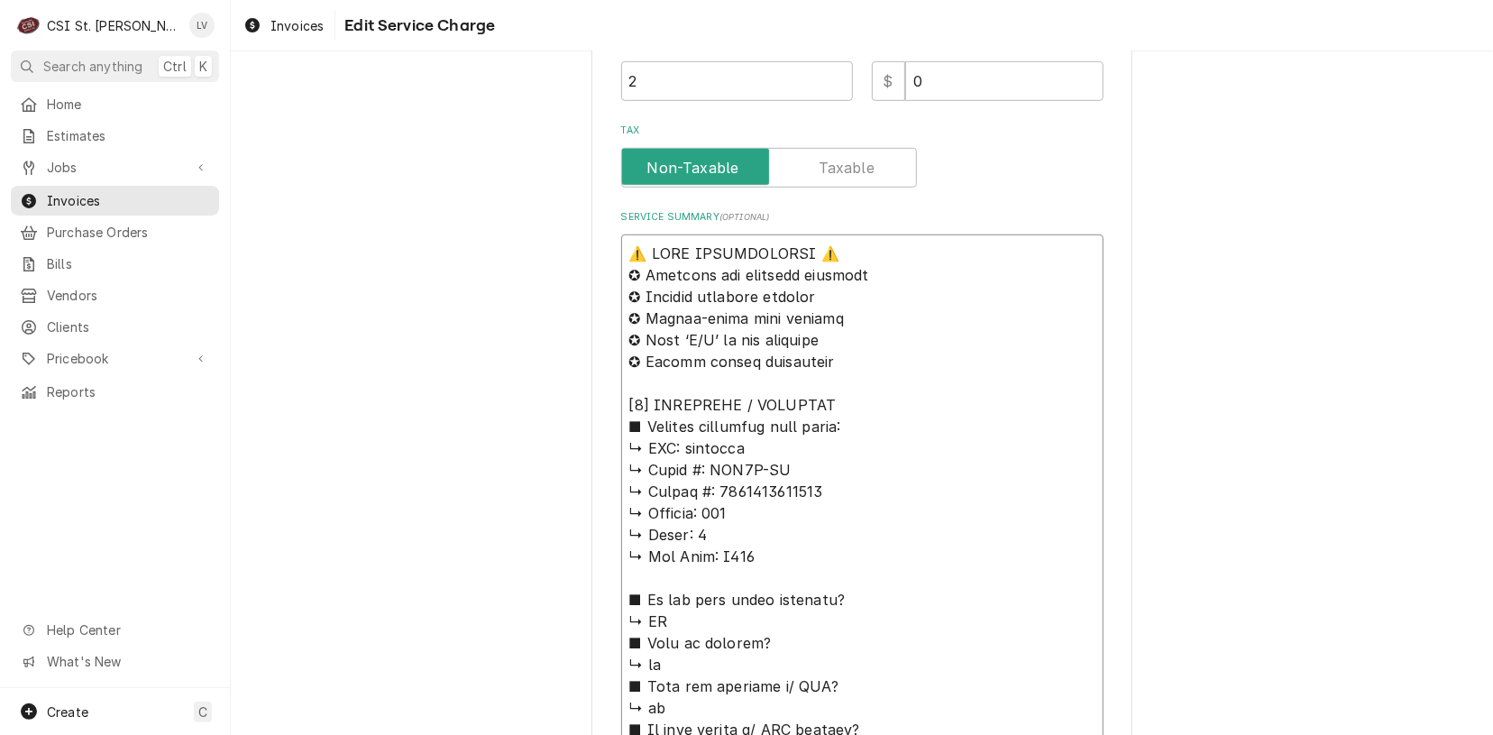
drag, startPoint x: 753, startPoint y: 442, endPoint x: 565, endPoint y: 247, distance: 271.0
click at [565, 247] on div "Use the fields below to edit this service charge Short Description Job | Servic…" at bounding box center [862, 680] width 1262 height 2483
type textarea "x"
type textarea "D ↳ 𝗠𝗼𝗱𝗲𝗹 #: GAR1P-SH ↳ 𝗦𝗲𝗿𝗶𝗮𝗹 #: 1901152000403 ↳ 𝗩𝗼𝗹𝘁𝗮𝗴𝗲: 115 ↳ 𝗣𝗵𝗮𝘀𝗲: 1 ↳ 𝗚𝗮𝘀…"
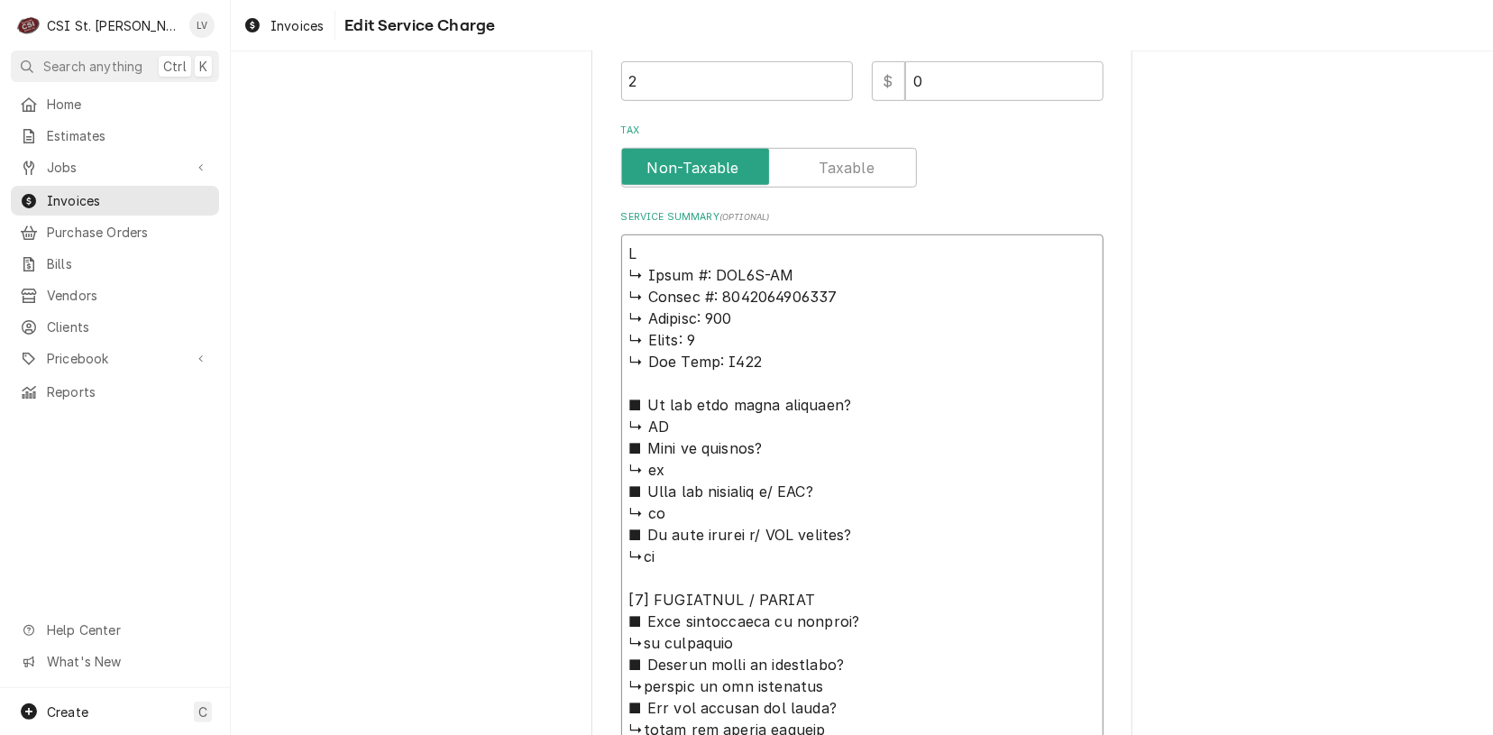
type textarea "x"
type textarea "De ↳ 𝗠𝗼𝗱𝗲𝗹 #: GAR1P-SH ↳ 𝗦𝗲𝗿𝗶𝗮𝗹 #: 1901152000403 ↳ 𝗩𝗼𝗹𝘁𝗮𝗴𝗲: 115 ↳ 𝗣𝗵𝗮𝘀𝗲: 1 ↳ 𝗚𝗮…"
type textarea "x"
type textarea "Del ↳ 𝗠𝗼𝗱𝗲𝗹 #: GAR1P-SH ↳ 𝗦𝗲𝗿𝗶𝗮𝗹 #: 1901152000403 ↳ 𝗩𝗼𝗹𝘁𝗮𝗴𝗲: 115 ↳ 𝗣𝗵𝗮𝘀𝗲: 1 ↳ 𝗚…"
type textarea "x"
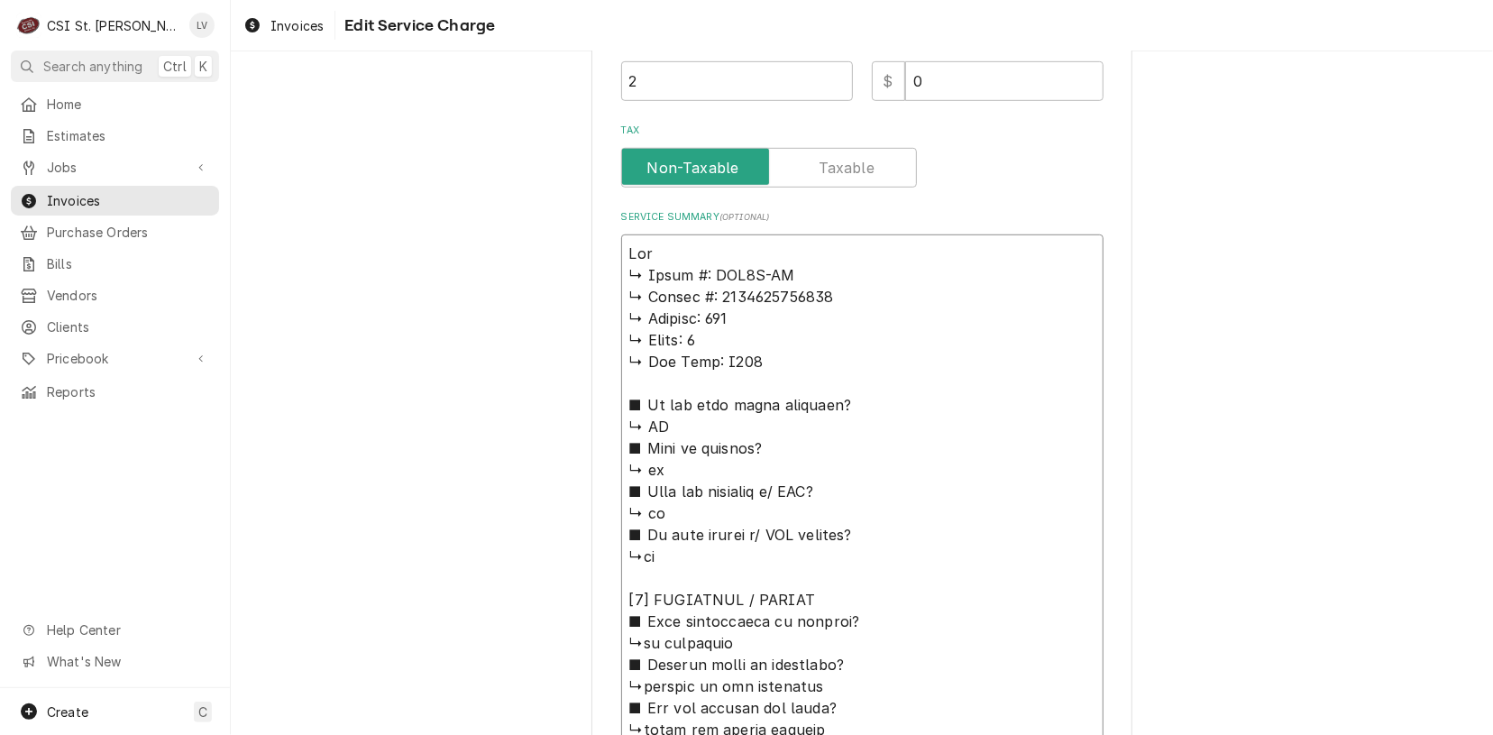
type textarea "Delf ↳ 𝗠𝗼𝗱𝗲𝗹 #: GAR1P-SH ↳ 𝗦𝗲𝗿𝗶𝗮𝗹 #: 1901152000403 ↳ 𝗩𝗼𝗹𝘁𝗮𝗴𝗲: 115 ↳ 𝗣𝗵𝗮𝘀𝗲: 1 ↳ …"
type textarea "x"
type textarea "Delfi ↳ 𝗠𝗼𝗱𝗲𝗹 #: GAR1P-SH ↳ 𝗦𝗲𝗿𝗶𝗮𝗹 #: 1901152000403 ↳ 𝗩𝗼𝗹𝘁𝗮𝗴𝗲: 115 ↳ 𝗣𝗵𝗮𝘀𝗲: 1 ↳…"
type textarea "x"
type textarea "Delfie ↳ 𝗠𝗼𝗱𝗲𝗹 #: GAR1P-SH ↳ 𝗦𝗲𝗿𝗶𝗮𝗹 #: 1901152000403 ↳ 𝗩𝗼𝗹𝘁𝗮𝗴𝗲: 115 ↳ 𝗣𝗵𝗮𝘀𝗲: 1 …"
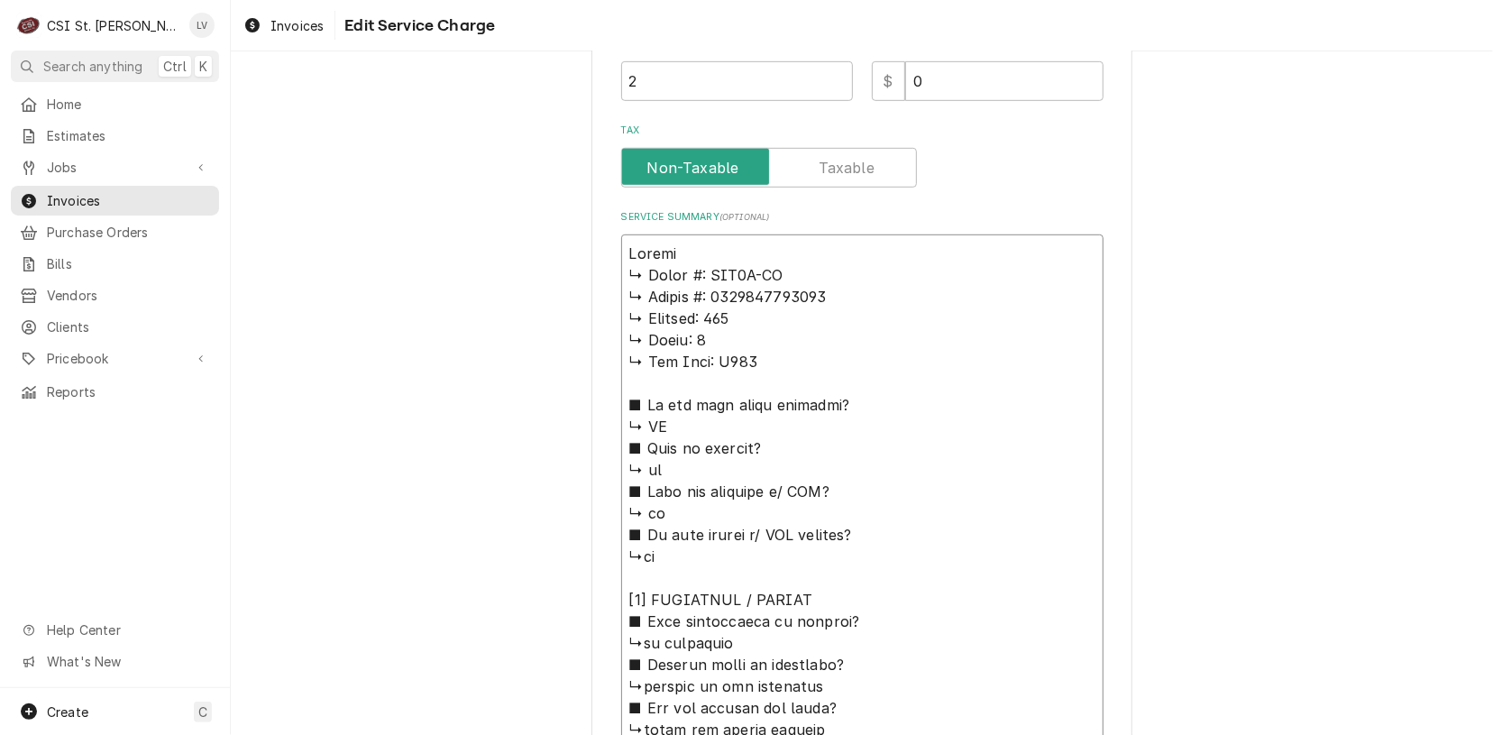
type textarea "x"
type textarea "Delfiel ↳ 𝗠𝗼𝗱𝗲𝗹 #: GAR1P-SH ↳ 𝗦𝗲𝗿𝗶𝗮𝗹 #: 1901152000403 ↳ 𝗩𝗼𝗹𝘁𝗮𝗴𝗲: 115 ↳ 𝗣𝗵𝗮𝘀𝗲: 1…"
type textarea "x"
type textarea "Delfield ↳ 𝗠𝗼𝗱𝗲𝗹 #: GAR1P-SH ↳ 𝗦𝗲𝗿𝗶𝗮𝗹 #: 1901152000403 ↳ 𝗩𝗼𝗹𝘁𝗮𝗴𝗲: 115 ↳ 𝗣𝗵𝗮𝘀𝗲: …"
type textarea "x"
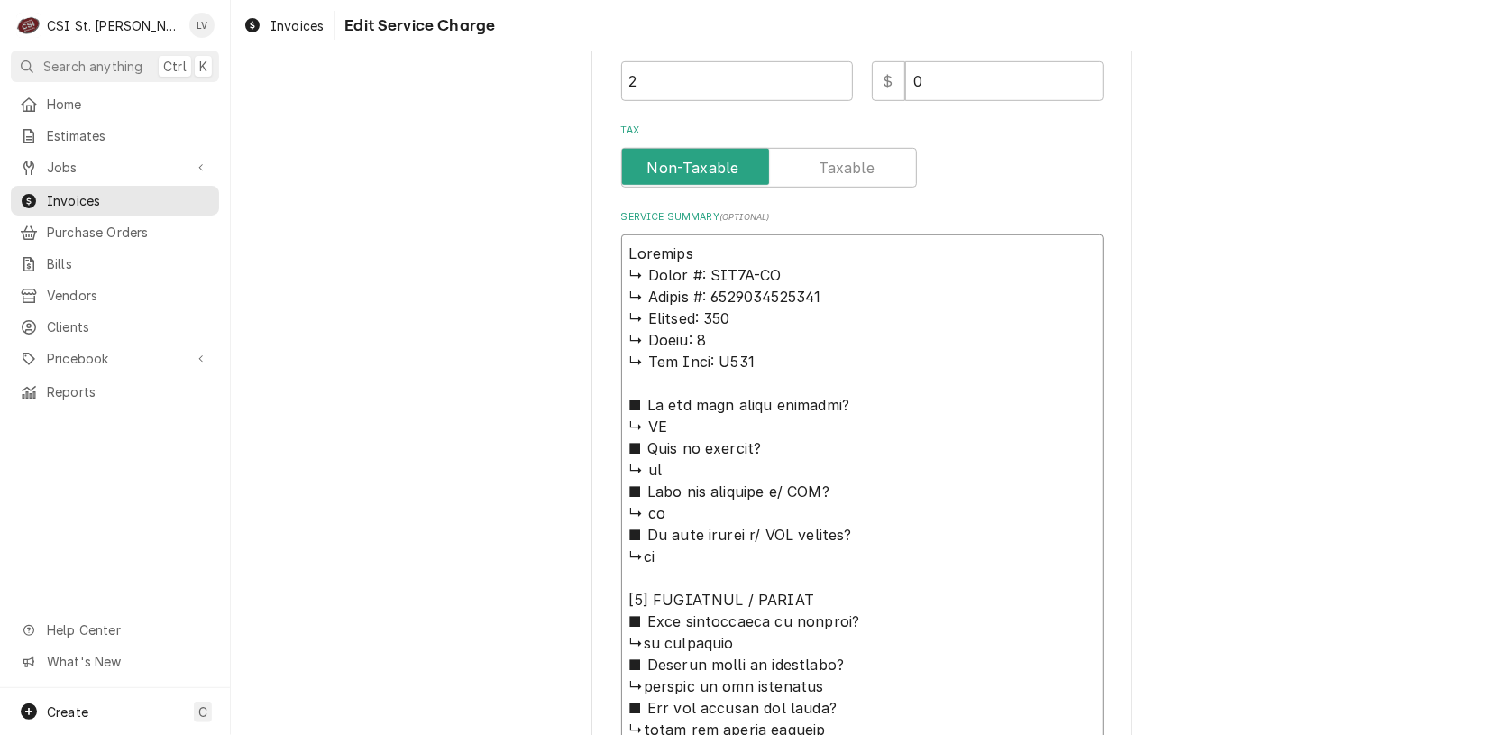
type textarea "Delfield ↳ 𝗠𝗼𝗱𝗲𝗹 #: GAR1P-SH ↳ 𝗦𝗲𝗿𝗶𝗮𝗹 #: 1901152000403 ↳ 𝗩𝗼𝗹𝘁𝗮𝗴𝗲: 115 ↳ 𝗣𝗵𝗮𝘀𝗲: …"
type textarea "x"
type textarea "Delfield / ↳ 𝗠𝗼𝗱𝗲𝗹 #: GAR1P-SH ↳ 𝗦𝗲𝗿𝗶𝗮𝗹 #: 1901152000403 ↳ 𝗩𝗼𝗹𝘁𝗮𝗴𝗲: 115 ↳ 𝗣𝗵𝗮𝘀𝗲…"
type textarea "x"
type textarea "Delfield / ↳ 𝗠𝗼𝗱𝗲𝗹 #: GAR1P-SH ↳ 𝗦𝗲𝗿𝗶𝗮𝗹 #: 1901152000403 ↳ 𝗩𝗼𝗹𝘁𝗮𝗴𝗲: 115 ↳ 𝗣𝗵𝗮𝘀𝗲…"
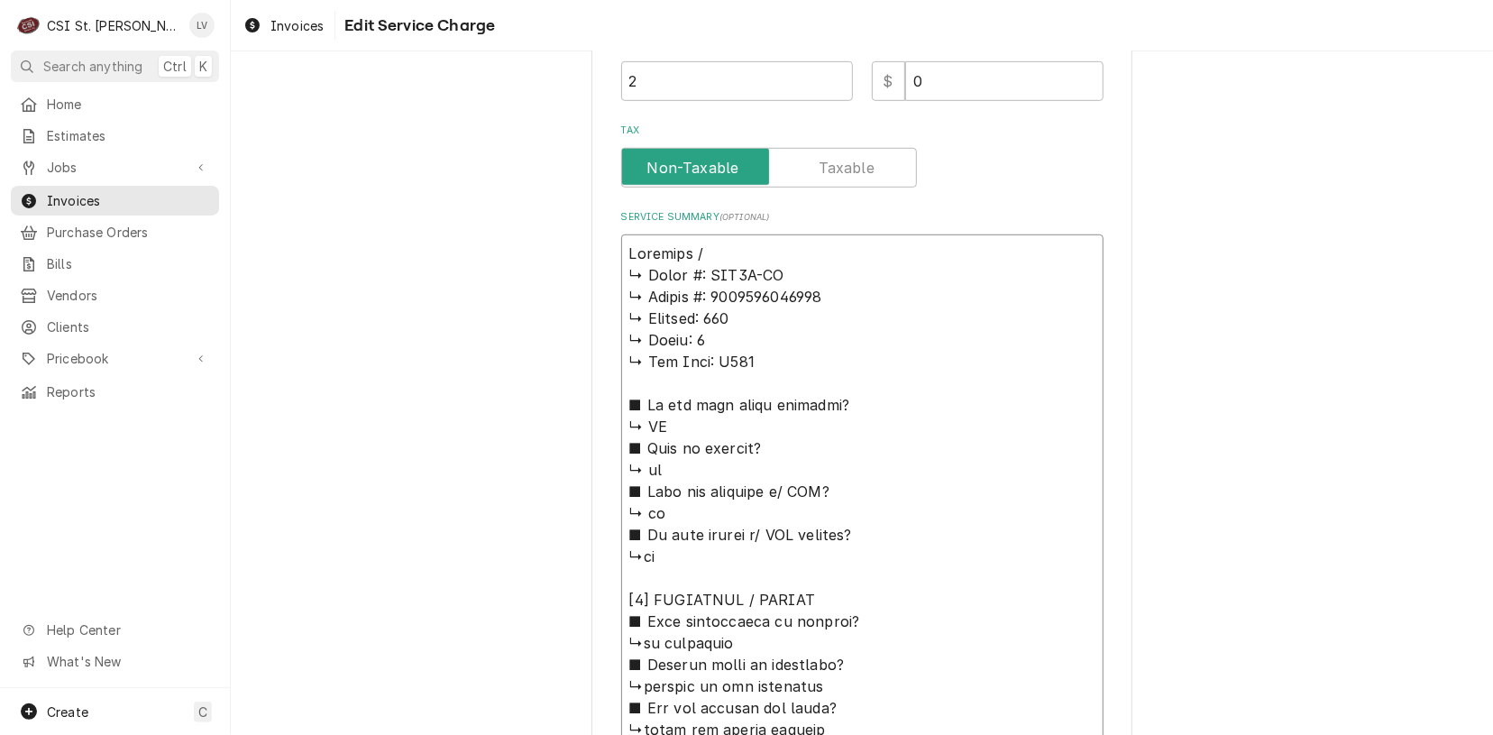
type textarea "x"
type textarea "Delfield / M ↳ 𝗠𝗼𝗱𝗲𝗹 #: GAR1P-SH ↳ 𝗦𝗲𝗿𝗶𝗮𝗹 #: 1901152000403 ↳ 𝗩𝗼𝗹𝘁𝗮𝗴𝗲: 115 ↳ 𝗣𝗵𝗮…"
type textarea "x"
type textarea "Delfield / Mo ↳ 𝗠𝗼𝗱𝗲𝗹 #: GAR1P-SH ↳ 𝗦𝗲𝗿𝗶𝗮𝗹 #: 1901152000403 ↳ 𝗩𝗼𝗹𝘁𝗮𝗴𝗲: 115 ↳ 𝗣𝗵…"
type textarea "x"
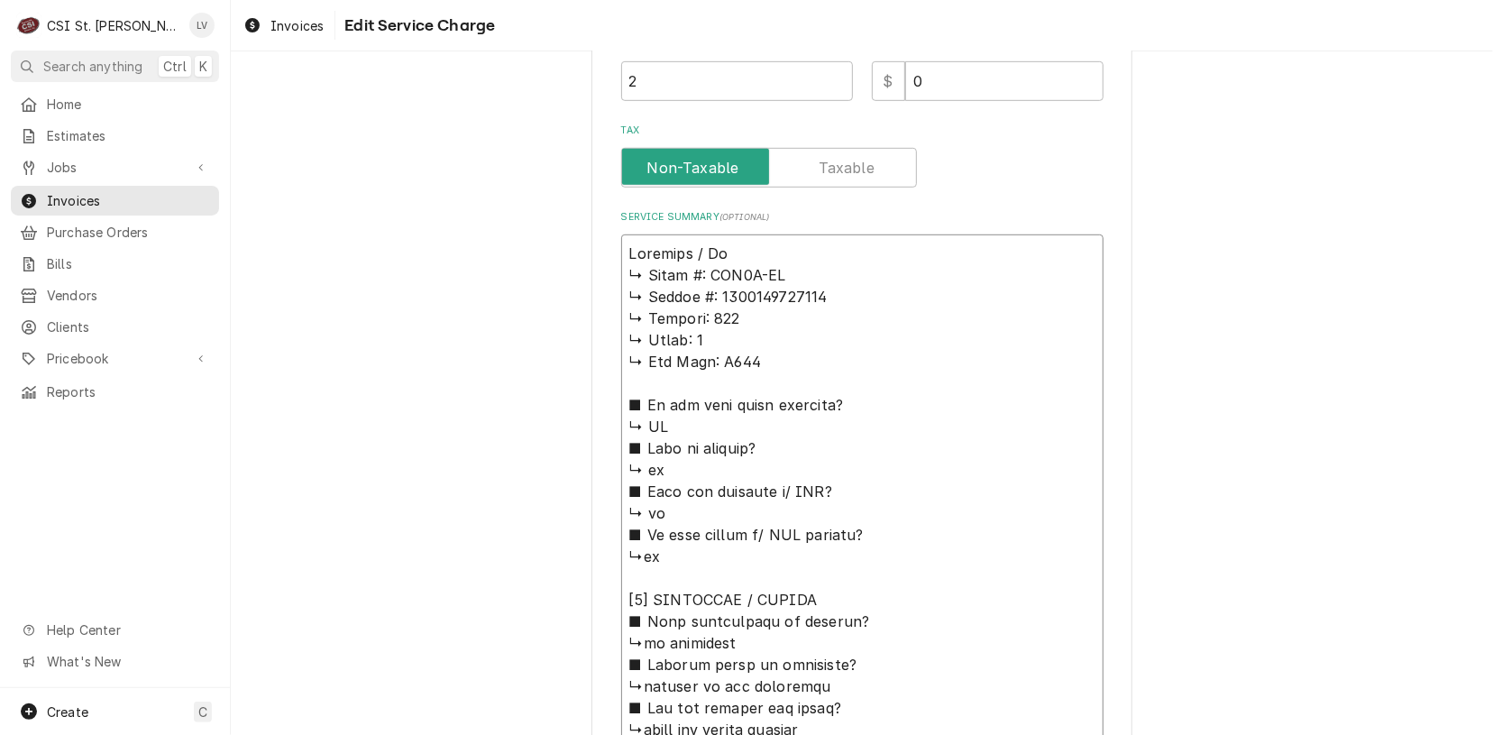
type textarea "Delfield / Mod ↳ 𝗠𝗼𝗱𝗲𝗹 #: GAR1P-SH ↳ 𝗦𝗲𝗿𝗶𝗮𝗹 #: 1901152000403 ↳ 𝗩𝗼𝗹𝘁𝗮𝗴𝗲: 115 ↳ 𝗣…"
type textarea "x"
type textarea "Delfield / Mode ↳ 𝗠𝗼𝗱𝗲𝗹 #: GAR1P-SH ↳ 𝗦𝗲𝗿𝗶𝗮𝗹 #: 1901152000403 ↳ 𝗩𝗼𝗹𝘁𝗮𝗴𝗲: 115 ↳ …"
type textarea "x"
type textarea "Delfield / Model ↳ 𝗠𝗼𝗱𝗲𝗹 #: GAR1P-SH ↳ 𝗦𝗲𝗿𝗶𝗮𝗹 #: 1901152000403 ↳ 𝗩𝗼𝗹𝘁𝗮𝗴𝗲: 115 ↳…"
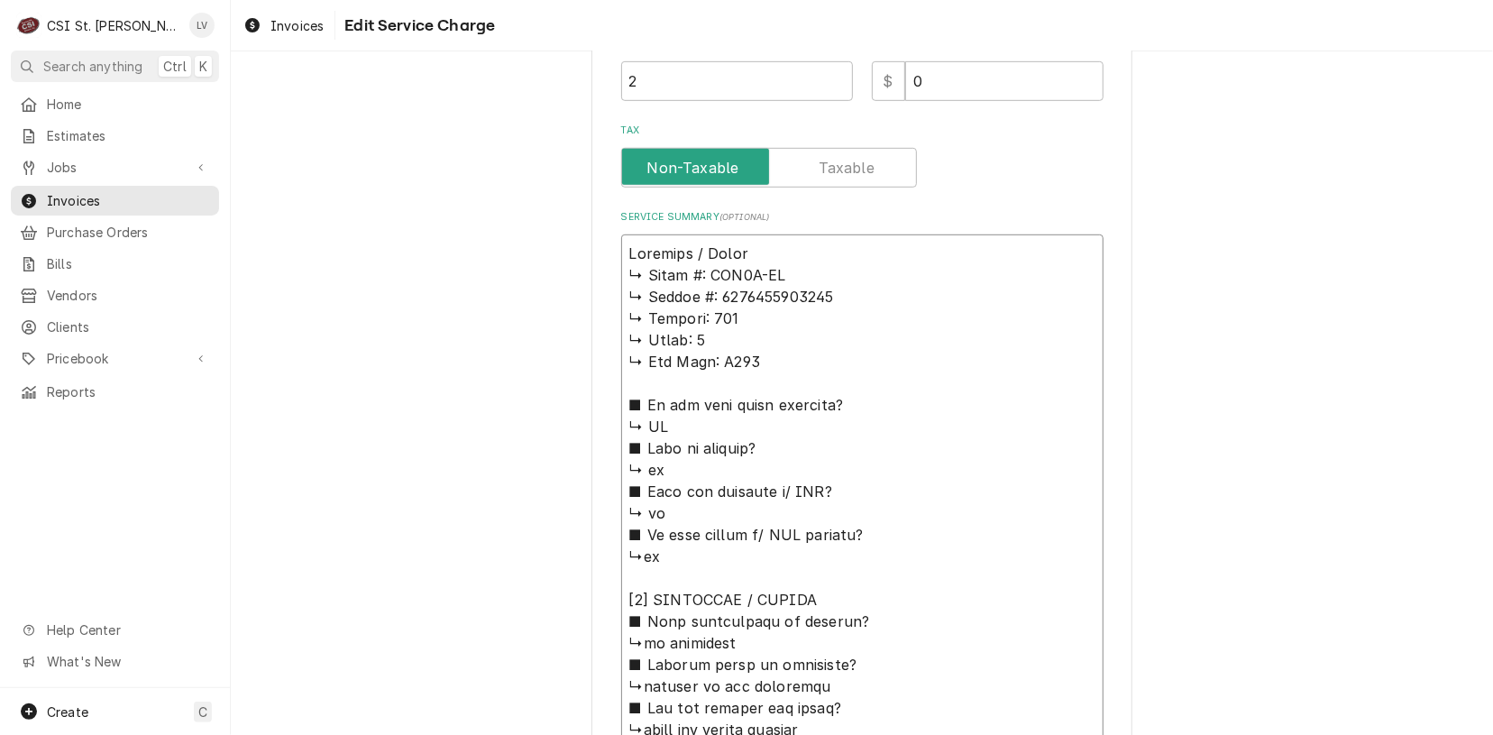
type textarea "x"
type textarea "Delfield / Model: ↳ 𝗠𝗼𝗱𝗲𝗹 #: GAR1P-SH ↳ 𝗦𝗲𝗿𝗶𝗮𝗹 #: 1901152000403 ↳ 𝗩𝗼𝗹𝘁𝗮𝗴𝗲: 115 …"
type textarea "x"
type textarea "Delfield / Model: ↳ 𝗠𝗼𝗱𝗲𝗹 #: GAR1P-SH ↳ 𝗦𝗲𝗿𝗶𝗮𝗹 #: 1901152000403 ↳ 𝗩𝗼𝗹𝘁𝗮𝗴𝗲: 115 …"
type textarea "x"
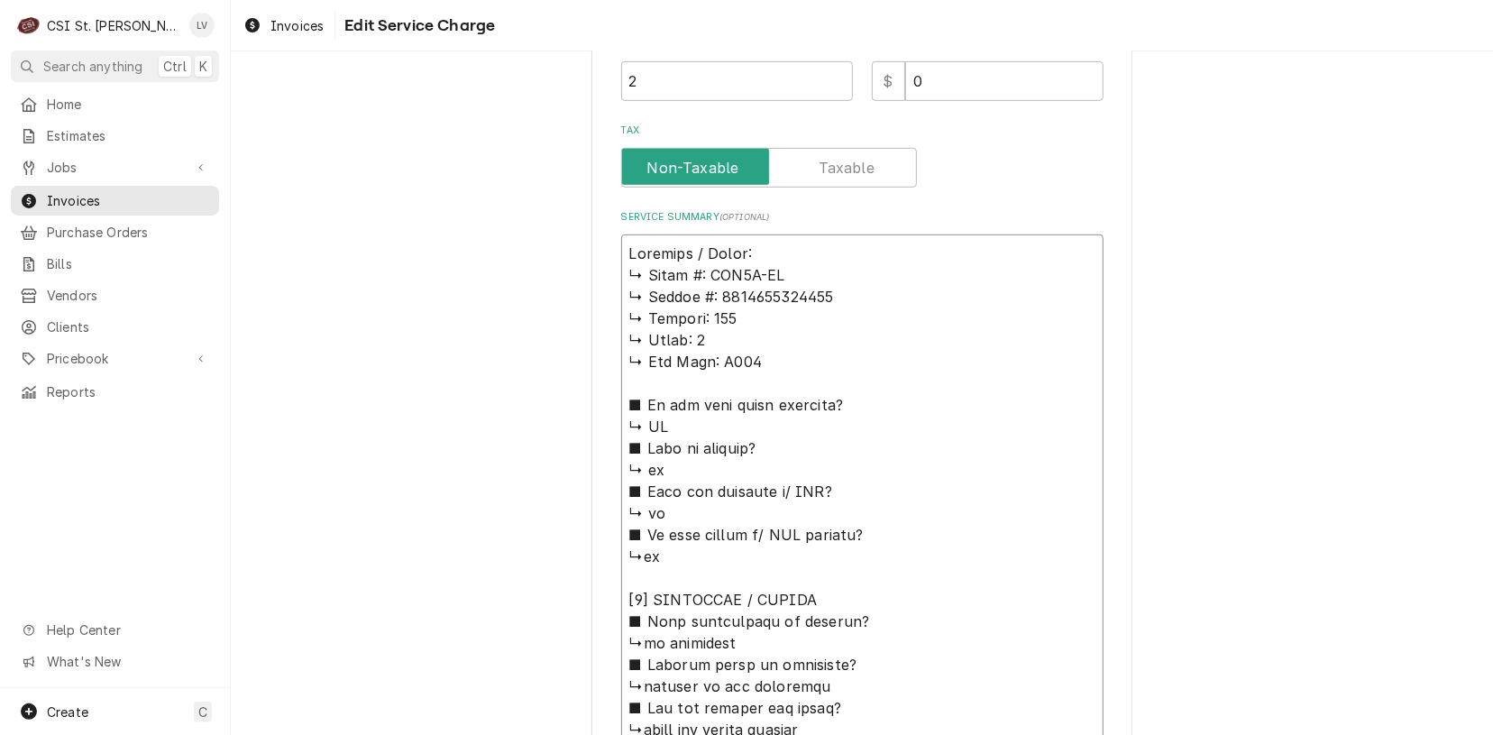
type textarea "Delfield / Model: g ↳ 𝗠𝗼𝗱𝗲𝗹 #: GAR1P-SH ↳ 𝗦𝗲𝗿𝗶𝗮𝗹 #: 1901152000403 ↳ 𝗩𝗼𝗹𝘁𝗮𝗴𝗲: 11…"
type textarea "x"
type textarea "Delfield / Model: ↳ 𝗠𝗼𝗱𝗲𝗹 #: GAR1P-SH ↳ 𝗦𝗲𝗿𝗶𝗮𝗹 #: 1901152000403 ↳ 𝗩𝗼𝗹𝘁𝗮𝗴𝗲: 115 …"
type textarea "x"
type textarea "Delfield / Model: G ↳ 𝗠𝗼𝗱𝗲𝗹 #: GAR1P-SH ↳ 𝗦𝗲𝗿𝗶𝗮𝗹 #: 1901152000403 ↳ 𝗩𝗼𝗹𝘁𝗮𝗴𝗲: 11…"
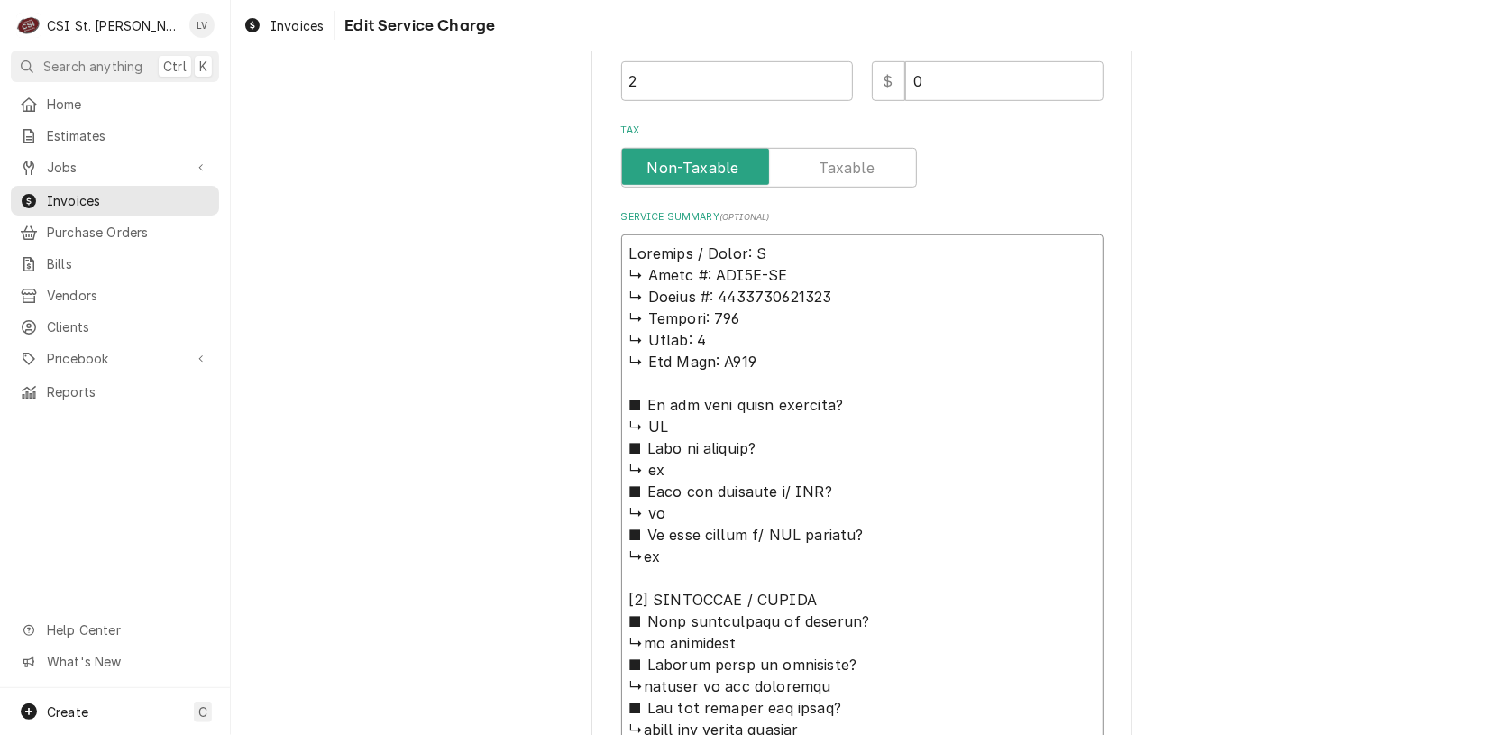
type textarea "x"
type textarea "Delfield / Model: GA ↳ 𝗠𝗼𝗱𝗲𝗹 #: GAR1P-SH ↳ 𝗦𝗲𝗿𝗶𝗮𝗹 #: 1901152000403 ↳ 𝗩𝗼𝗹𝘁𝗮𝗴𝗲: 1…"
type textarea "x"
type textarea "Delfield / Model: GAR ↳ 𝗠𝗼𝗱𝗲𝗹 #: GAR1P-SH ↳ 𝗦𝗲𝗿𝗶𝗮𝗹 #: 1901152000403 ↳ 𝗩𝗼𝗹𝘁𝗮𝗴𝗲: …"
type textarea "x"
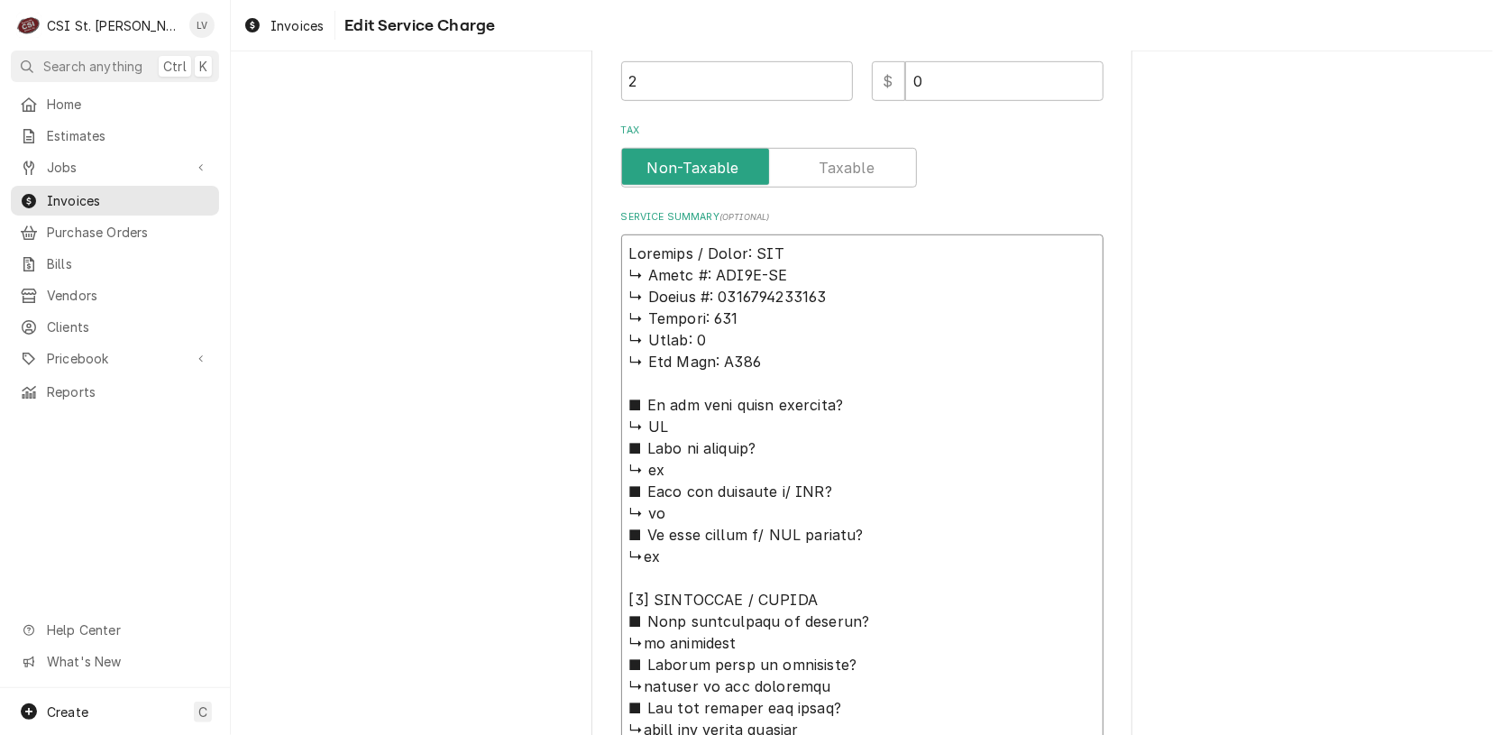
type textarea "Delfield / Model: GAR1 ↳ 𝗠𝗼𝗱𝗲𝗹 #: GAR1P-SH ↳ 𝗦𝗲𝗿𝗶𝗮𝗹 #: 1901152000403 ↳ 𝗩𝗼𝗹𝘁𝗮𝗴𝗲:…"
type textarea "x"
type textarea "Delfield / Model: GAR1P ↳ 𝗠𝗼𝗱𝗲𝗹 #: GAR1P-SH ↳ 𝗦𝗲𝗿𝗶𝗮𝗹 #: 1901152000403 ↳ 𝗩𝗼𝗹𝘁𝗮𝗴𝗲…"
type textarea "x"
type textarea "Delfield / Model: GAR1P- ↳ 𝗠𝗼𝗱𝗲𝗹 #: GAR1P-SH ↳ 𝗦𝗲𝗿𝗶𝗮𝗹 #: 1901152000403 ↳ 𝗩𝗼𝗹𝘁𝗮𝗴…"
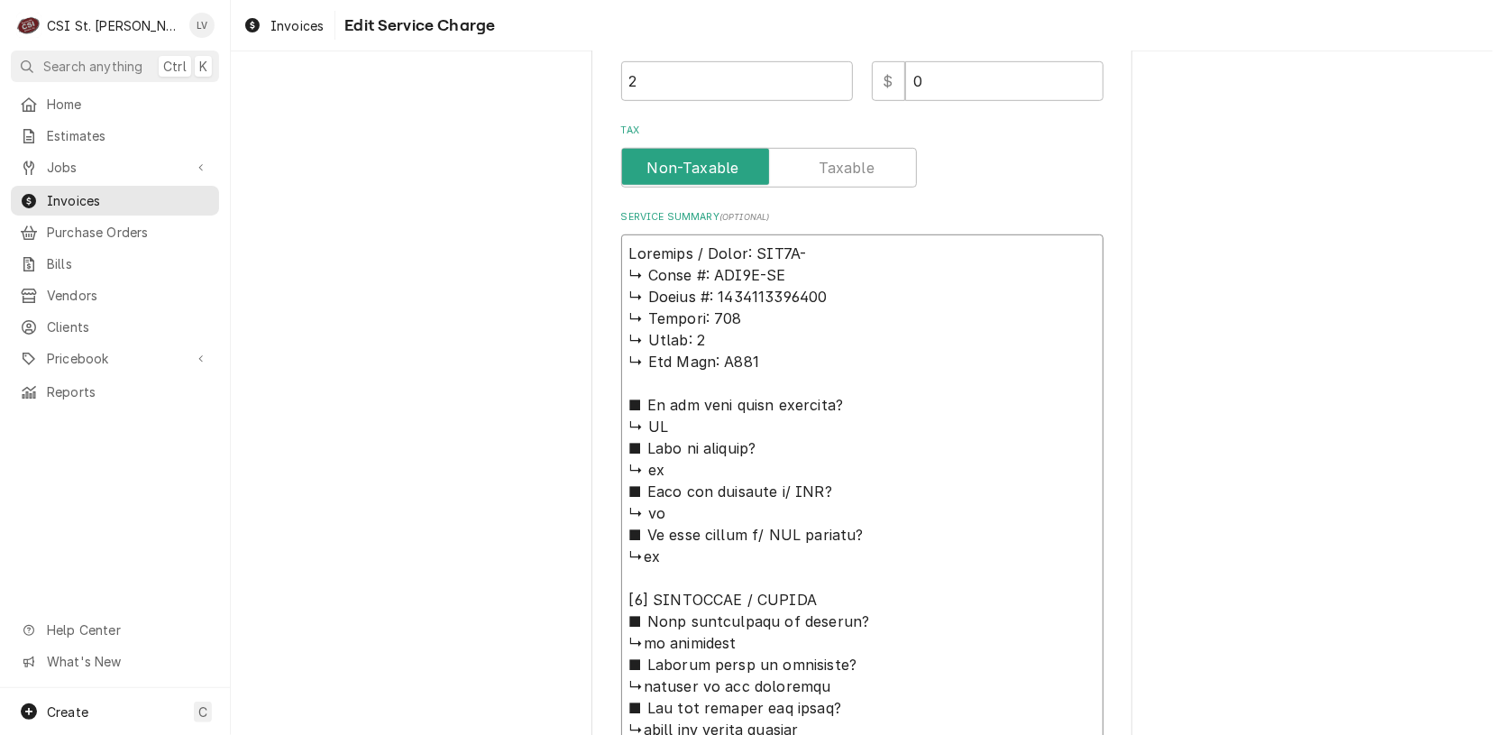
type textarea "x"
type textarea "Delfield / Model: GAR1P-S ↳ 𝗠𝗼𝗱𝗲𝗹 #: GAR1P-SH ↳ 𝗦𝗲𝗿𝗶𝗮𝗹 #: 1901152000403 ↳ 𝗩𝗼𝗹𝘁𝗮…"
type textarea "x"
type textarea "Delfield / Model: GAR1P-SH ↳ 𝗠𝗼𝗱𝗲𝗹 #: GAR1P-SH ↳ 𝗦𝗲𝗿𝗶𝗮𝗹 #: 1901152000403 ↳ 𝗩𝗼𝗹𝘁…"
type textarea "x"
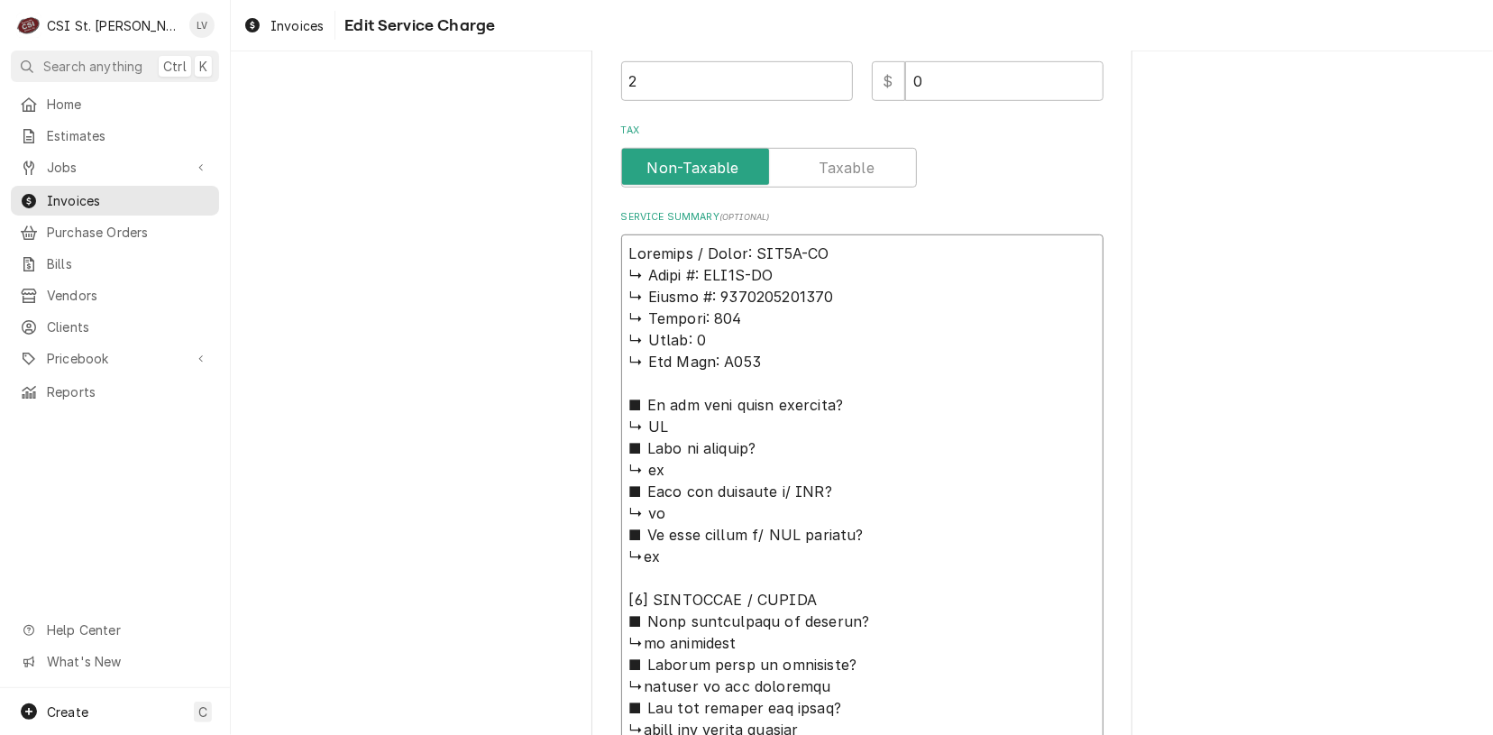
type textarea "Delfield / Model: GAR1P-SH ↳ 𝗠𝗼𝗱𝗲𝗹 #: GAR1P-SH ↳ 𝗦𝗲𝗿𝗶𝗮𝗹 #: 1901152000403 ↳ 𝗩𝗼𝗹𝘁…"
type textarea "x"
type textarea "Delfield / Model: GAR1P-SH / ↳ 𝗠𝗼𝗱𝗲𝗹 #: GAR1P-SH ↳ 𝗦𝗲𝗿𝗶𝗮𝗹 #: 1901152000403 ↳ 𝗩𝗼…"
type textarea "x"
type textarea "Delfield / Model: GAR1P-SH / ↳ 𝗠𝗼𝗱𝗲𝗹 #: GAR1P-SH ↳ 𝗦𝗲𝗿𝗶𝗮𝗹 #: 1901152000403 ↳ 𝗩𝗼…"
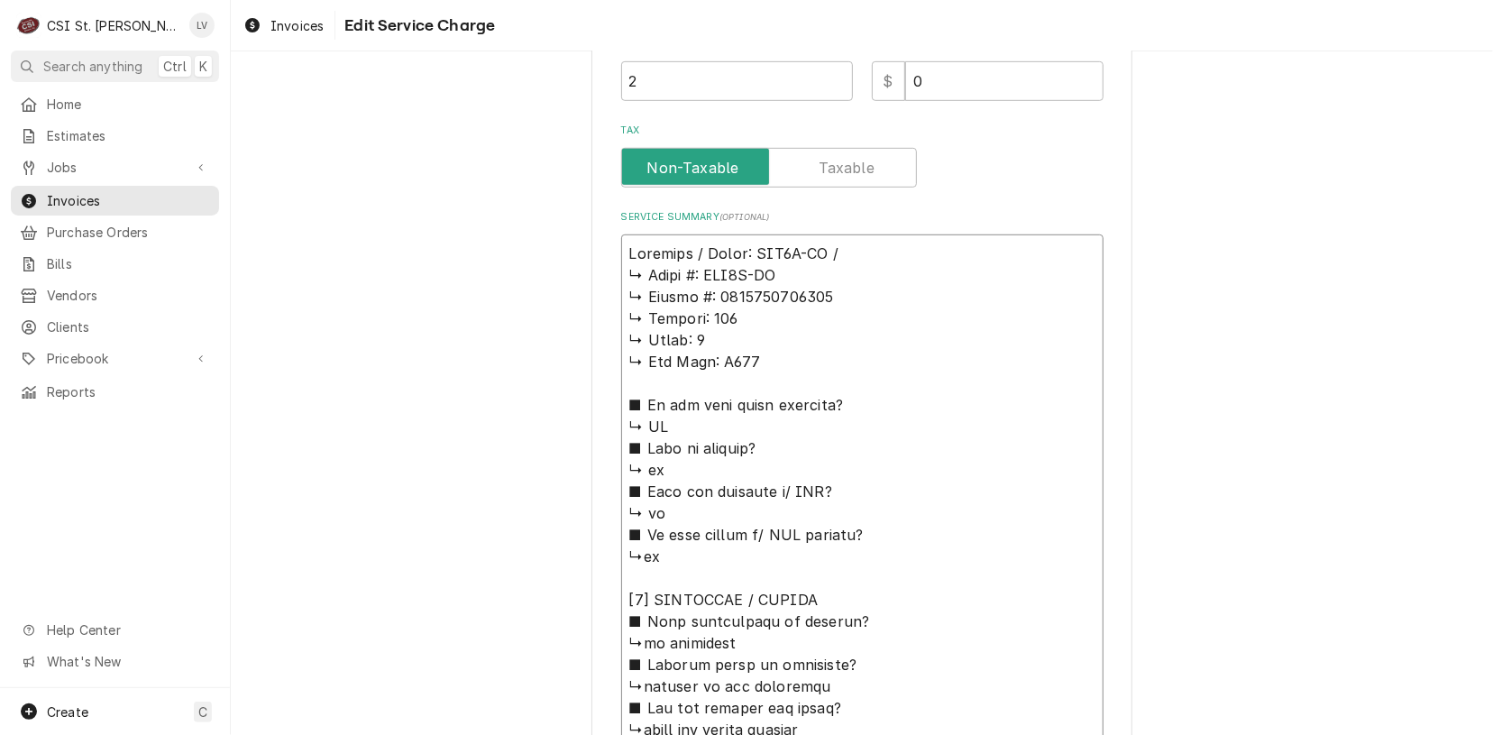
type textarea "x"
type textarea "Delfield / Model: GAR1P-SH / S ↳ 𝗠𝗼𝗱𝗲𝗹 #: GAR1P-SH ↳ 𝗦𝗲𝗿𝗶𝗮𝗹 #: 1901152000403 ↳ …"
type textarea "x"
type textarea "Delfield / Model: GAR1P-SH / Se ↳ 𝗠𝗼𝗱𝗲𝗹 #: GAR1P-SH ↳ 𝗦𝗲𝗿𝗶𝗮𝗹 #: 1901152000403 ↳…"
type textarea "x"
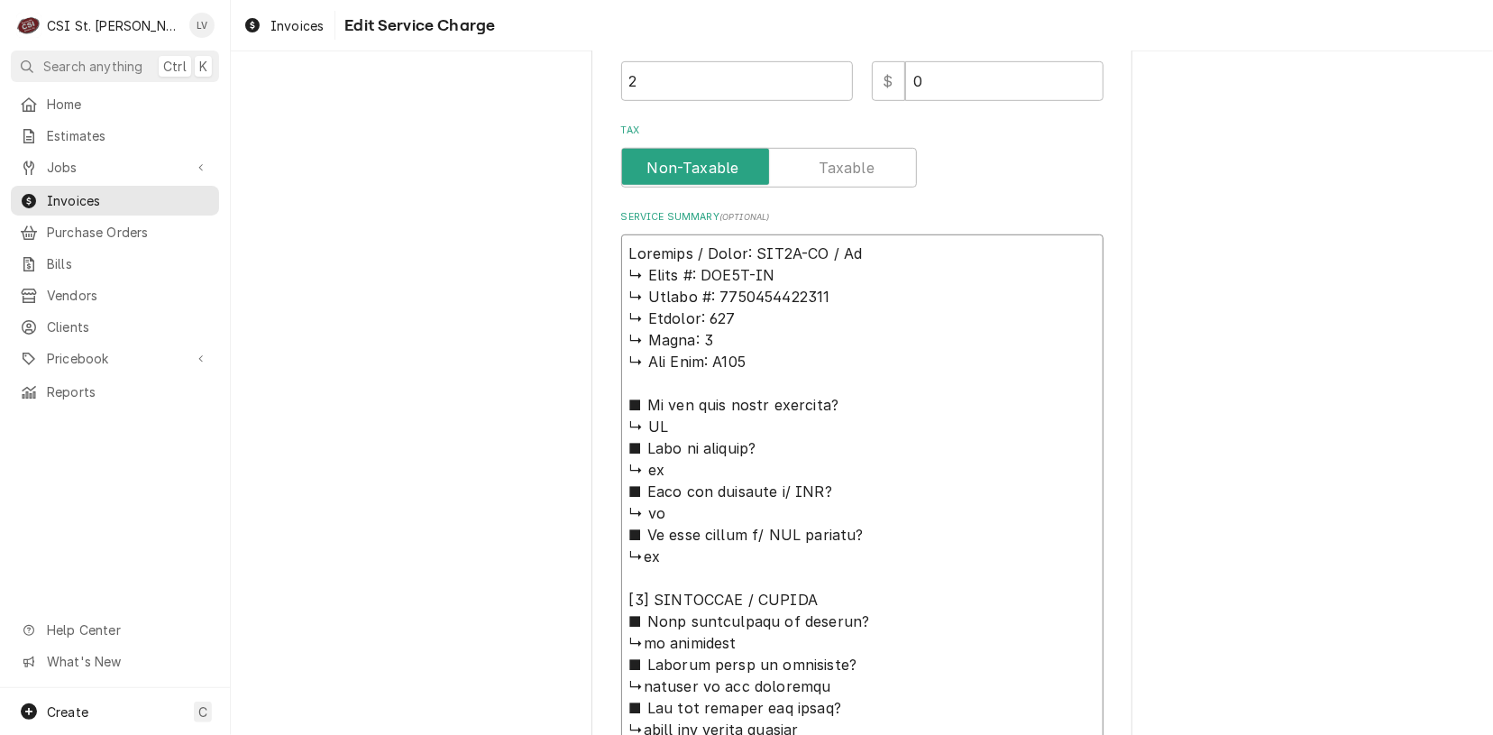
type textarea "Delfield / Model: GAR1P-SH / Ser ↳ 𝗠𝗼𝗱𝗲𝗹 #: GAR1P-SH ↳ 𝗦𝗲𝗿𝗶𝗮𝗹 #: 1901152000403 …"
type textarea "x"
type textarea "Delfield / Model: GAR1P-SH / Seri ↳ 𝗠𝗼𝗱𝗲𝗹 #: GAR1P-SH ↳ 𝗦𝗲𝗿𝗶𝗮𝗹 #: 1901152000403…"
type textarea "x"
type textarea "Delfield / Model: GAR1P-SH / Seria ↳ 𝗠𝗼𝗱𝗲𝗹 #: GAR1P-SH ↳ 𝗦𝗲𝗿𝗶𝗮𝗹 #: 190115200040…"
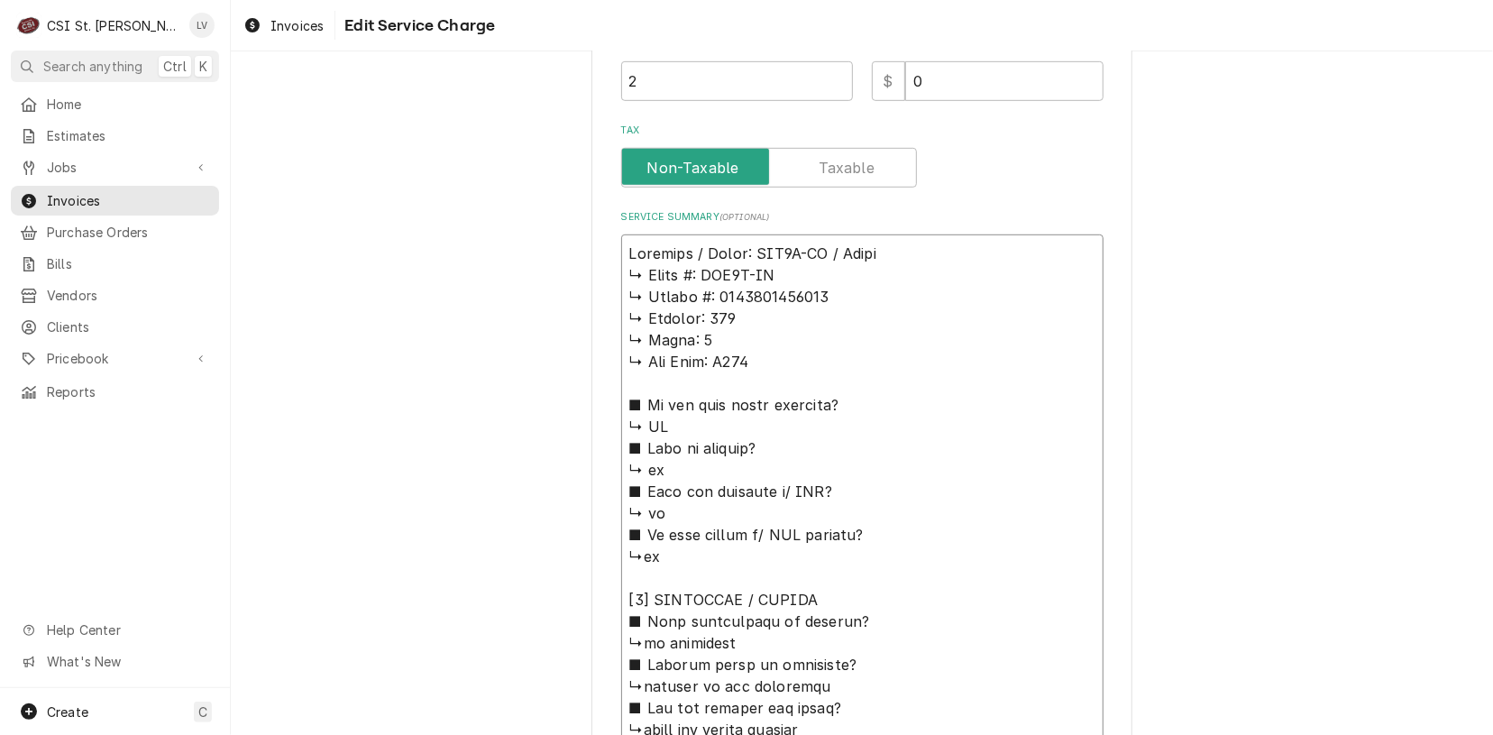
type textarea "x"
type textarea "Delfield / Model: GAR1P-SH / Serial ↳ 𝗠𝗼𝗱𝗲𝗹 #: GAR1P-SH ↳ 𝗦𝗲𝗿𝗶𝗮𝗹 #: 19011520004…"
type textarea "x"
type textarea "Delfield / Model: GAR1P-SH / Serial: ↳ 𝗠𝗼𝗱𝗲𝗹 #: GAR1P-SH ↳ 𝗦𝗲𝗿𝗶𝗮𝗹 #: 1901152000…"
type textarea "x"
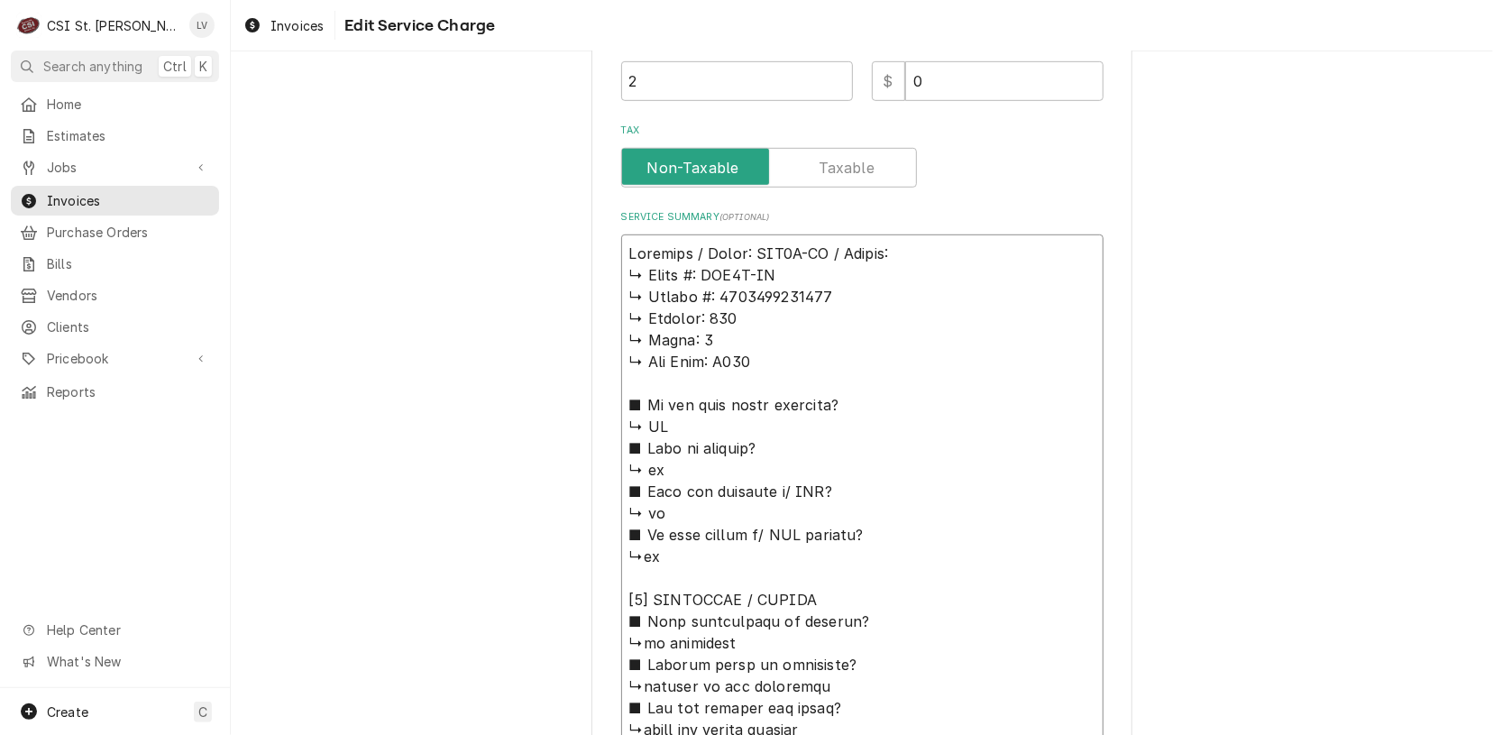
type textarea "Delfield / Model: GAR1P-SH / Serial: ↳ 𝗠𝗼𝗱𝗲𝗹 #: GAR1P-SH ↳ 𝗦𝗲𝗿𝗶𝗮𝗹 #: 1901152000…"
type textarea "x"
type textarea "Delfield / Model: GAR1P-SH / Serial: ↳ 𝗠𝗼𝗱𝗲𝗹 #: GAR1P-SH ↳ 𝗦𝗲𝗿𝗶𝗮𝗹 #: 1901152000…"
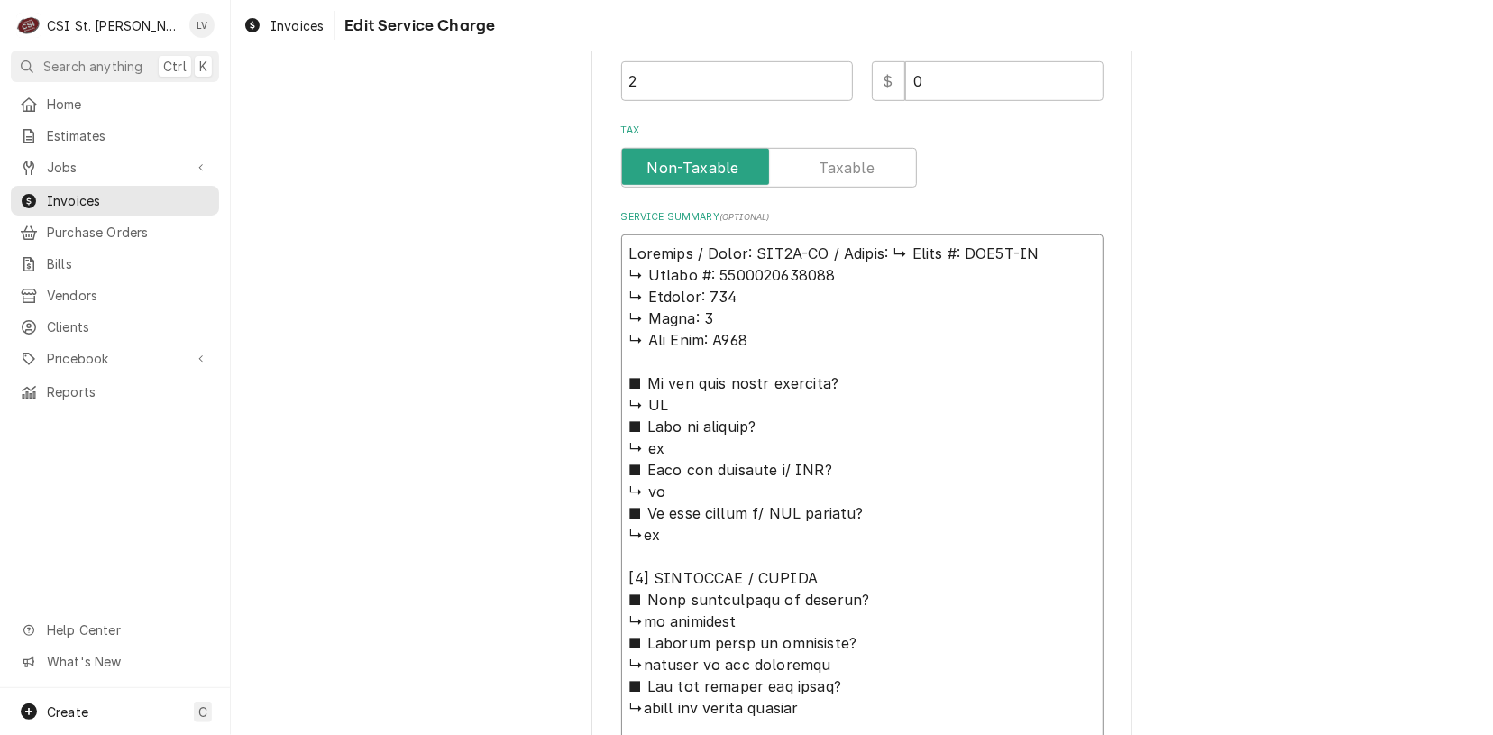
type textarea "x"
type textarea "Delfield / Model: GAR1P-SH / Serial: 𝗠𝗼𝗱𝗲𝗹 #: GAR1P-SH ↳ 𝗦𝗲𝗿𝗶𝗮𝗹 #: 190115200040…"
type textarea "x"
type textarea "Delfield / Model: GAR1P-SH / Serial: 𝗠𝗼𝗱𝗲𝗹 #: GAR1P-SH ↳ 𝗦𝗲𝗿𝗶𝗮𝗹 #: 190115200040…"
type textarea "x"
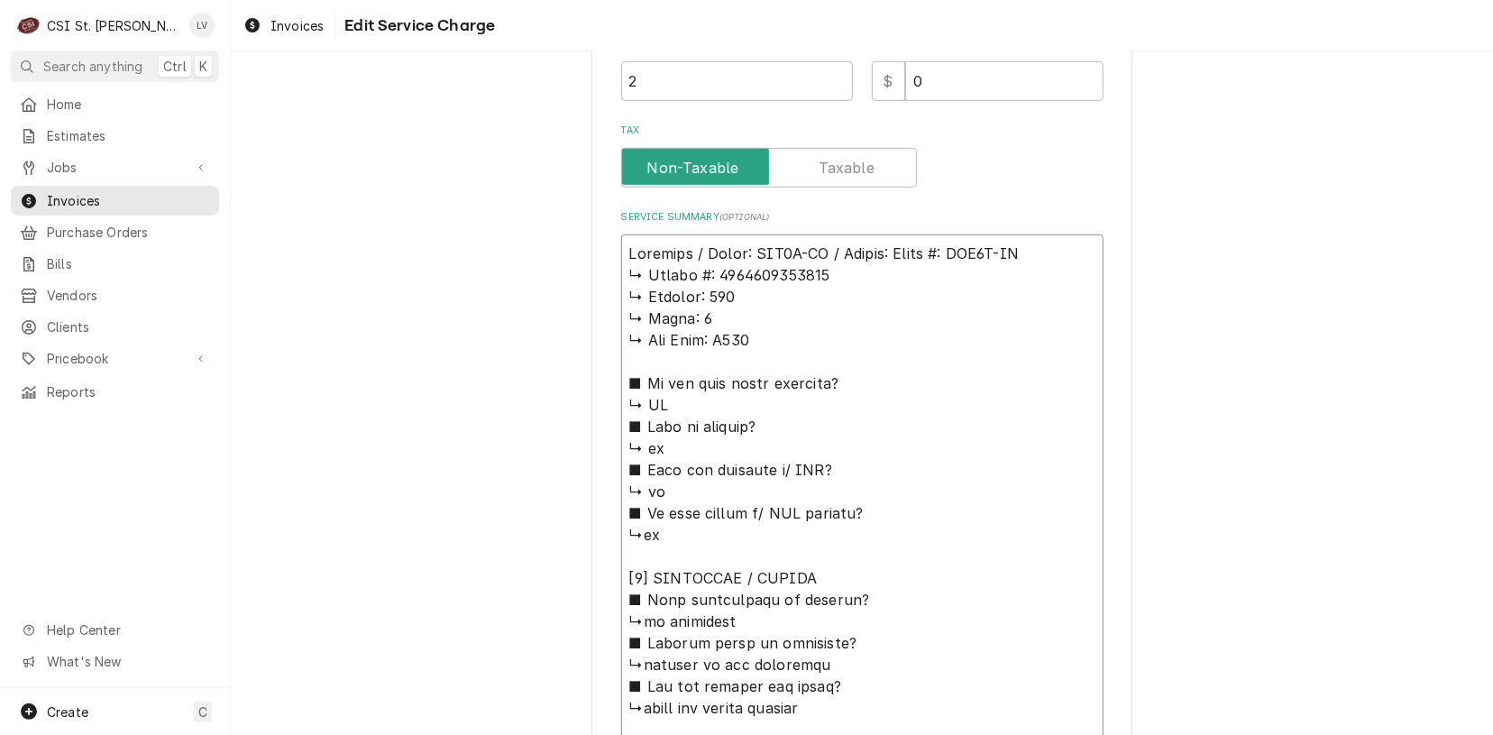
type textarea "Delfield / Model: GAR1P-SH / Serial: 𝗼𝗱𝗲𝗹 #: GAR1P-SH ↳ 𝗦𝗲𝗿𝗶𝗮𝗹 #: 1901152000403…"
type textarea "x"
type textarea "Delfield / Model: GAR1P-SH / Serial: 𝗱𝗲𝗹 #: GAR1P-SH ↳ 𝗦𝗲𝗿𝗶𝗮𝗹 #: 1901152000403 …"
type textarea "x"
type textarea "Delfield / Model: GAR1P-SH / Serial: 𝗲𝗹 #: GAR1P-SH ↳ 𝗦𝗲𝗿𝗶𝗮𝗹 #: 1901152000403 ↳…"
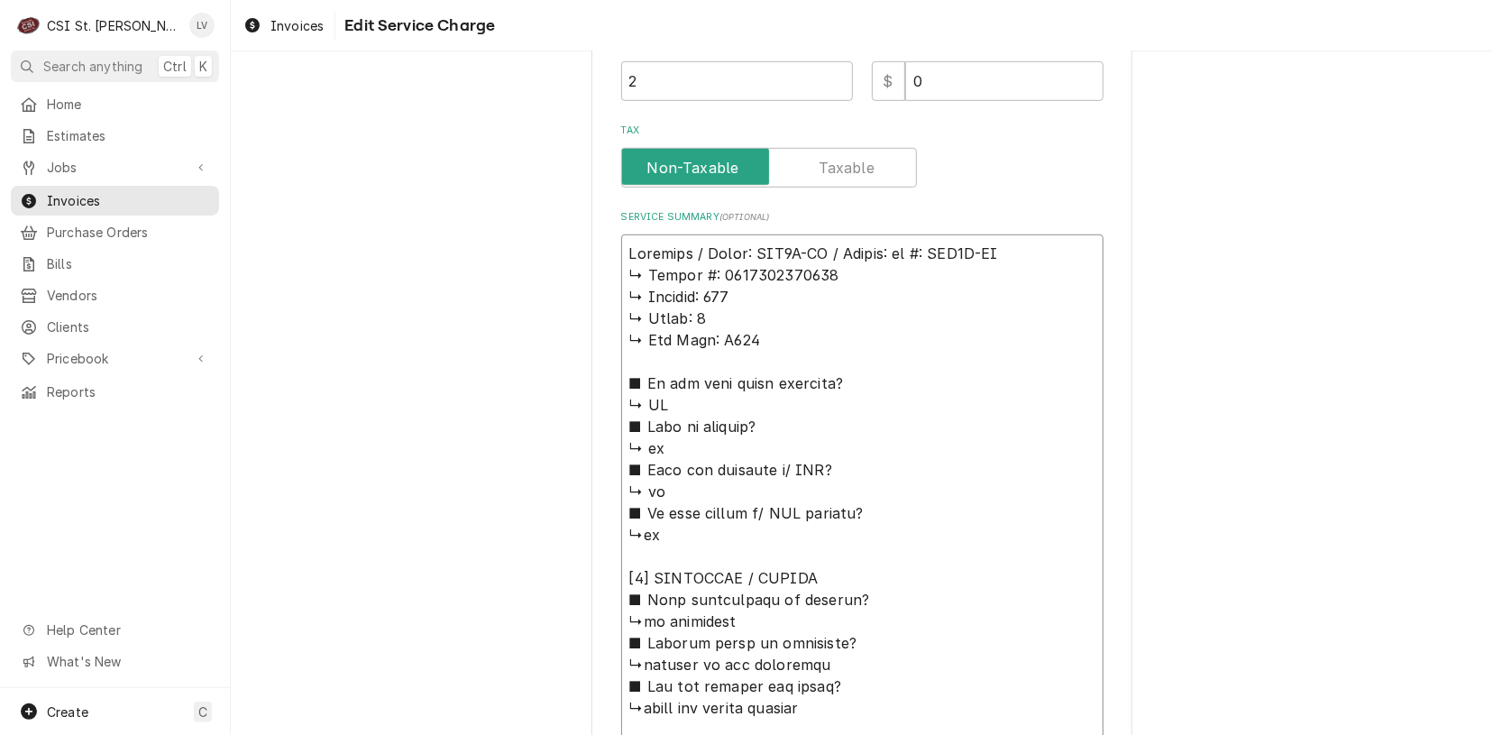
type textarea "x"
type textarea "Delfield / Model: GAR1P-SH / Serial: 𝗹 #: GAR1P-SH ↳ 𝗦𝗲𝗿𝗶𝗮𝗹 #: 1901152000403 ↳ …"
type textarea "x"
type textarea "Delfield / Model: GAR1P-SH / Serial: #: GAR1P-SH ↳ 𝗦𝗲𝗿𝗶𝗮𝗹 #: 1901152000403 ↳ 𝗩𝗼…"
type textarea "x"
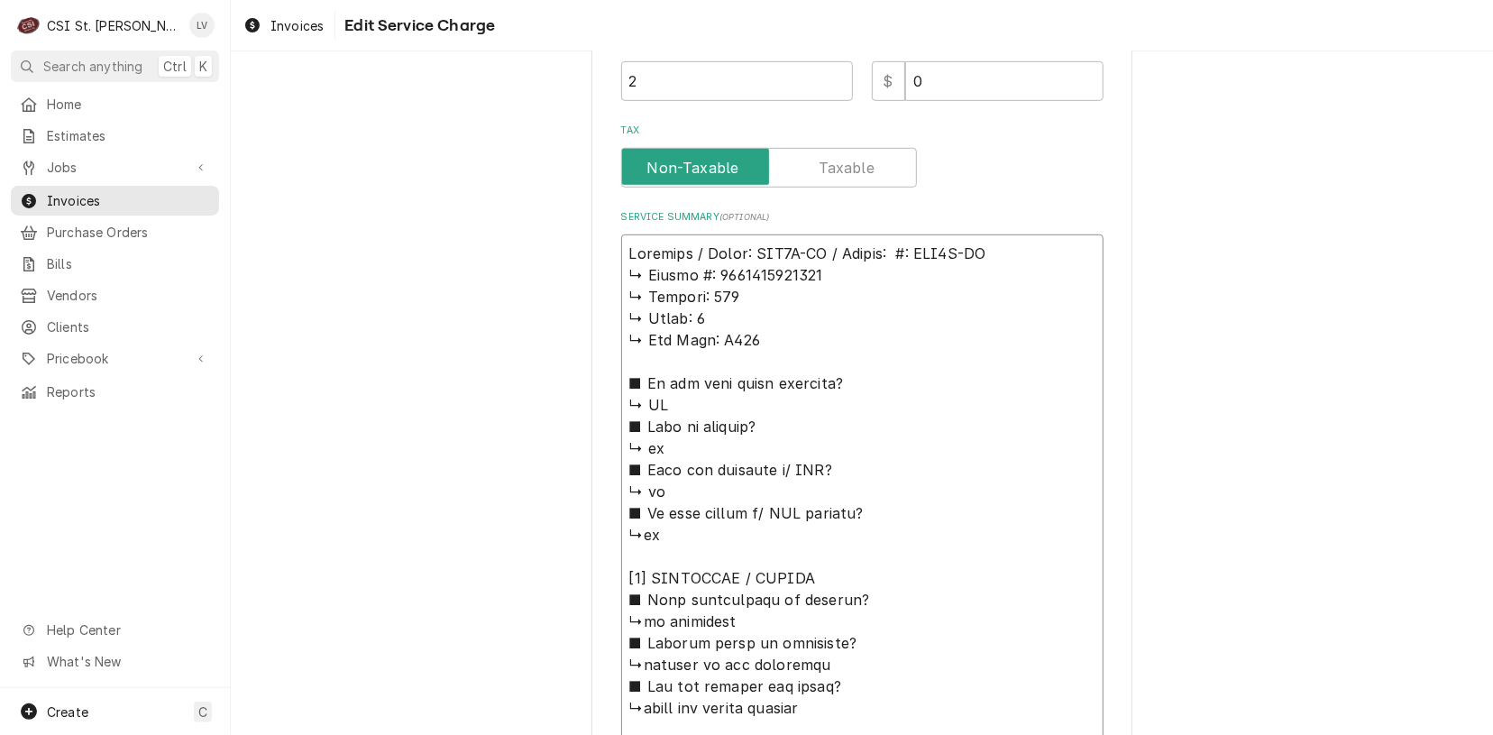
type textarea "Delfield / Model: GAR1P-SH / Serial: #: GAR1P-SH ↳ 𝗦𝗲𝗿𝗶𝗮𝗹 #: 1901152000403 ↳ 𝗩𝗼…"
type textarea "x"
type textarea "Delfield / Model: GAR1P-SH / Serial: : GAR1P-SH ↳ 𝗦𝗲𝗿𝗶𝗮𝗹 #: 1901152000403 ↳ 𝗩𝗼𝗹…"
type textarea "x"
type textarea "Delfield / Model: GAR1P-SH / Serial: GAR1P-SH ↳ 𝗦𝗲𝗿𝗶𝗮𝗹 #: 1901152000403 ↳ 𝗩𝗼𝗹𝘁𝗮…"
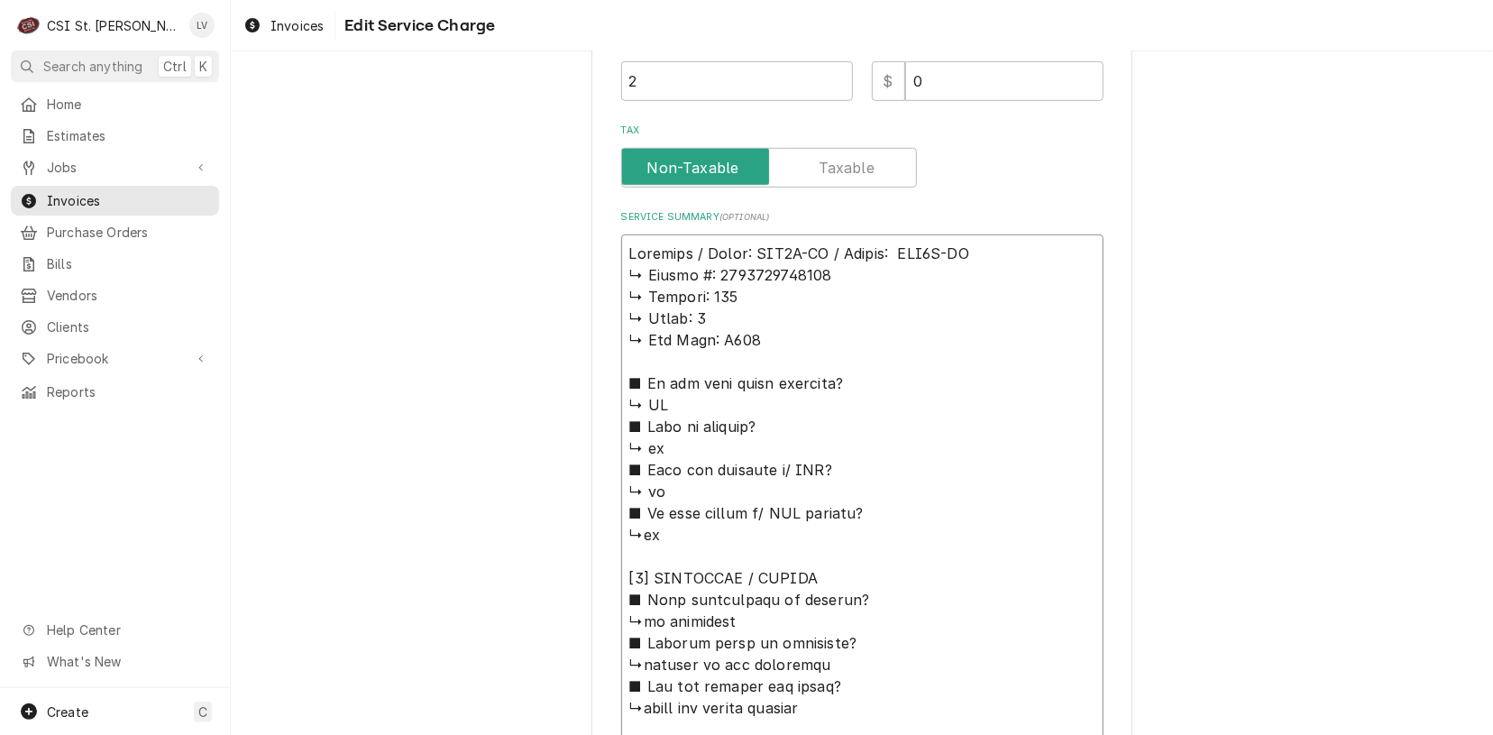
type textarea "x"
type textarea "Delfield / Model: GAR1P-SH / Serial: GAR1P-SH ↳ 𝗦𝗲𝗿𝗶𝗮𝗹 #: 1901152000403 ↳ 𝗩𝗼𝗹𝘁𝗮…"
type textarea "x"
type textarea "Delfield / Model: GAR1P-SH / Serial: AR1P-SH ↳ 𝗦𝗲𝗿𝗶𝗮𝗹 #: 1901152000403 ↳ 𝗩𝗼𝗹𝘁𝗮𝗴…"
type textarea "x"
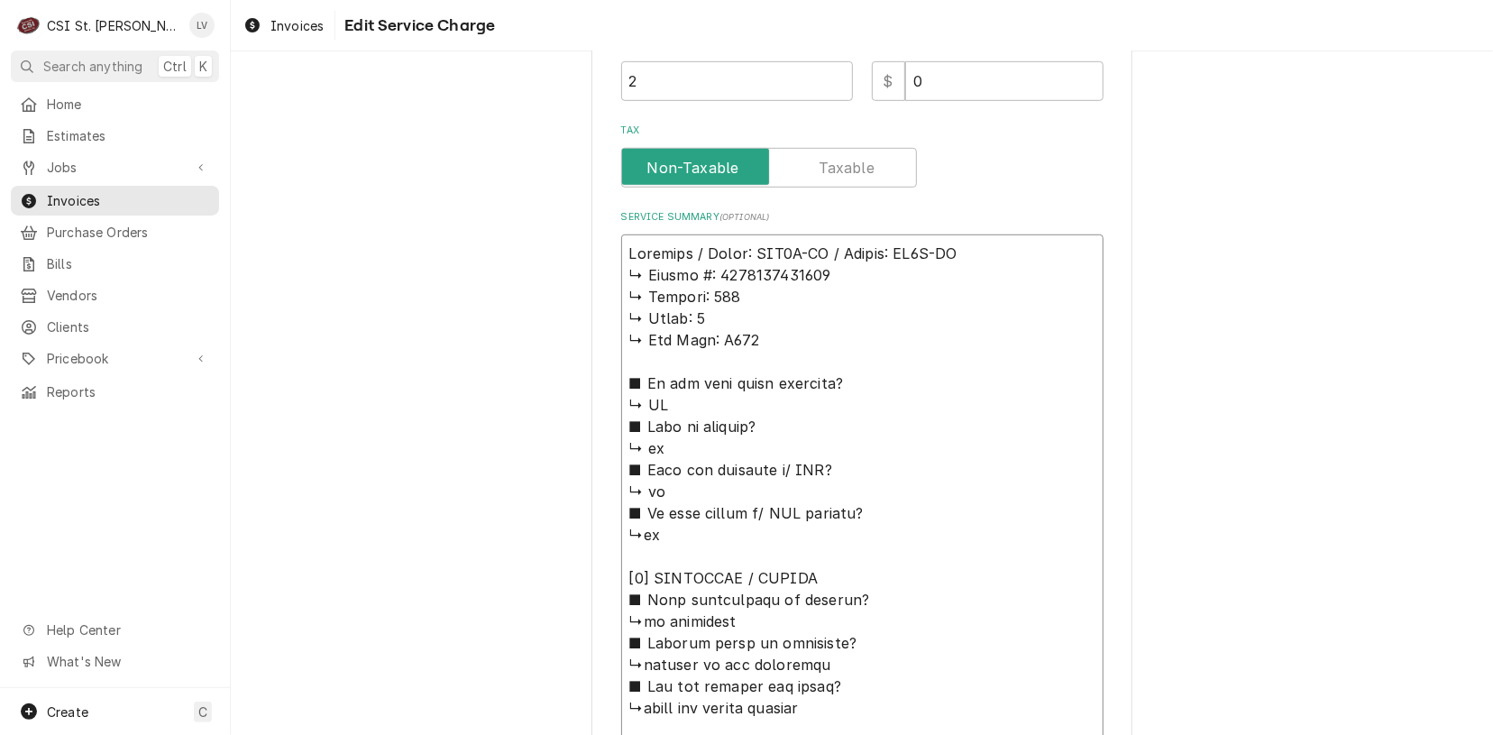
type textarea "Delfield / Model: GAR1P-SH / Serial: R1P-SH ↳ 𝗦𝗲𝗿𝗶𝗮𝗹 #: 1901152000403 ↳ 𝗩𝗼𝗹𝘁𝗮𝗴𝗲…"
type textarea "x"
type textarea "Delfield / Model: GAR1P-SH / Serial: 1P-SH ↳ 𝗦𝗲𝗿𝗶𝗮𝗹 #: 1901152000403 ↳ 𝗩𝗼𝗹𝘁𝗮𝗴𝗲:…"
type textarea "x"
type textarea "Delfield / Model: GAR1P-SH / Serial: P-SH ↳ 𝗦𝗲𝗿𝗶𝗮𝗹 #: 1901152000403 ↳ 𝗩𝗼𝗹𝘁𝗮𝗴𝗲: …"
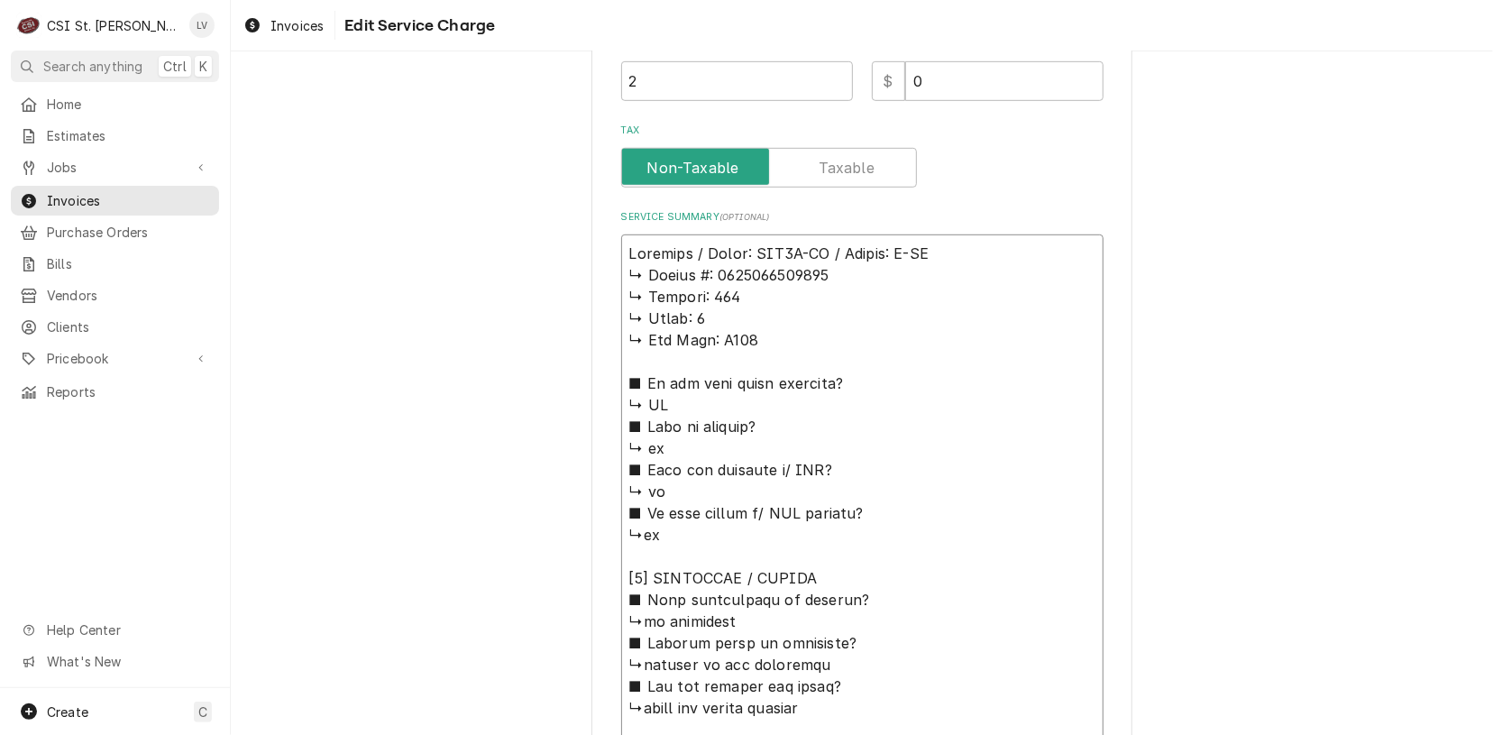
type textarea "x"
type textarea "Delfield / Model: GAR1P-SH / Serial: -SH ↳ 𝗦𝗲𝗿𝗶𝗮𝗹 #: 1901152000403 ↳ 𝗩𝗼𝗹𝘁𝗮𝗴𝗲: 1…"
type textarea "x"
type textarea "Delfield / Model: GAR1P-SH / Serial: SH ↳ 𝗦𝗲𝗿𝗶𝗮𝗹 #: 1901152000403 ↳ 𝗩𝗼𝗹𝘁𝗮𝗴𝗲: 11…"
type textarea "x"
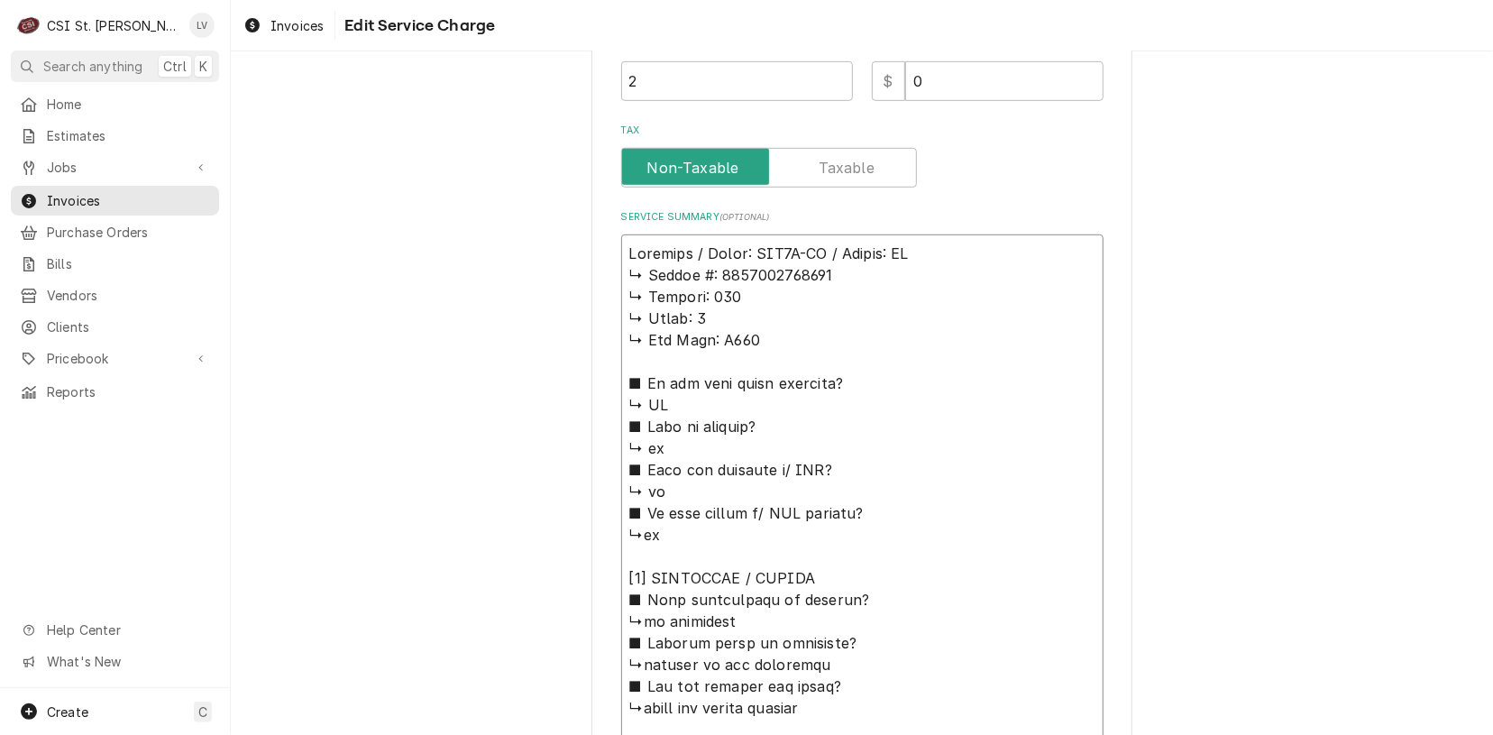
type textarea "Delfield / Model: GAR1P-SH / Serial: H ↳ 𝗦𝗲𝗿𝗶𝗮𝗹 #: 1901152000403 ↳ 𝗩𝗼𝗹𝘁𝗮𝗴𝗲: 115…"
type textarea "x"
type textarea "Delfield / Model: GAR1P-SH / Serial: ↳ 𝗦𝗲𝗿𝗶𝗮𝗹 #: 1901152000403 ↳ 𝗩𝗼𝗹𝘁𝗮𝗴𝗲: 115 ↳…"
type textarea "x"
type textarea "Delfield / Model: GAR1P-SH / Serial: ↳ 𝗦𝗲𝗿𝗶𝗮𝗹 #: 1901152000403 ↳ 𝗩𝗼𝗹𝘁𝗮𝗴𝗲: 115 ↳…"
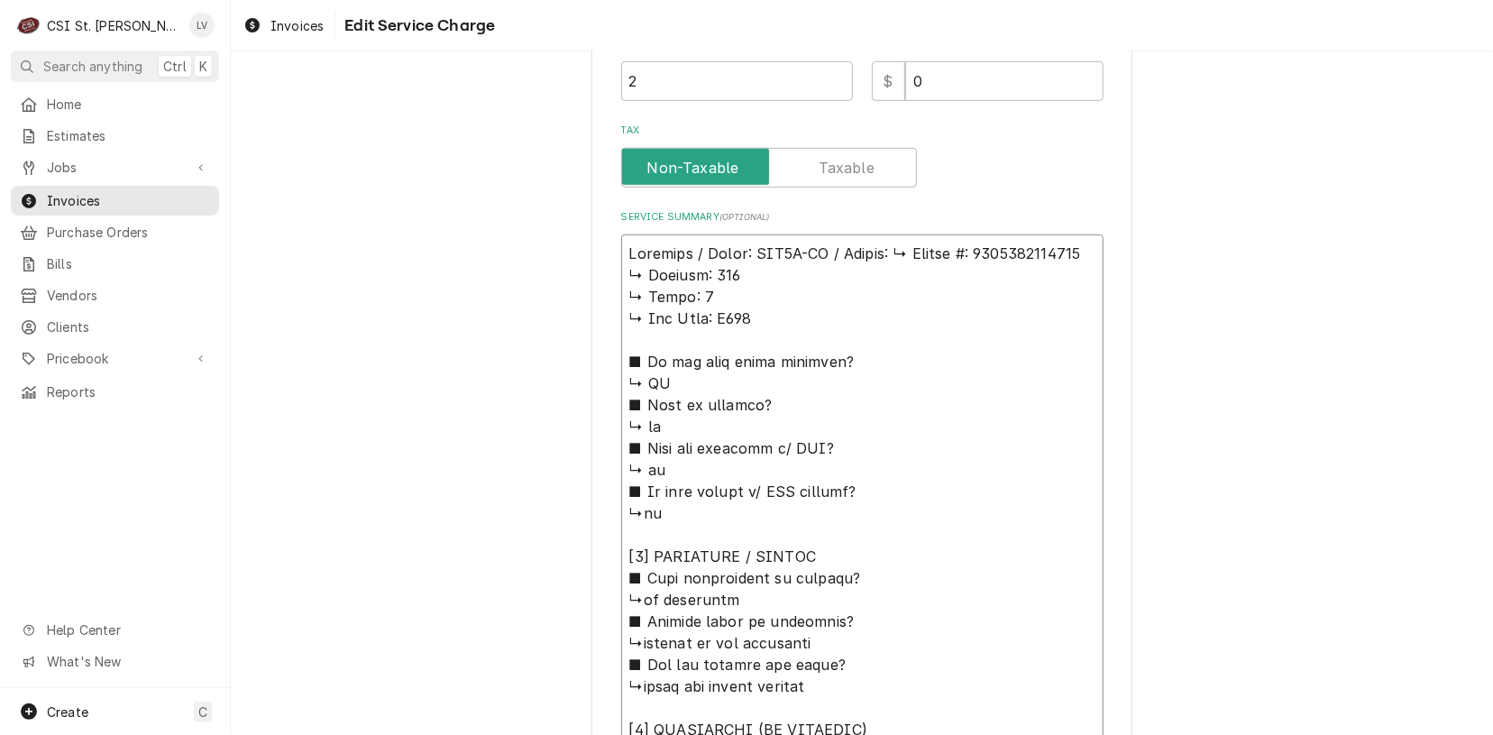
type textarea "x"
type textarea "Delfield / Model: GAR1P-SH / Serial: 𝗦𝗲𝗿𝗶𝗮𝗹 #: 1901152000403 ↳ 𝗩𝗼𝗹𝘁𝗮𝗴𝗲: 115 ↳ 𝗣…"
type textarea "x"
type textarea "Delfield / Model: GAR1P-SH / Serial: 𝗦𝗲𝗿𝗶𝗮𝗹 #: 1901152000403 ↳ 𝗩𝗼𝗹𝘁𝗮𝗴𝗲: 115 ↳ 𝗣…"
type textarea "x"
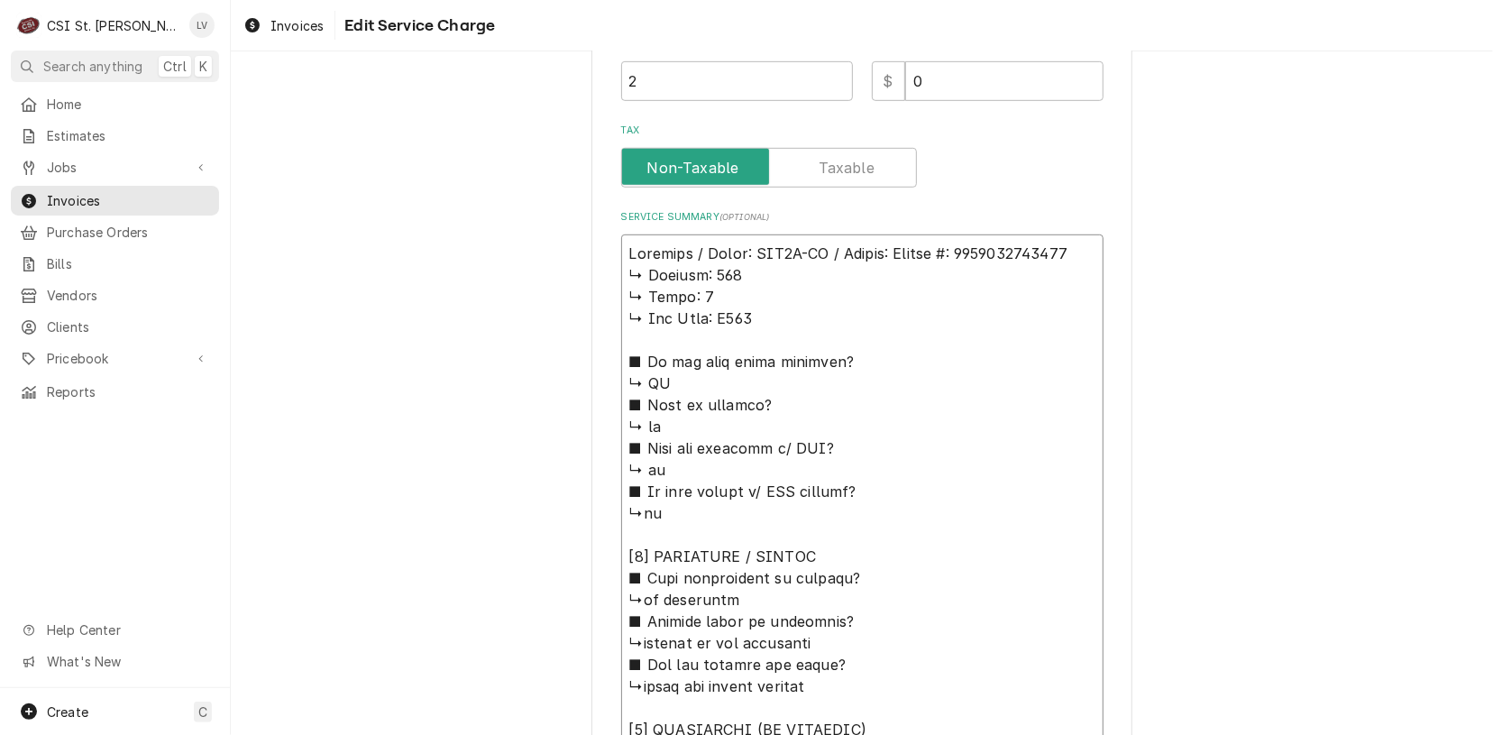
type textarea "Delfield / Model: GAR1P-SH / Serial: 𝗲𝗿𝗶𝗮𝗹 #: 1901152000403 ↳ 𝗩𝗼𝗹𝘁𝗮𝗴𝗲: 115 ↳ 𝗣𝗵…"
type textarea "x"
type textarea "Delfield / Model: GAR1P-SH / Serial: 𝗿𝗶𝗮𝗹 #: 1901152000403 ↳ 𝗩𝗼𝗹𝘁𝗮𝗴𝗲: 115 ↳ 𝗣𝗵𝗮…"
type textarea "x"
type textarea "Delfield / Model: GAR1P-SH / Serial: 𝗶𝗮𝗹 #: 1901152000403 ↳ 𝗩𝗼𝗹𝘁𝗮𝗴𝗲: 115 ↳ 𝗣𝗵𝗮𝘀…"
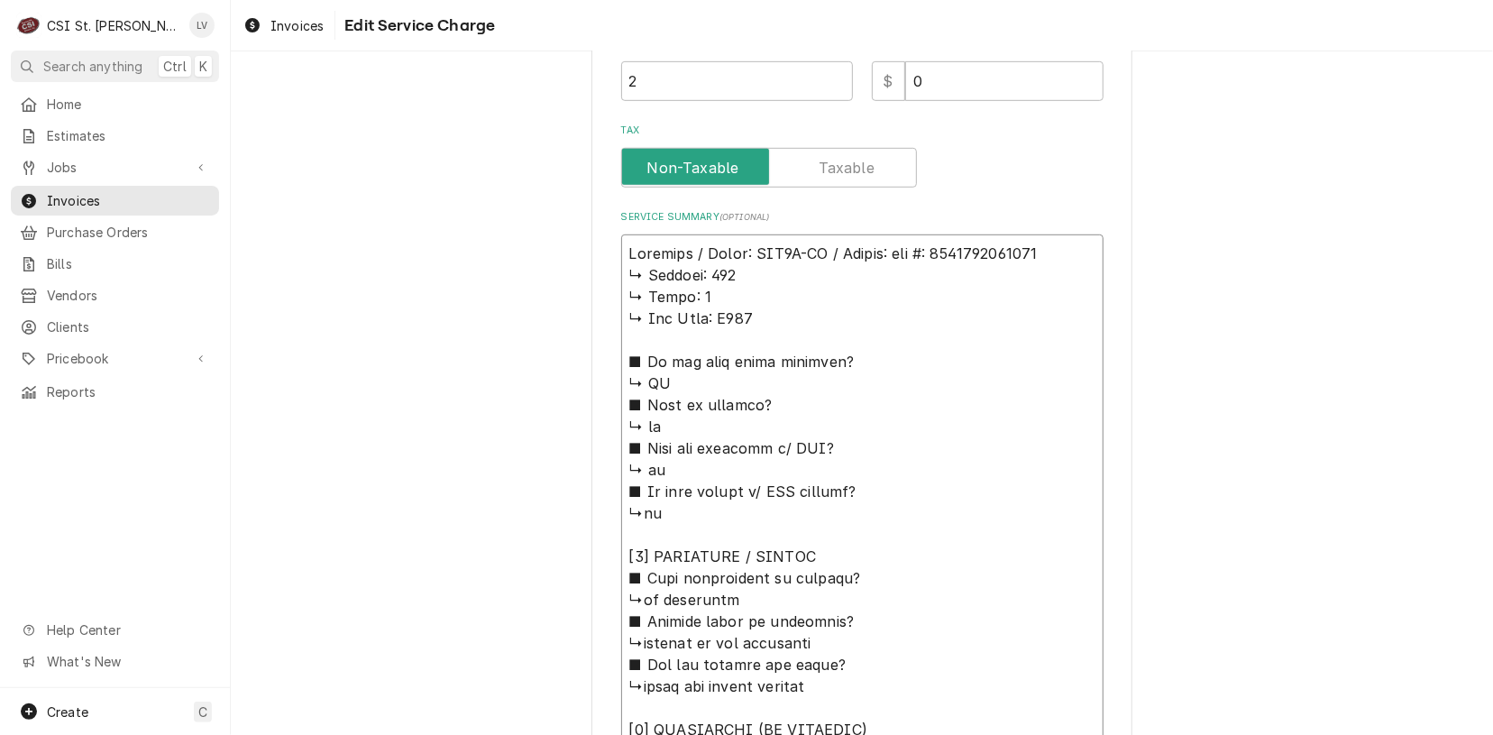
type textarea "x"
type textarea "Delfield / Model: GAR1P-SH / Serial: 𝗮𝗹 #: 1901152000403 ↳ 𝗩𝗼𝗹𝘁𝗮𝗴𝗲: 115 ↳ 𝗣𝗵𝗮𝘀𝗲…"
type textarea "x"
type textarea "Delfield / Model: GAR1P-SH / Serial: 𝗹 #: 1901152000403 ↳ 𝗩𝗼𝗹𝘁𝗮𝗴𝗲: 115 ↳ 𝗣𝗵𝗮𝘀𝗲:…"
type textarea "x"
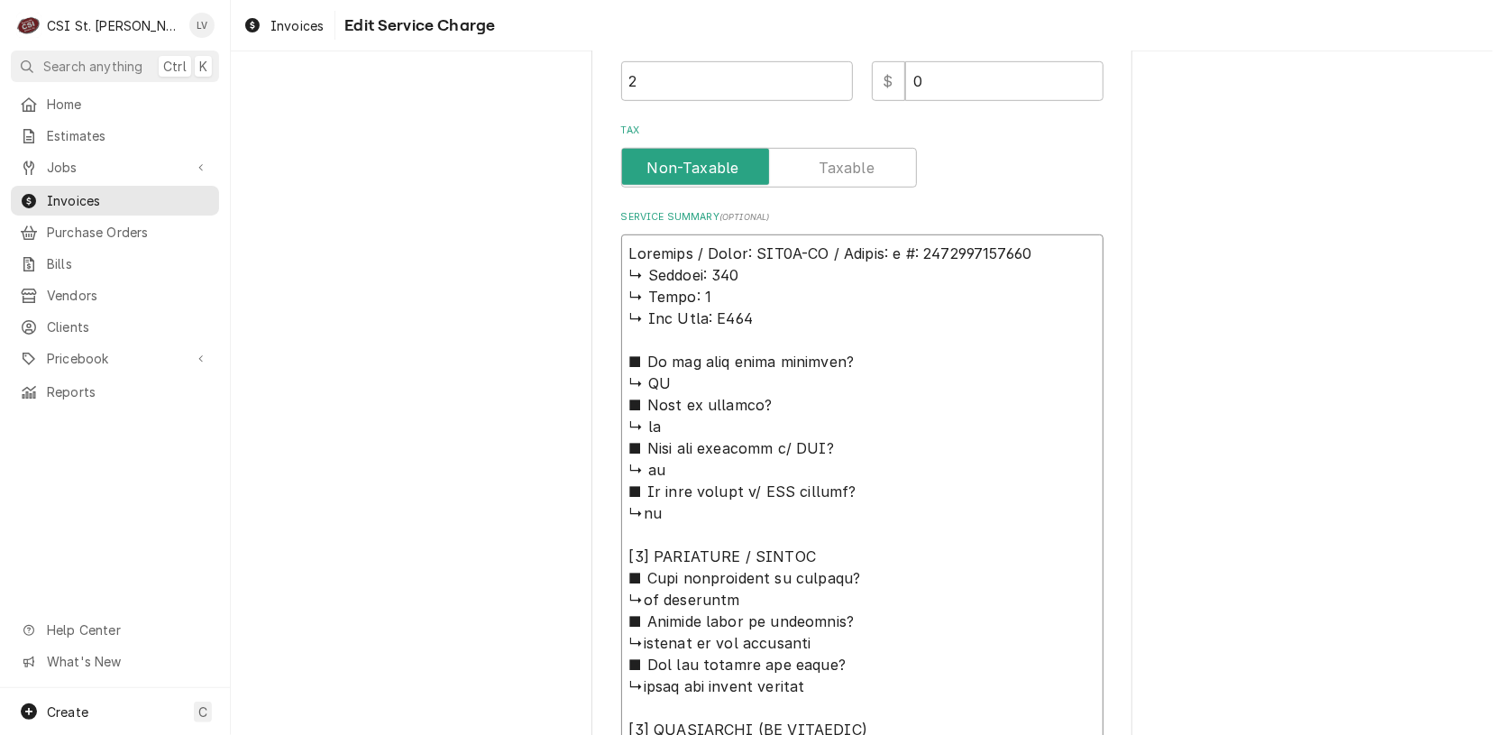
type textarea "Delfield / Model: GAR1P-SH / Serial: #: 1901152000403 ↳ 𝗩𝗼𝗹𝘁𝗮𝗴𝗲: 115 ↳ 𝗣𝗵𝗮𝘀𝗲: 1…"
type textarea "x"
type textarea "Delfield / Model: GAR1P-SH / Serial: #: 1901152000403 ↳ 𝗩𝗼𝗹𝘁𝗮𝗴𝗲: 115 ↳ 𝗣𝗵𝗮𝘀𝗲: 1…"
type textarea "x"
type textarea "Delfield / Model: GAR1P-SH / Serial: : 1901152000403 ↳ 𝗩𝗼𝗹𝘁𝗮𝗴𝗲: 115 ↳ 𝗣𝗵𝗮𝘀𝗲: 1 …"
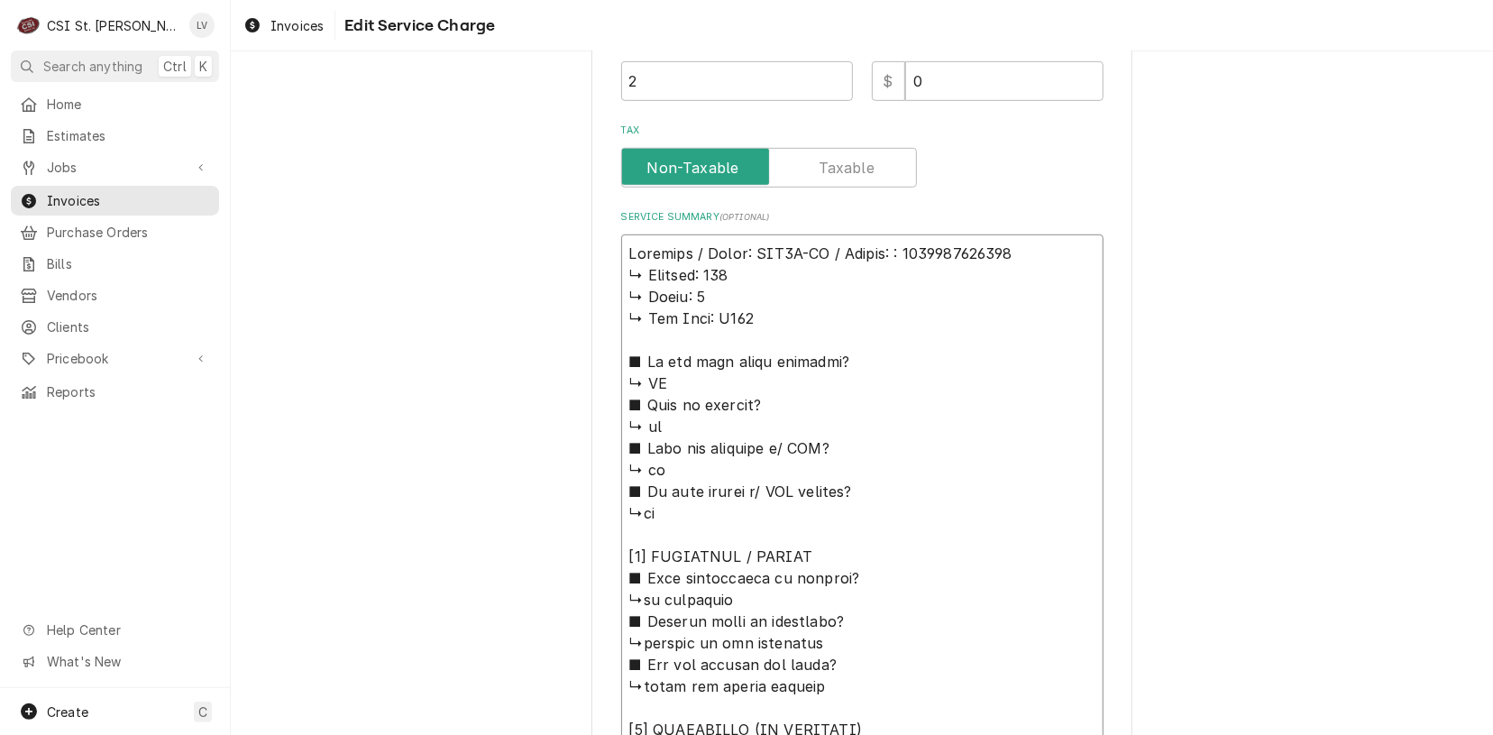
type textarea "x"
type textarea "Delfield / Model: GAR1P-SH / Serial: 1901152000403 ↳ 𝗩𝗼𝗹𝘁𝗮𝗴𝗲: 115 ↳ 𝗣𝗵𝗮𝘀𝗲: 1 ↳ …"
type textarea "x"
type textarea "Delfield / Model: GAR1P-SH / Serial: 1901152000403 ↳ 𝗩𝗼𝗹𝘁𝗮𝗴𝗲: 115 ↳ 𝗣𝗵𝗮𝘀𝗲: 1 ↳ …"
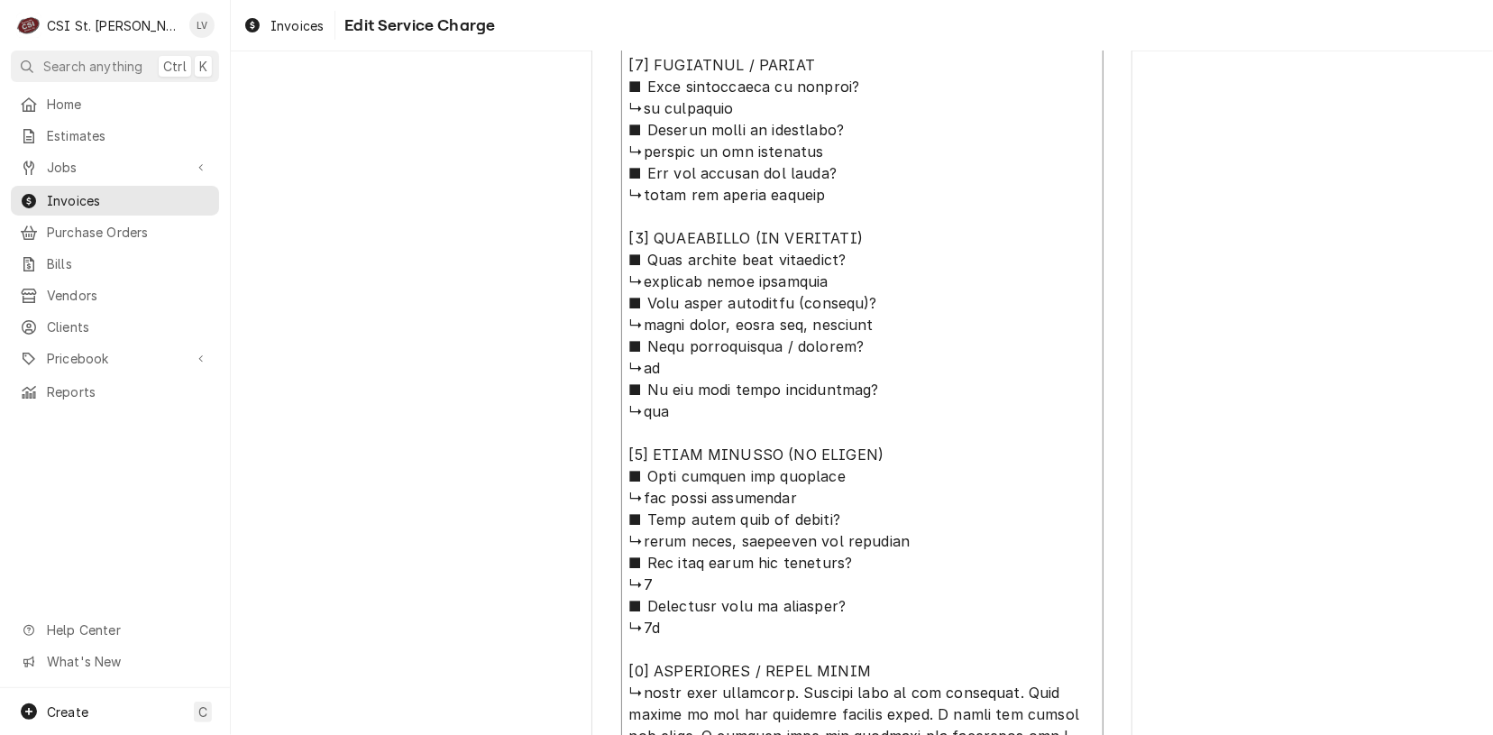
scroll to position [1141, 0]
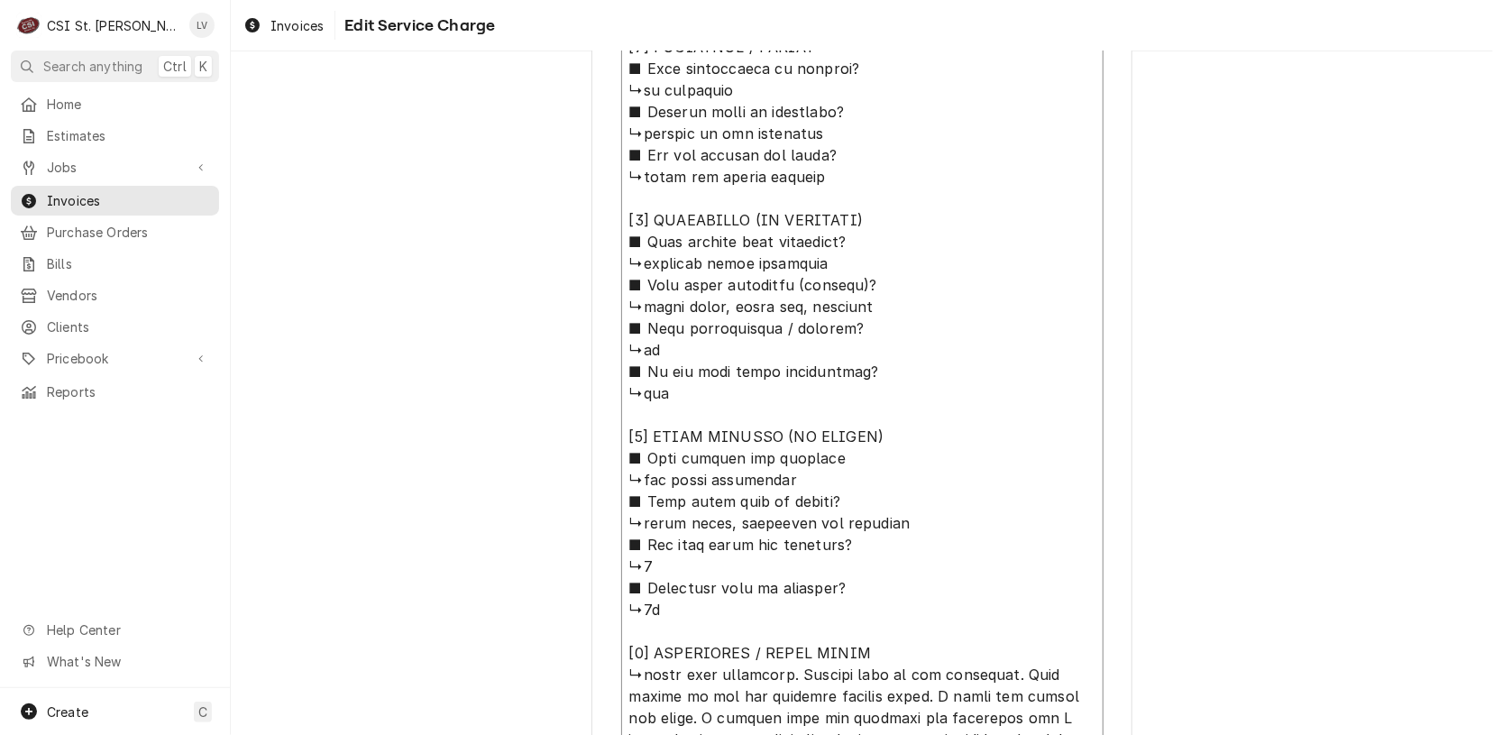
drag, startPoint x: 622, startPoint y: 272, endPoint x: 978, endPoint y: 241, distance: 356.7
click at [978, 241] on textarea "Service Summary ( optional )" at bounding box center [862, 371] width 482 height 1293
type textarea "x"
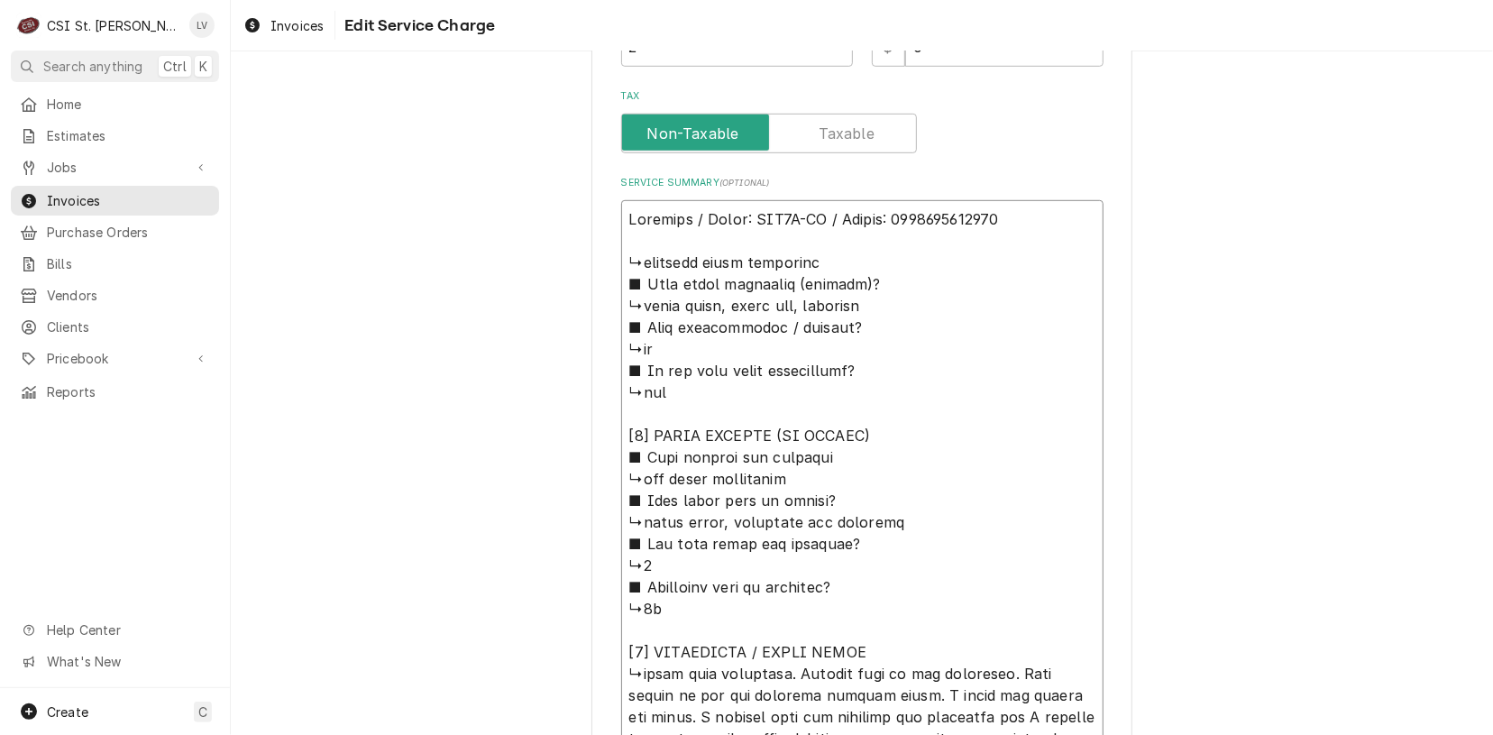
scroll to position [1026, 0]
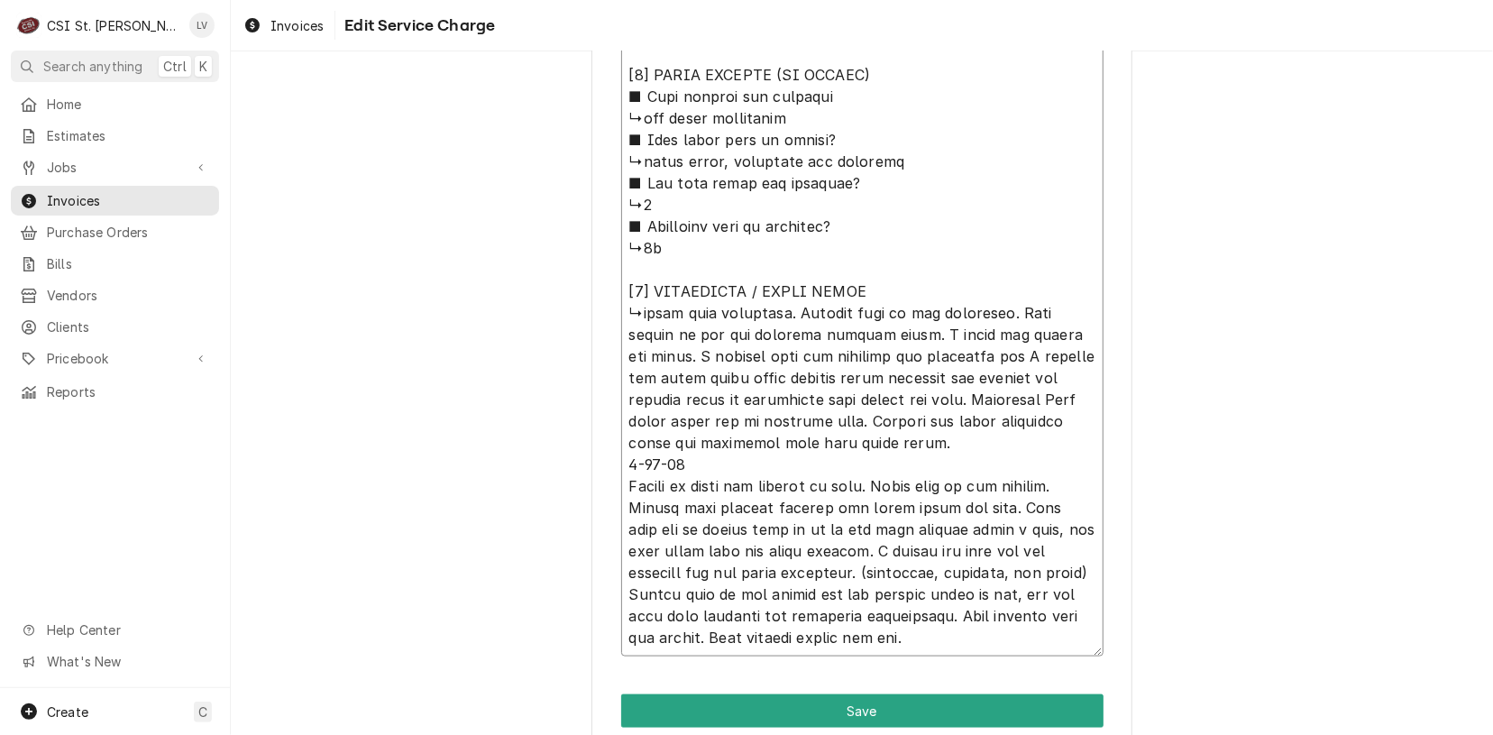
drag, startPoint x: 794, startPoint y: 308, endPoint x: 940, endPoint y: 437, distance: 194.2
click at [940, 437] on textarea "Service Summary ( optional )" at bounding box center [862, 247] width 482 height 817
type textarea "Delfield / Model: GAR1P-SH / Serial: 1901152000403 ↳replaced start component ■ …"
click at [888, 443] on textarea "Service Summary ( optional )" at bounding box center [862, 247] width 482 height 817
type textarea "x"
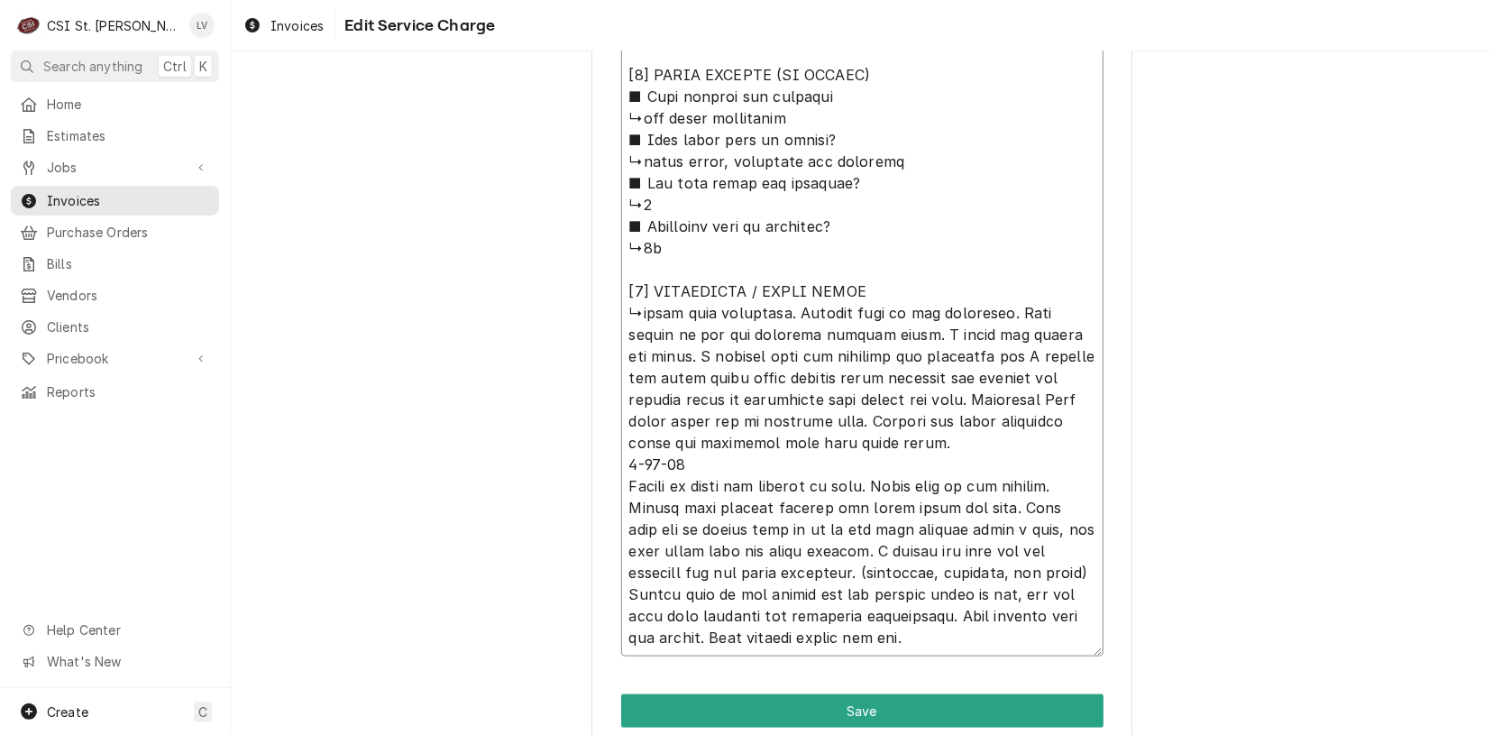
type textarea "Delfield / Model: GAR1P-SH / Serial: 1901152000403 ↳replaced start component ■ …"
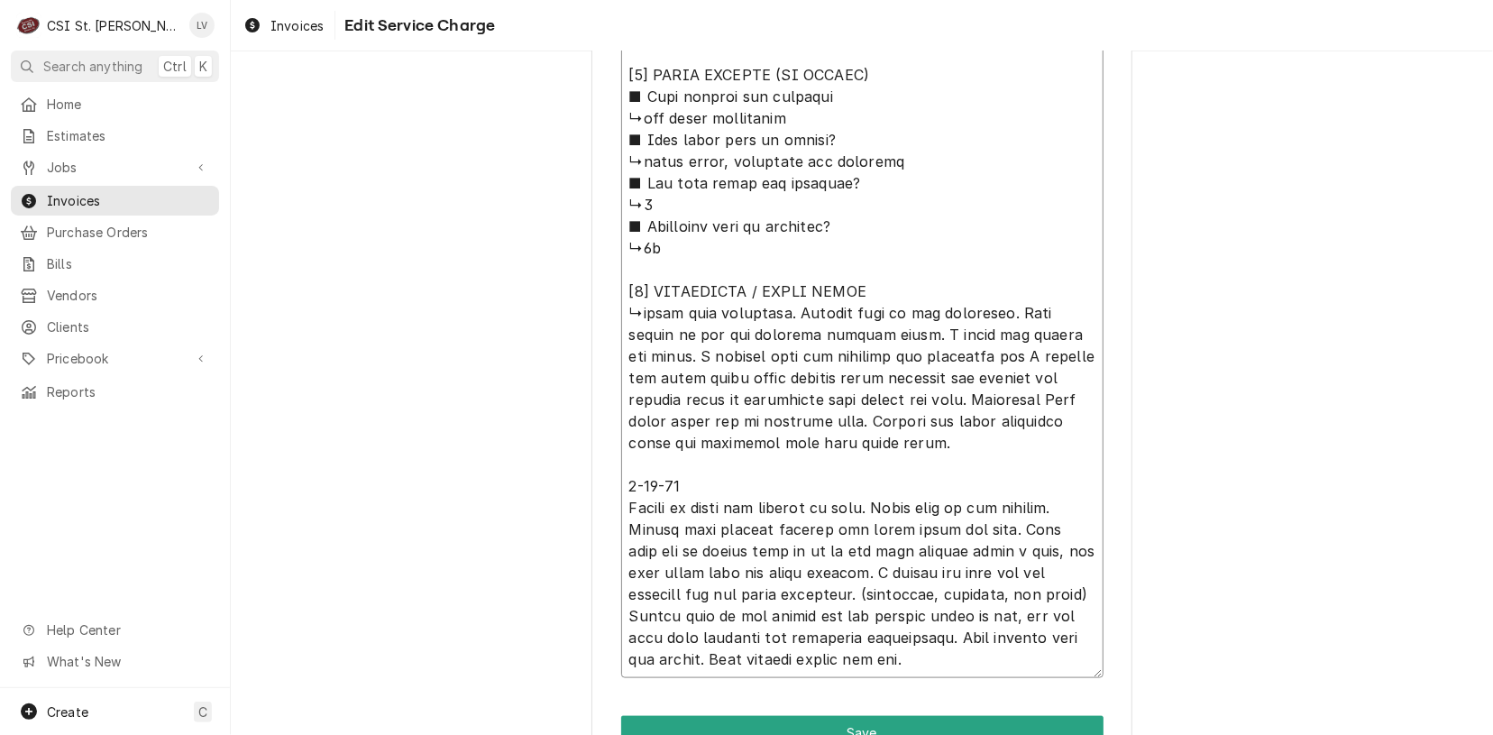
type textarea "x"
type textarea "Delfield / Model: GAR1P-SH / Serial: 1901152000403 ↳replaced start component ■ …"
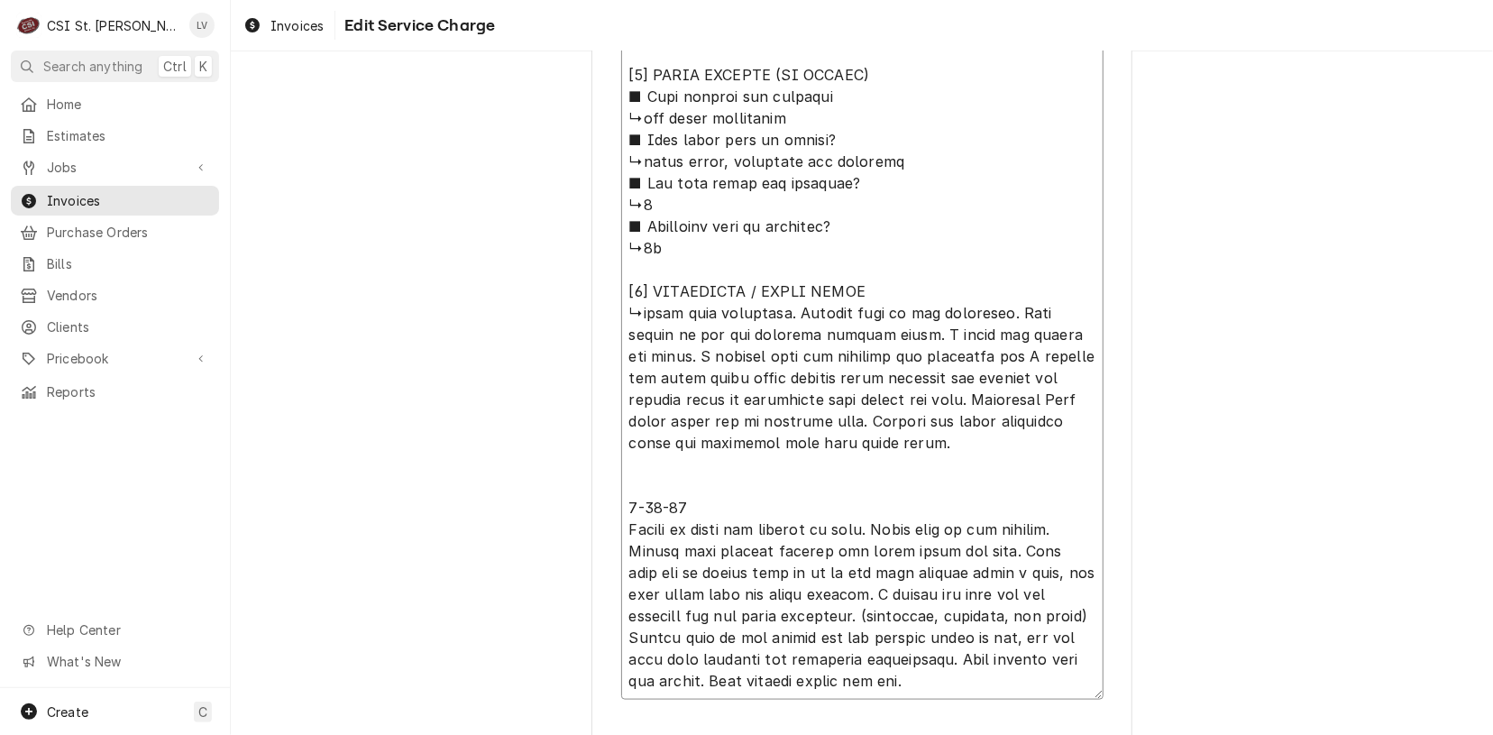
paste textarea "Found ice dispenser continuously dispensing until powered off. Identified corro…"
type textarea "x"
type textarea "Delfield / Model: GAR1P-SH / Serial: 1901152000403 ↳replaced start component ■ …"
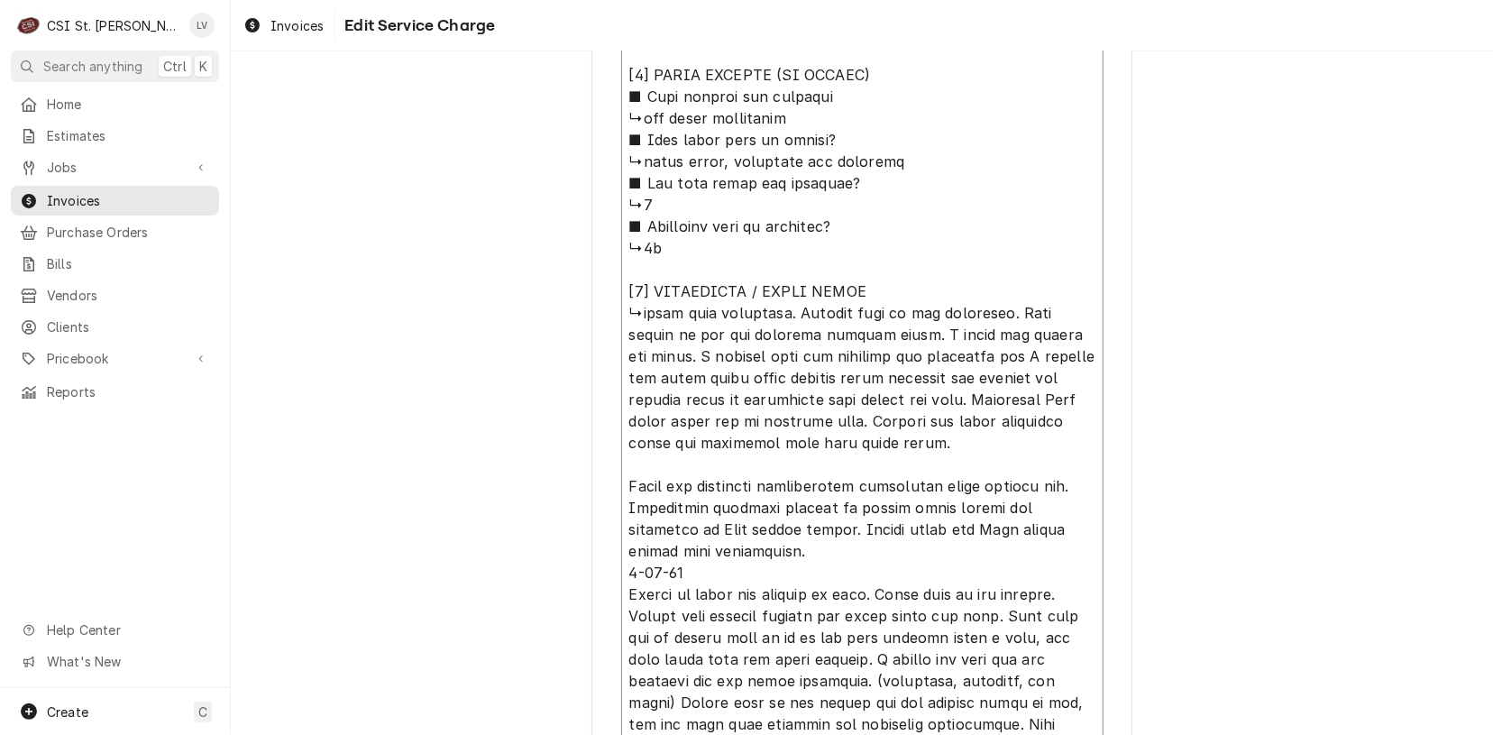
type textarea "x"
type textarea "Delfield / Model: GAR1P-SH / Serial: 1901152000403 ↳replaced start component ■ …"
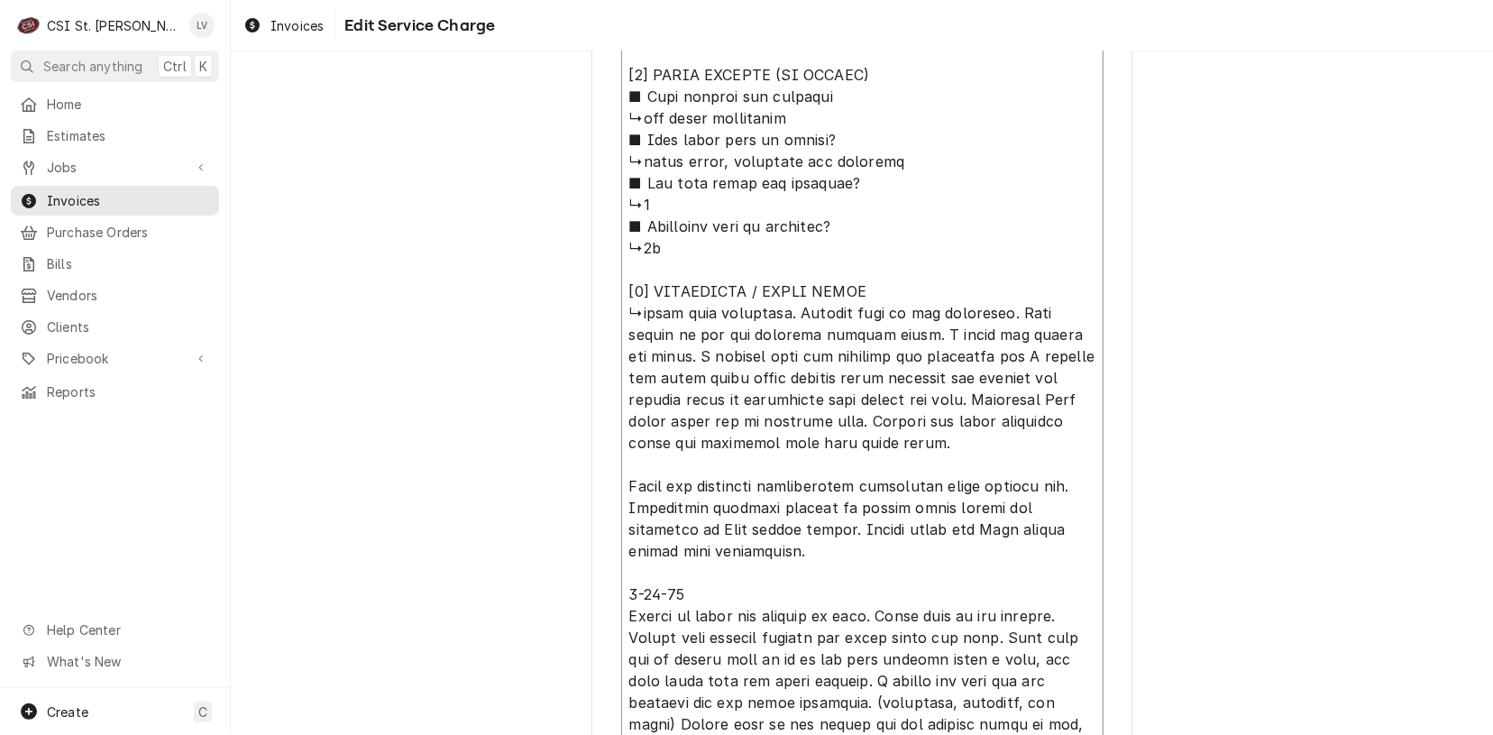
type textarea "x"
type textarea "Delfield / Model: GAR1P-SH / Serial: 1901152000403 ↳replaced start component ■ …"
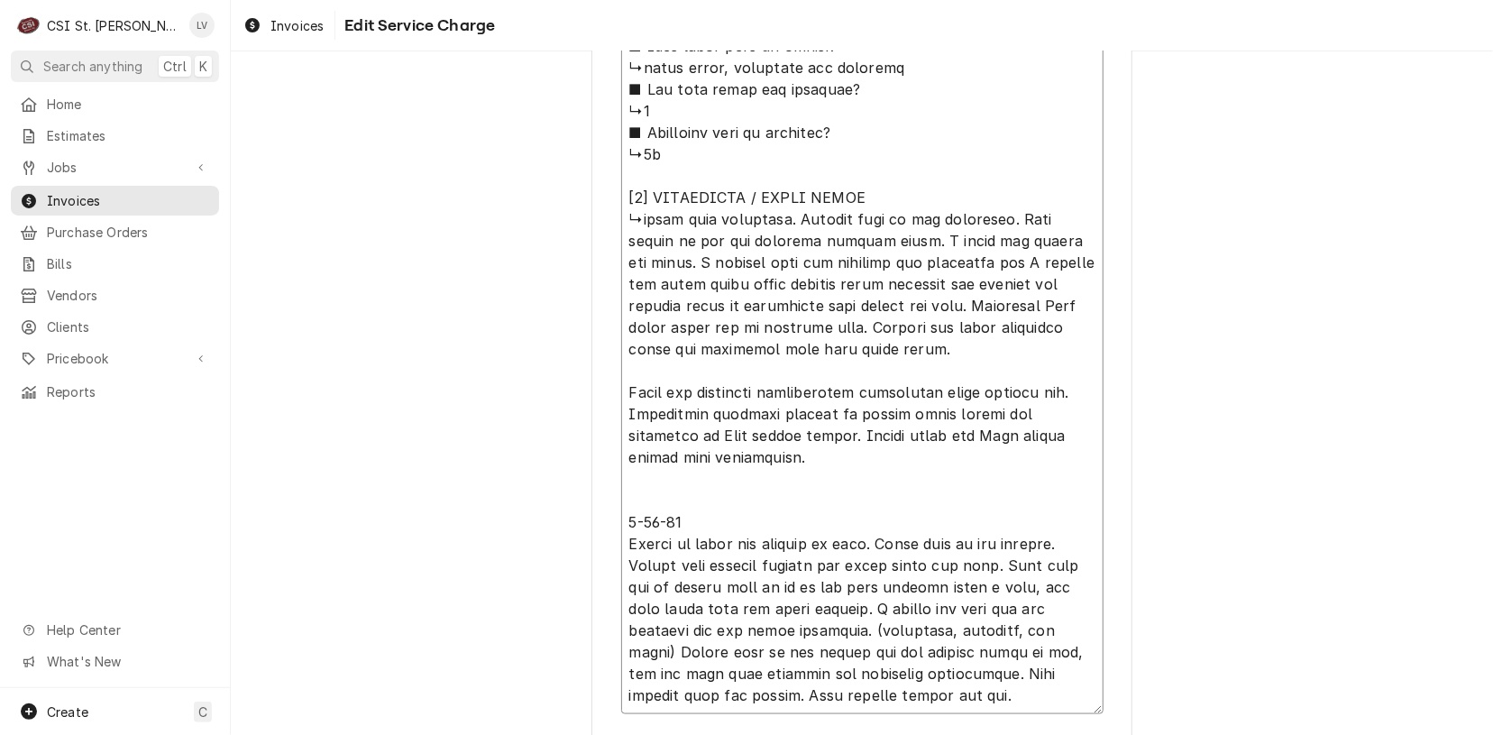
scroll to position [1253, 0]
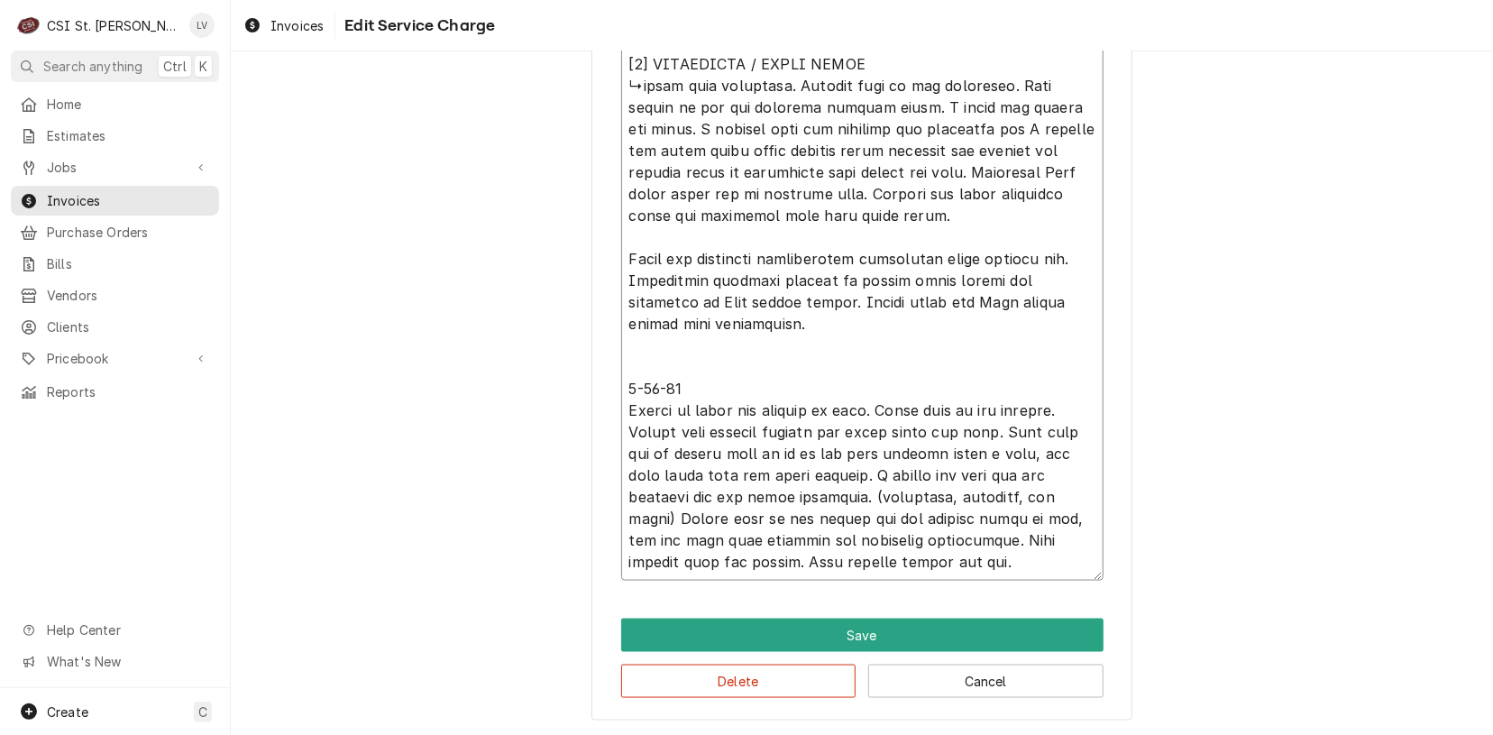
click at [621, 407] on textarea "Service Summary ( optional )" at bounding box center [862, 96] width 482 height 968
type textarea "x"
type textarea "Delfield / Model: GAR1P-SH / Serial: 1901152000403 ↳replaced start component ■ …"
type textarea "x"
type textarea "Delfield / Model: GAR1P-SH / Serial: 1901152000403 ↳replaced start component ■ …"
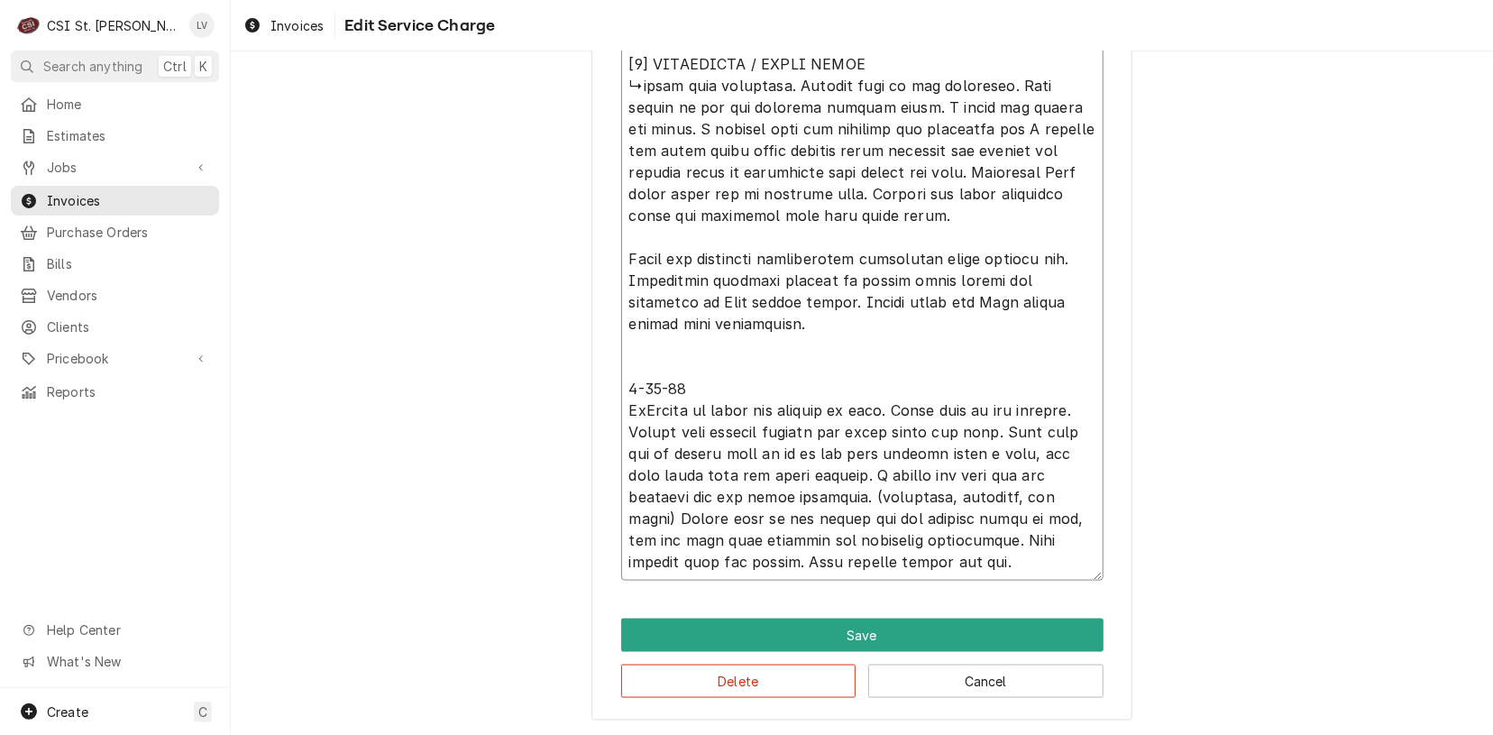
type textarea "x"
type textarea "Delfield / Model: GAR1P-SH / Serial: 1901152000403 ↳replaced start component ■ …"
type textarea "x"
type textarea "Delfield / Model: GAR1P-SH / Serial: 1901152000403 ↳replaced start component ■ …"
type textarea "x"
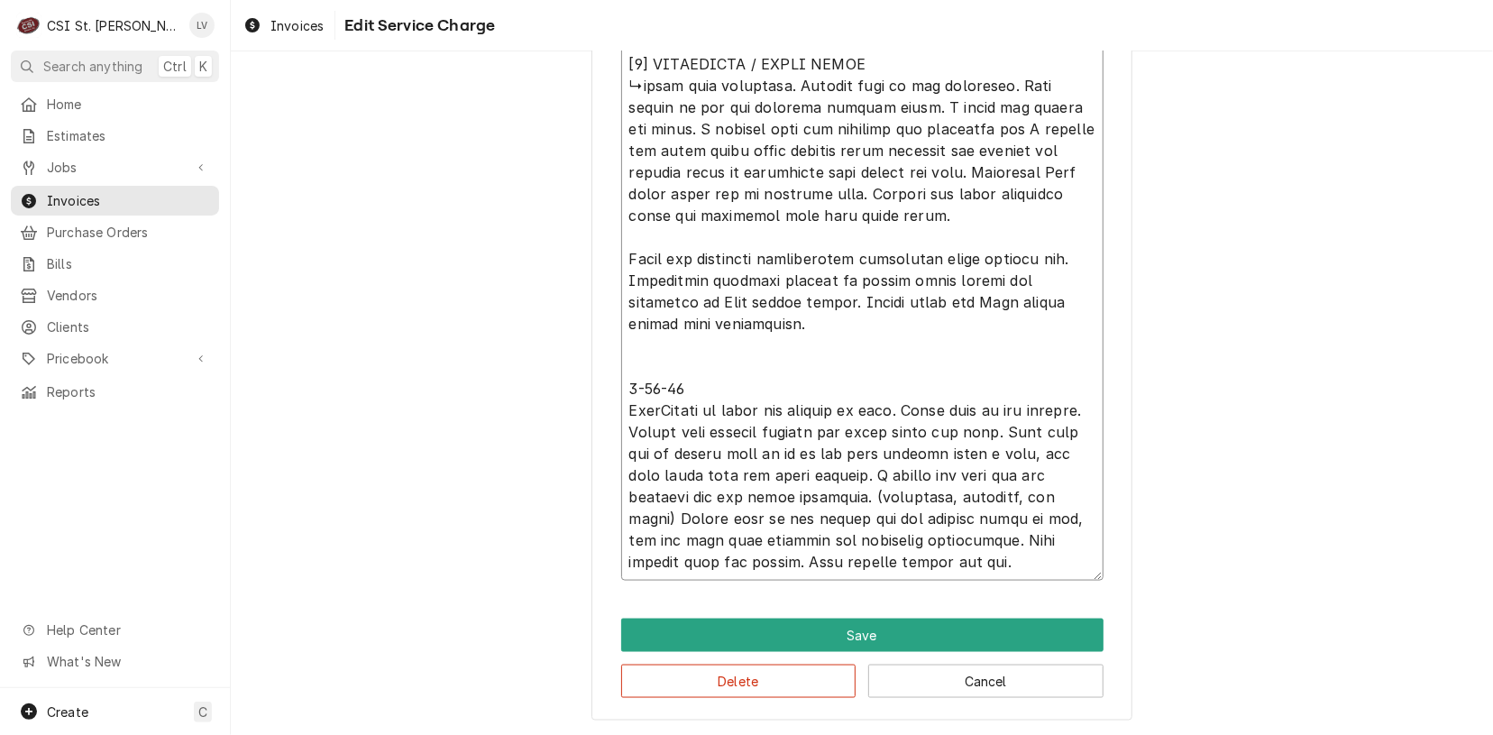
type textarea "Delfield / Model: GAR1P-SH / Serial: 1901152000403 ↳replaced start component ■ …"
type textarea "x"
type textarea "Delfield / Model: GAR1P-SH / Serial: 1901152000403 ↳replaced start component ■ …"
type textarea "x"
type textarea "Delfield / Model: GAR1P-SH / Serial: 1901152000403 ↳replaced start component ■ …"
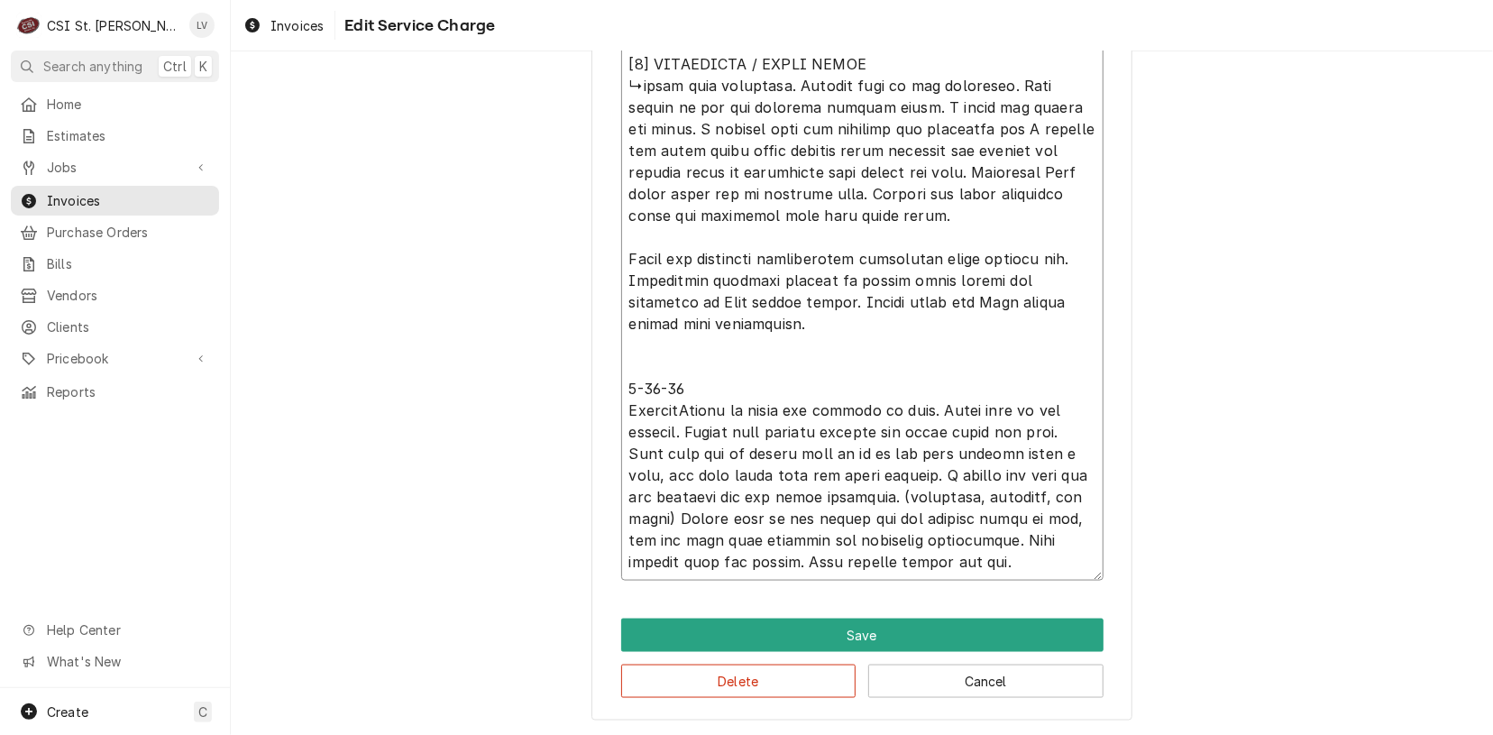
type textarea "x"
type textarea "Delfield / Model: GAR1P-SH / Serial: 1901152000403 ↳replaced start component ■ …"
type textarea "x"
type textarea "Delfield / Model: GAR1P-SH / Serial: 1901152000403 ↳replaced start component ■ …"
type textarea "x"
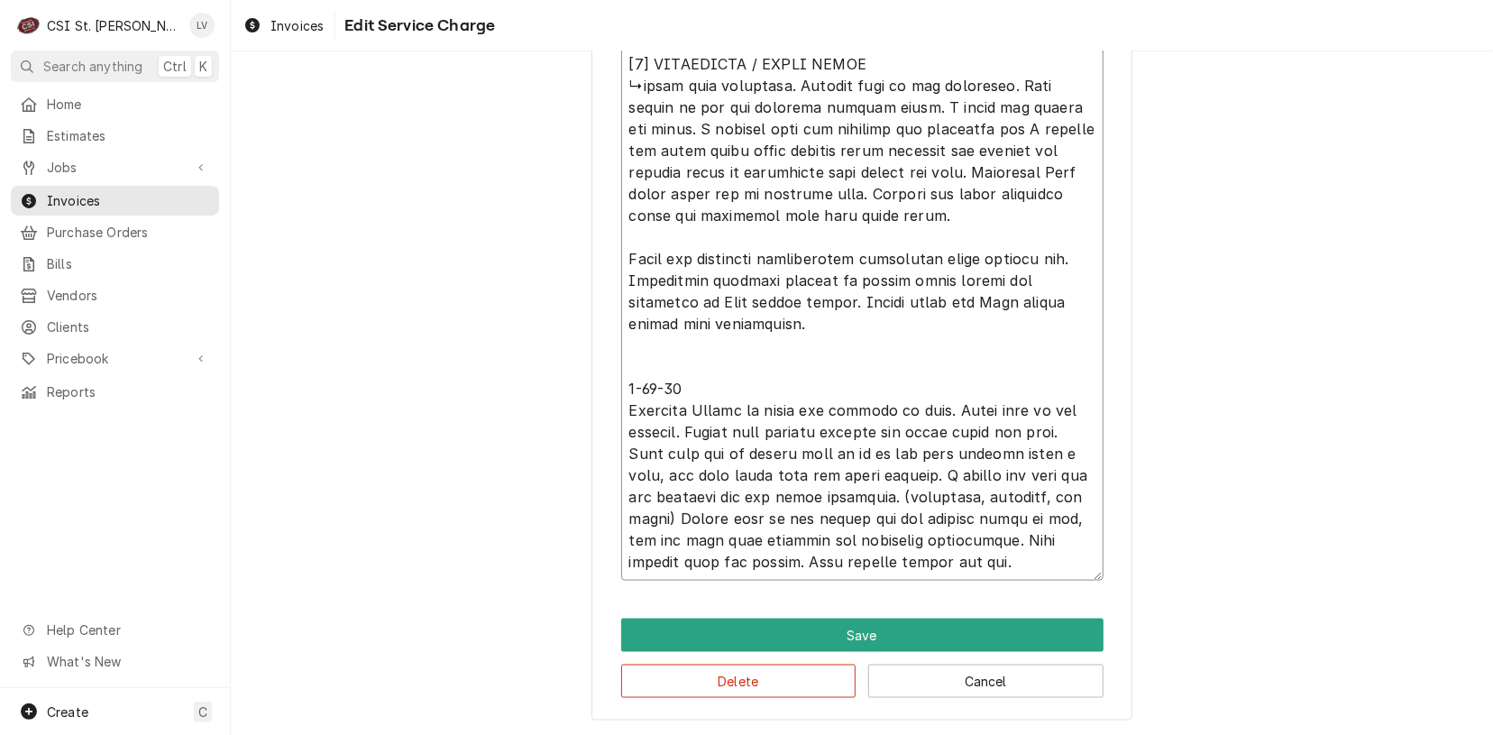
type textarea "Delfield / Model: GAR1P-SH / Serial: 1901152000403 ↳replaced start component ■ …"
type textarea "x"
type textarea "Delfield / Model: GAR1P-SH / Serial: 1901152000403 ↳replaced start component ■ …"
type textarea "x"
type textarea "Delfield / Model: GAR1P-SH / Serial: 1901152000403 ↳replaced start component ■ …"
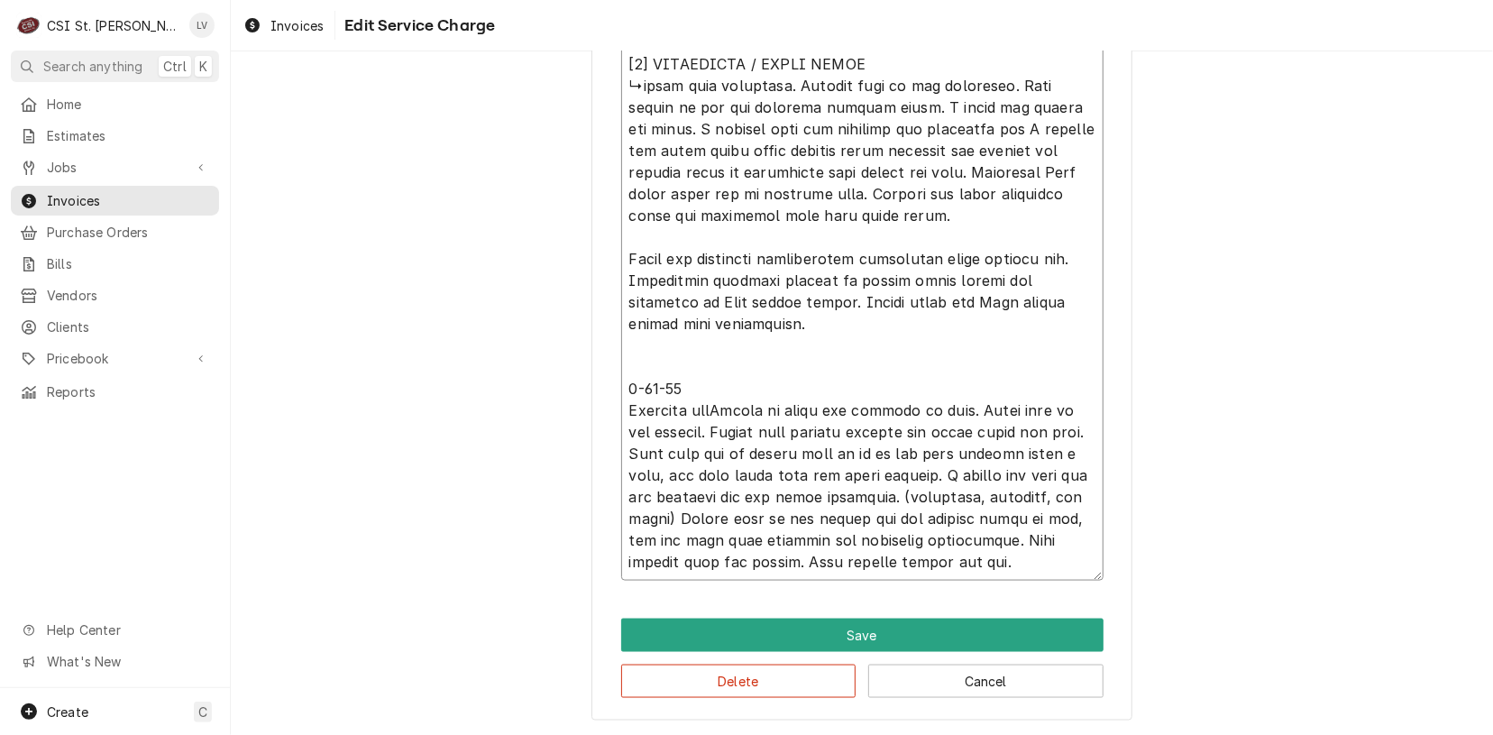
type textarea "x"
type textarea "Delfield / Model: GAR1P-SH / Serial: 1901152000403 ↳replaced start component ■ …"
type textarea "x"
type textarea "Delfield / Model: GAR1P-SH / Serial: 1901152000403 ↳replaced start component ■ …"
type textarea "x"
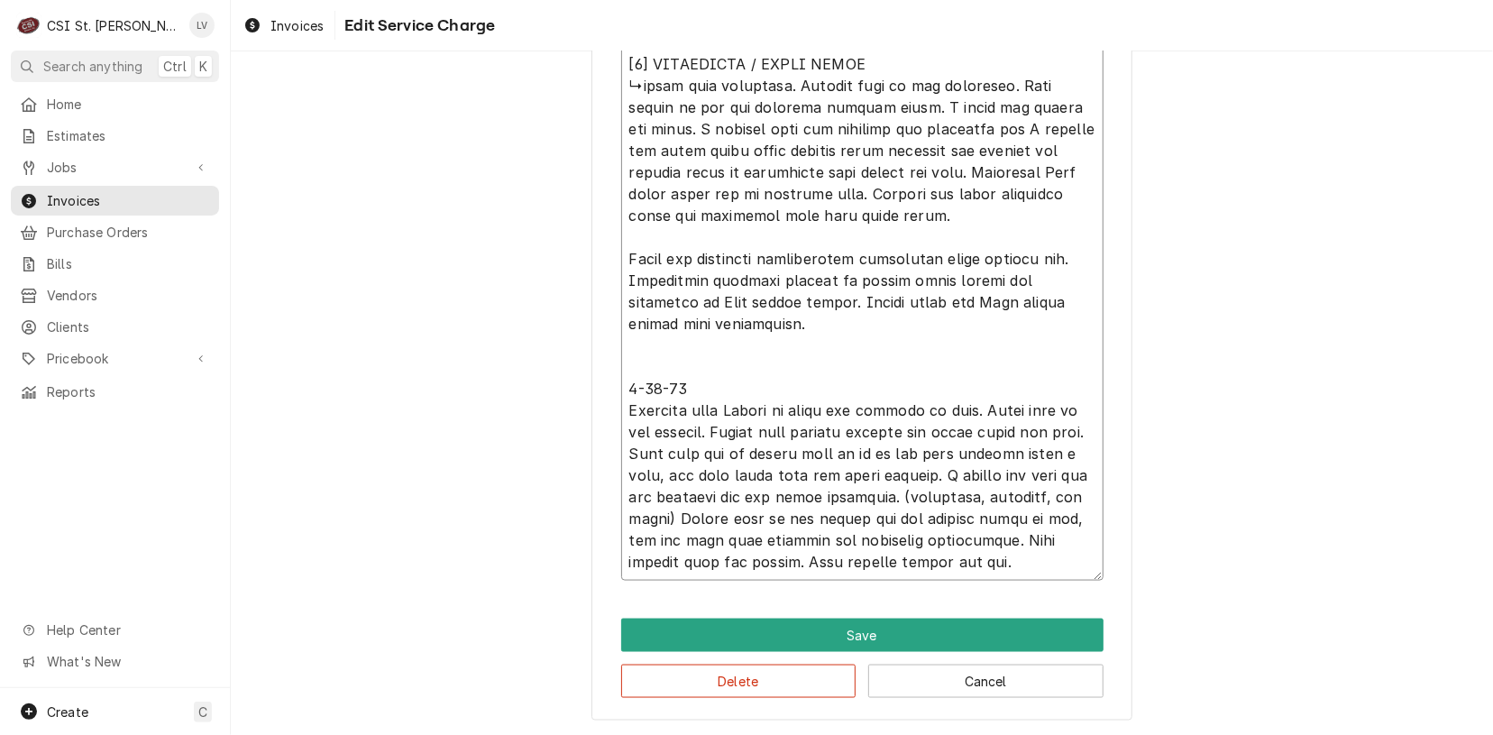
type textarea "Delfield / Model: GAR1P-SH / Serial: 1901152000403 ↳replaced start component ■ …"
type textarea "x"
type textarea "Delfield / Model: GAR1P-SH / Serial: 1901152000403 ↳replaced start component ■ …"
type textarea "x"
type textarea "Delfield / Model: GAR1P-SH / Serial: 1901152000403 ↳replaced start component ■ …"
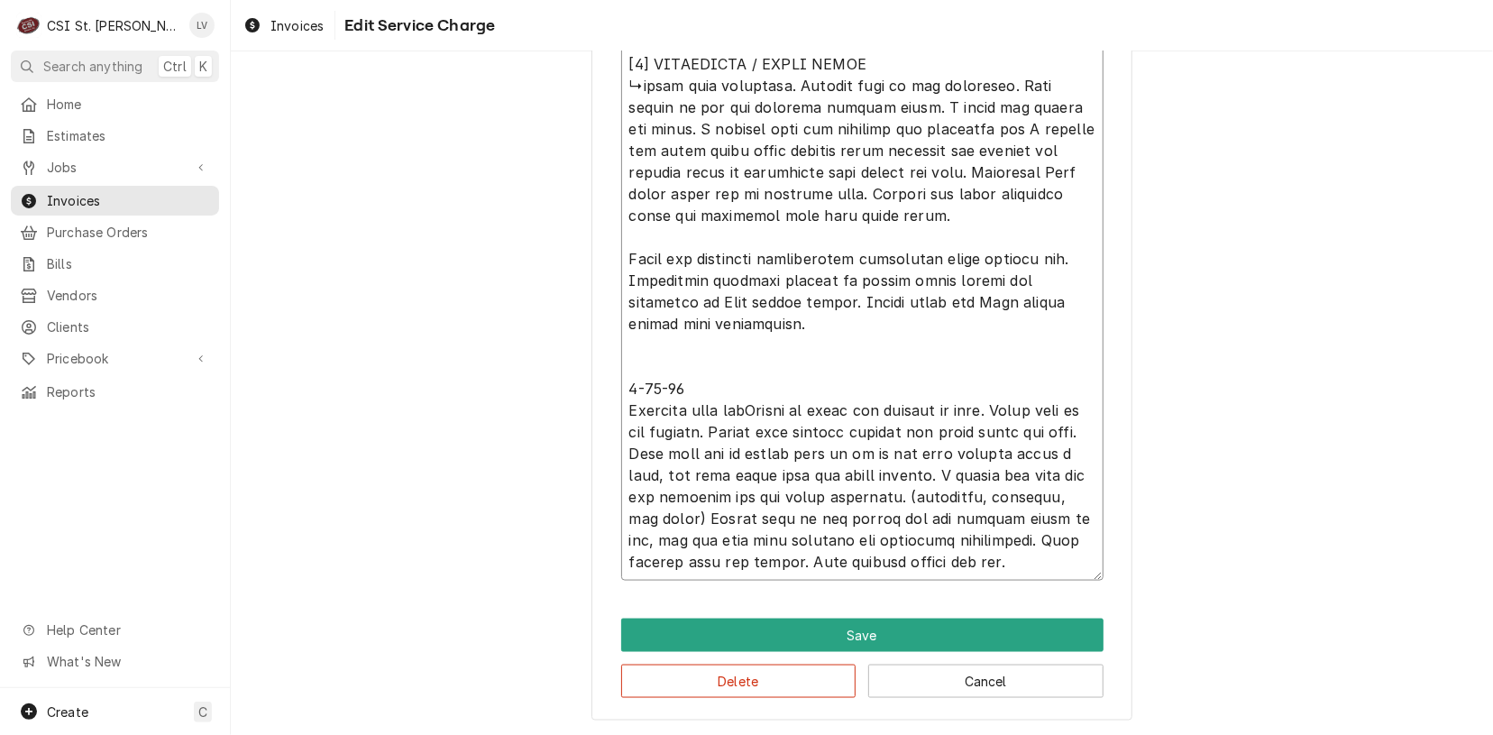
type textarea "x"
type textarea "Delfield / Model: GAR1P-SH / Serial: 1901152000403 ↳replaced start component ■ …"
type textarea "x"
type textarea "Delfield / Model: GAR1P-SH / Serial: 1901152000403 ↳replaced start component ■ …"
type textarea "x"
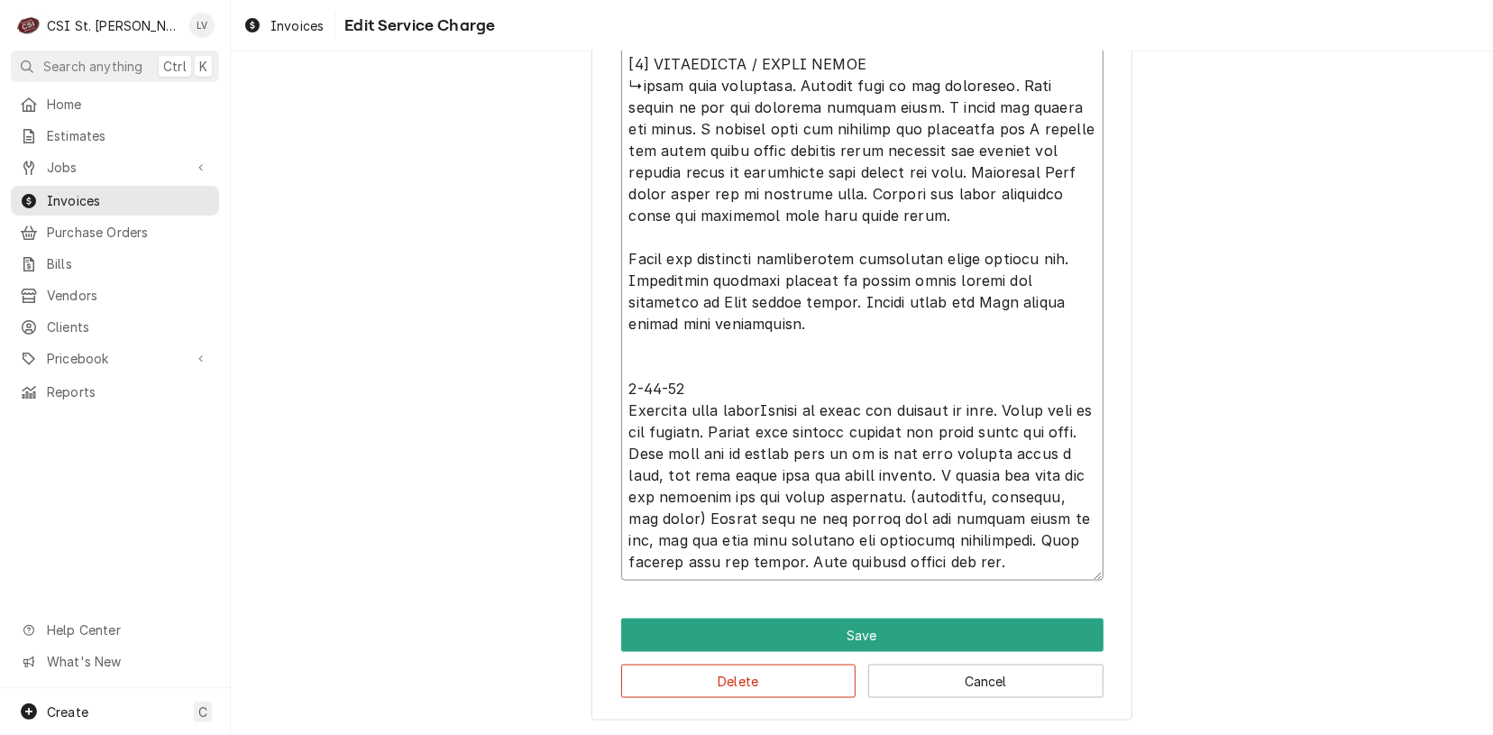
type textarea "Delfield / Model: GAR1P-SH / Serial: 1901152000403 ↳replaced start component ■ …"
type textarea "x"
type textarea "Delfield / Model: GAR1P-SH / Serial: 1901152000403 ↳replaced start component ■ …"
type textarea "x"
type textarea "Delfield / Model: GAR1P-SH / Serial: 1901152000403 ↳replaced start component ■ …"
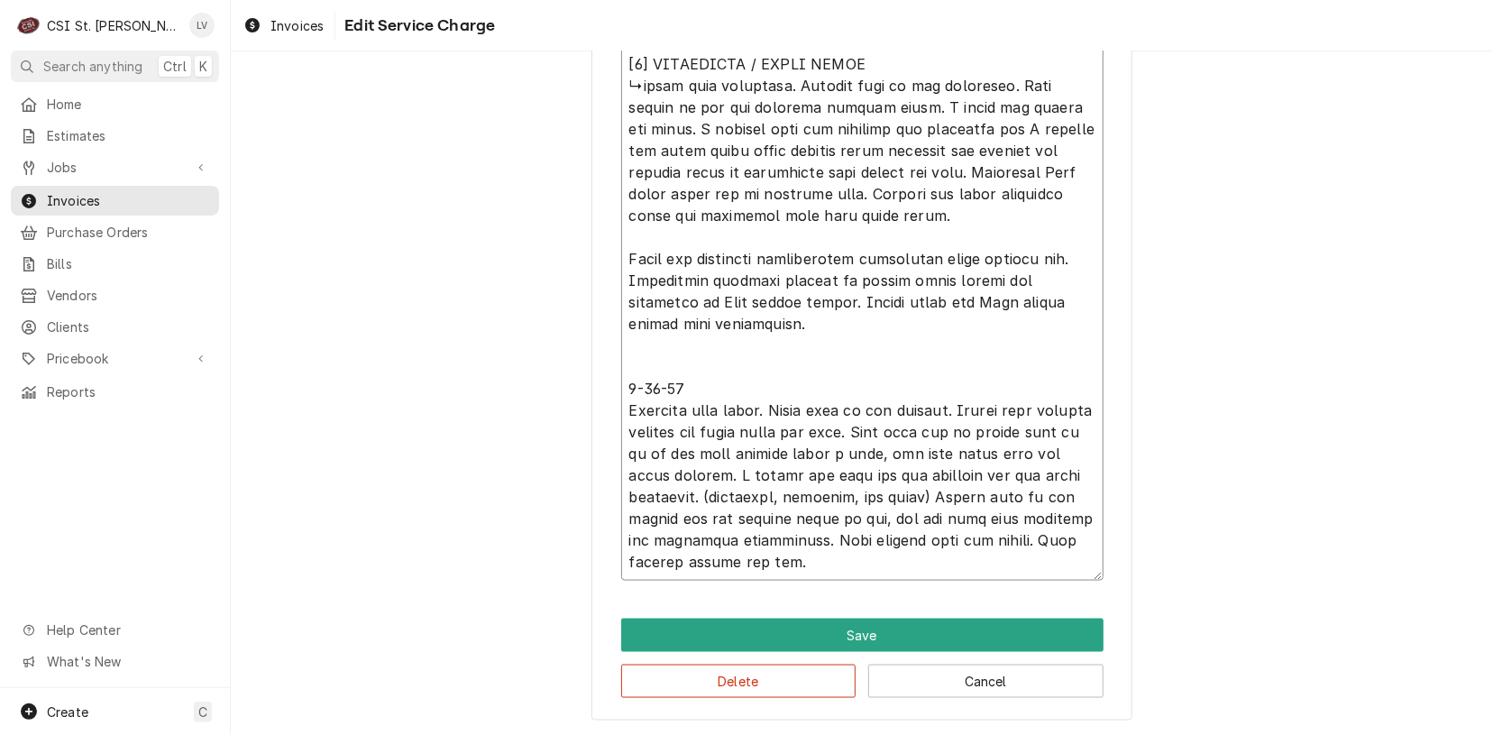
drag, startPoint x: 767, startPoint y: 409, endPoint x: 712, endPoint y: 492, distance: 99.8
click at [712, 492] on textarea "Service Summary ( optional )" at bounding box center [862, 96] width 482 height 968
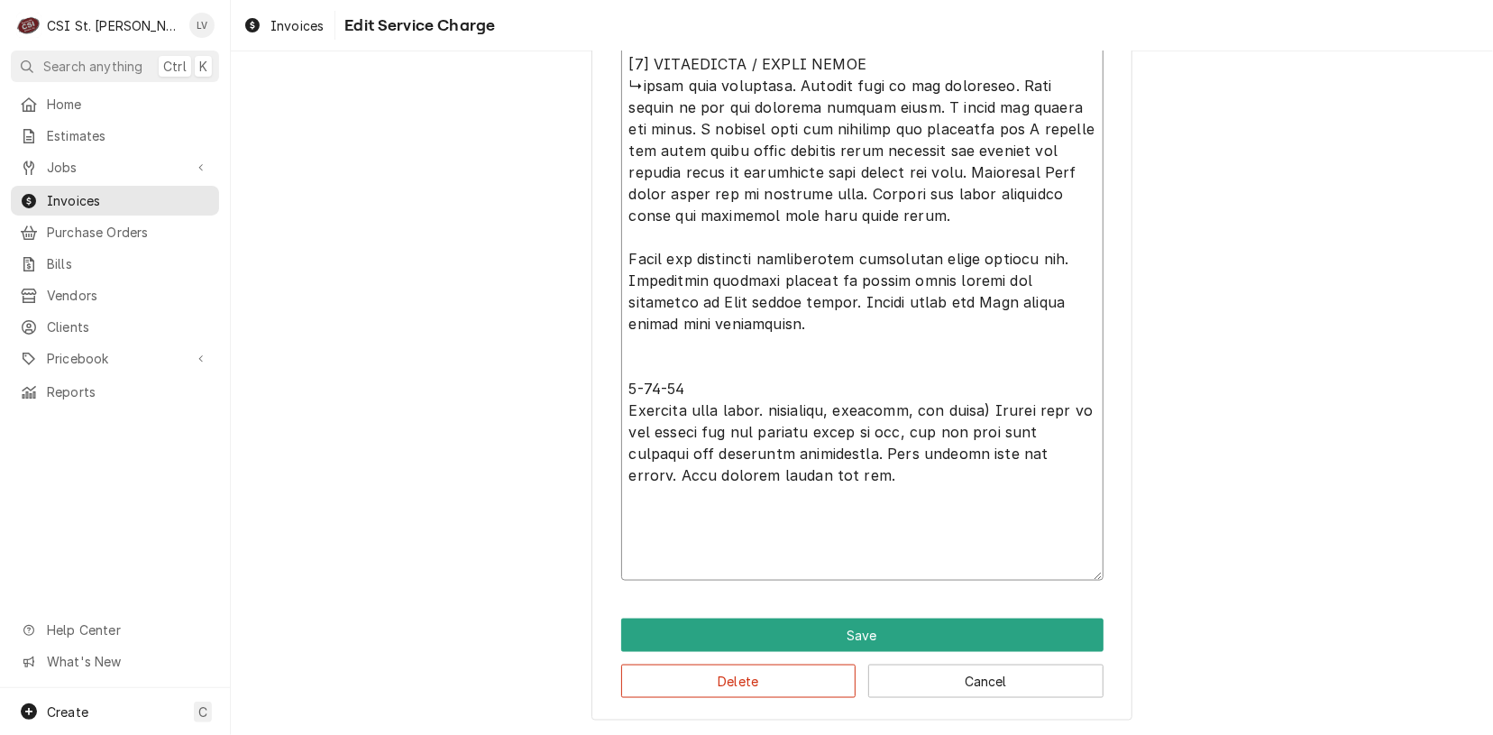
scroll to position [1167, 0]
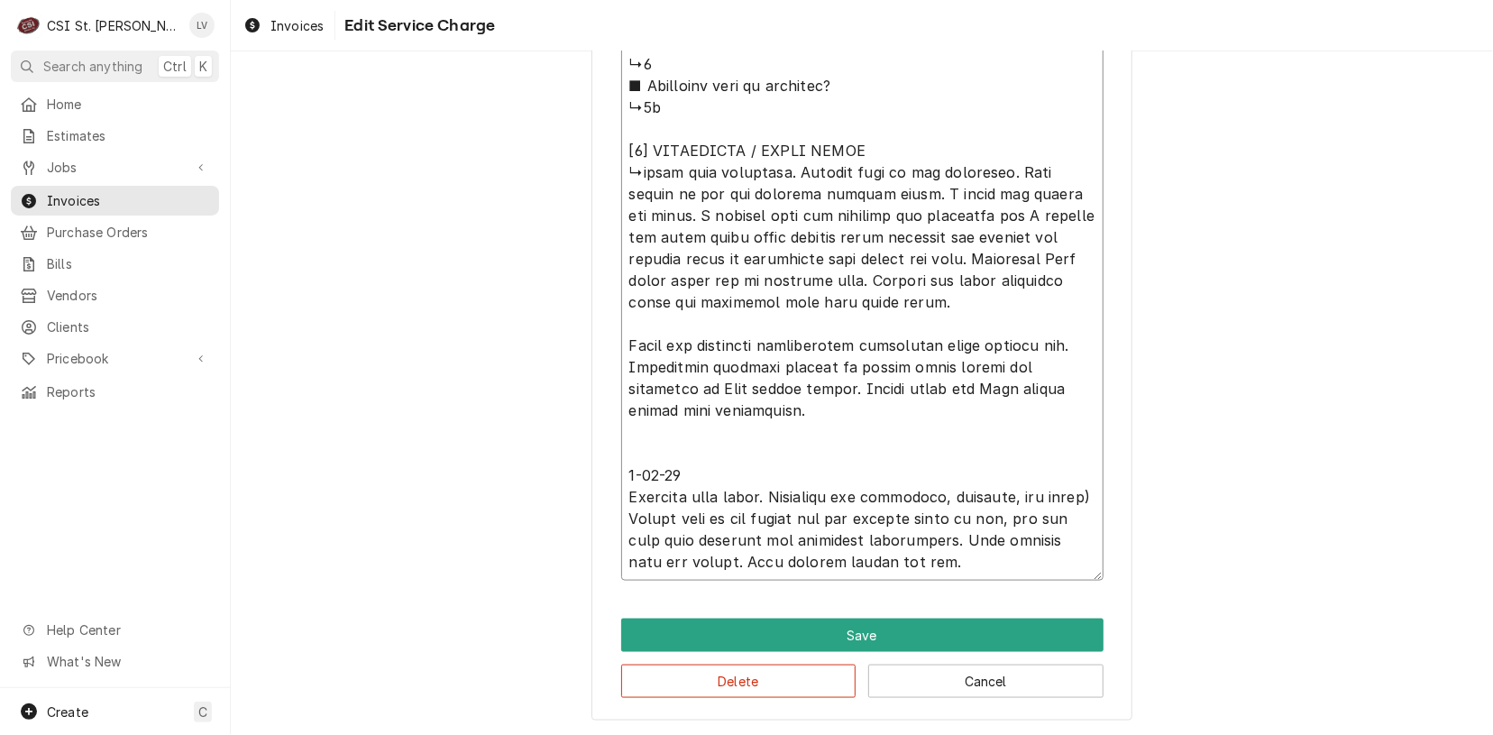
click at [1071, 495] on textarea "Service Summary ( optional )" at bounding box center [862, 140] width 482 height 882
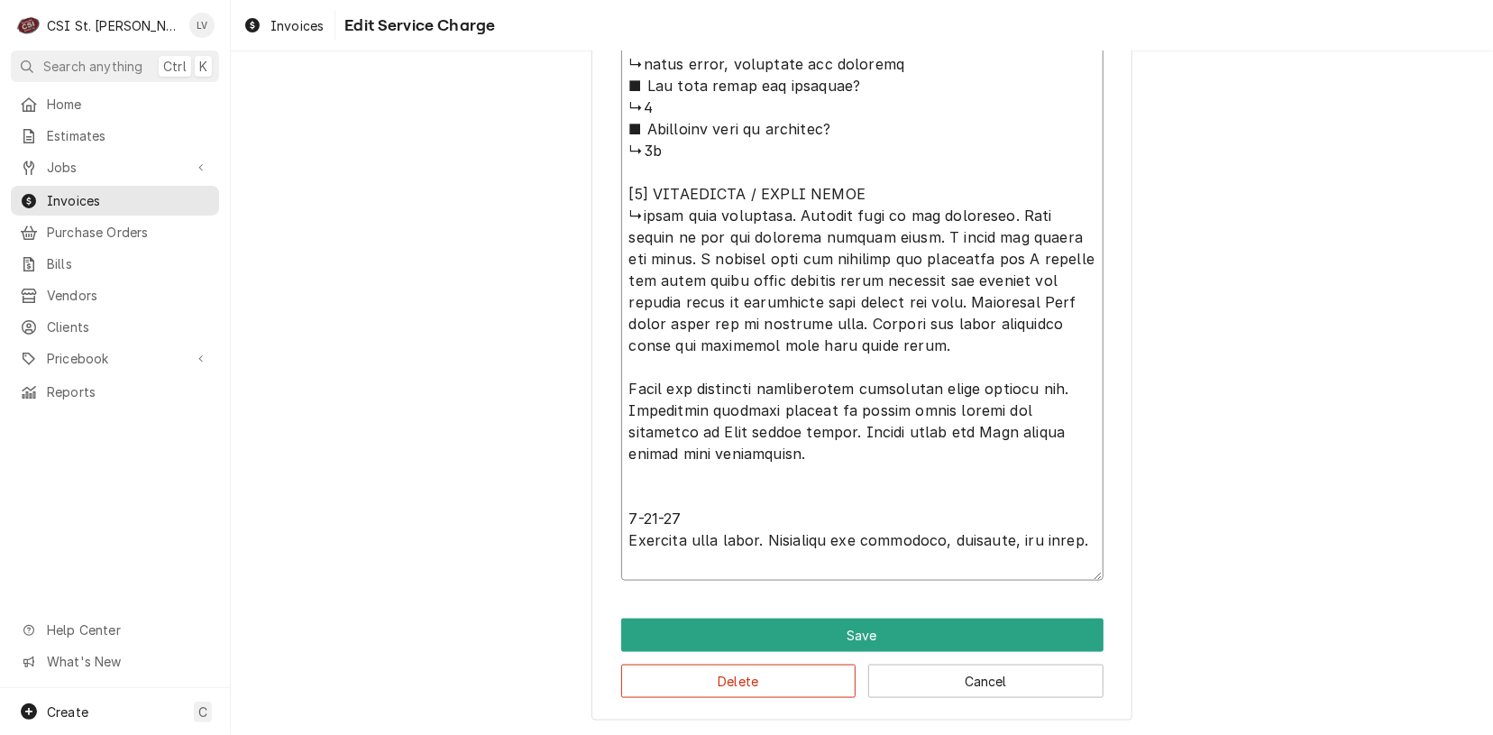
scroll to position [1101, 0]
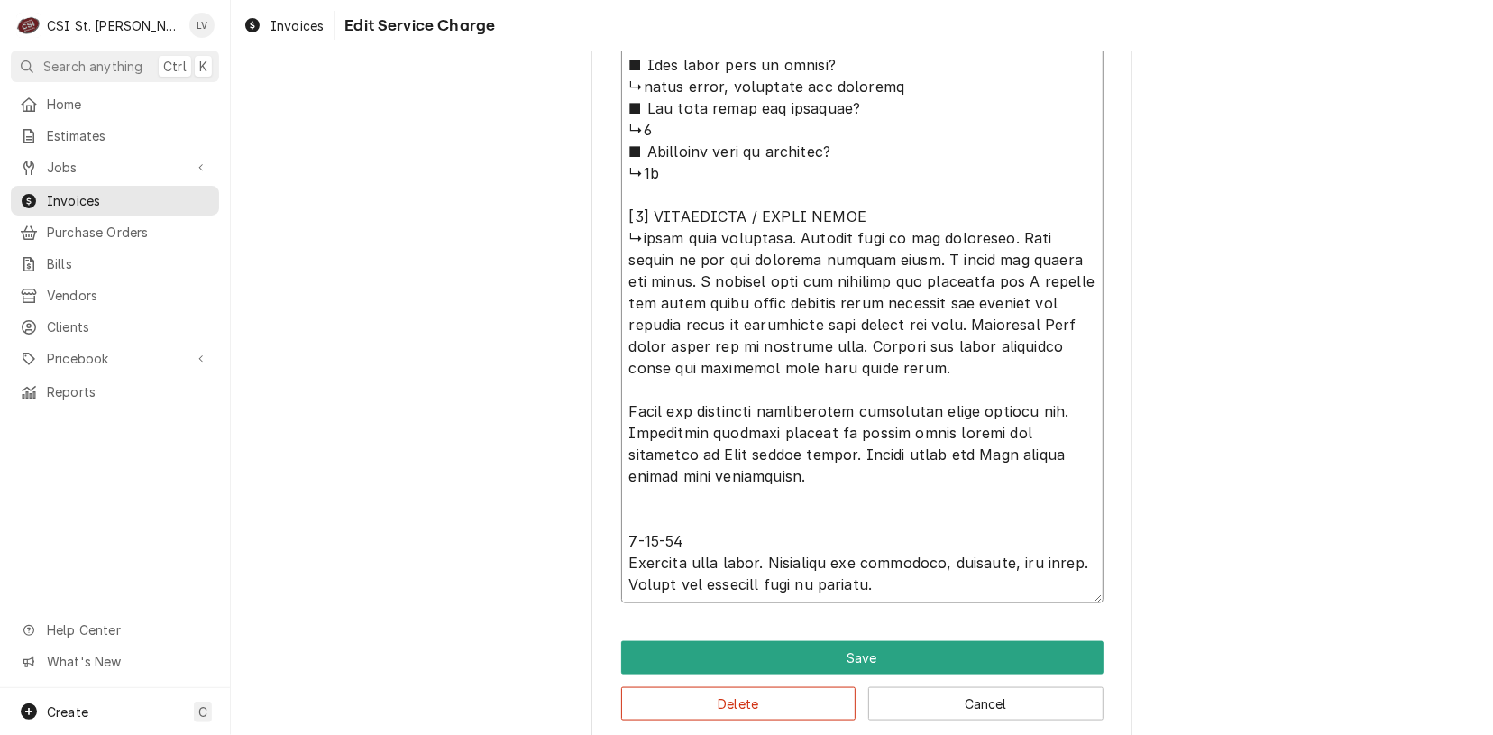
click at [621, 560] on textarea "Service Summary ( optional )" at bounding box center [862, 184] width 482 height 839
click at [694, 538] on textarea "Service Summary ( optional )" at bounding box center [862, 184] width 482 height 839
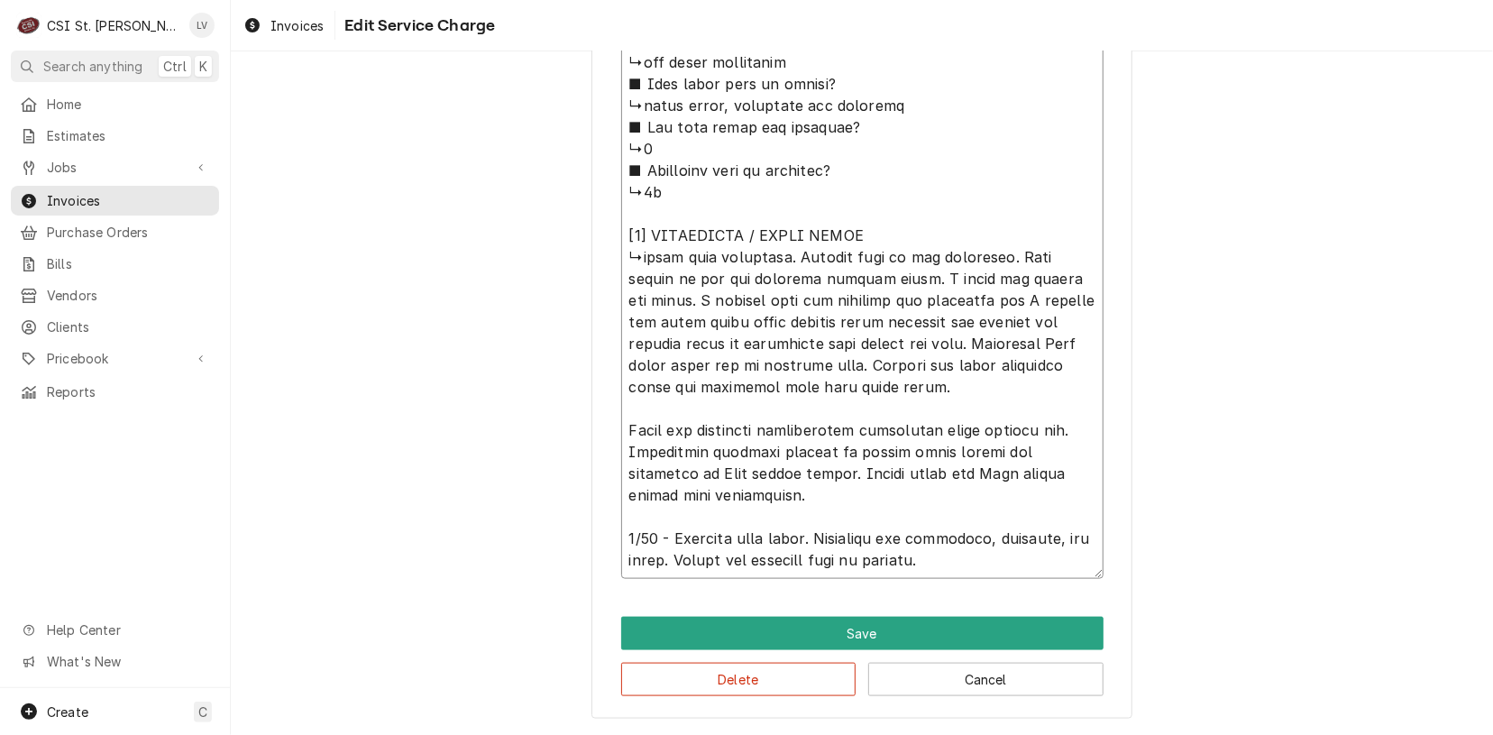
scroll to position [1080, 0]
drag, startPoint x: 622, startPoint y: 434, endPoint x: 925, endPoint y: 521, distance: 315.4
click at [925, 521] on textarea "Service Summary ( optional )" at bounding box center [862, 182] width 482 height 795
click at [877, 500] on textarea "Service Summary ( optional )" at bounding box center [862, 182] width 482 height 795
click at [849, 328] on textarea "Service Summary ( optional )" at bounding box center [862, 182] width 482 height 795
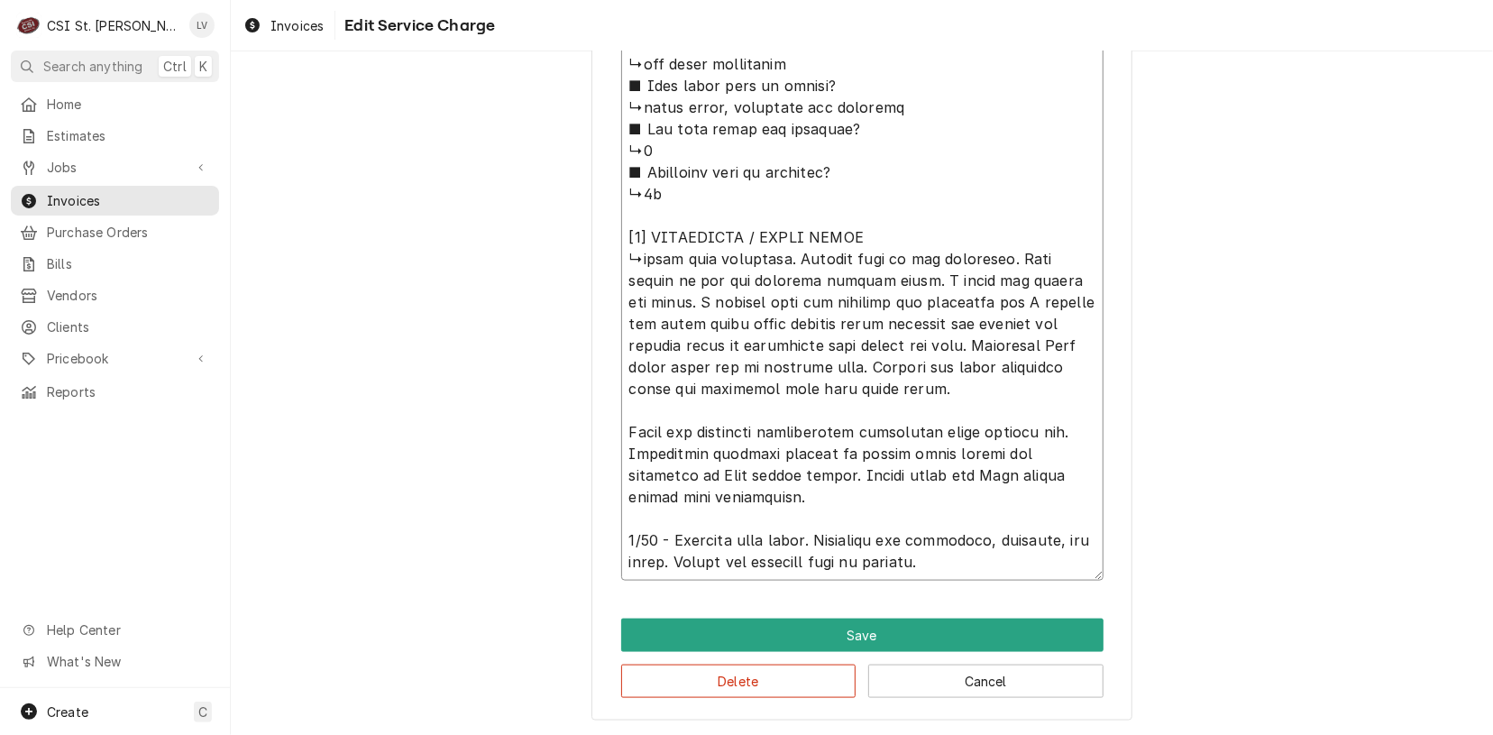
drag, startPoint x: 794, startPoint y: 252, endPoint x: 1017, endPoint y: 390, distance: 262.8
click at [1017, 390] on textarea "Service Summary ( optional )" at bounding box center [862, 182] width 482 height 795
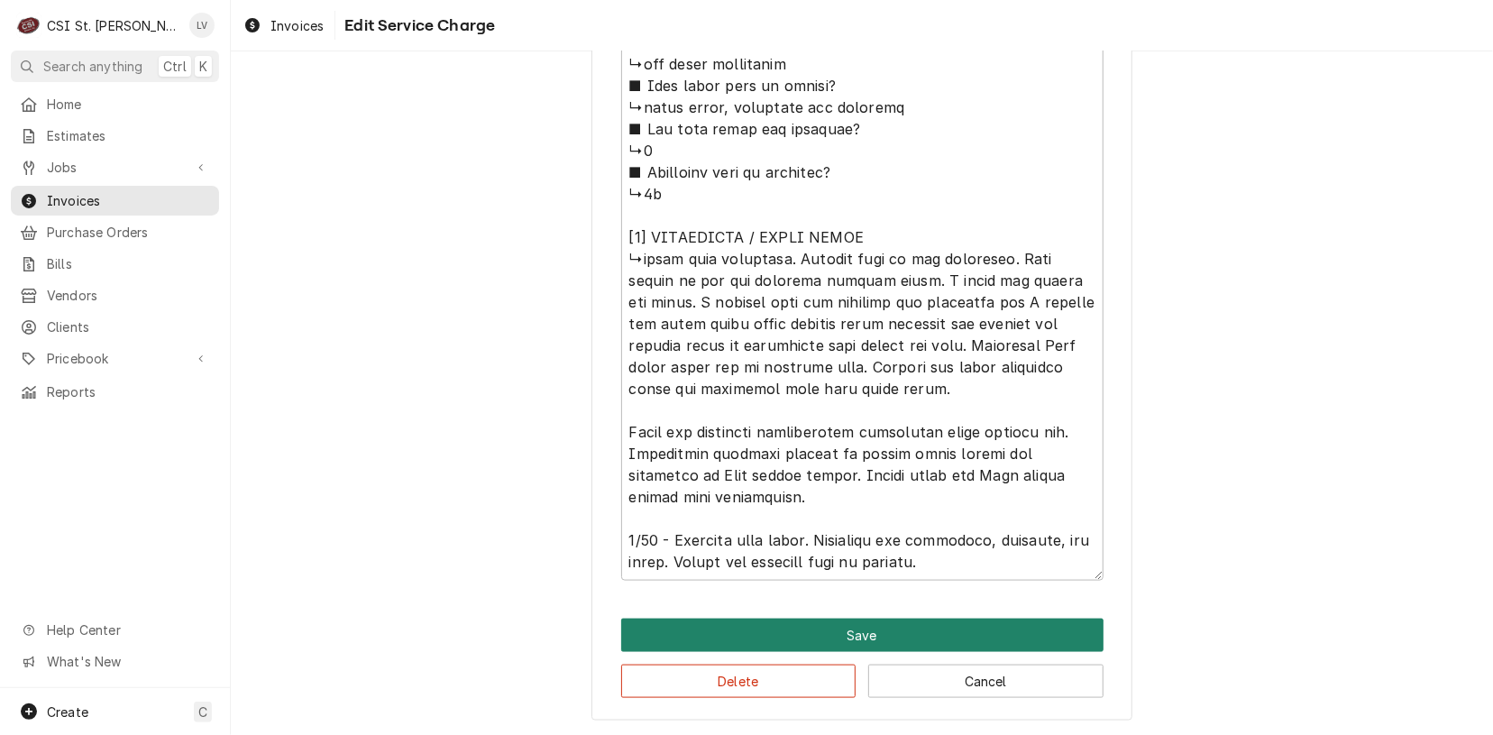
click at [874, 625] on button "Save" at bounding box center [862, 635] width 482 height 33
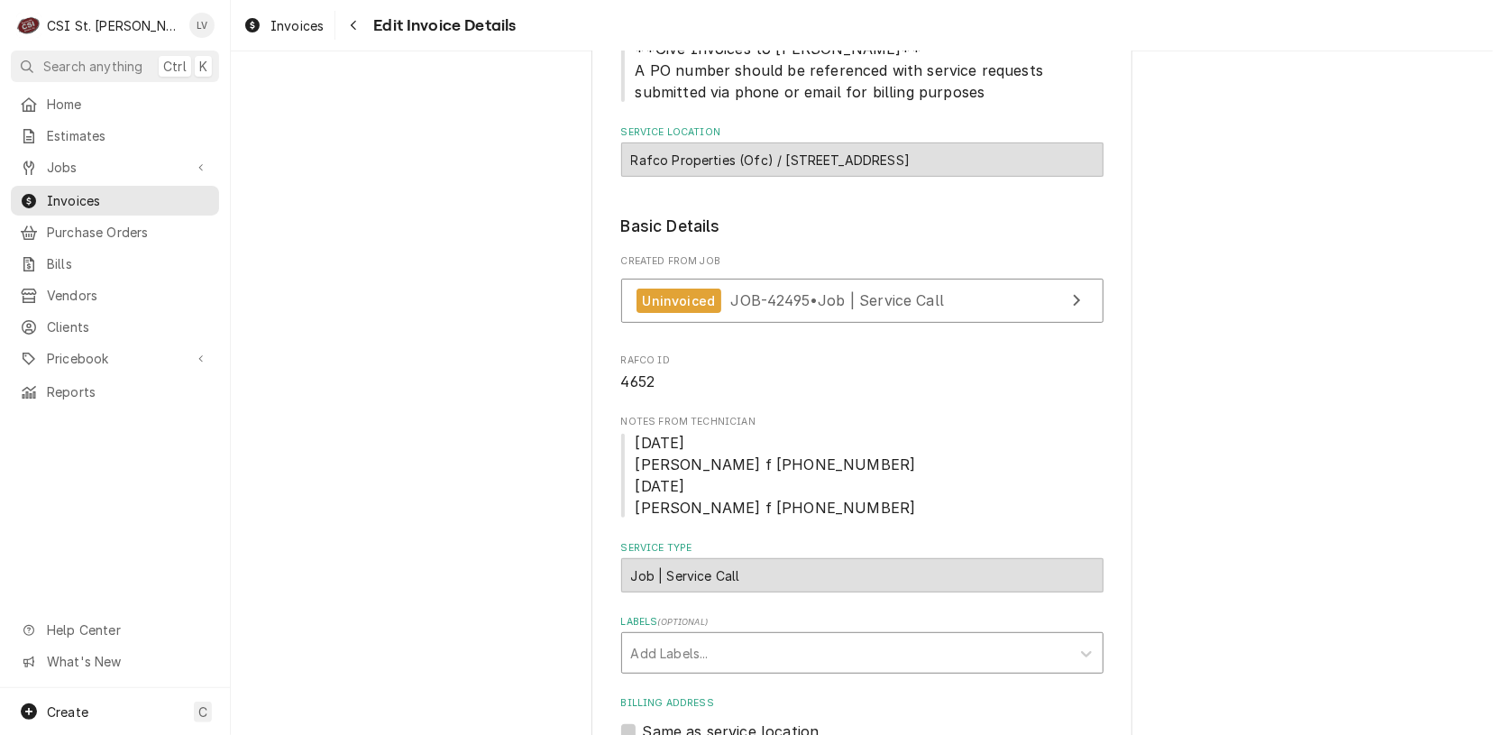
scroll to position [90, 0]
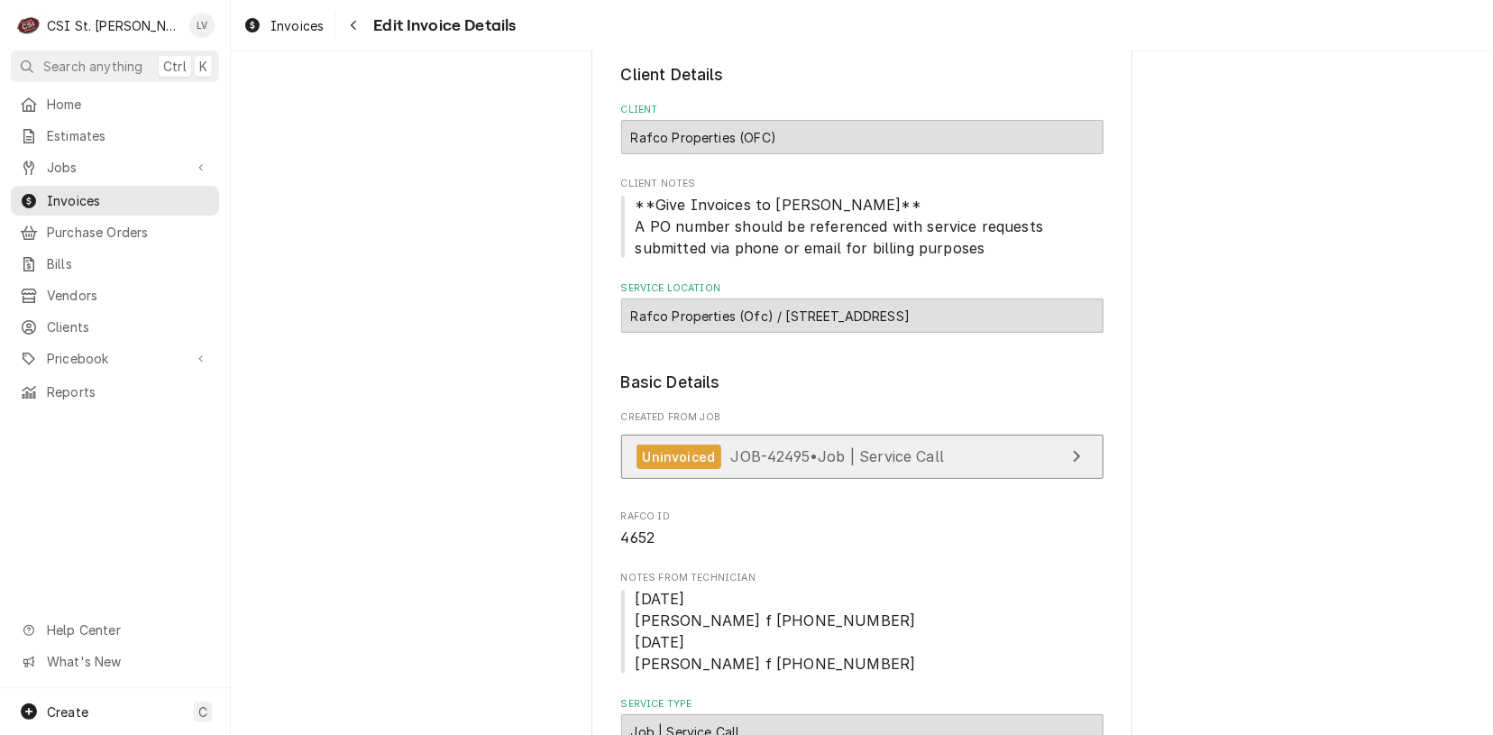
click at [815, 442] on link "Uninvoiced JOB-42495 • Job | Service Call" at bounding box center [862, 457] width 482 height 44
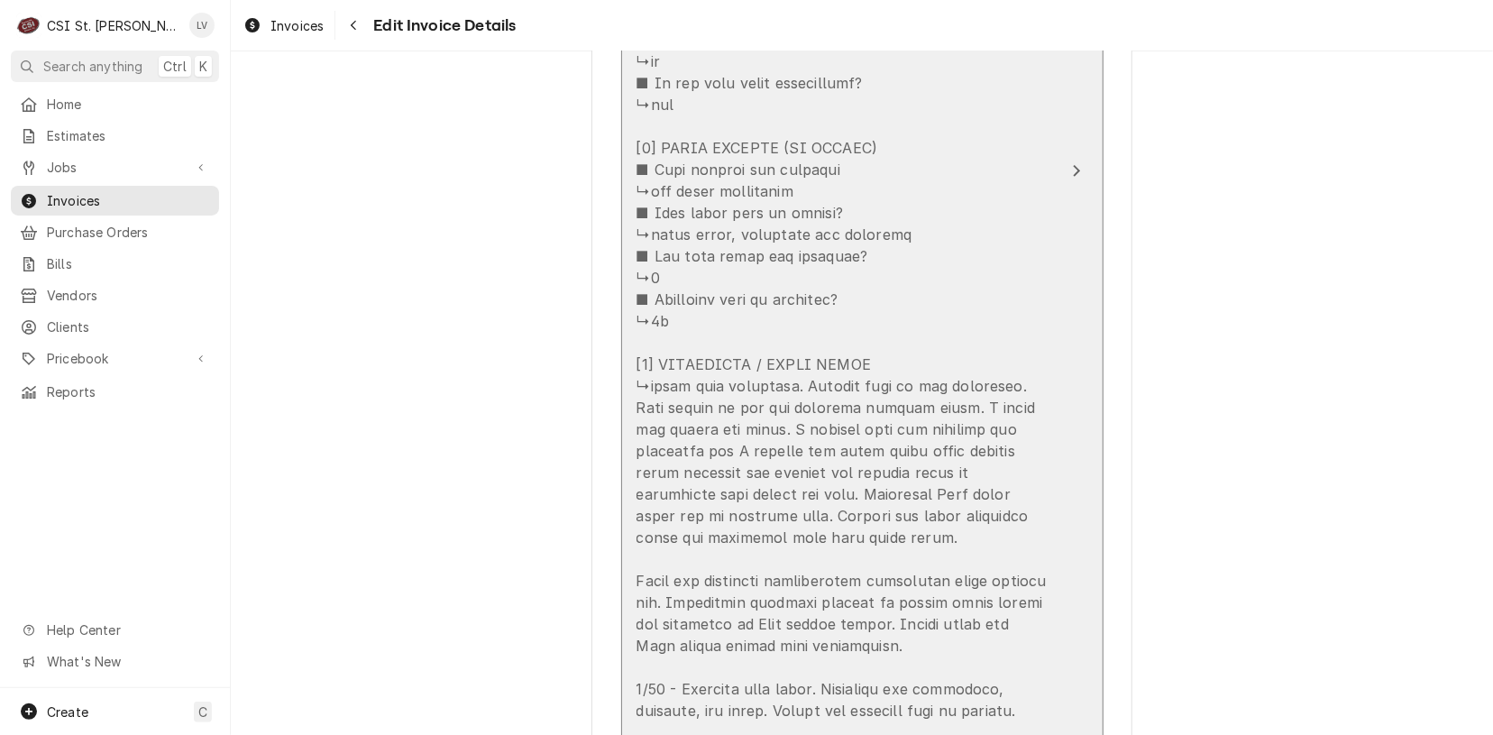
click at [719, 511] on div "Update Line Item" at bounding box center [844, 321] width 414 height 801
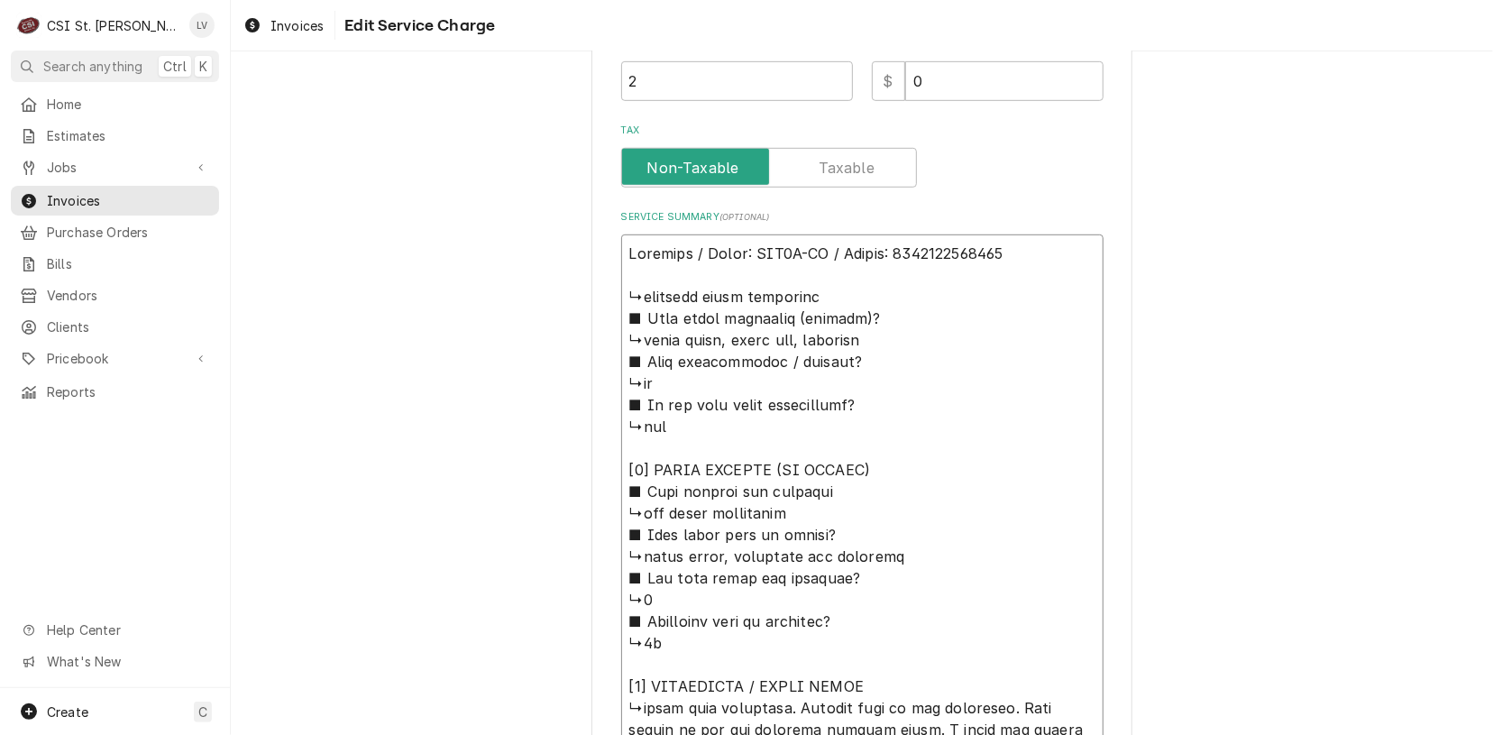
scroll to position [1080, 0]
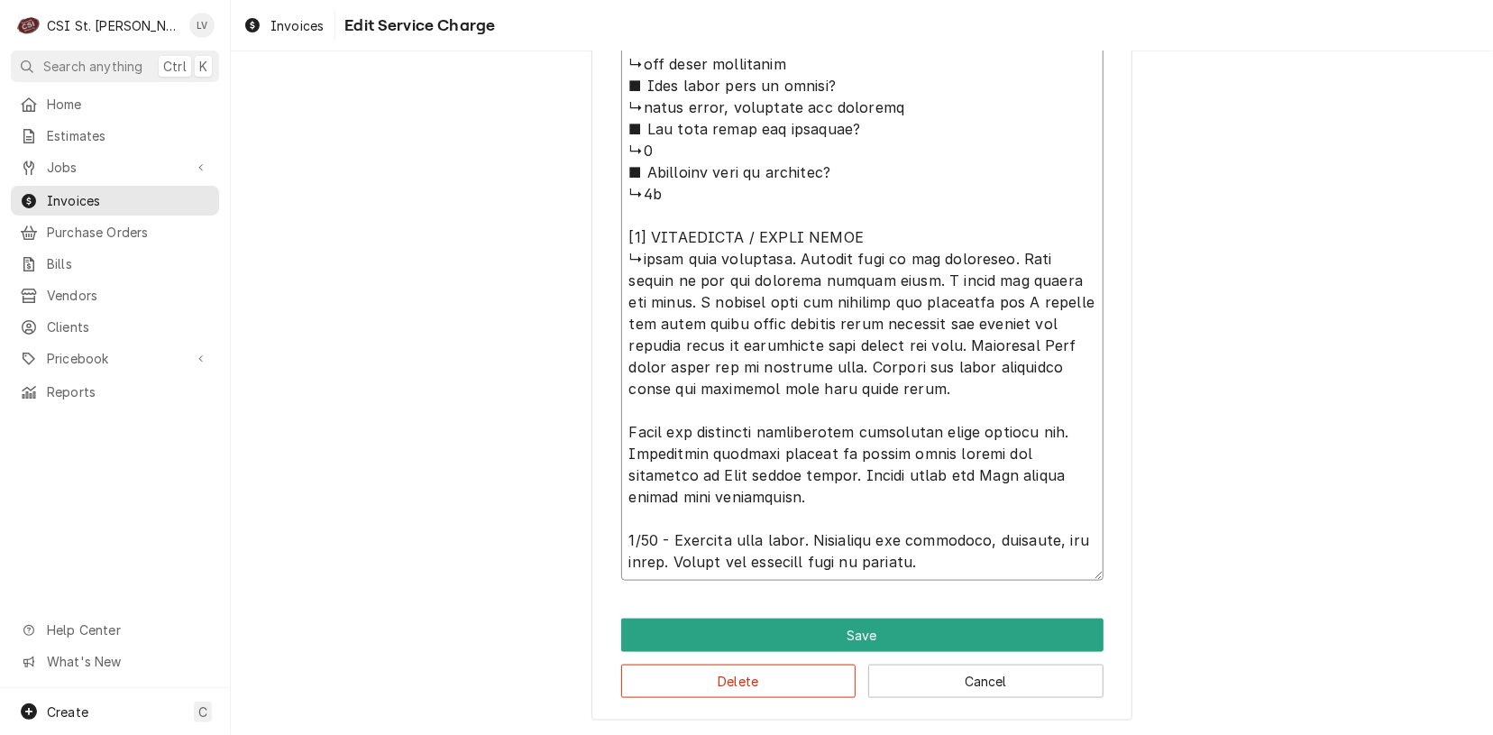
drag, startPoint x: 618, startPoint y: 290, endPoint x: 1042, endPoint y: 522, distance: 483.8
click at [1042, 522] on textarea "Service Summary ( optional )" at bounding box center [862, 182] width 482 height 795
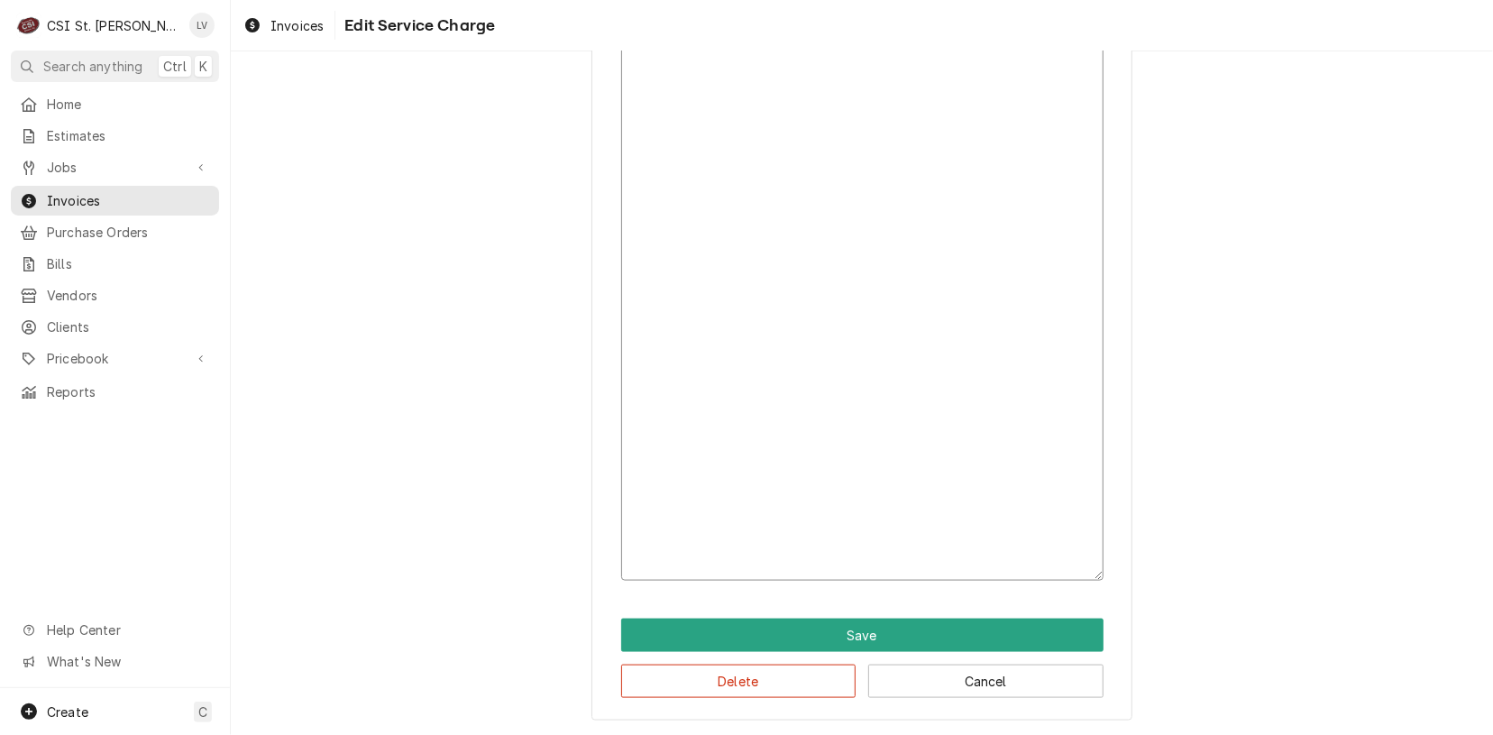
scroll to position [409, 0]
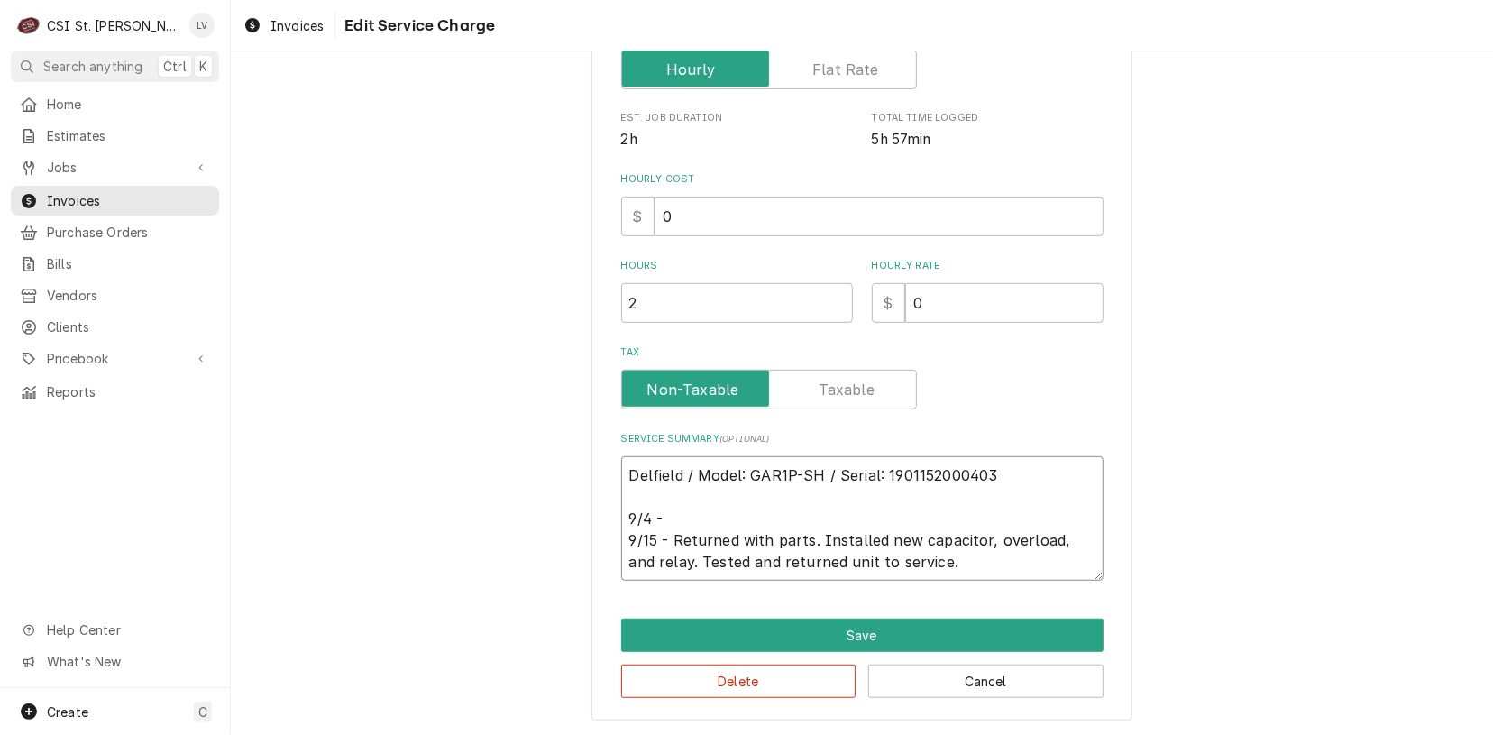
click at [677, 513] on textarea "Delfield / Model: GAR1P-SH / Serial: 1901152000403 9/4 - 9/15 - Returned with p…" at bounding box center [862, 518] width 482 height 124
paste textarea "**Summary:** Plugged in and monitored unit, which cycled normally without issue…"
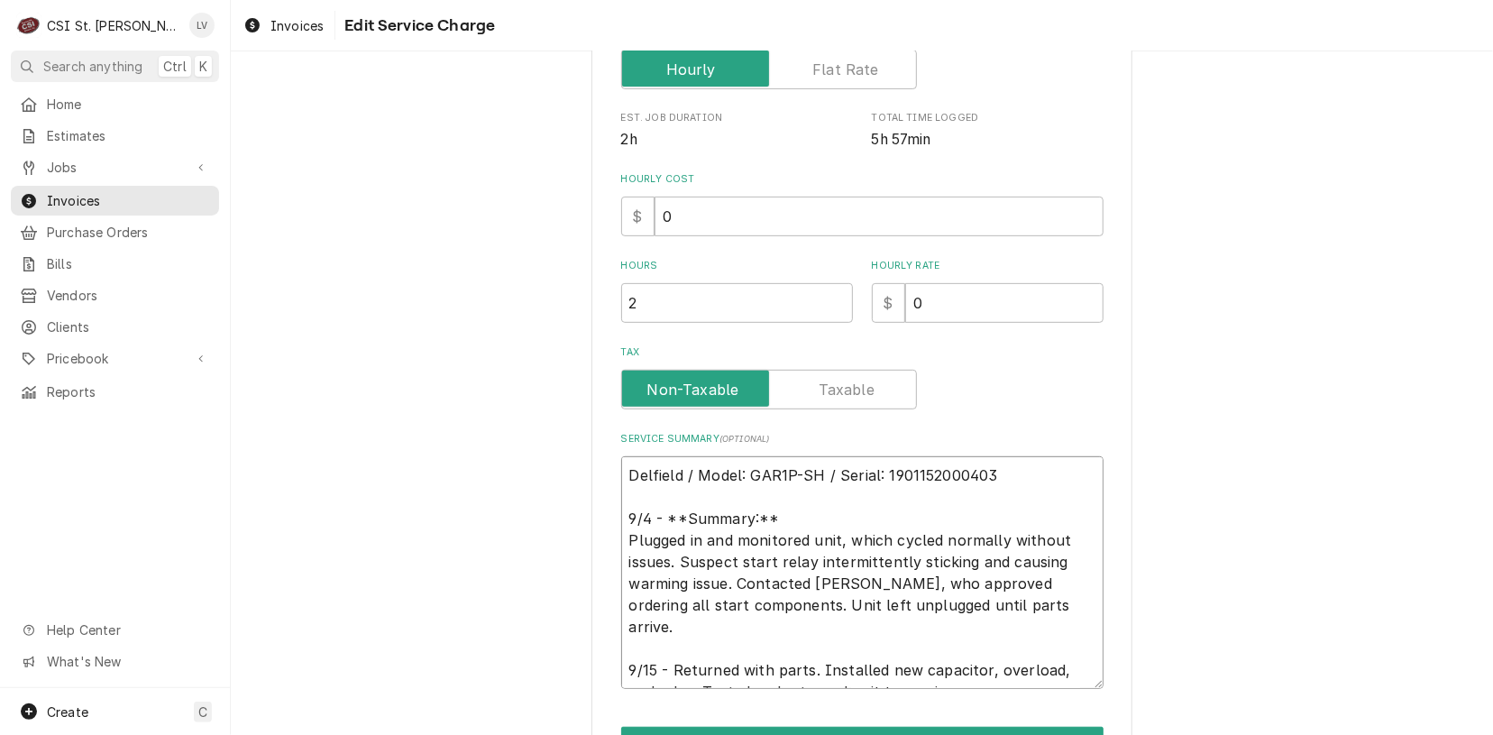
drag, startPoint x: 656, startPoint y: 512, endPoint x: 724, endPoint y: 509, distance: 68.6
click at [666, 508] on textarea "Delfield / Model: GAR1P-SH / Serial: 1901152000403 9/4 - **Summary:** Plugged i…" at bounding box center [862, 572] width 482 height 233
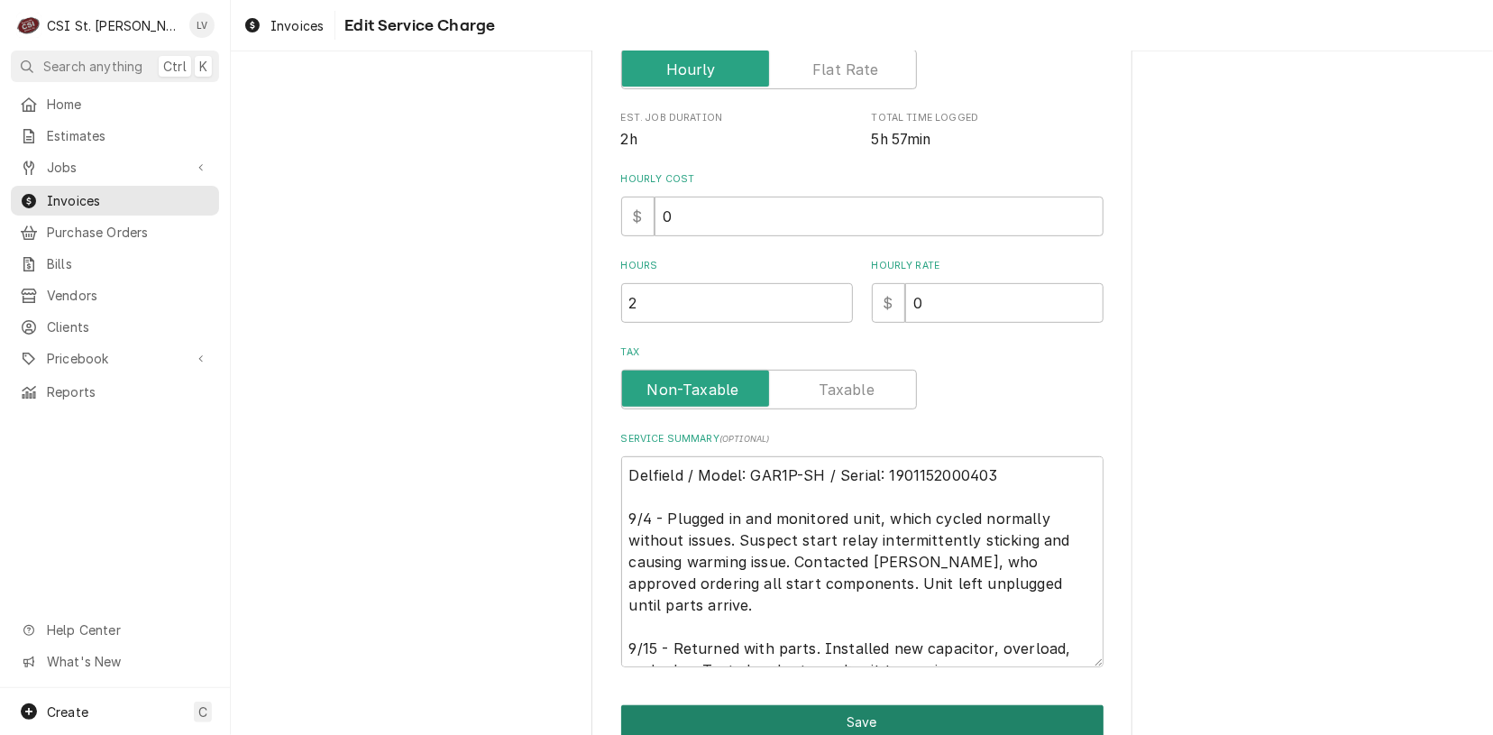
click at [810, 713] on button "Save" at bounding box center [862, 721] width 482 height 33
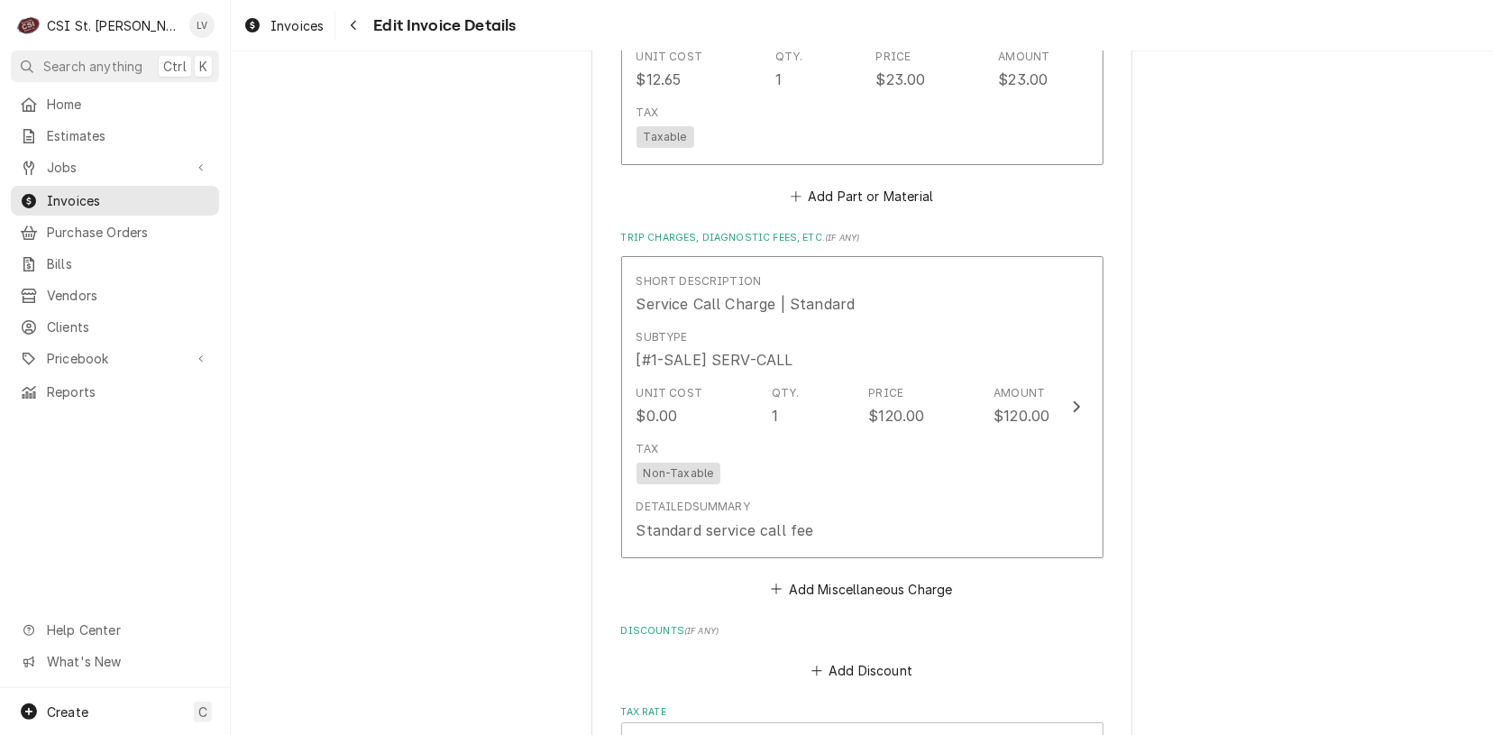
scroll to position [3912, 0]
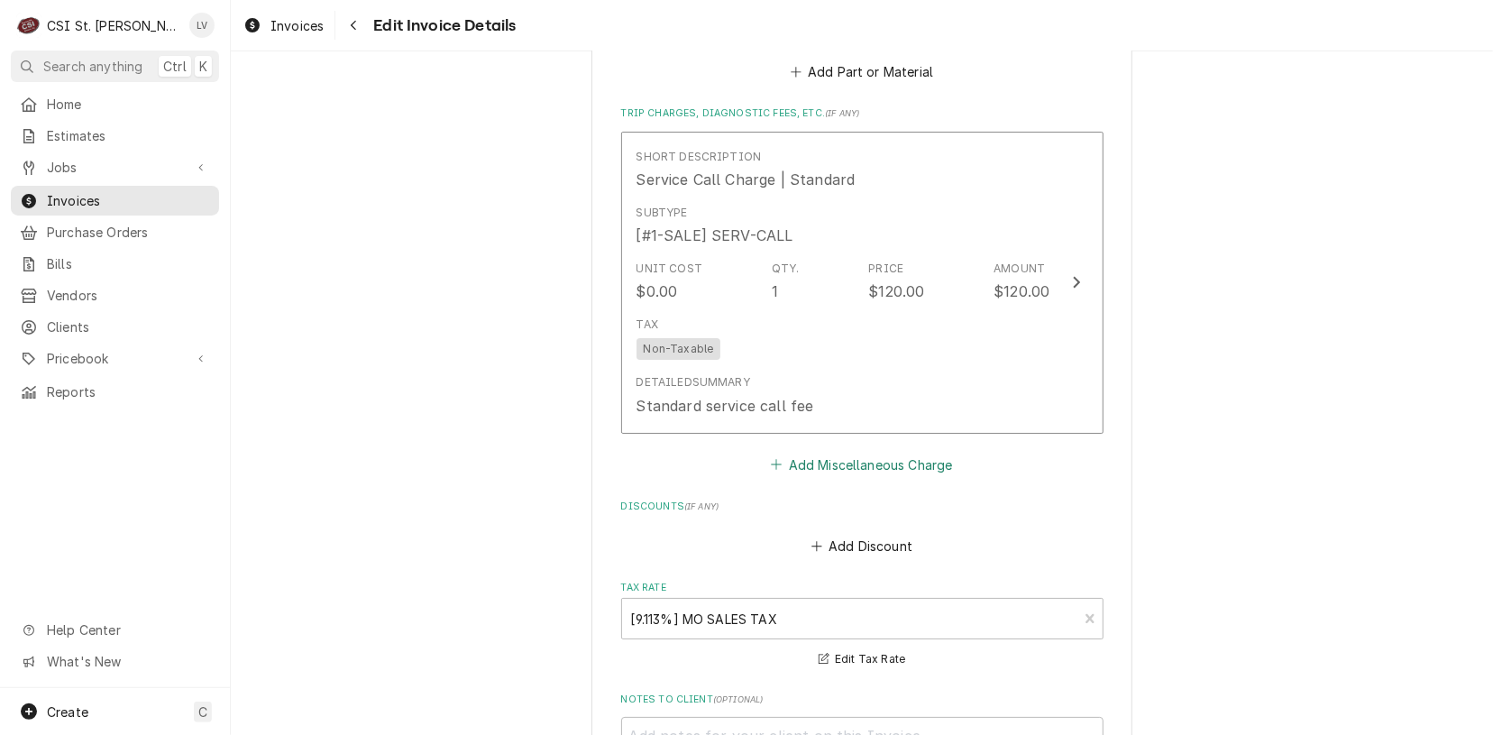
click at [848, 459] on button "Add Miscellaneous Charge" at bounding box center [862, 464] width 188 height 25
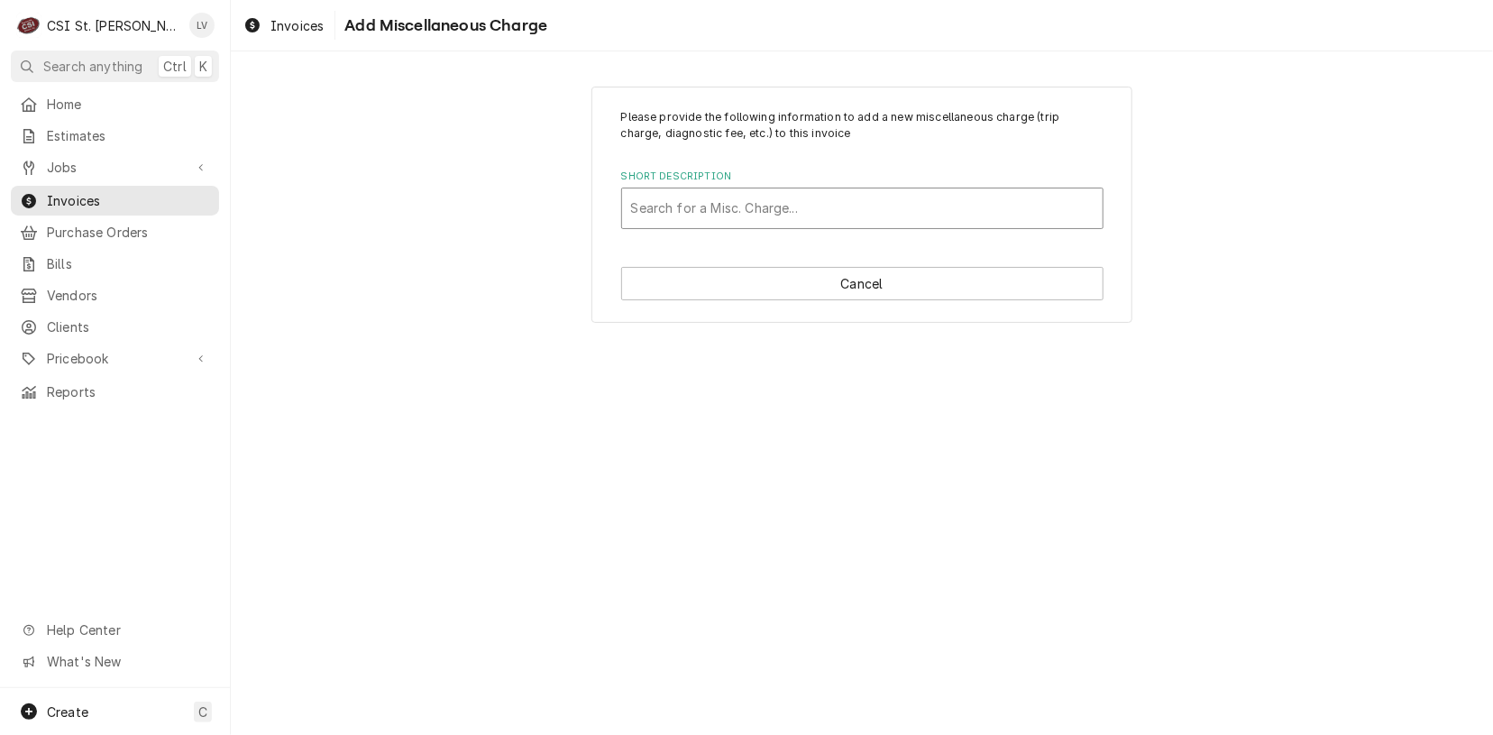
click at [717, 194] on div "Short Description" at bounding box center [862, 208] width 463 height 32
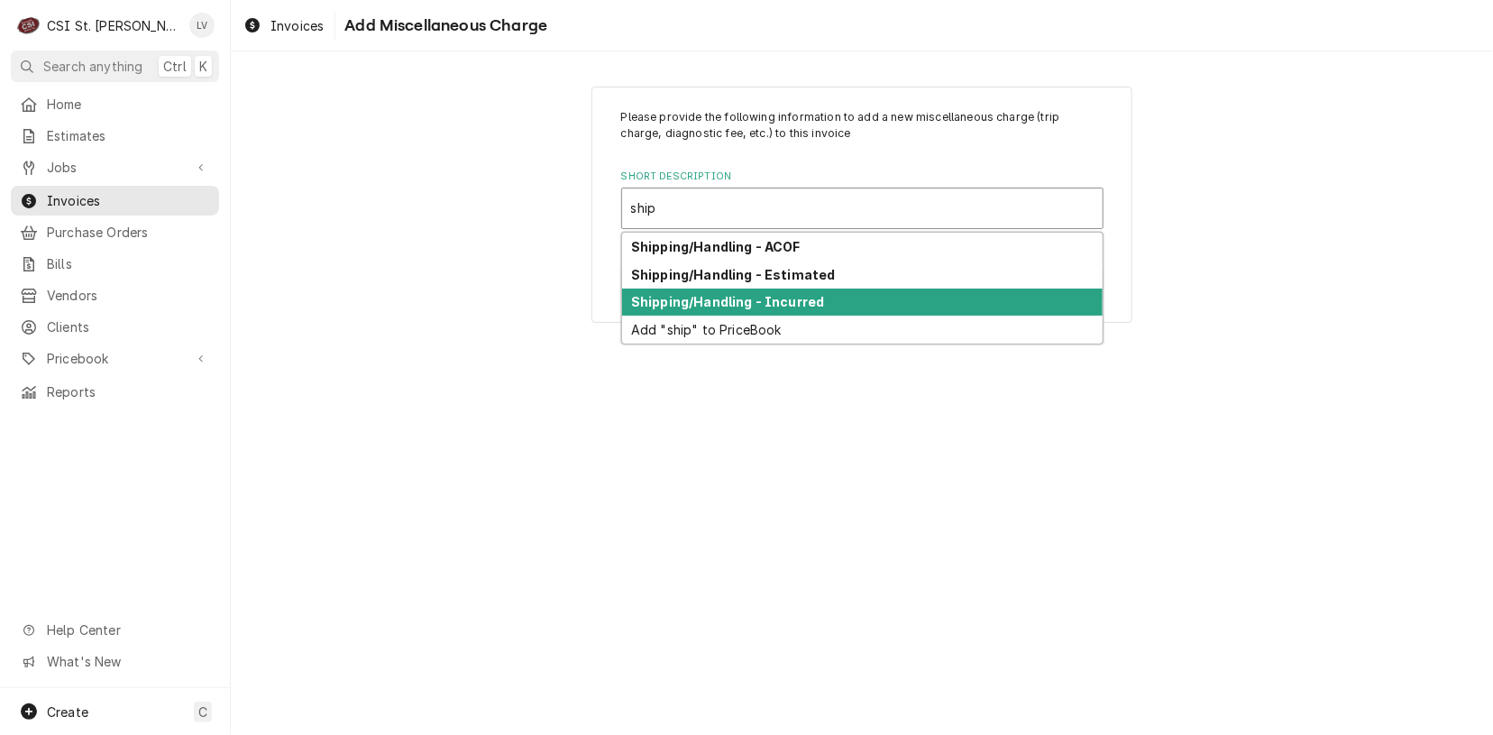
click at [730, 296] on strong "Shipping/Handling - Incurred" at bounding box center [727, 301] width 193 height 15
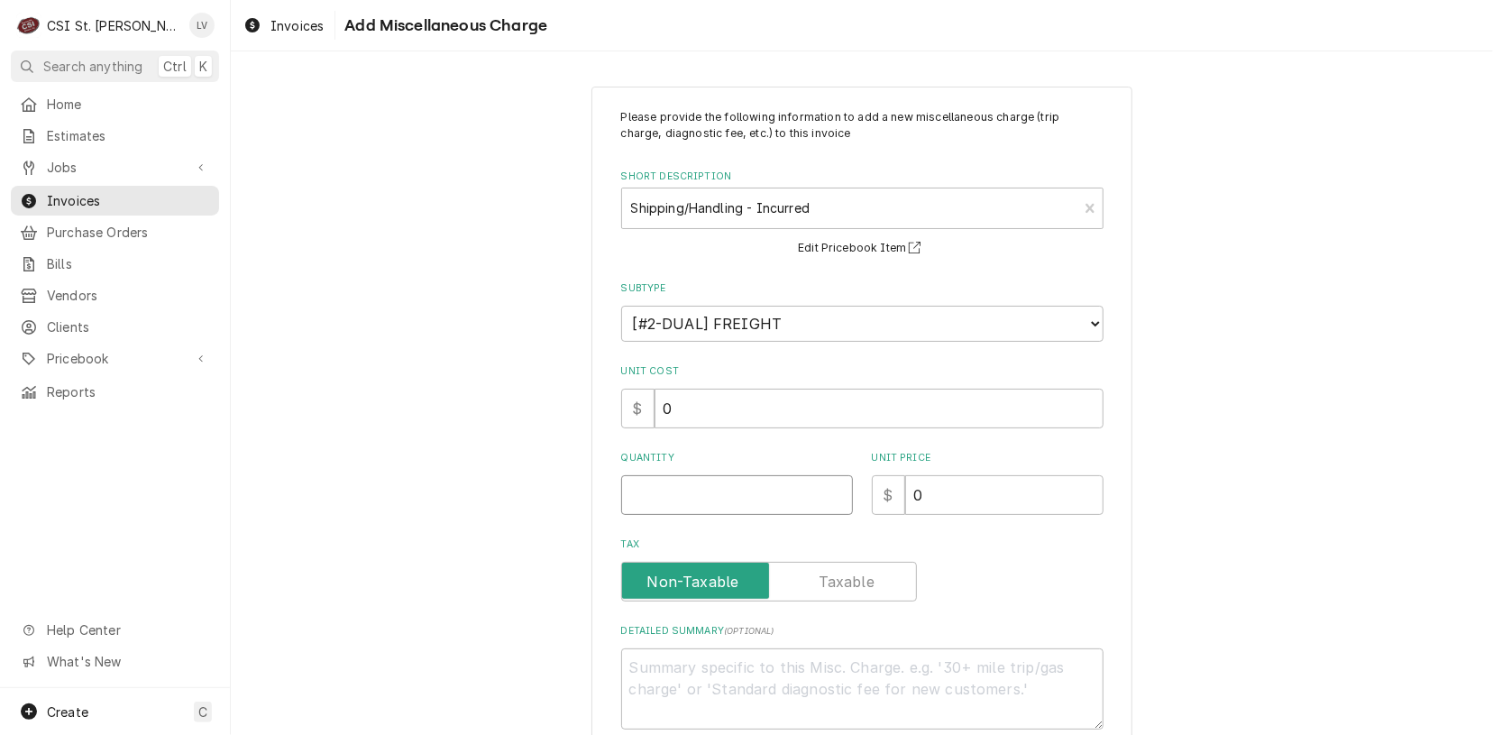
click at [671, 487] on input "Quantity" at bounding box center [737, 495] width 232 height 40
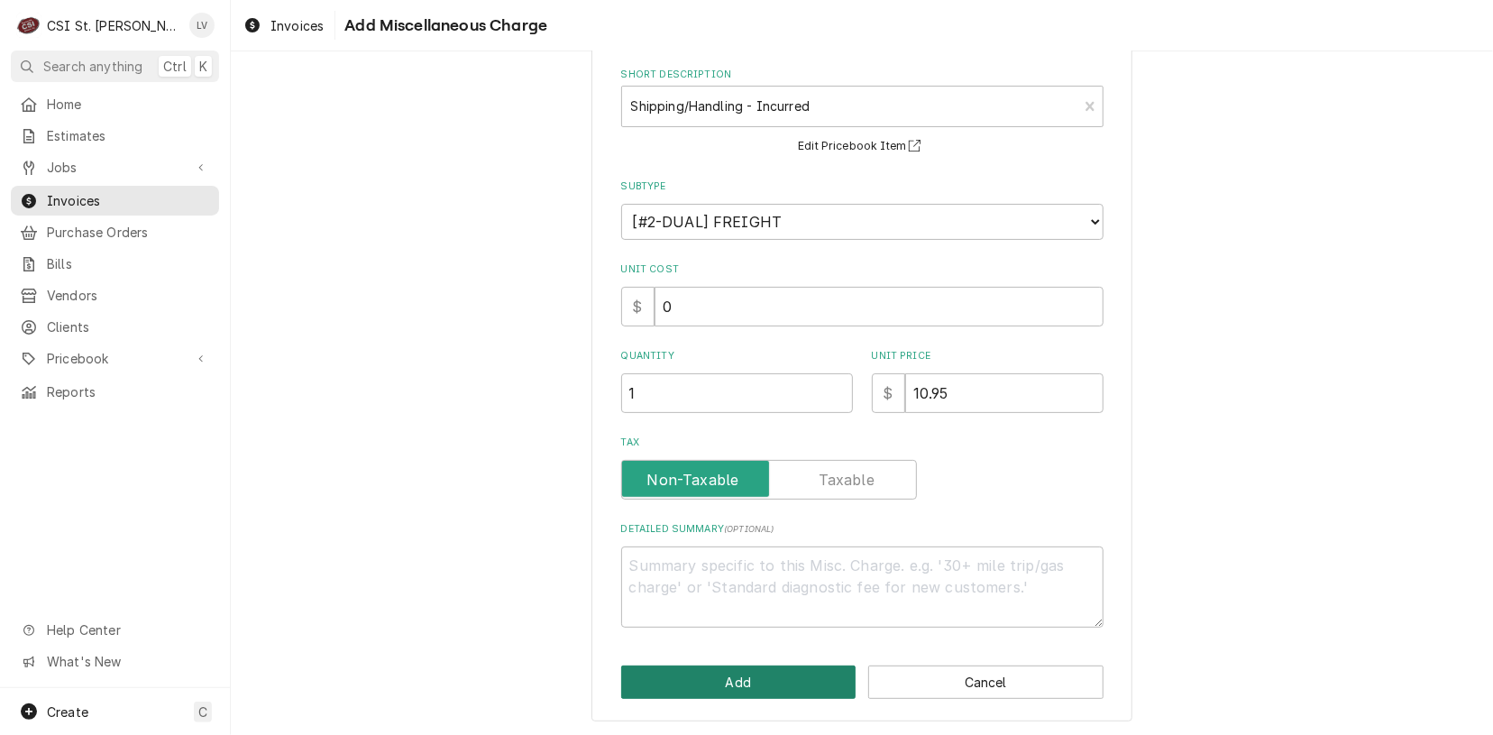
click at [767, 670] on button "Add" at bounding box center [738, 682] width 235 height 33
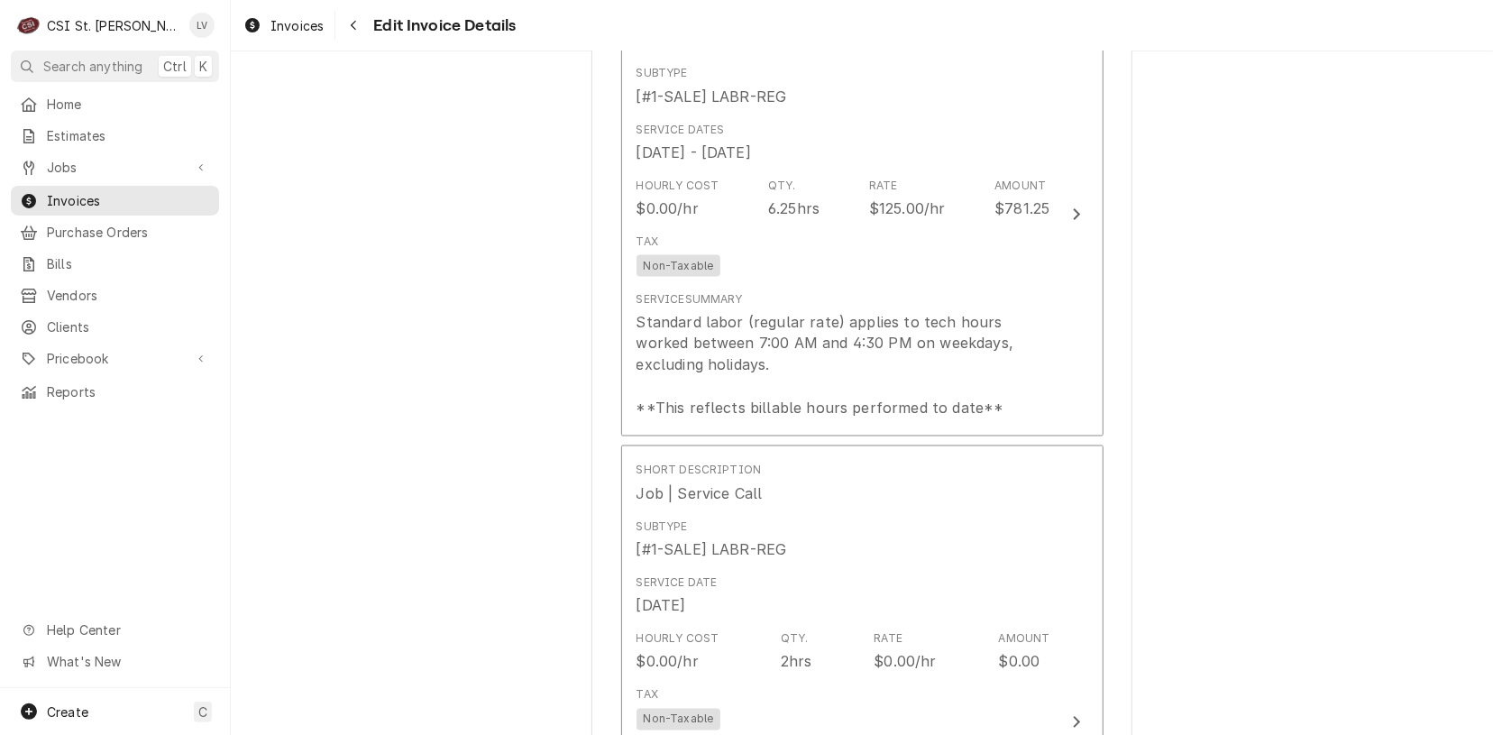
scroll to position [1882, 0]
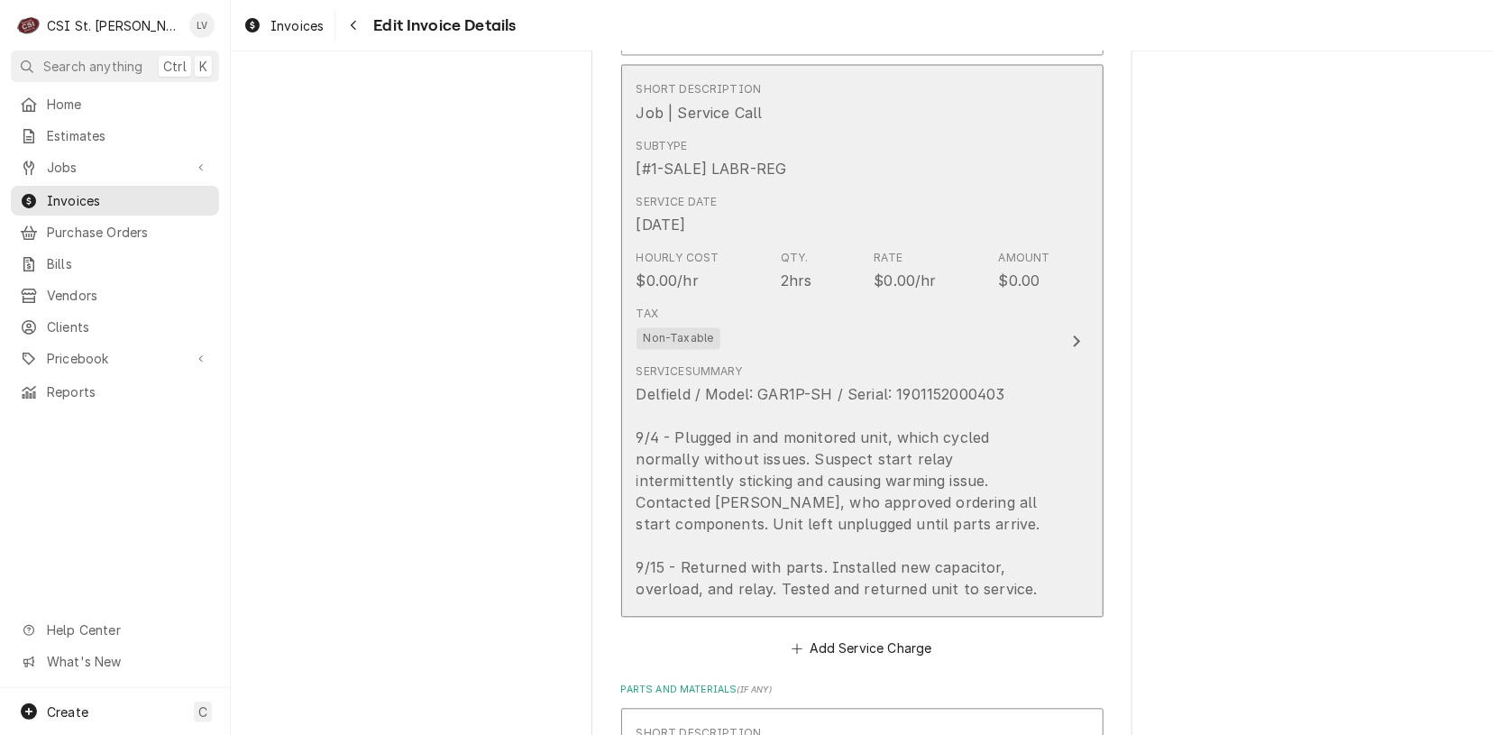
click at [1008, 389] on div "Delfield / Model: GAR1P-SH / Serial: 1901152000403 9/4 - Plugged in and monitor…" at bounding box center [844, 491] width 414 height 216
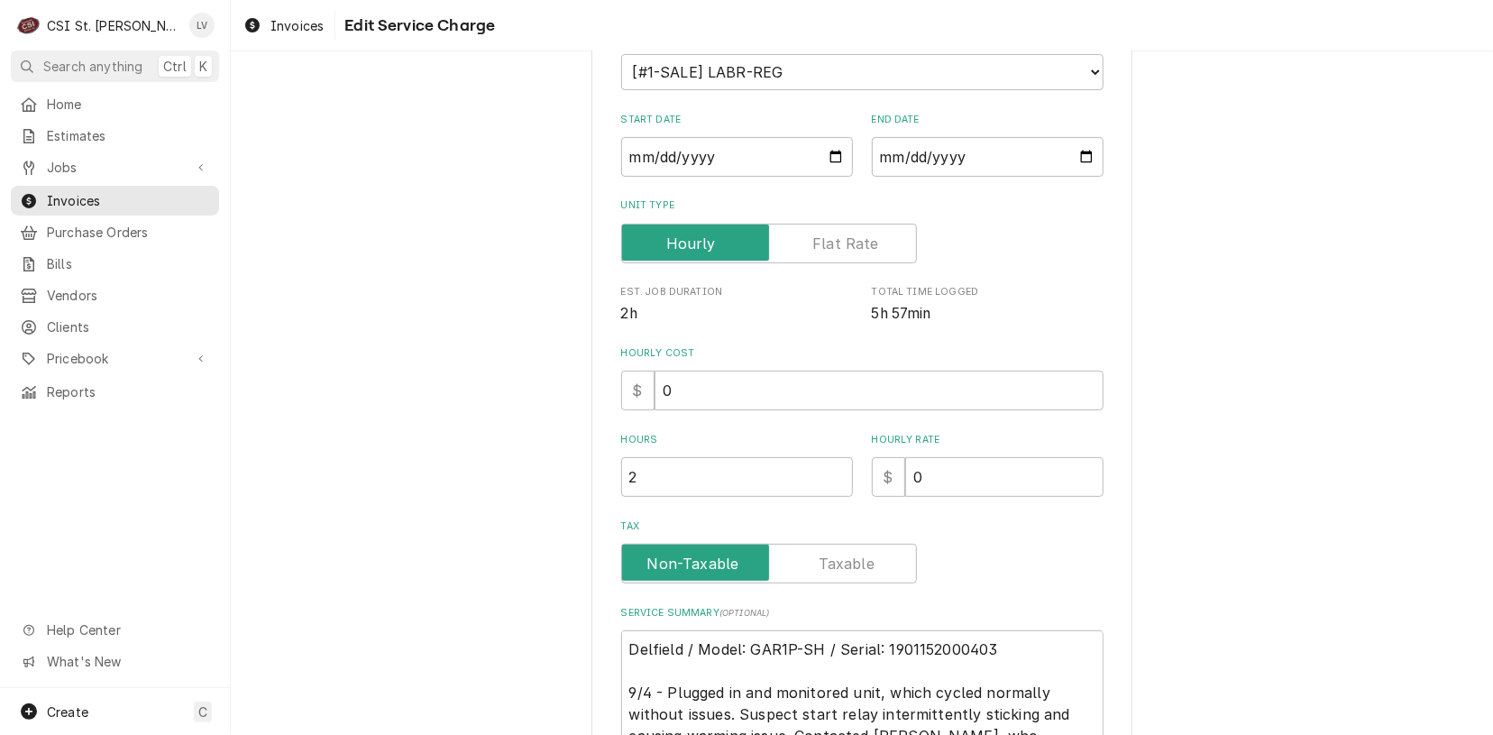
scroll to position [496, 0]
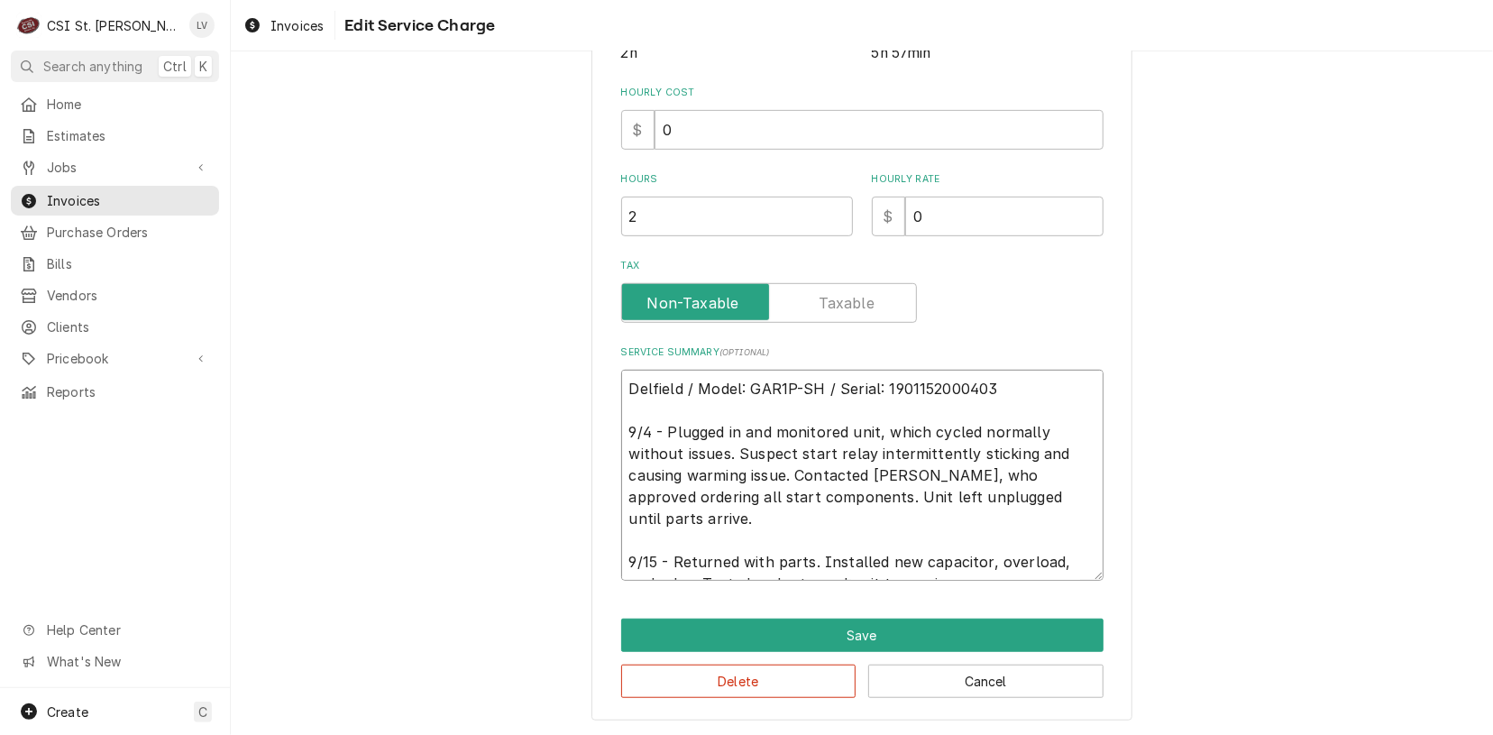
drag, startPoint x: 618, startPoint y: 383, endPoint x: 931, endPoint y: 564, distance: 361.2
click at [931, 565] on textarea "Delfield / Model: GAR1P-SH / Serial: 1901152000403 9/4 - Plugged in and monitor…" at bounding box center [862, 475] width 482 height 211
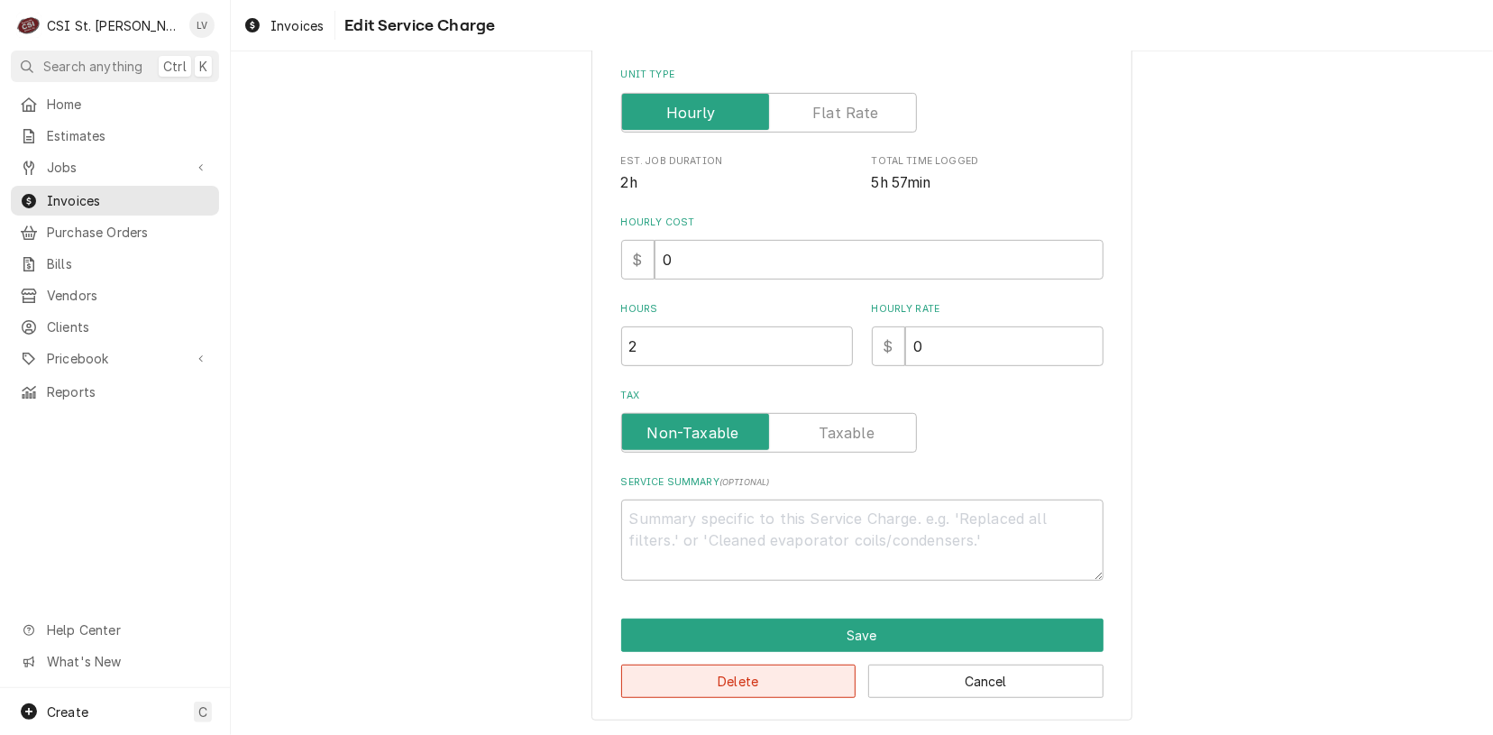
click at [785, 684] on button "Delete" at bounding box center [738, 681] width 235 height 33
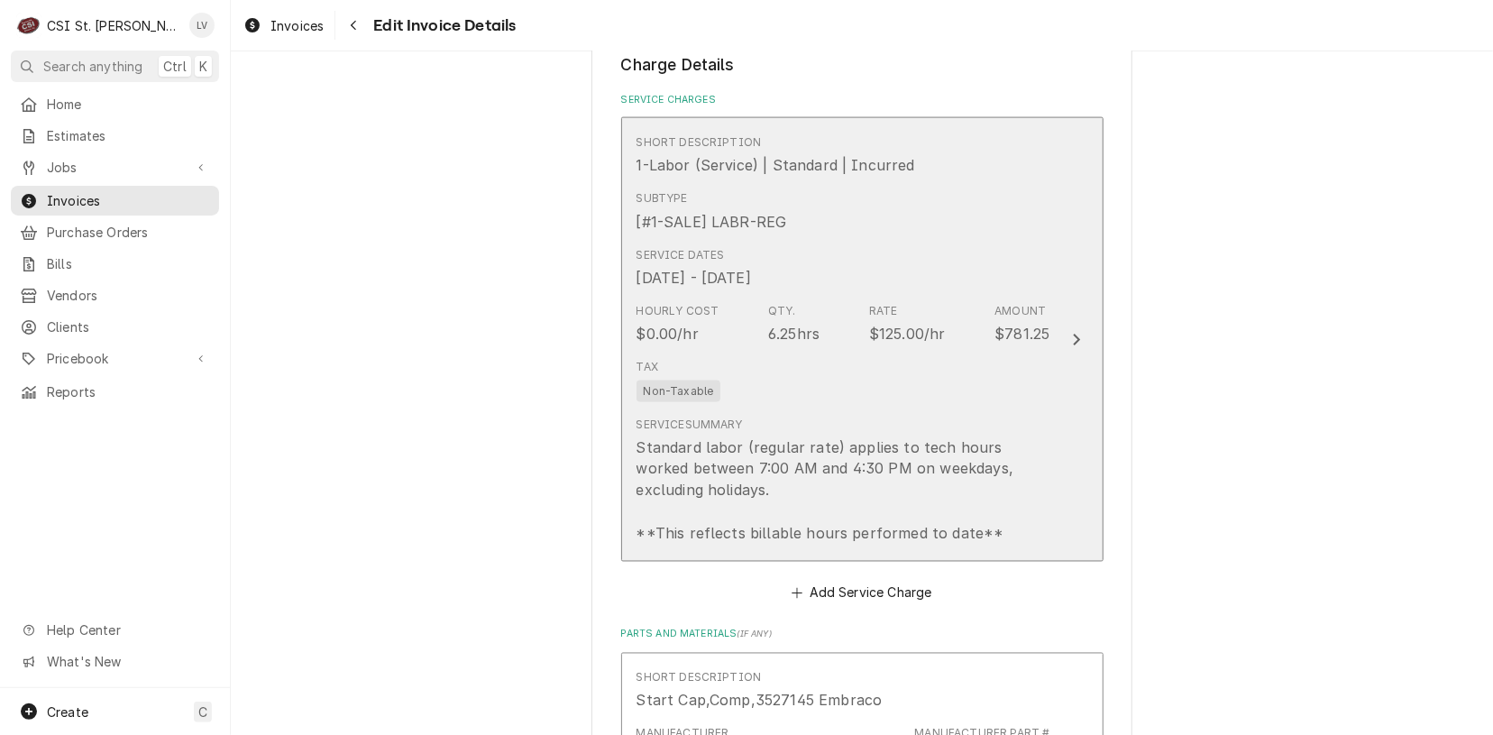
click at [751, 267] on div "Sep 4, 2025 - Sep 15, 2025" at bounding box center [694, 278] width 115 height 22
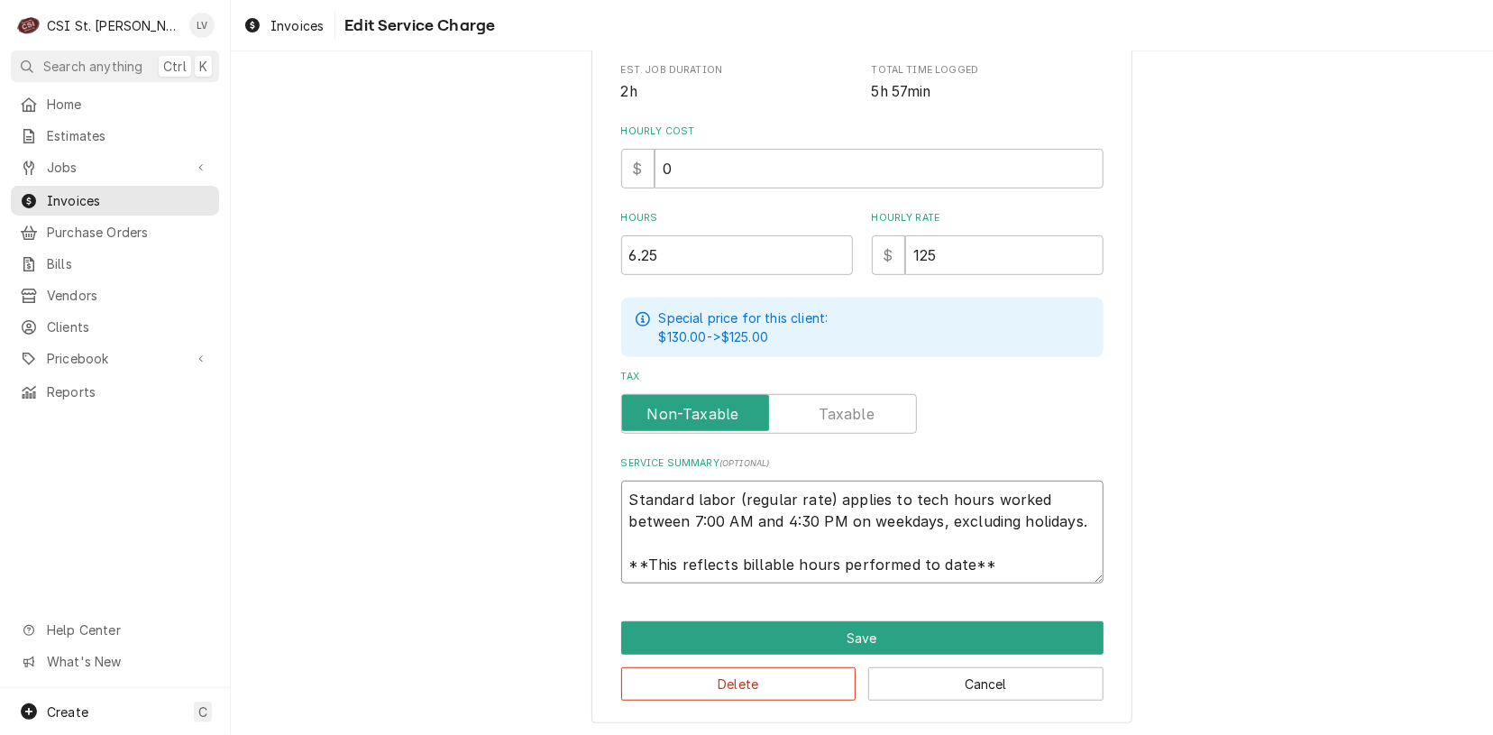
scroll to position [22, 0]
drag, startPoint x: 620, startPoint y: 492, endPoint x: 1014, endPoint y: 590, distance: 406.8
click at [1014, 590] on div "Use the fields below to edit this service charge Short Description 1-Labor (Ser…" at bounding box center [862, 176] width 541 height 1095
paste textarea "Delfield / Model: GAR1P-SH / Serial: 1901152000403 9/4 - Plugged in and monitor…"
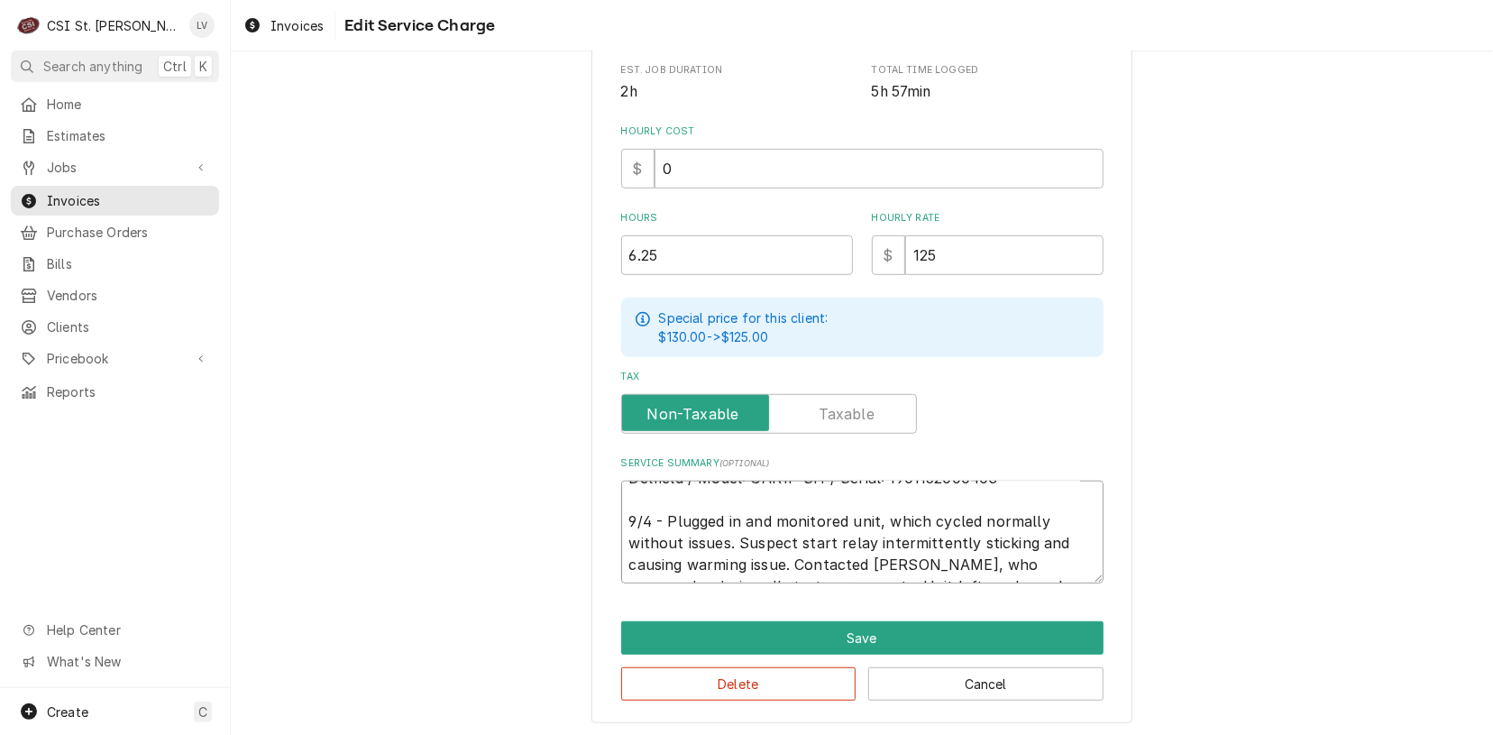
scroll to position [0, 0]
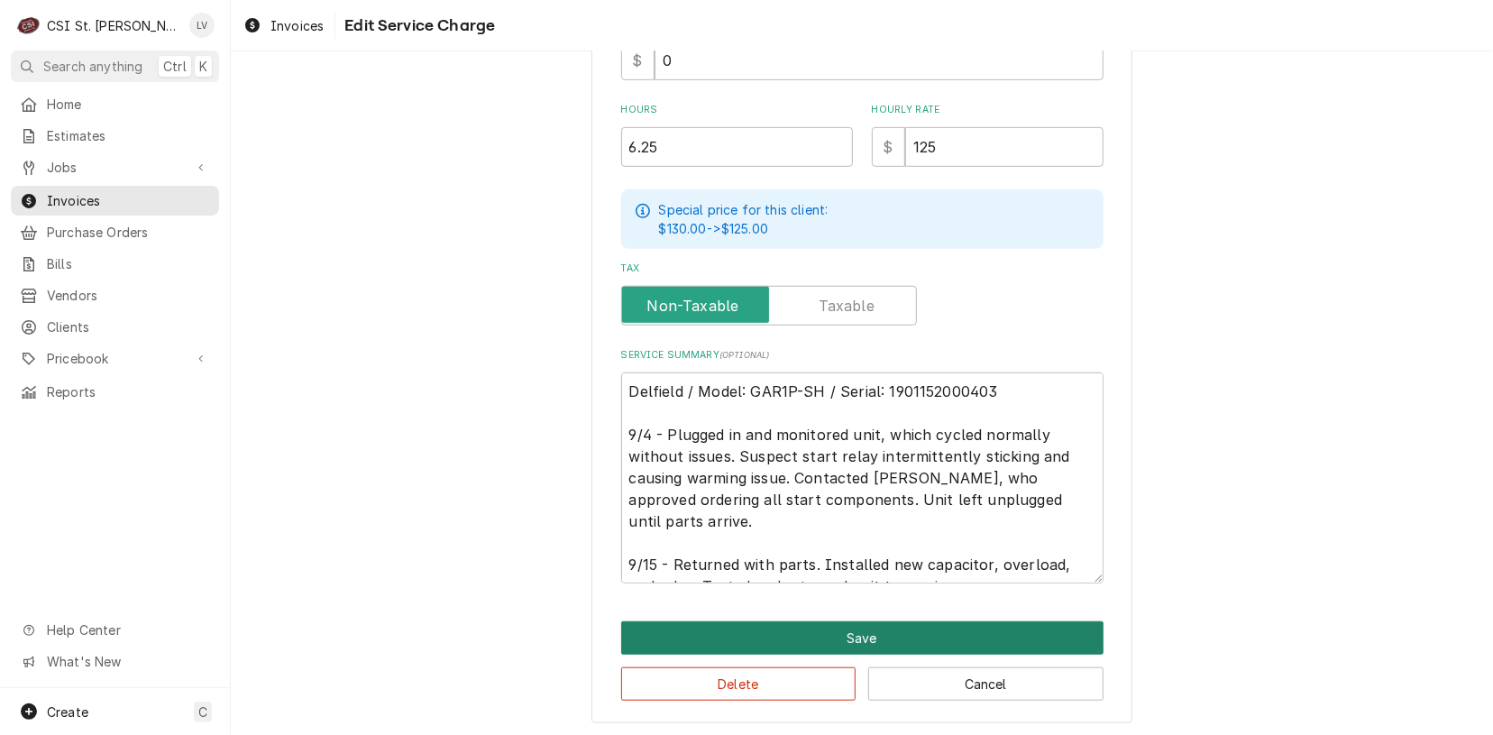
click at [782, 641] on button "Save" at bounding box center [862, 637] width 482 height 33
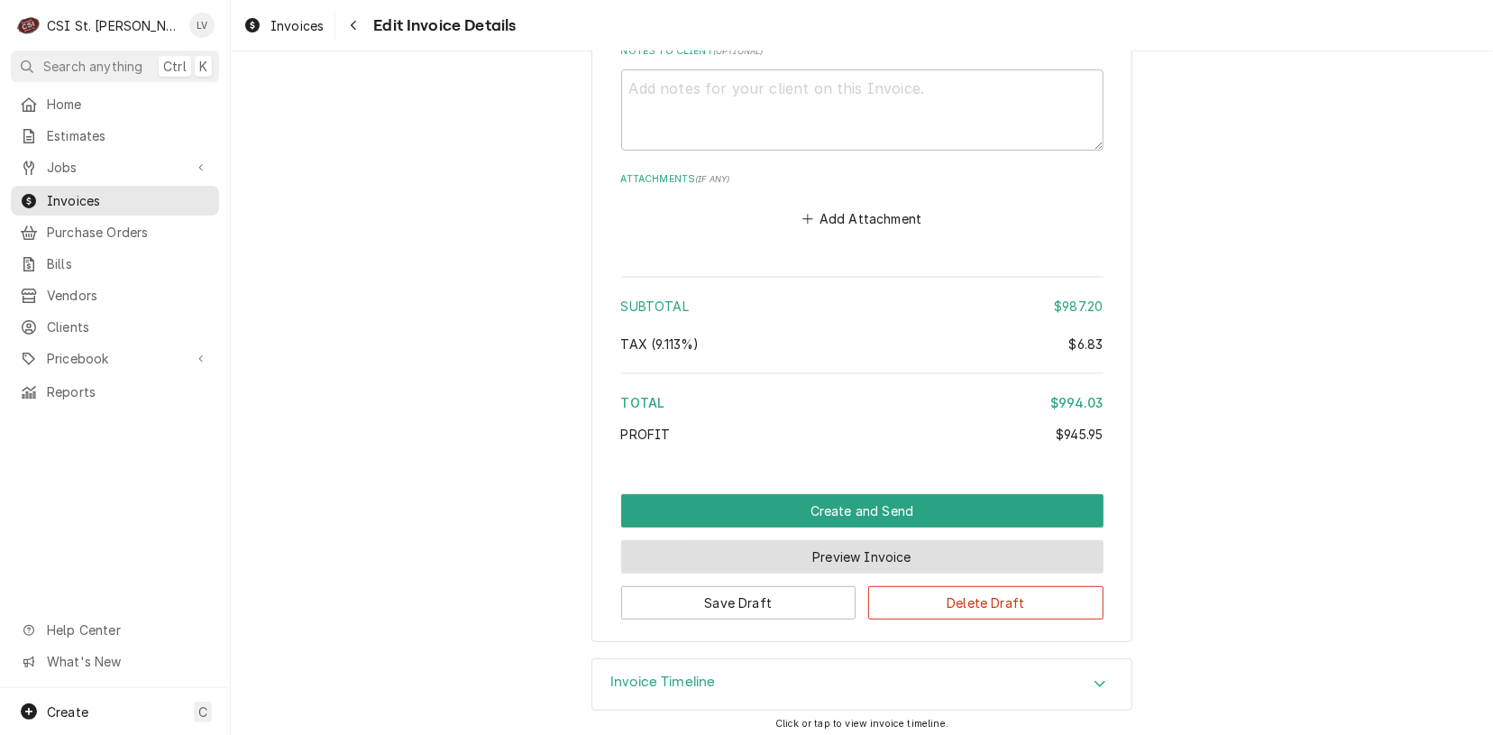
click at [817, 555] on button "Preview Invoice" at bounding box center [862, 556] width 482 height 33
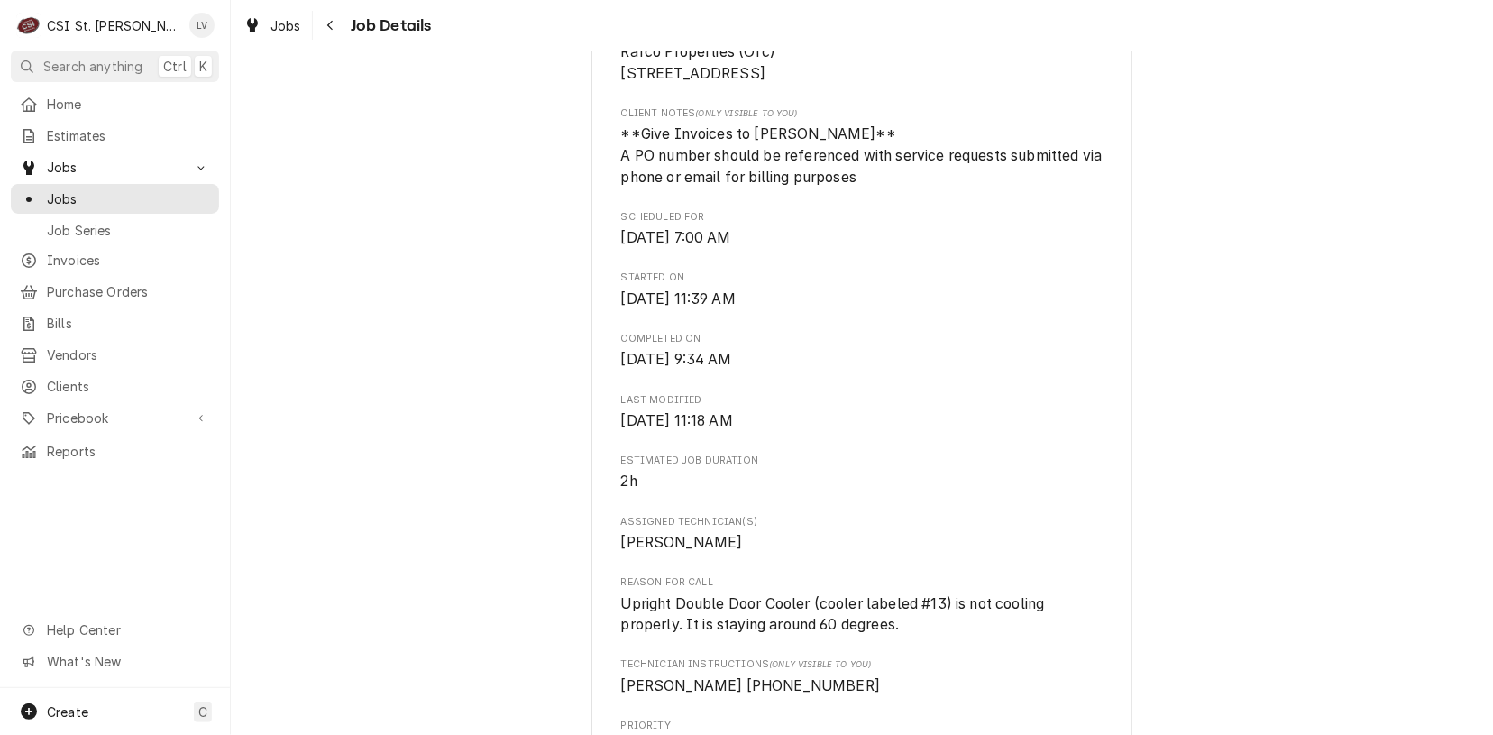
scroll to position [992, 0]
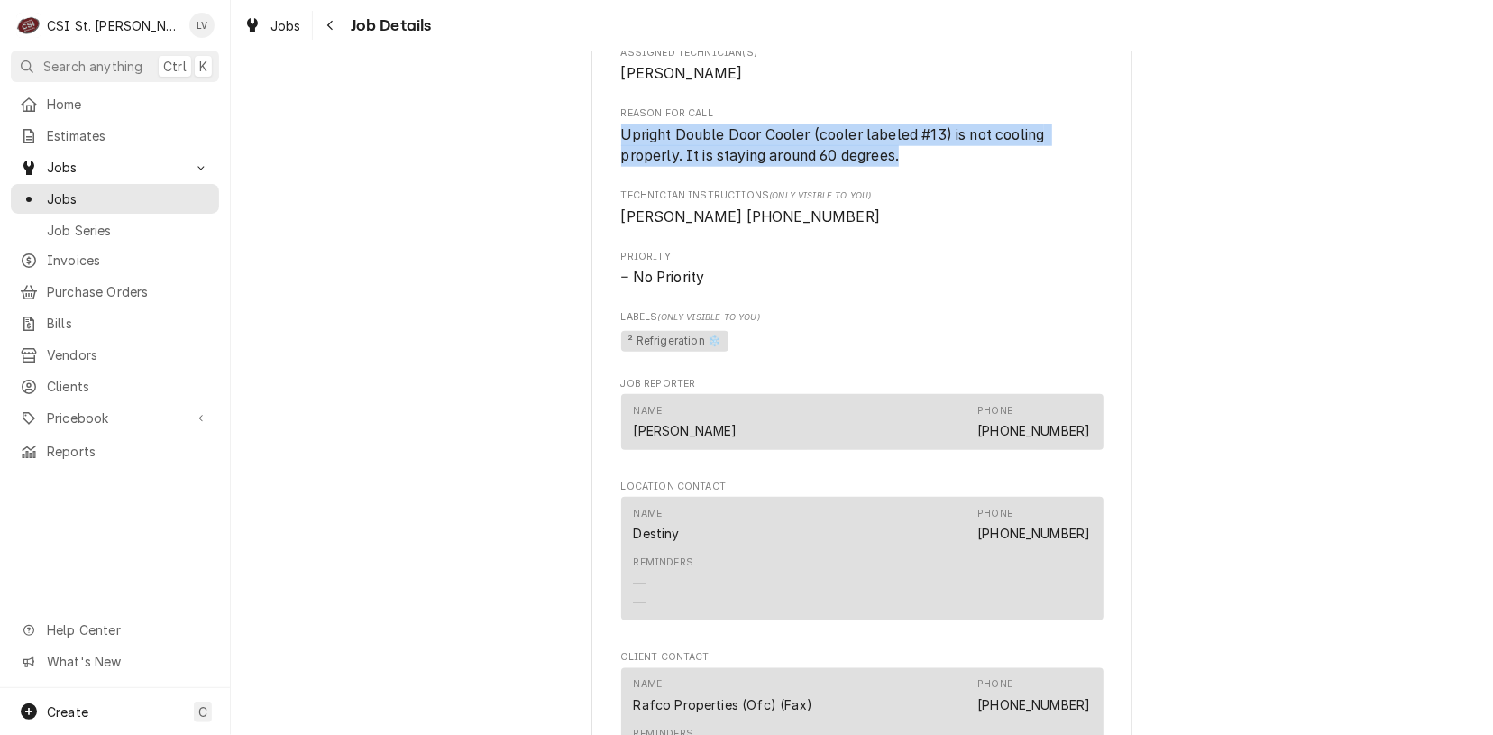
drag, startPoint x: 615, startPoint y: 151, endPoint x: 929, endPoint y: 183, distance: 315.4
click at [929, 167] on span "Upright Double Door Cooler (cooler labeled #13) is not cooling properly. It is …" at bounding box center [862, 145] width 482 height 42
copy span "Upright Double Door Cooler (cooler labeled #13) is not cooling properly. It is …"
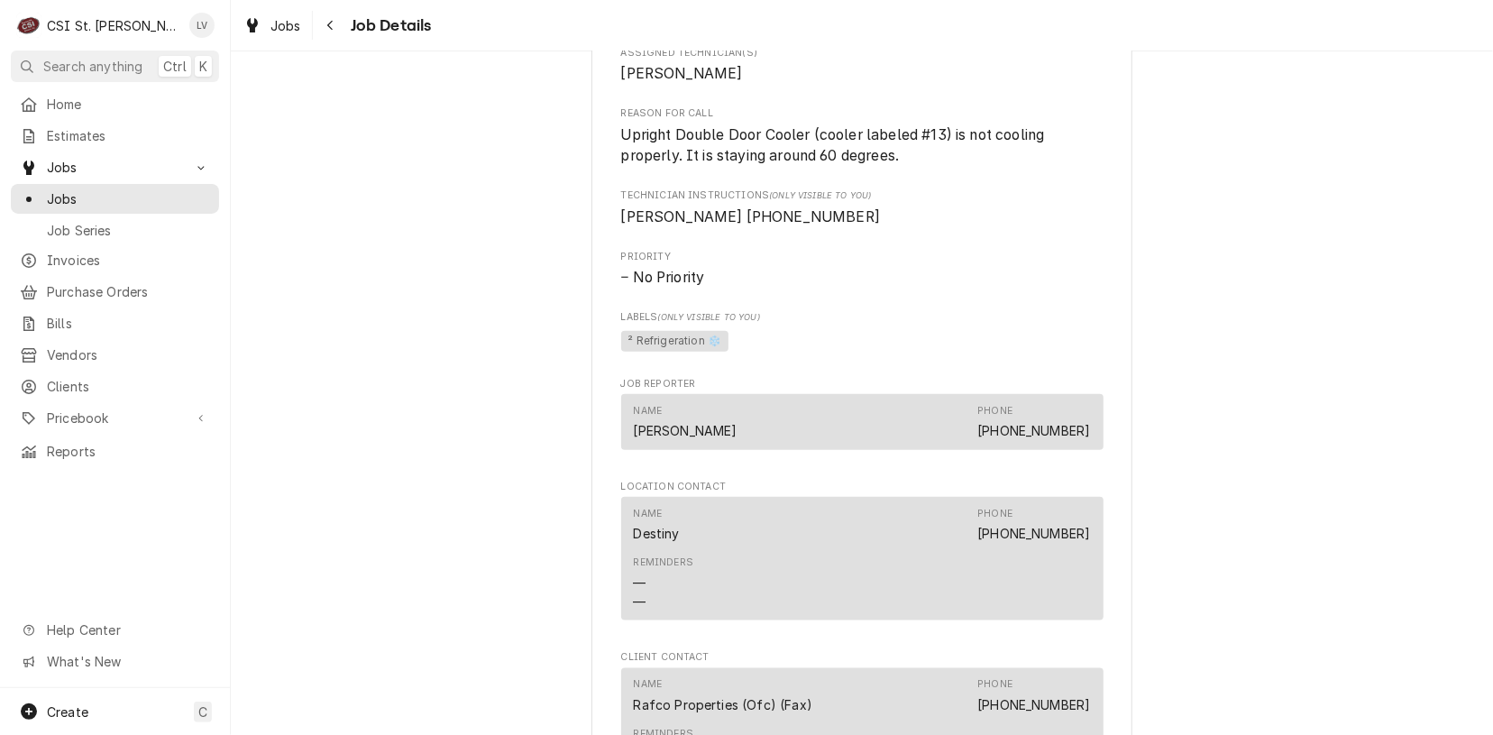
click at [491, 389] on div "Completed and Uninvoiced Rafco Properties (OFC) Rafco Properties (Ofc) / 7676 F…" at bounding box center [862, 335] width 1262 height 2515
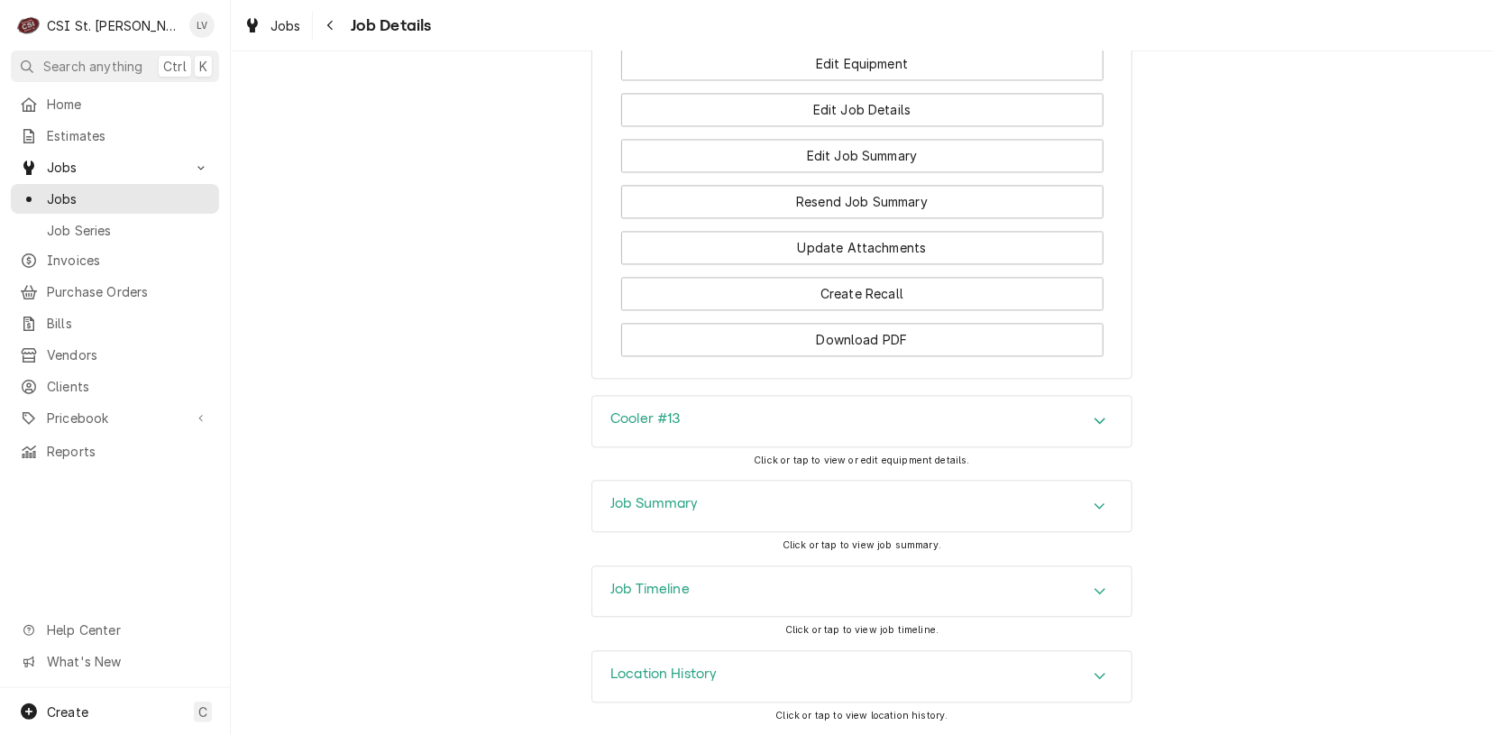
scroll to position [2222, 0]
click at [646, 419] on h3 "Cooler #13" at bounding box center [645, 418] width 70 height 17
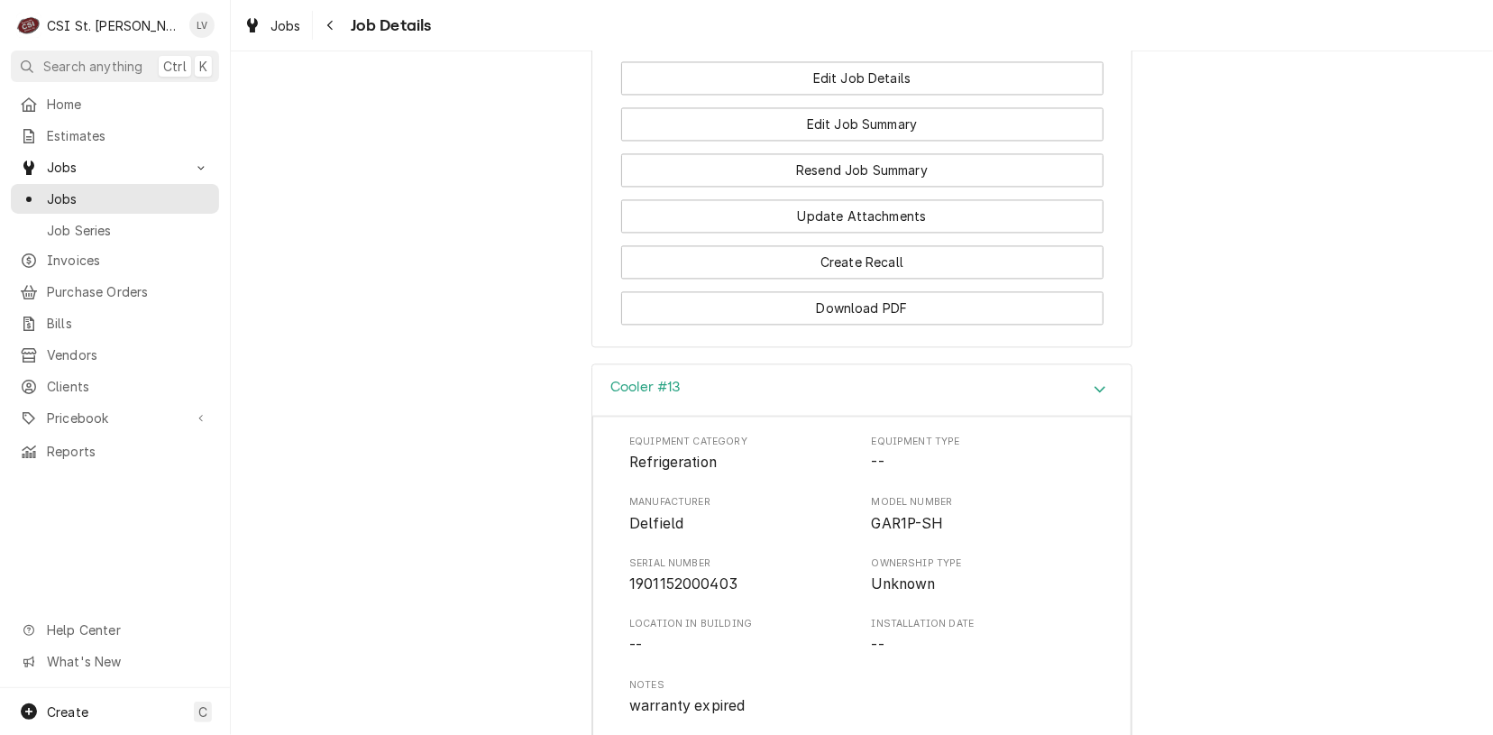
click at [387, 445] on div "Cooler #13 Equipment Category Refrigeration Equipment Type -- Manufacturer Delf…" at bounding box center [862, 727] width 1262 height 729
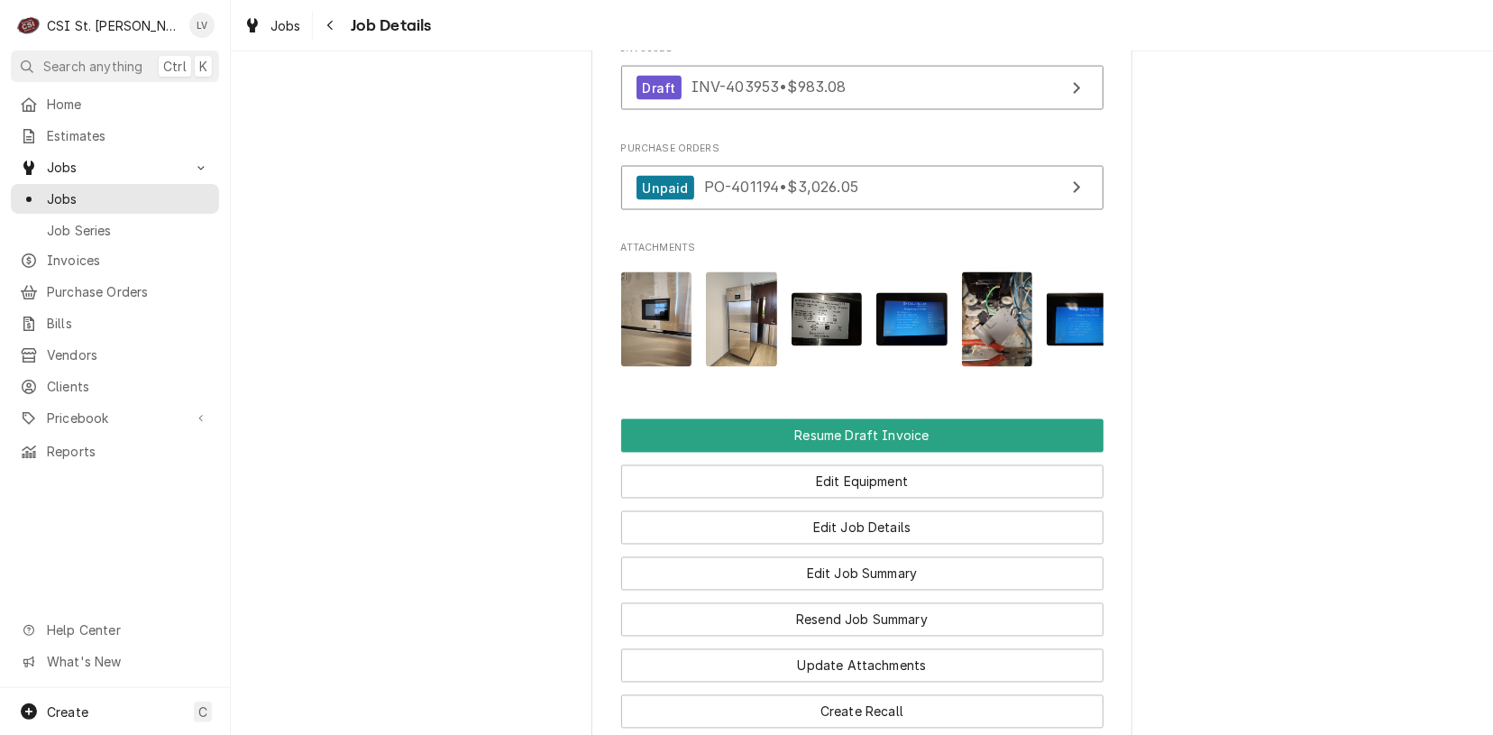
scroll to position [1771, 0]
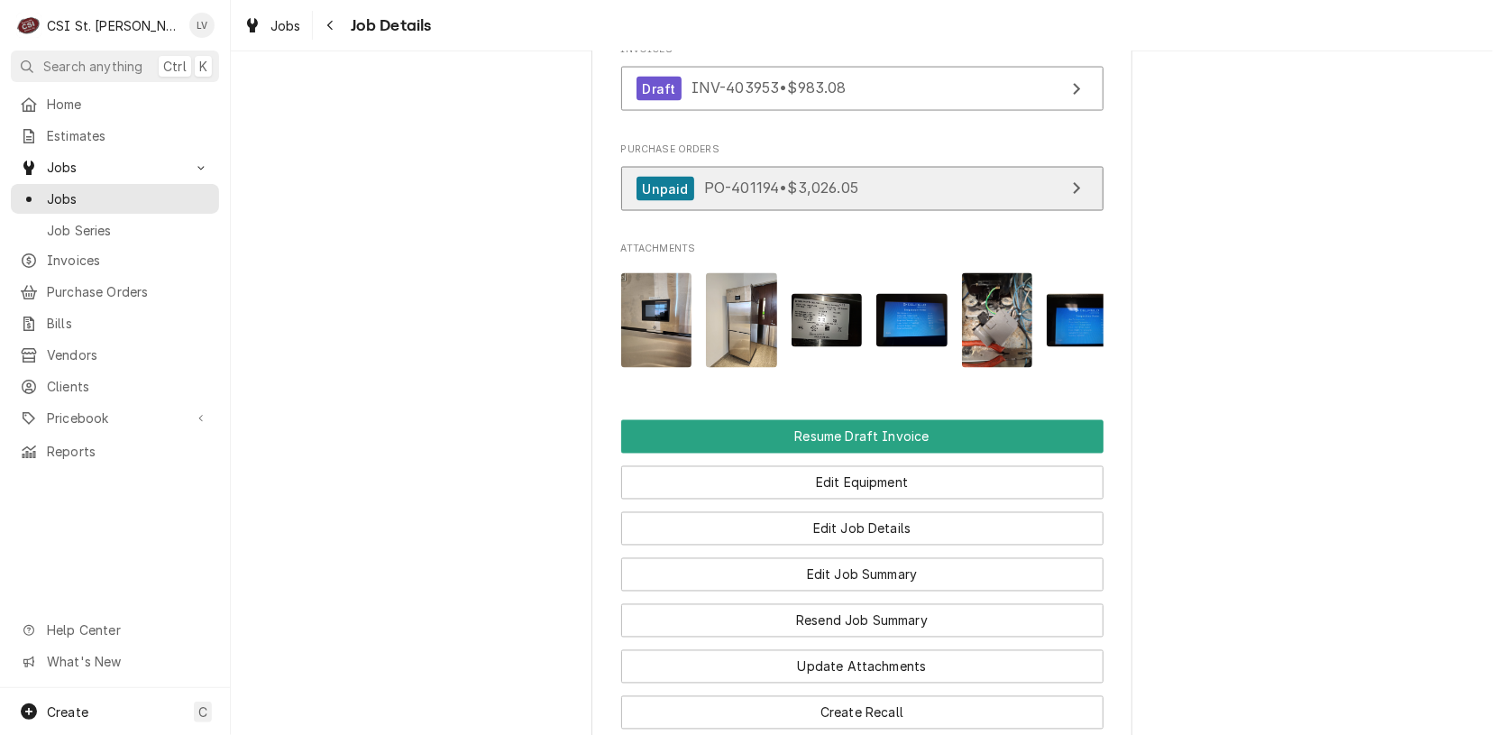
click at [778, 197] on span "PO-401194 • $3,026.05" at bounding box center [781, 188] width 154 height 18
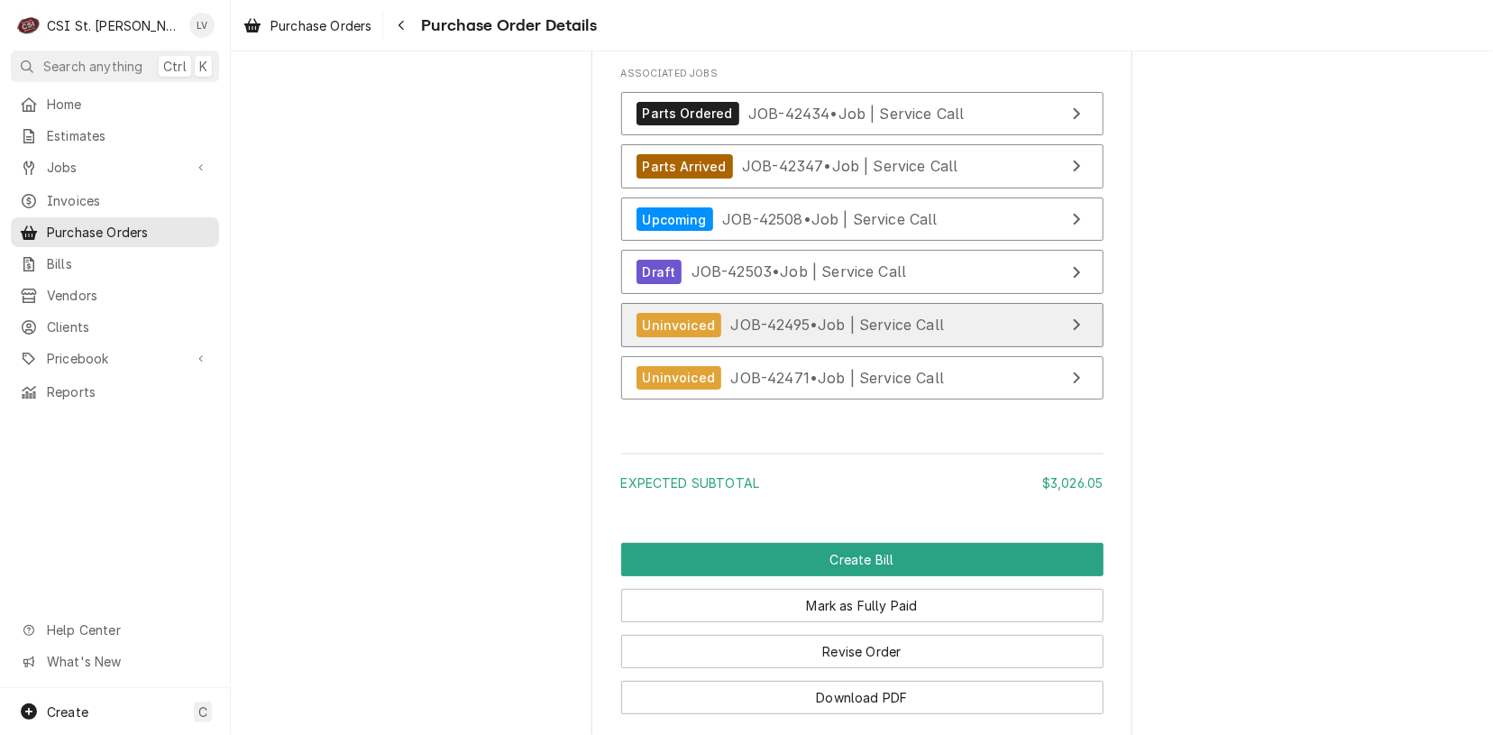
scroll to position [6695, 0]
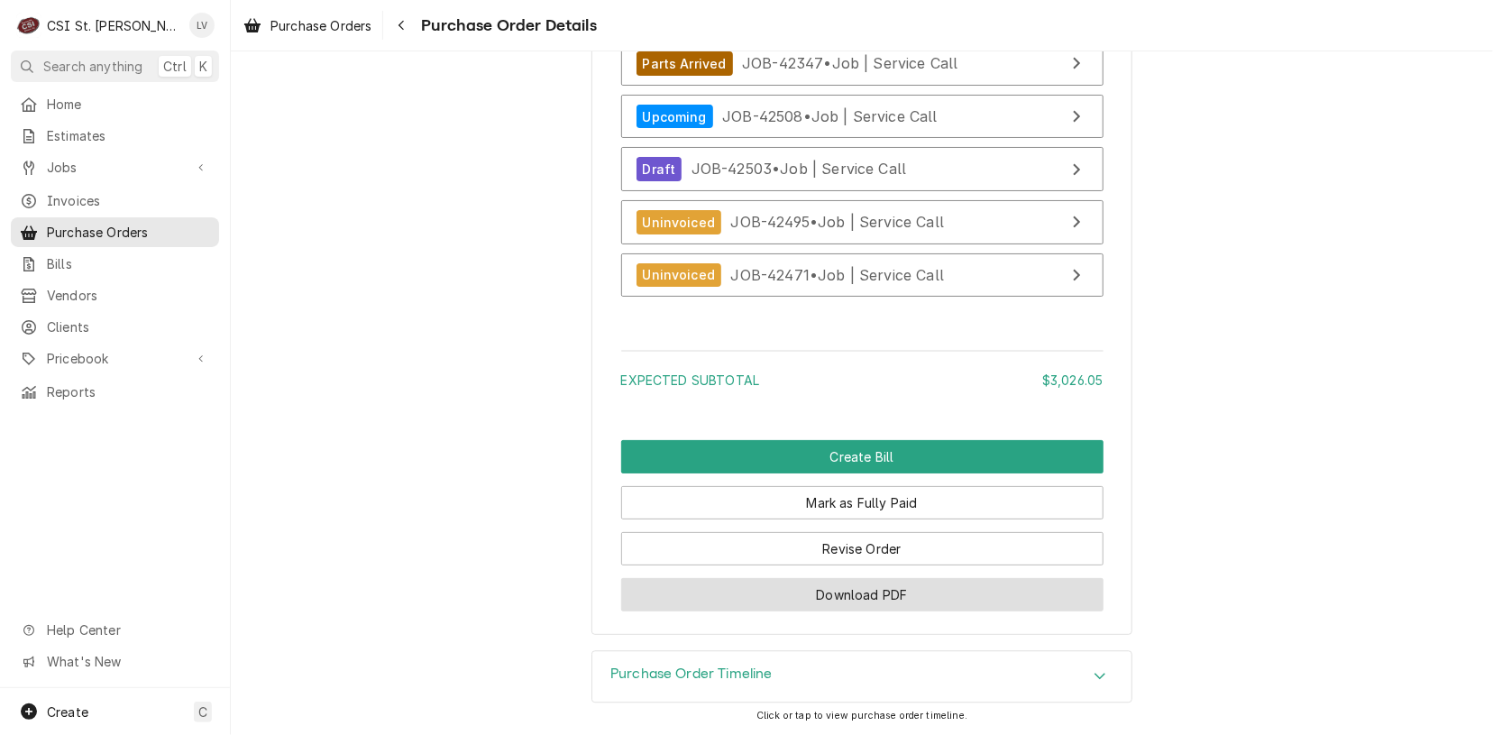
click at [845, 599] on button "Download PDF" at bounding box center [862, 594] width 482 height 33
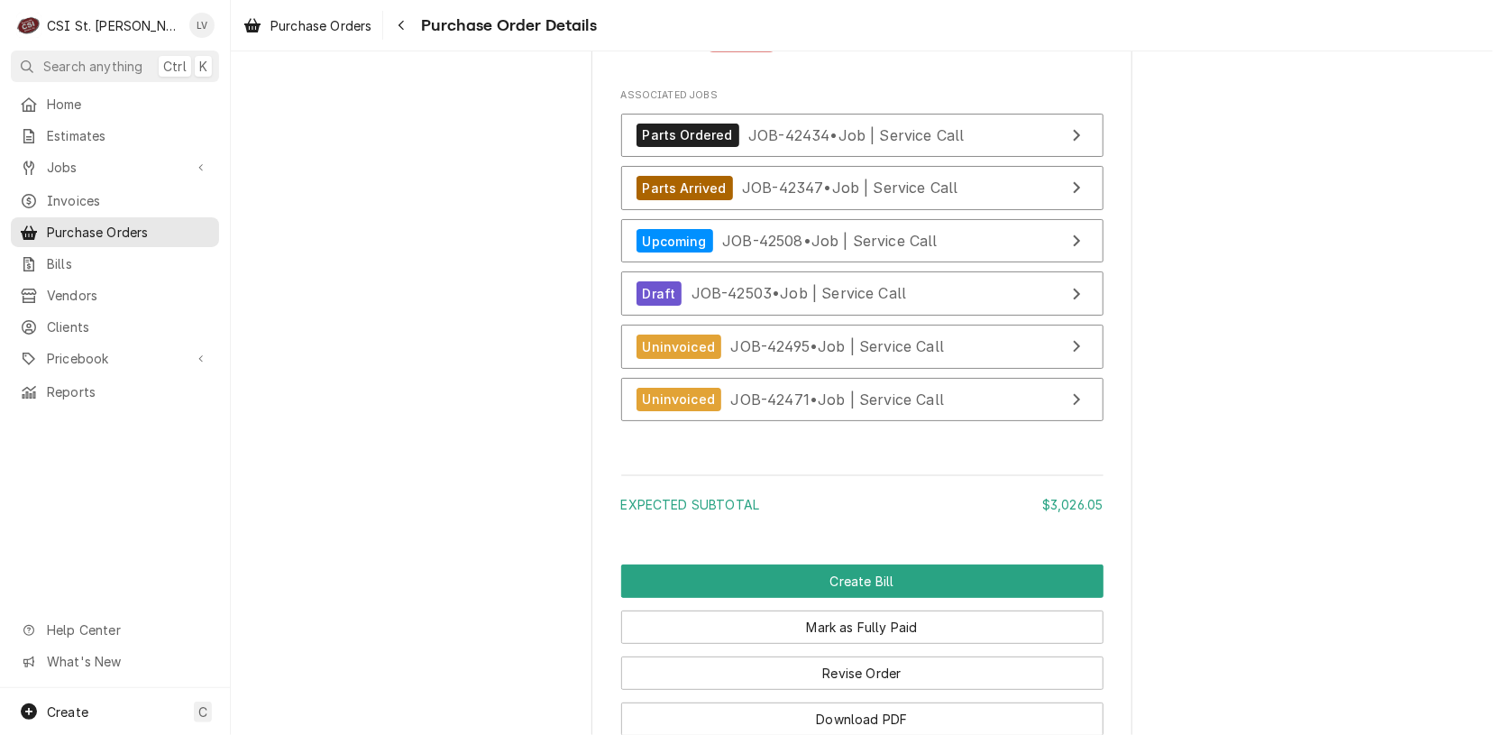
scroll to position [6244, 0]
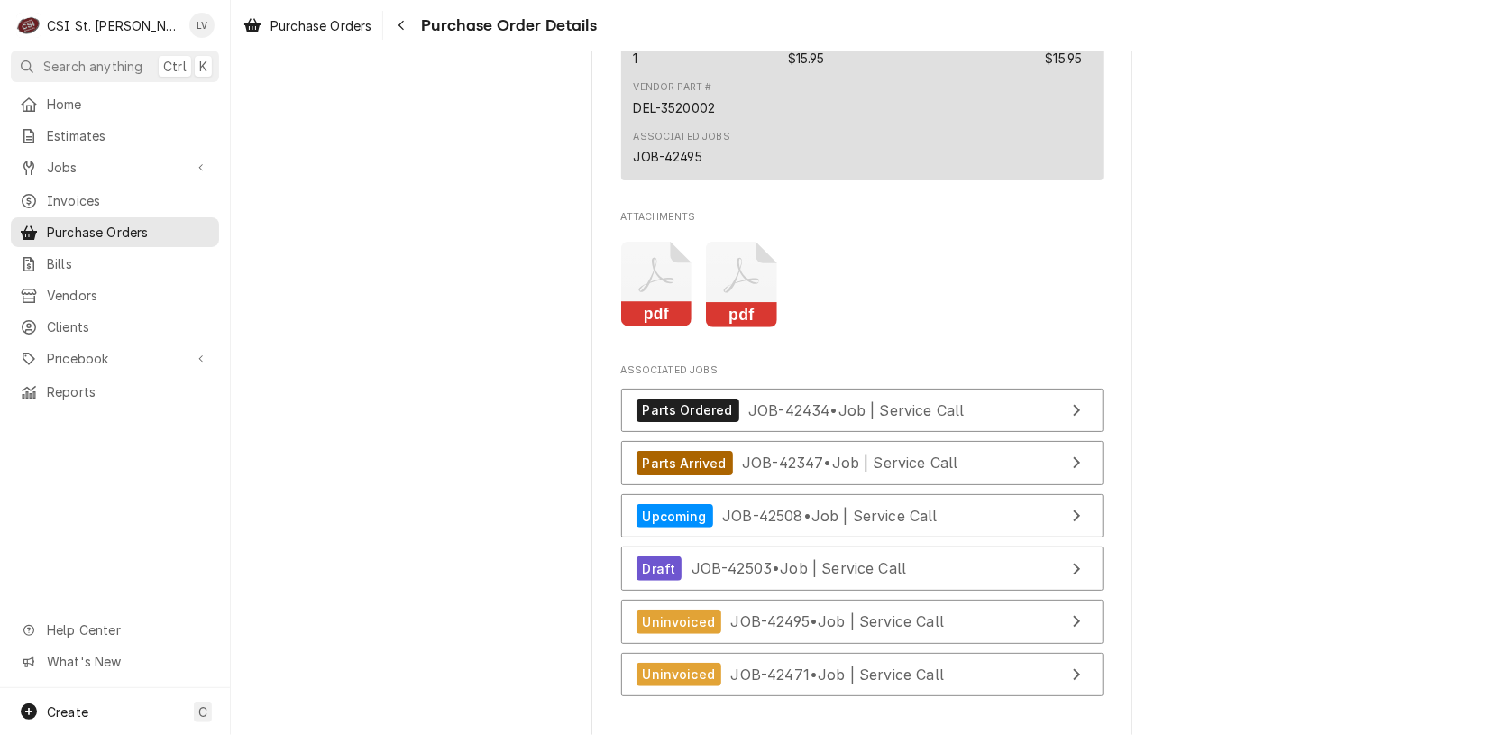
click at [730, 327] on icon "Attachments" at bounding box center [741, 285] width 71 height 86
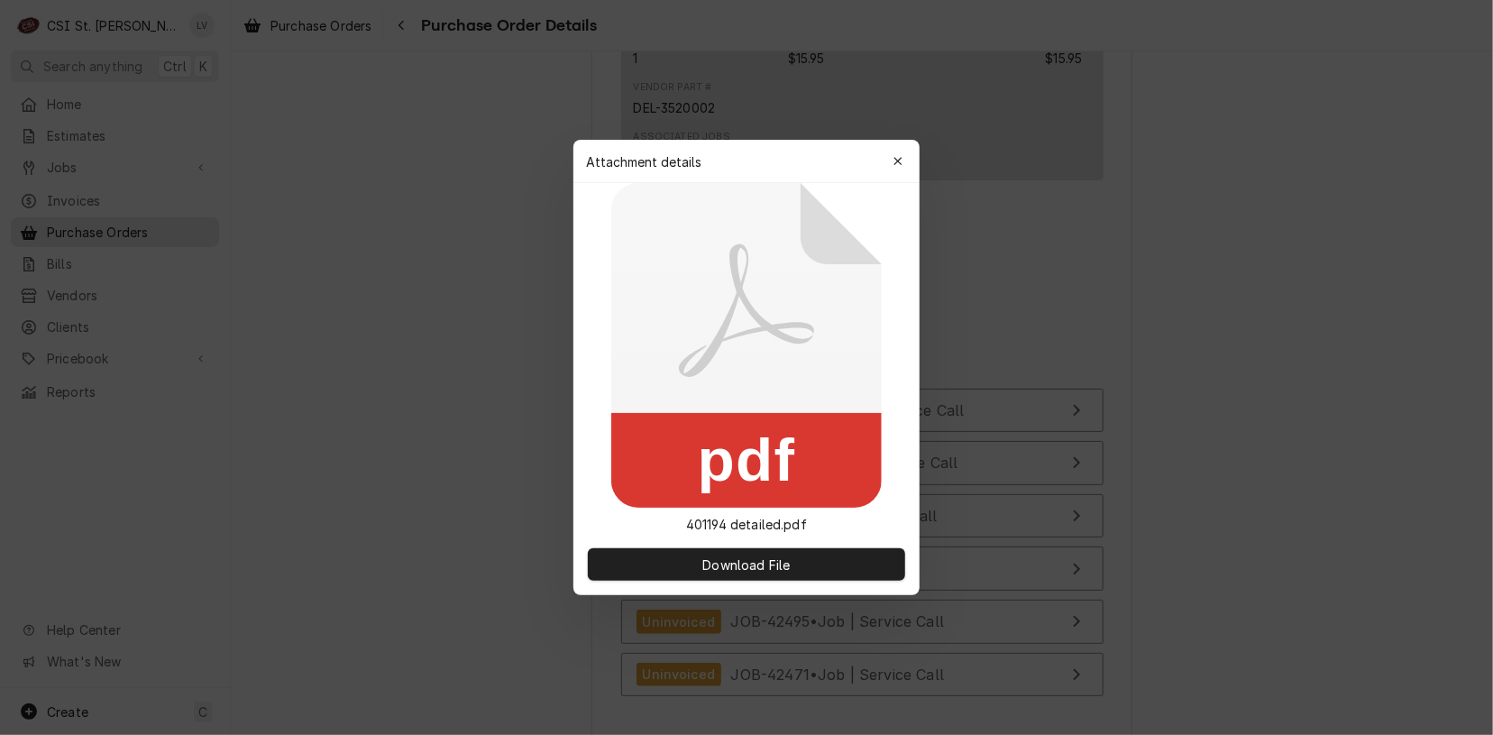
drag, startPoint x: 383, startPoint y: 401, endPoint x: 388, endPoint y: 390, distance: 11.7
click at [383, 399] on div at bounding box center [746, 367] width 1493 height 735
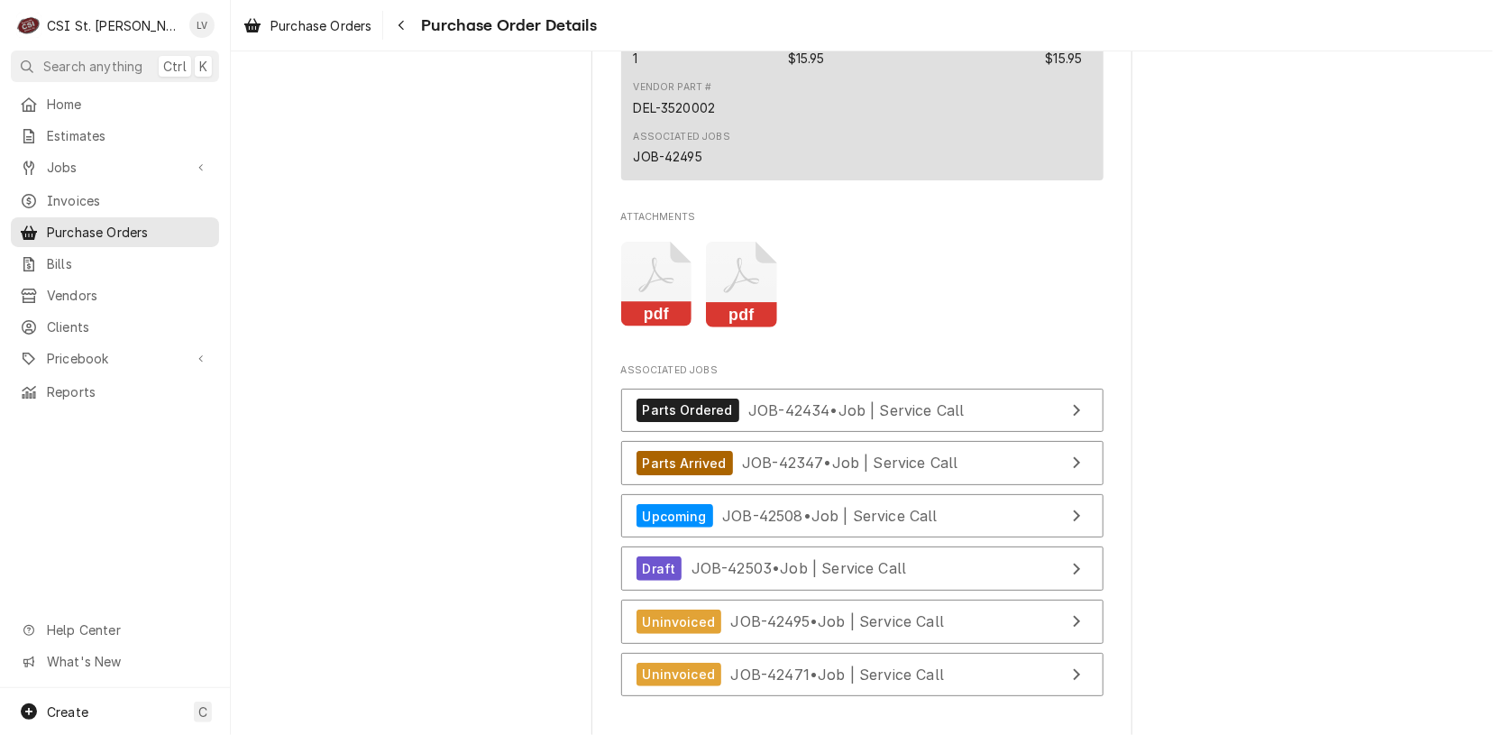
click at [645, 327] on icon "Attachments" at bounding box center [656, 285] width 71 height 86
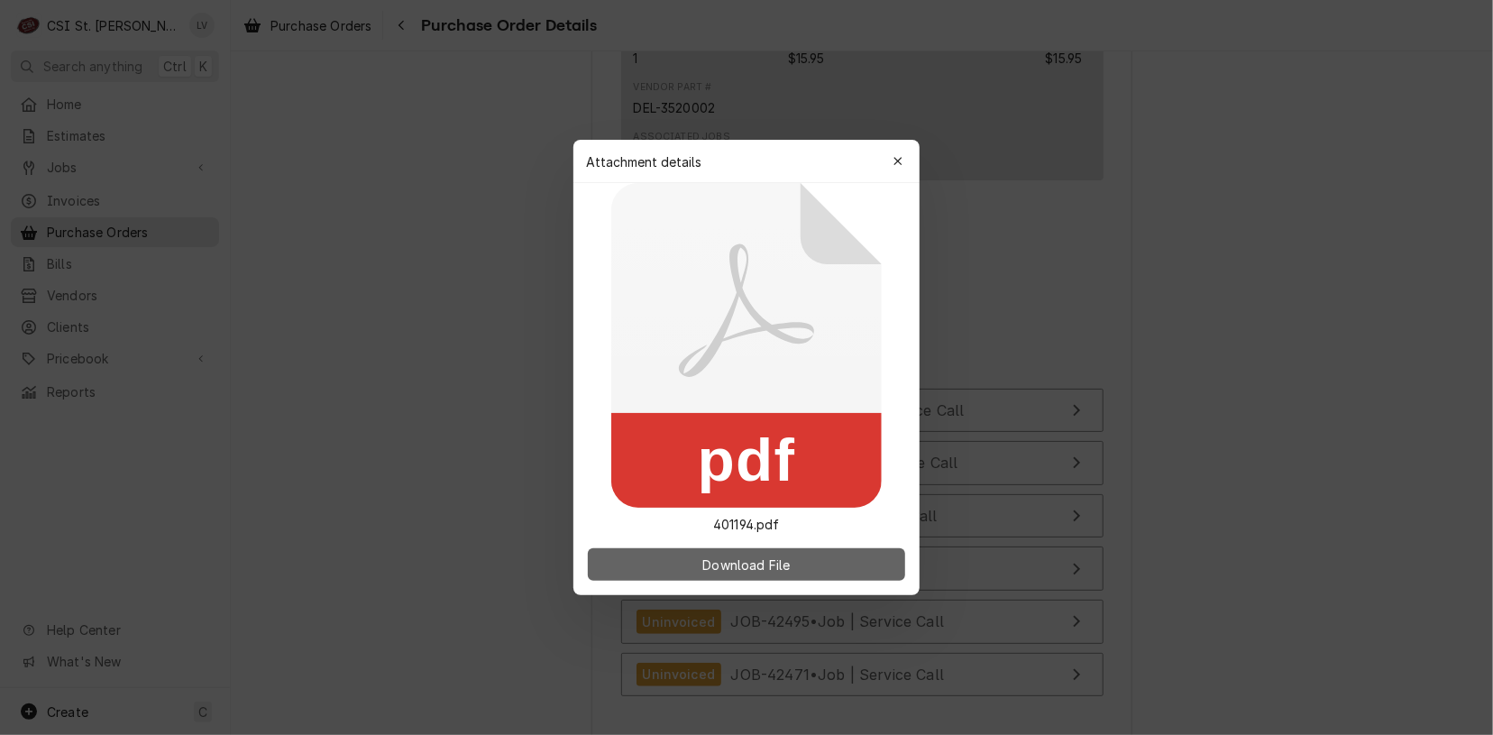
click at [766, 563] on span "Download File" at bounding box center [746, 564] width 95 height 19
click at [334, 175] on div at bounding box center [746, 367] width 1493 height 735
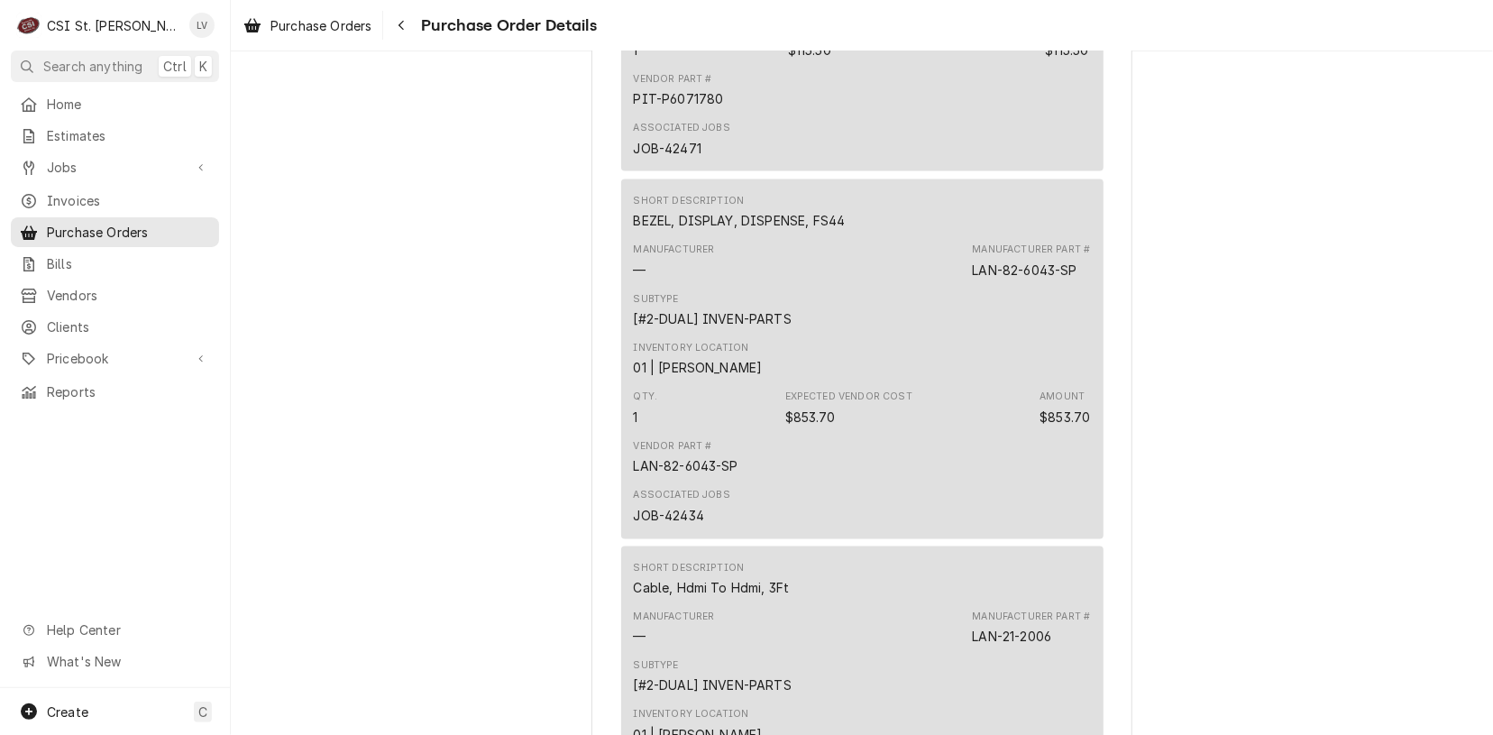
scroll to position [1374, 0]
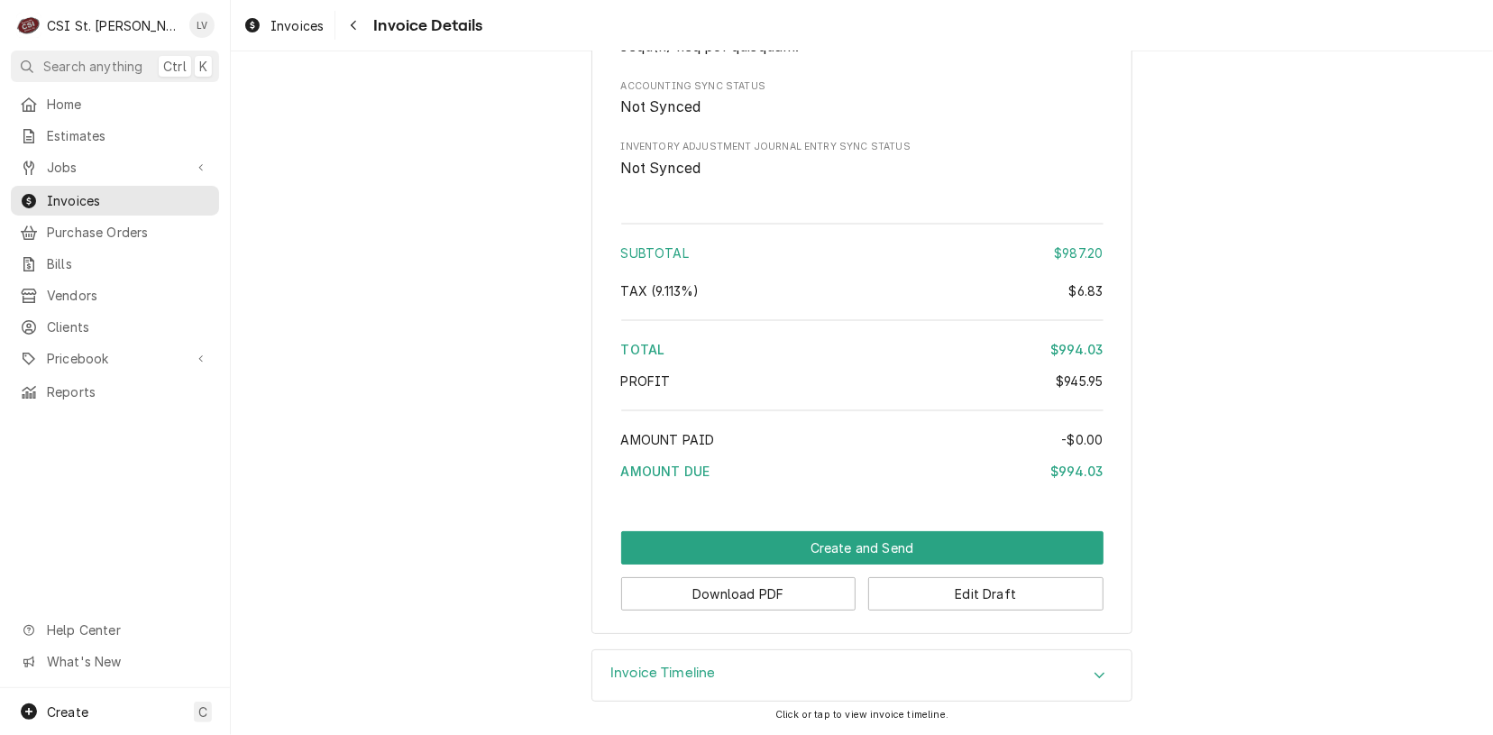
scroll to position [4059, 0]
click at [719, 603] on button "Download PDF" at bounding box center [738, 593] width 235 height 33
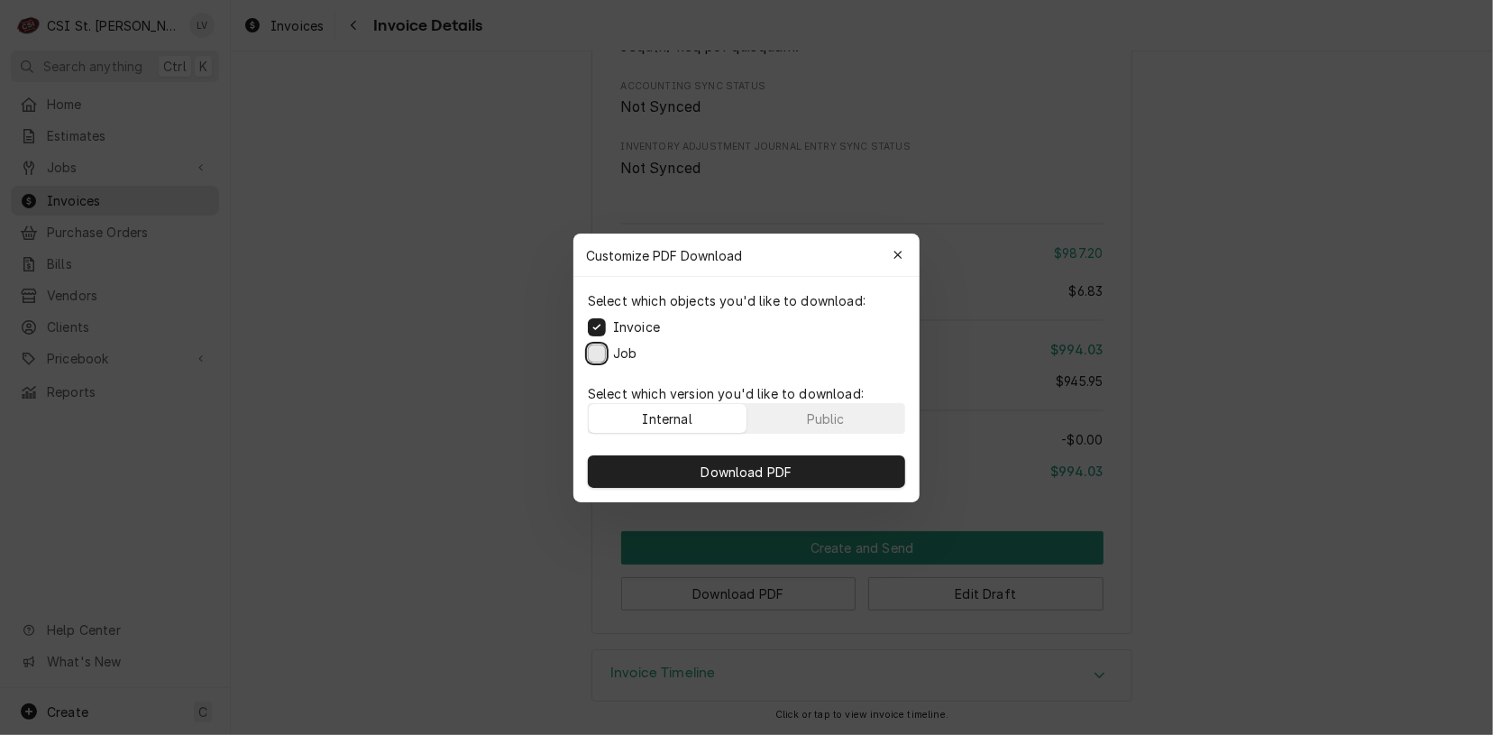
drag, startPoint x: 590, startPoint y: 350, endPoint x: 600, endPoint y: 376, distance: 28.0
click at [592, 350] on button "Job" at bounding box center [597, 353] width 18 height 18
click at [640, 461] on button "Download PDF" at bounding box center [746, 471] width 317 height 32
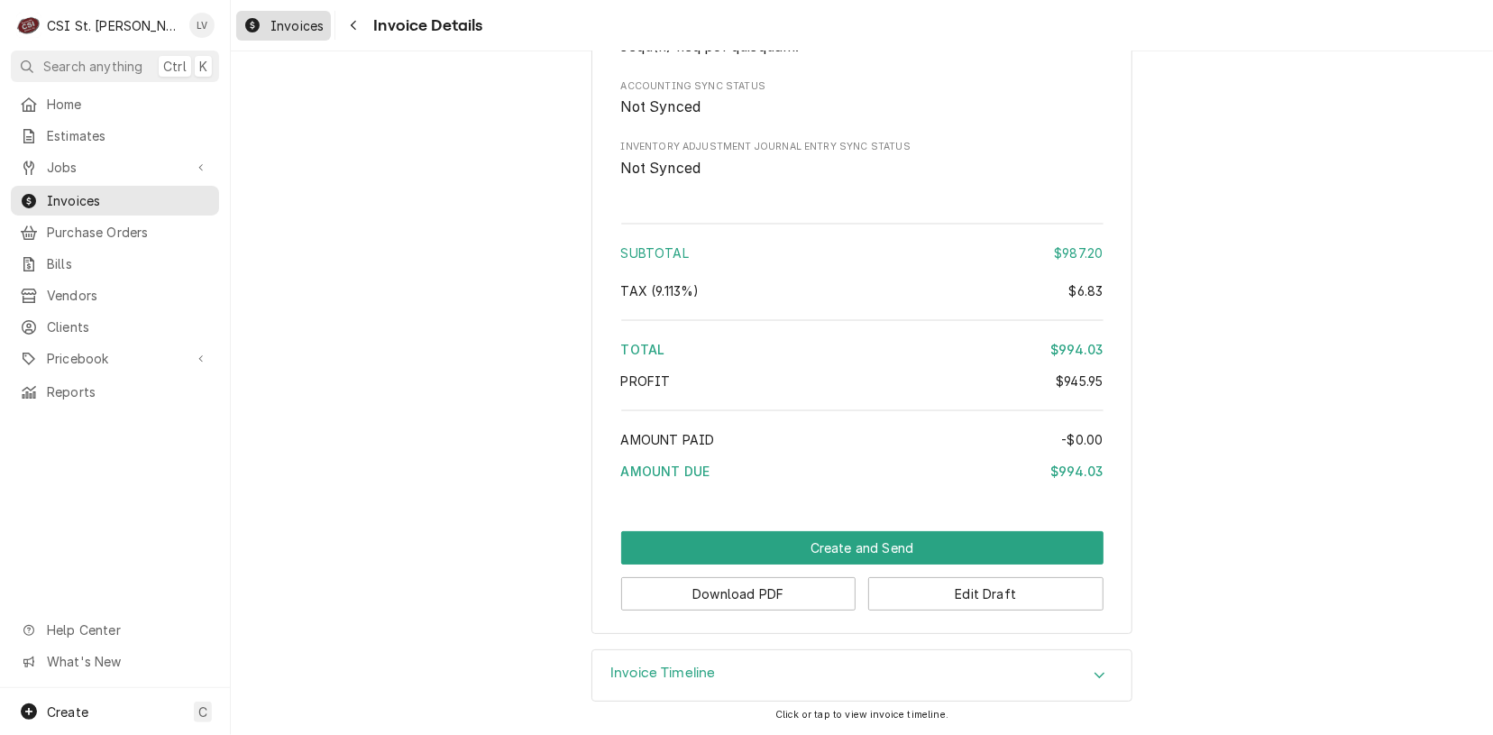
drag, startPoint x: 278, startPoint y: 26, endPoint x: 270, endPoint y: 32, distance: 10.3
click at [276, 27] on span "Invoices" at bounding box center [297, 25] width 53 height 19
